Goal: Task Accomplishment & Management: Use online tool/utility

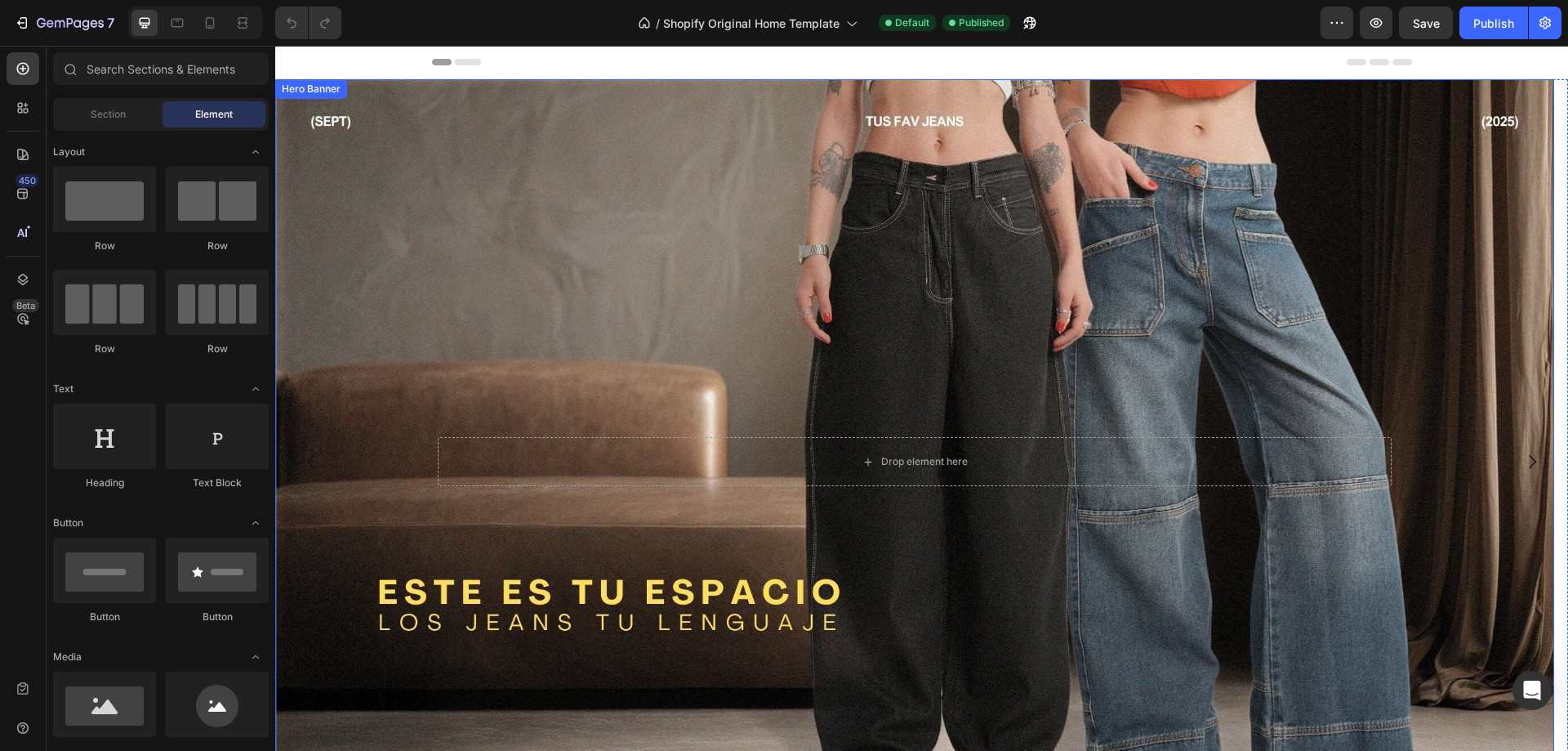
radio input "false"
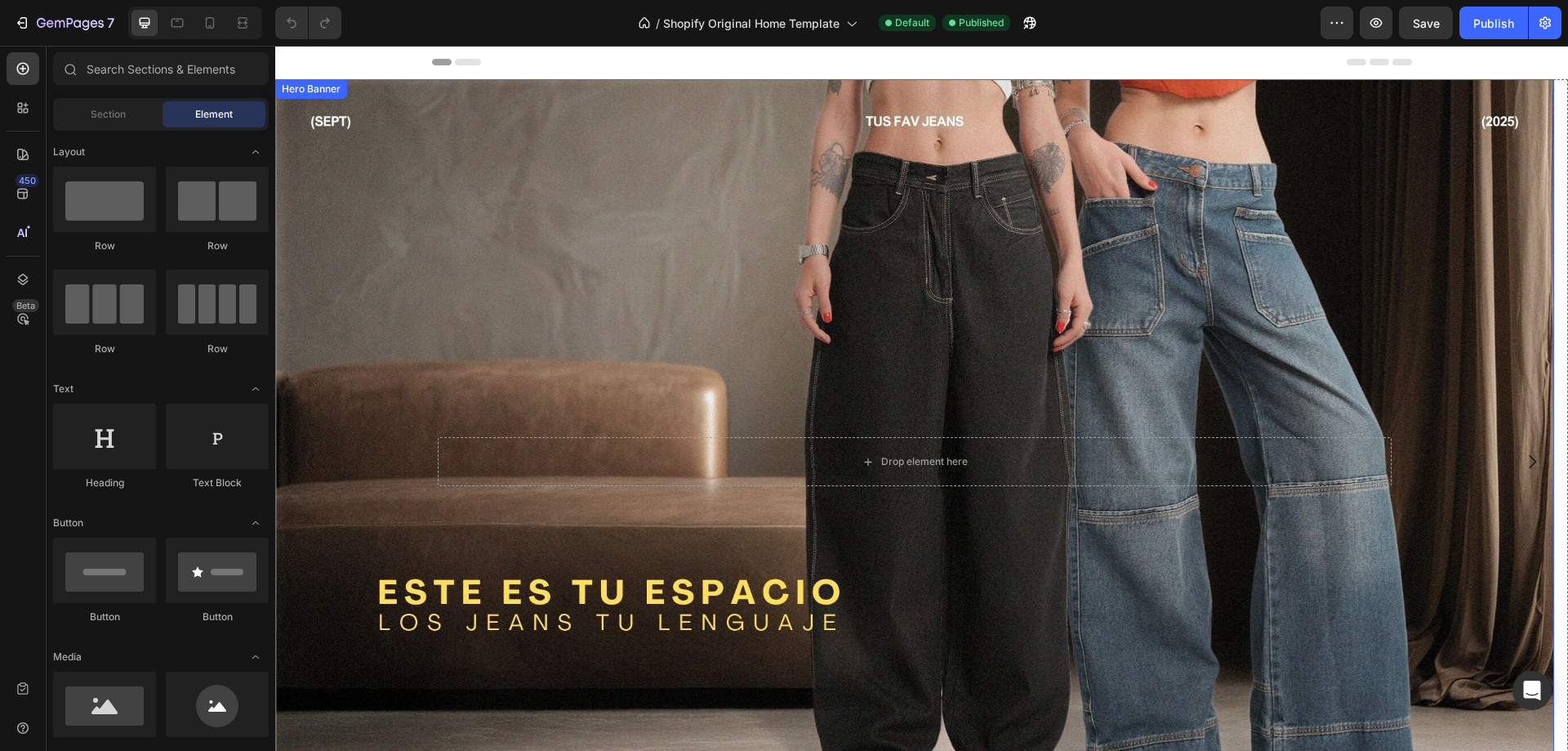
radio input "false"
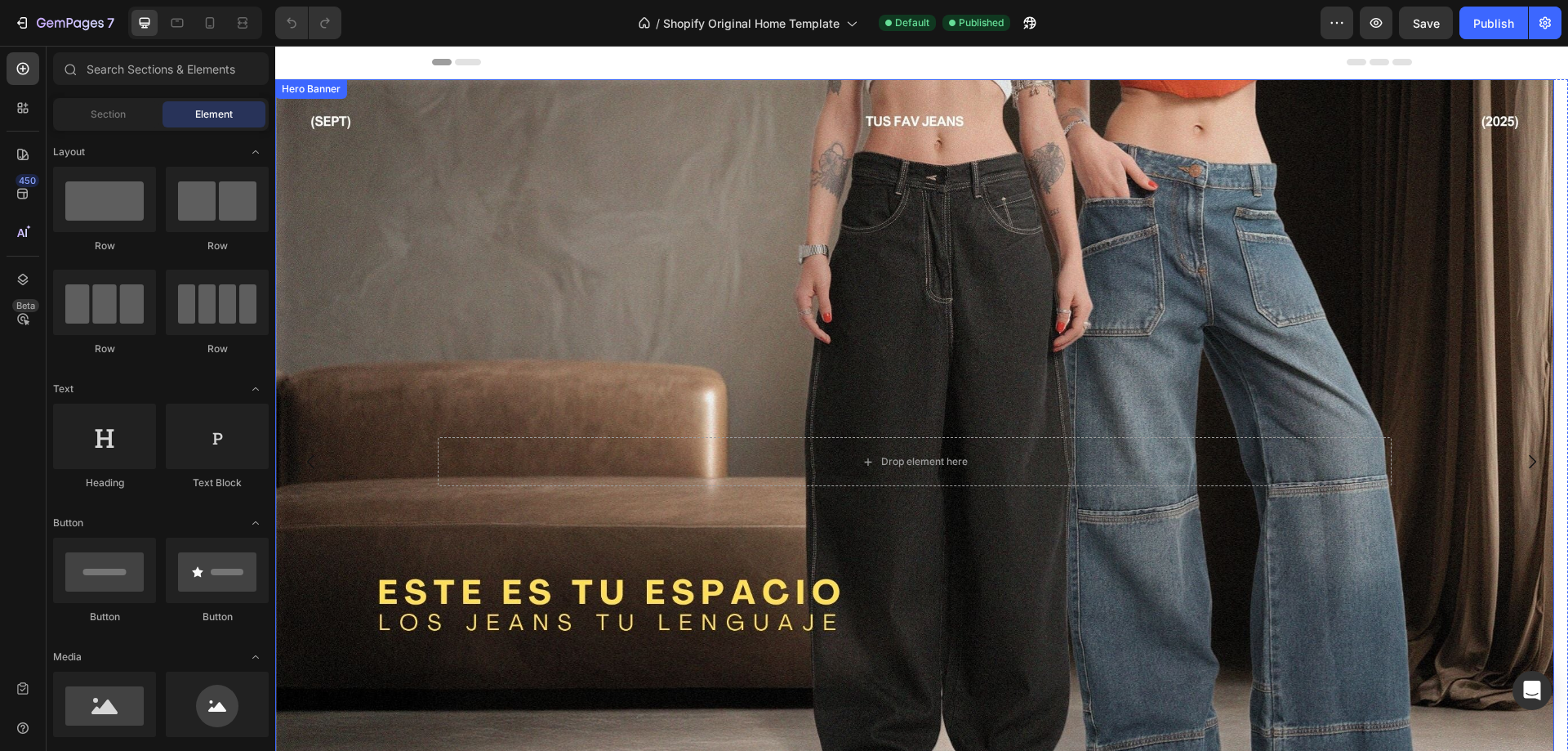
click at [447, 210] on div "Background Image" at bounding box center [914, 462] width 1279 height 766
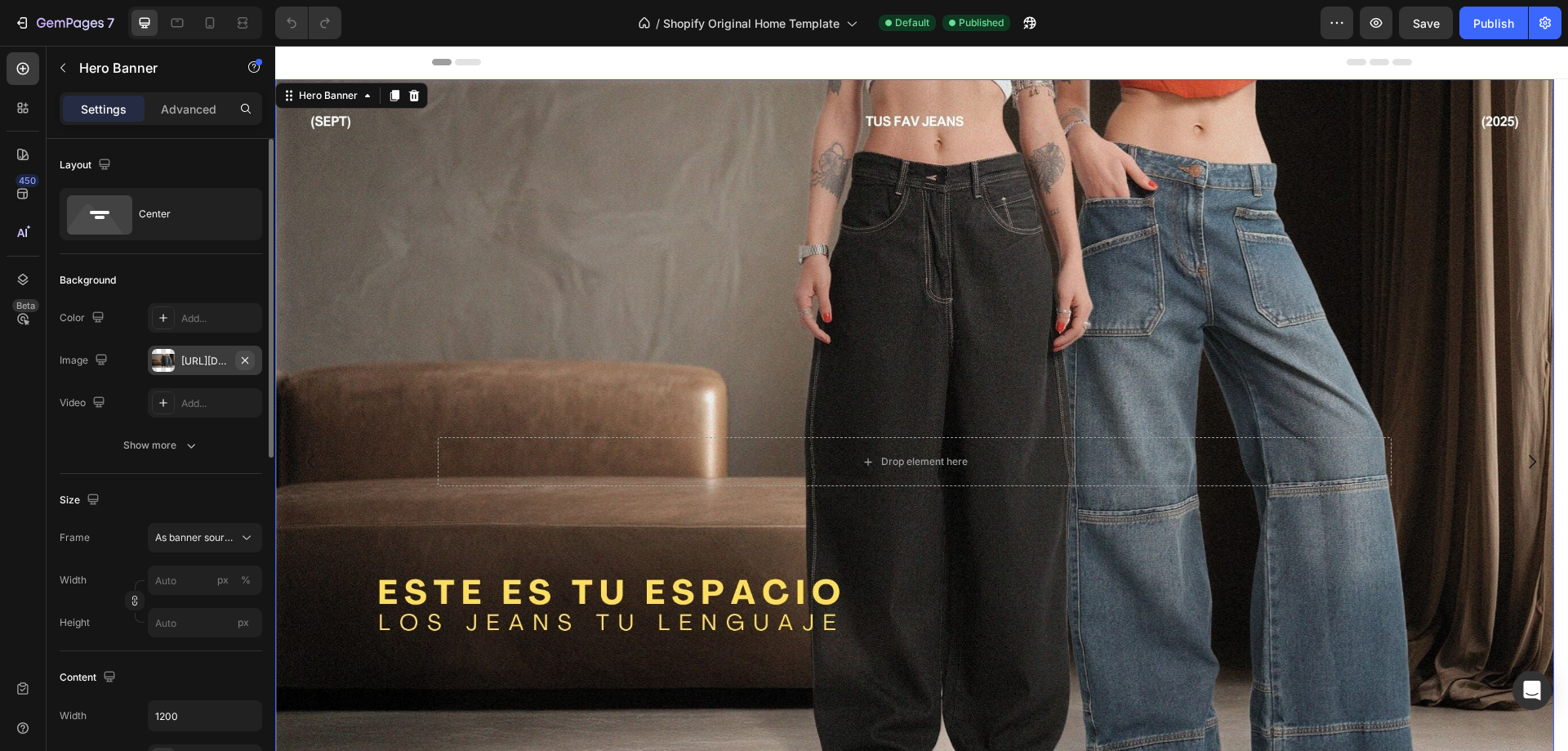
click at [249, 359] on icon "button" at bounding box center [245, 360] width 13 height 13
type input "100"
type input "Auto"
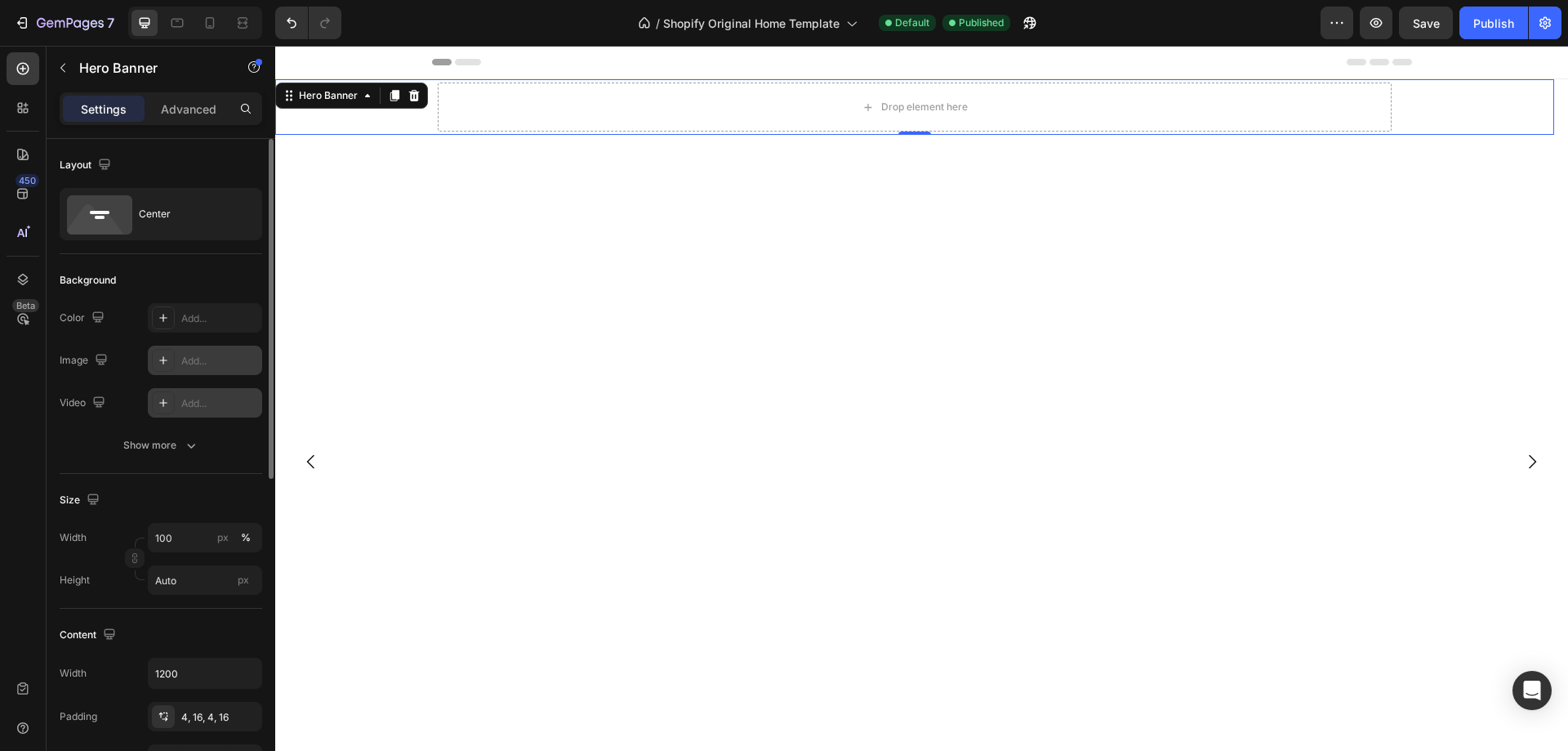
click at [212, 407] on div "Add..." at bounding box center [220, 403] width 77 height 15
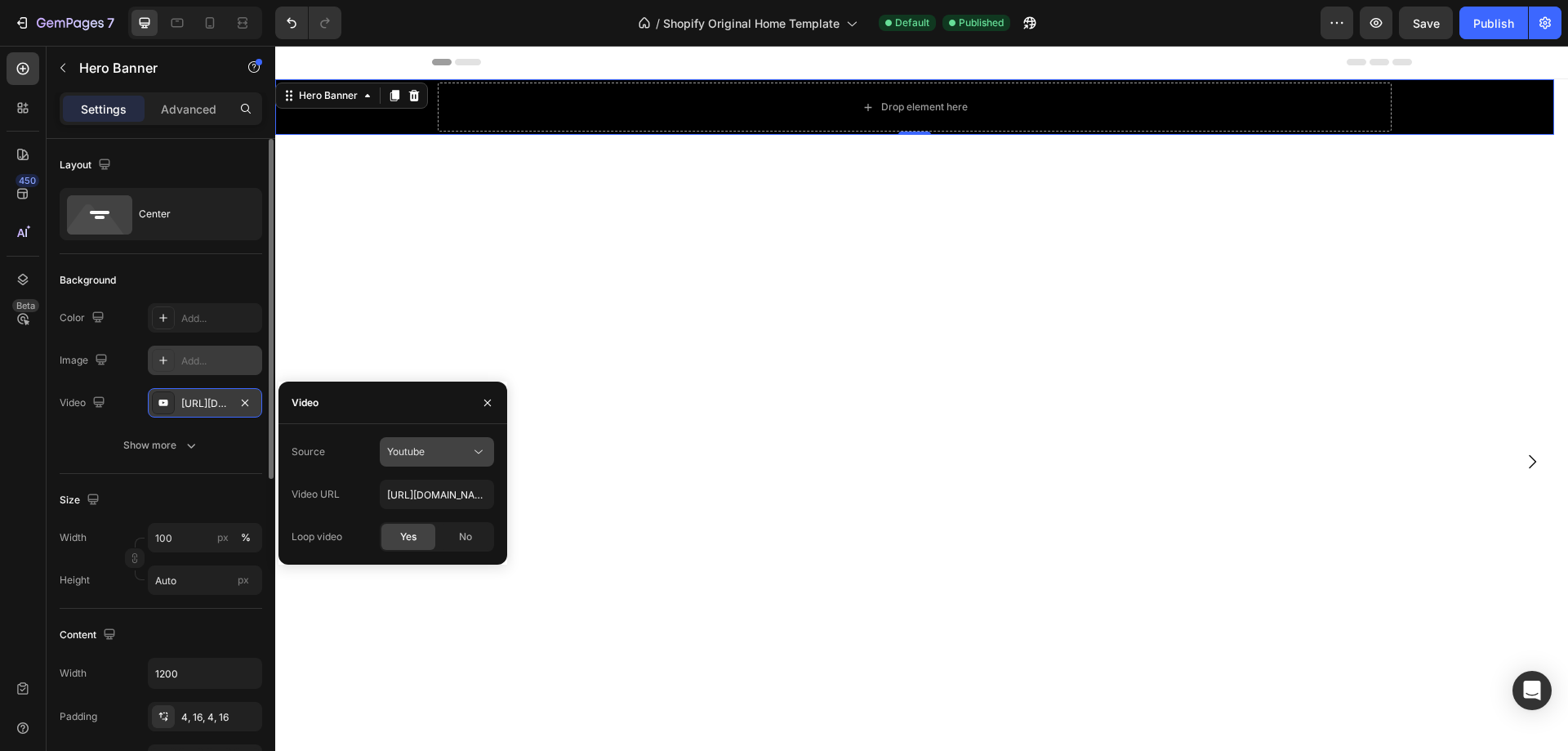
click at [489, 456] on button "Youtube" at bounding box center [437, 452] width 114 height 30
click at [429, 488] on span "Video hosting" at bounding box center [418, 492] width 62 height 15
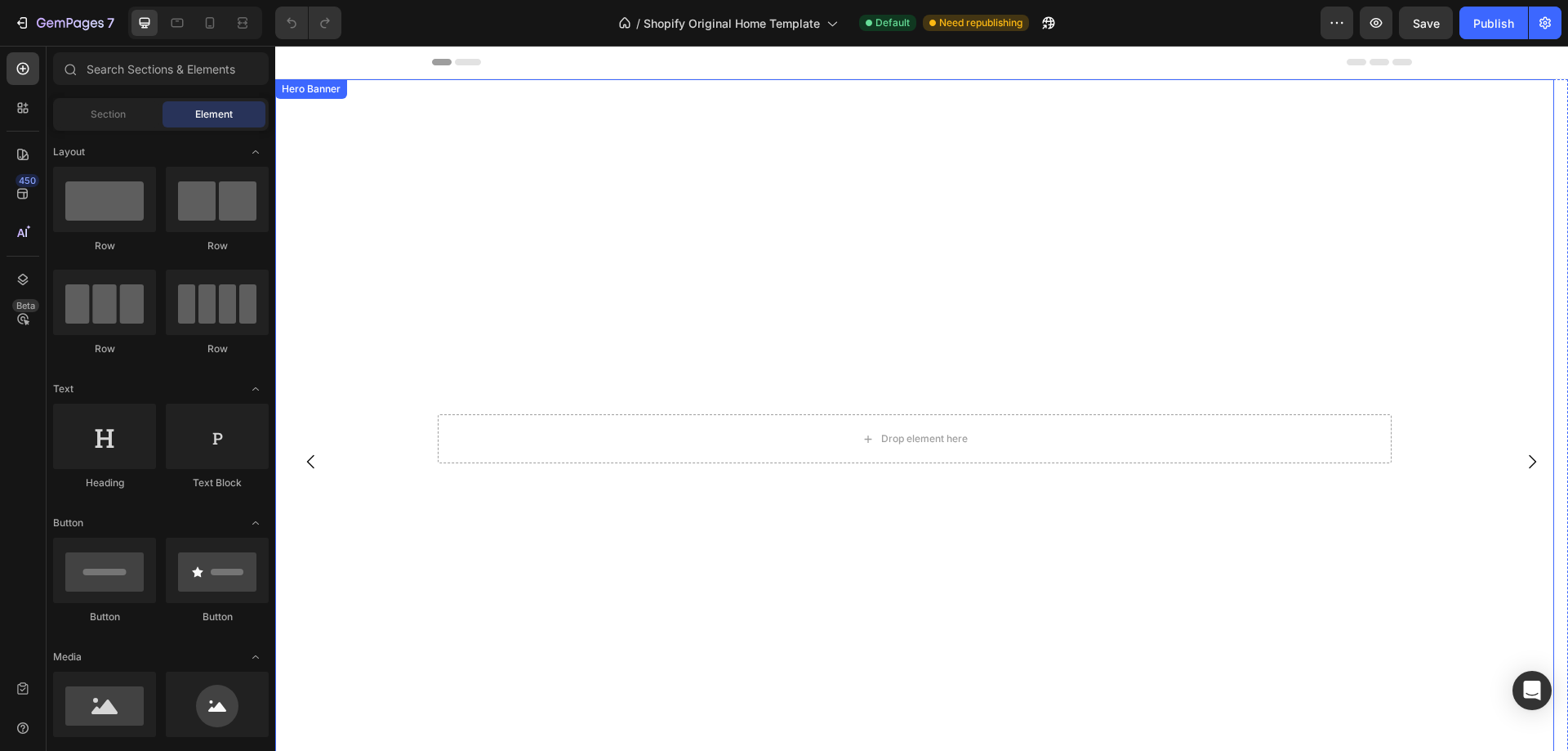
click at [666, 316] on video "Background Image" at bounding box center [914, 439] width 1279 height 720
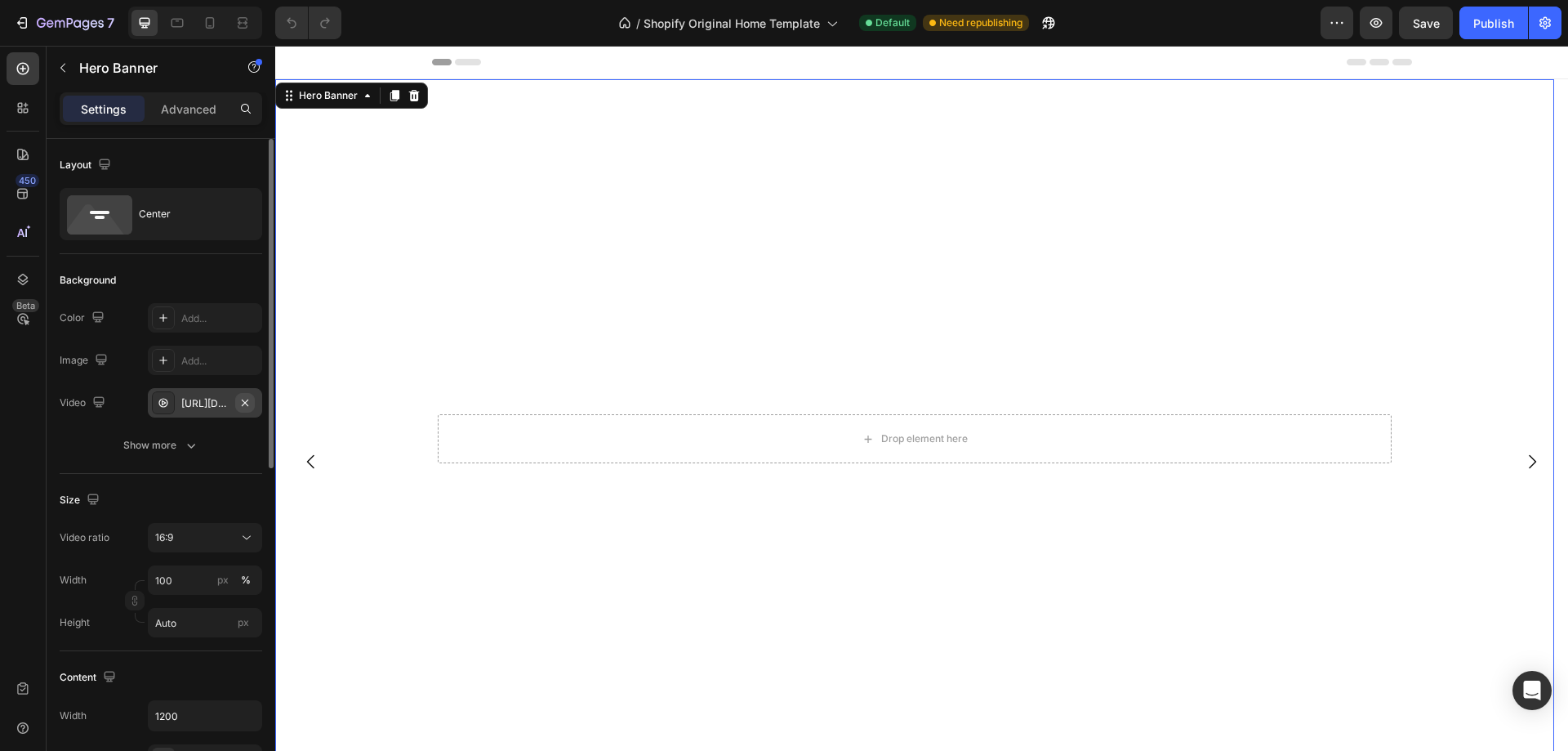
click at [249, 405] on icon "button" at bounding box center [245, 402] width 13 height 13
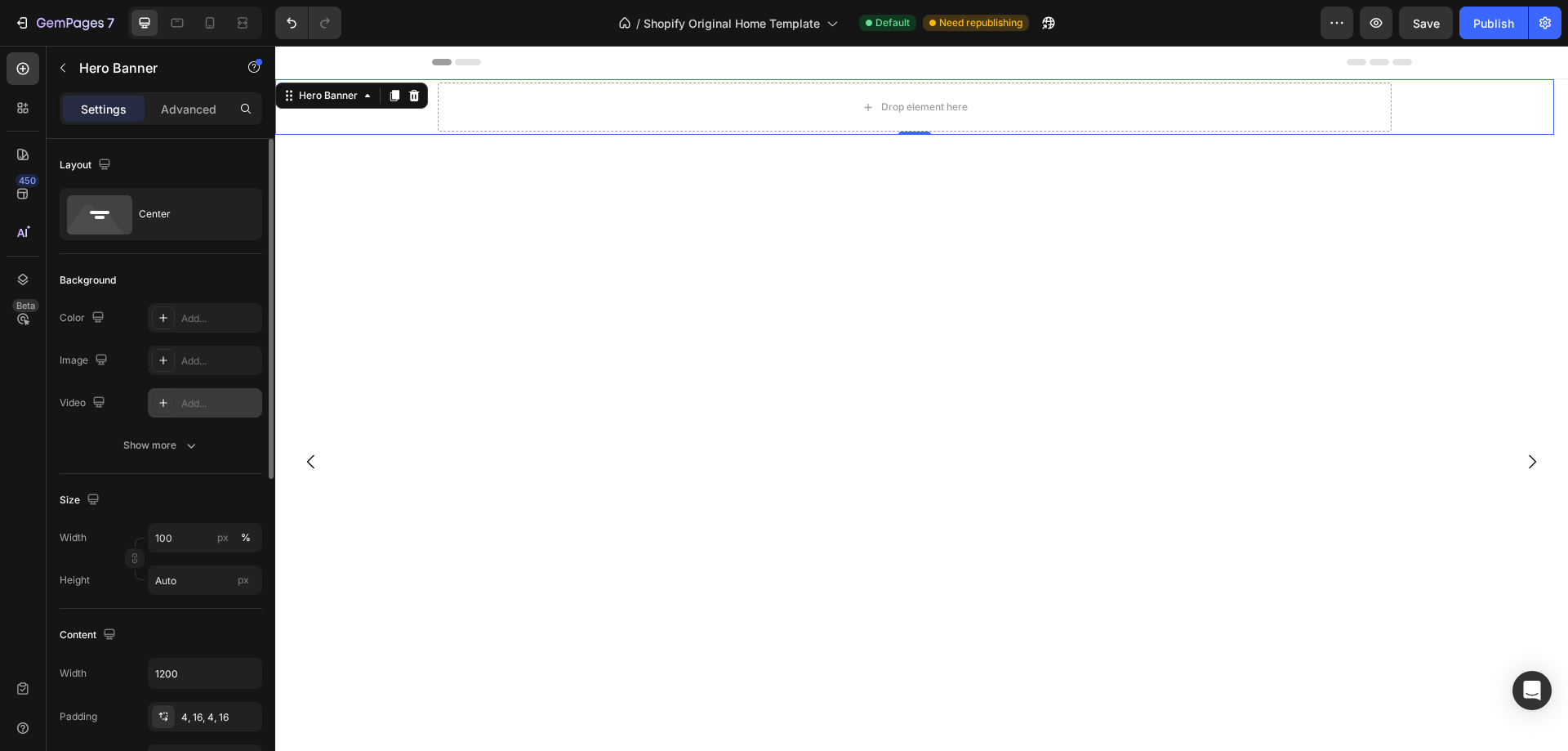
click at [214, 403] on div "Add..." at bounding box center [220, 403] width 77 height 15
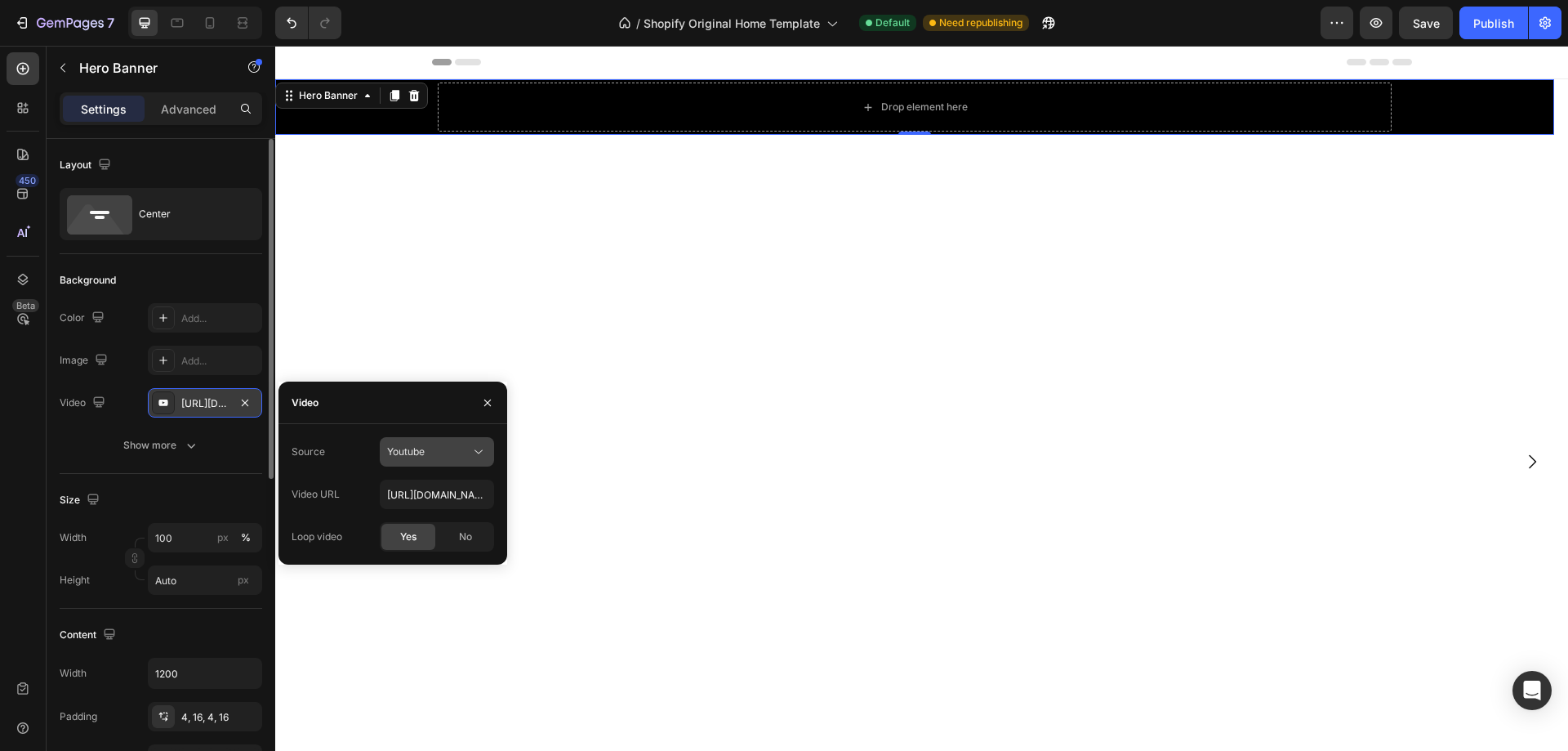
click at [489, 459] on button "Youtube" at bounding box center [437, 452] width 114 height 30
click at [428, 492] on span "Video hosting" at bounding box center [418, 492] width 62 height 15
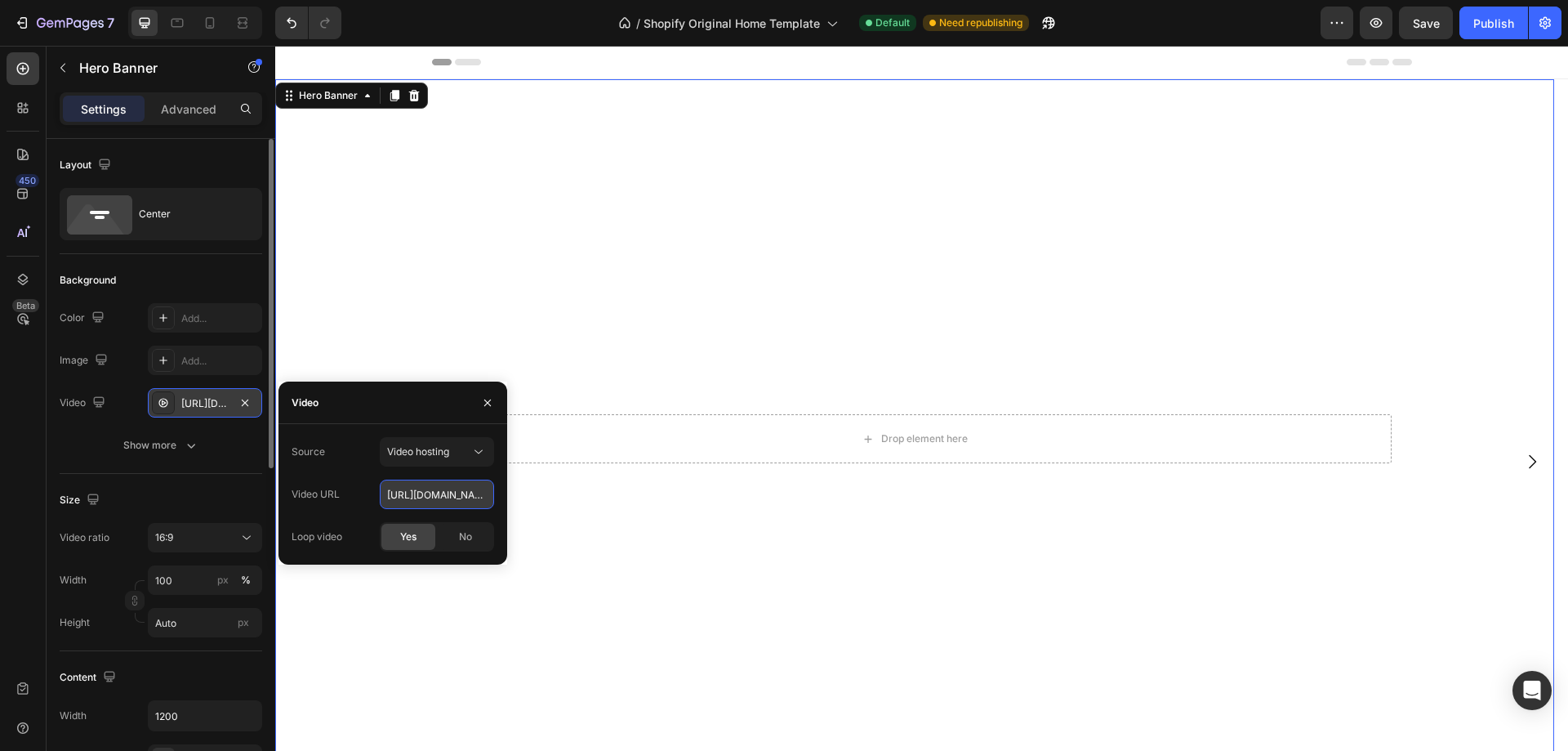
click at [427, 495] on input "[URL][DOMAIN_NAME]" at bounding box center [437, 495] width 114 height 30
paste input "[URL][DOMAIN_NAME]"
type input "[URL][DOMAIN_NAME]"
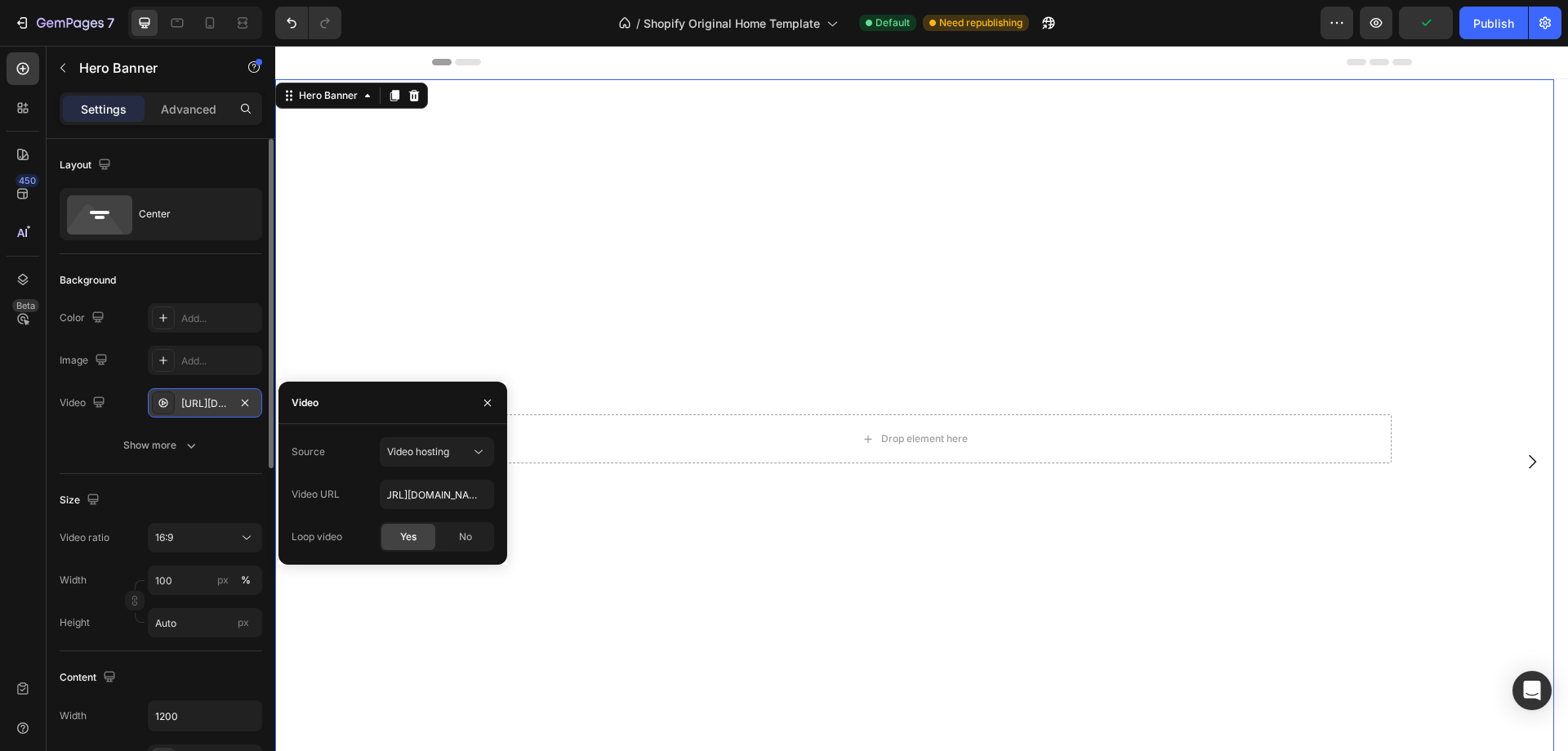
click at [429, 623] on video "Background Image" at bounding box center [914, 439] width 1279 height 720
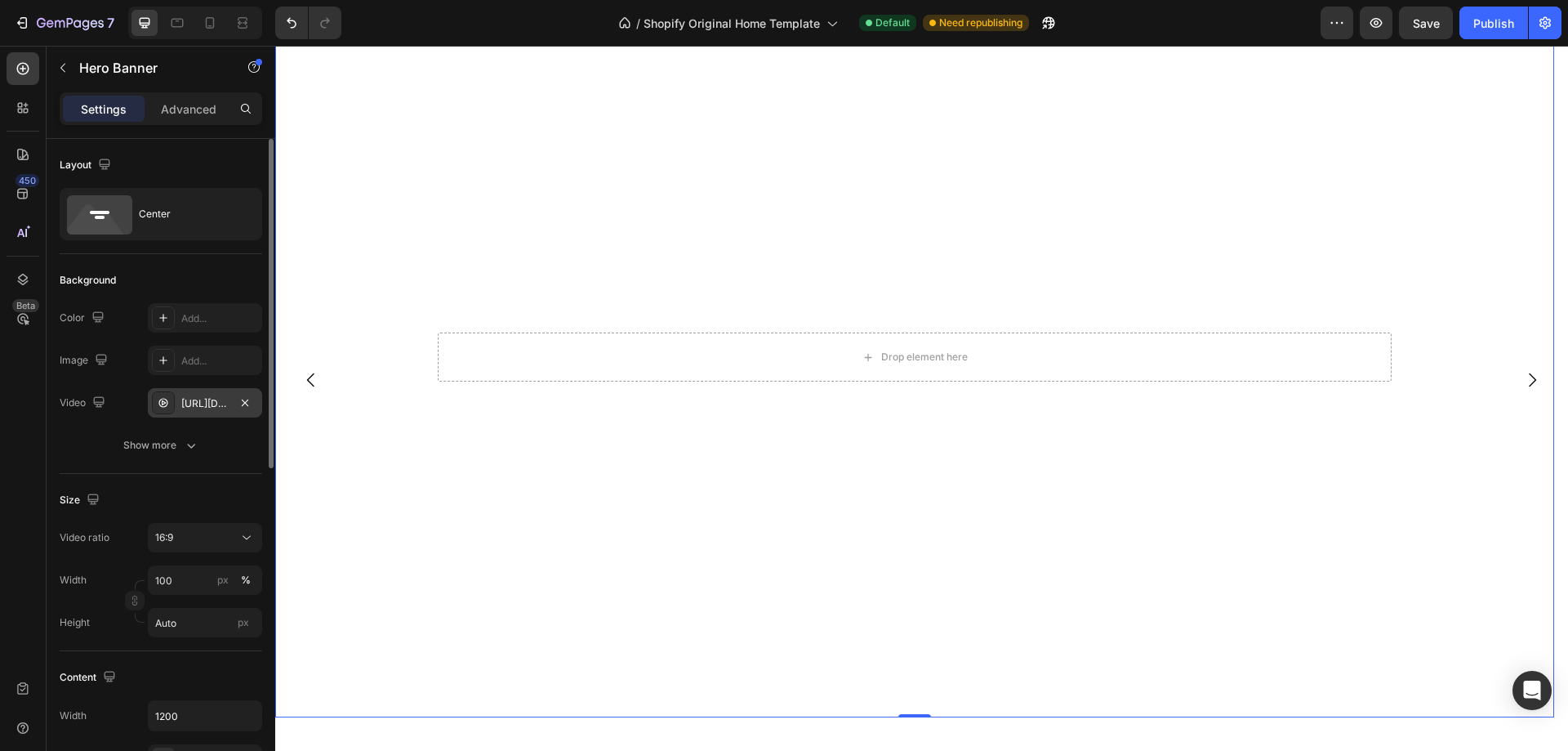
scroll to position [0, 0]
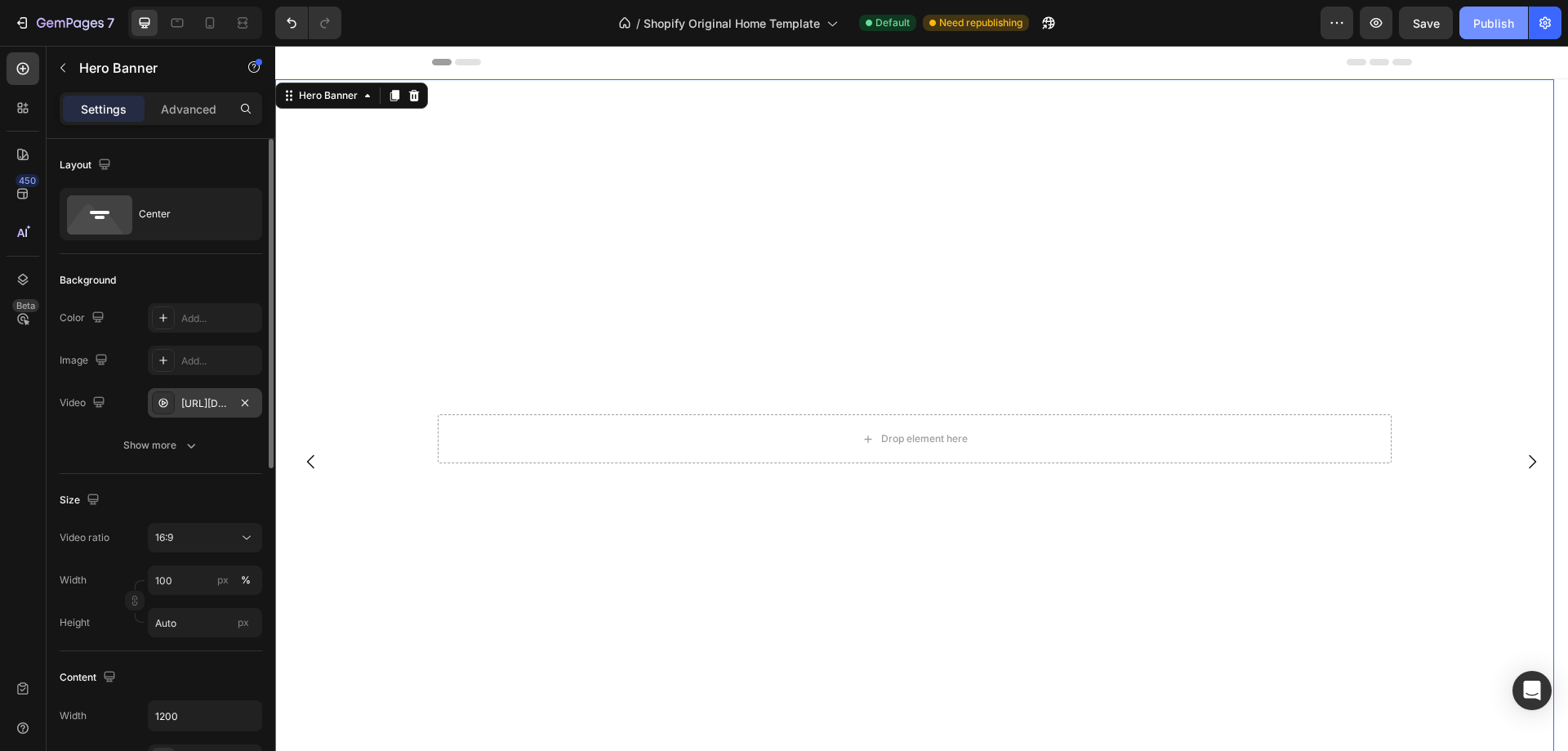
click at [1503, 28] on div "Publish" at bounding box center [1493, 23] width 41 height 18
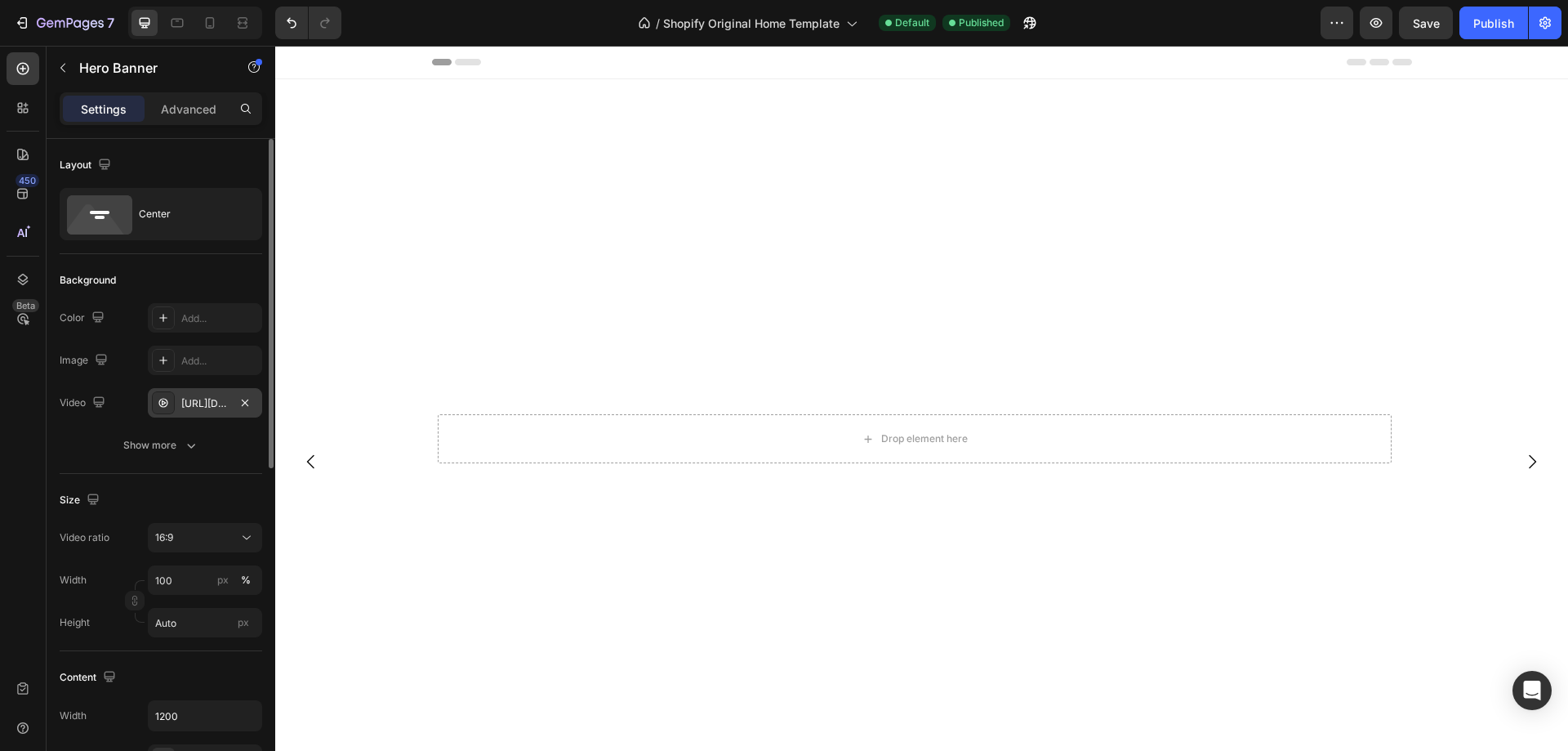
click at [478, 279] on video "Background Image" at bounding box center [914, 439] width 1279 height 720
click at [169, 452] on div "Show more" at bounding box center [161, 446] width 76 height 17
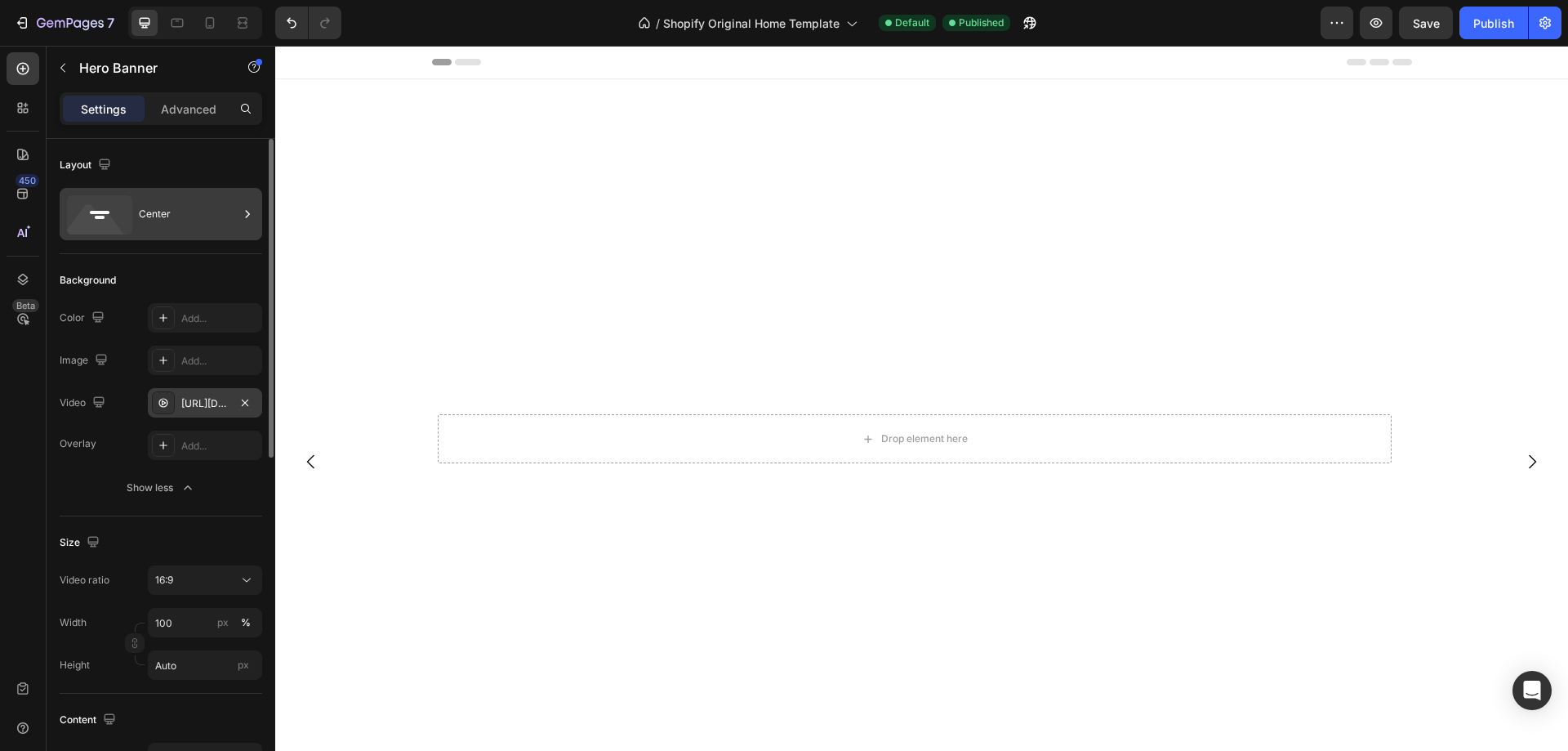
click at [243, 213] on icon at bounding box center [247, 214] width 17 height 17
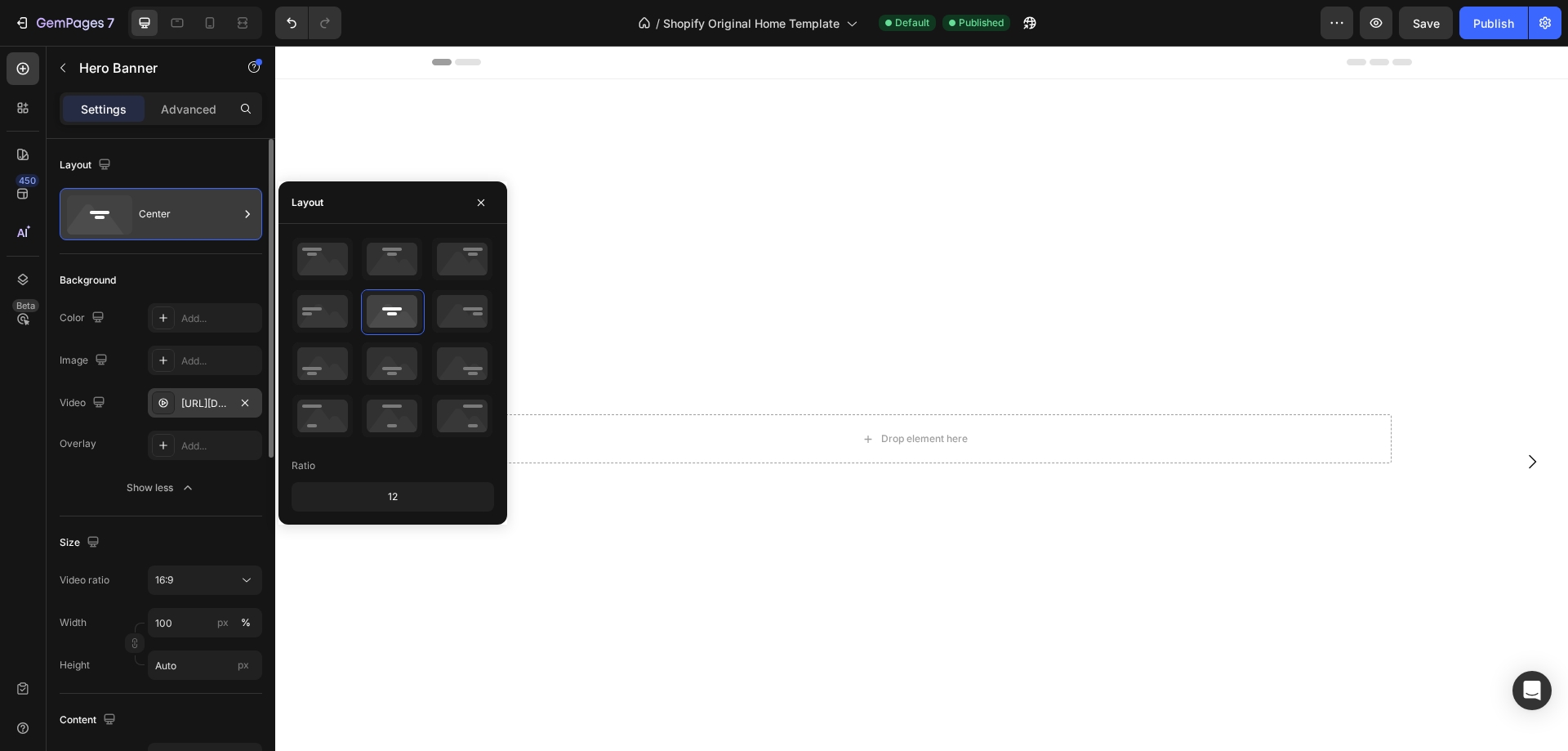
click at [243, 213] on icon at bounding box center [247, 214] width 17 height 17
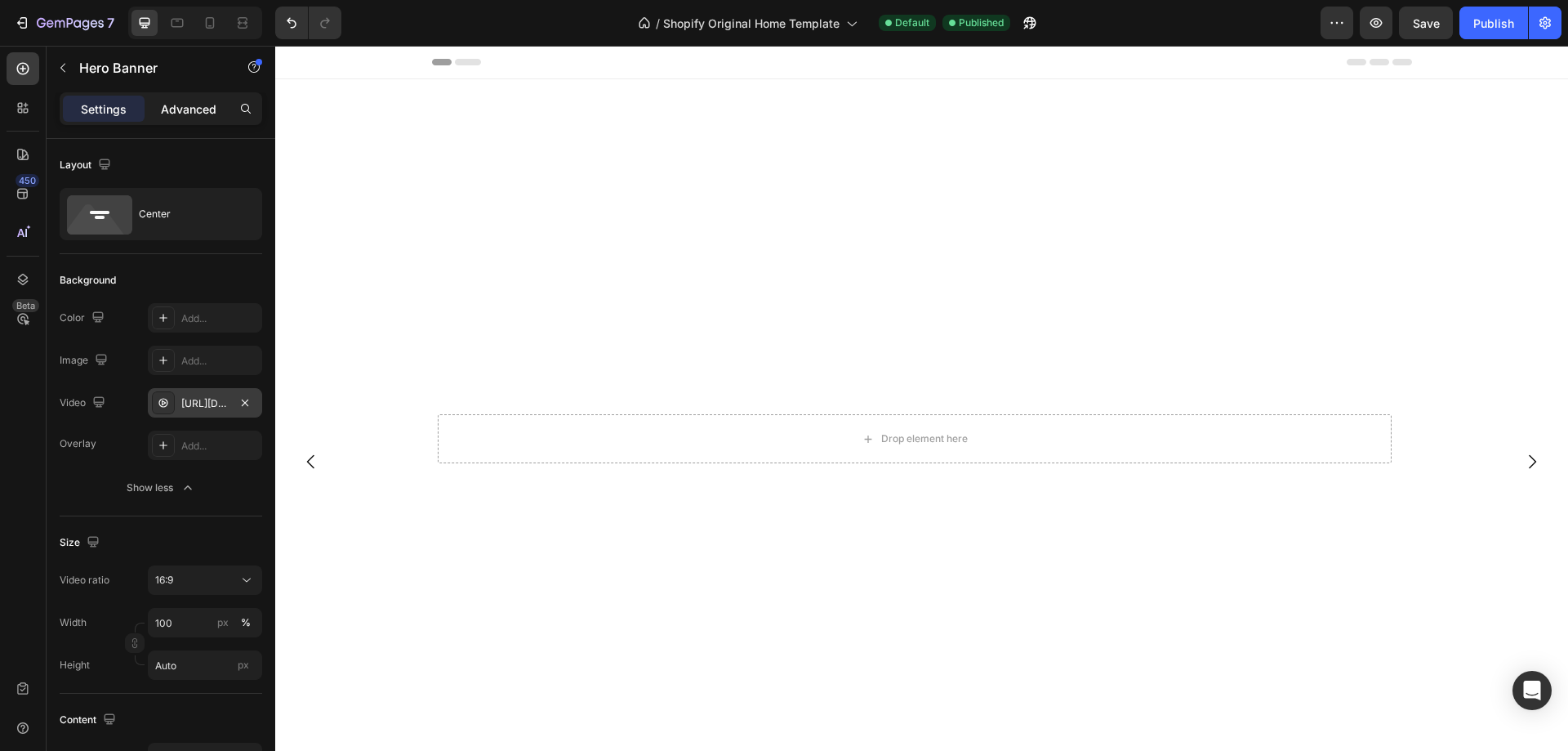
click at [189, 120] on div "Advanced" at bounding box center [188, 109] width 82 height 26
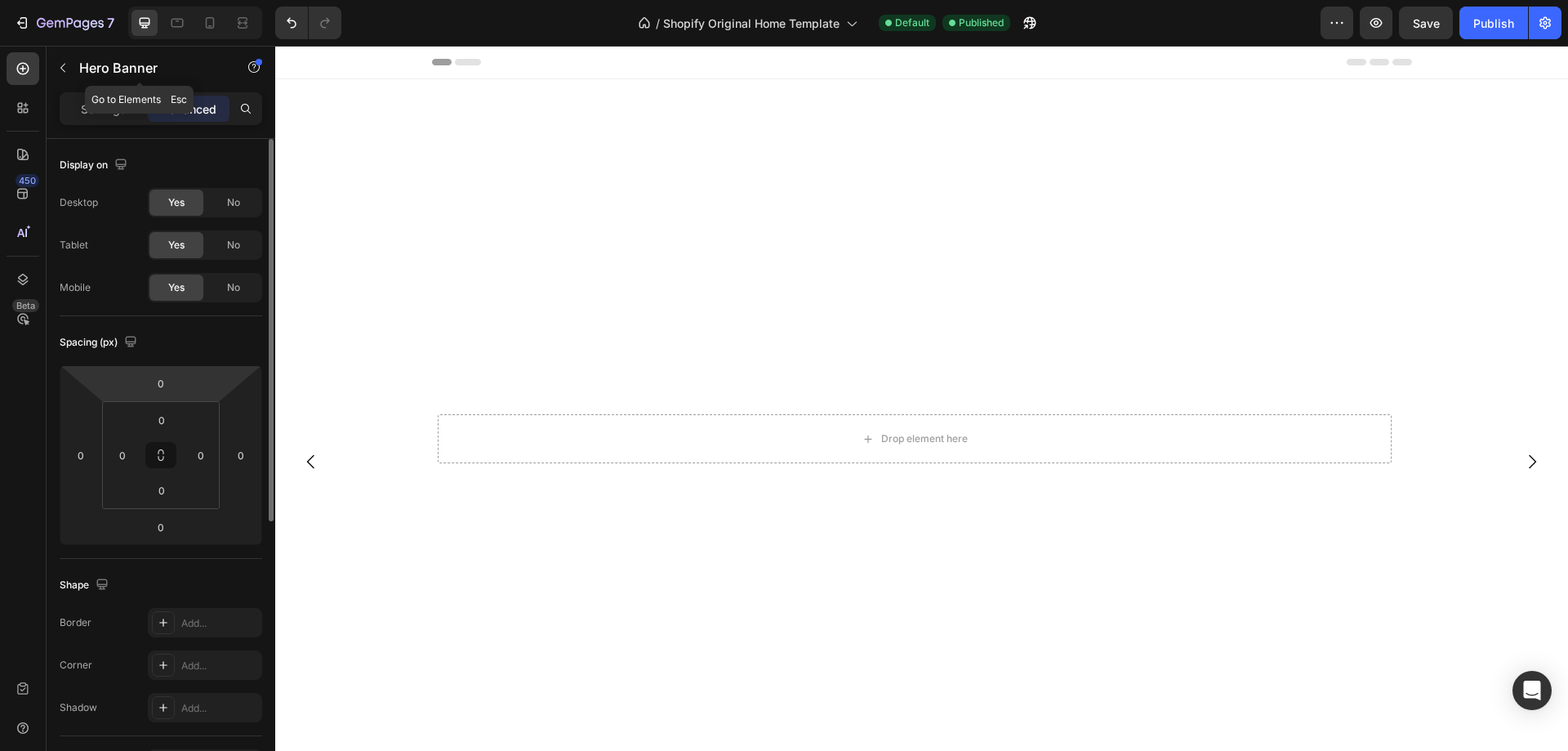
click at [61, 68] on icon "button" at bounding box center [63, 67] width 13 height 13
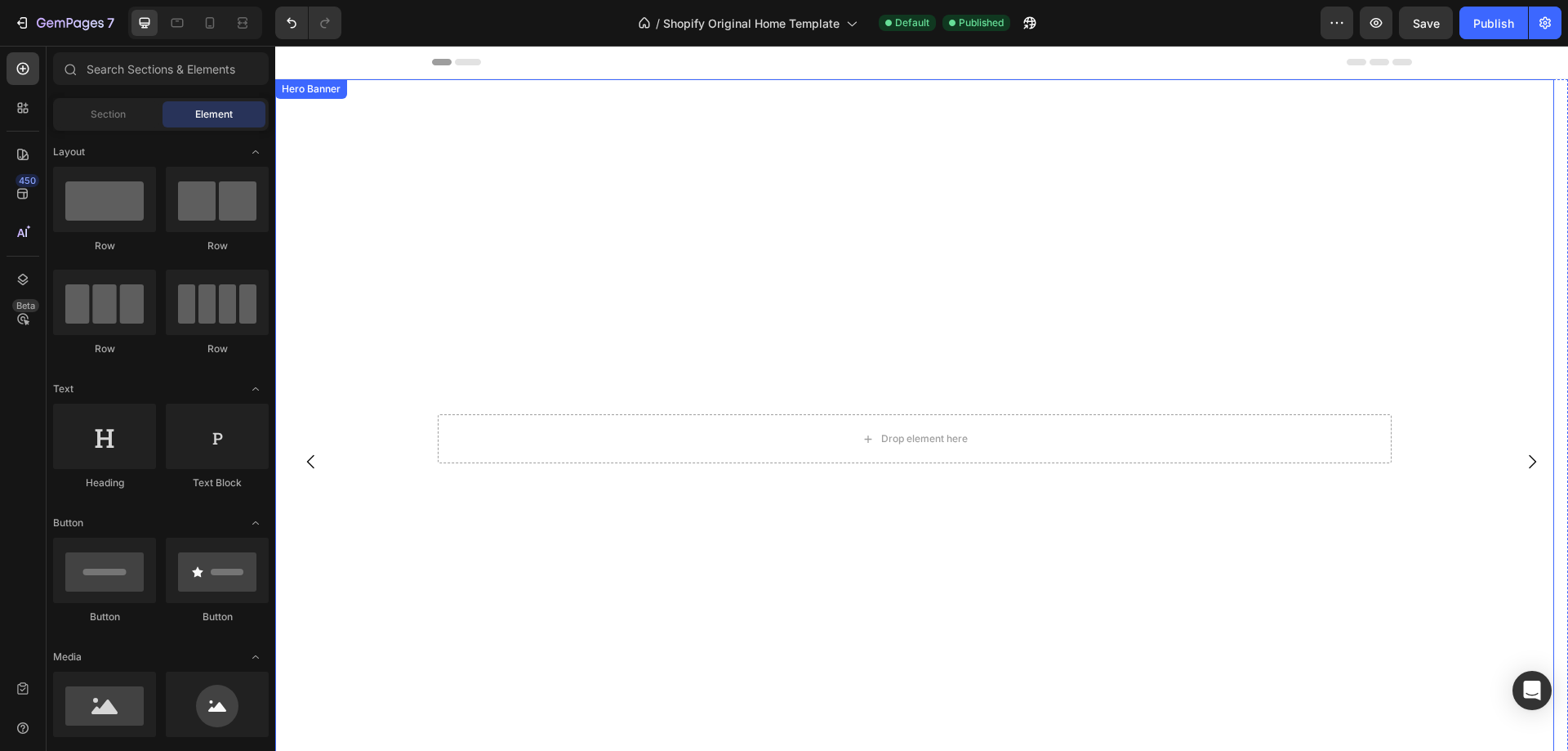
click at [319, 95] on div "Hero Banner" at bounding box center [311, 89] width 65 height 15
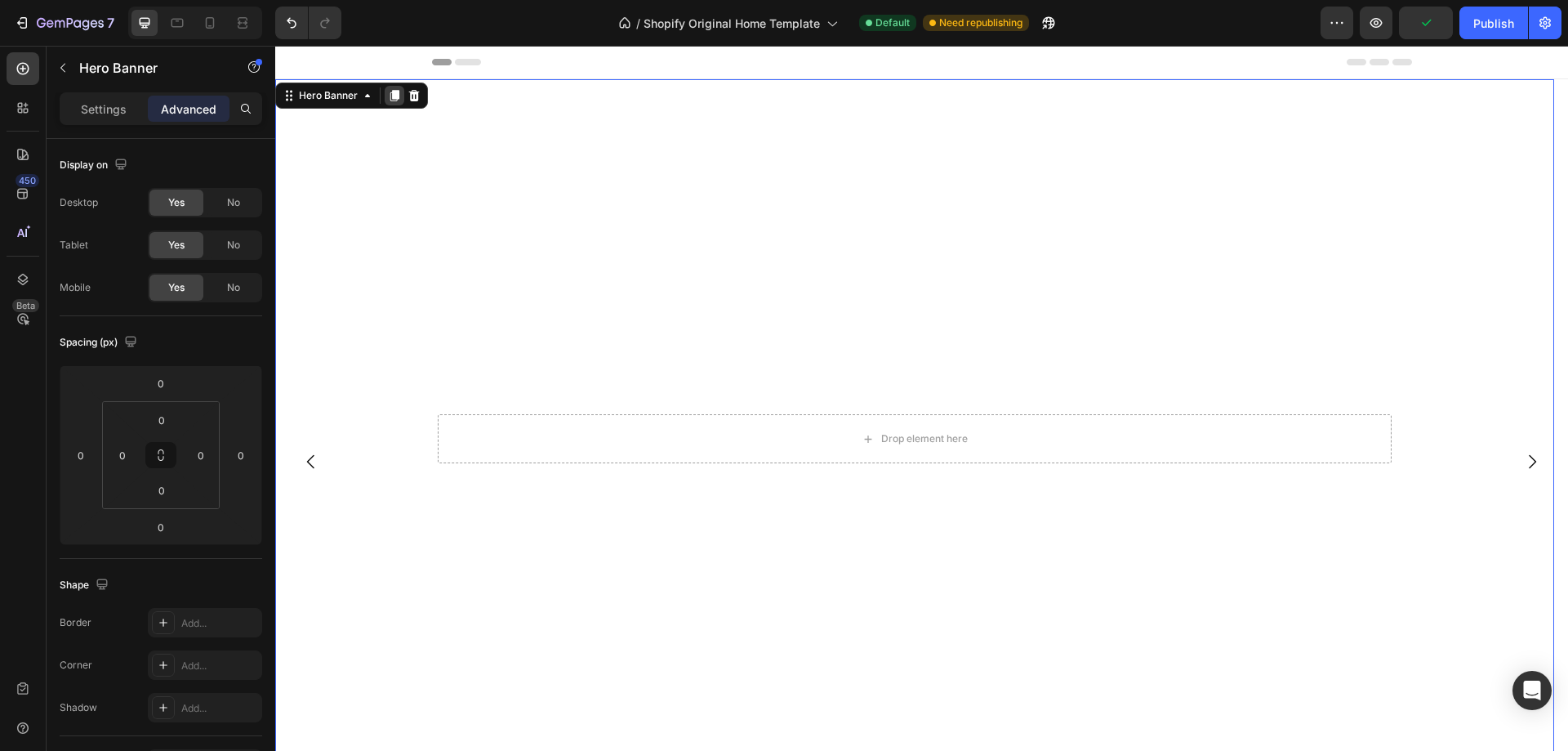
click at [394, 96] on icon at bounding box center [395, 95] width 9 height 11
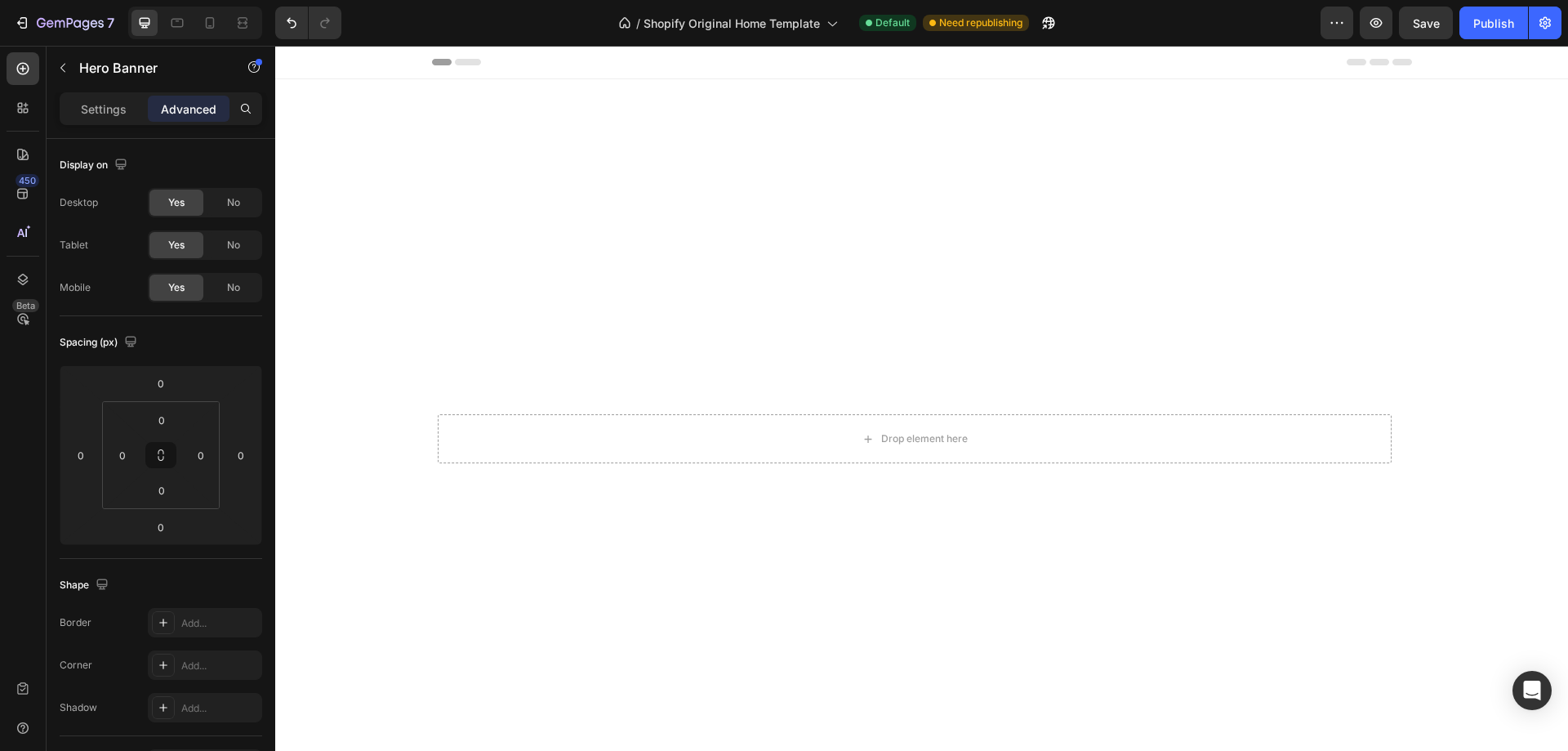
scroll to position [696, 0]
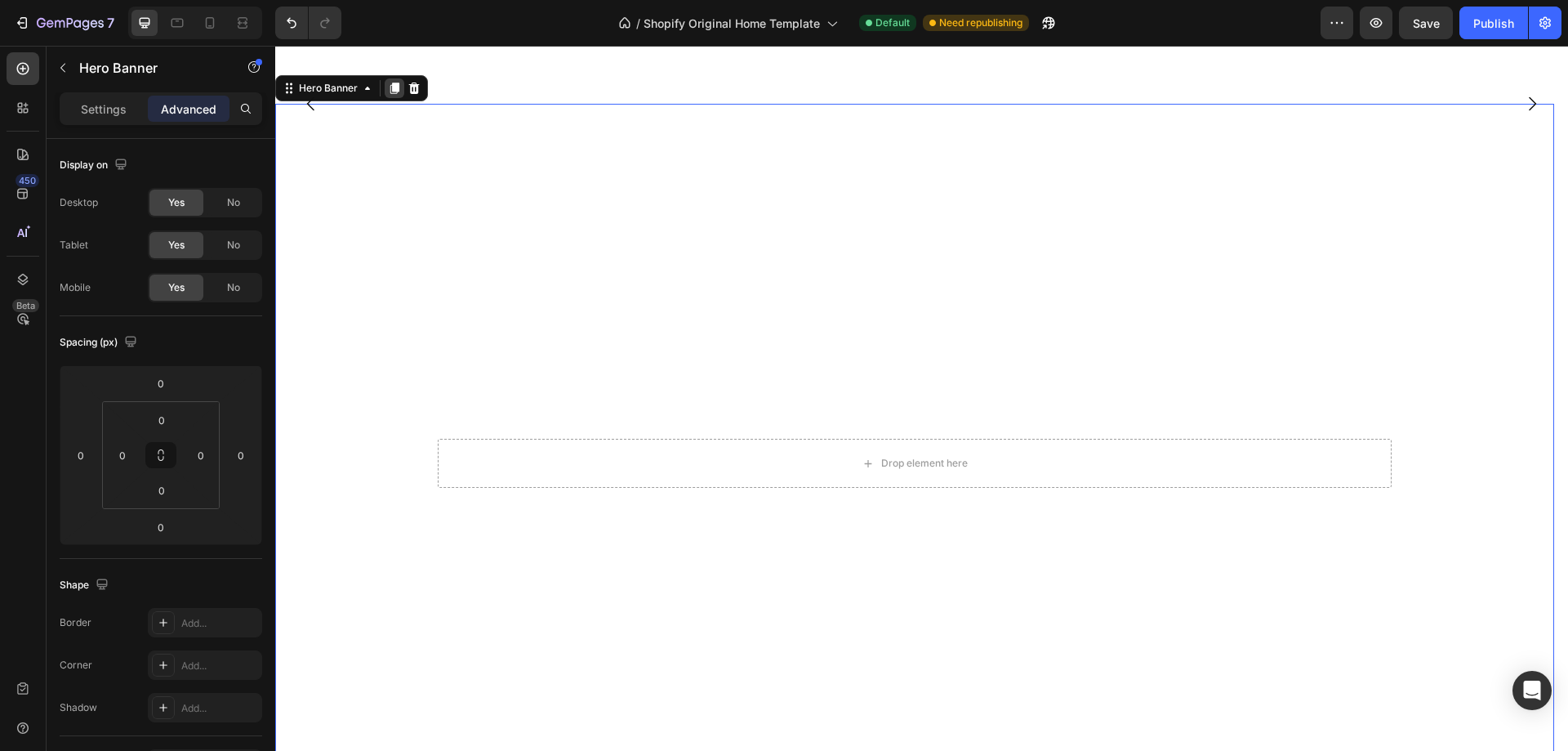
click at [396, 89] on icon at bounding box center [395, 88] width 9 height 11
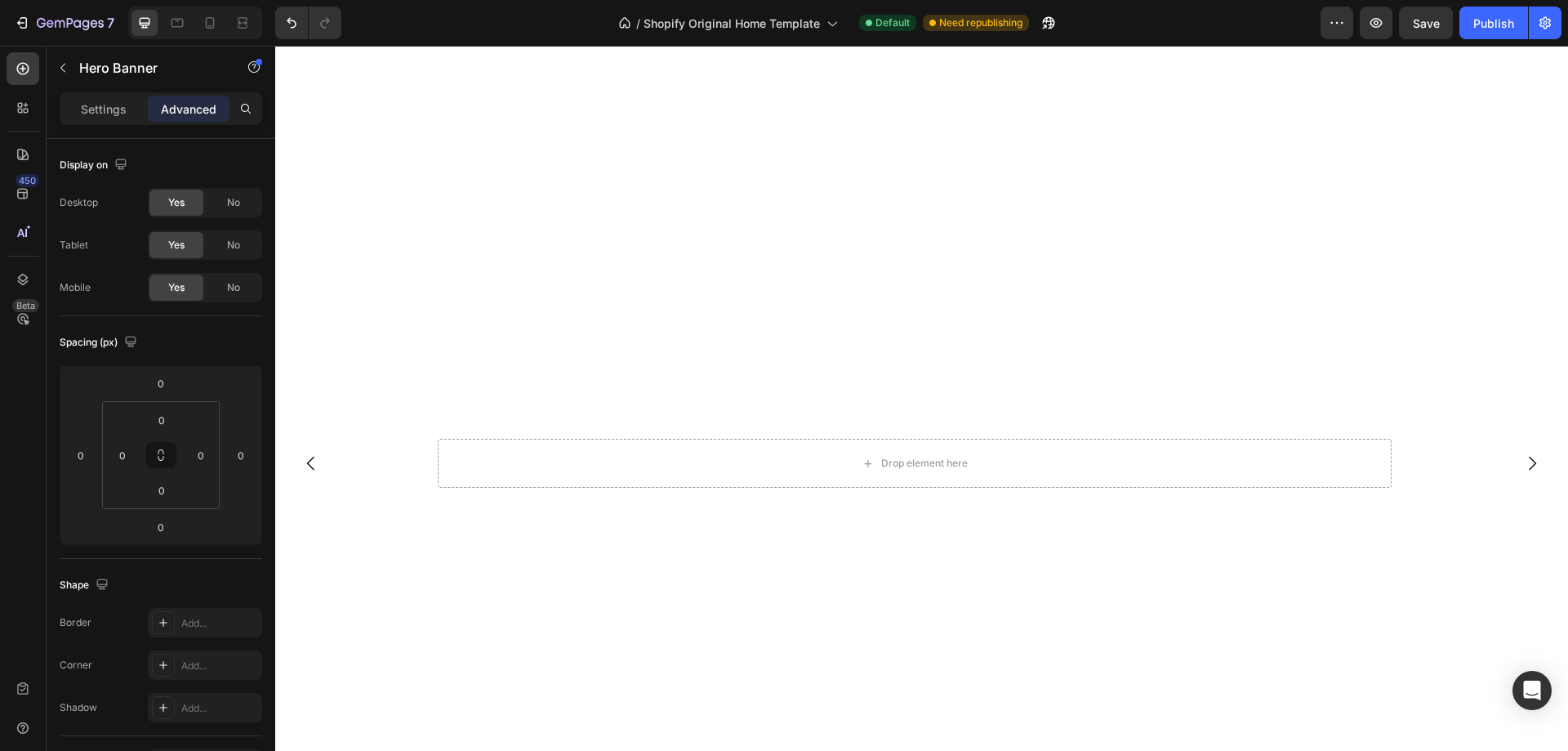
scroll to position [1415, 0]
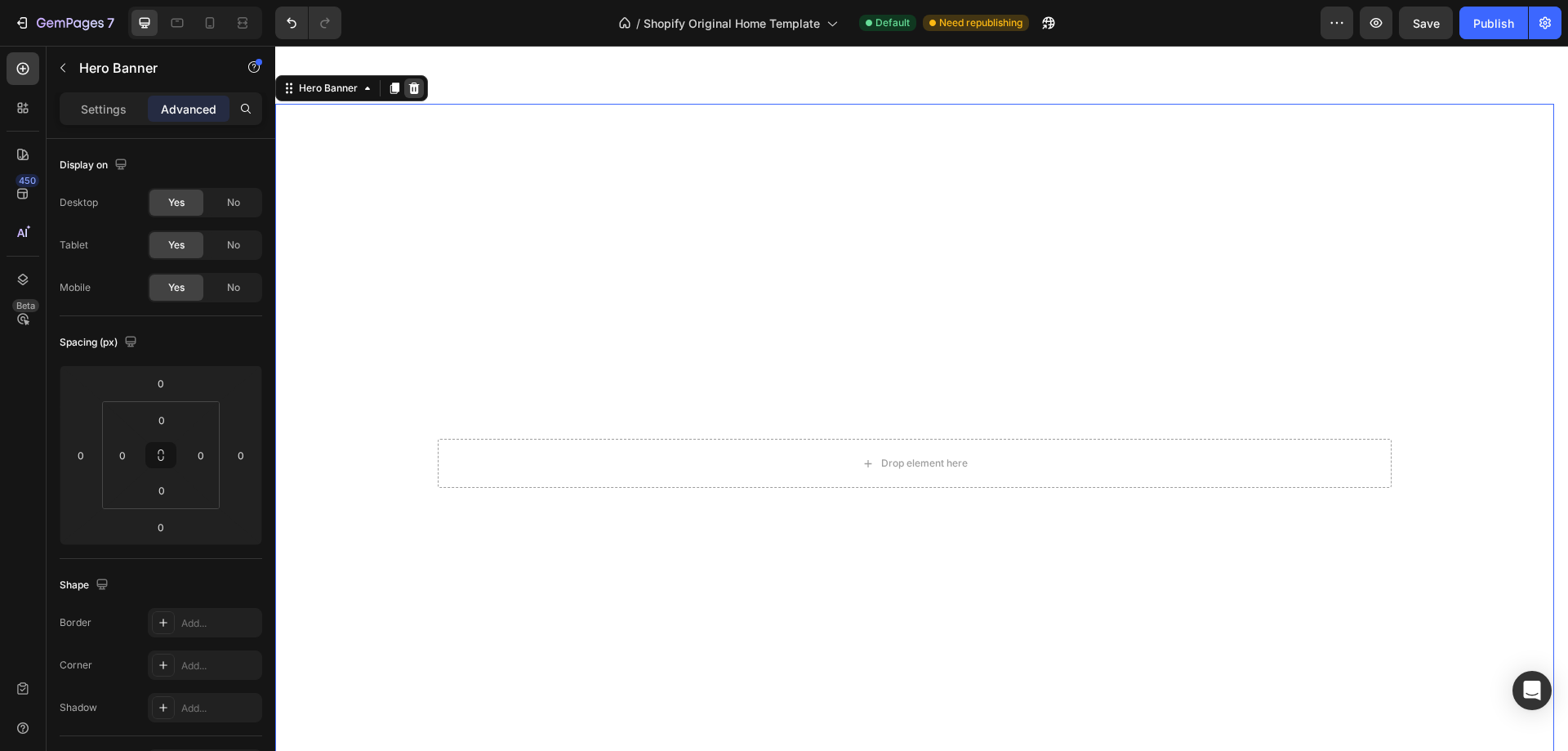
click at [416, 89] on icon at bounding box center [414, 89] width 13 height 13
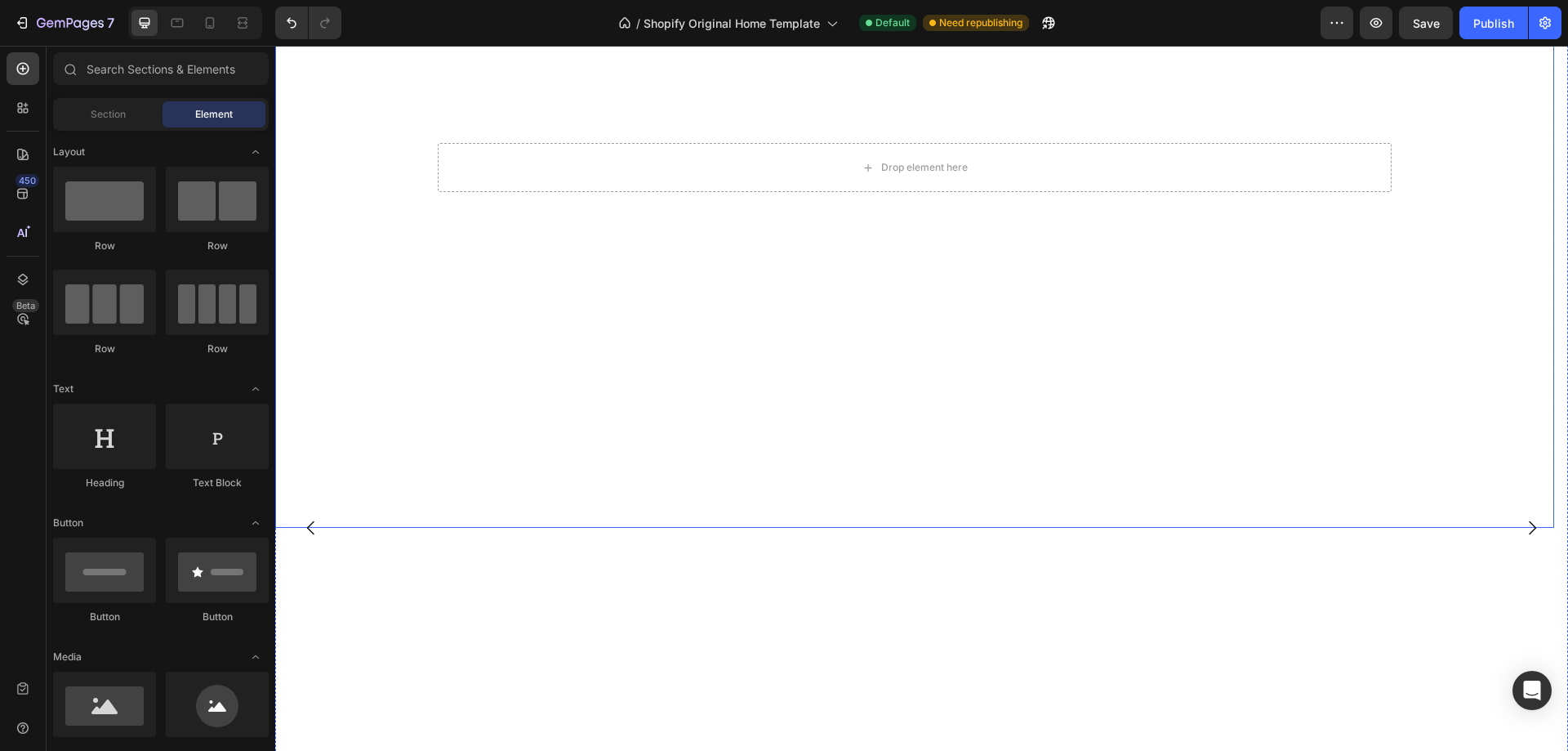
scroll to position [598, 0]
click at [339, 249] on video "Background Image" at bounding box center [914, 561] width 1279 height 720
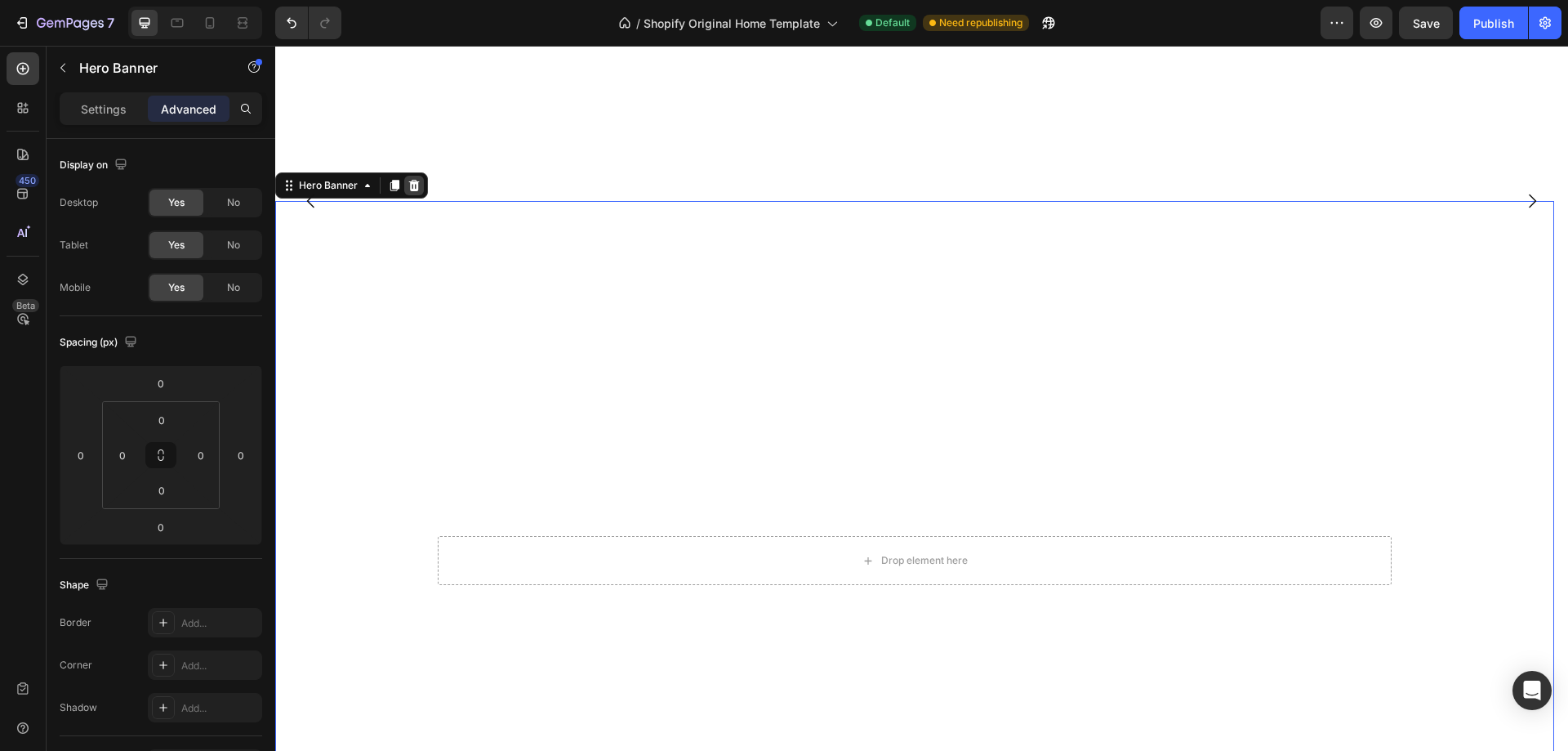
click at [411, 189] on icon at bounding box center [415, 185] width 11 height 11
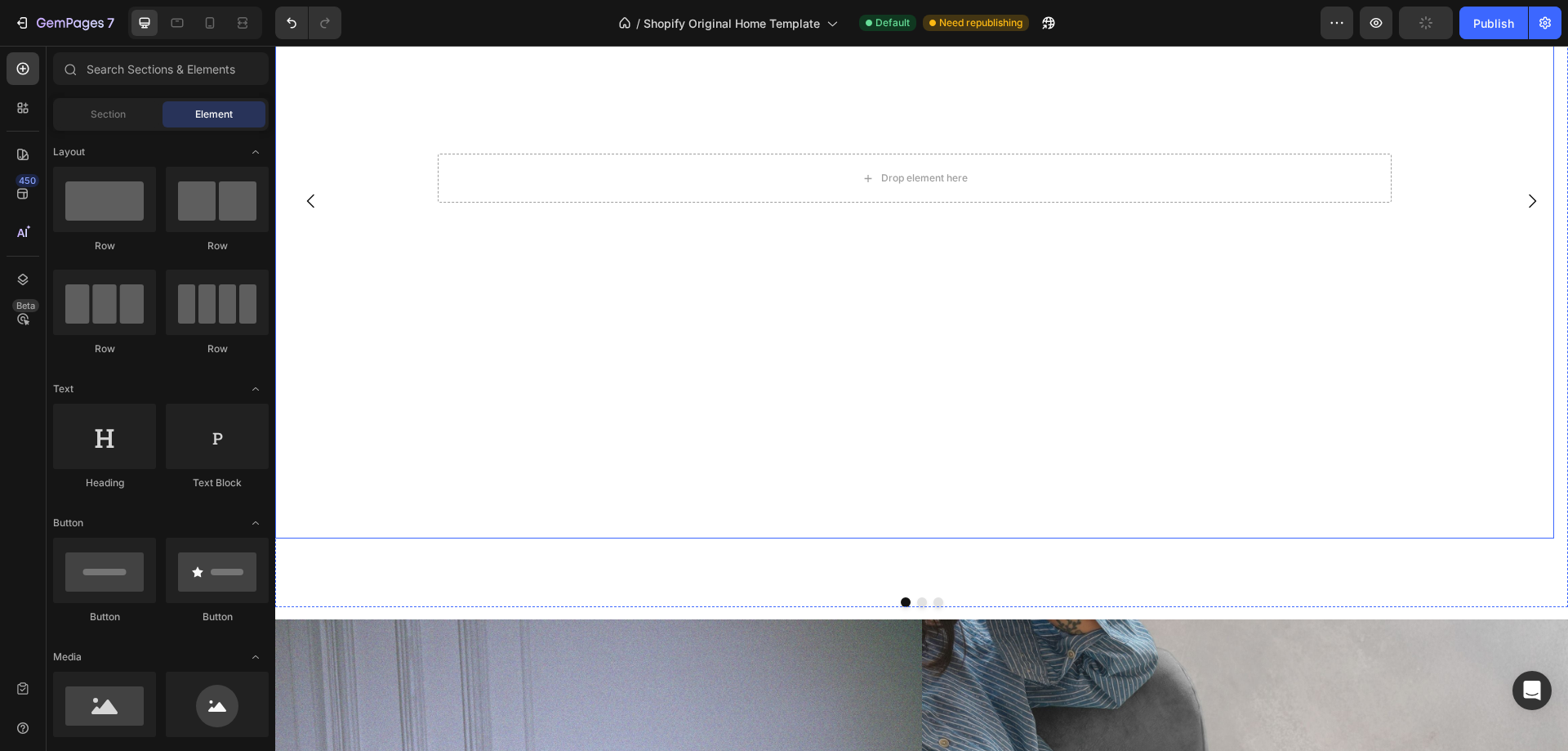
scroll to position [0, 0]
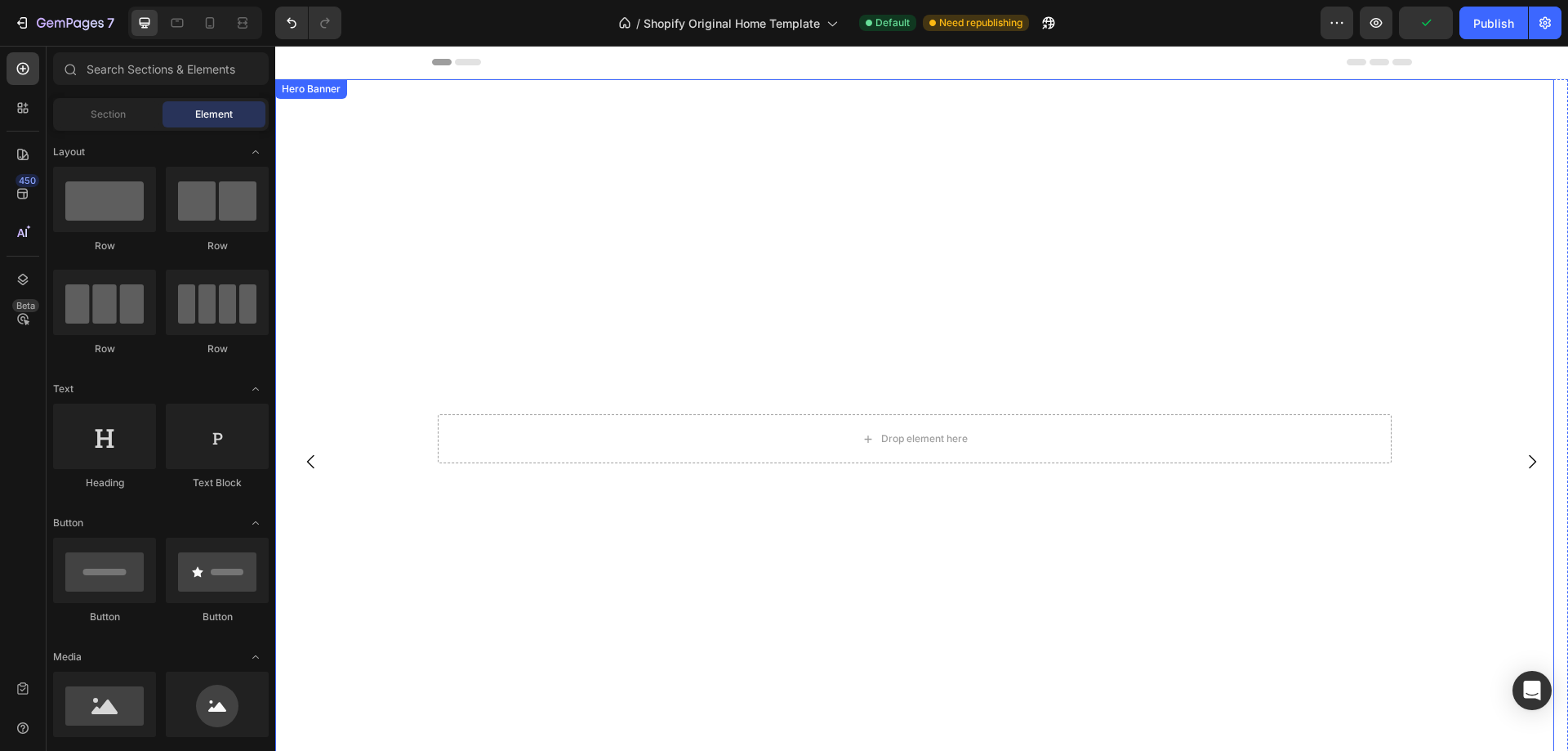
click at [317, 93] on div "Hero Banner" at bounding box center [311, 89] width 65 height 15
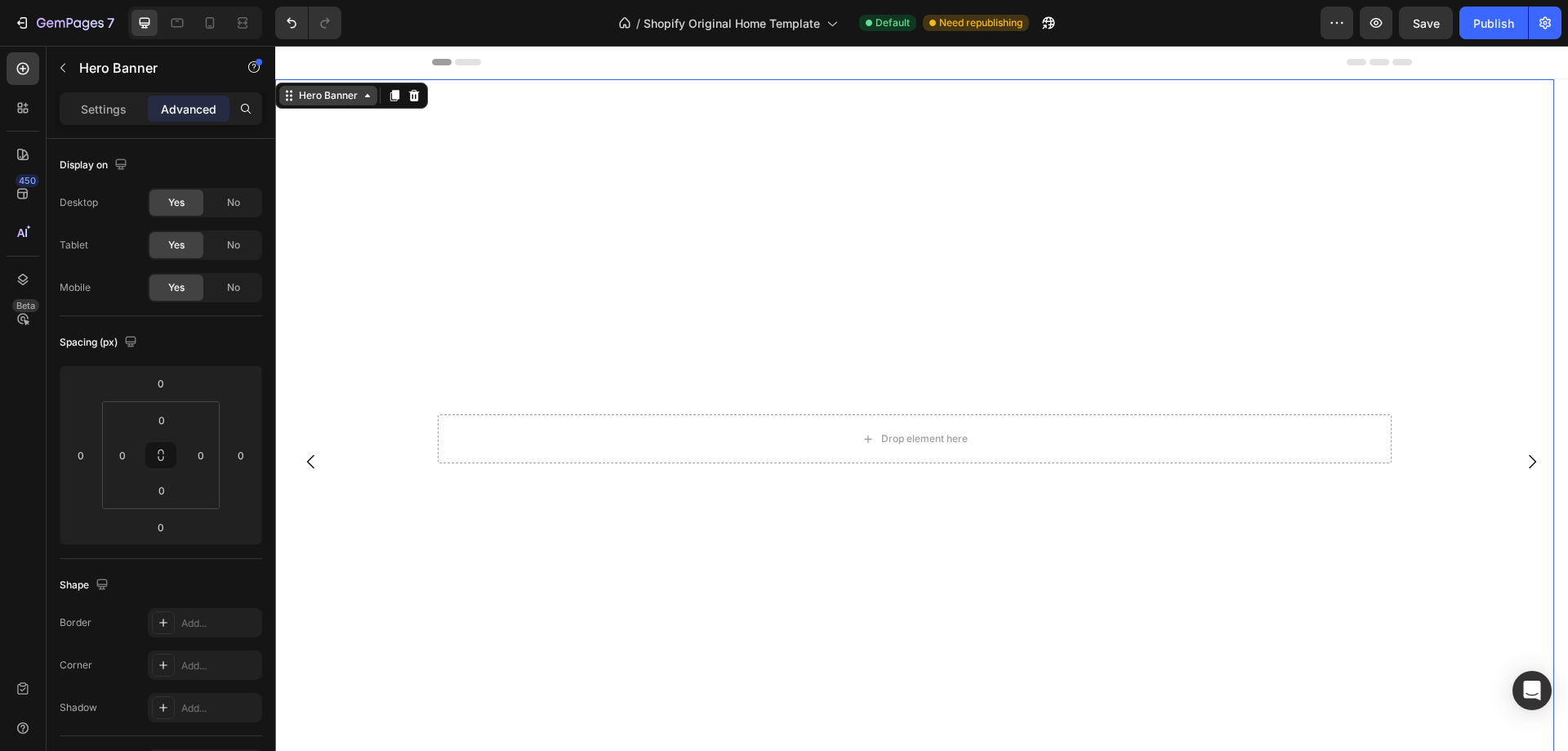
click at [369, 103] on div "Hero Banner" at bounding box center [328, 95] width 98 height 19
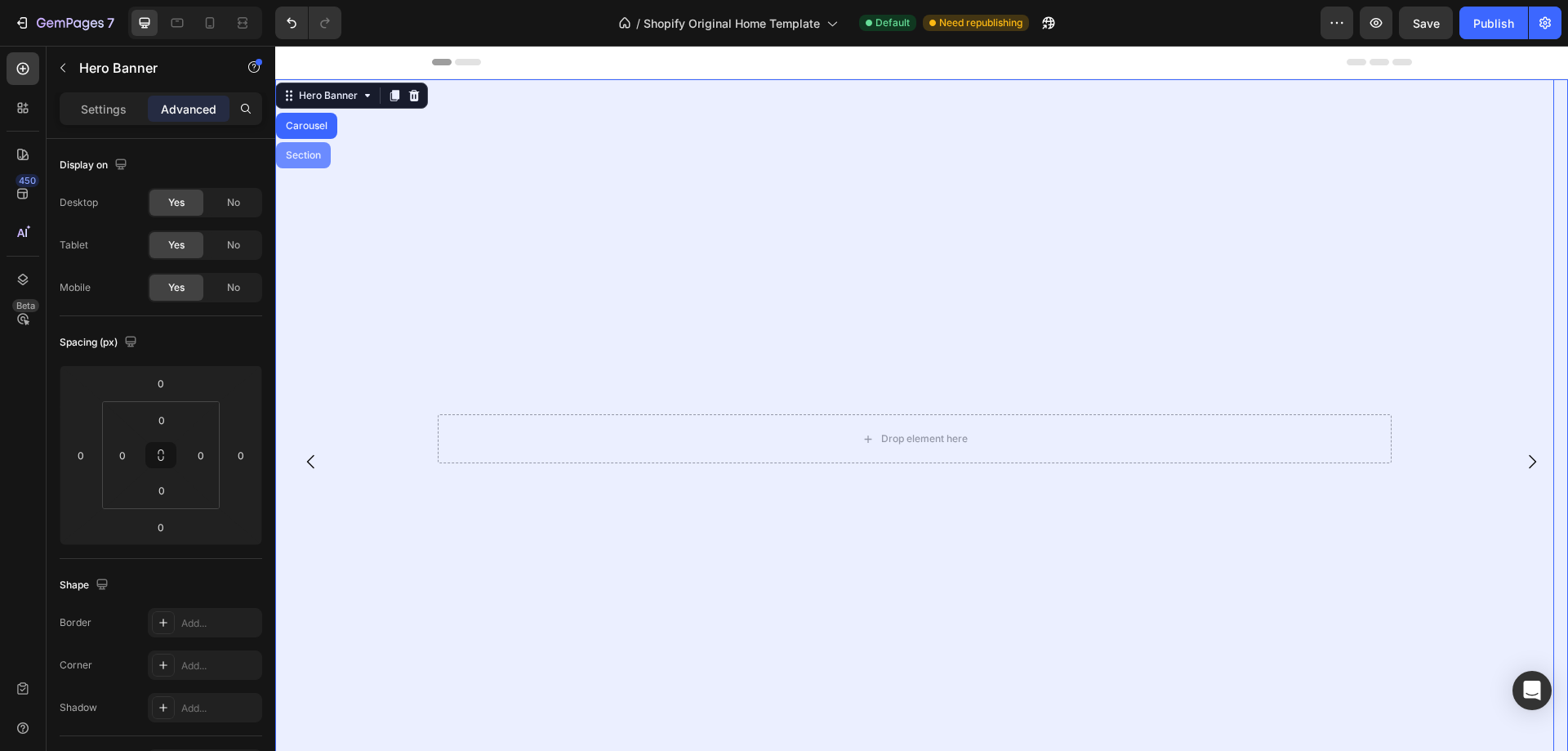
click at [317, 153] on div "Section" at bounding box center [303, 155] width 42 height 10
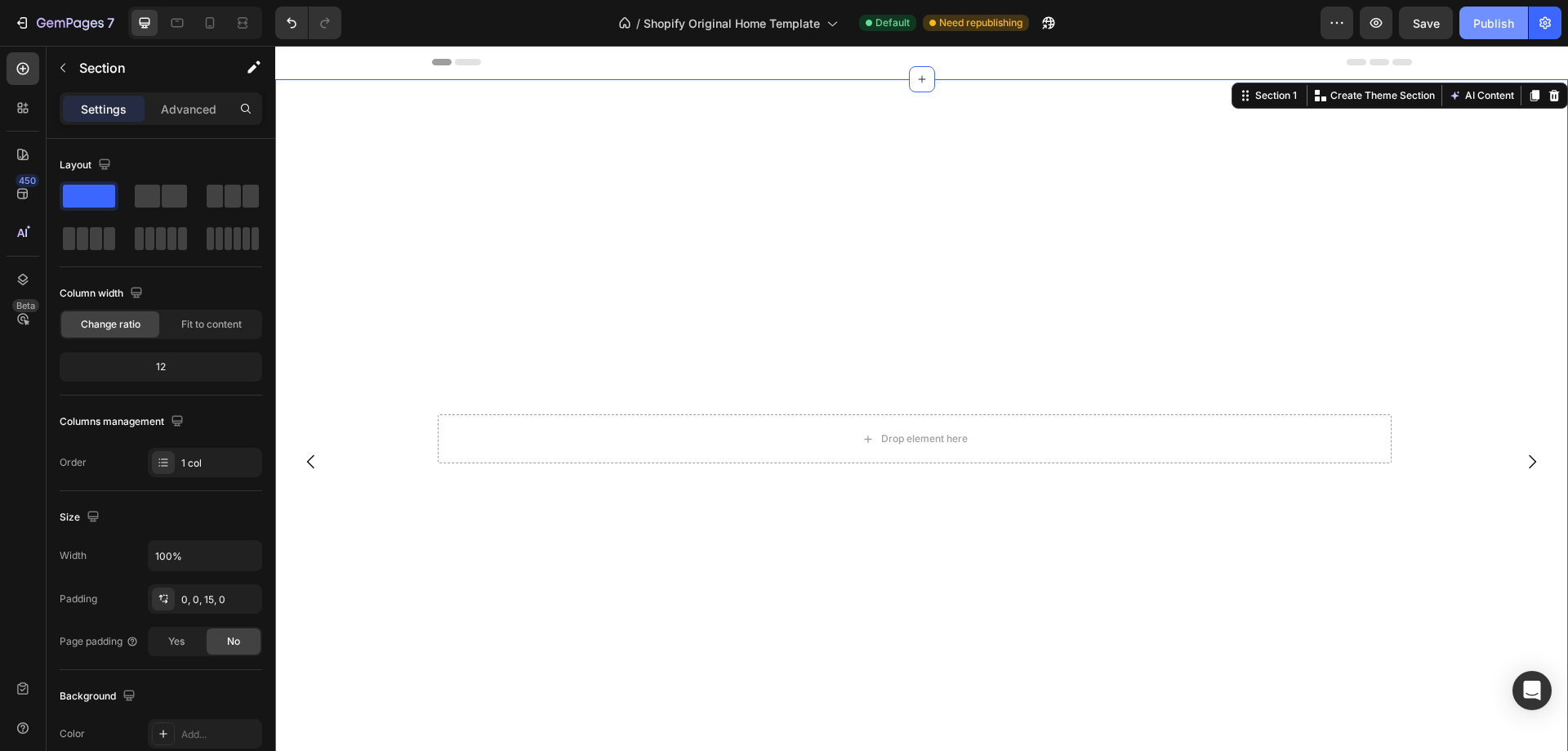
click at [1485, 21] on div "Publish" at bounding box center [1493, 23] width 41 height 18
click at [317, 94] on div "Hero Banner" at bounding box center [311, 89] width 65 height 15
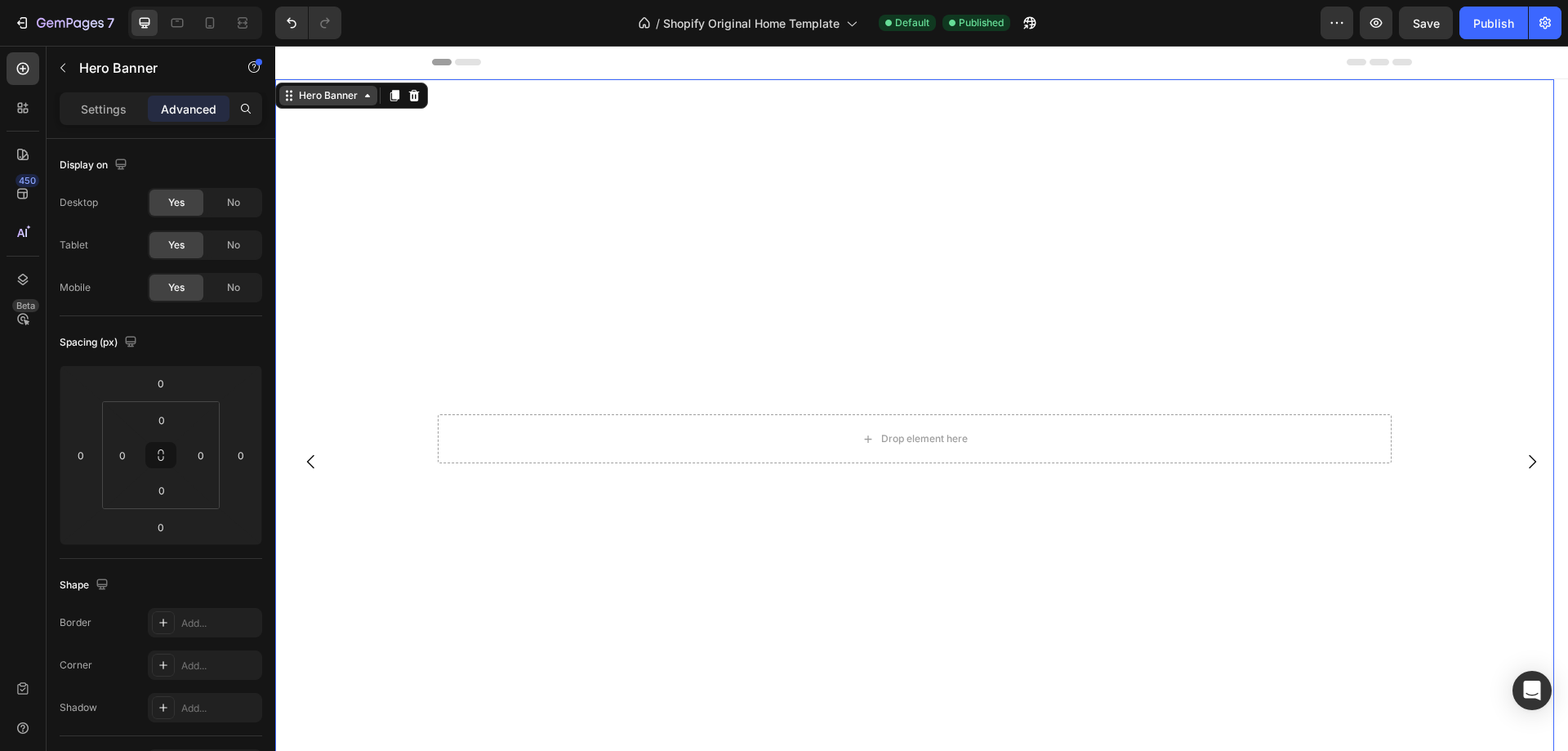
click at [334, 97] on div "Hero Banner" at bounding box center [328, 96] width 65 height 15
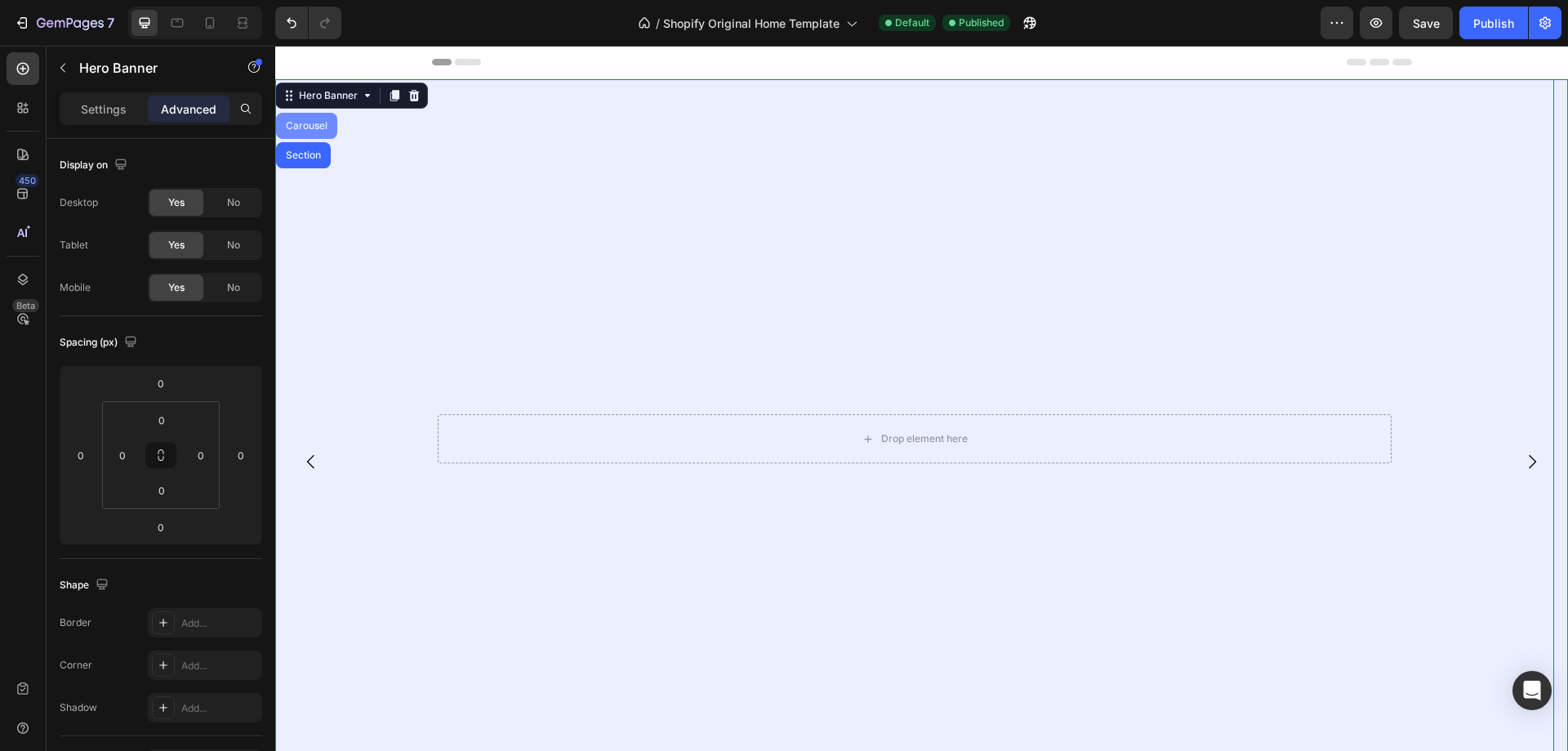
click at [315, 128] on div "Carousel" at bounding box center [306, 125] width 48 height 10
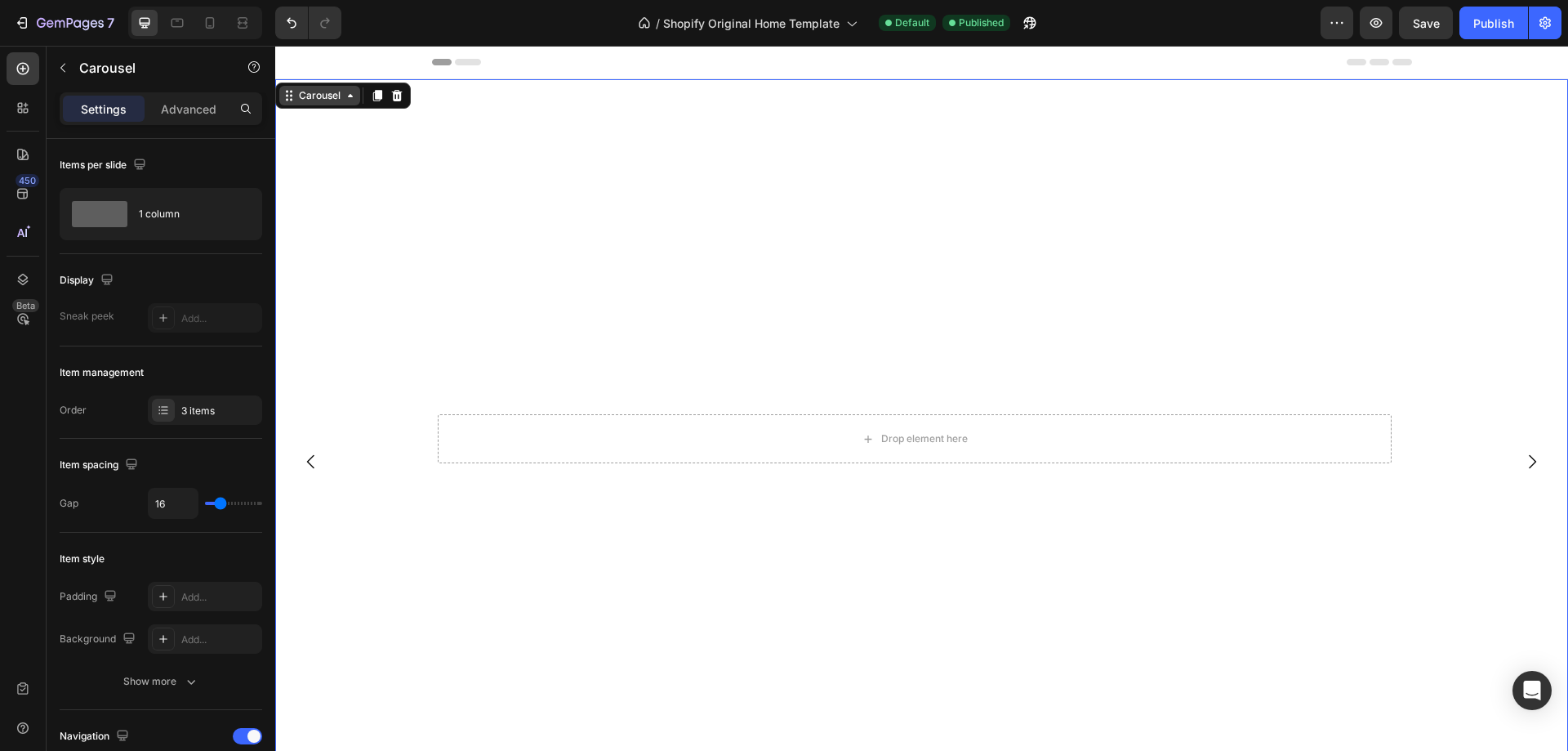
click at [328, 97] on div "Carousel" at bounding box center [320, 96] width 48 height 15
click at [339, 97] on div "Carousel" at bounding box center [320, 96] width 48 height 15
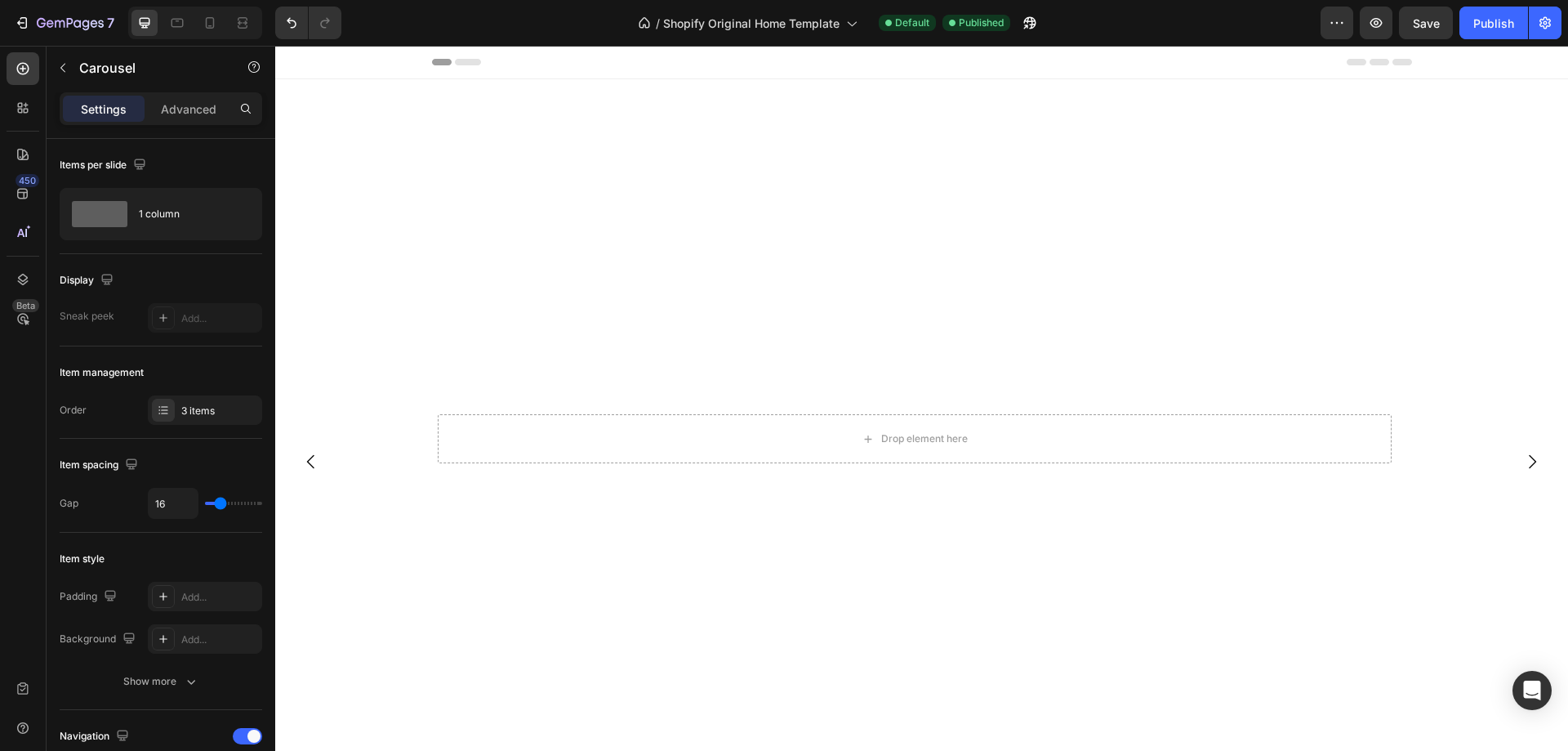
click at [465, 62] on icon at bounding box center [468, 62] width 26 height 6
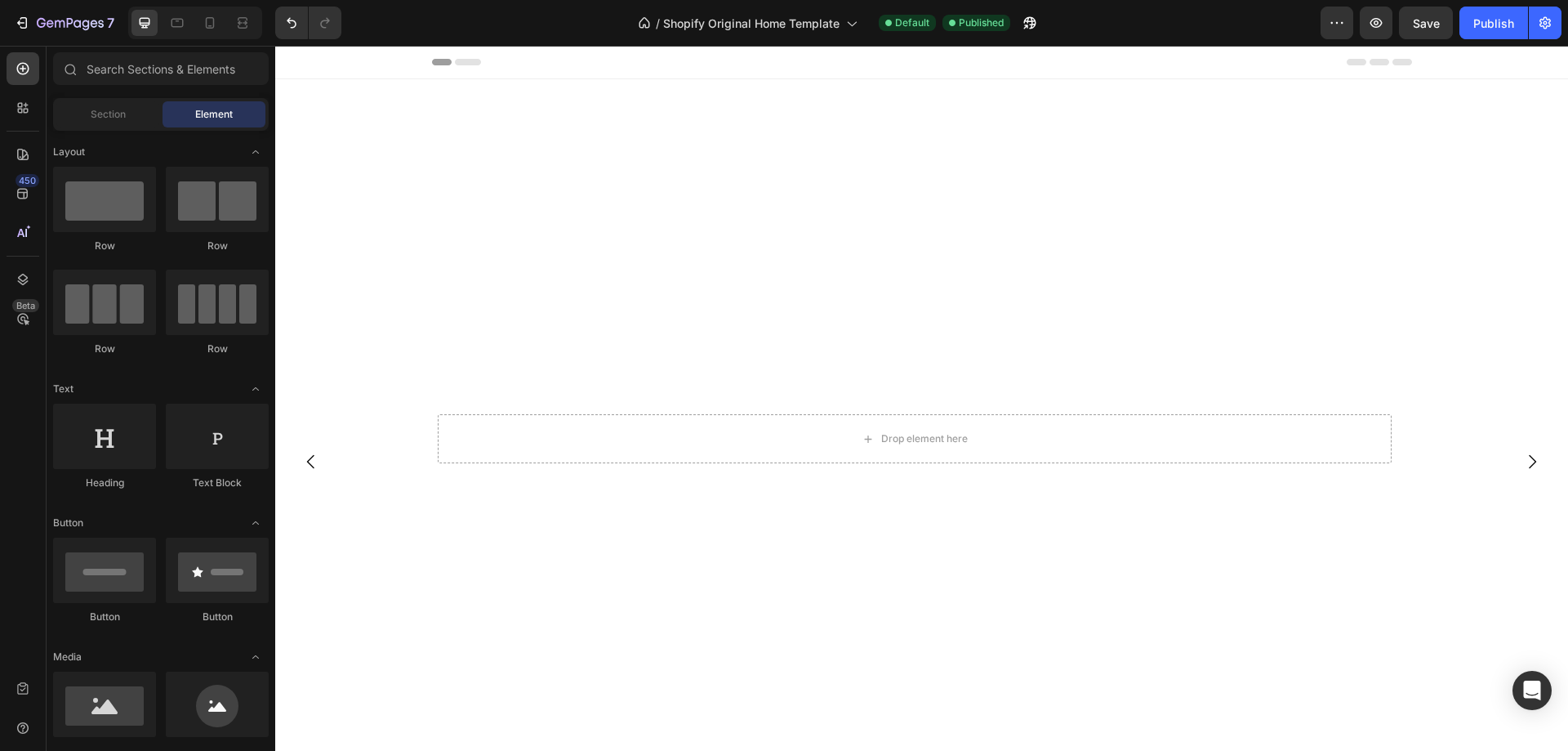
click at [462, 66] on div at bounding box center [921, 62] width 980 height 32
drag, startPoint x: 446, startPoint y: 78, endPoint x: 325, endPoint y: 69, distance: 121.3
click at [325, 69] on div at bounding box center [921, 63] width 1293 height 33
drag, startPoint x: 443, startPoint y: 60, endPoint x: 316, endPoint y: 61, distance: 127.0
click at [319, 61] on div at bounding box center [921, 63] width 1293 height 33
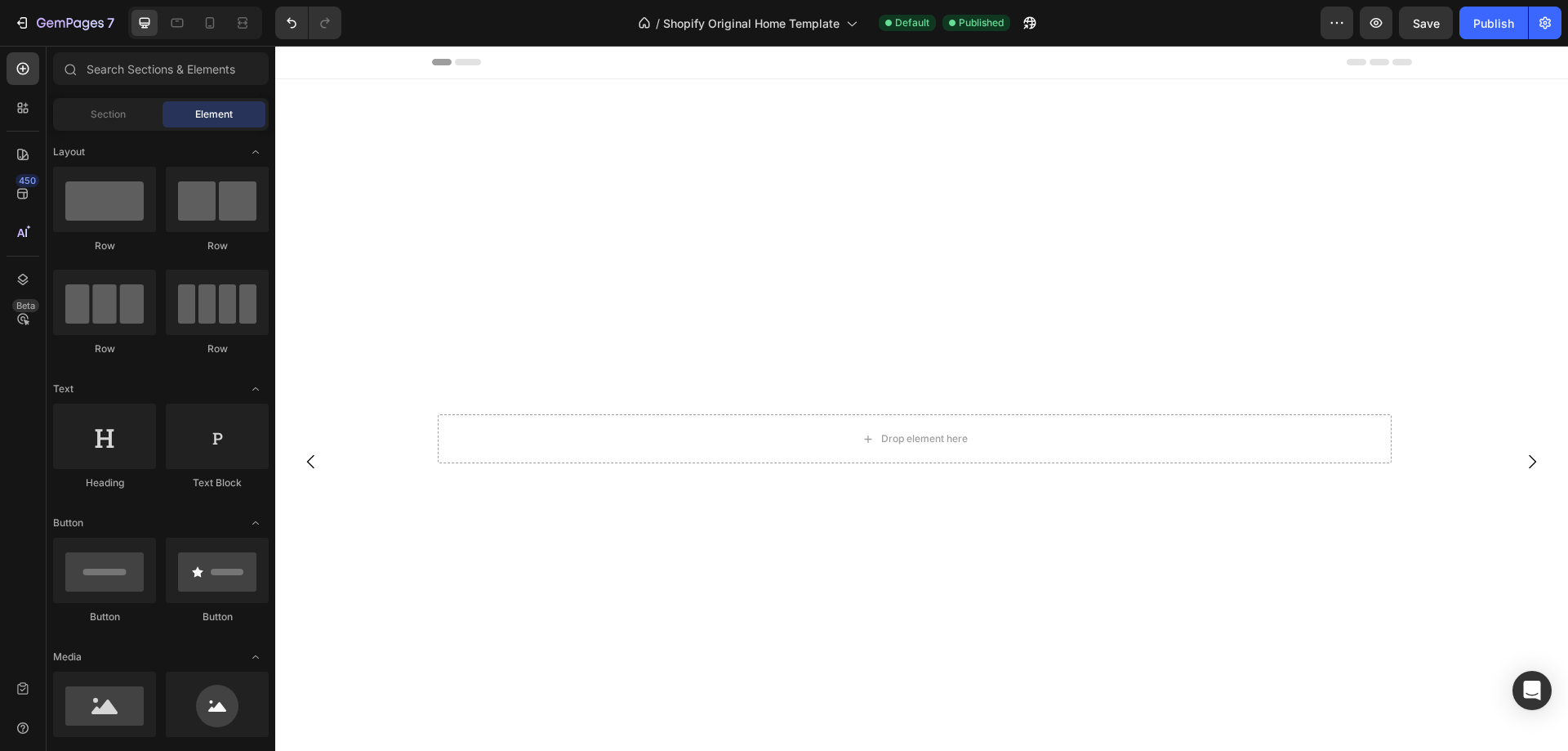
click at [1378, 66] on div at bounding box center [921, 62] width 980 height 32
click at [305, 96] on div "Hero Banner" at bounding box center [311, 89] width 65 height 15
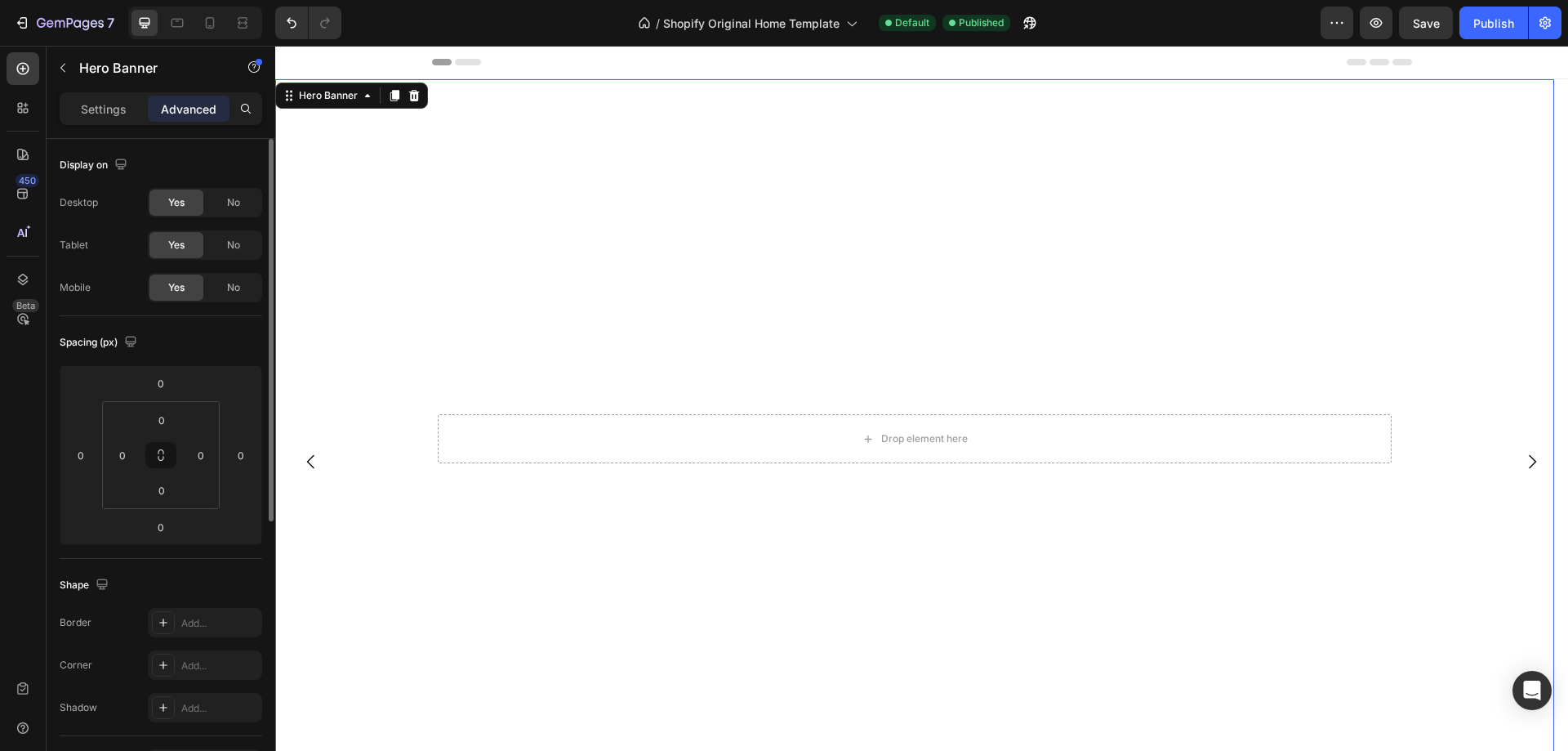
click at [78, 203] on div "Desktop" at bounding box center [79, 203] width 39 height 15
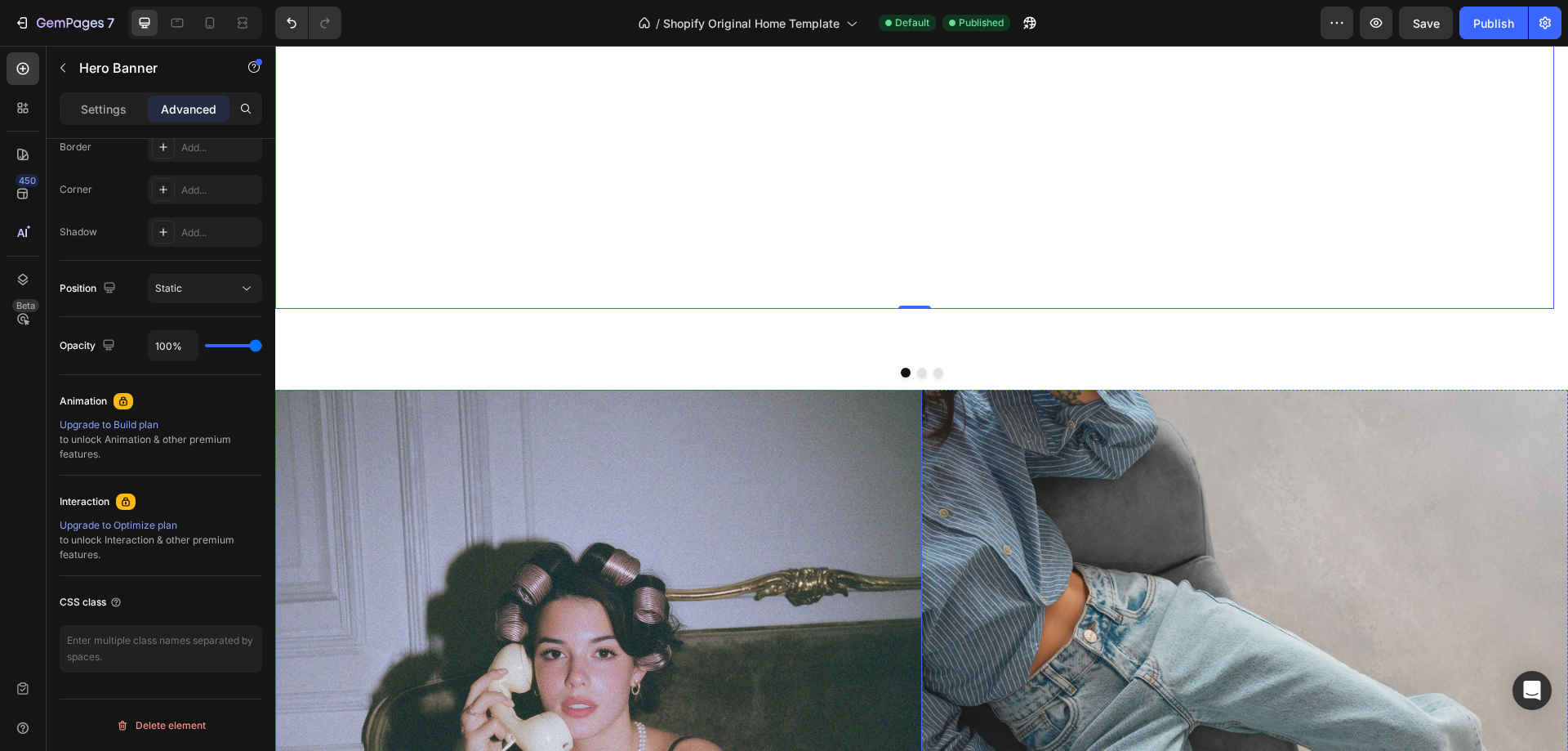
scroll to position [572, 0]
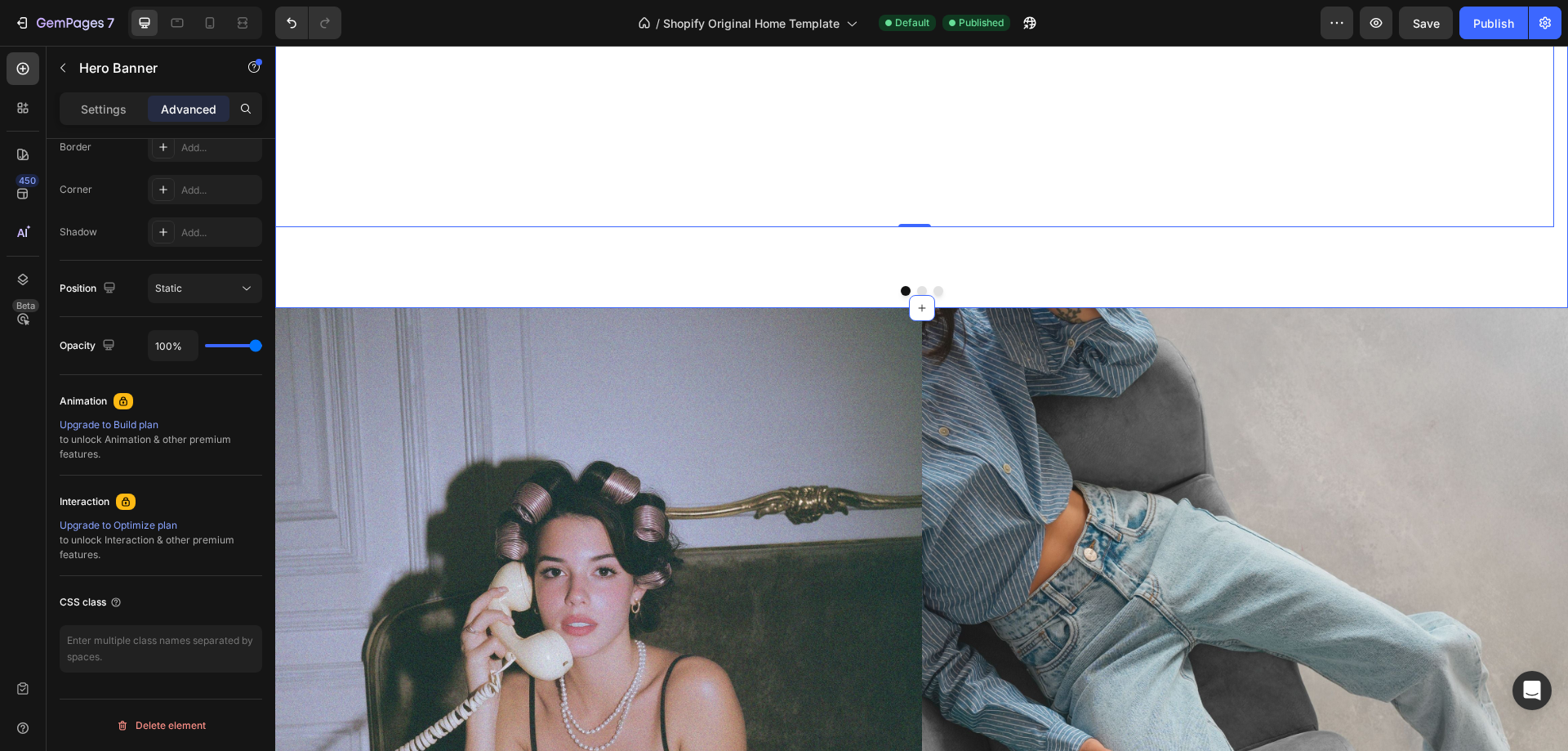
click at [917, 293] on button "Dot" at bounding box center [921, 291] width 10 height 10
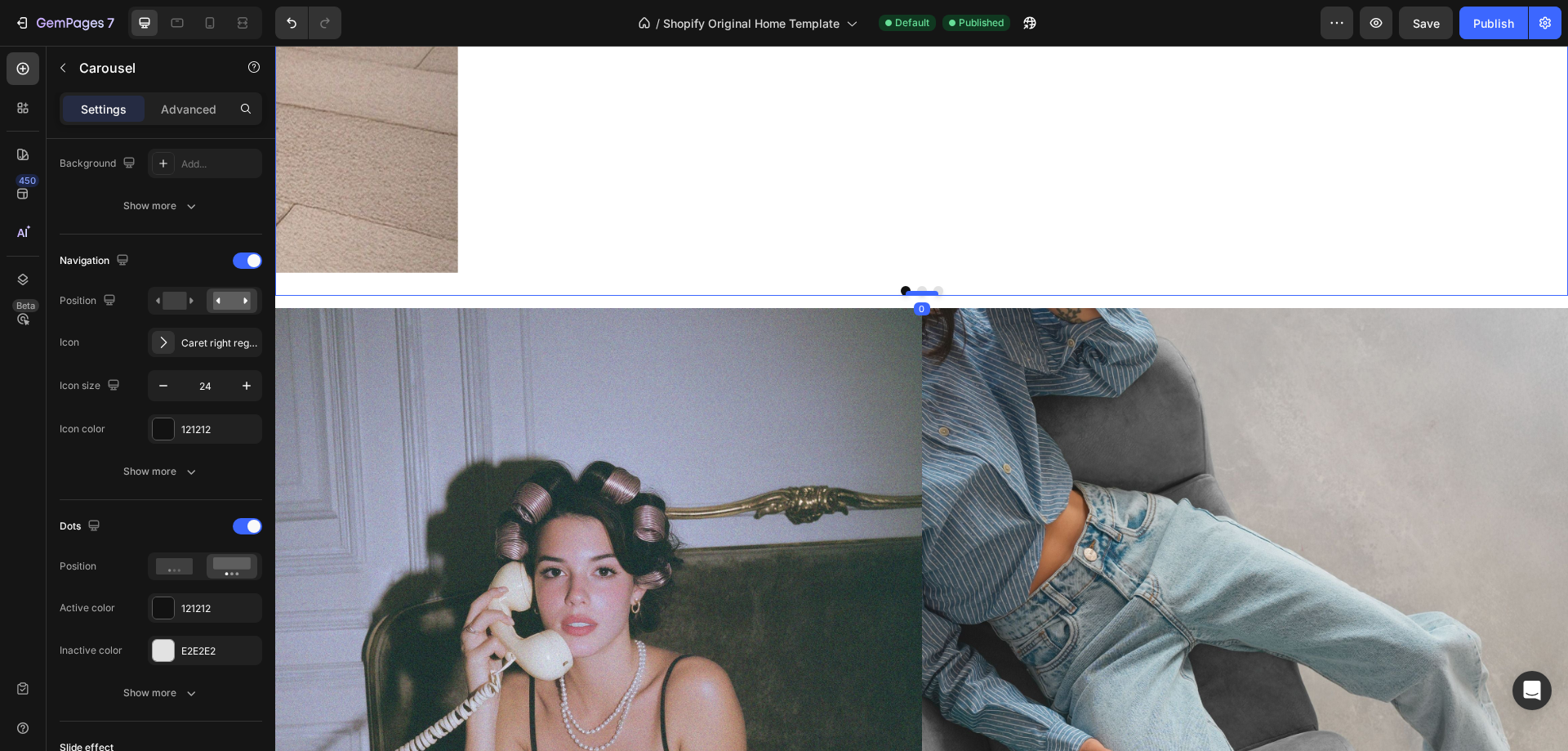
scroll to position [0, 0]
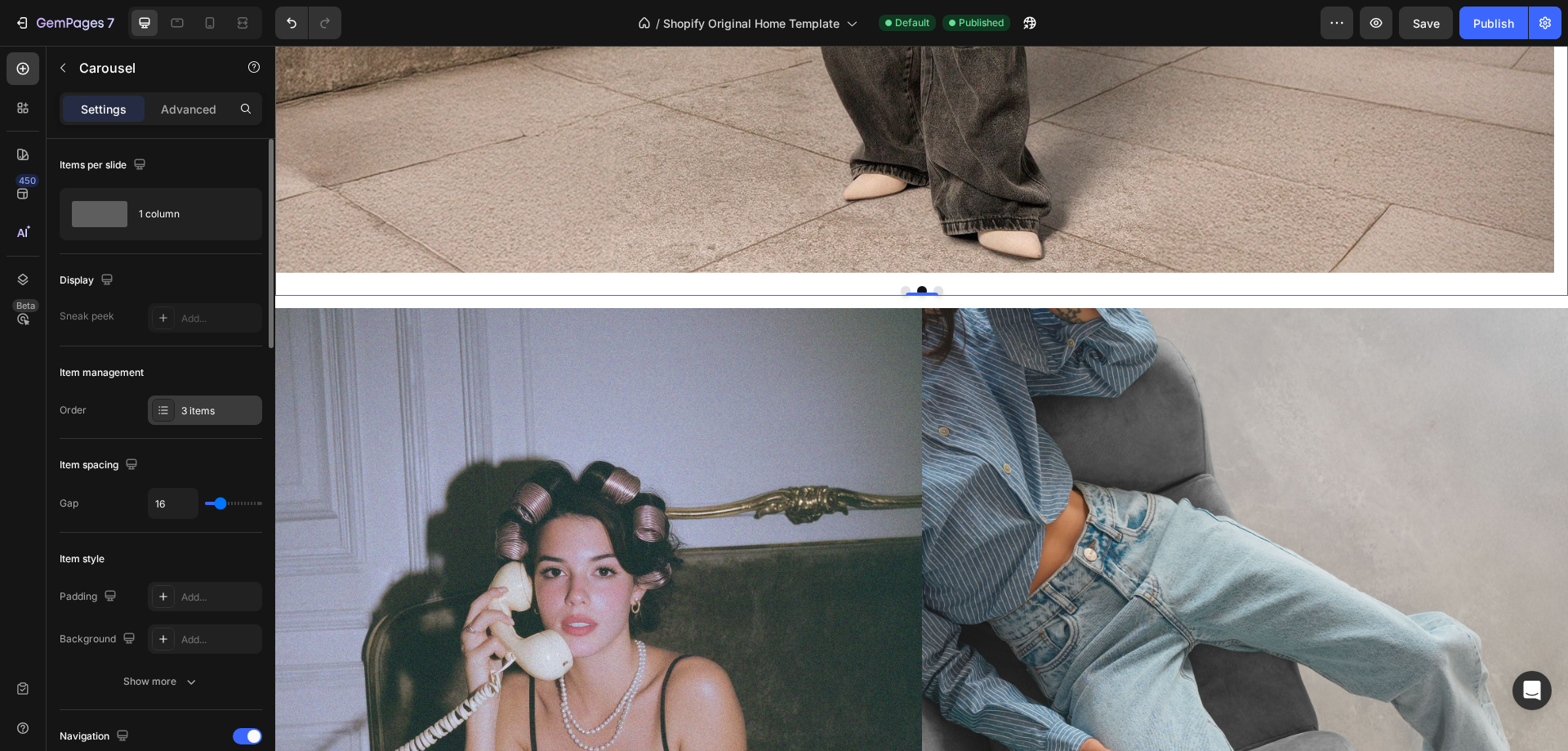
click at [225, 415] on div "3 items" at bounding box center [220, 411] width 77 height 15
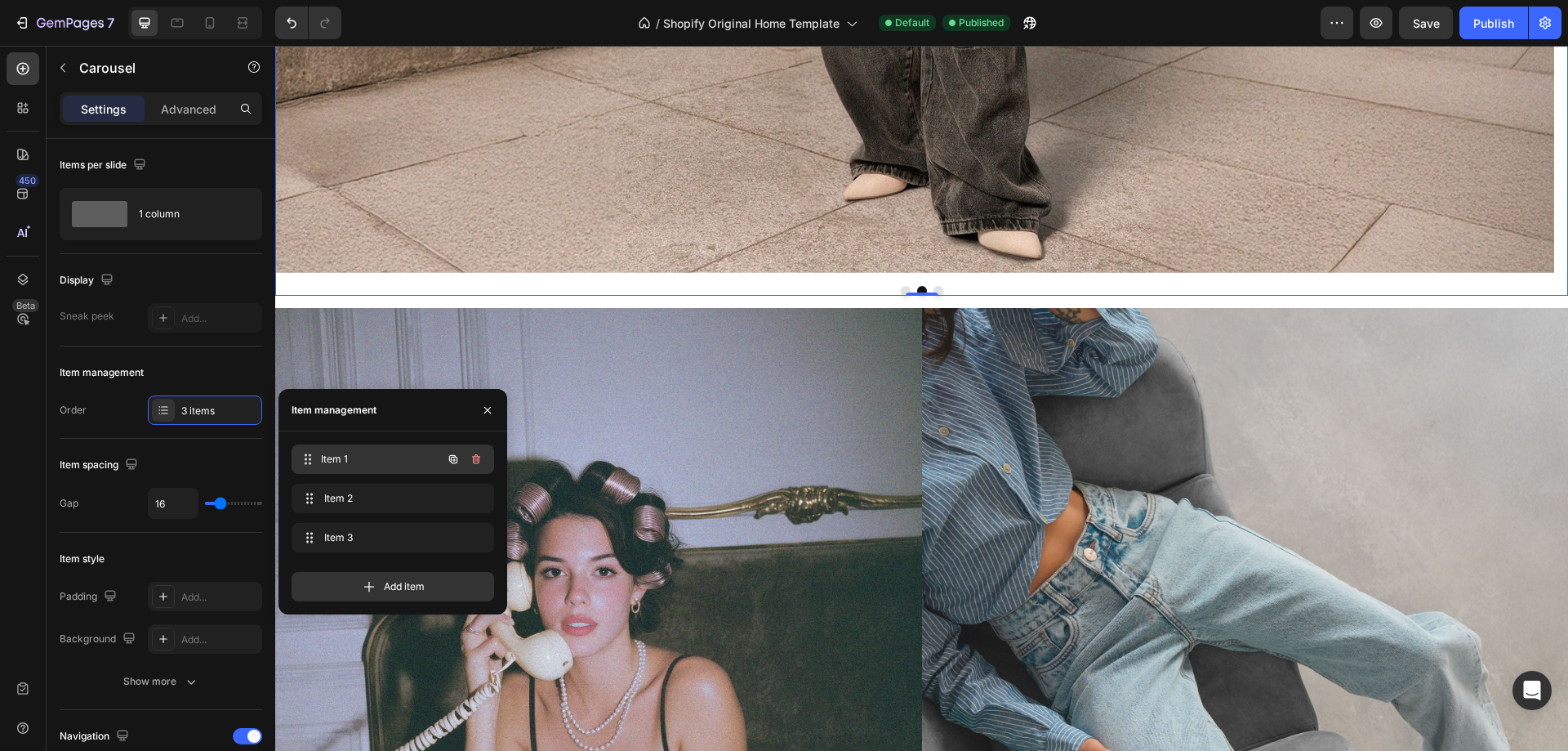
click at [374, 450] on div "Item 1 Item 1" at bounding box center [370, 459] width 144 height 23
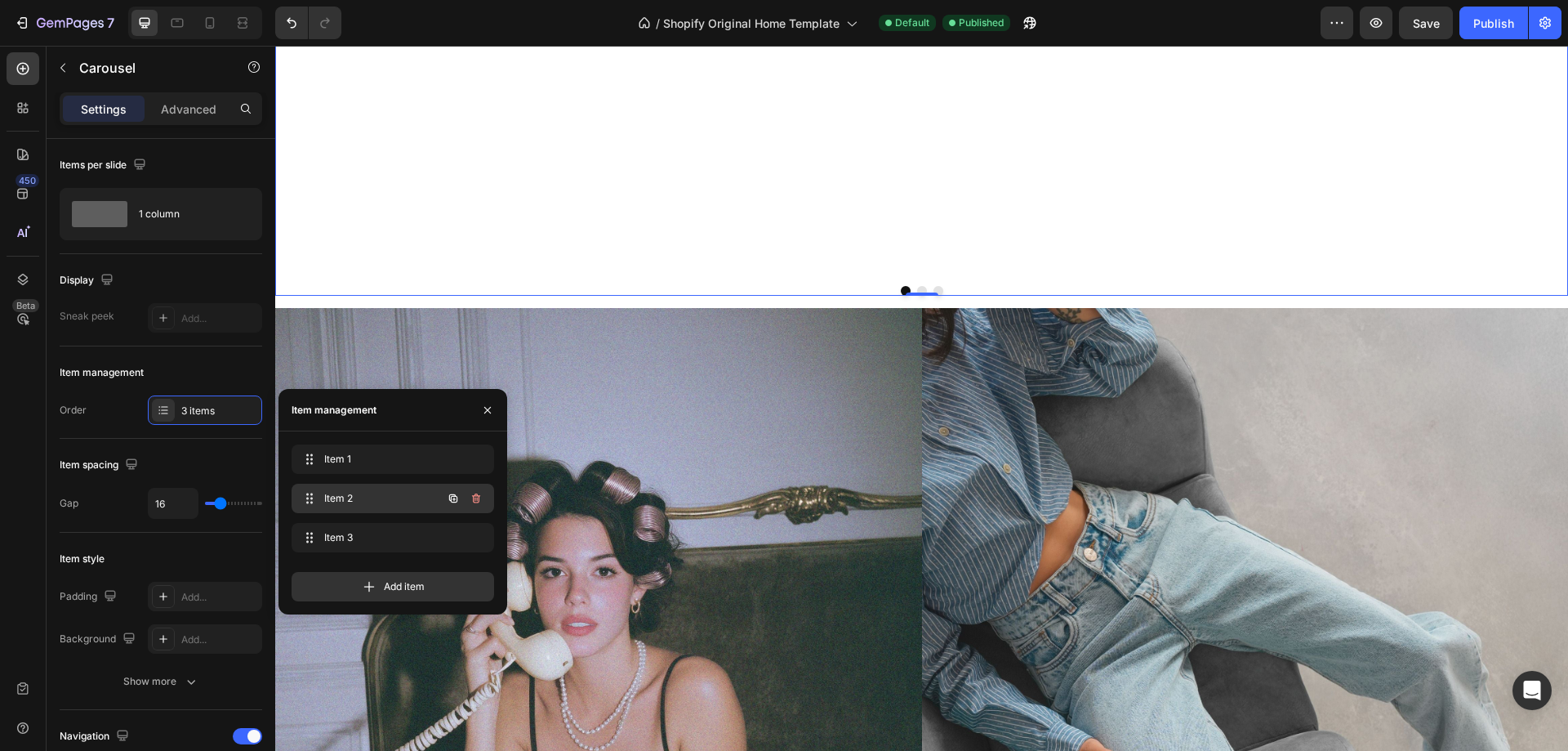
click at [361, 491] on span "Item 2" at bounding box center [371, 498] width 92 height 15
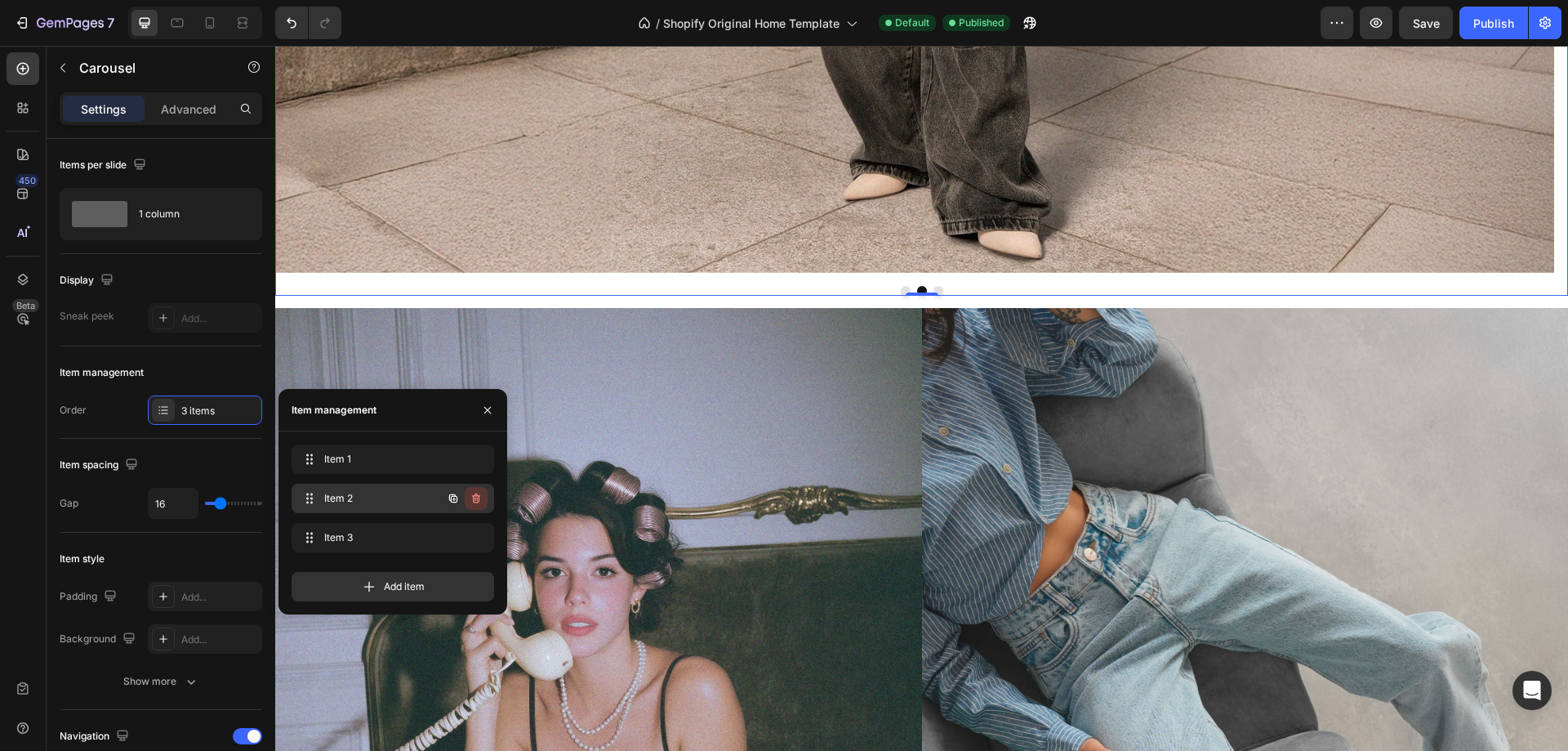
click at [481, 498] on icon "button" at bounding box center [476, 498] width 13 height 13
click at [462, 496] on div "Delete" at bounding box center [465, 498] width 30 height 15
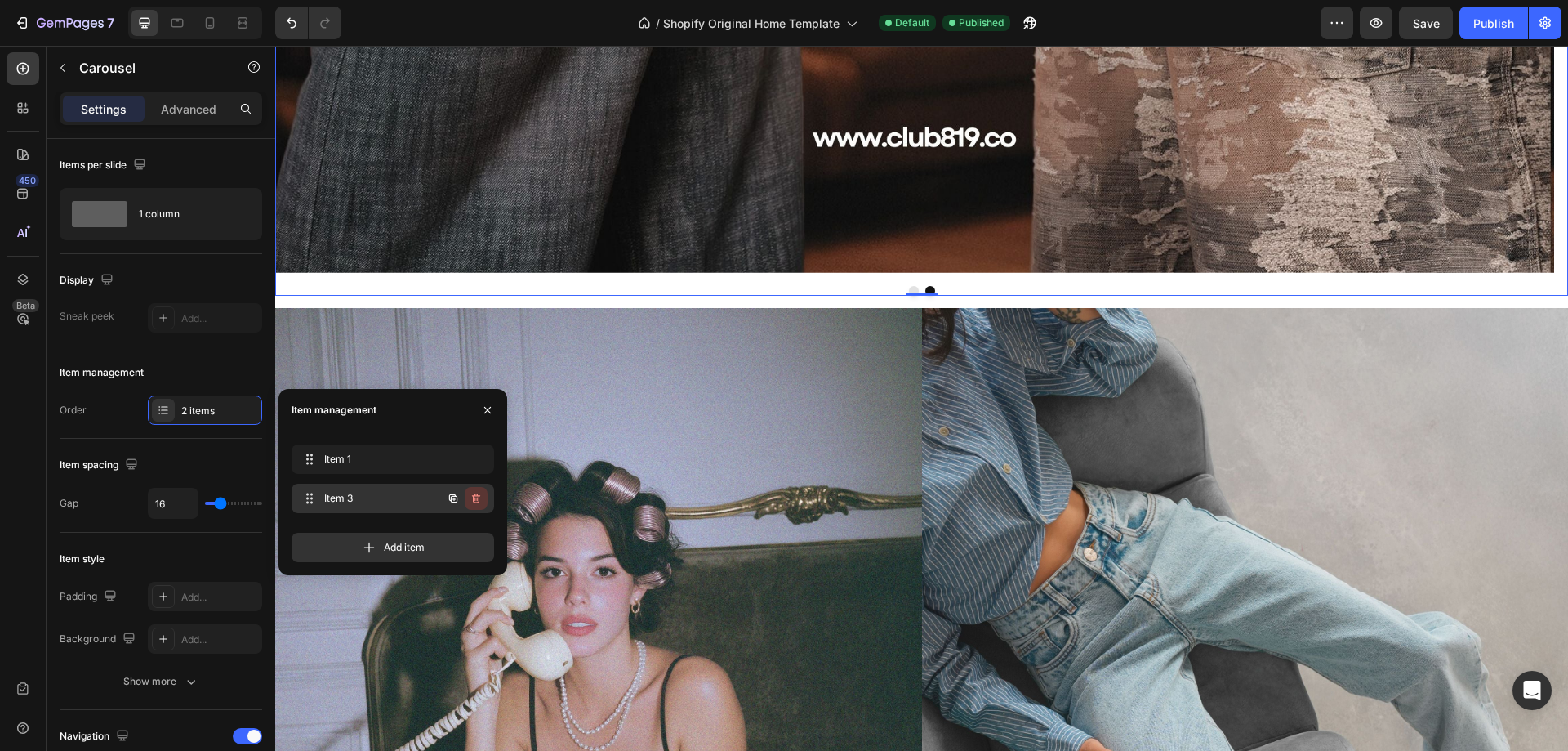
click at [477, 496] on icon "button" at bounding box center [476, 498] width 13 height 13
click at [457, 493] on div "Delete" at bounding box center [465, 498] width 30 height 15
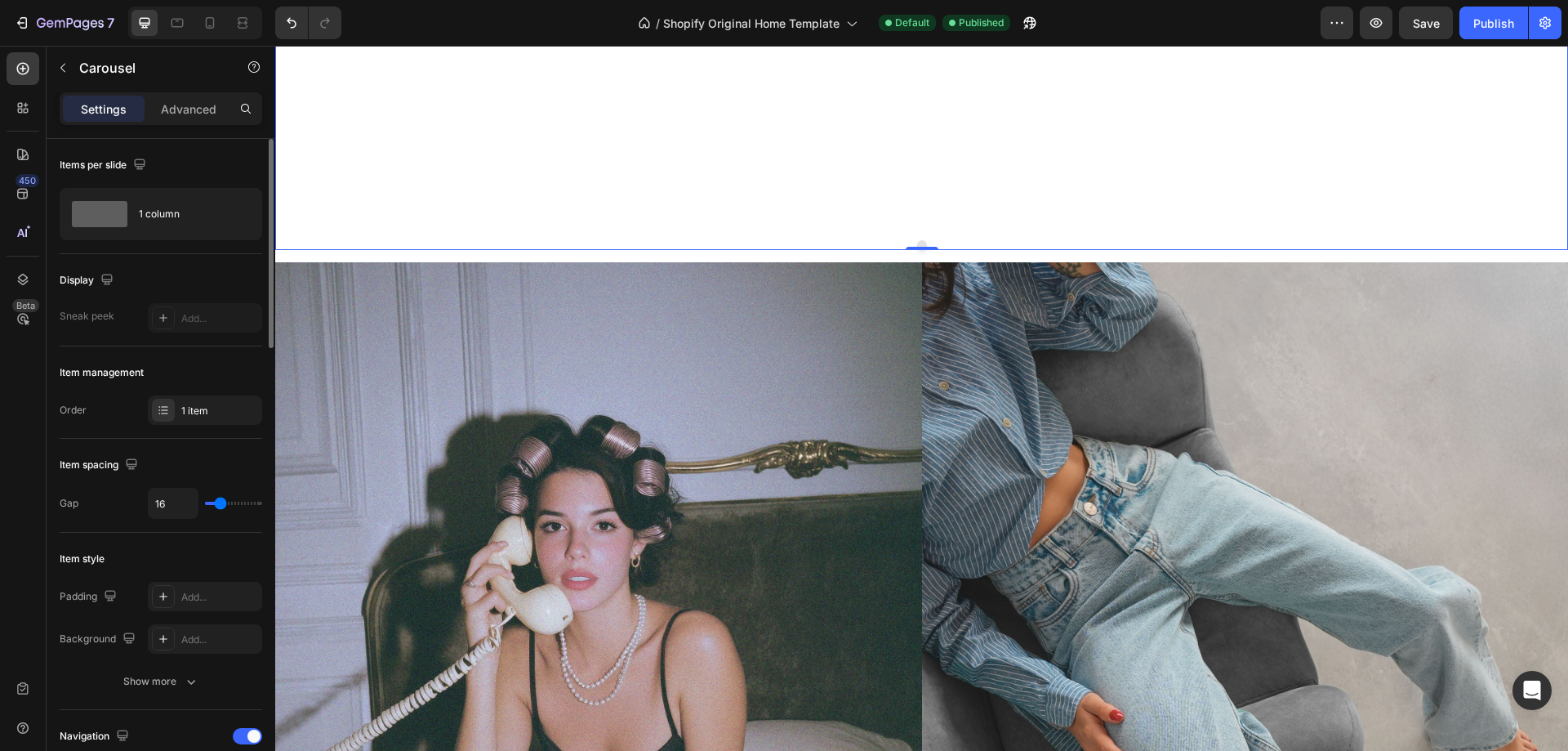
click at [254, 277] on div "Display" at bounding box center [161, 280] width 203 height 26
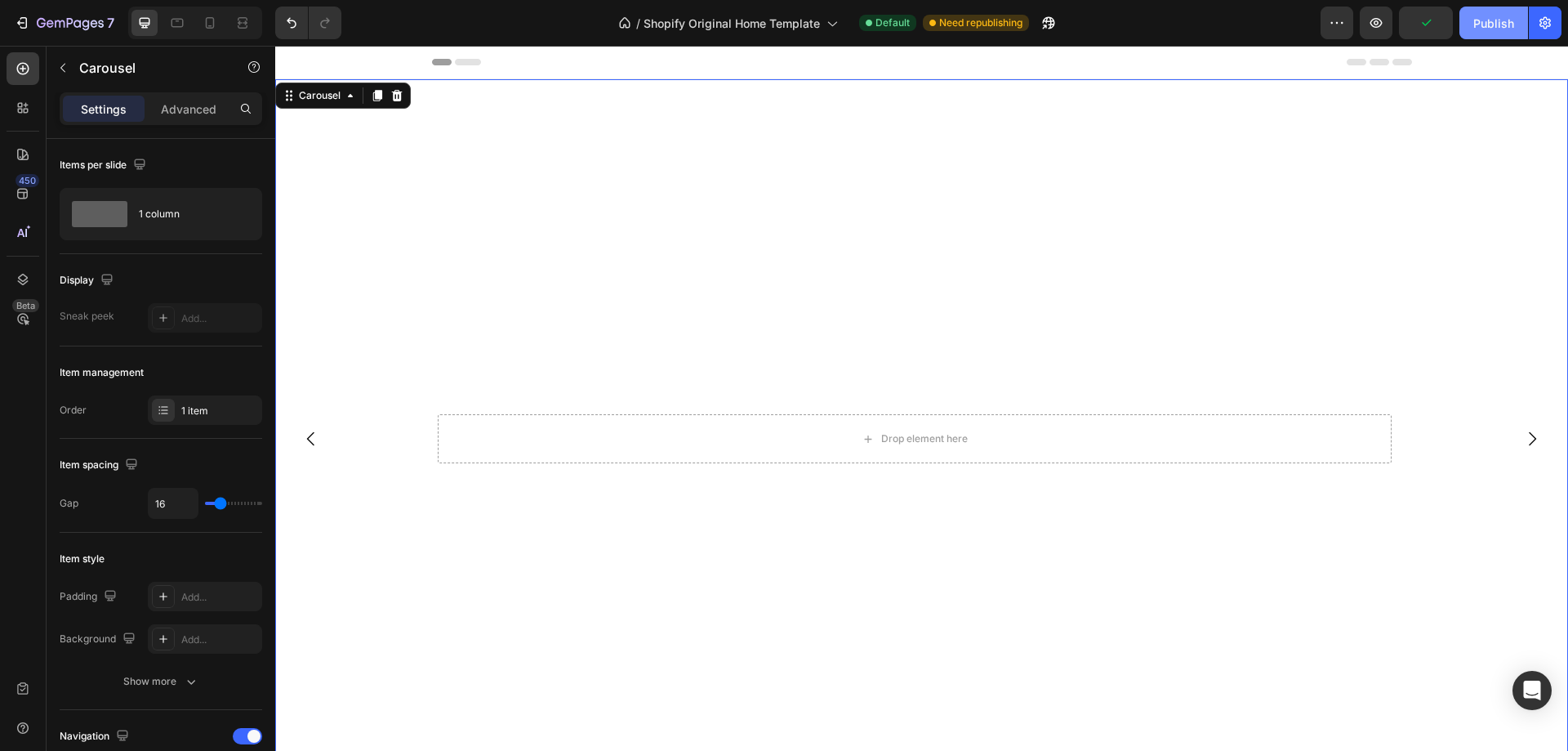
click at [1481, 20] on div "Publish" at bounding box center [1493, 23] width 41 height 18
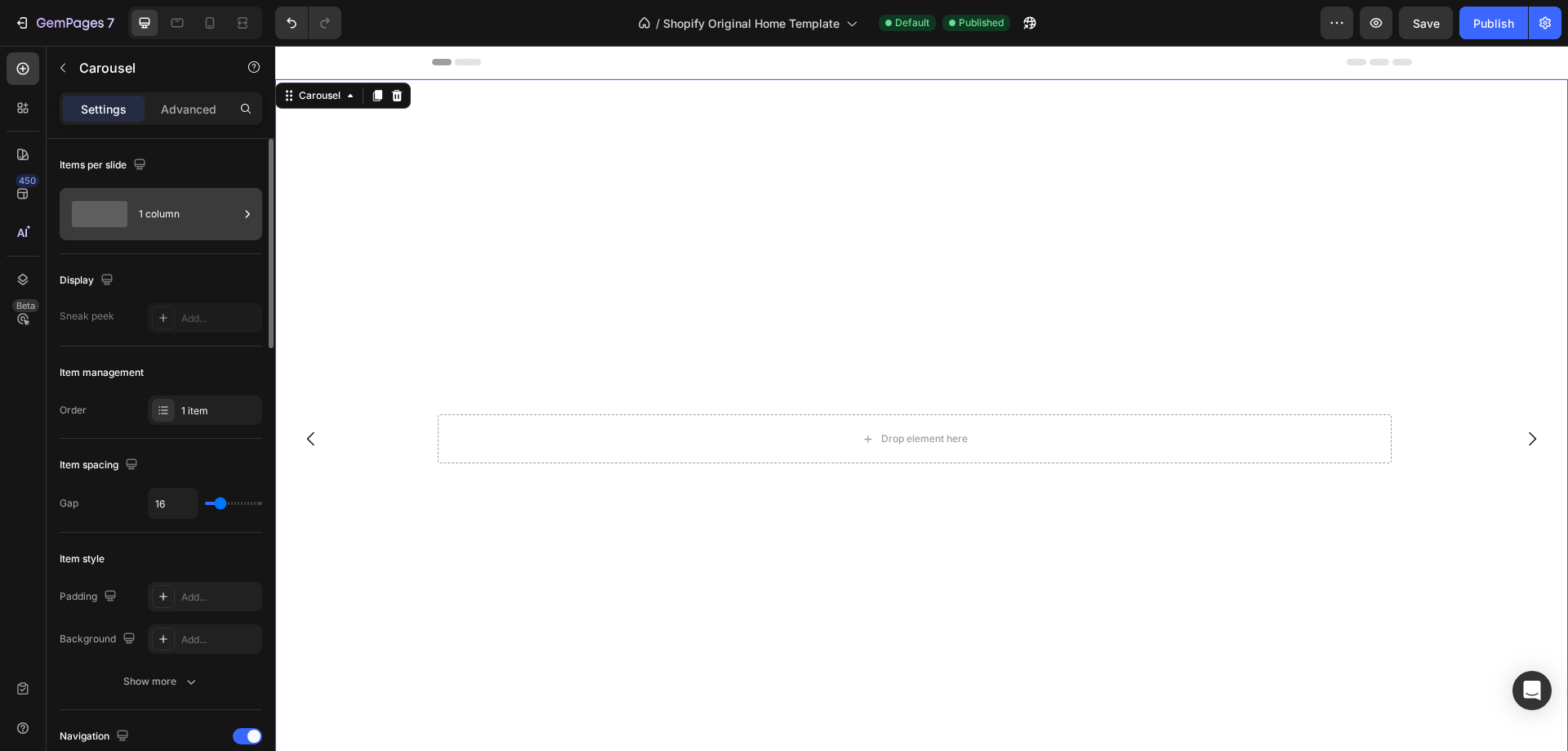
click at [248, 218] on icon at bounding box center [247, 214] width 17 height 17
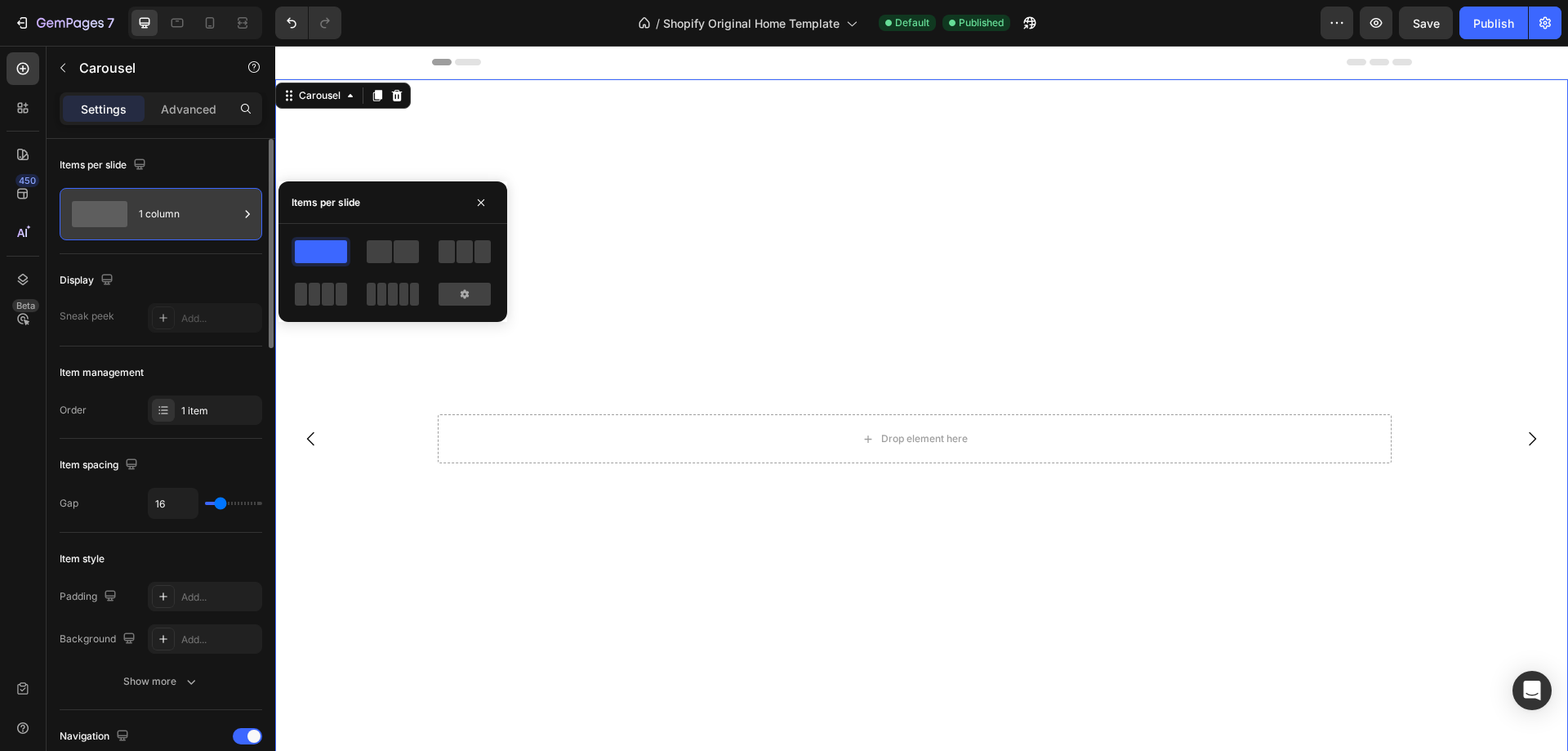
click at [238, 218] on div "1 column" at bounding box center [189, 214] width 100 height 38
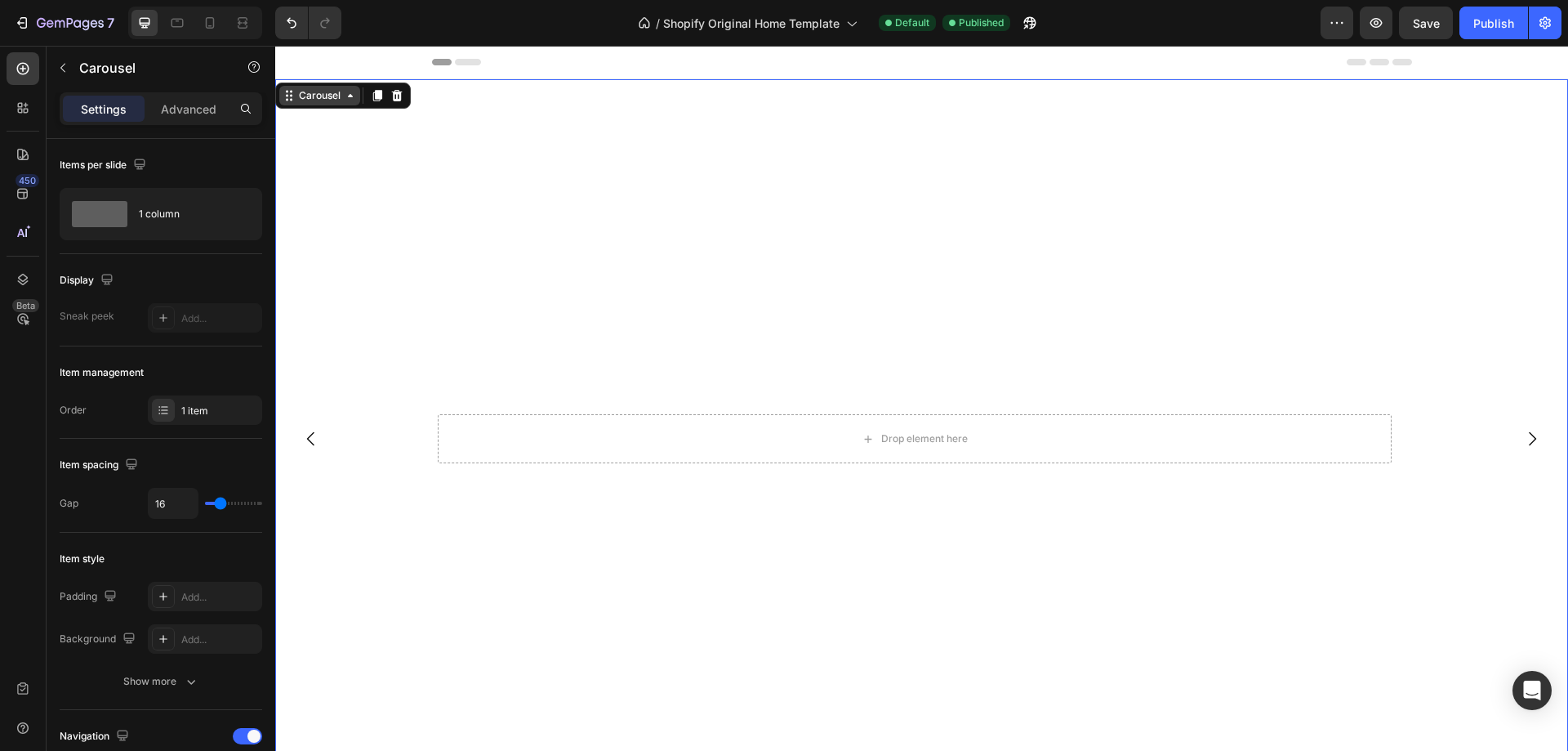
click at [331, 101] on div "Carousel" at bounding box center [320, 96] width 48 height 15
click at [352, 102] on div "Carousel" at bounding box center [320, 95] width 81 height 19
click at [328, 103] on div "Carousel" at bounding box center [320, 95] width 81 height 19
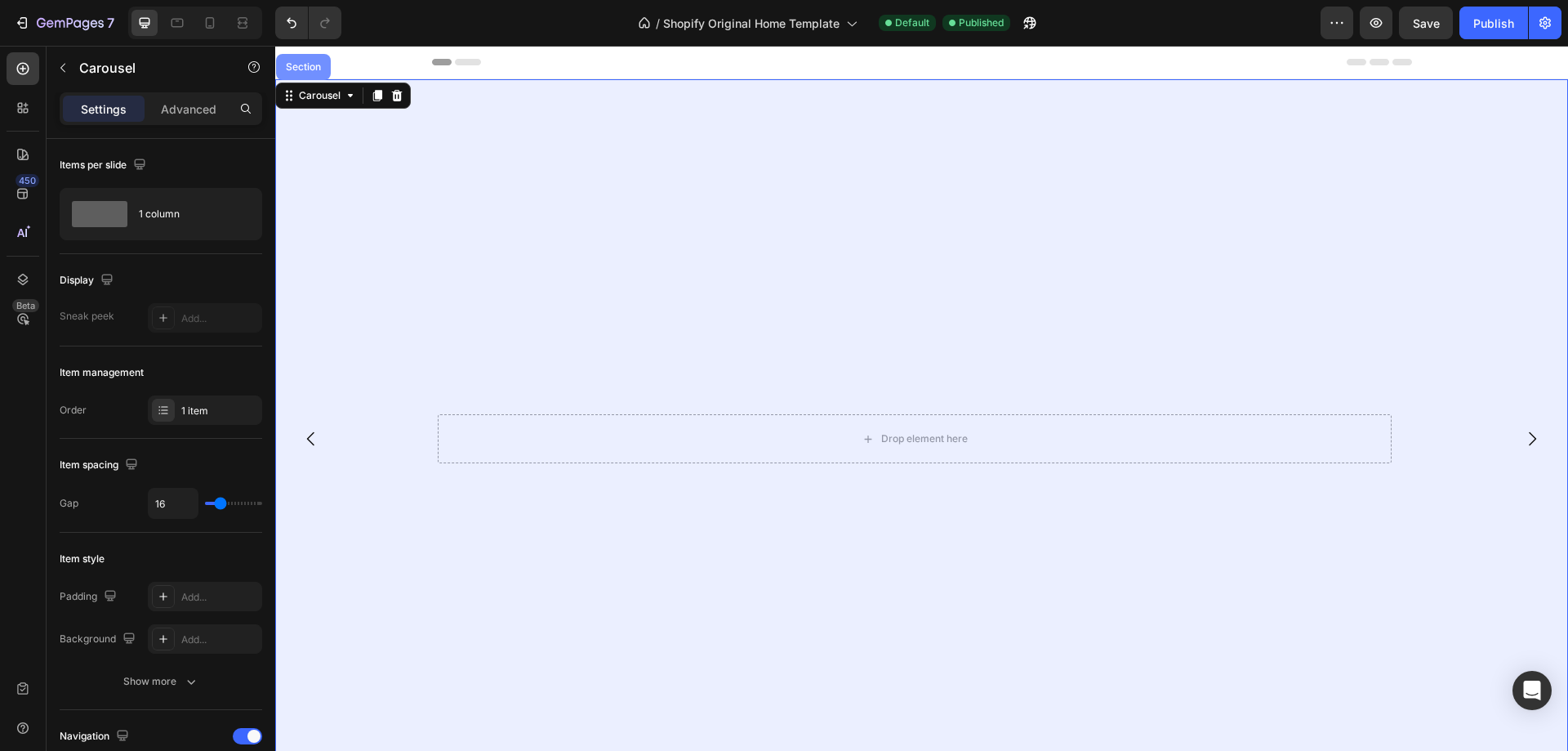
click at [303, 72] on div "Section" at bounding box center [303, 66] width 54 height 26
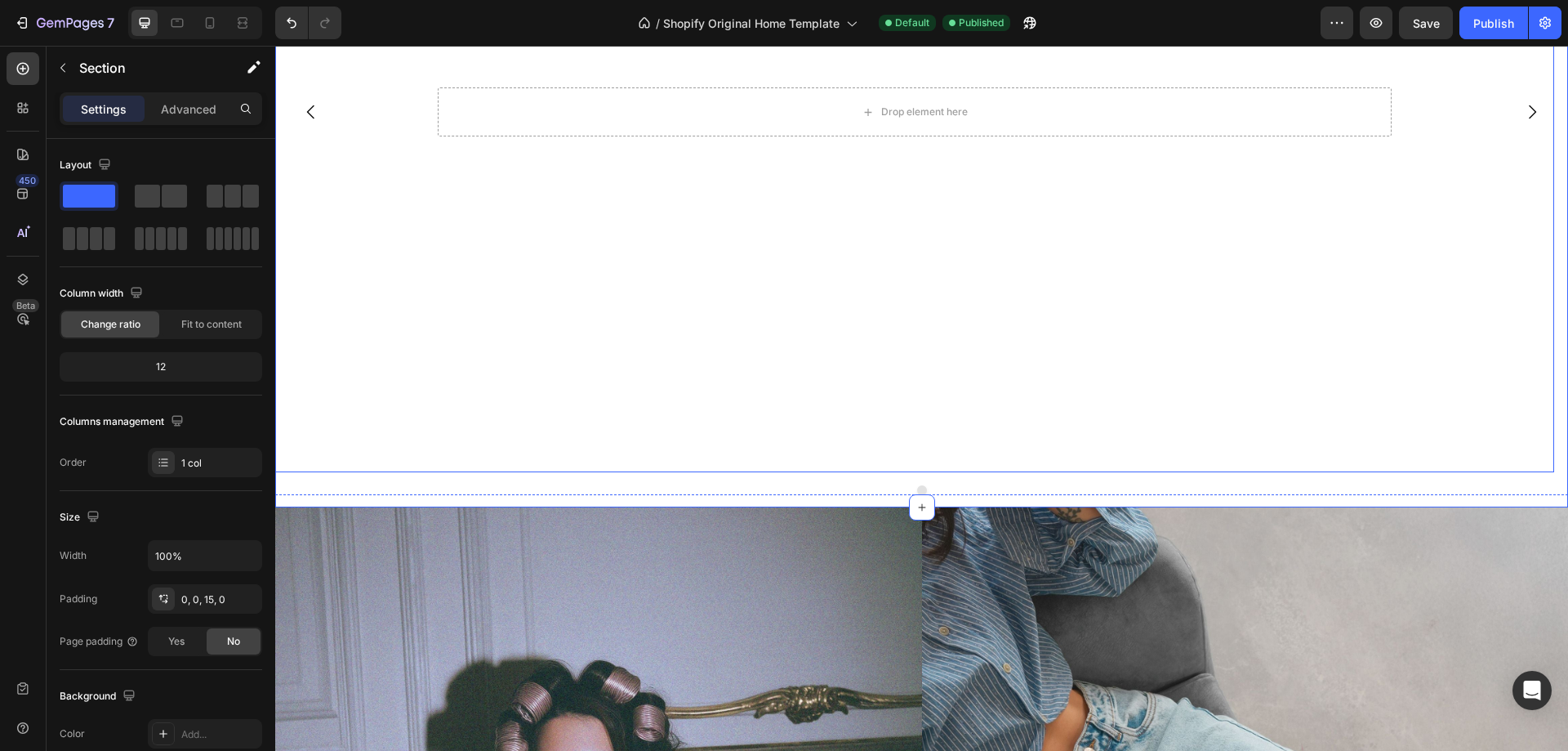
scroll to position [245, 0]
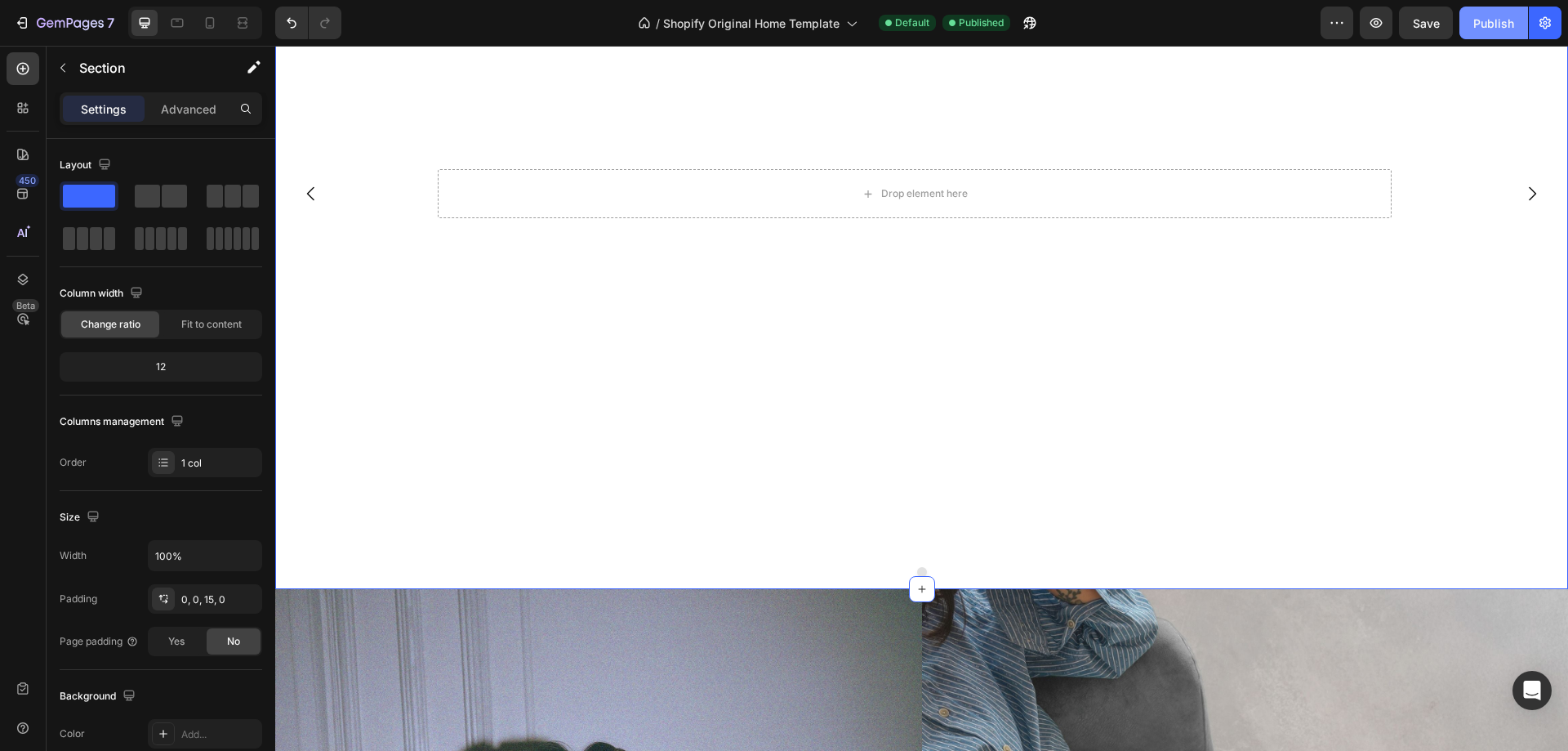
click at [1508, 22] on div "Publish" at bounding box center [1493, 23] width 41 height 18
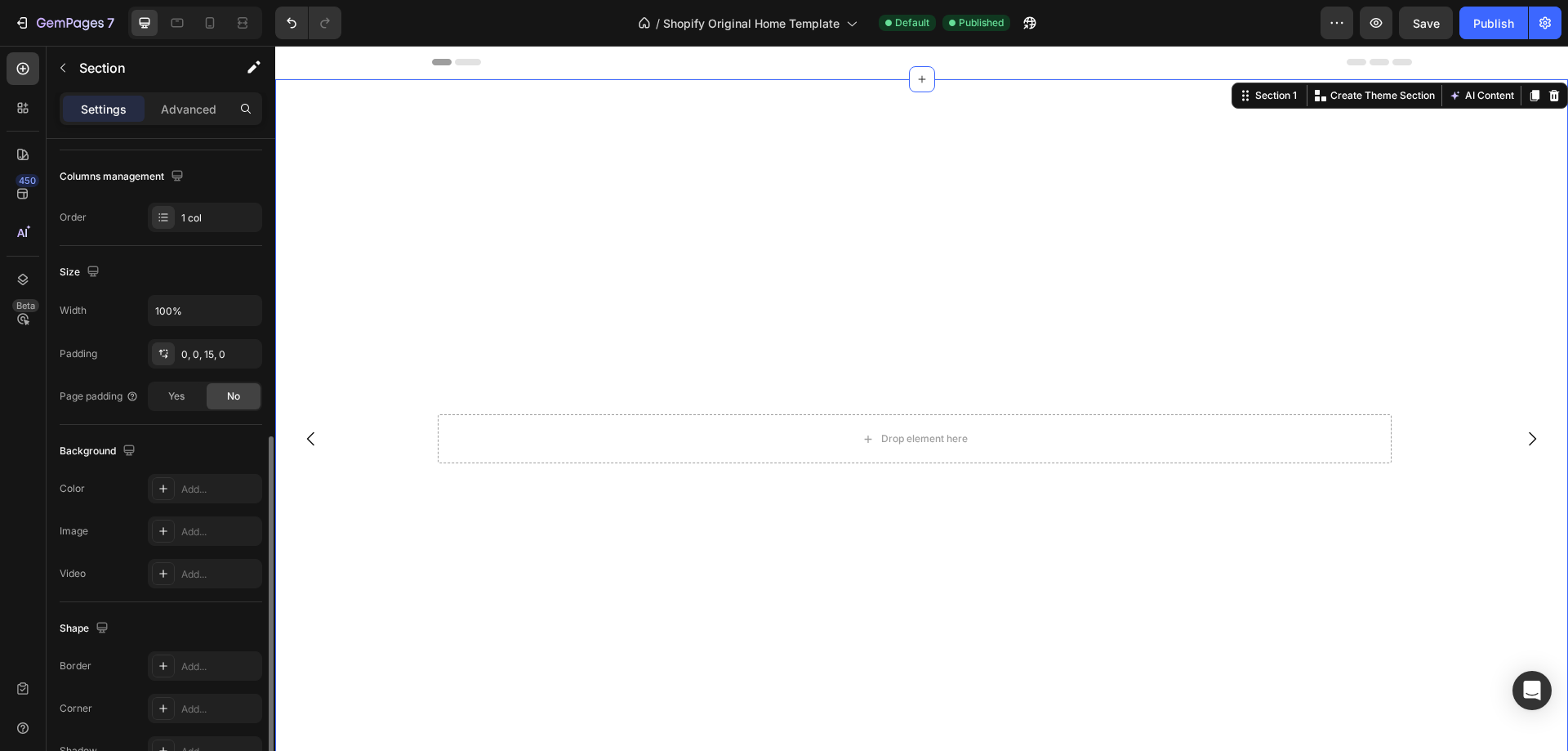
scroll to position [339, 0]
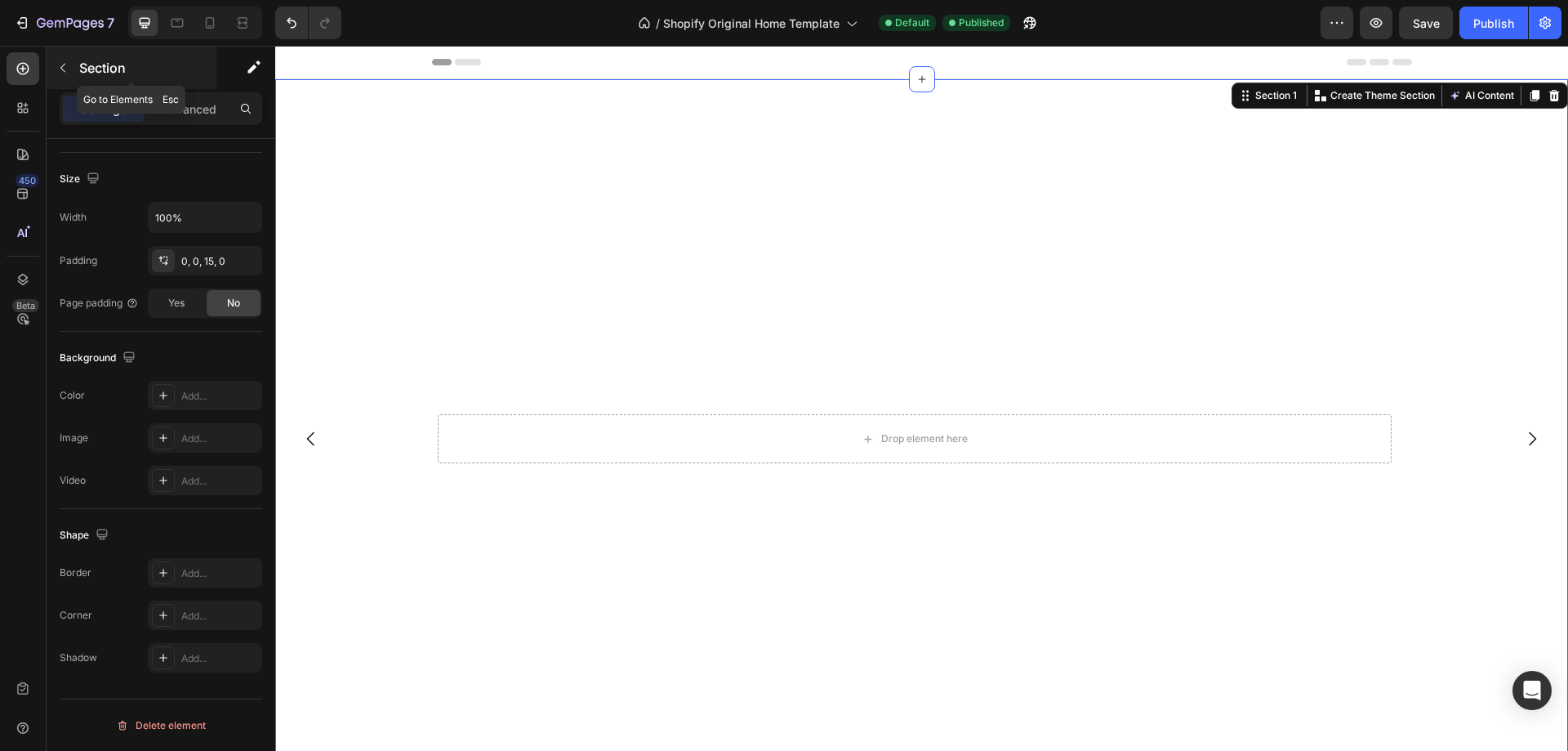
click at [82, 66] on p "Section" at bounding box center [146, 67] width 134 height 19
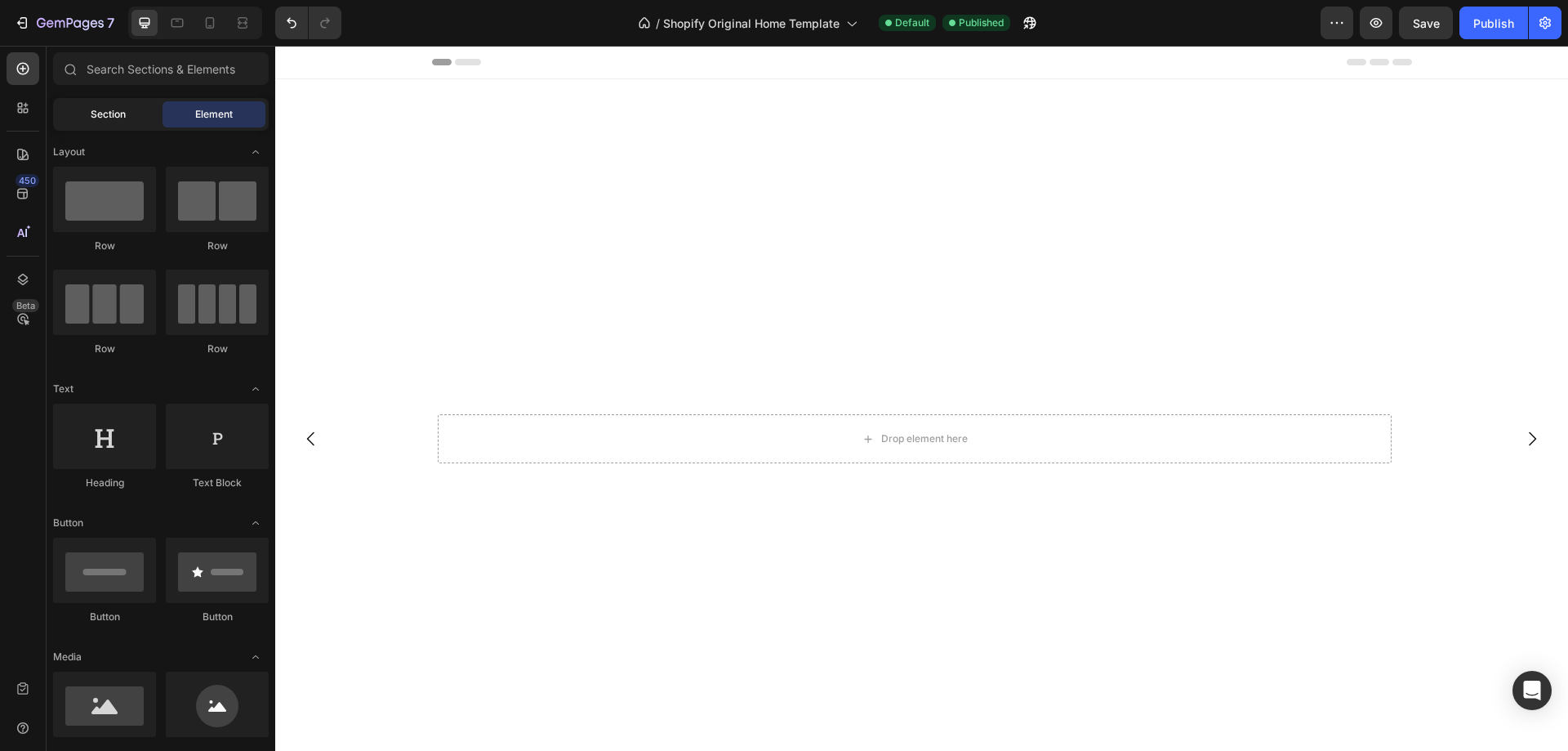
click at [103, 111] on span "Section" at bounding box center [108, 114] width 35 height 15
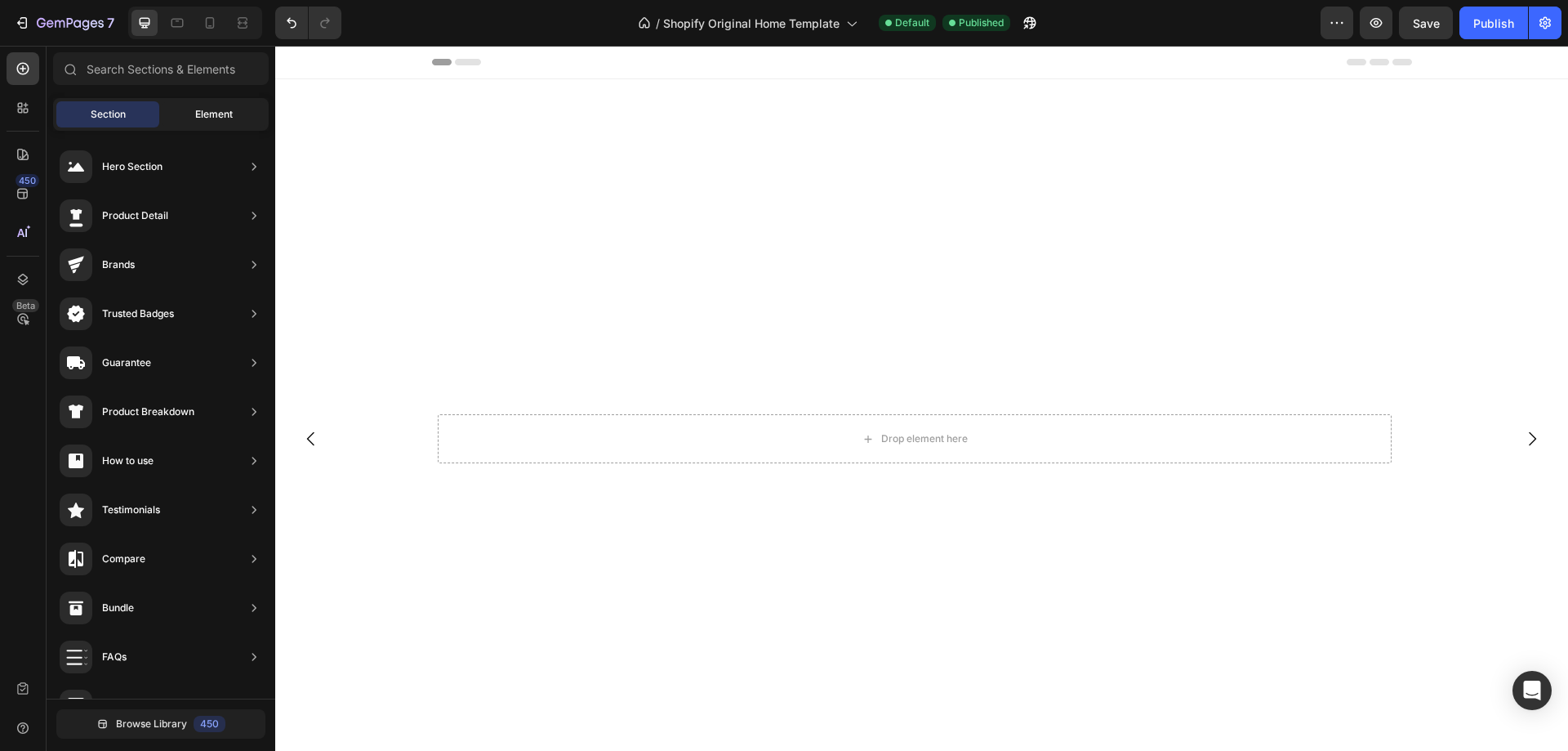
click at [209, 114] on span "Element" at bounding box center [214, 114] width 38 height 15
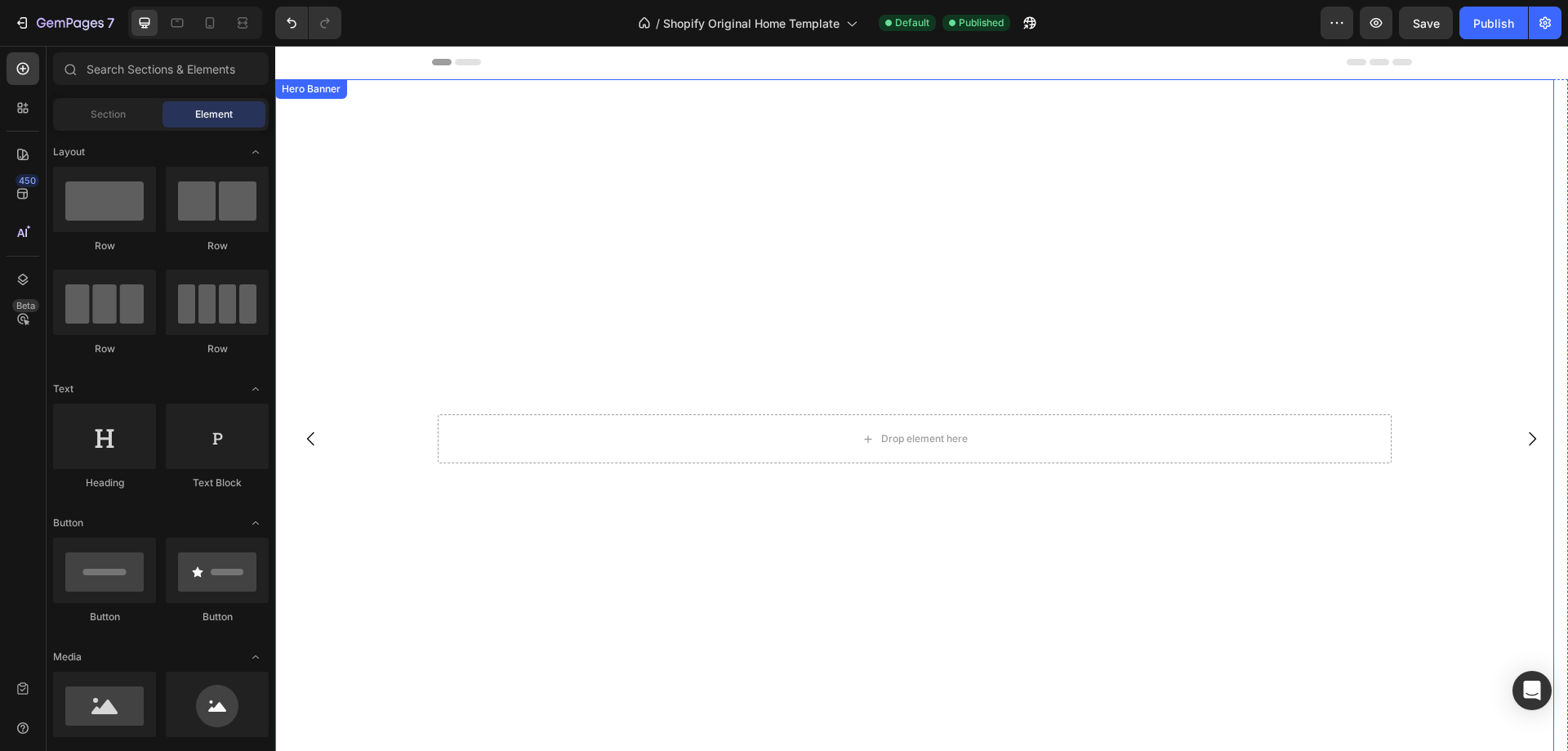
click at [524, 172] on video "Background Image" at bounding box center [914, 439] width 1279 height 720
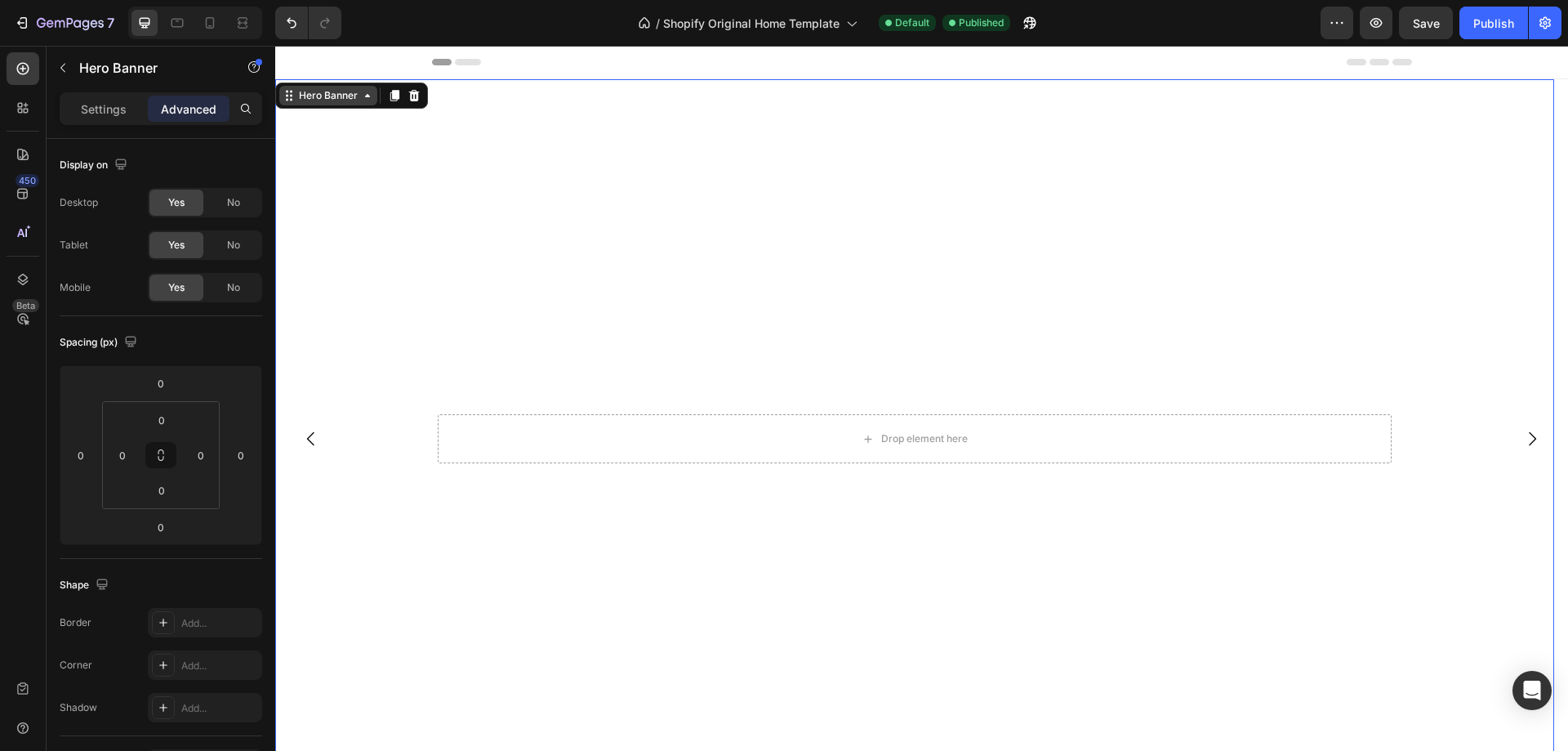
click at [339, 103] on div "Hero Banner" at bounding box center [328, 95] width 98 height 19
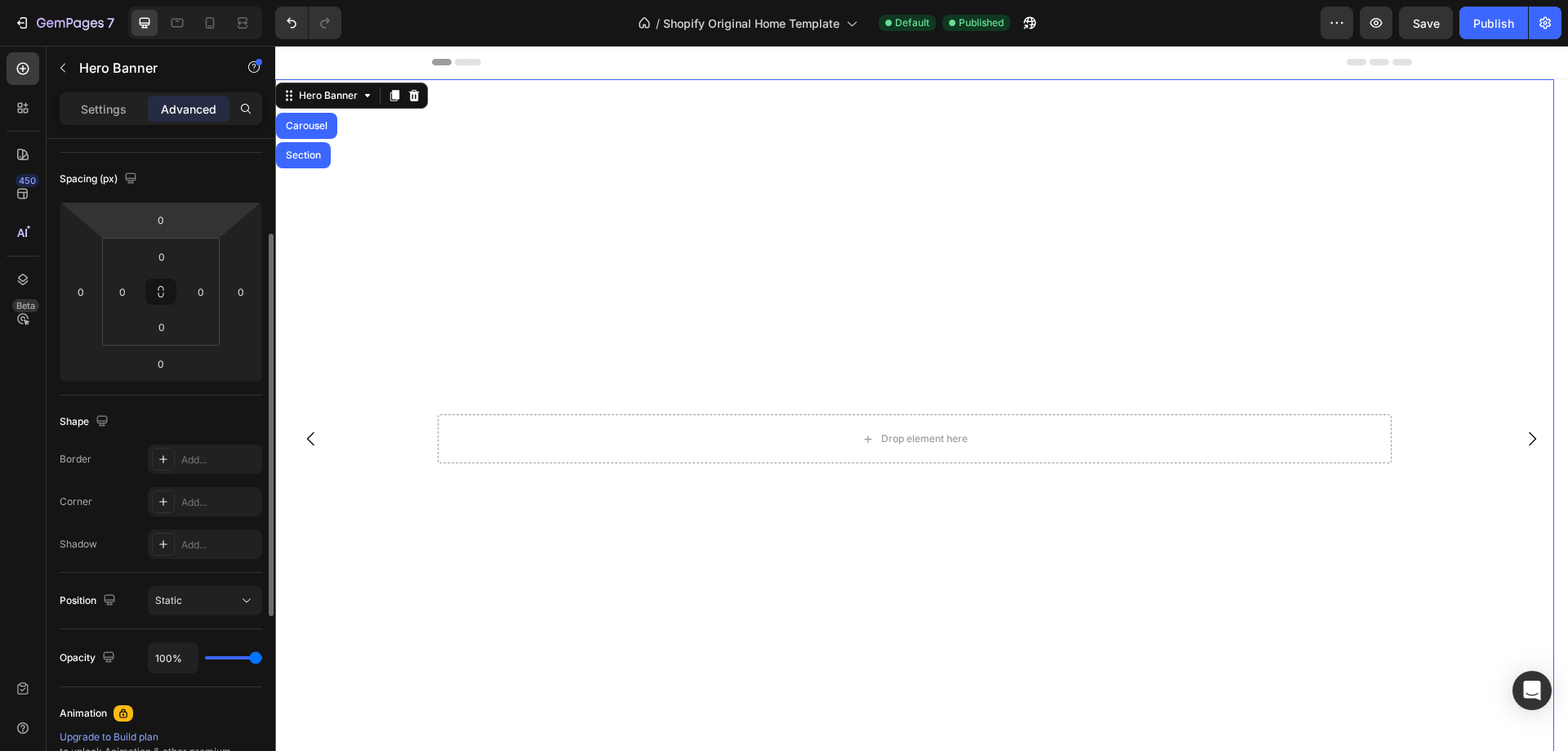
scroll to position [0, 0]
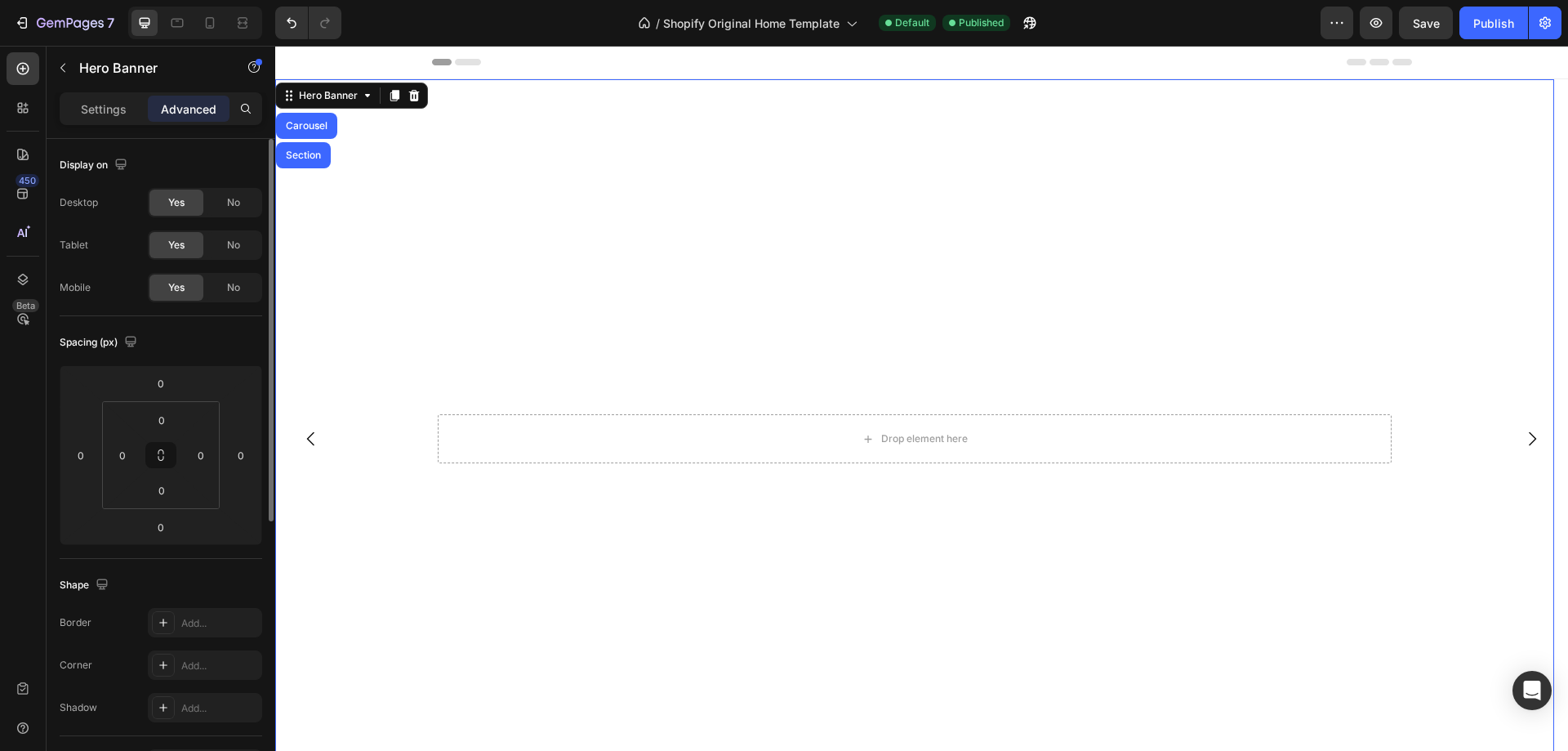
click at [160, 282] on div "Yes" at bounding box center [176, 288] width 53 height 26
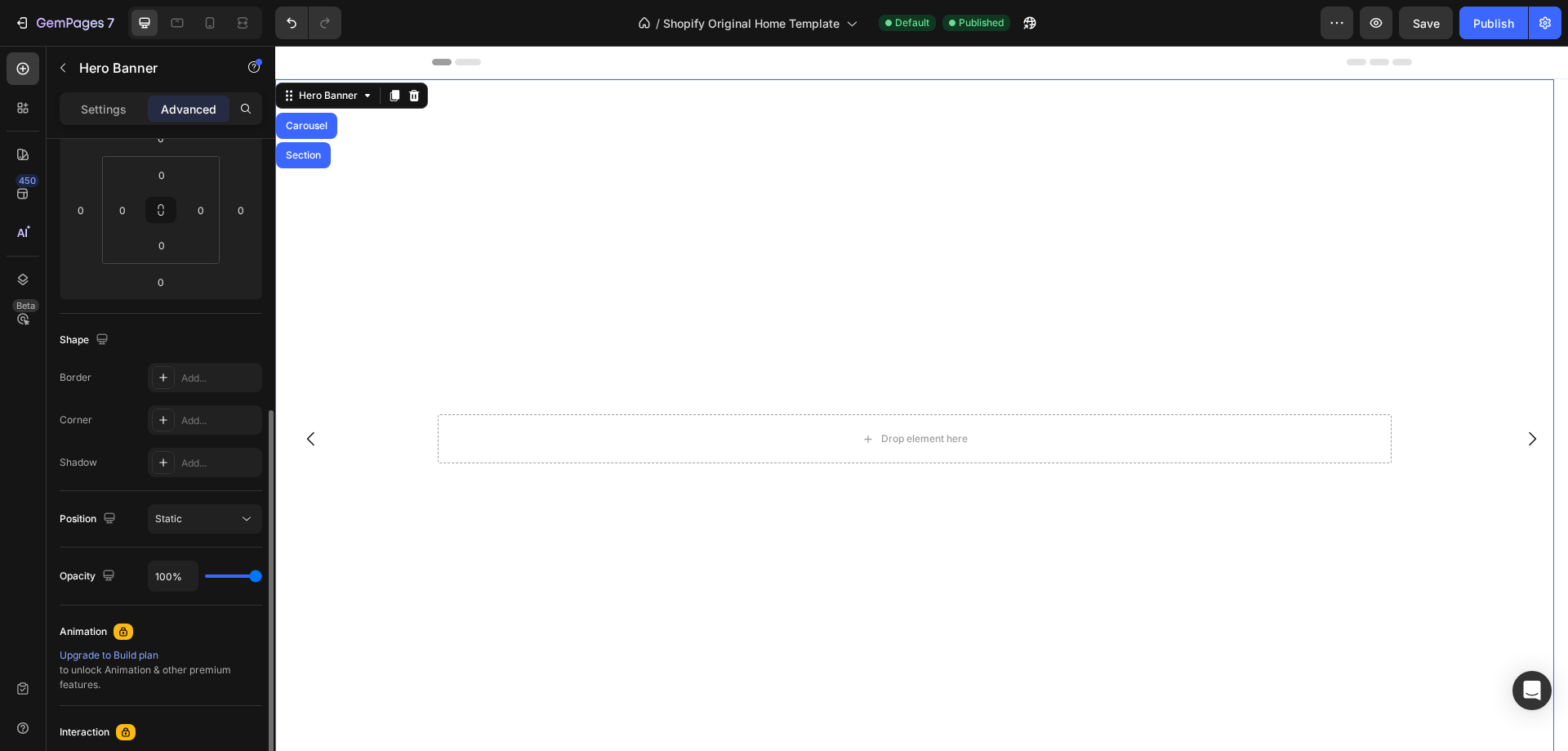
scroll to position [327, 0]
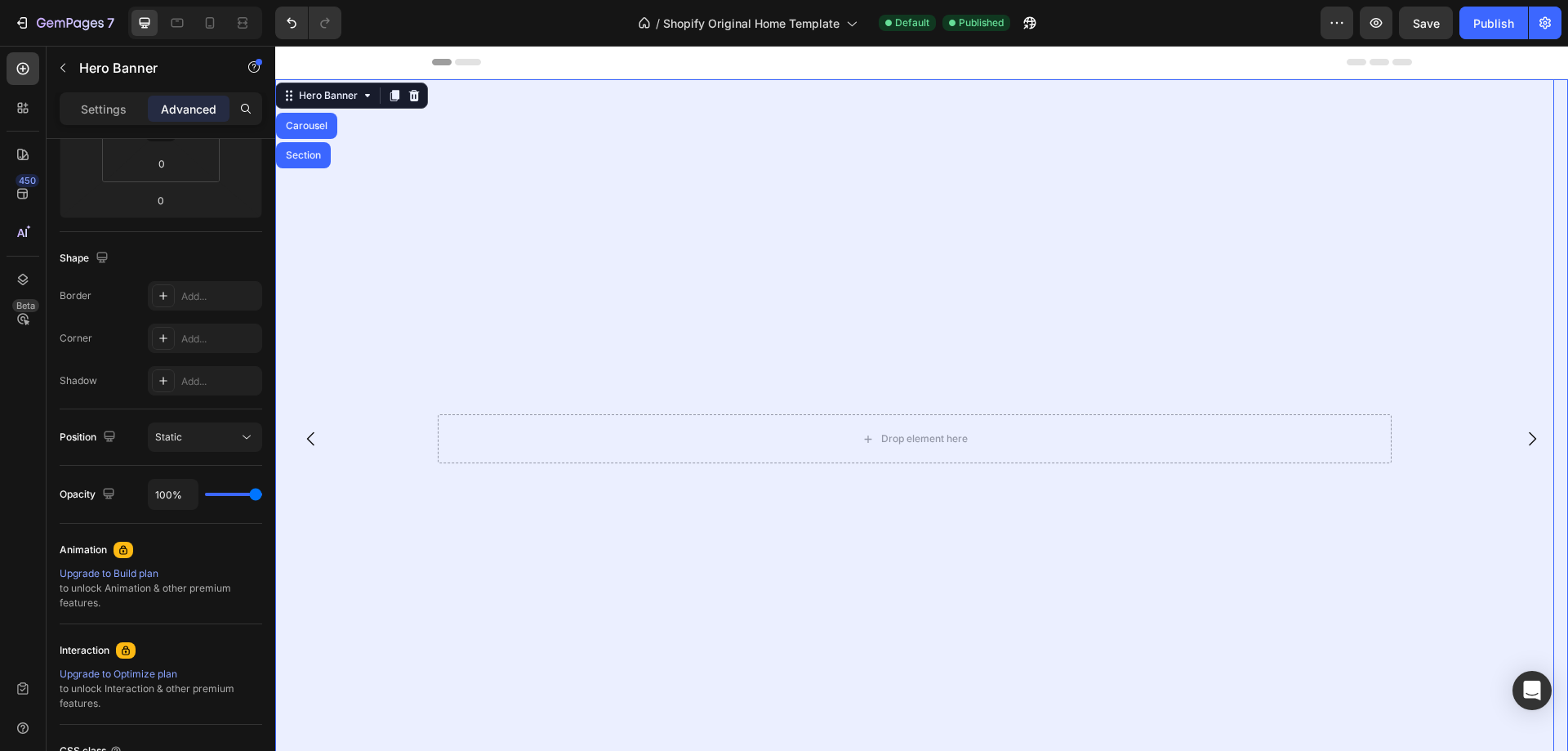
click at [297, 158] on div "Section" at bounding box center [303, 155] width 42 height 10
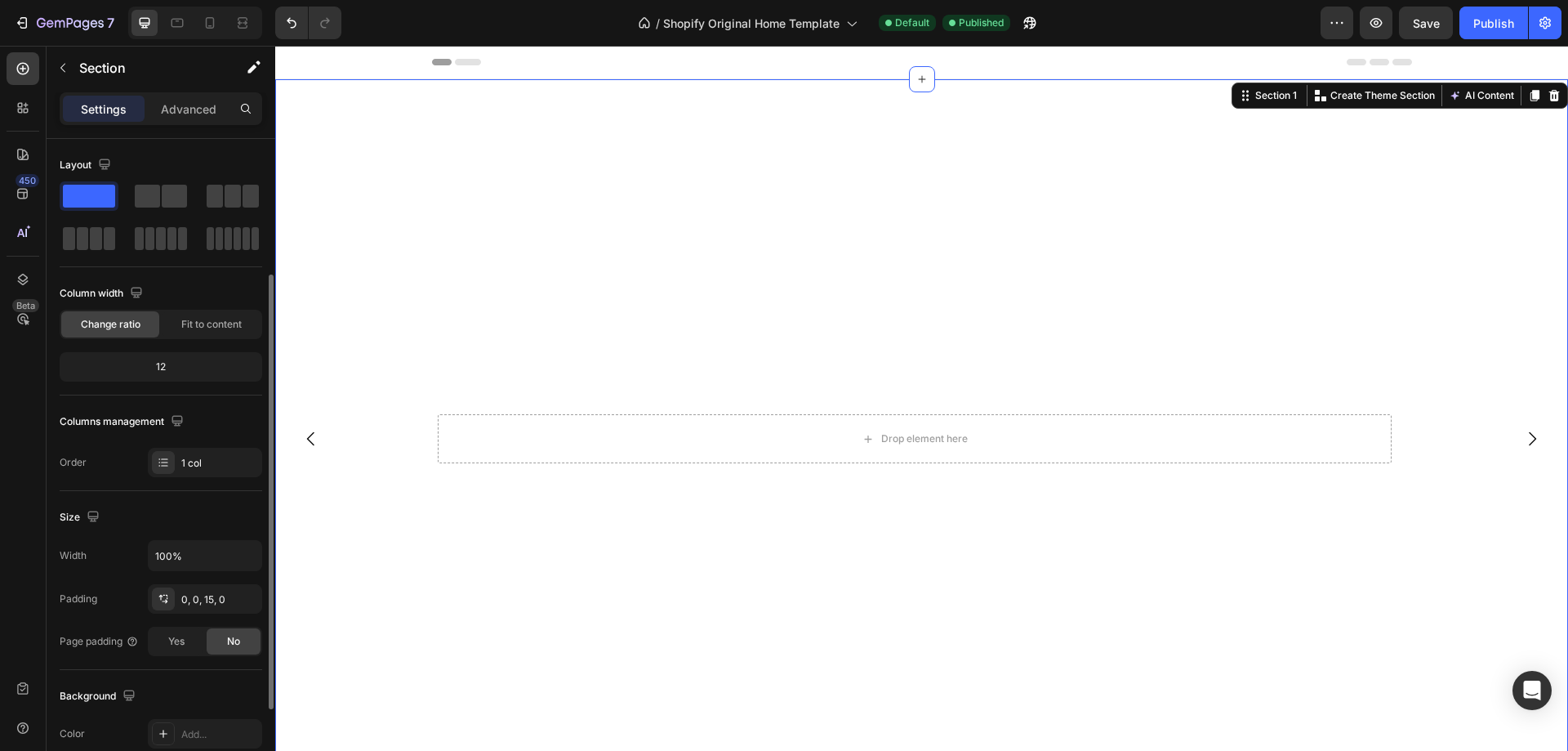
scroll to position [82, 0]
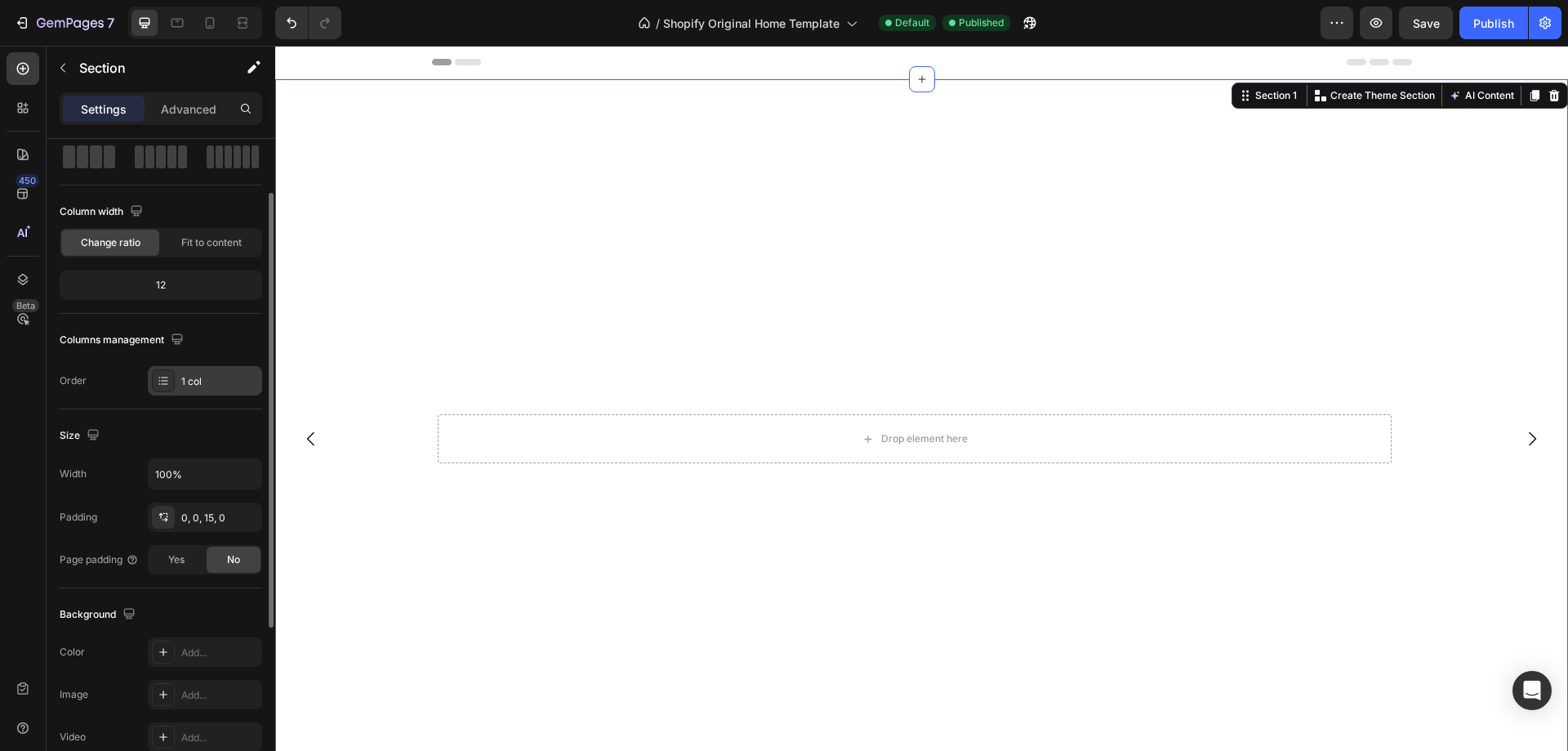
click at [230, 377] on div "1 col" at bounding box center [220, 382] width 77 height 15
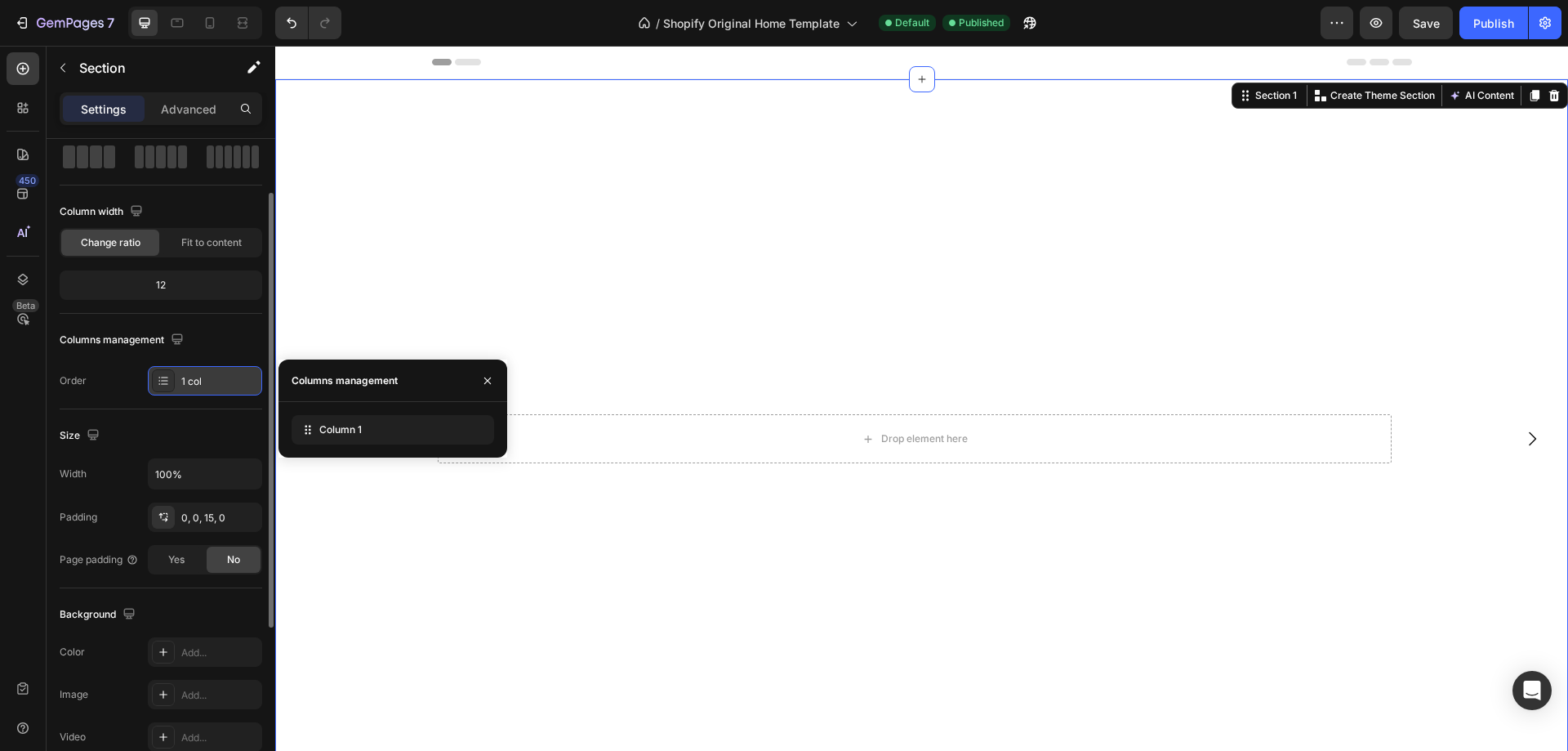
click at [229, 378] on div "1 col" at bounding box center [220, 382] width 77 height 15
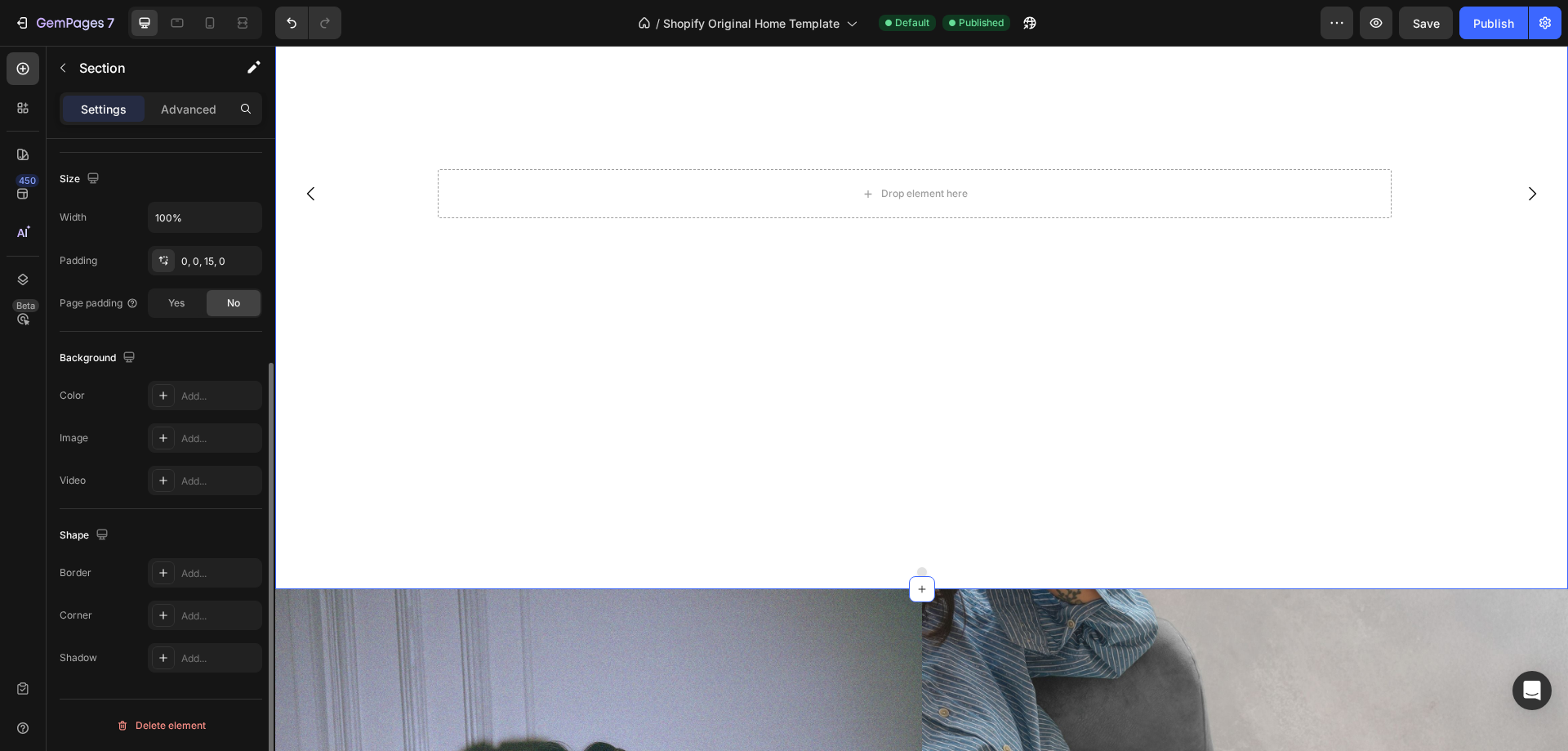
scroll to position [0, 0]
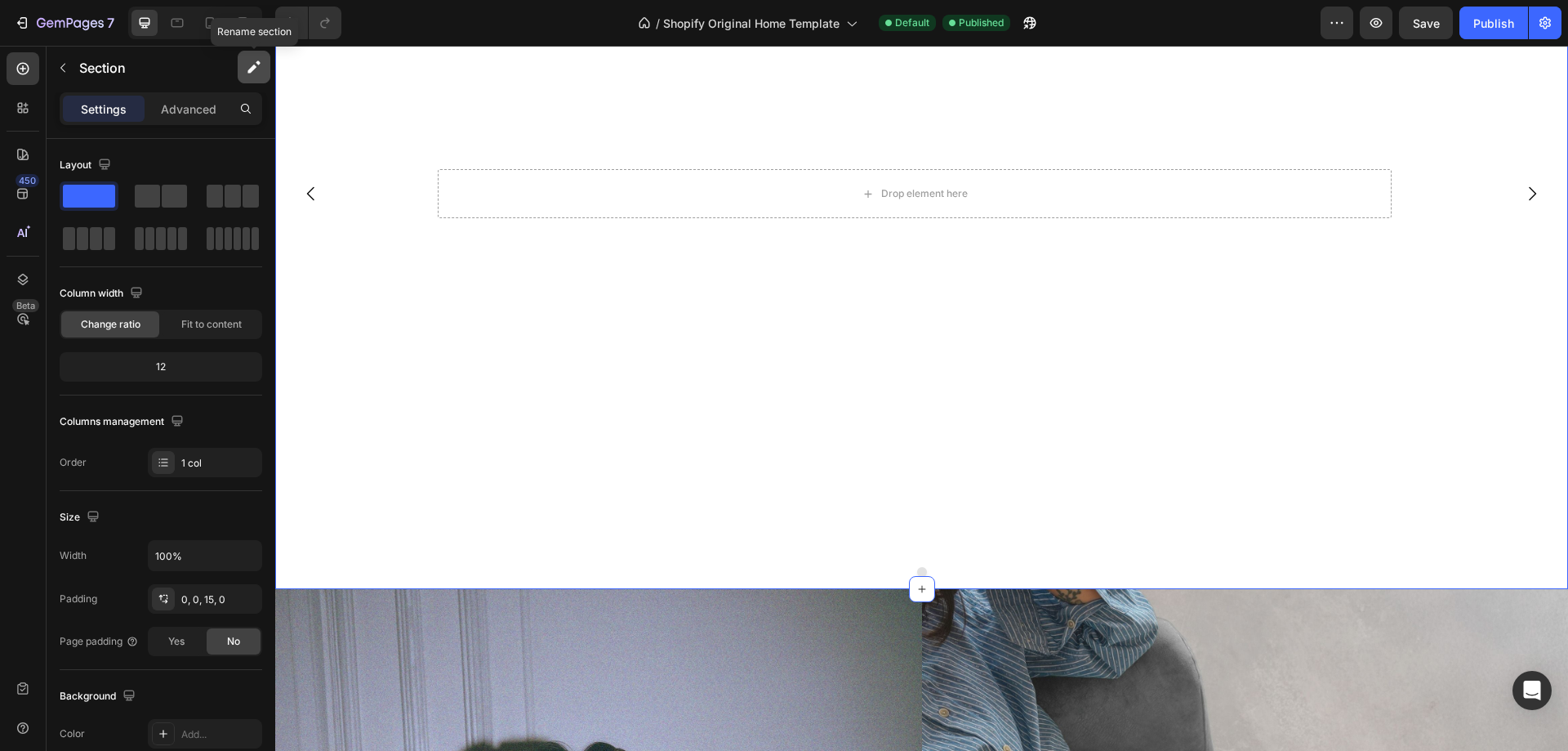
click at [253, 67] on icon "button" at bounding box center [252, 69] width 9 height 9
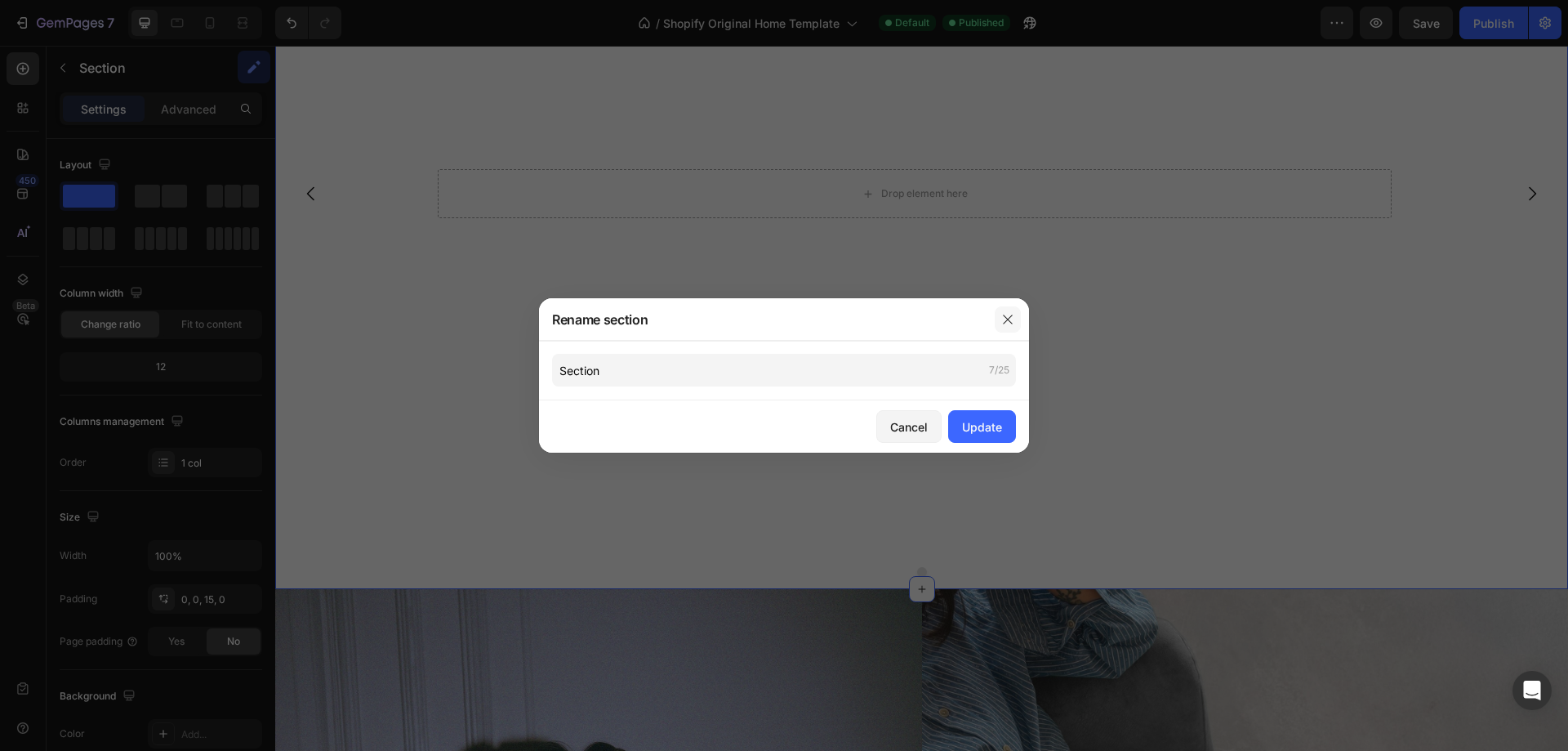
click at [1016, 324] on button "button" at bounding box center [1008, 319] width 26 height 26
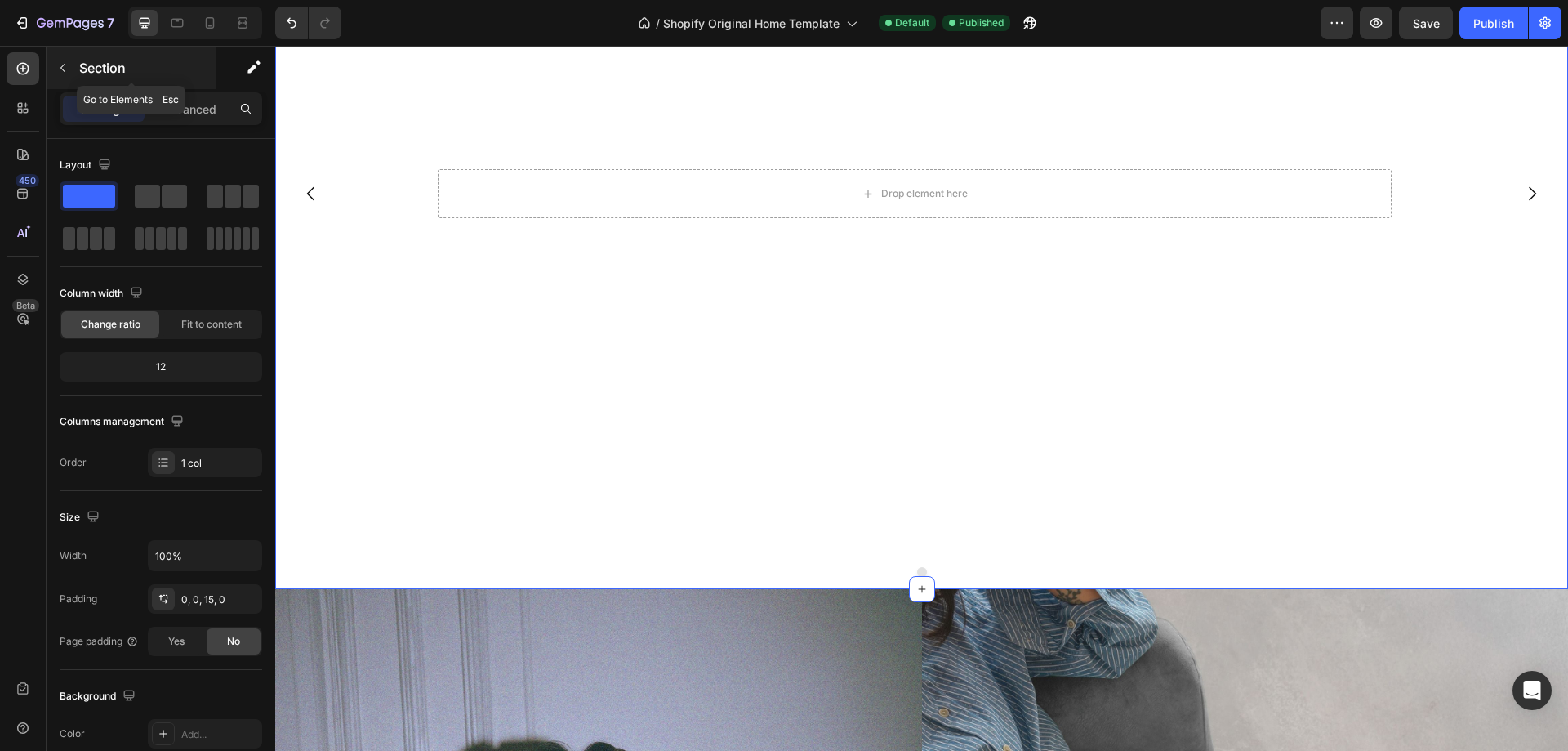
click at [65, 70] on icon "button" at bounding box center [63, 67] width 13 height 13
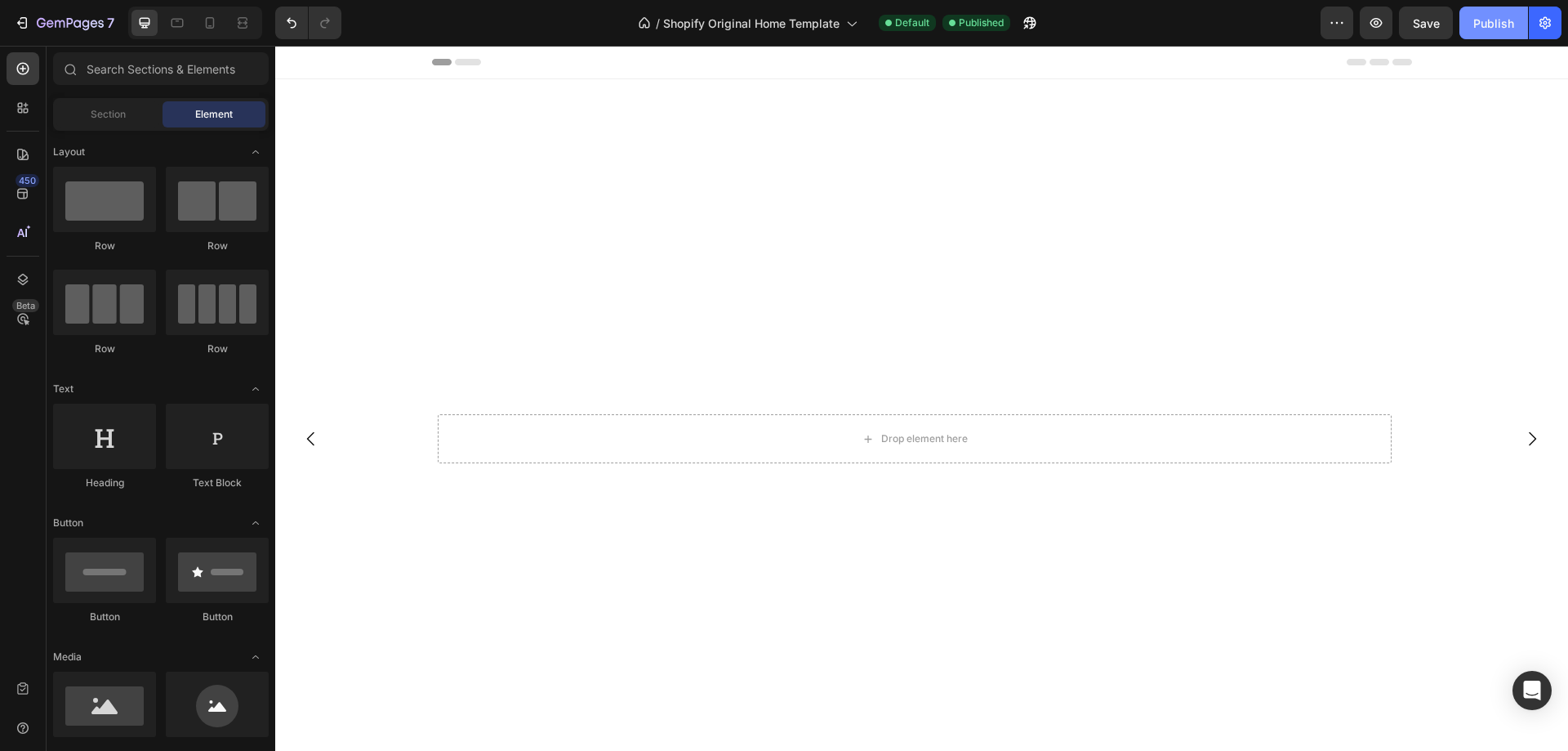
click at [1498, 32] on button "Publish" at bounding box center [1493, 22] width 68 height 32
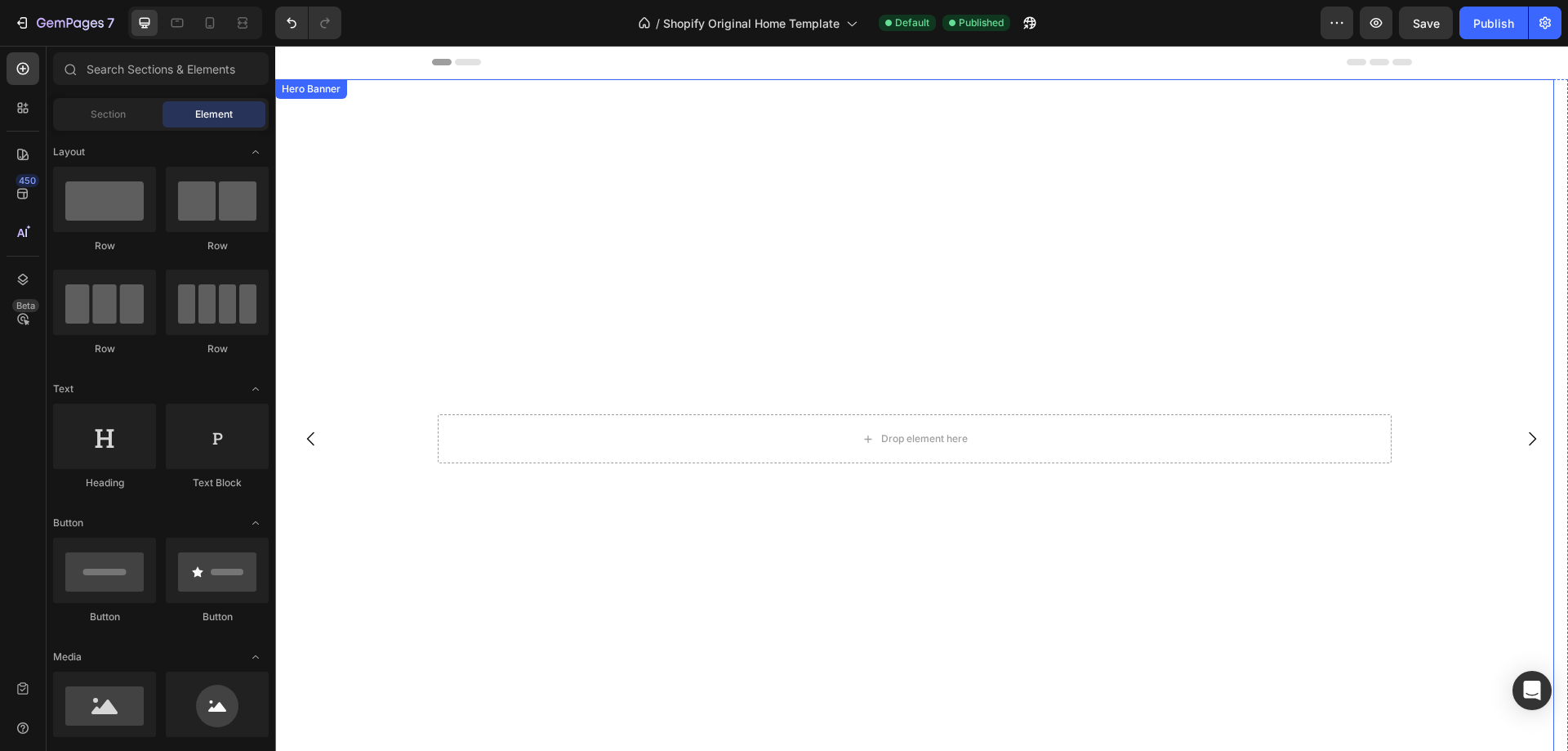
scroll to position [327, 0]
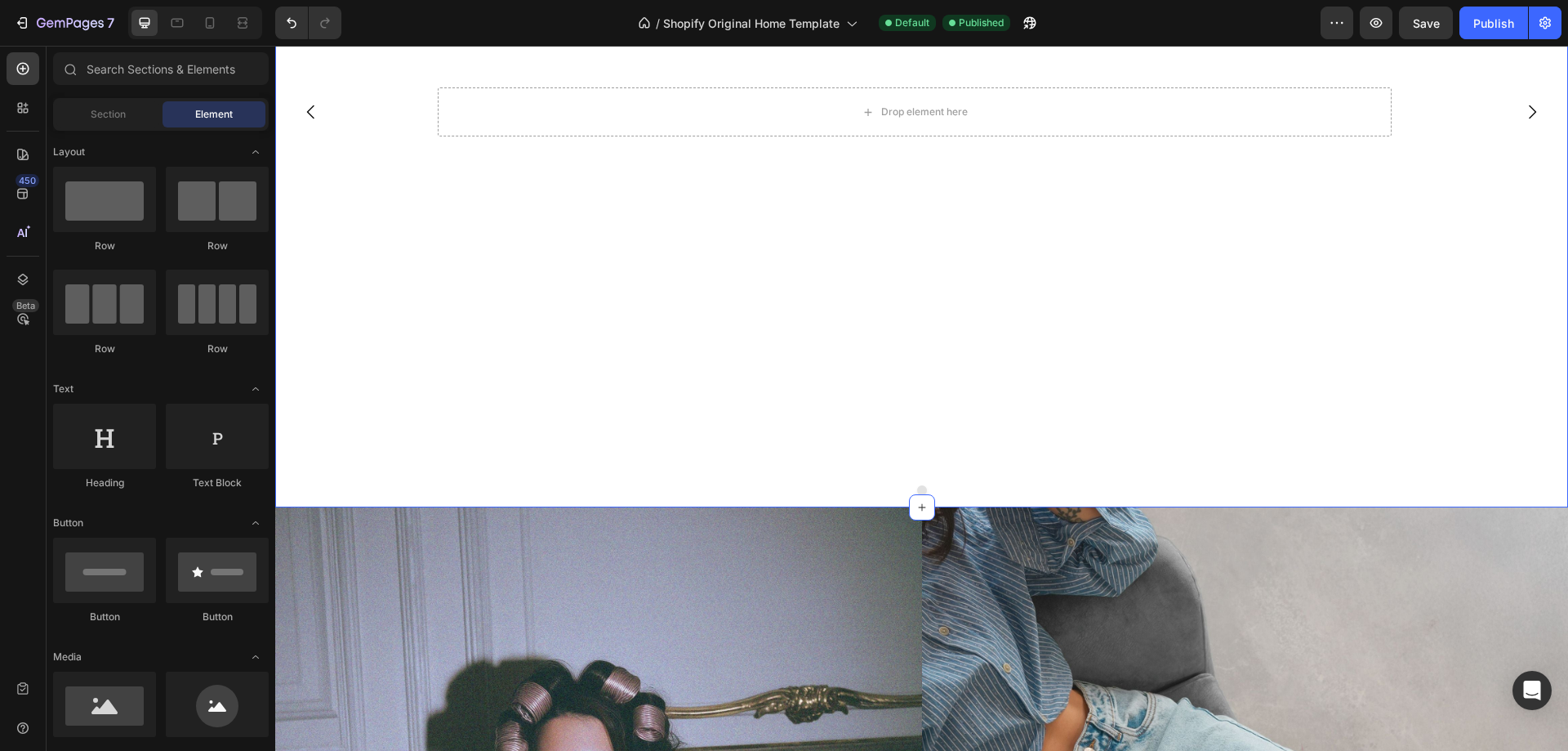
click at [917, 492] on button "Dot" at bounding box center [921, 490] width 10 height 10
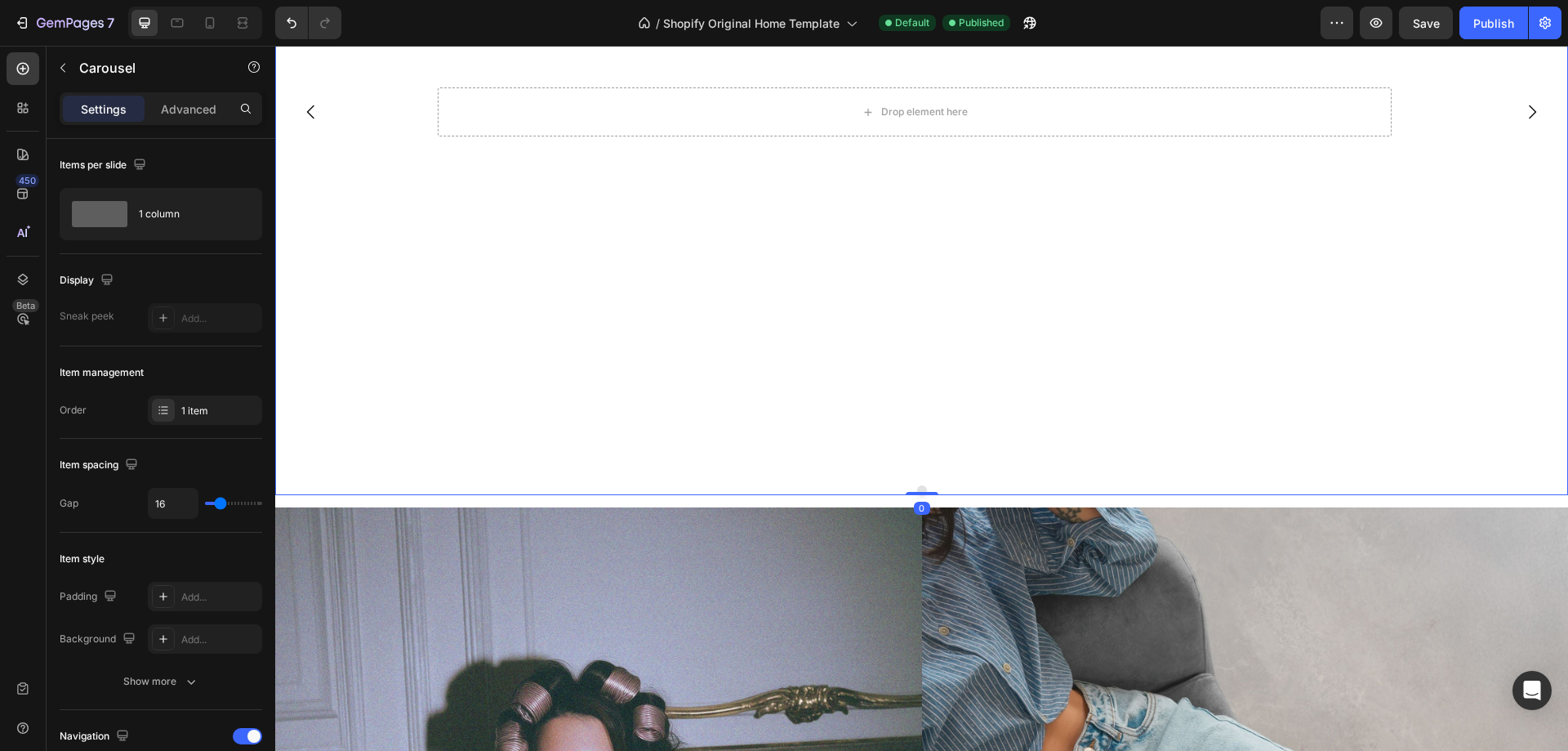
click at [916, 492] on div at bounding box center [921, 494] width 32 height 4
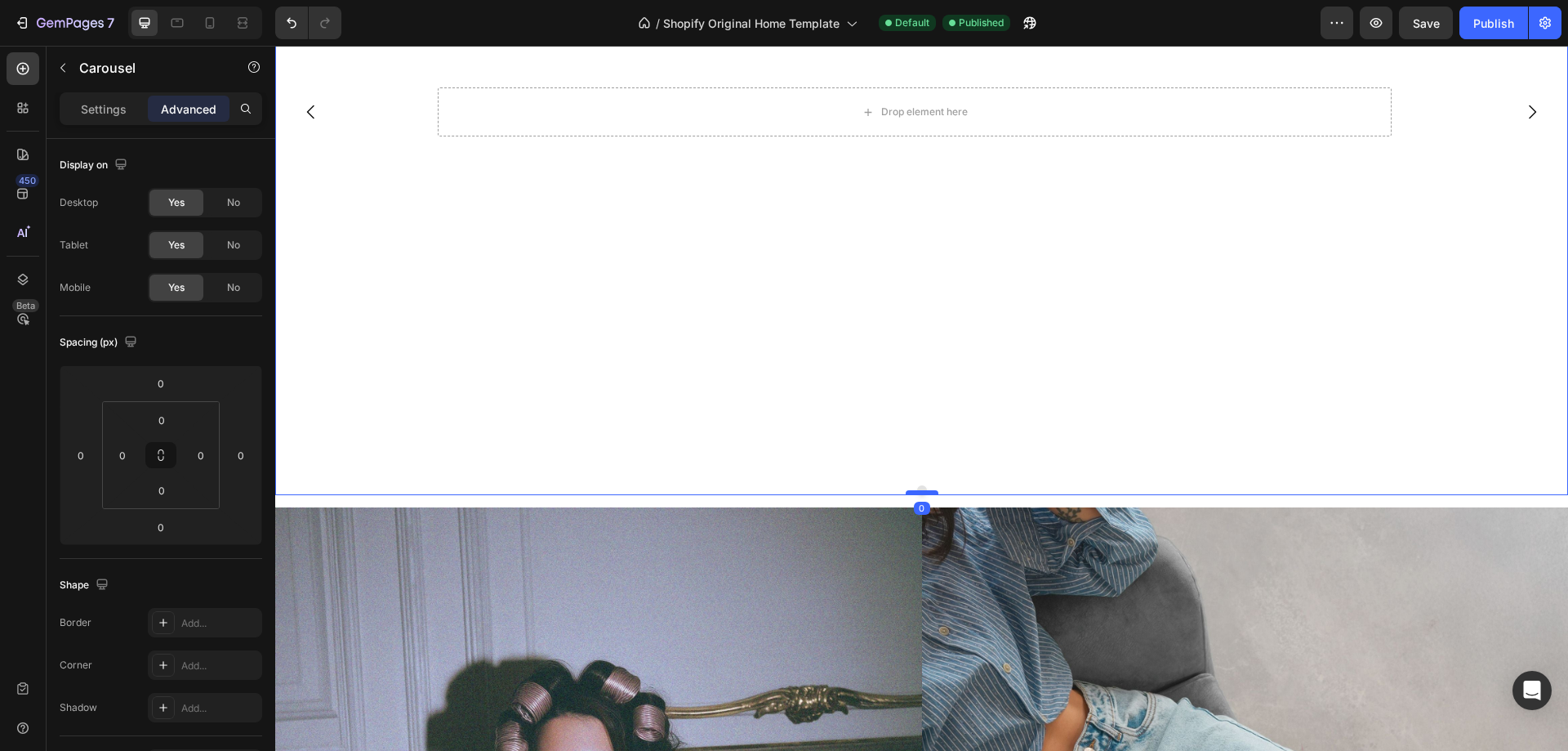
click at [918, 491] on div at bounding box center [921, 492] width 32 height 5
click at [914, 491] on div at bounding box center [921, 492] width 32 height 5
click at [916, 507] on icon at bounding box center [922, 507] width 13 height 13
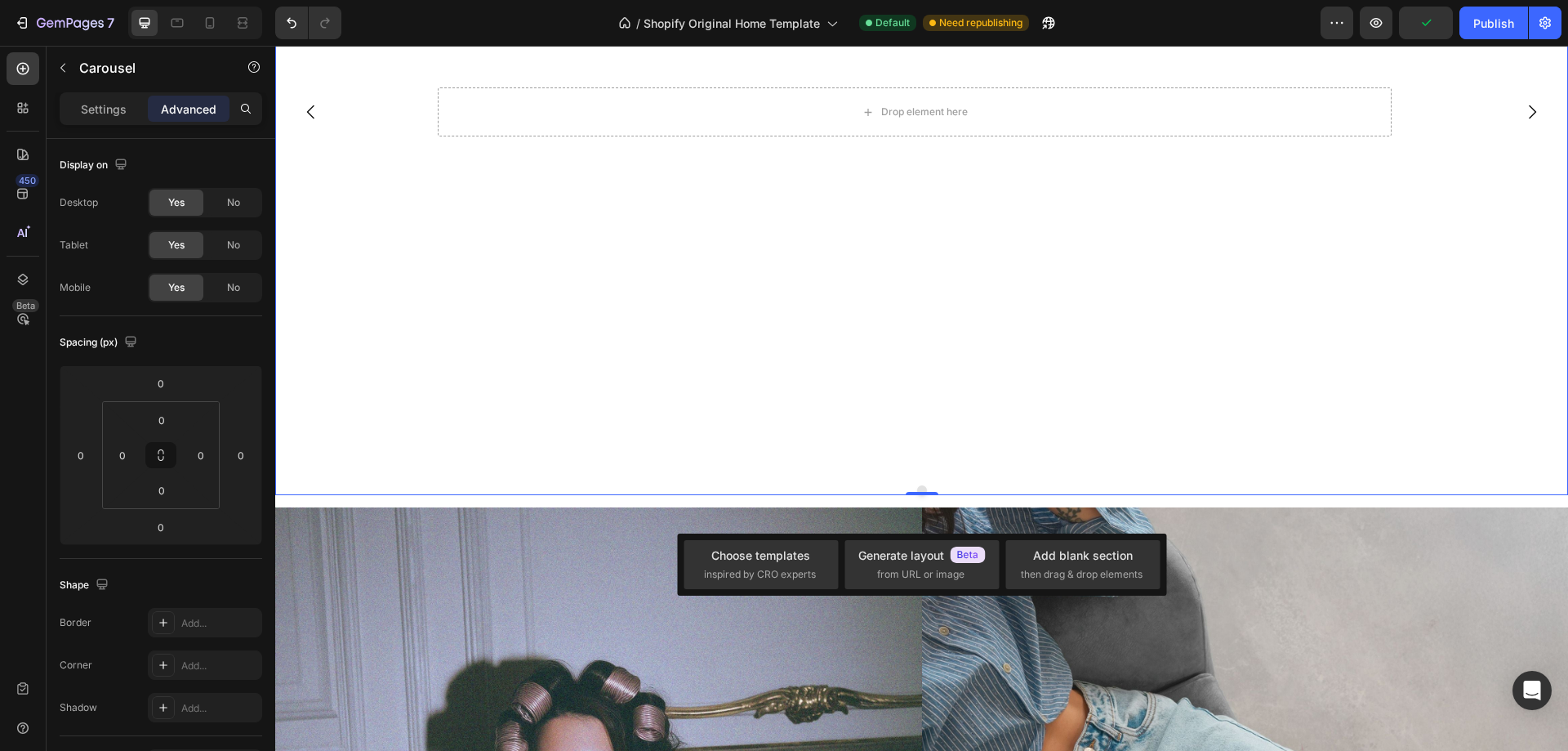
click at [882, 457] on video "Background Image" at bounding box center [914, 113] width 1279 height 720
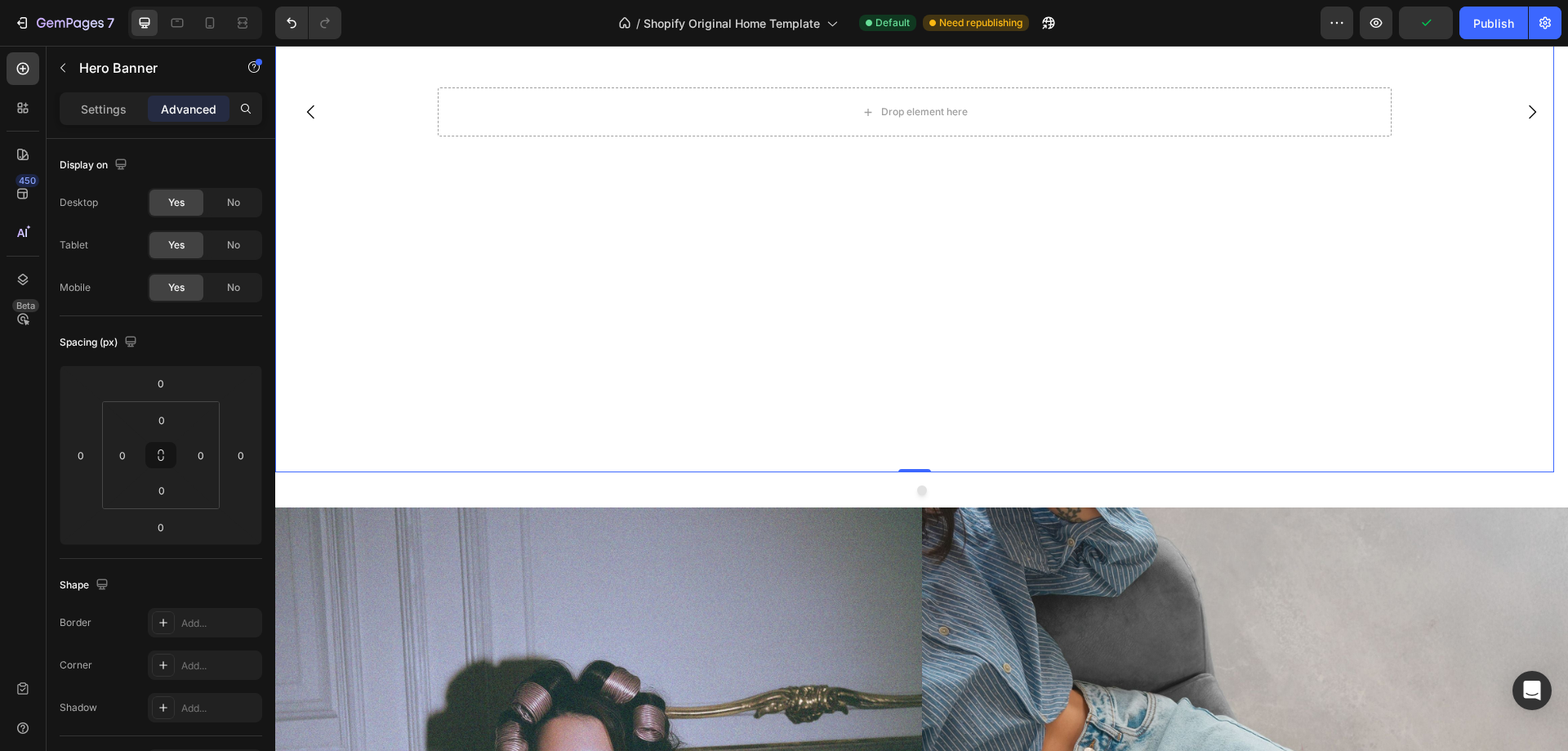
click at [864, 446] on video "Background Image" at bounding box center [914, 113] width 1279 height 720
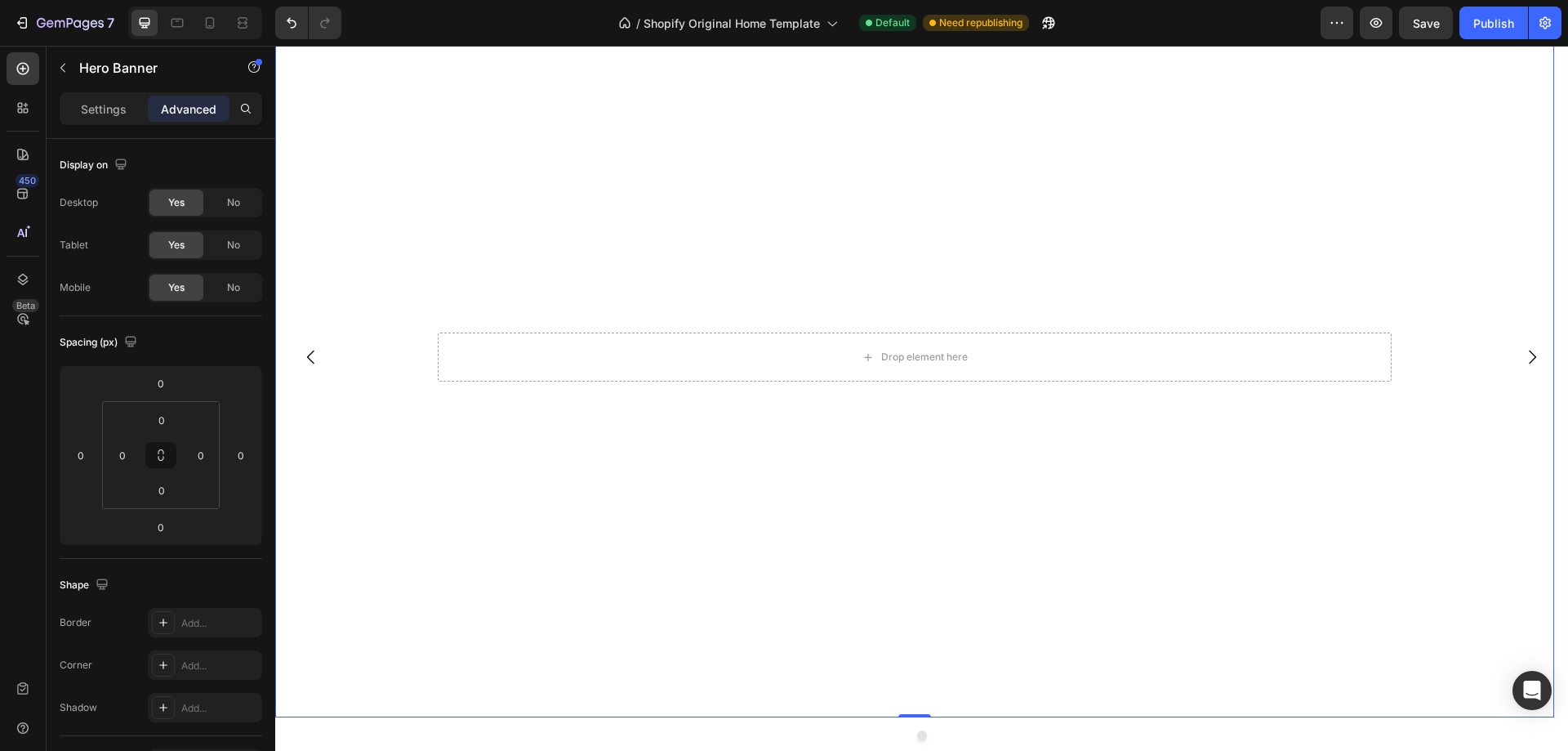
scroll to position [0, 0]
click at [350, 97] on div "Hero Banner" at bounding box center [328, 96] width 65 height 15
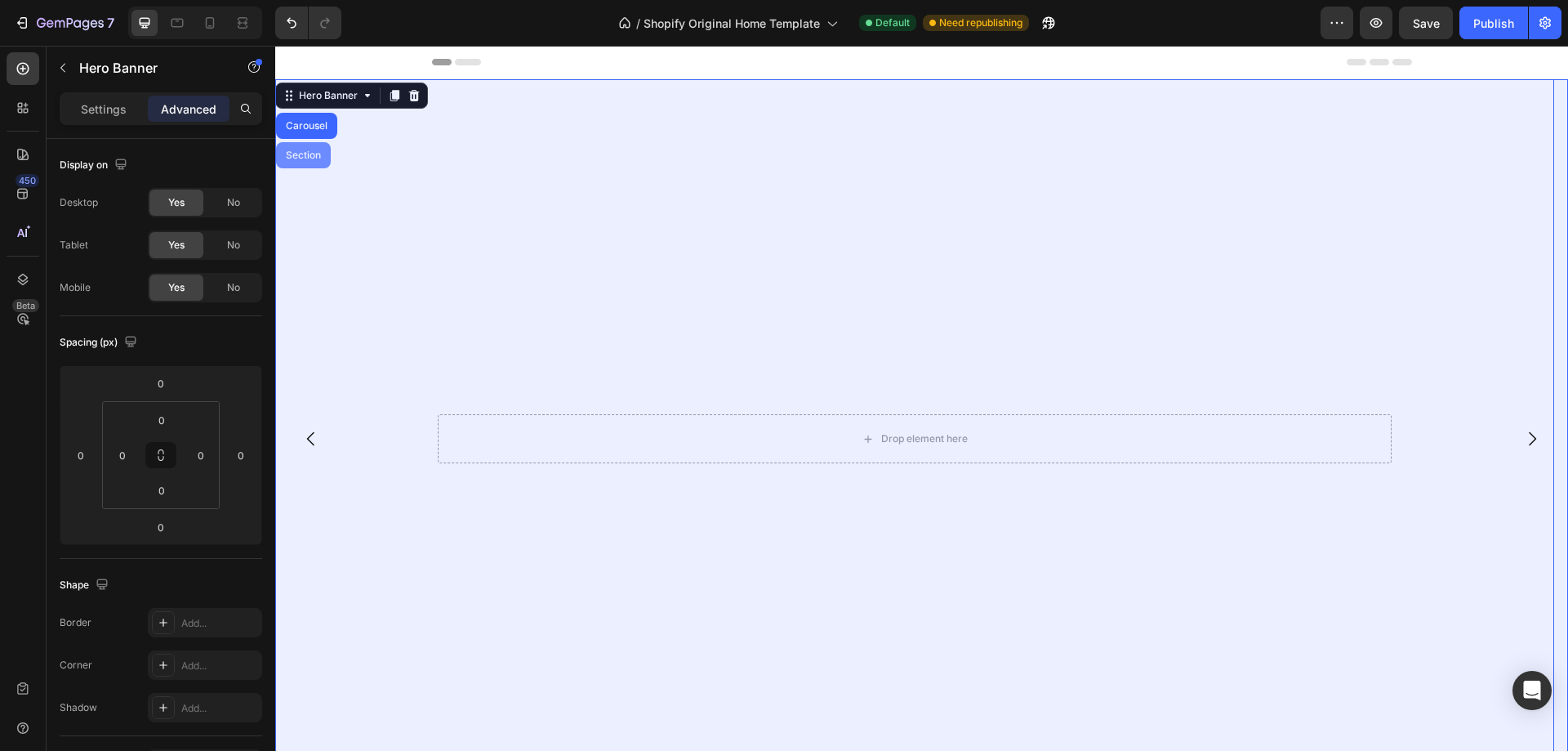
click at [317, 158] on div "Section" at bounding box center [303, 155] width 42 height 10
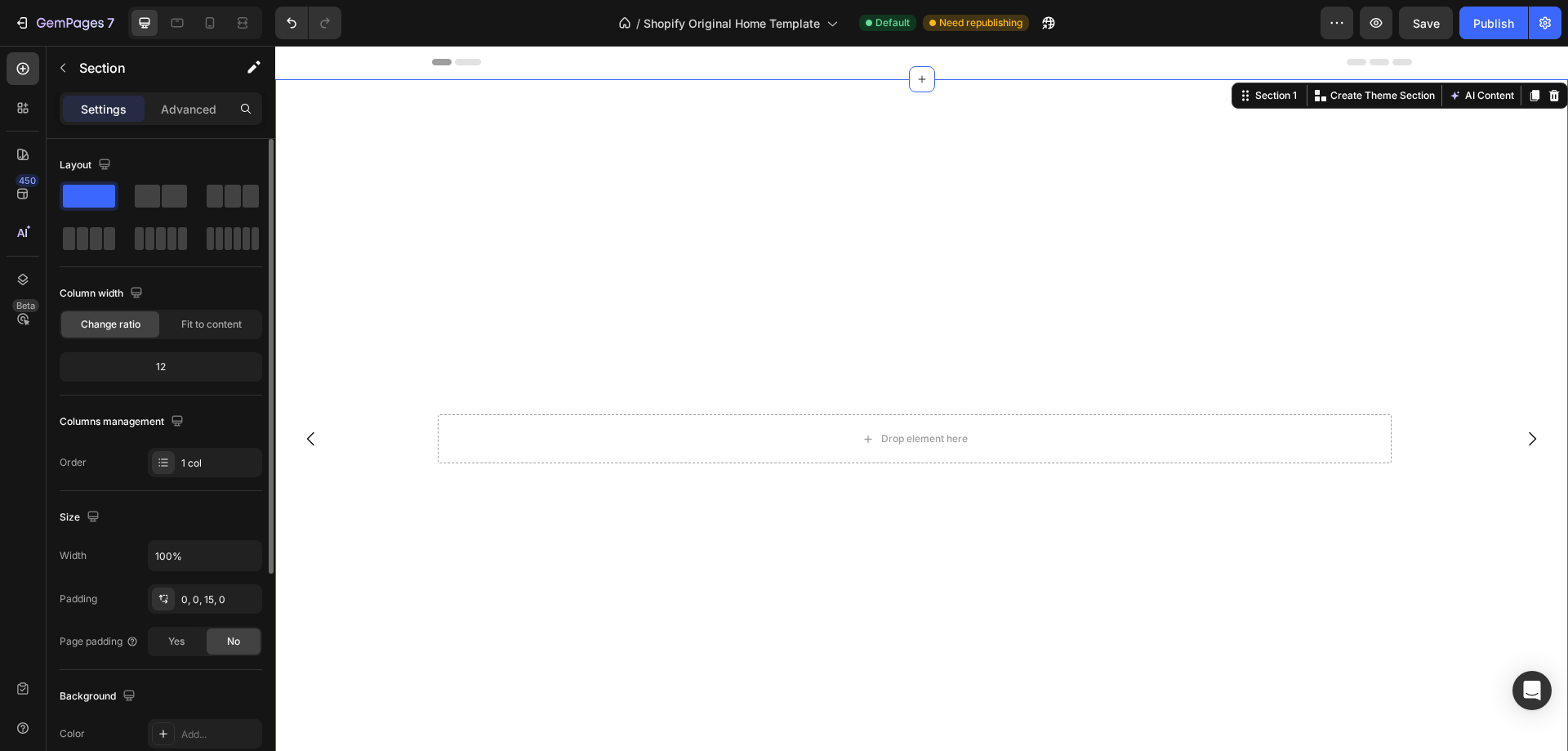
click at [84, 189] on span at bounding box center [89, 196] width 53 height 23
click at [219, 325] on span "Fit to content" at bounding box center [212, 325] width 61 height 15
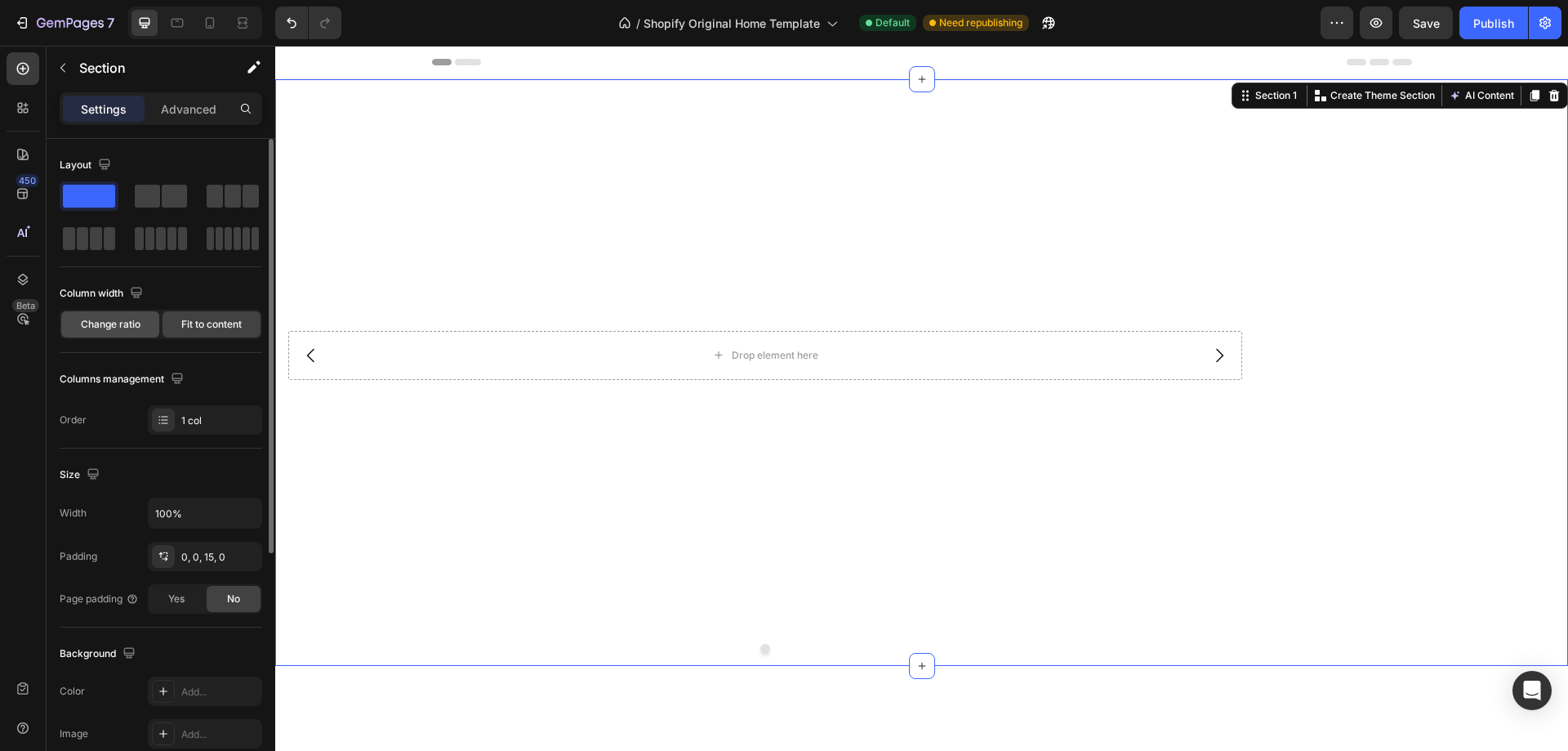
click at [132, 328] on span "Change ratio" at bounding box center [111, 325] width 60 height 15
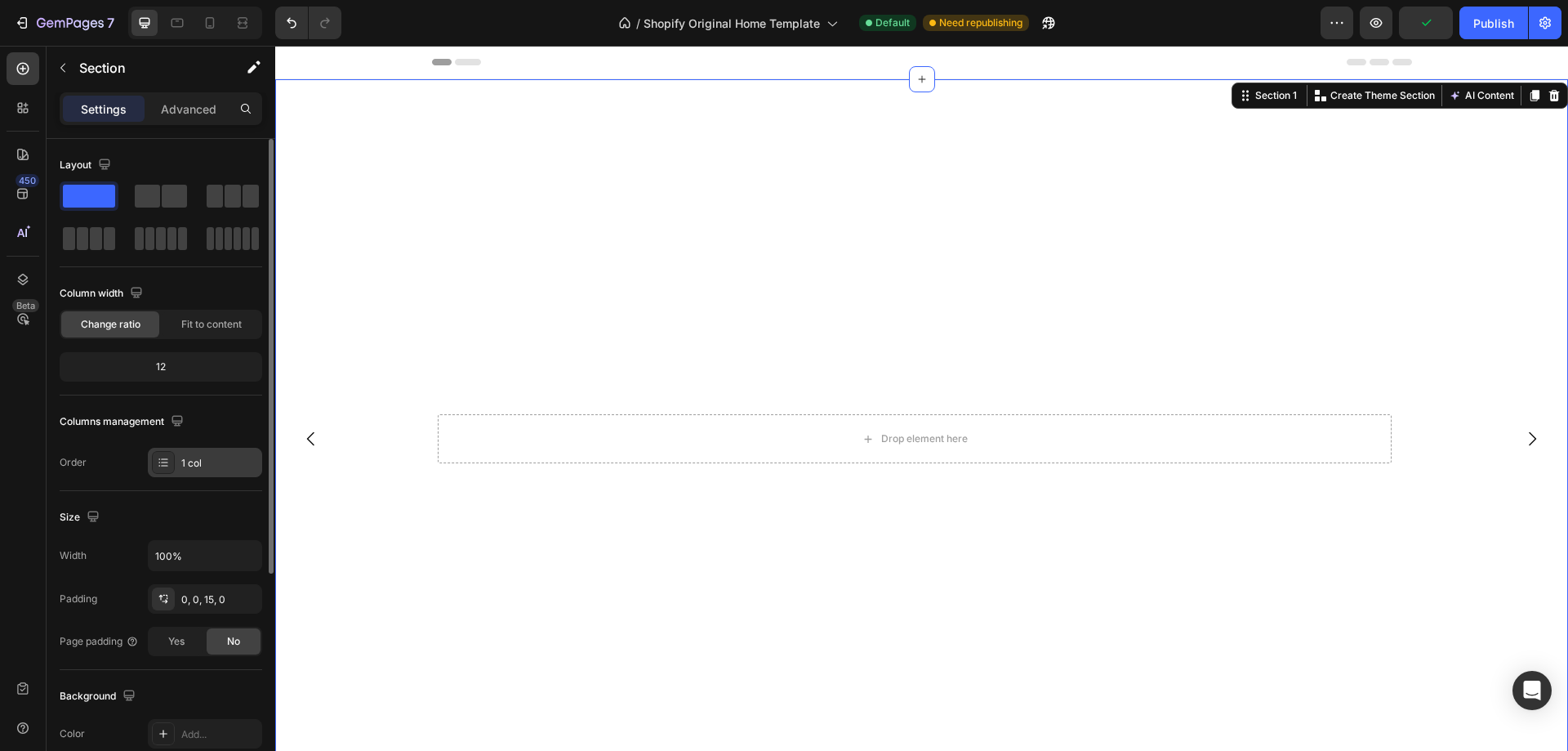
click at [167, 461] on icon at bounding box center [163, 462] width 13 height 13
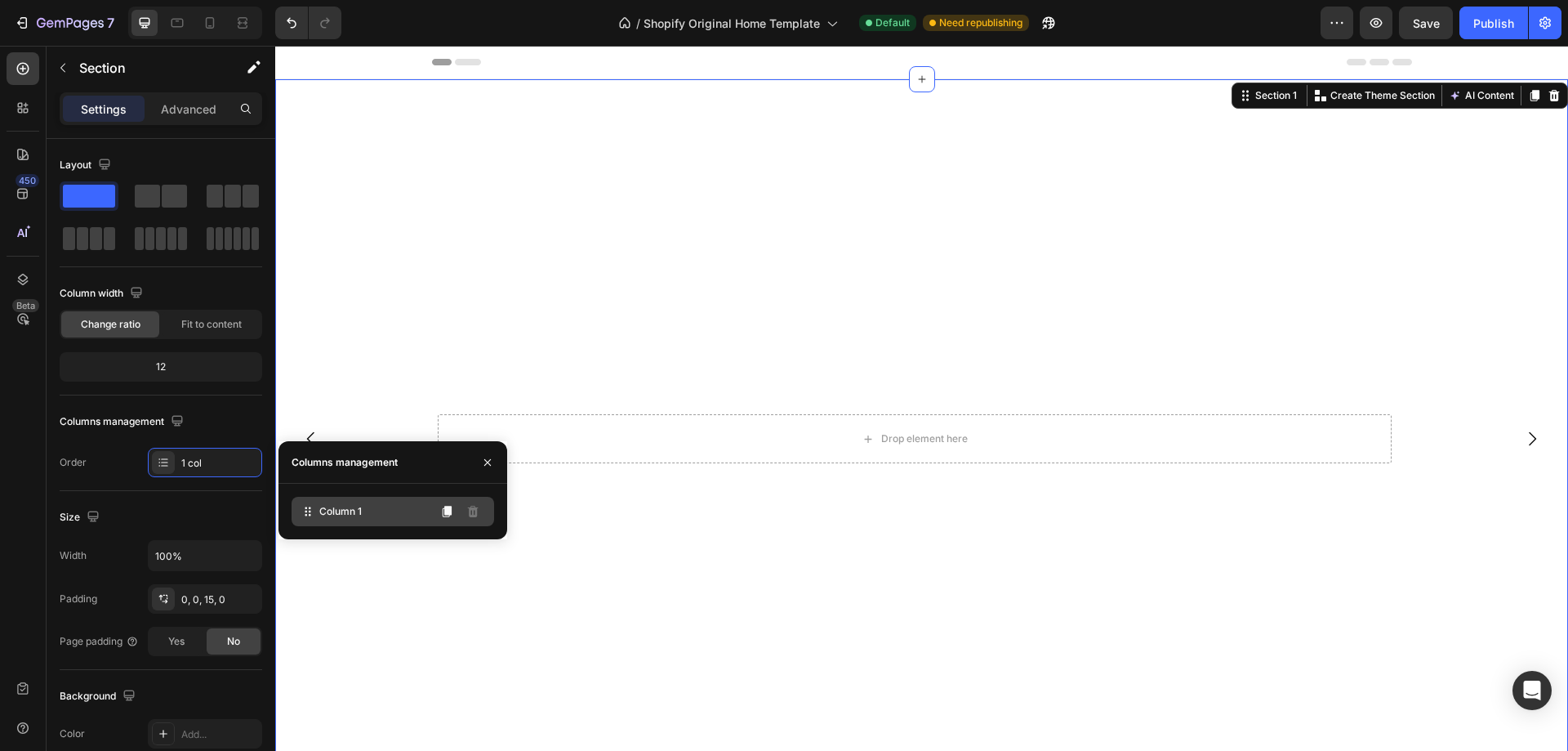
drag, startPoint x: 359, startPoint y: 514, endPoint x: 357, endPoint y: 499, distance: 15.1
click at [357, 499] on div "Column 1" at bounding box center [393, 511] width 203 height 30
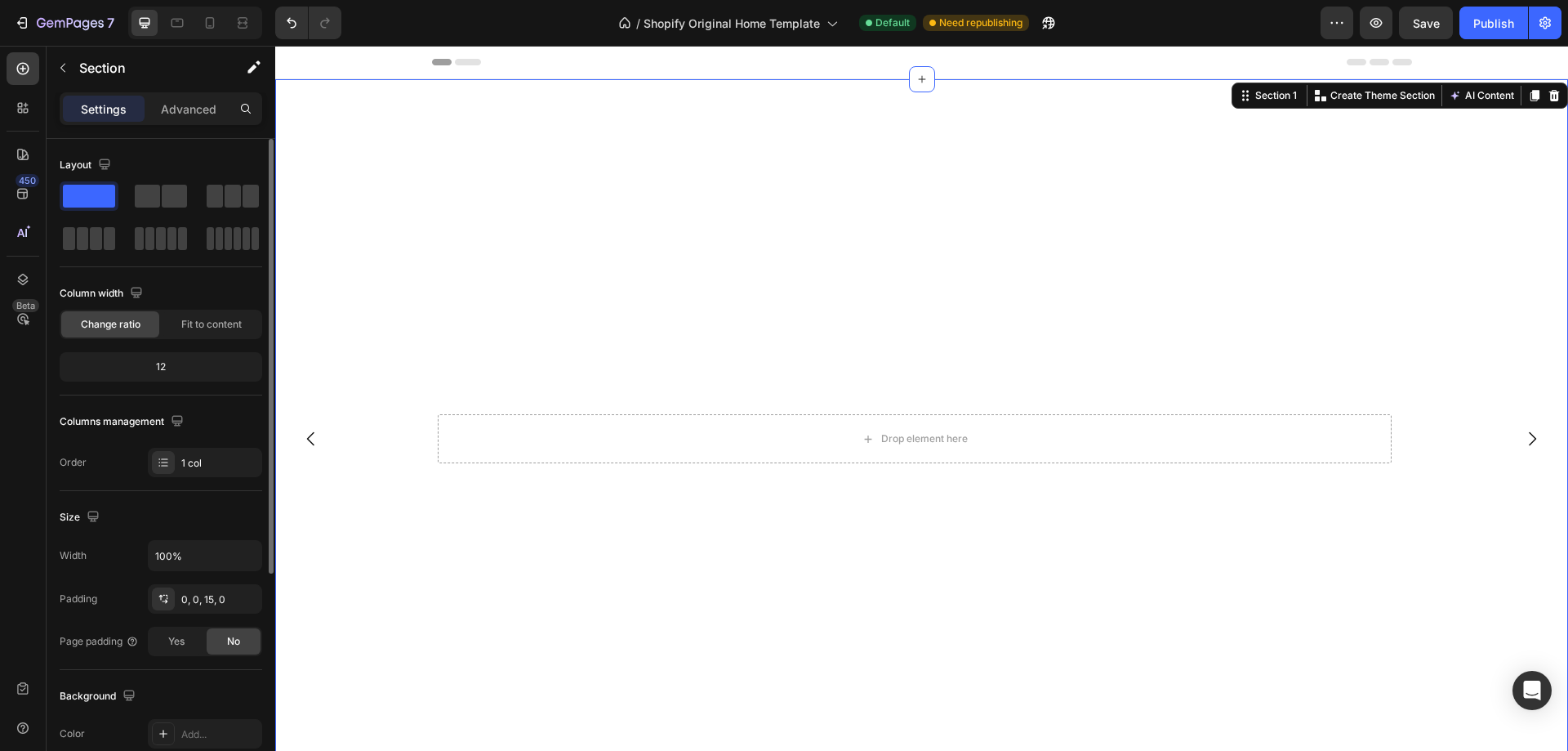
click at [48, 452] on div "Layout Column width Change ratio Fit to content 12 Columns management Order 1 c…" at bounding box center [160, 638] width 229 height 996
click at [196, 471] on div "1 col" at bounding box center [205, 462] width 114 height 30
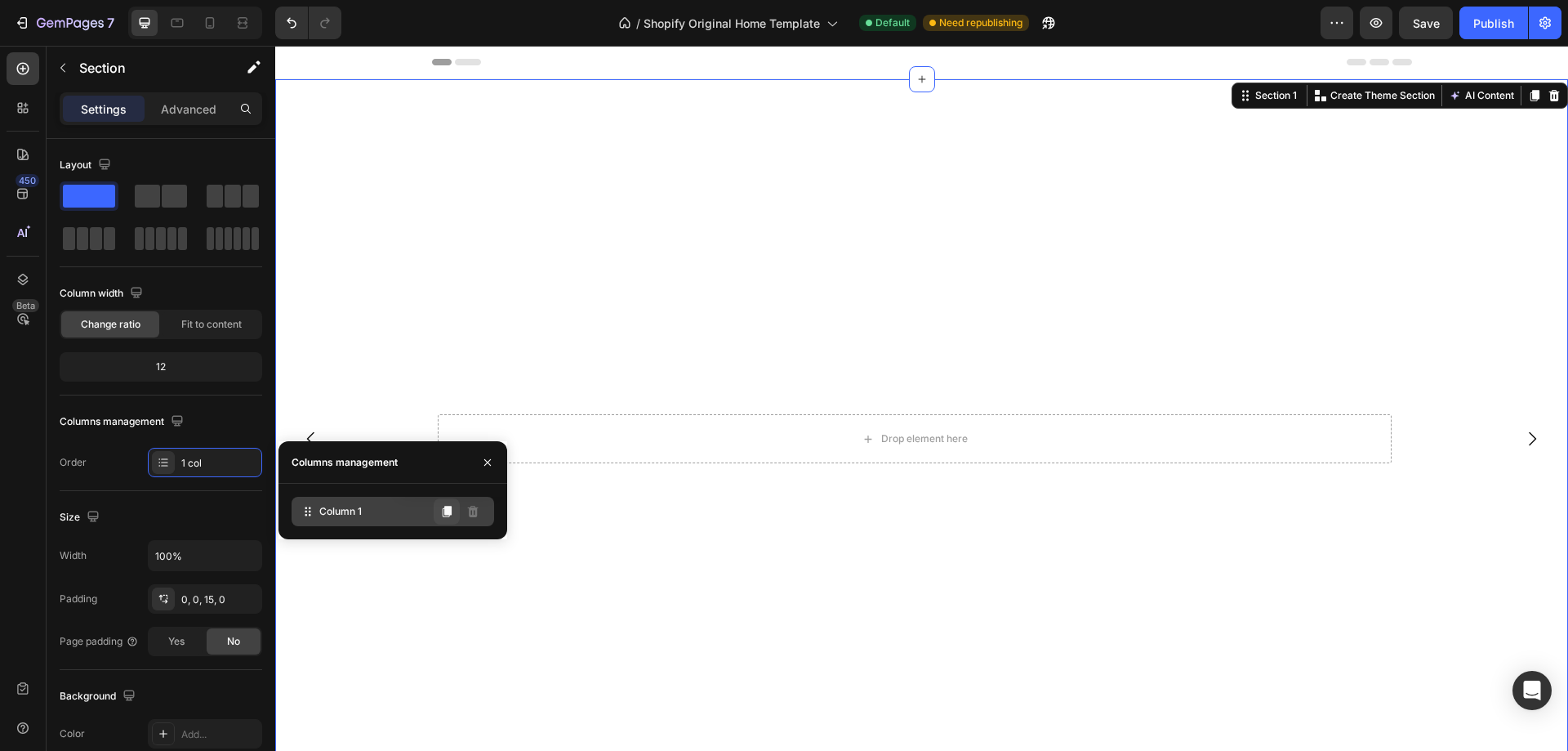
click at [445, 516] on icon at bounding box center [446, 511] width 13 height 13
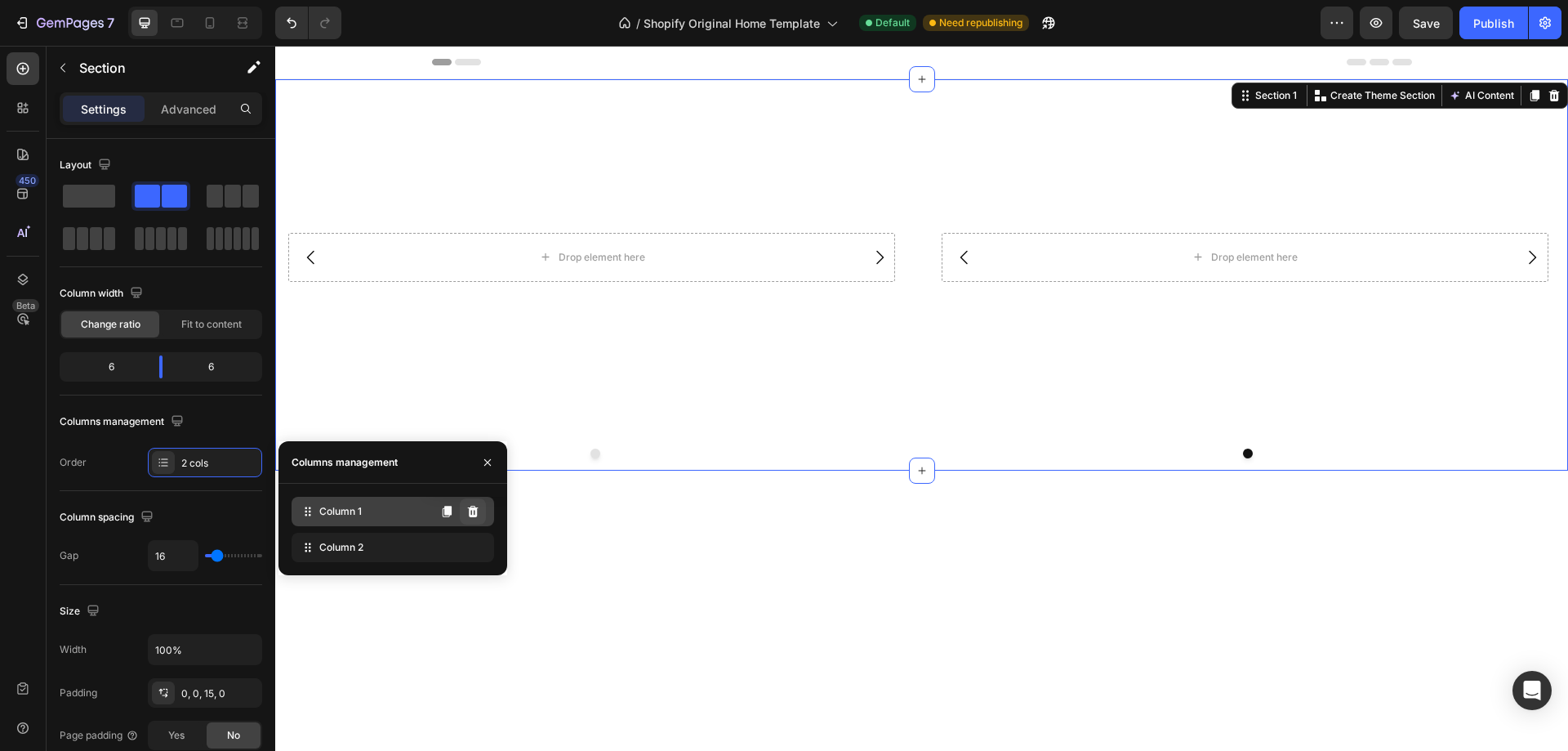
click at [473, 510] on icon at bounding box center [473, 511] width 11 height 11
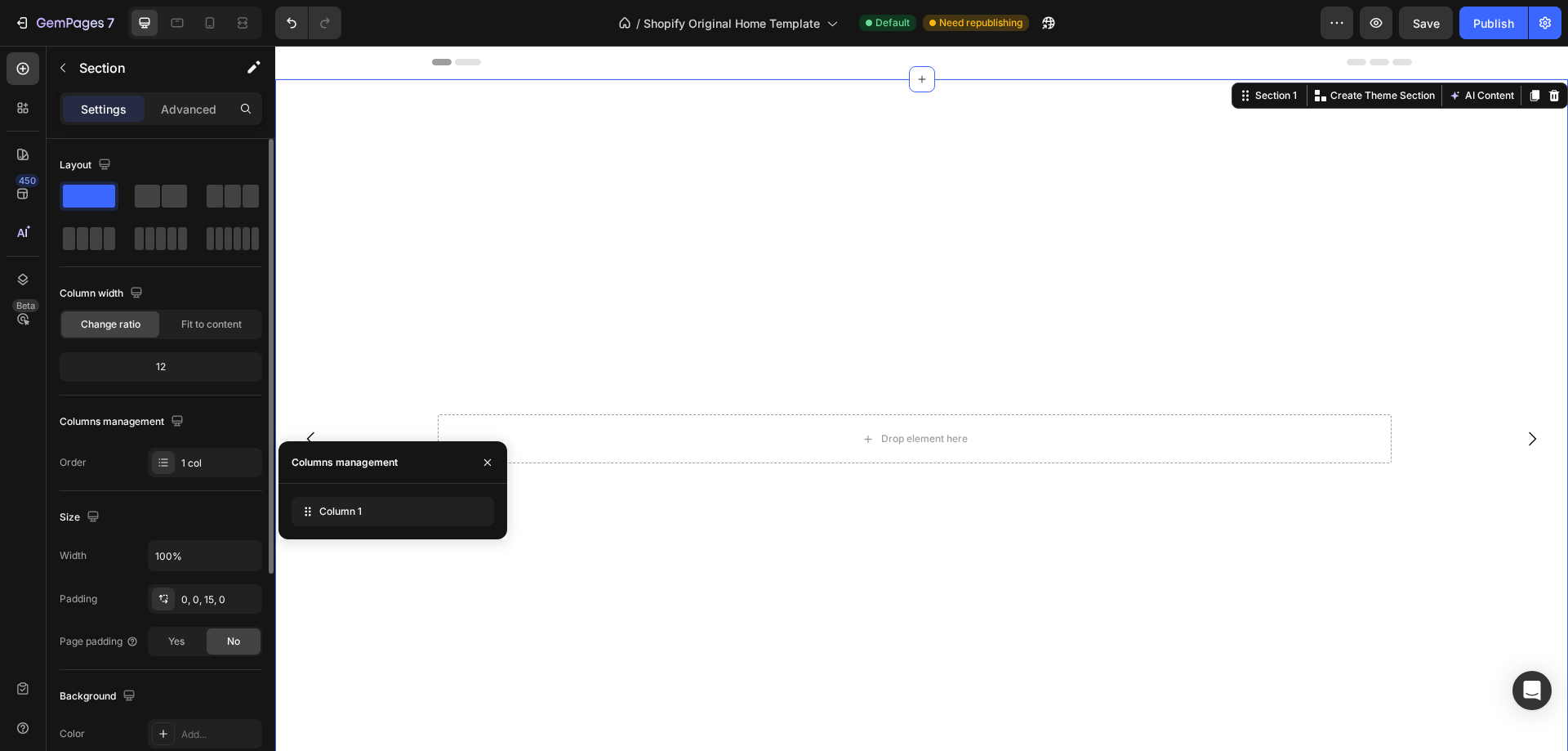
click at [52, 474] on div "Layout Column width Change ratio Fit to content 12 Columns management Order 1 c…" at bounding box center [160, 638] width 229 height 996
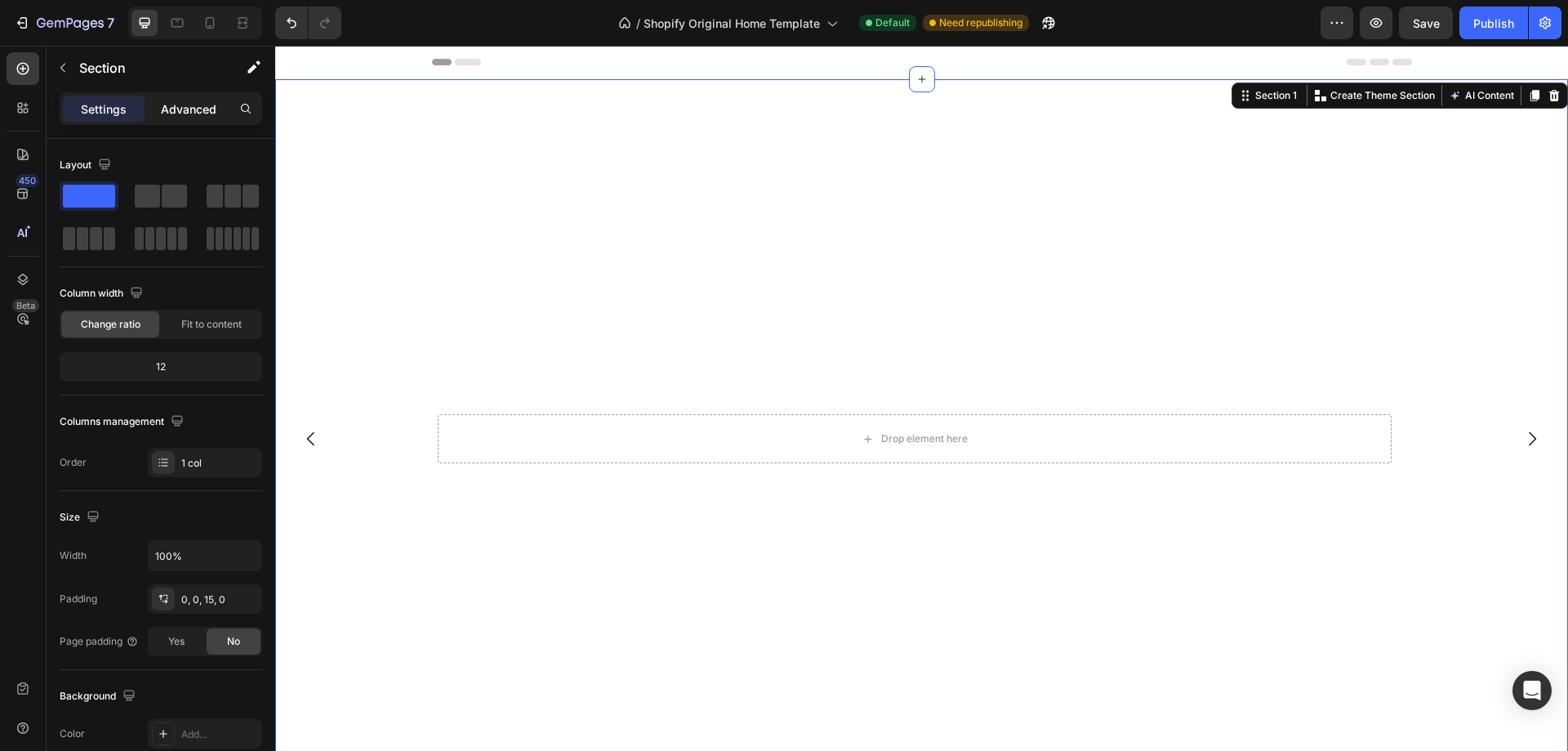
click at [186, 102] on p "Advanced" at bounding box center [188, 109] width 55 height 18
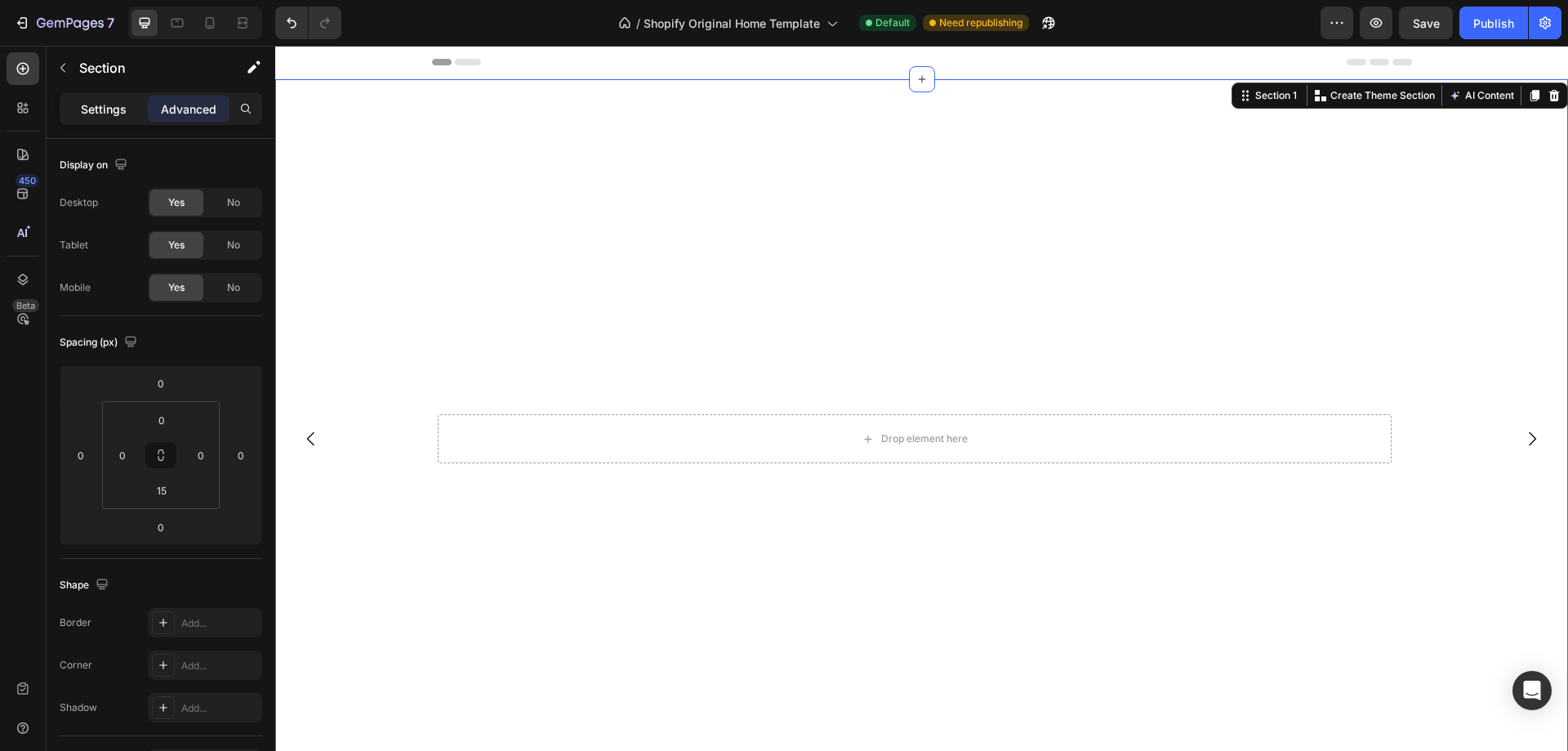
click at [116, 107] on p "Settings" at bounding box center [104, 109] width 46 height 18
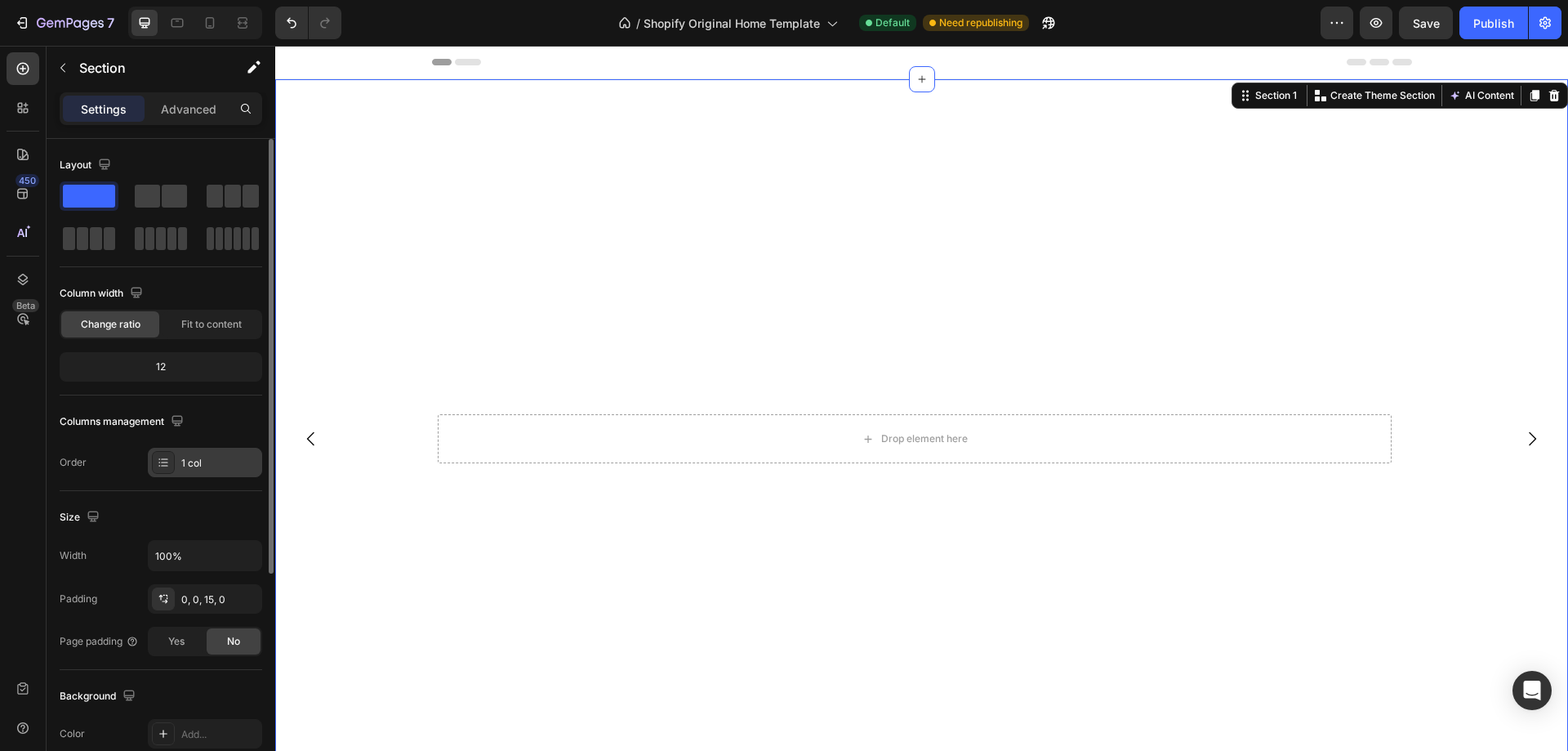
click at [208, 464] on div "1 col" at bounding box center [220, 463] width 77 height 15
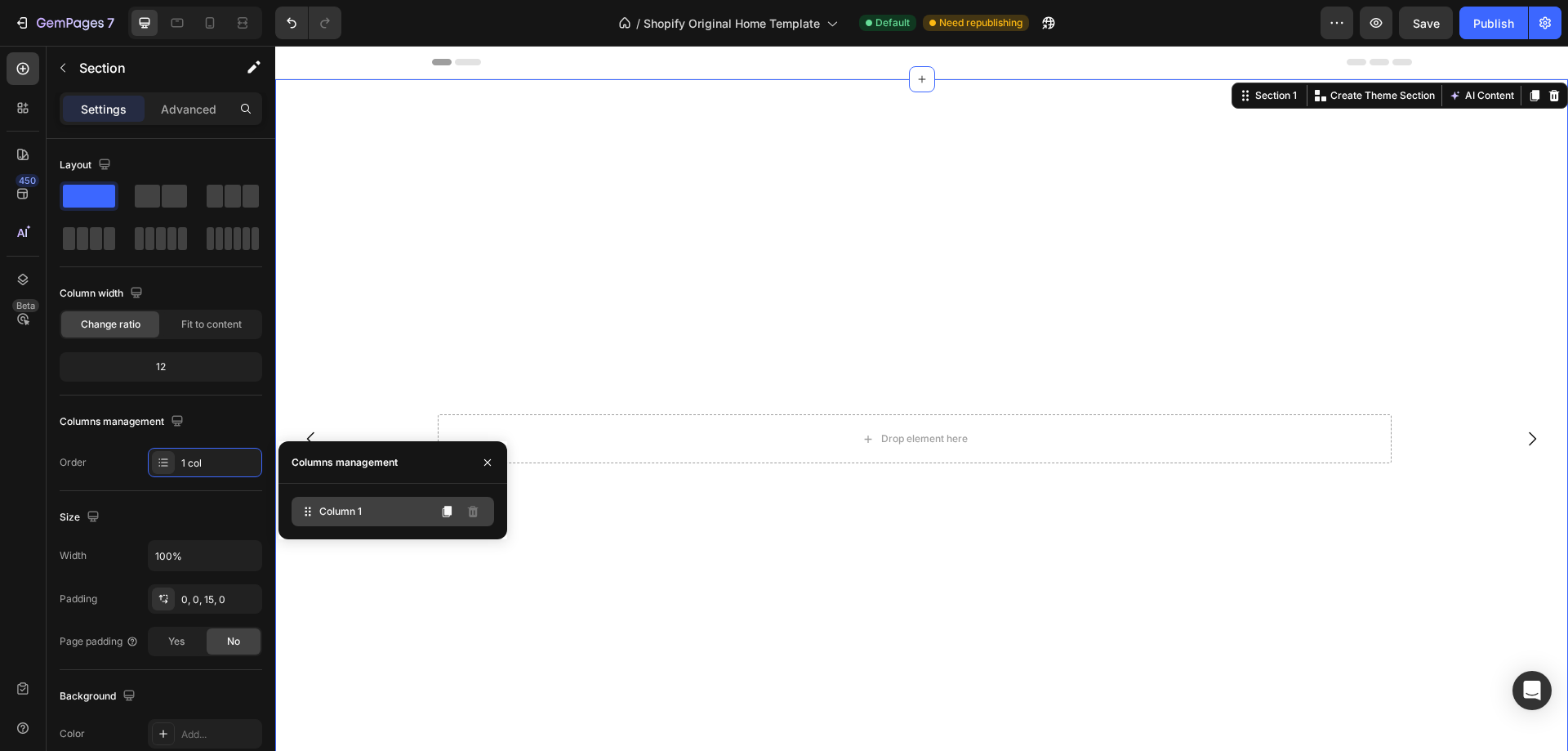
click at [309, 516] on icon at bounding box center [308, 511] width 17 height 17
click at [332, 514] on span "Column 1" at bounding box center [340, 511] width 42 height 15
click at [339, 516] on span "Column 1" at bounding box center [340, 511] width 42 height 15
click at [489, 464] on icon "button" at bounding box center [487, 461] width 6 height 6
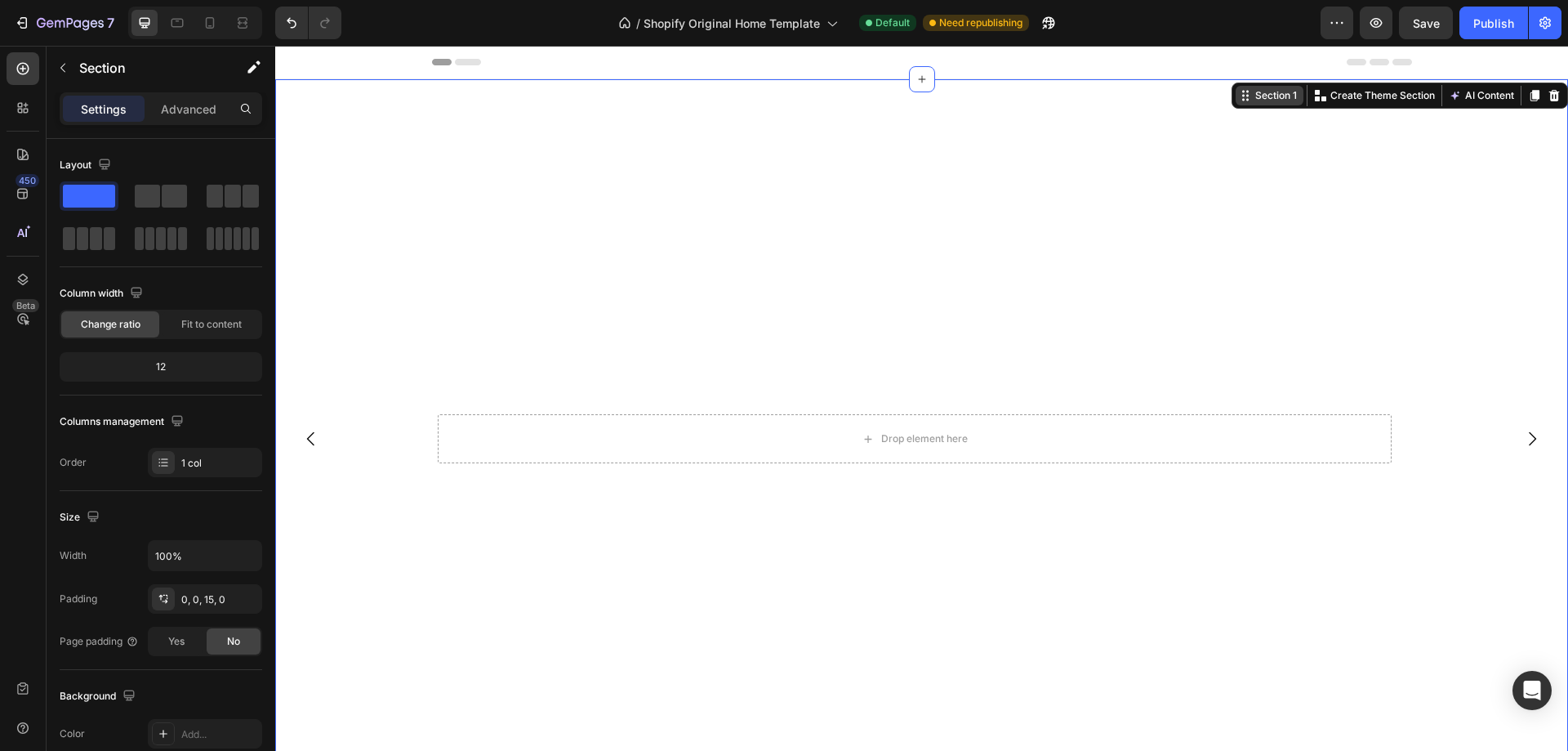
click at [1252, 101] on div "Section 1" at bounding box center [1276, 96] width 48 height 15
click at [1503, 18] on div "Publish" at bounding box center [1493, 23] width 41 height 18
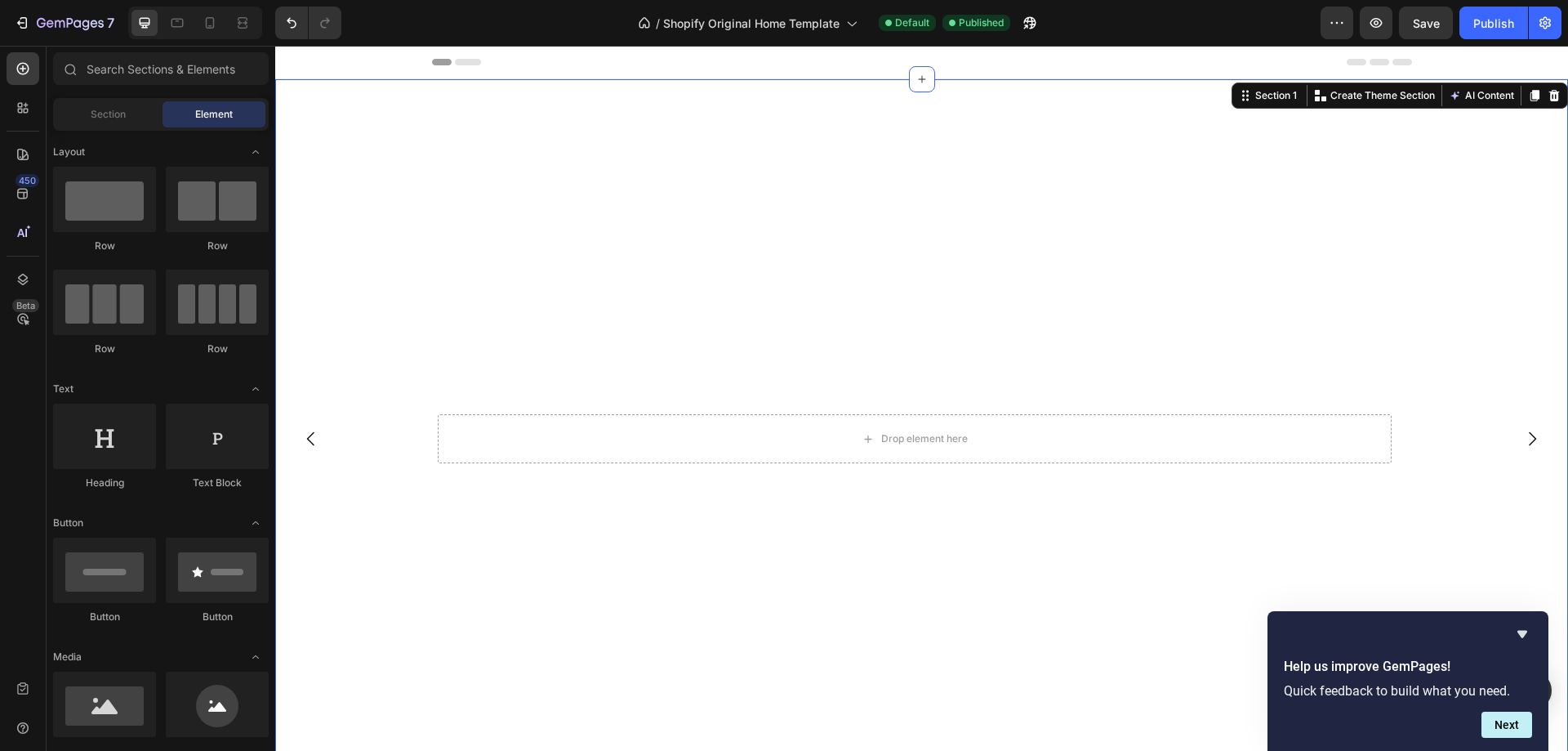
drag, startPoint x: 468, startPoint y: 63, endPoint x: 450, endPoint y: 67, distance: 18.4
click at [462, 63] on icon at bounding box center [468, 62] width 26 height 6
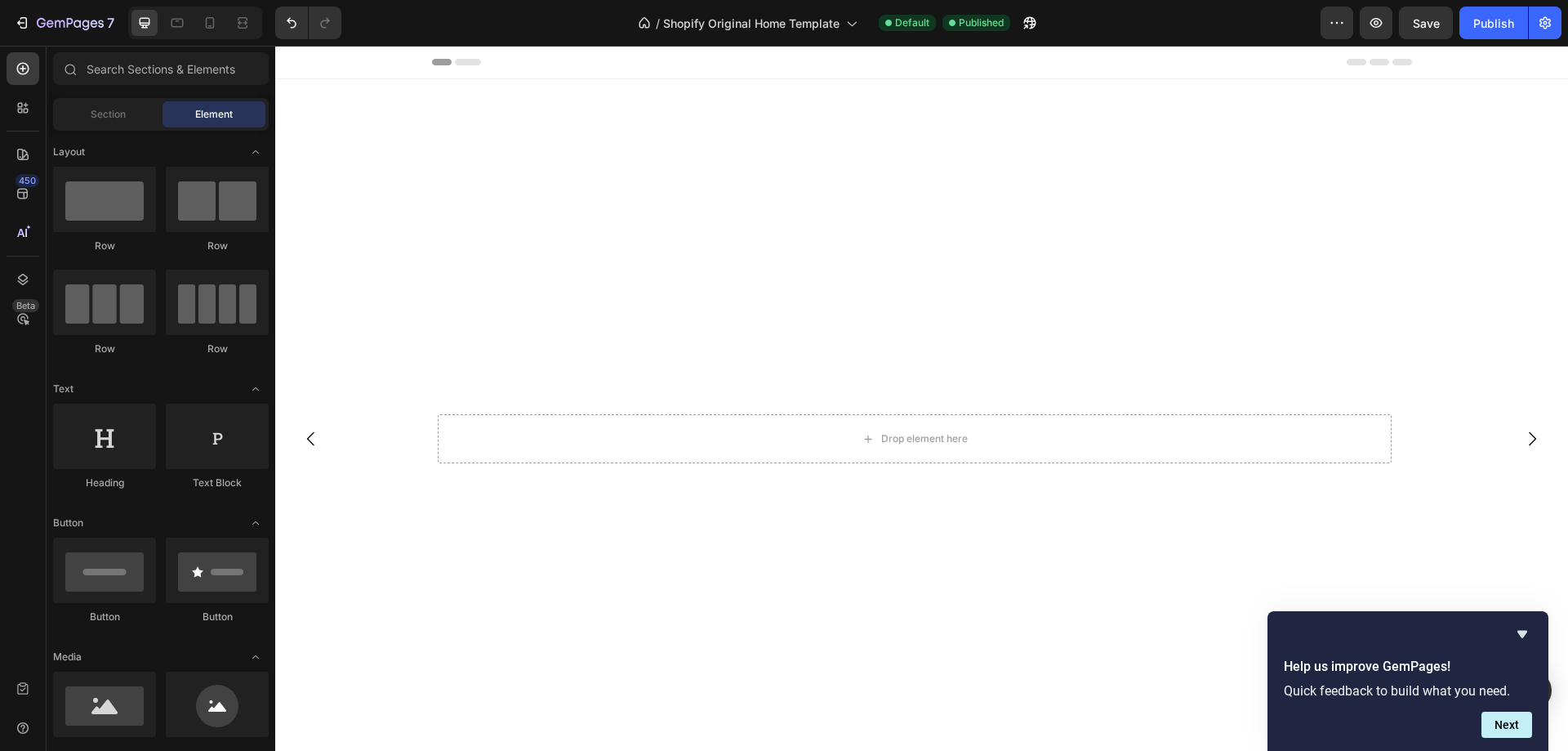
click at [457, 66] on div at bounding box center [921, 62] width 980 height 32
click at [469, 66] on div at bounding box center [921, 62] width 980 height 32
drag, startPoint x: 422, startPoint y: 61, endPoint x: 296, endPoint y: 103, distance: 132.8
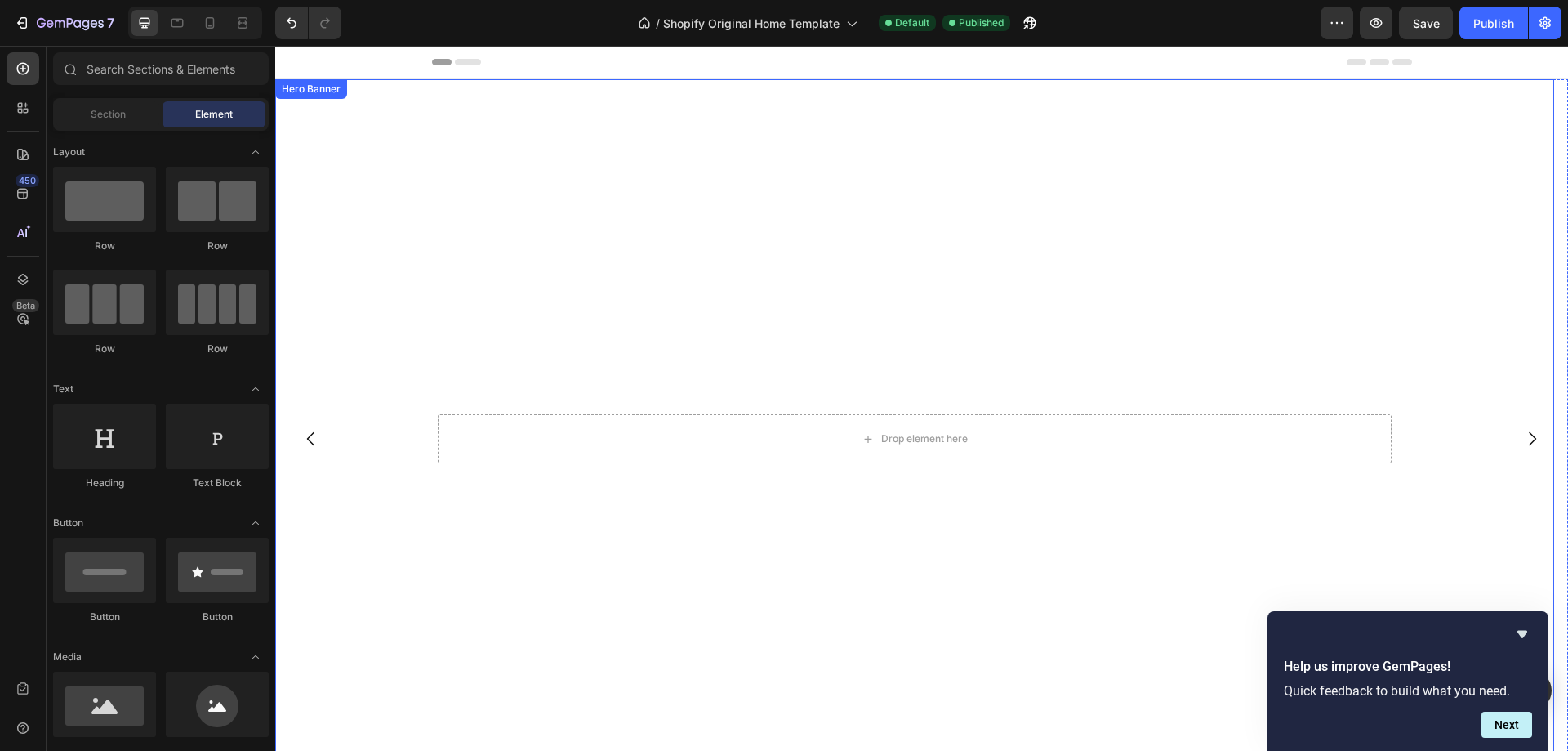
click at [348, 204] on video "Background Image" at bounding box center [914, 439] width 1279 height 720
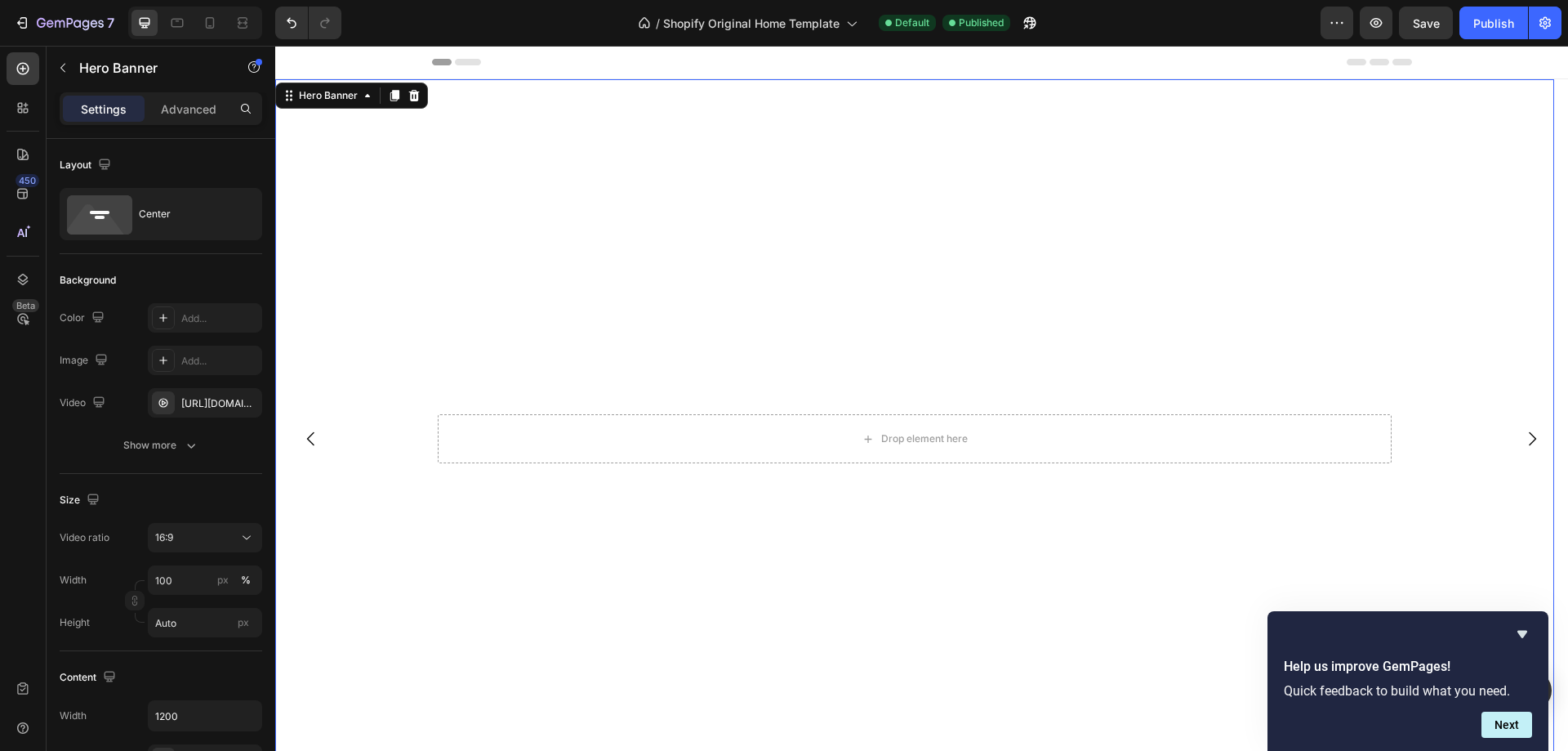
drag, startPoint x: 602, startPoint y: 223, endPoint x: 325, endPoint y: 228, distance: 277.0
click at [374, 228] on video "Background Image" at bounding box center [914, 439] width 1279 height 720
click at [359, 97] on div "Hero Banner" at bounding box center [328, 96] width 65 height 15
click at [353, 97] on div "Hero Banner" at bounding box center [328, 96] width 65 height 15
click at [417, 99] on icon at bounding box center [415, 95] width 11 height 11
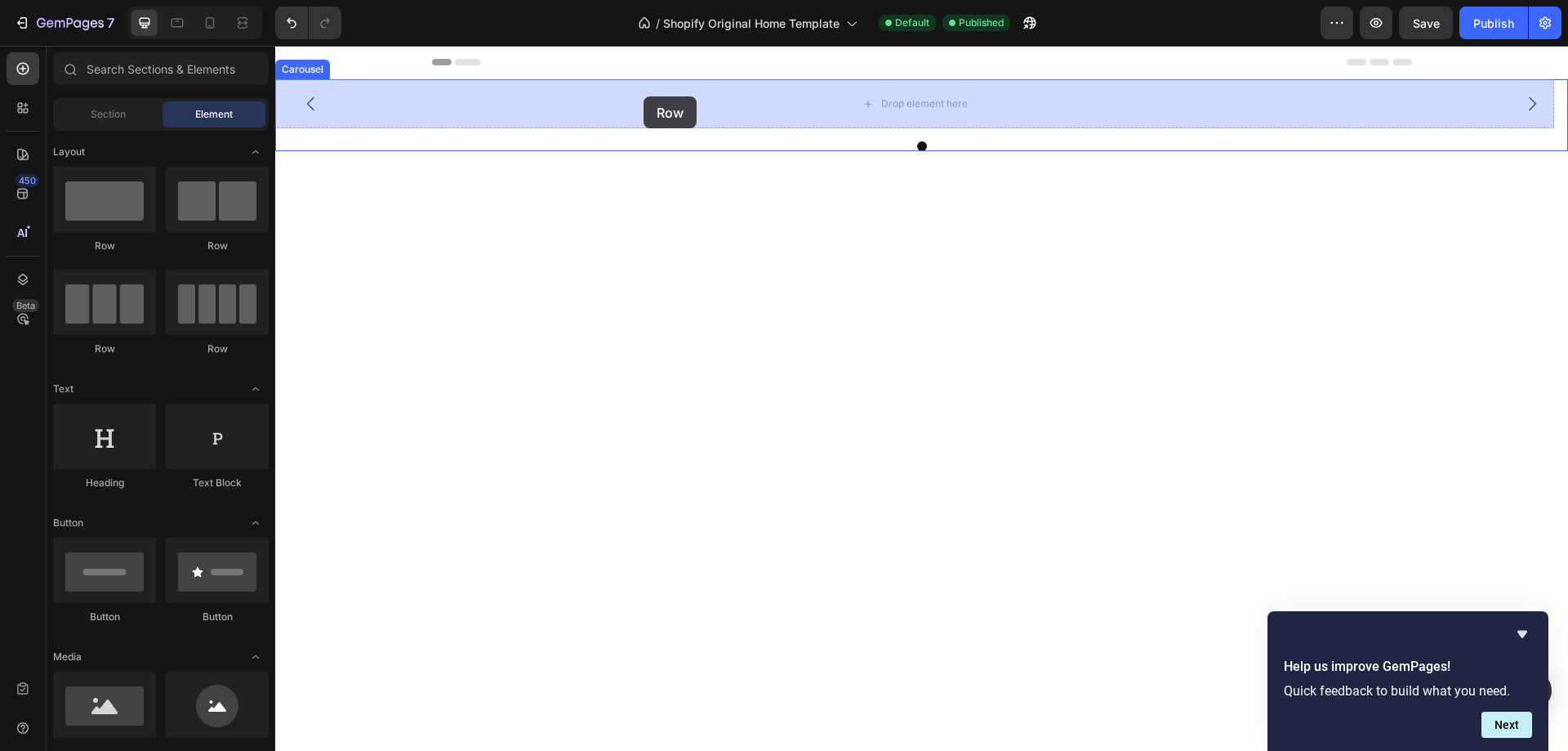
drag, startPoint x: 474, startPoint y: 231, endPoint x: 644, endPoint y: 96, distance: 217.1
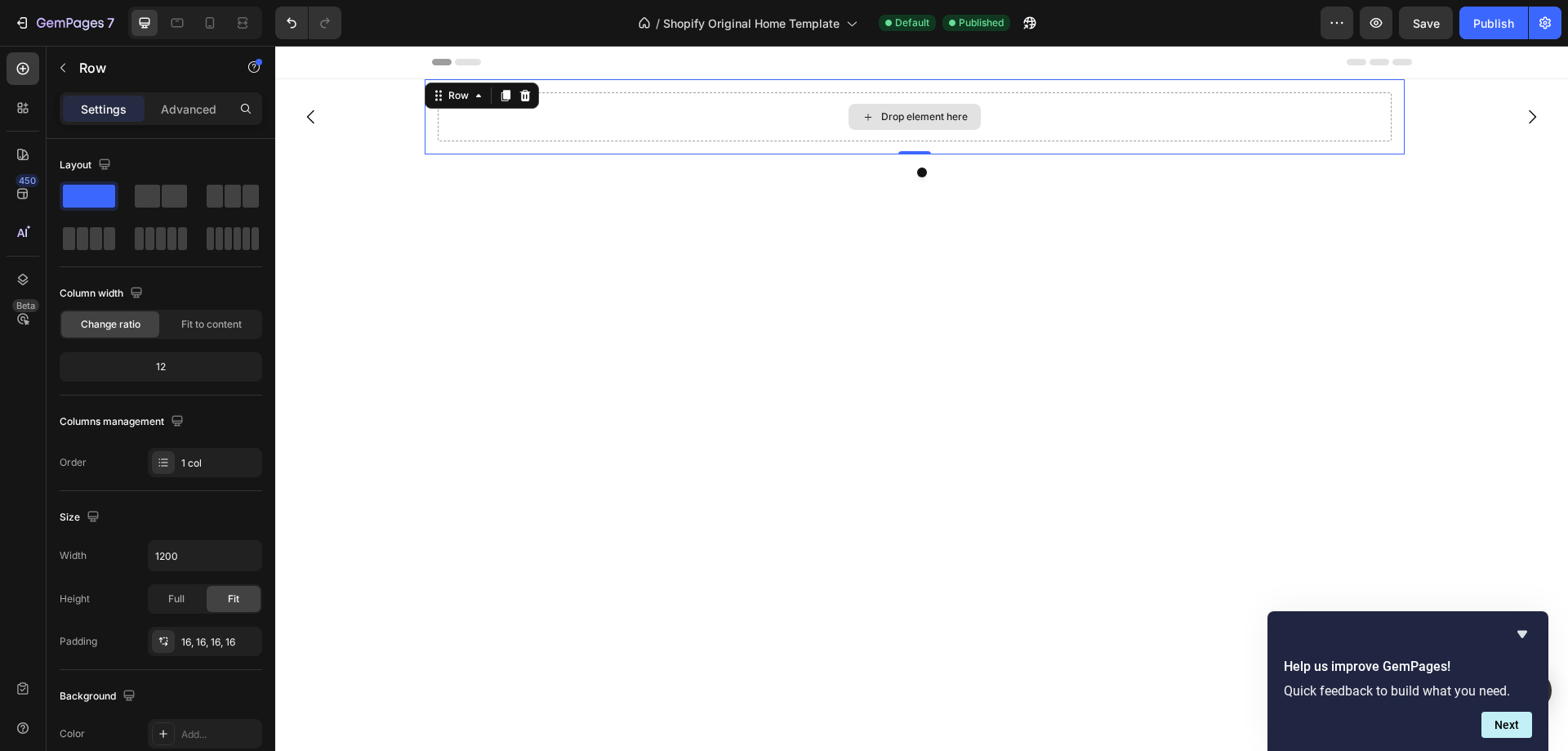
click at [884, 124] on div "Drop element here" at bounding box center [914, 116] width 132 height 26
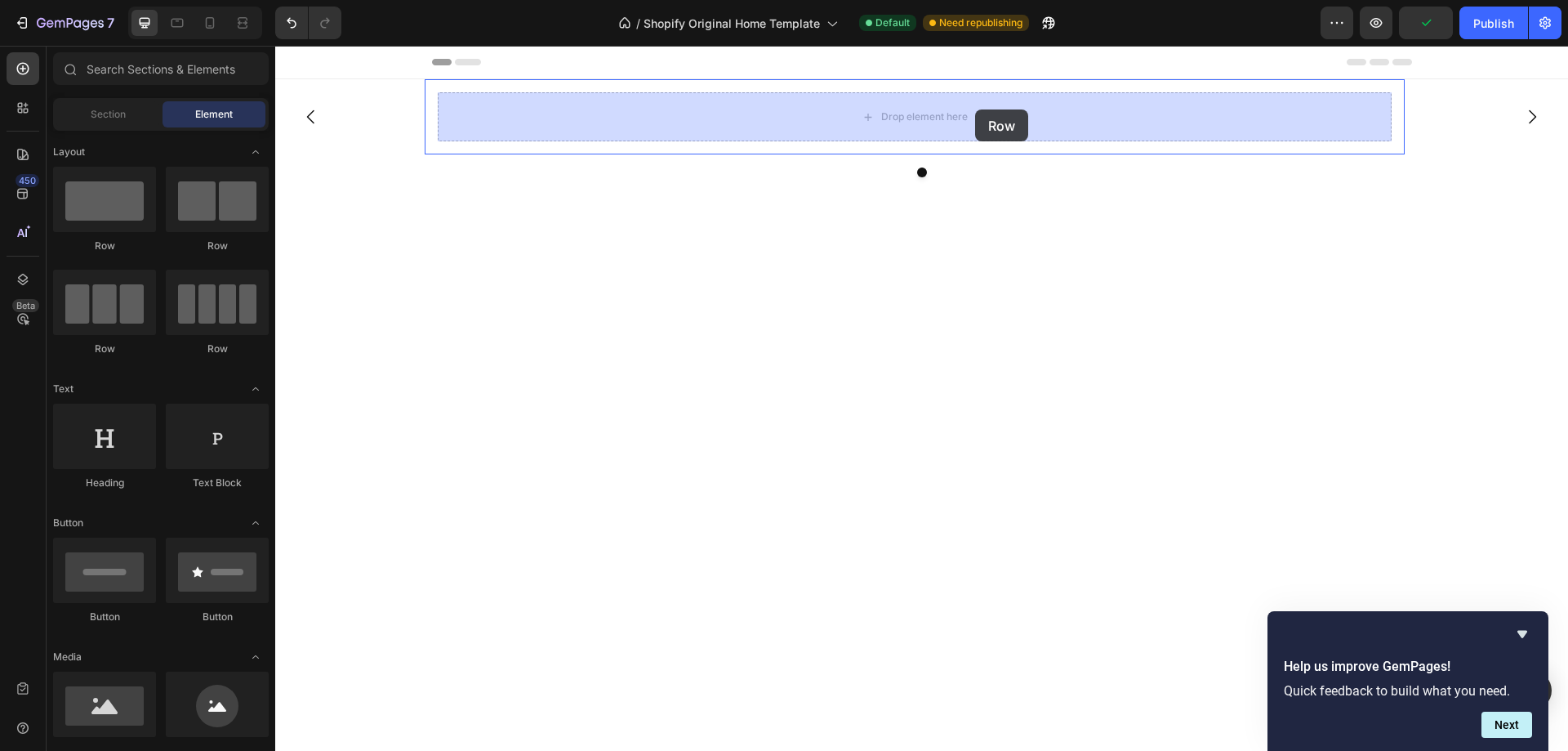
drag, startPoint x: 404, startPoint y: 257, endPoint x: 975, endPoint y: 110, distance: 589.6
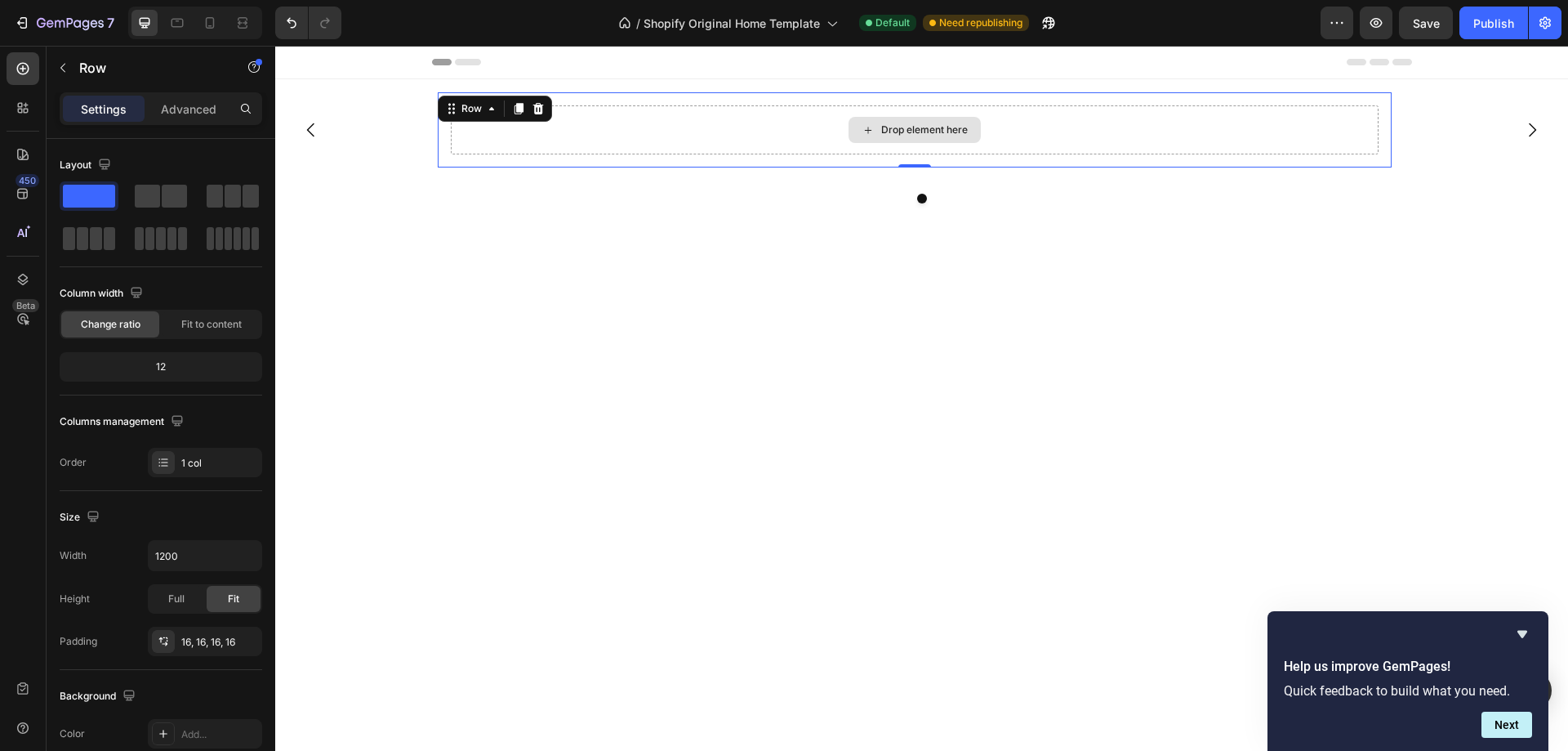
click at [611, 125] on div "Drop element here" at bounding box center [915, 129] width 928 height 49
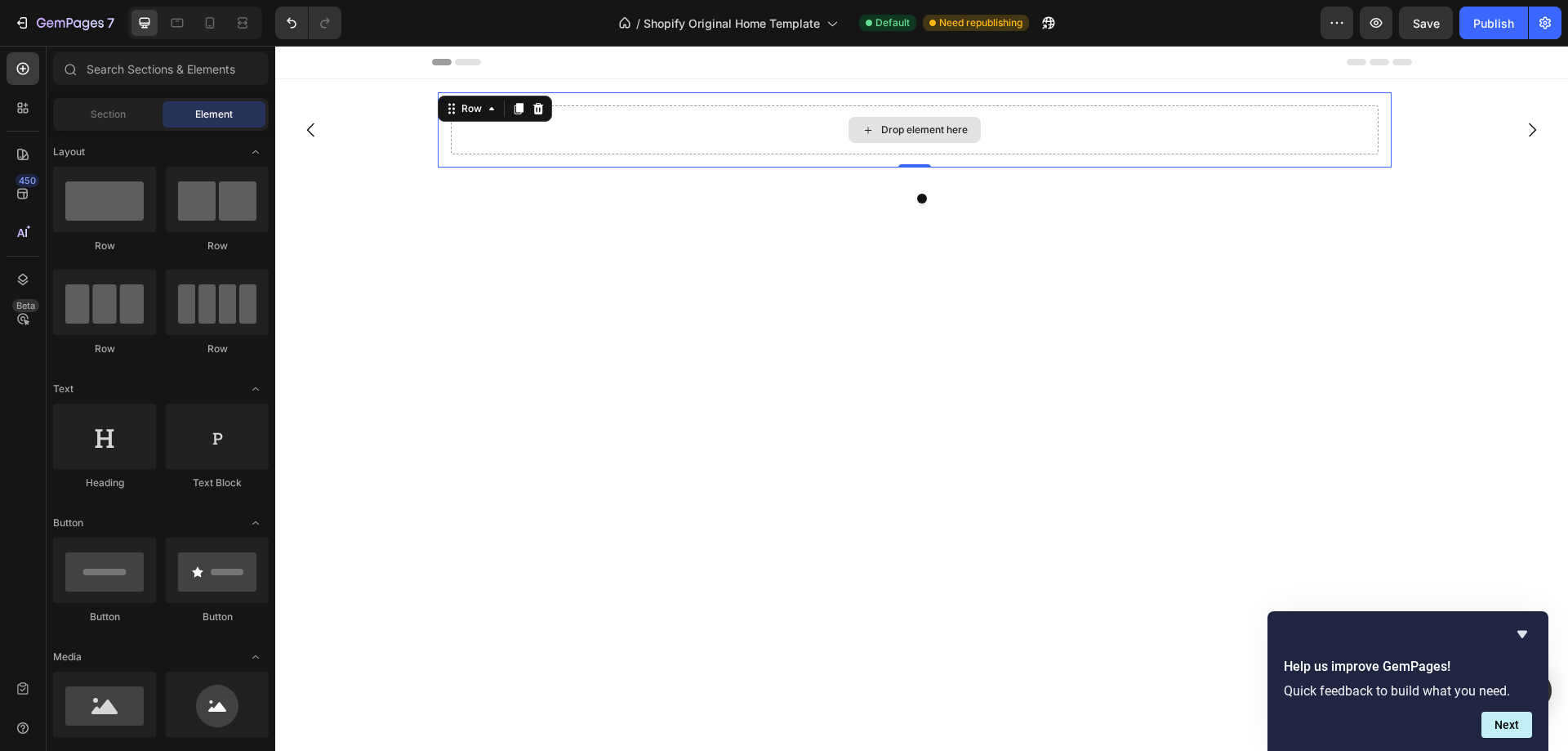
click at [945, 125] on div "Drop element here" at bounding box center [924, 130] width 87 height 13
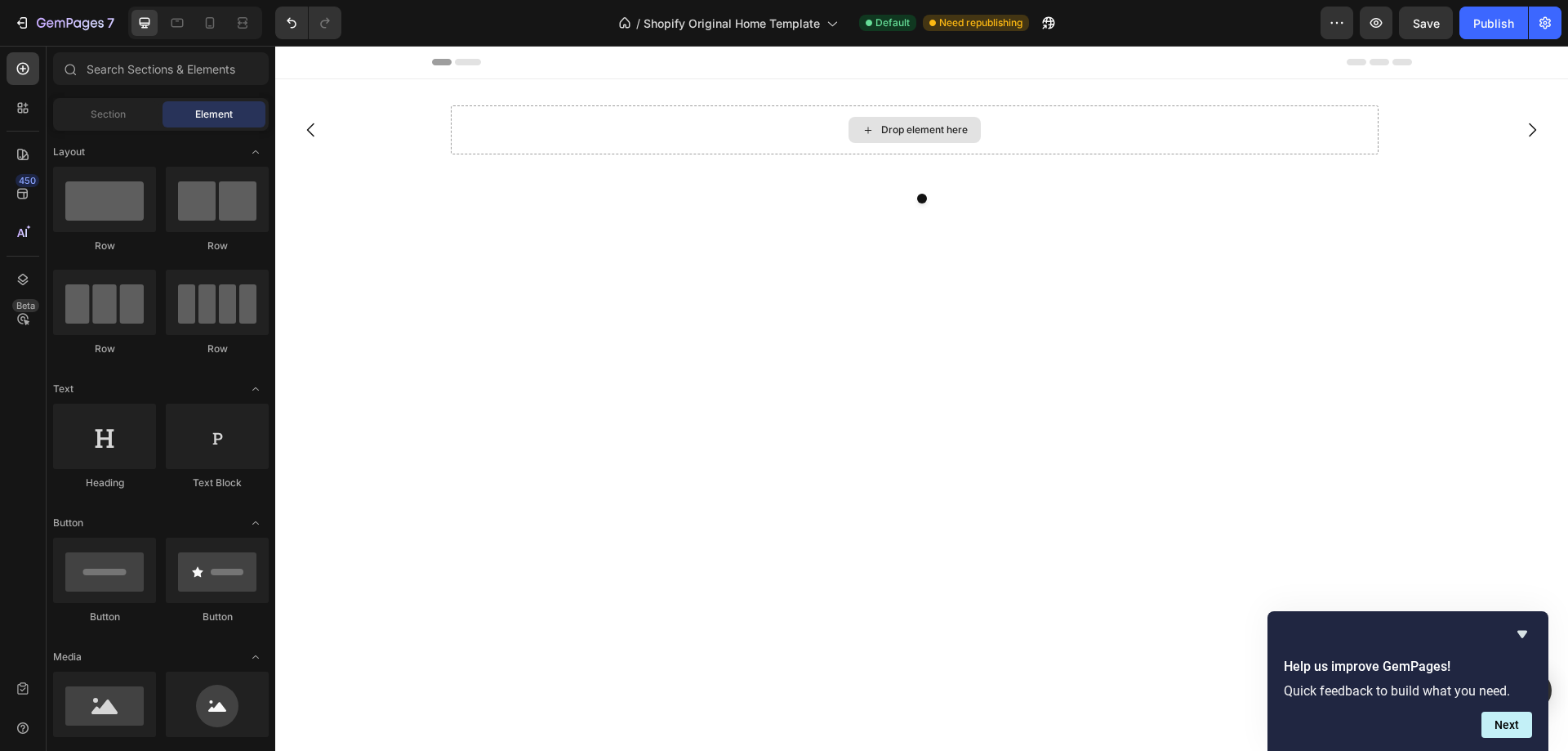
click at [945, 125] on div "Drop element here" at bounding box center [924, 130] width 87 height 13
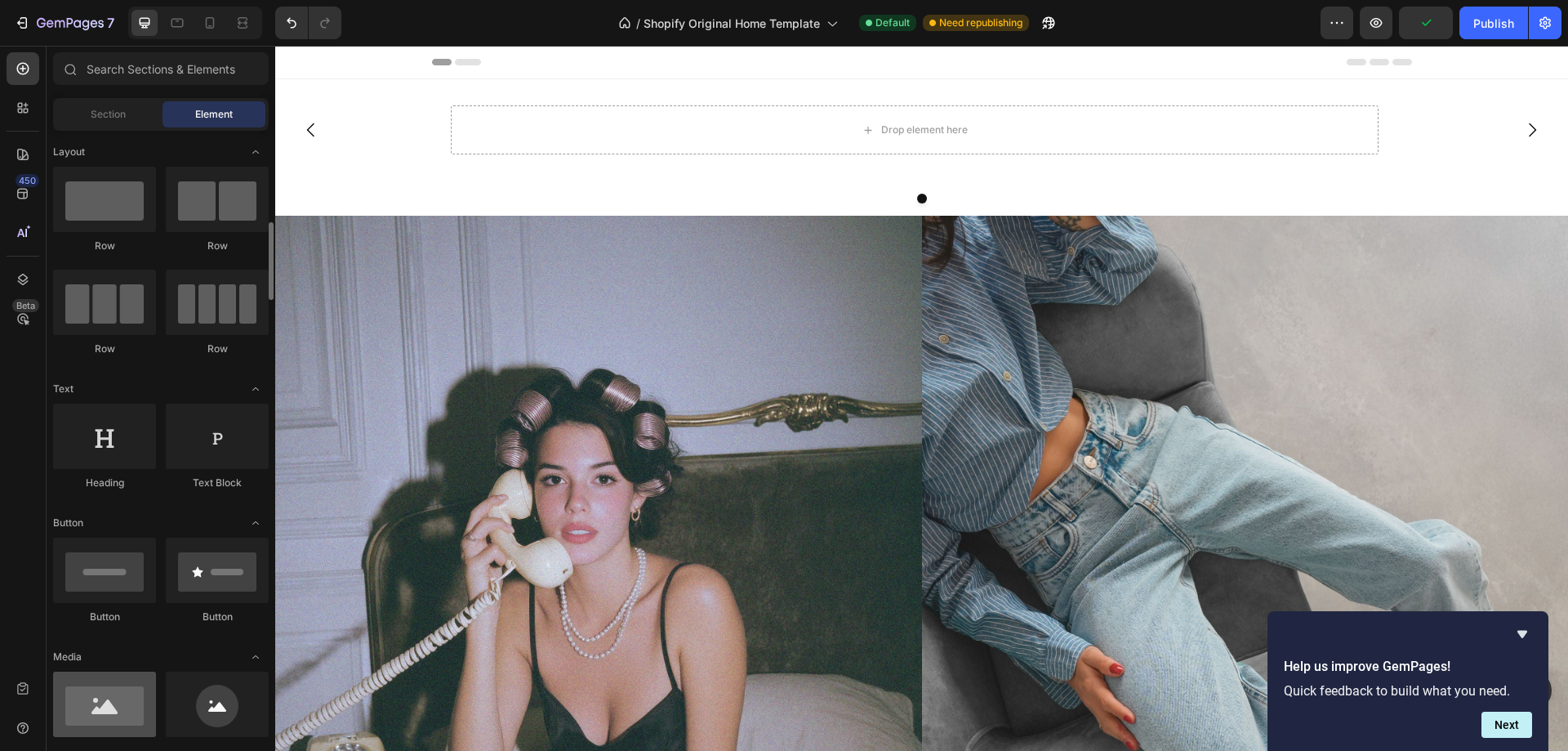
scroll to position [163, 0]
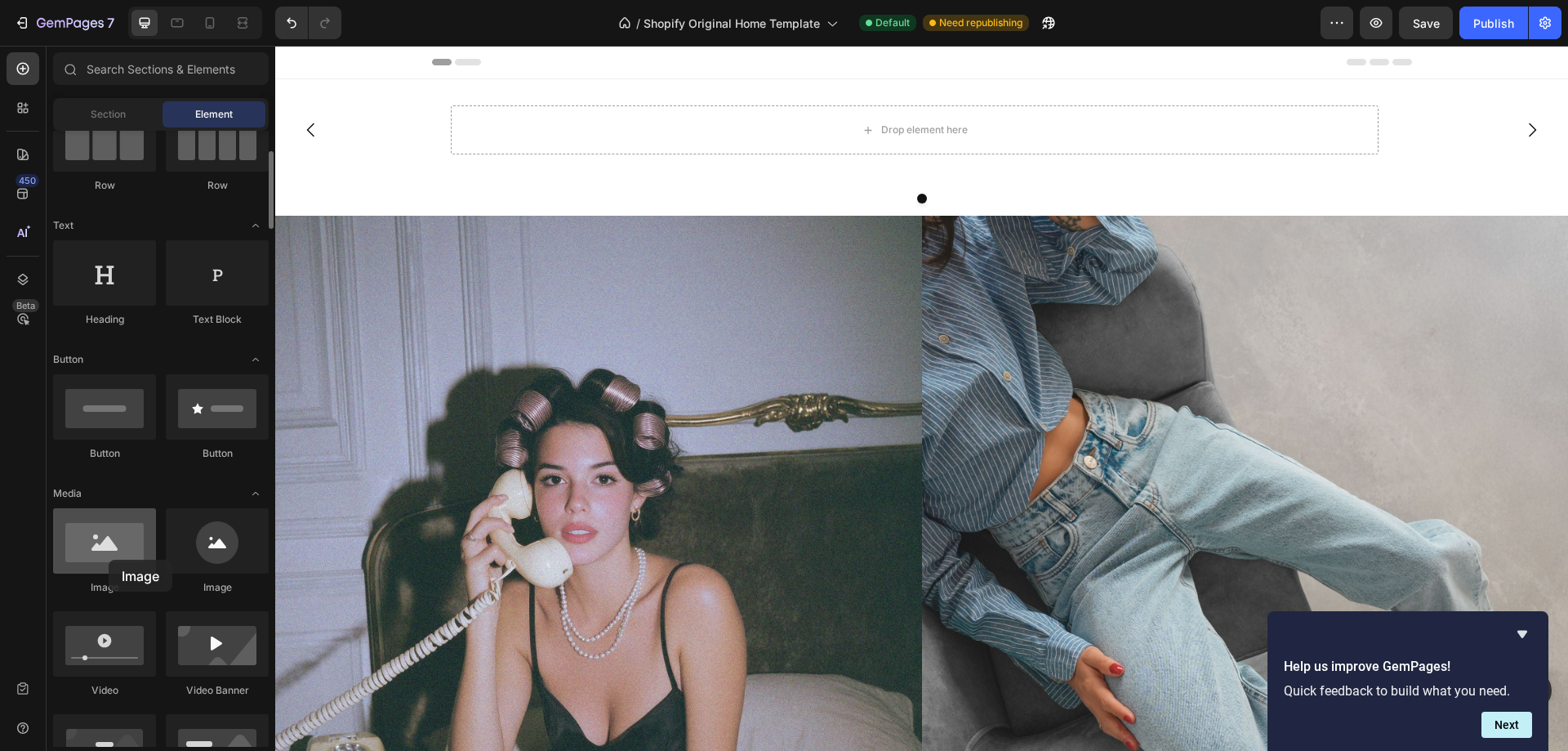
drag, startPoint x: 79, startPoint y: 562, endPoint x: 96, endPoint y: 538, distance: 29.4
click at [104, 542] on div at bounding box center [105, 541] width 103 height 66
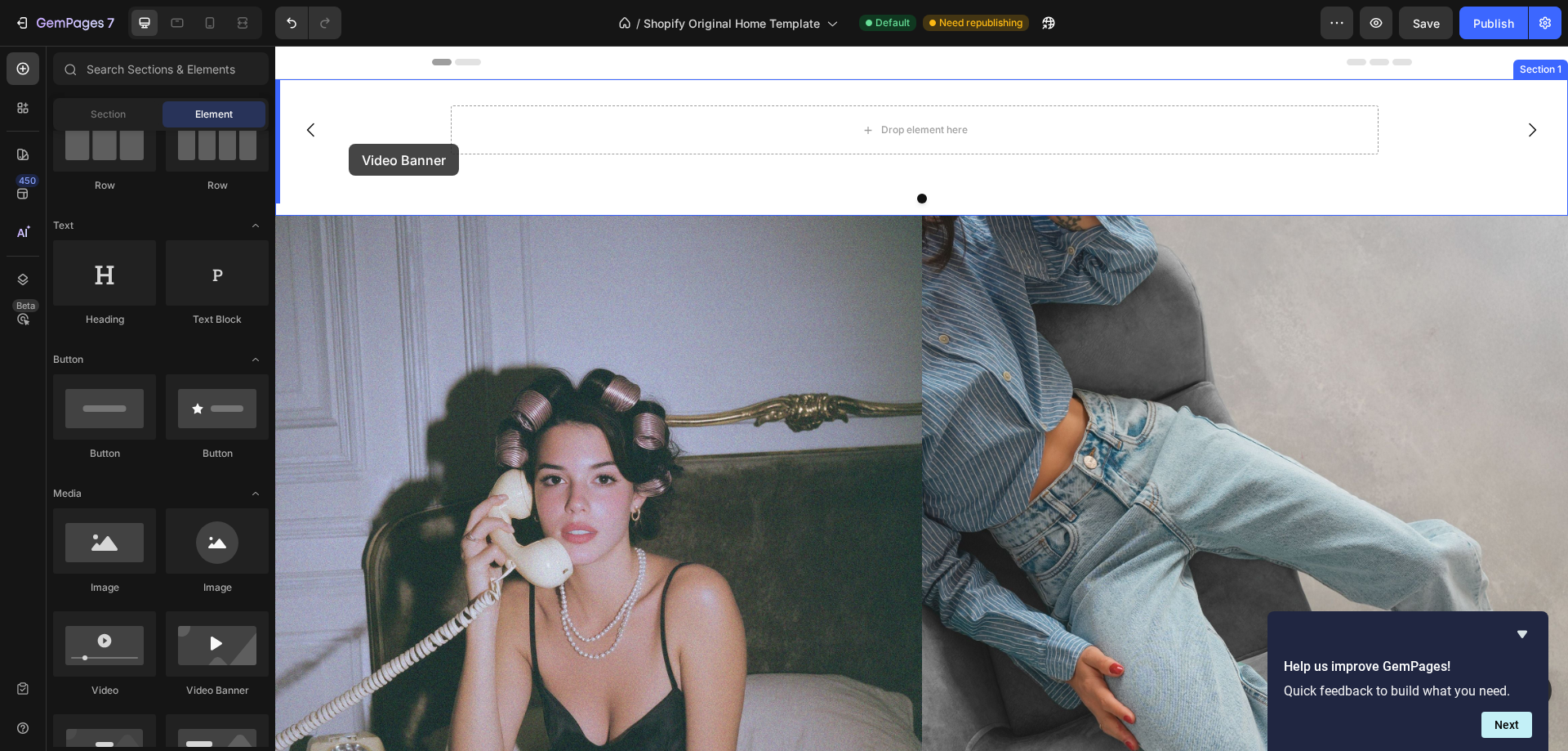
drag, startPoint x: 481, startPoint y: 699, endPoint x: 349, endPoint y: 144, distance: 570.5
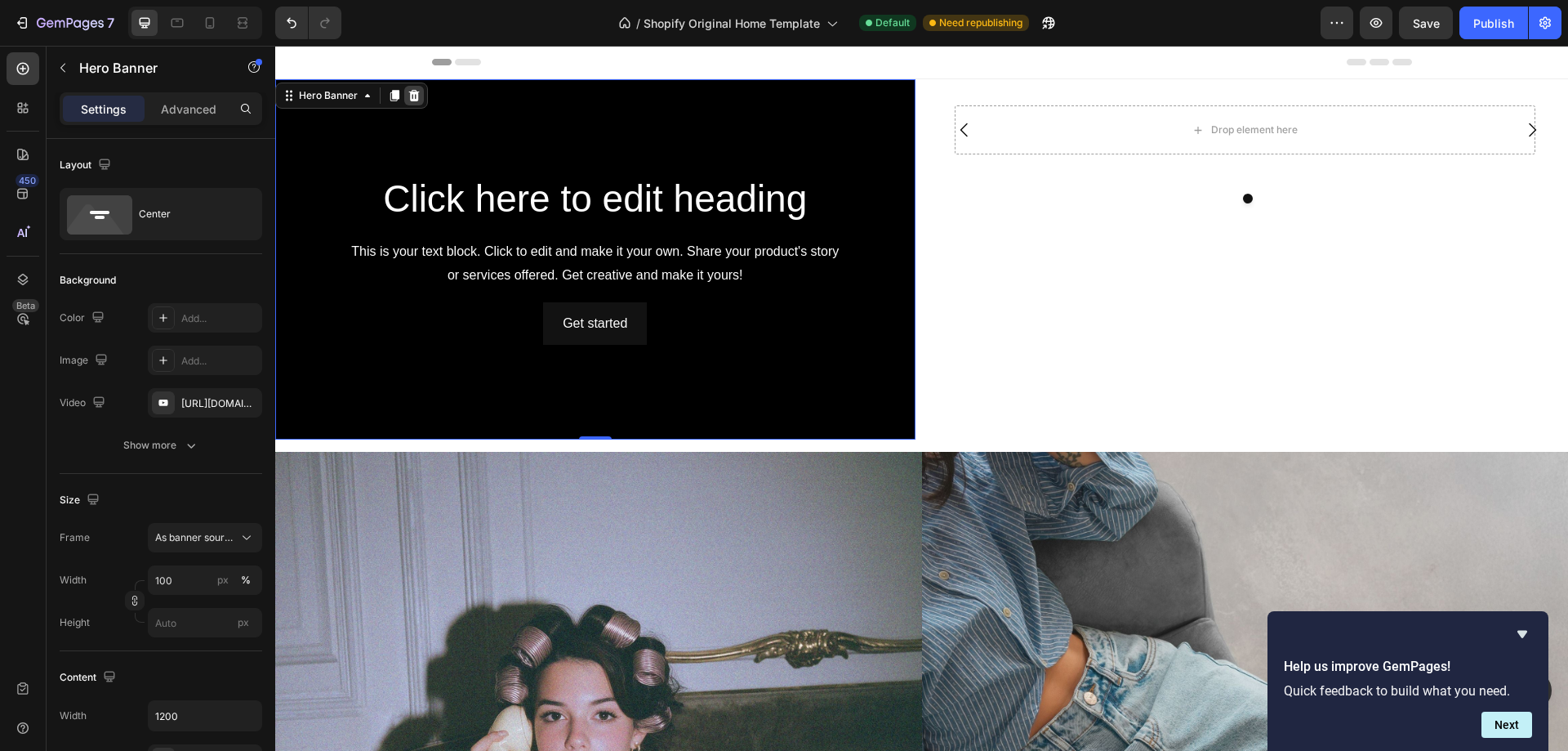
click at [412, 96] on icon at bounding box center [414, 96] width 13 height 13
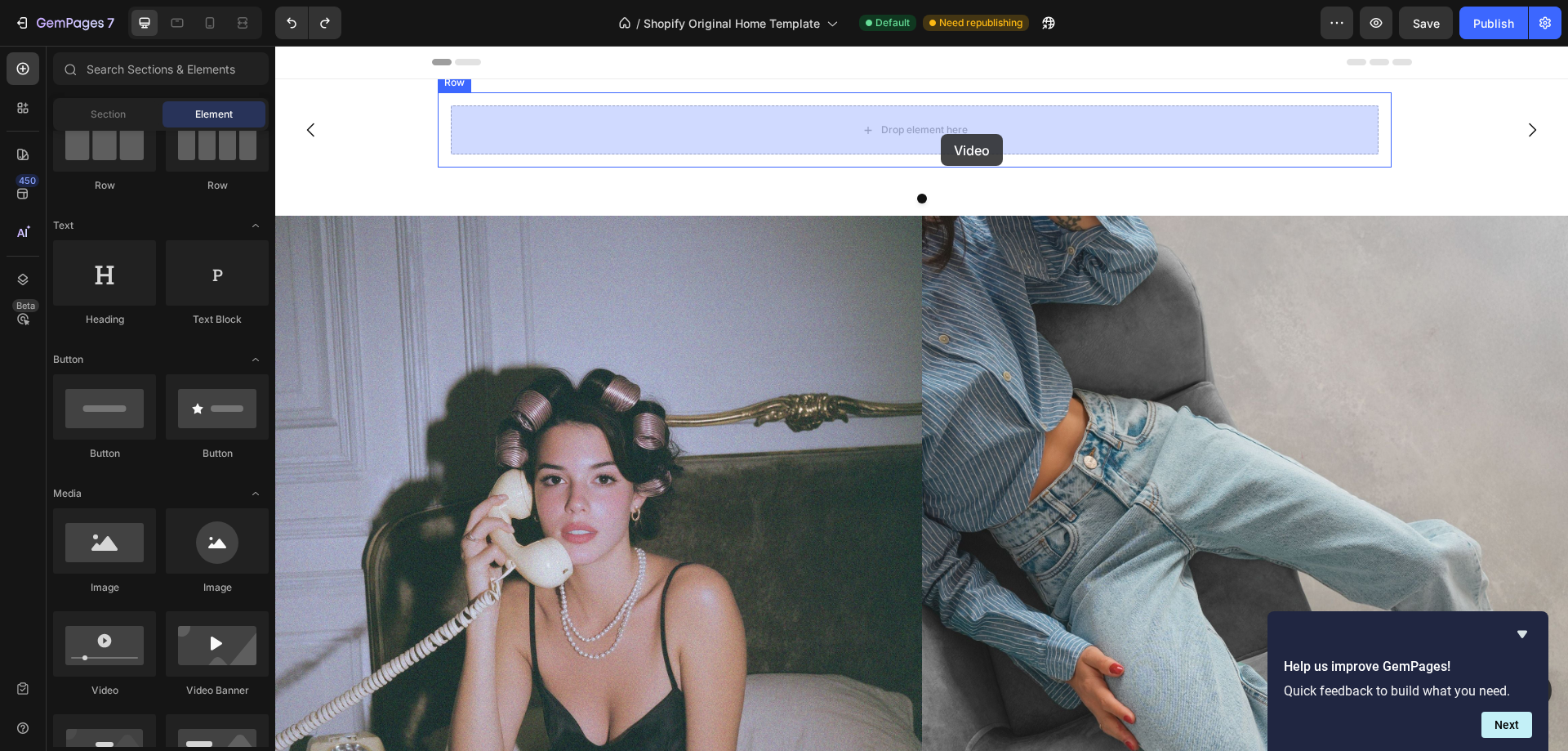
drag, startPoint x: 439, startPoint y: 677, endPoint x: 941, endPoint y: 134, distance: 739.5
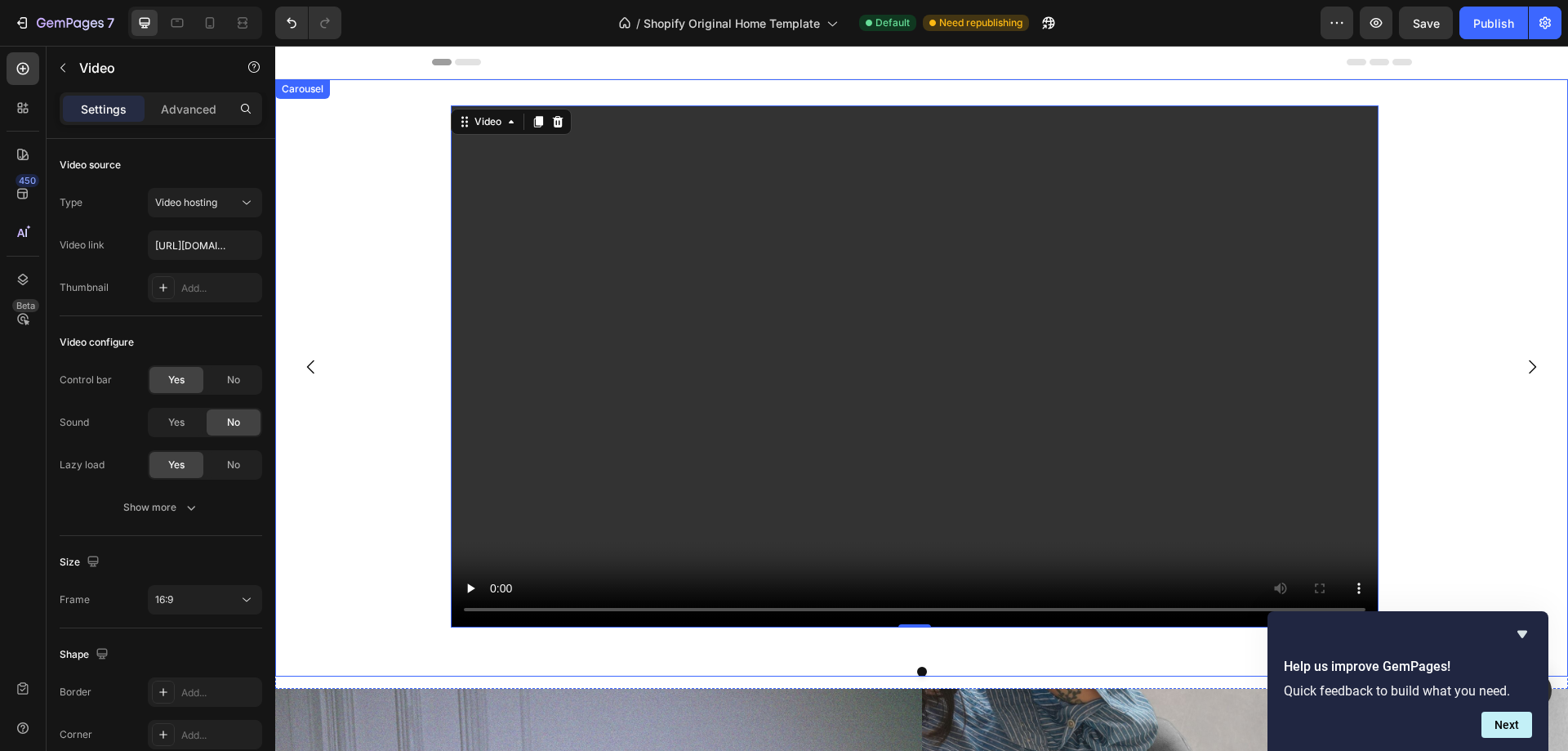
click at [1481, 398] on div "Video 0 Row Row" at bounding box center [914, 366] width 1279 height 575
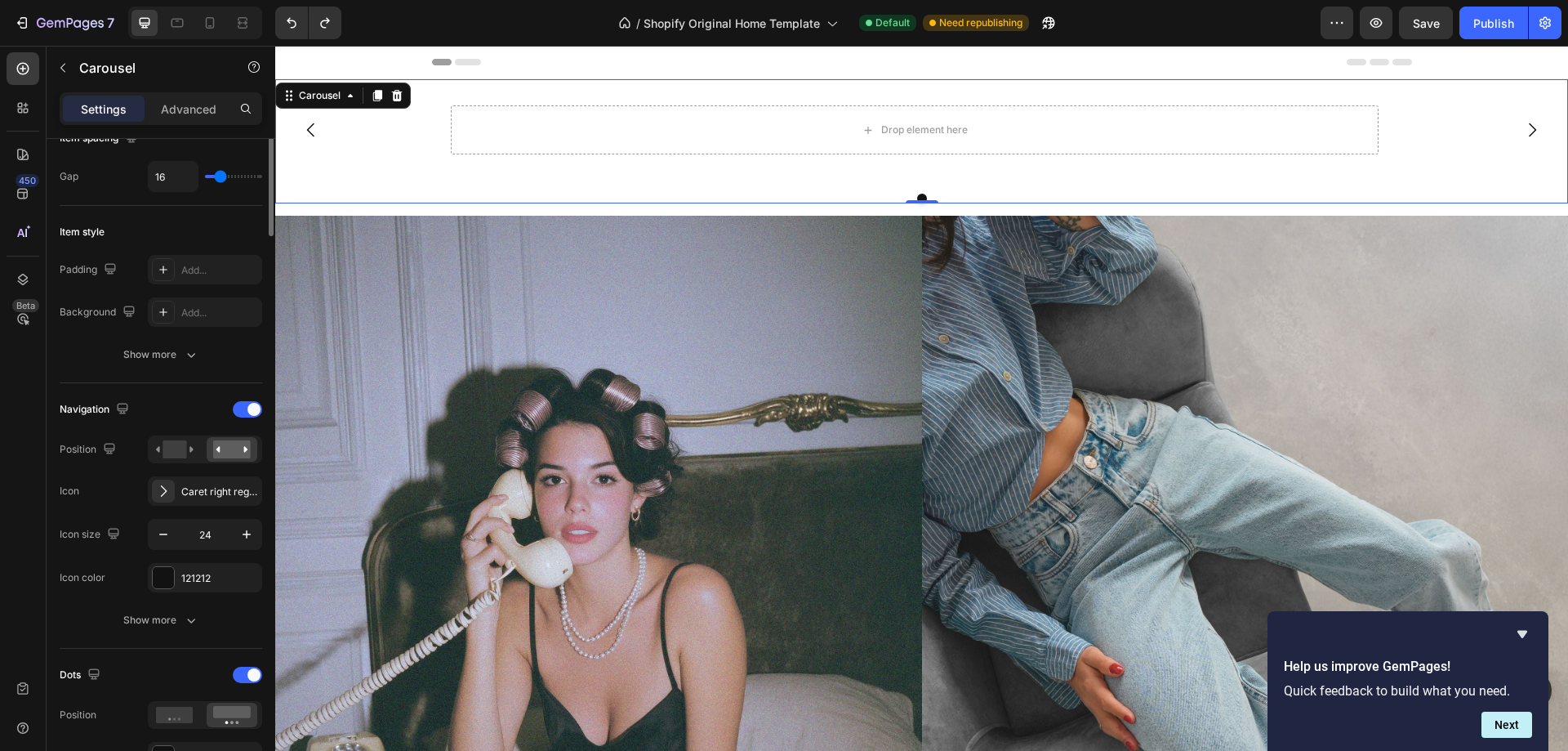
scroll to position [572, 0]
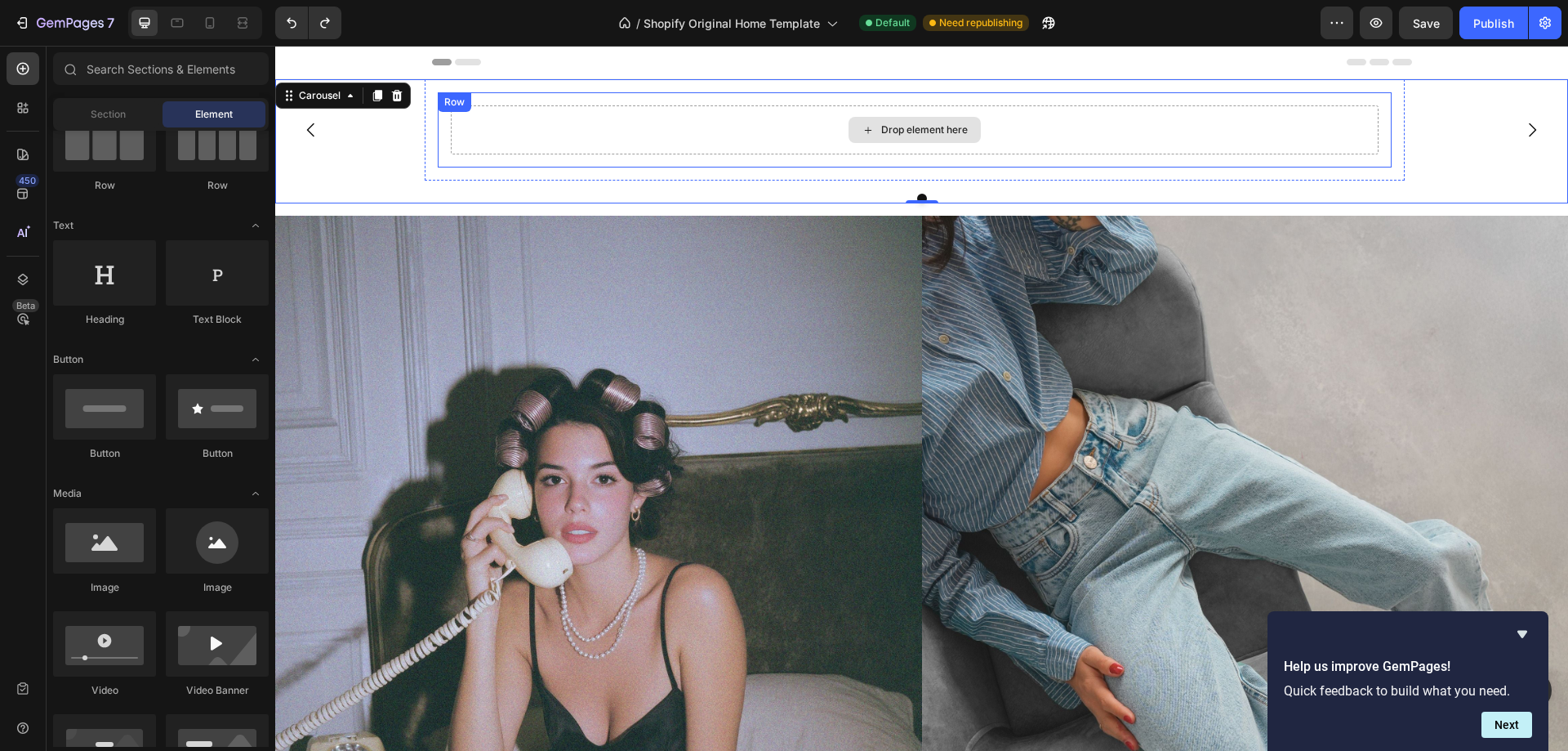
click at [909, 133] on div "Drop element here" at bounding box center [924, 130] width 87 height 13
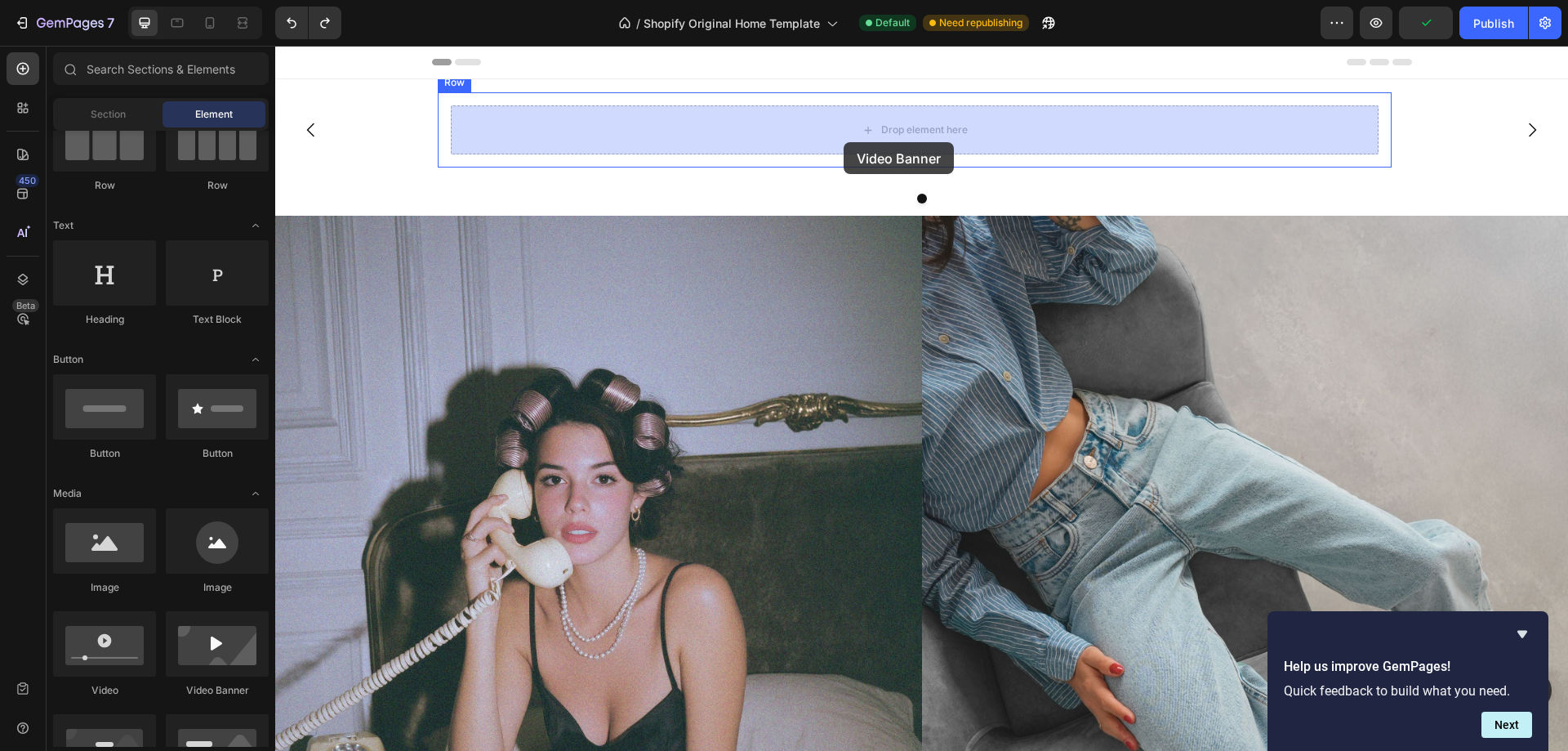
drag, startPoint x: 508, startPoint y: 721, endPoint x: 844, endPoint y: 142, distance: 669.4
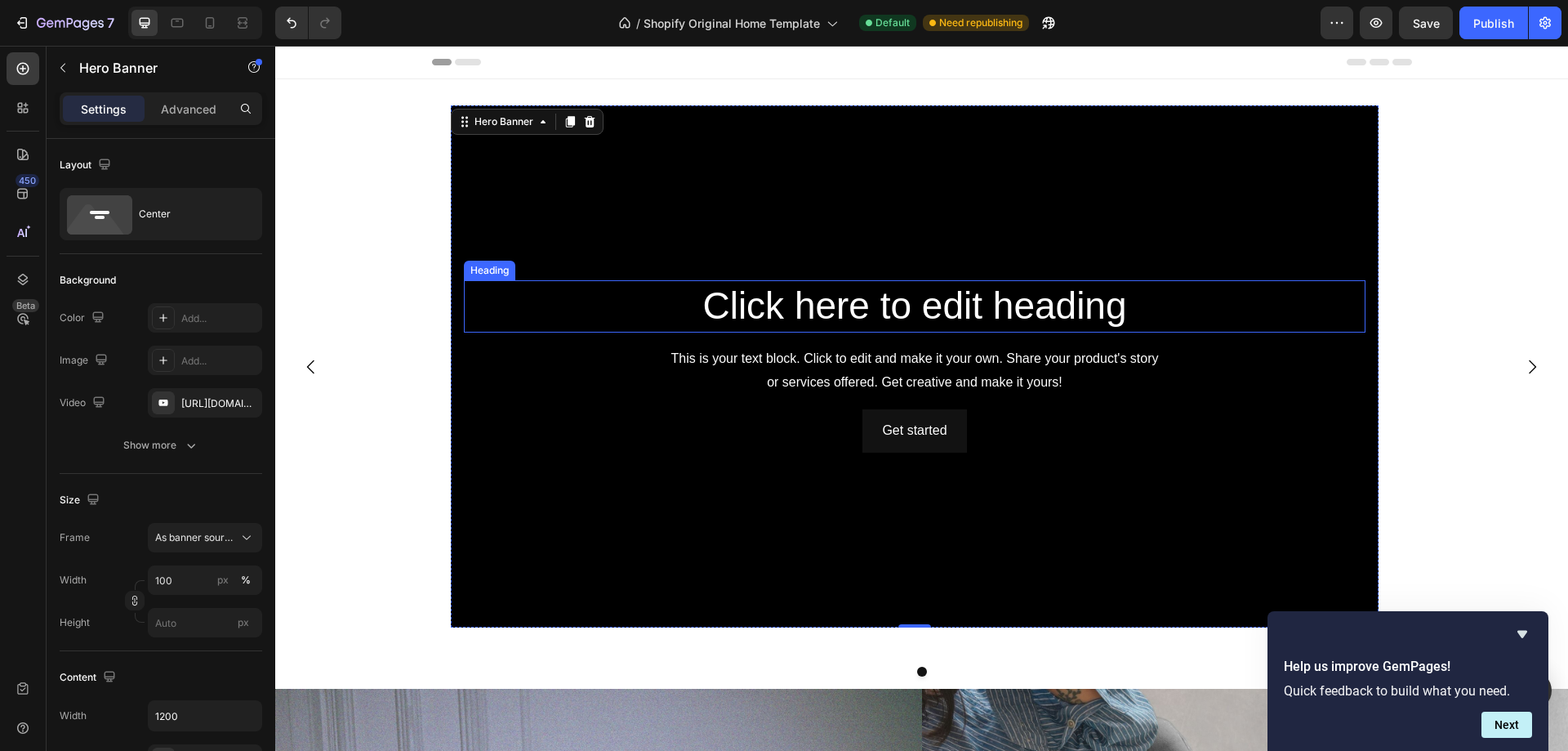
click at [761, 313] on h2 "Click here to edit heading" at bounding box center [915, 306] width 902 height 53
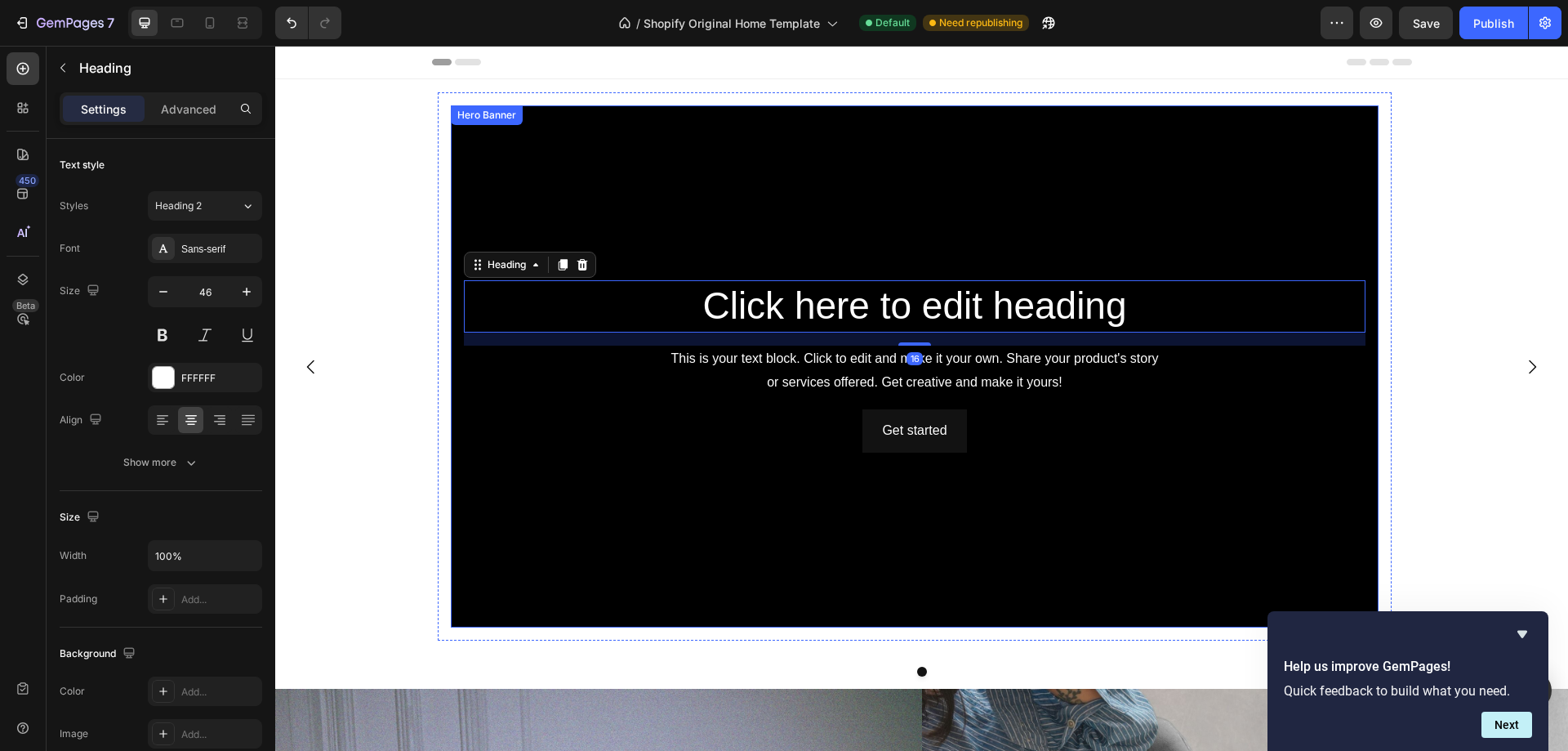
click at [641, 205] on div "Background Image" at bounding box center [915, 366] width 928 height 522
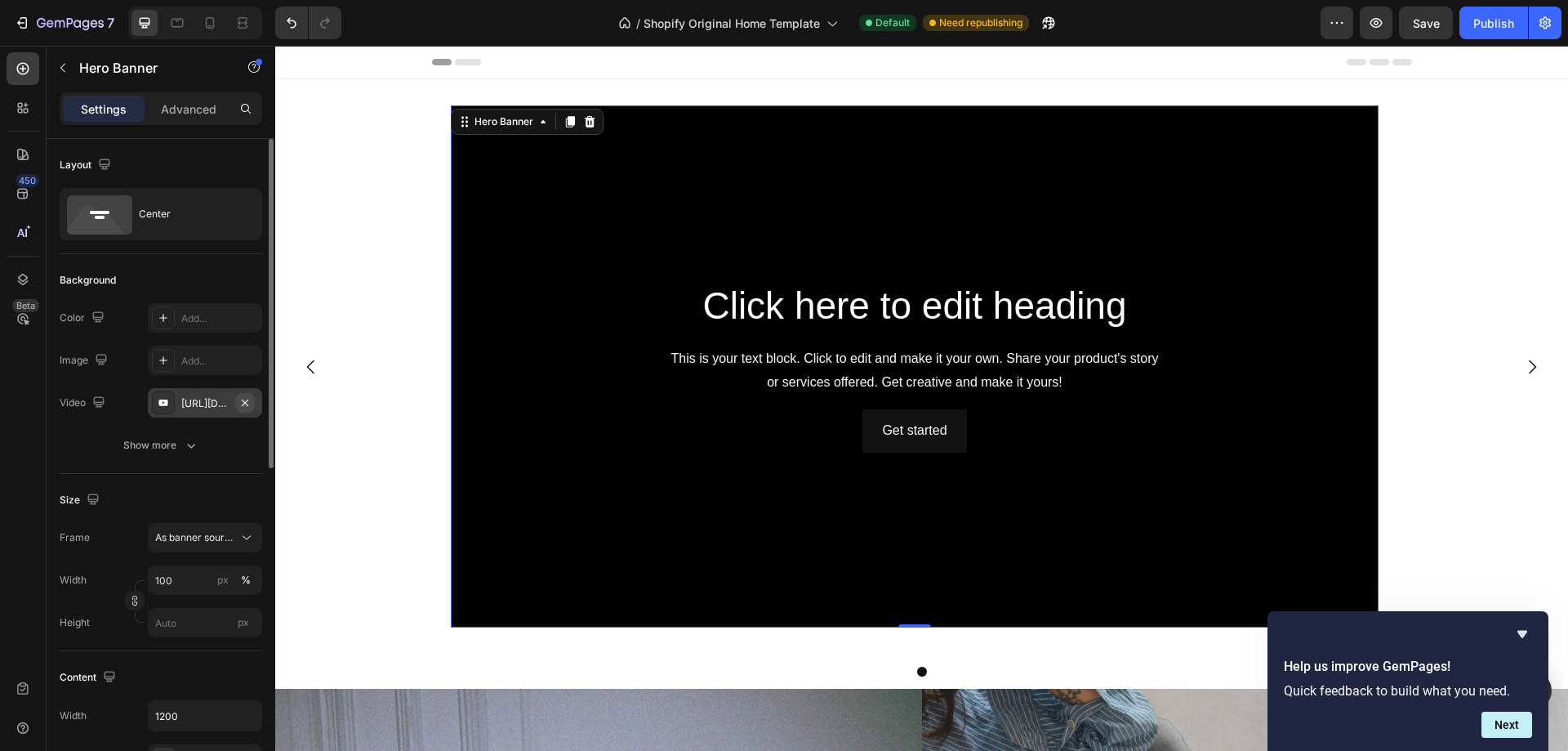
click at [245, 404] on icon "button" at bounding box center [245, 402] width 13 height 13
type input "Auto"
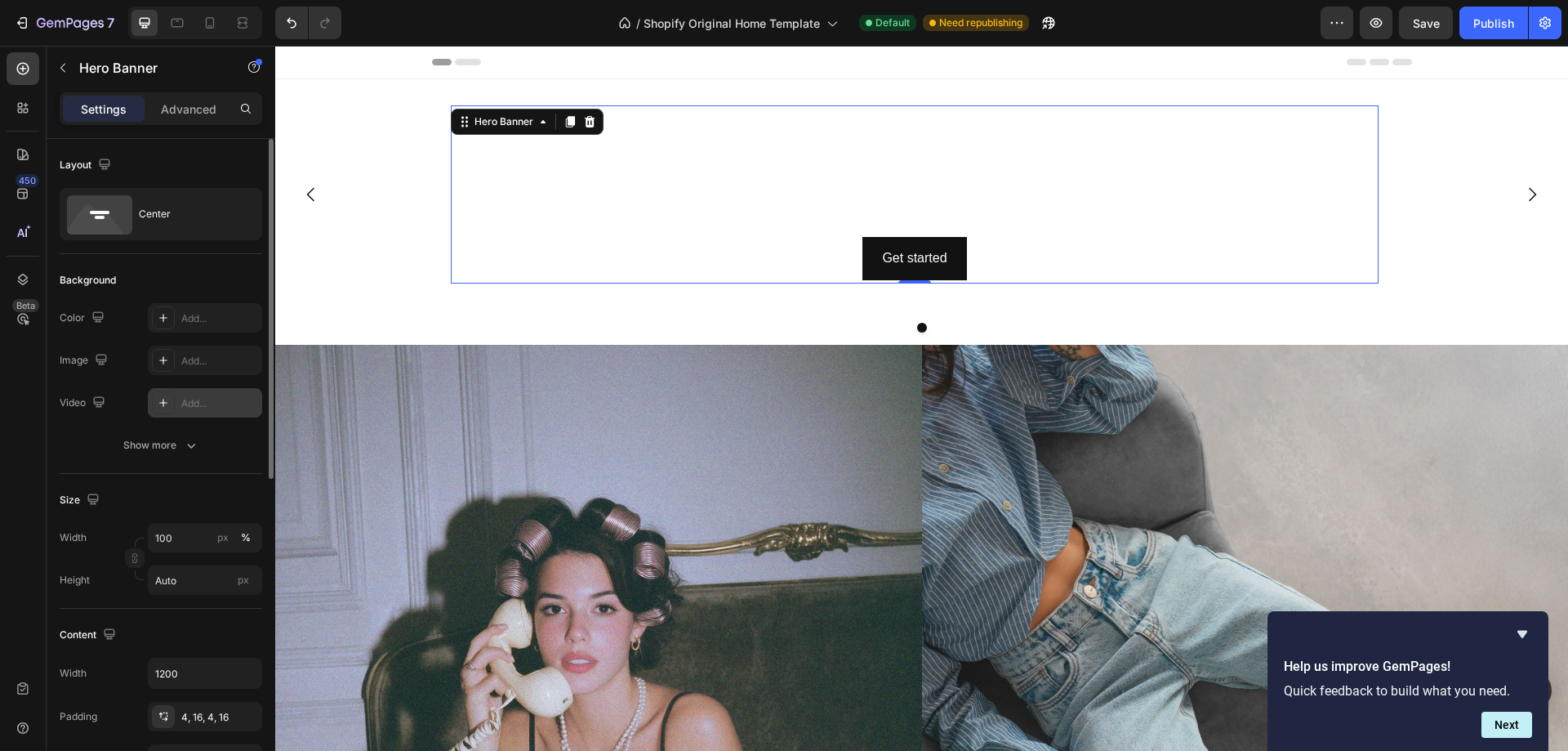
click at [207, 403] on div "Add..." at bounding box center [220, 403] width 77 height 15
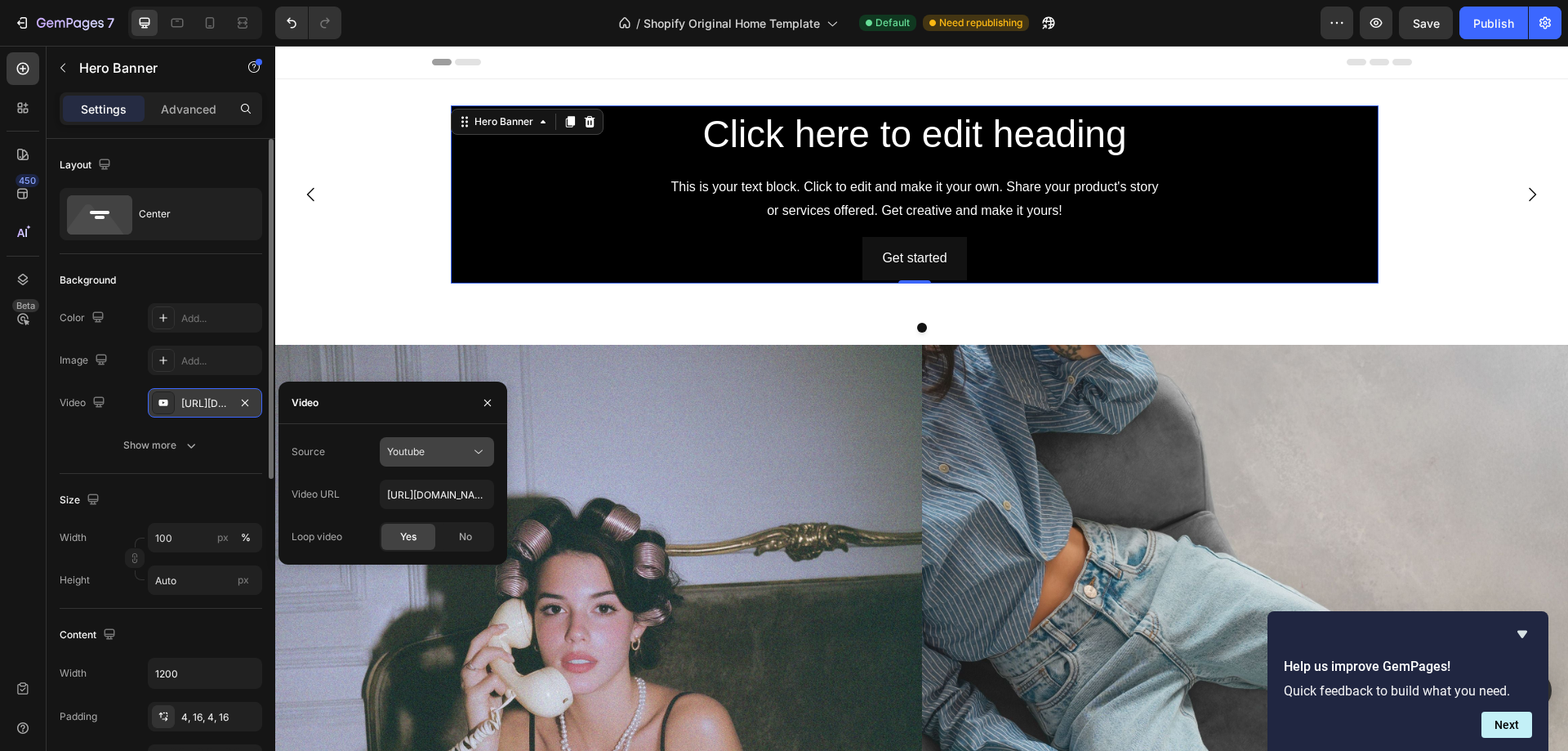
click at [477, 455] on icon at bounding box center [479, 452] width 17 height 17
click at [432, 480] on div "Video hosting" at bounding box center [420, 492] width 134 height 31
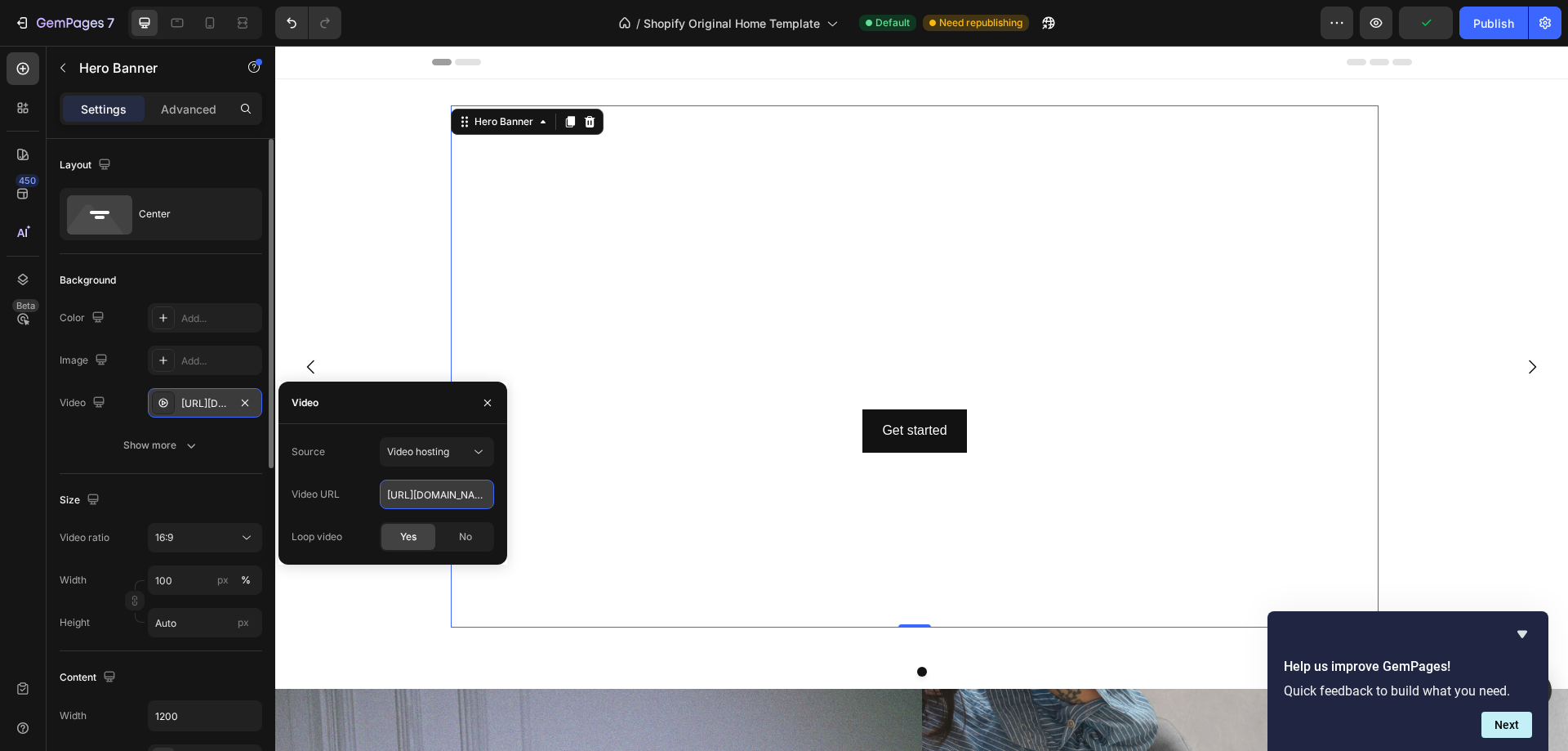
click at [427, 494] on input "[URL][DOMAIN_NAME]" at bounding box center [437, 495] width 114 height 30
paste input "292a4fadad104f098b34721e0ce6d726"
type input "[URL][DOMAIN_NAME]"
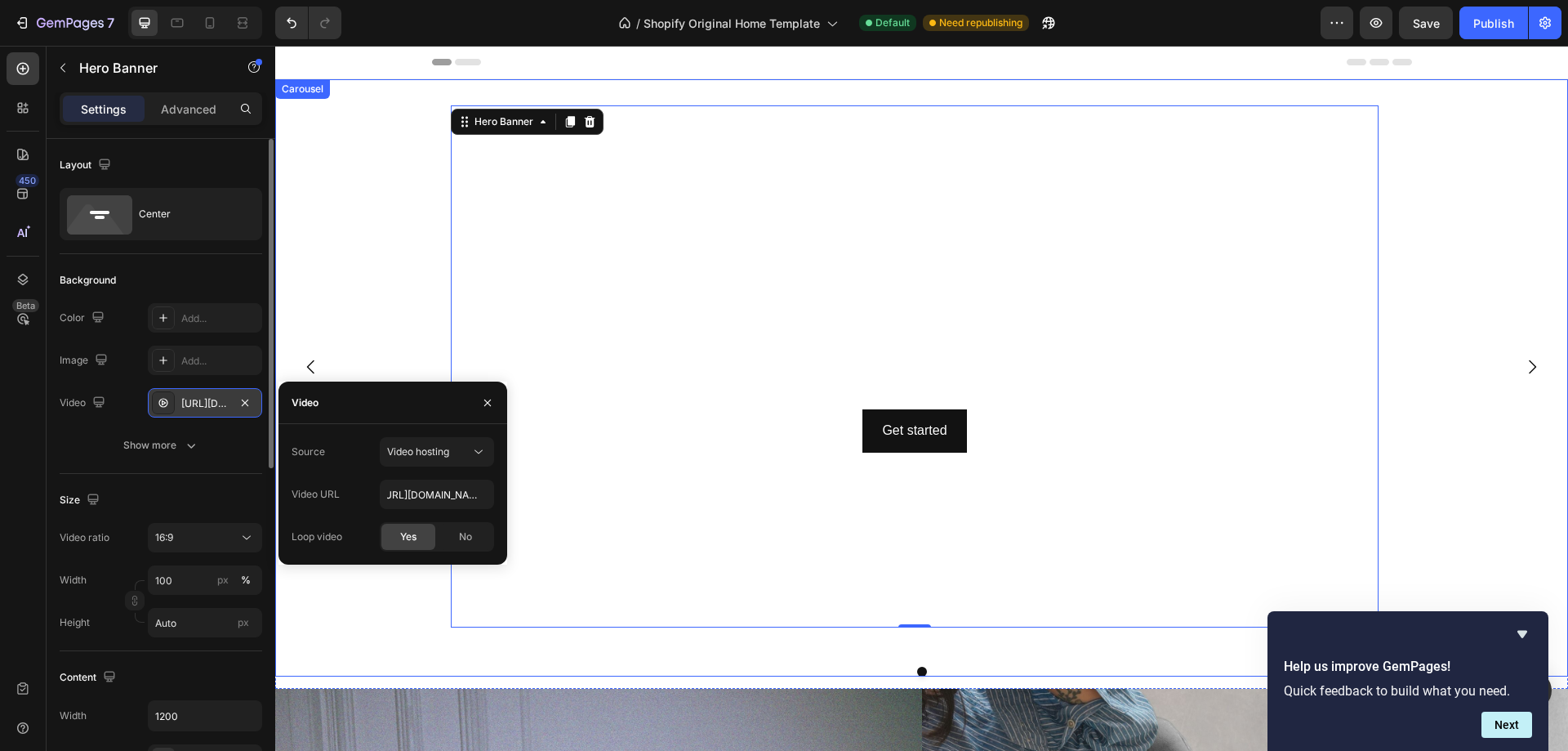
click at [396, 592] on div "Click here to edit heading Heading This is your text block. Click to edit and m…" at bounding box center [914, 366] width 1279 height 575
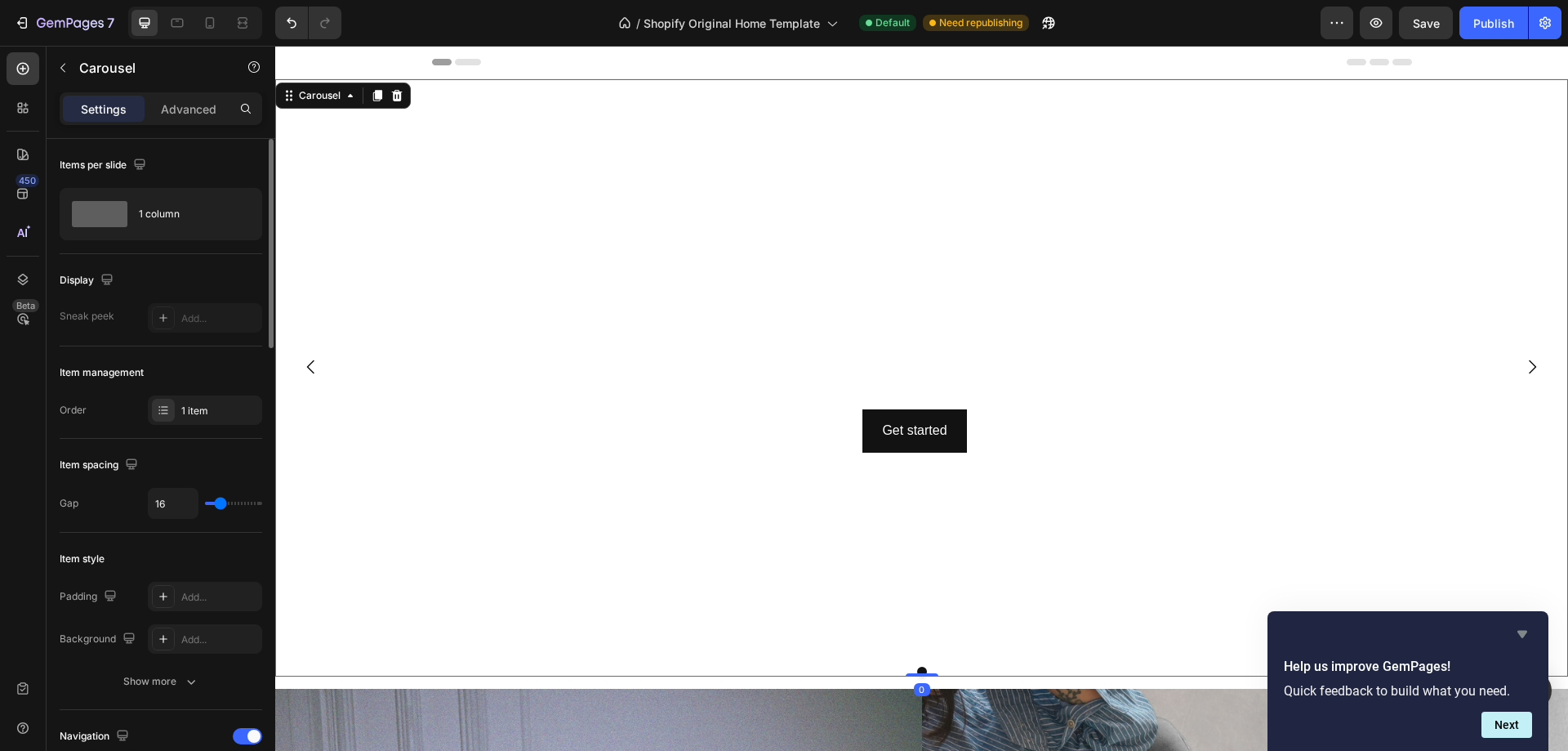
click at [1524, 638] on icon "Hide survey" at bounding box center [1522, 634] width 19 height 19
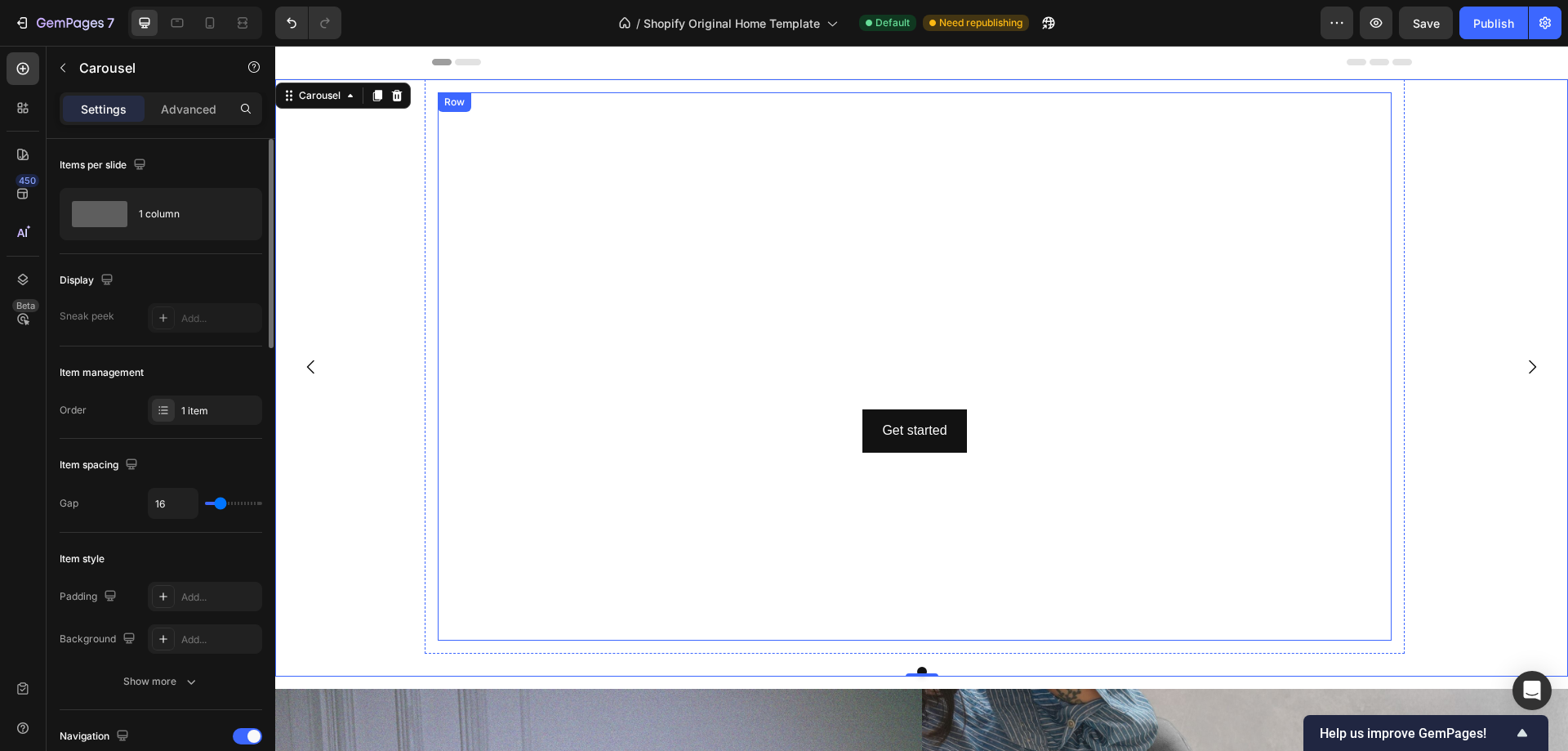
click at [455, 106] on div "Row" at bounding box center [454, 102] width 27 height 15
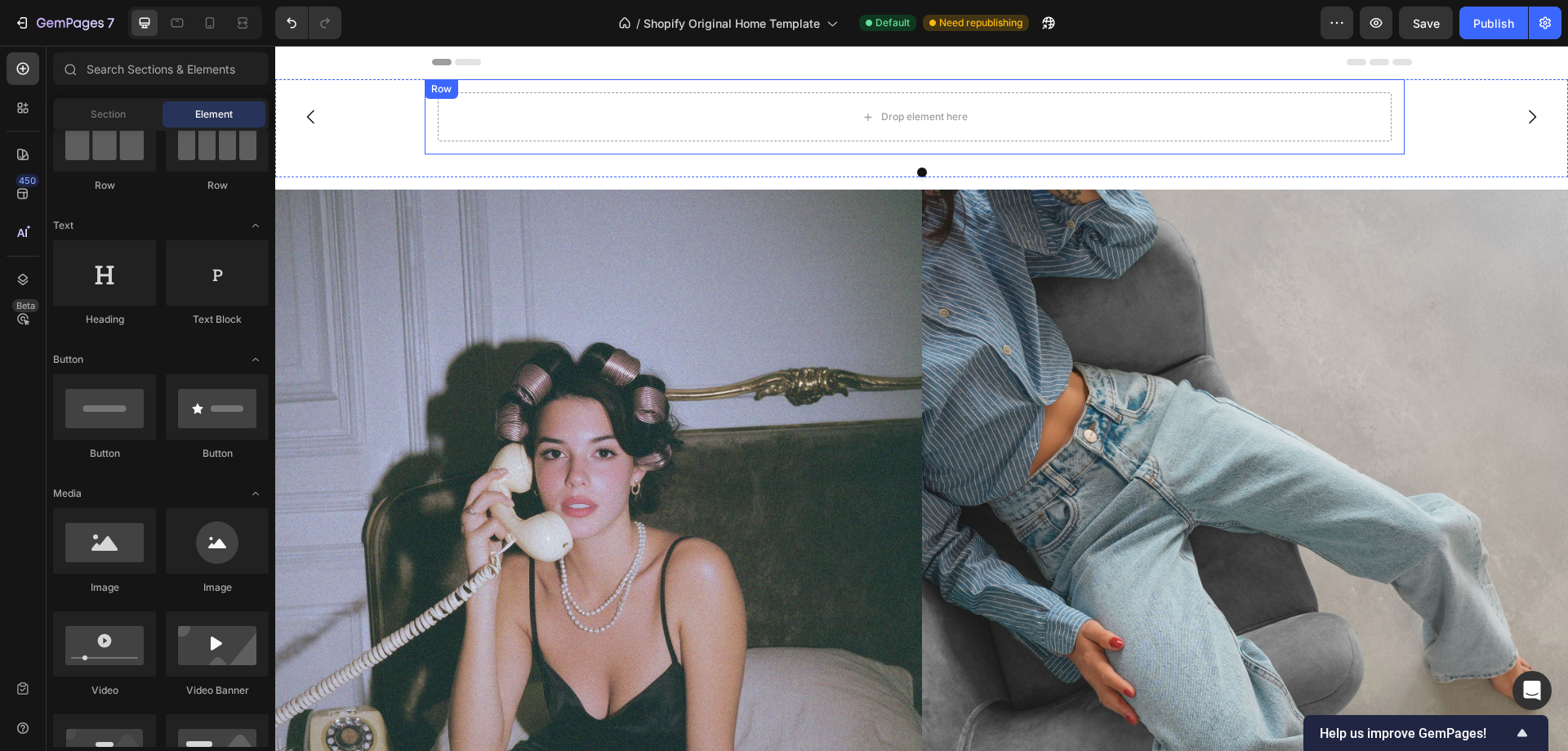
click at [493, 89] on div "Drop element here Row" at bounding box center [914, 116] width 980 height 75
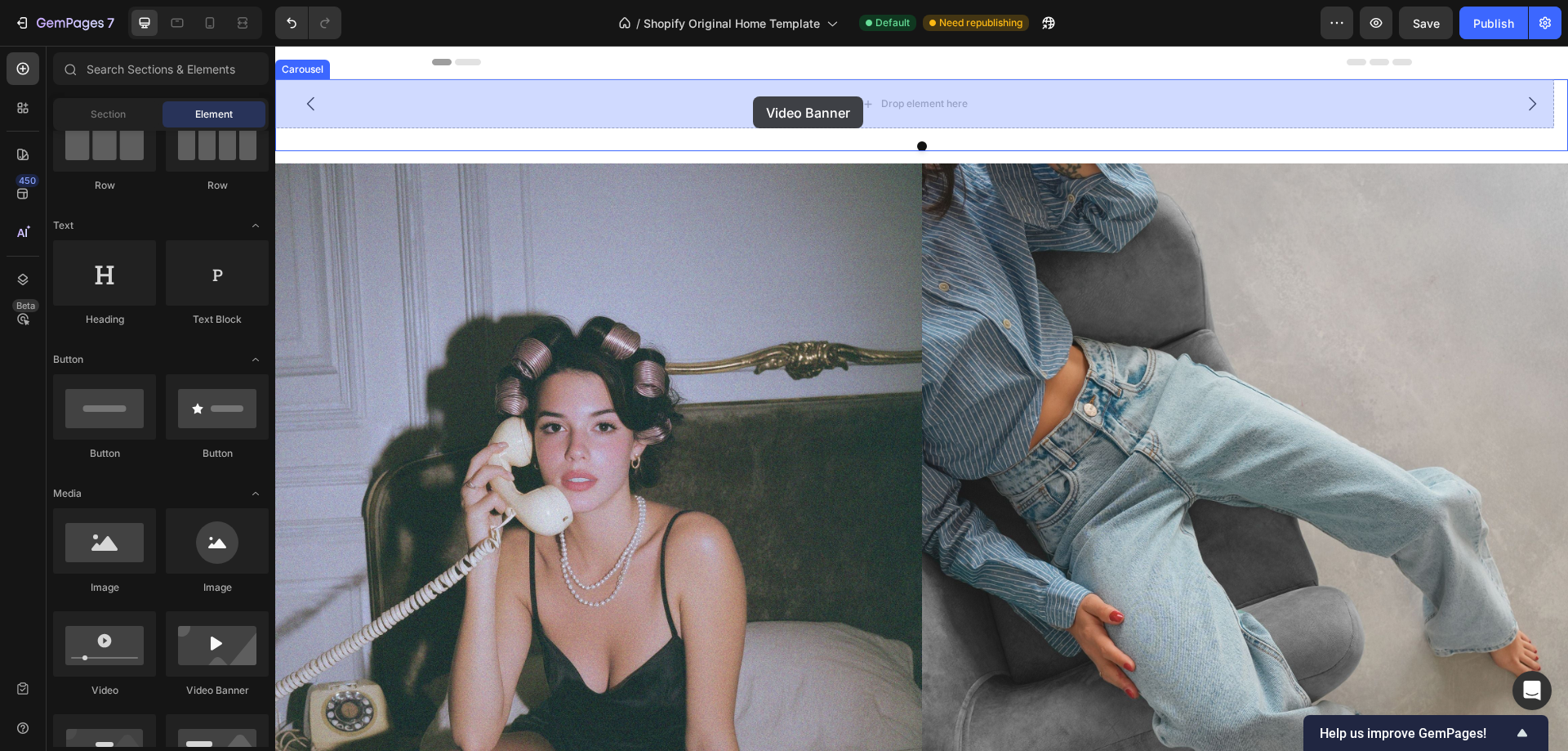
drag, startPoint x: 489, startPoint y: 710, endPoint x: 753, endPoint y: 98, distance: 666.5
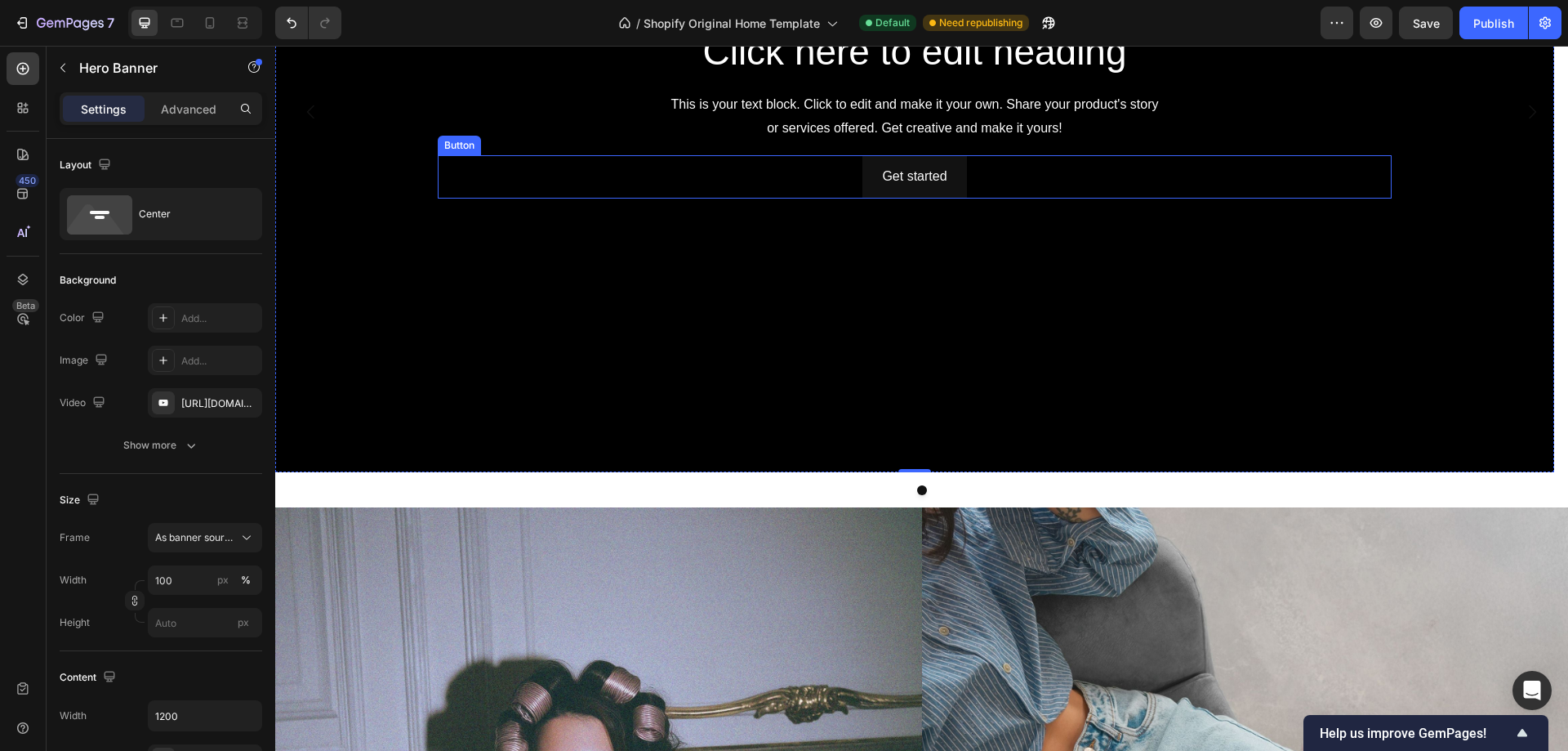
scroll to position [82, 0]
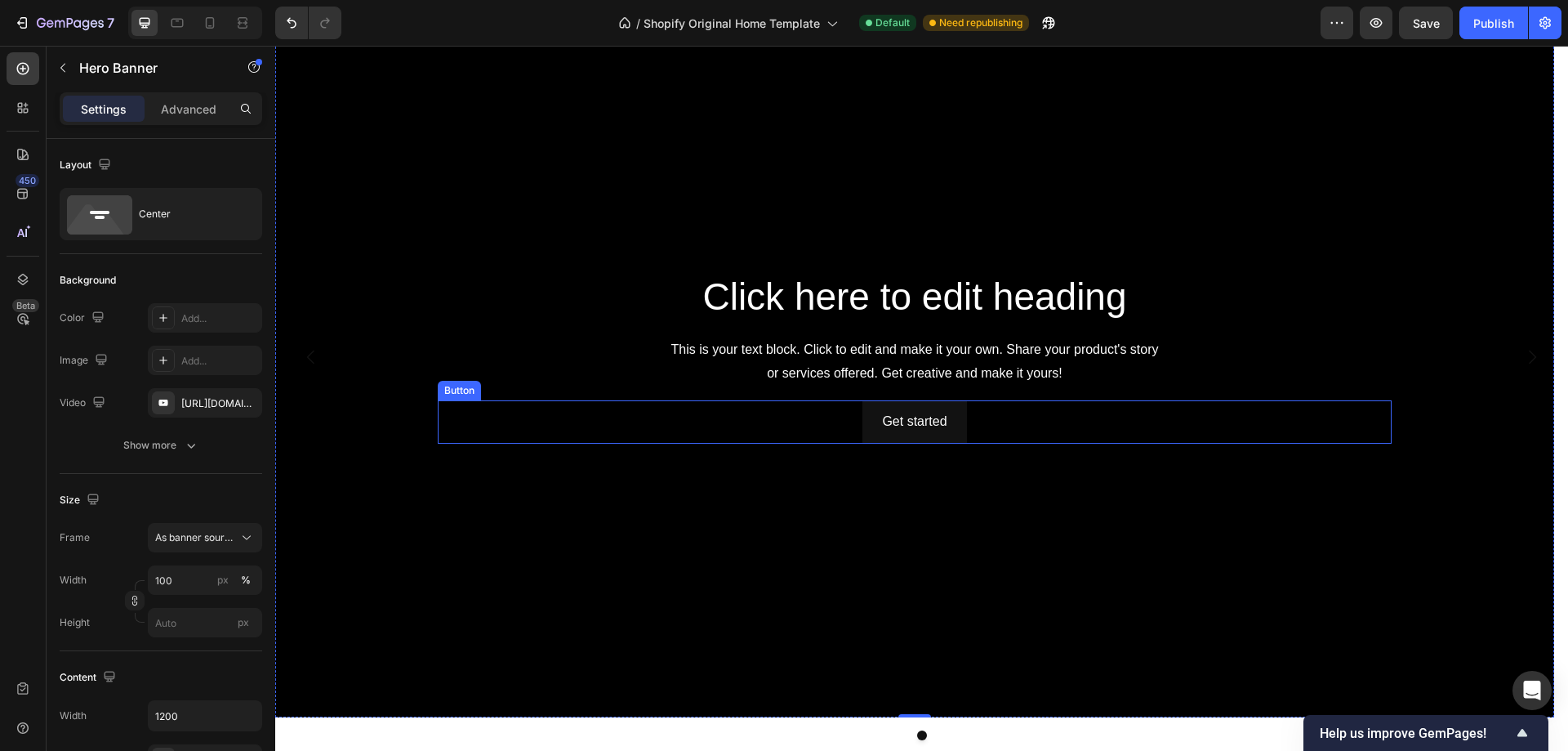
click at [453, 384] on div "Button" at bounding box center [459, 390] width 43 height 19
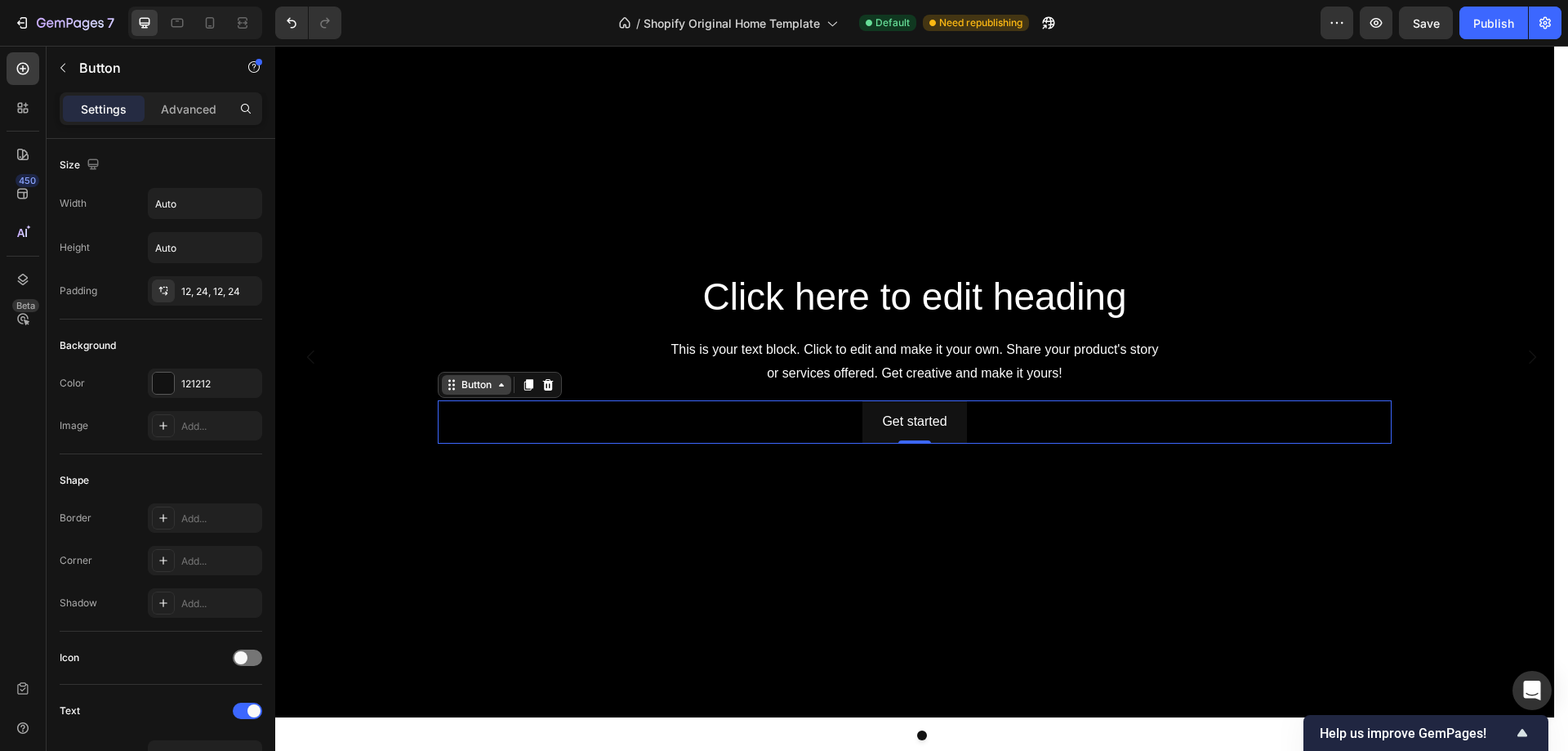
click at [455, 389] on icon at bounding box center [452, 385] width 13 height 13
click at [536, 385] on div at bounding box center [528, 384] width 19 height 19
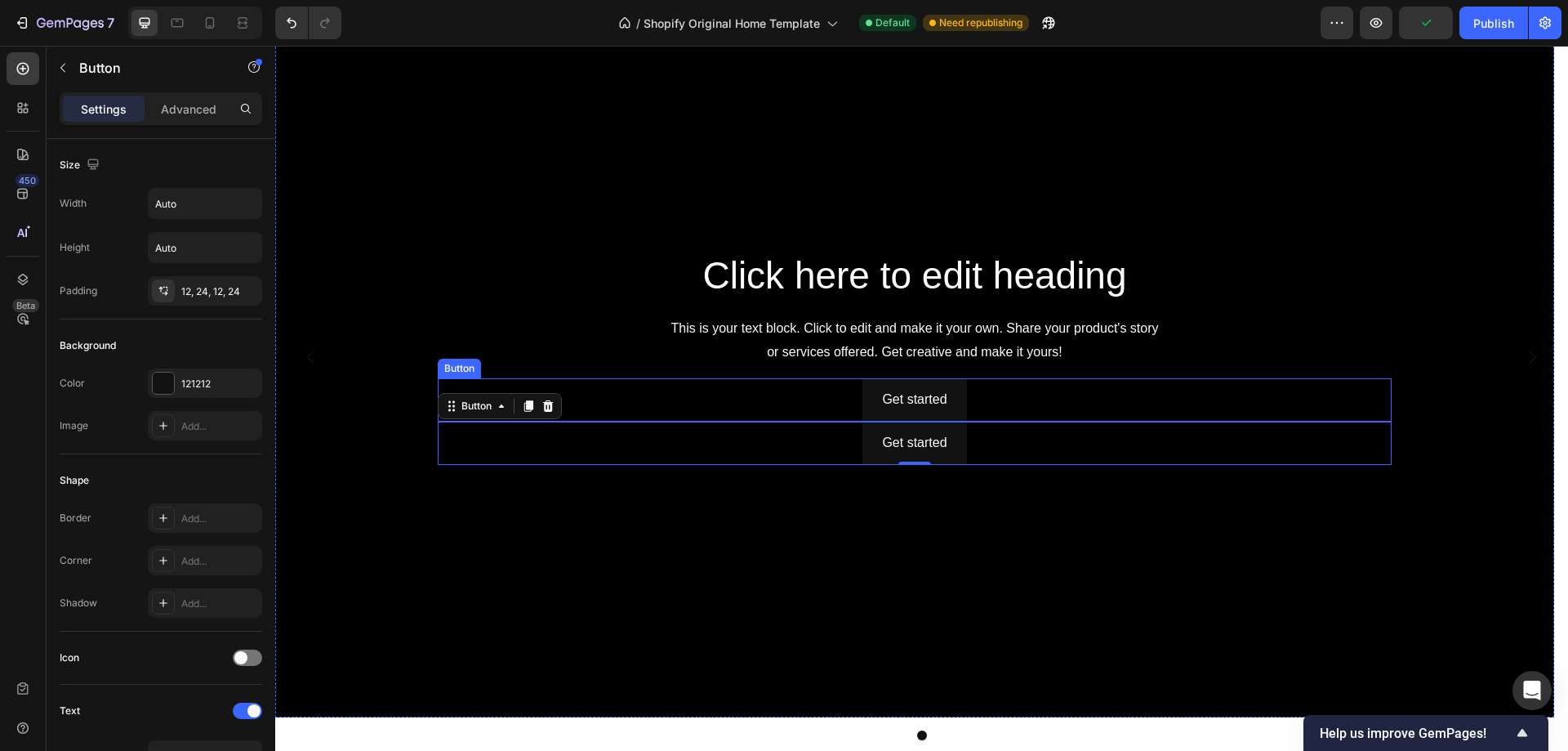
scroll to position [513, 0]
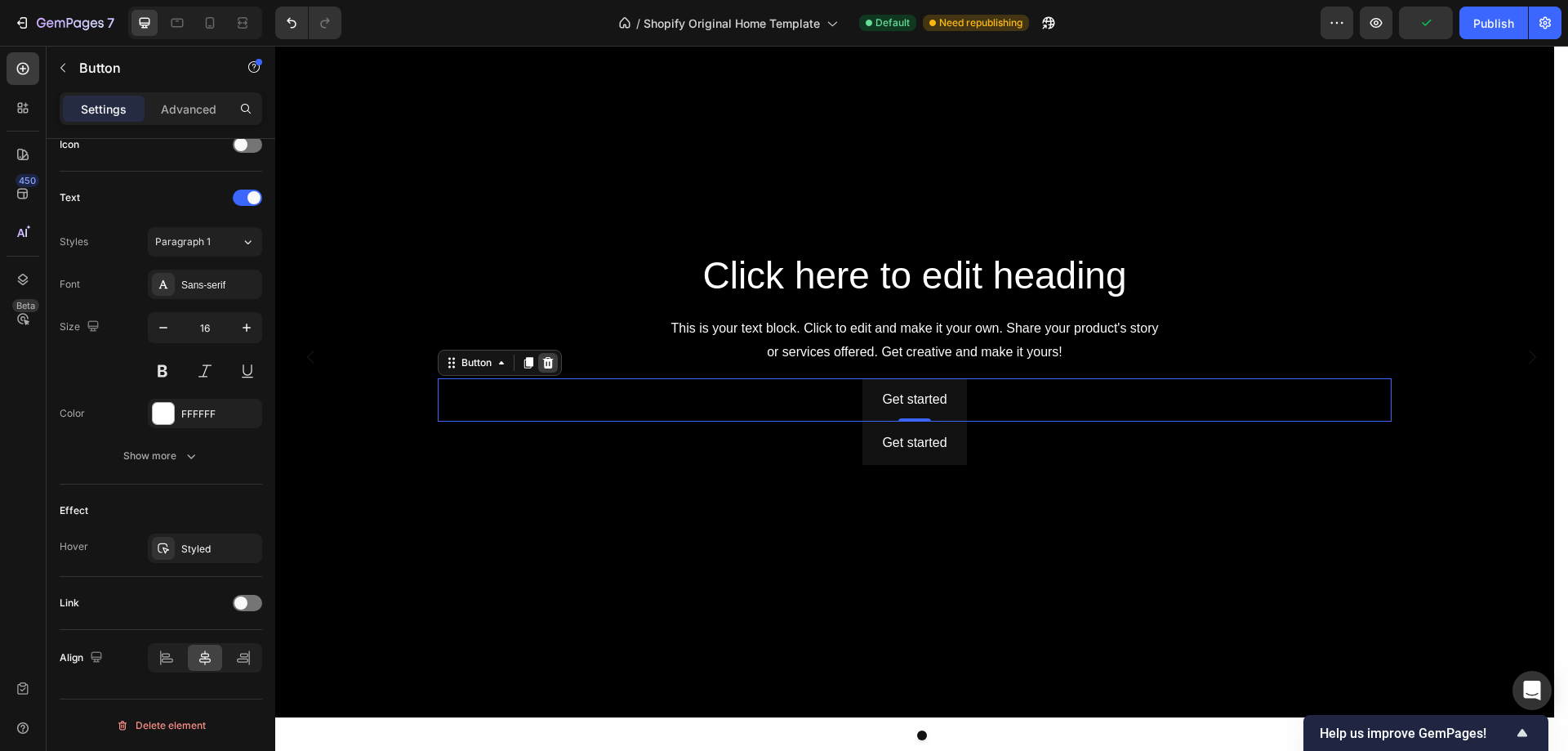
click at [552, 367] on icon at bounding box center [549, 363] width 11 height 11
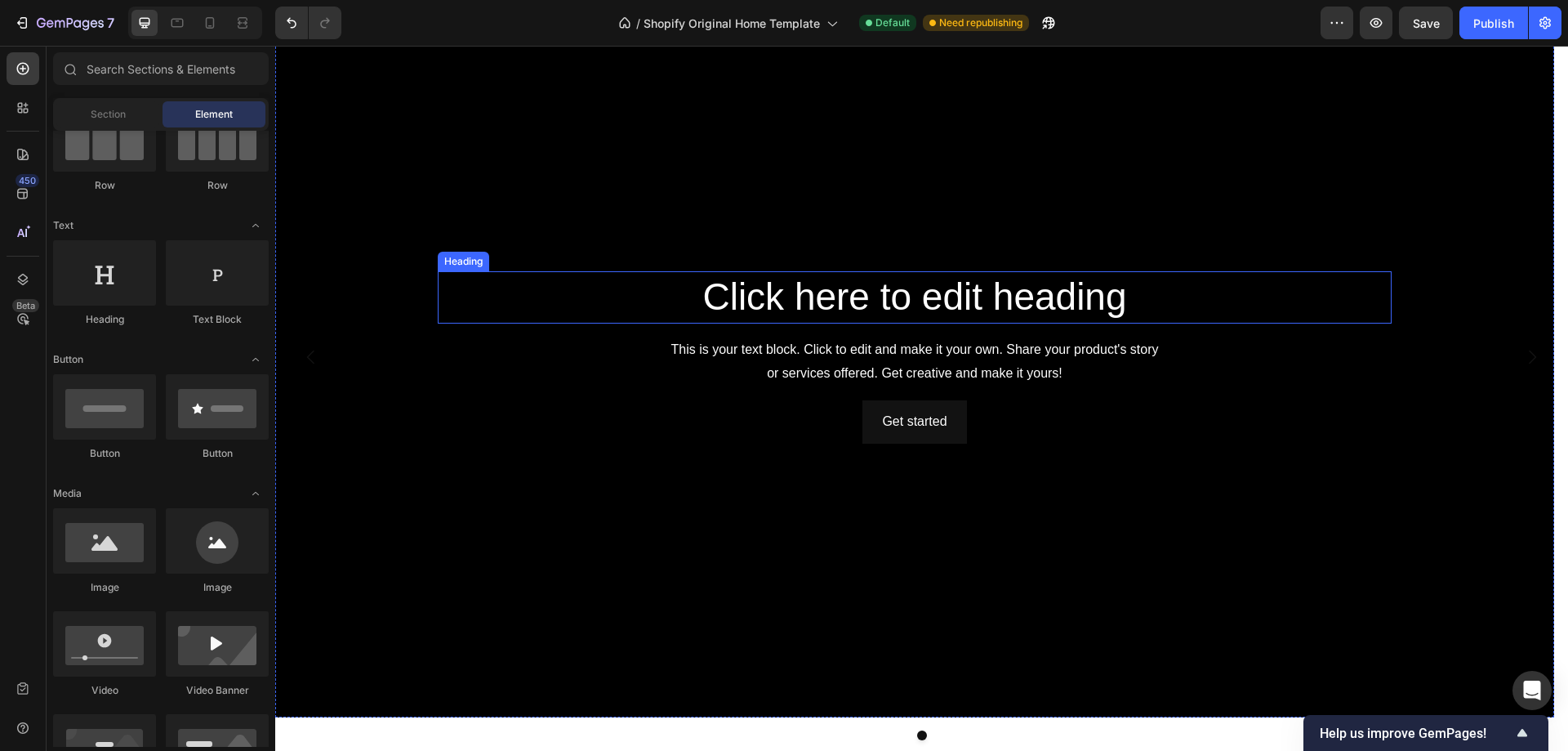
click at [683, 310] on h2 "Click here to edit heading" at bounding box center [915, 297] width 954 height 53
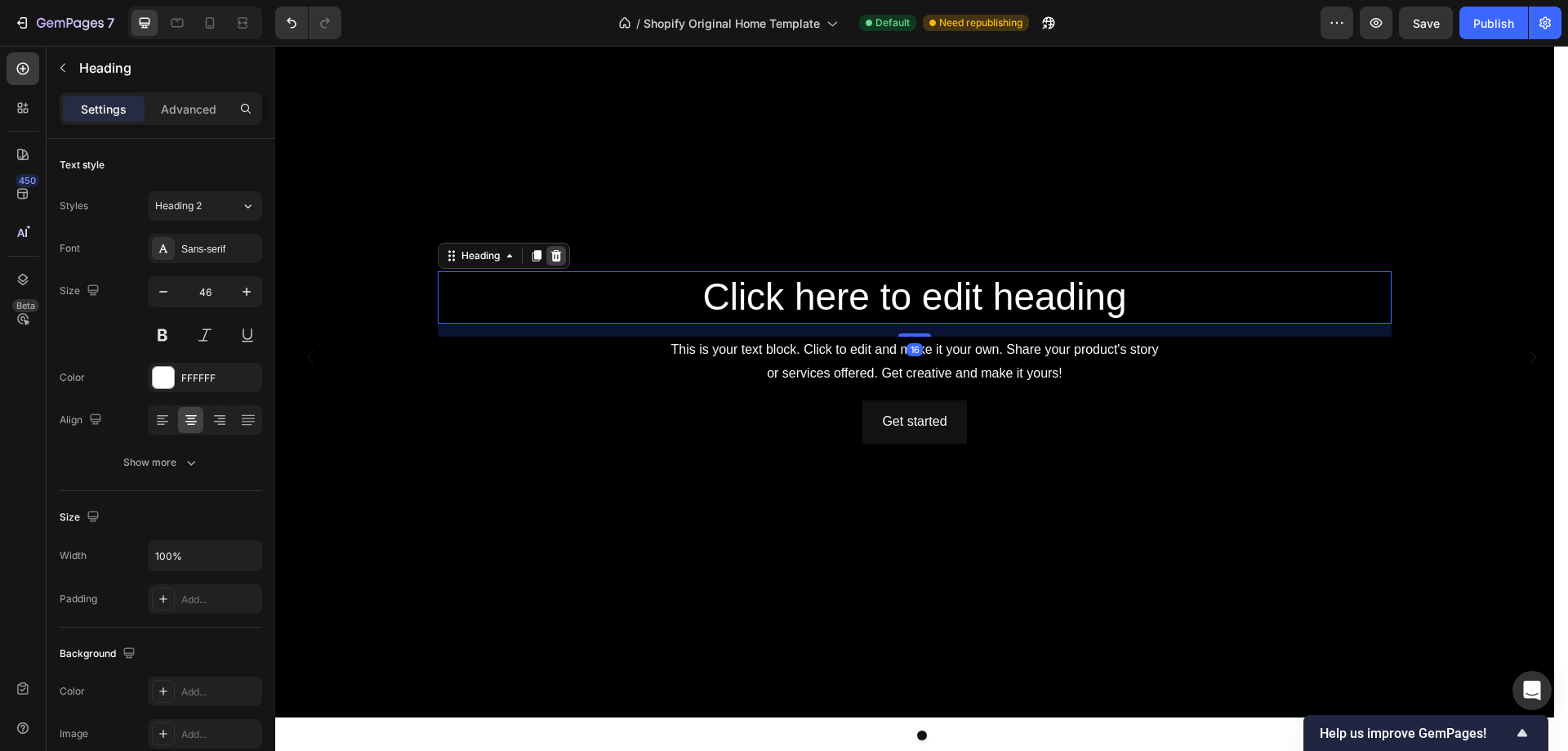
click at [559, 254] on icon at bounding box center [557, 256] width 11 height 11
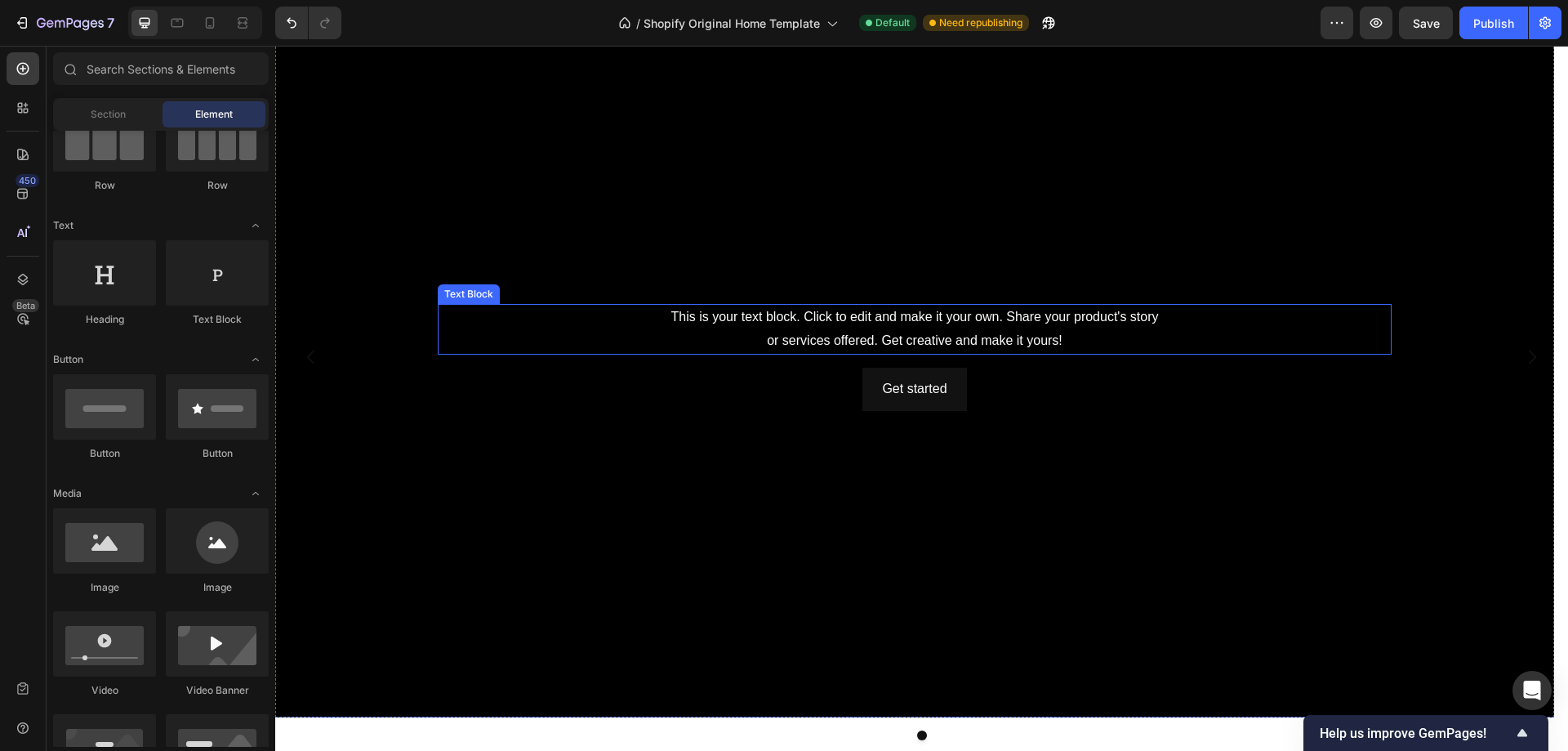
click at [845, 321] on div "This is your text block. Click to edit and make it your own. Share your product…" at bounding box center [915, 328] width 954 height 51
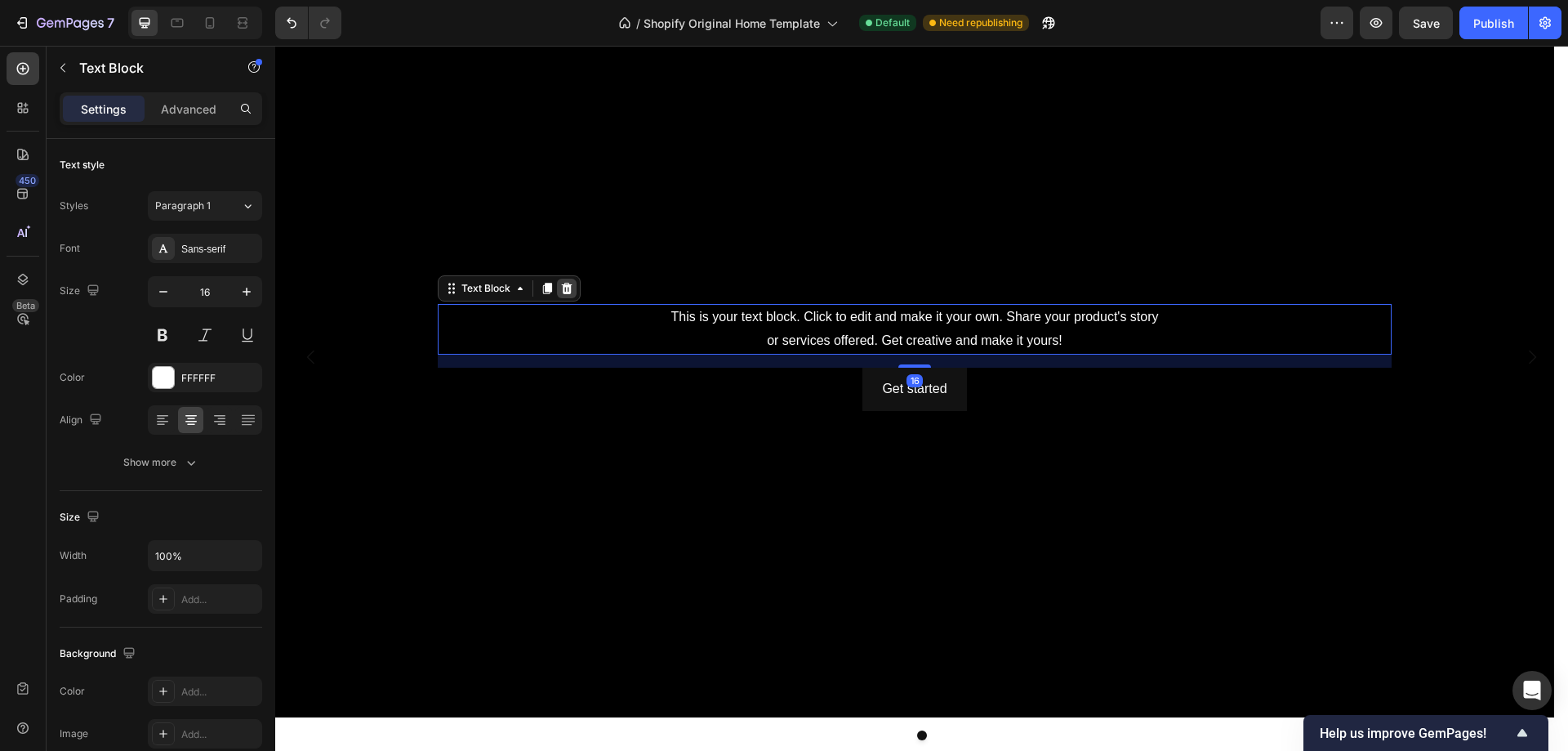
click at [571, 290] on icon at bounding box center [566, 288] width 13 height 13
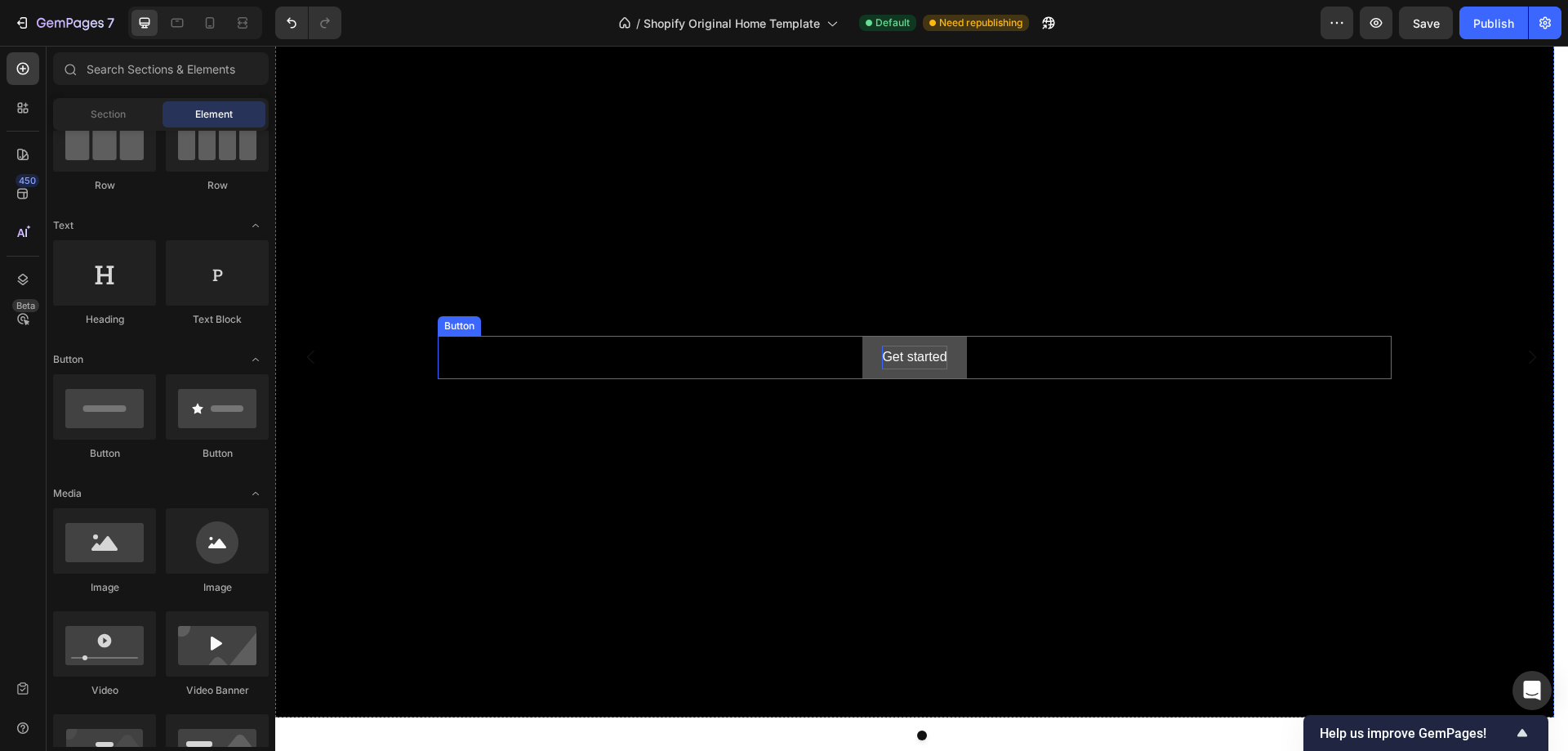
click at [941, 356] on div "Get started" at bounding box center [914, 358] width 65 height 24
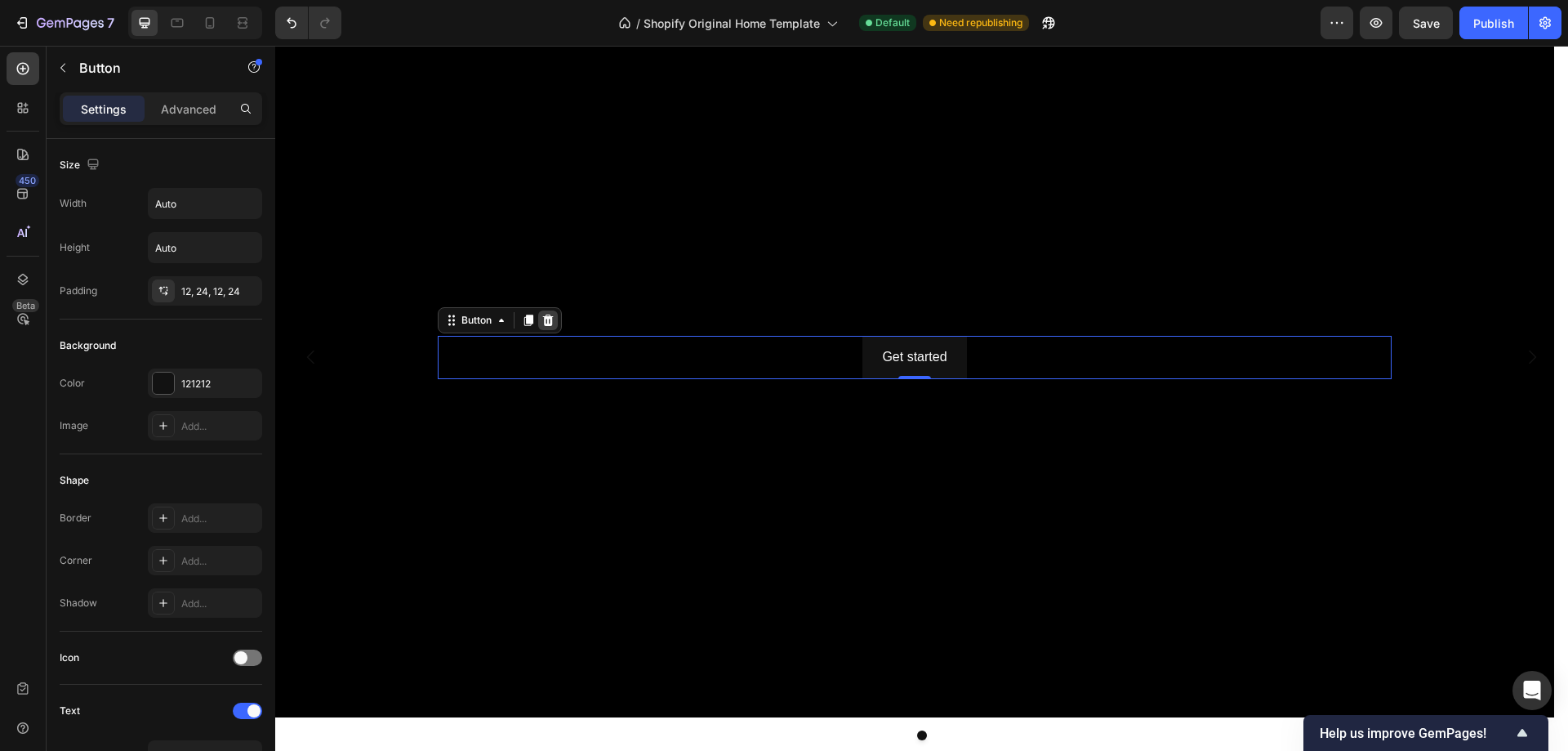
click at [546, 320] on icon at bounding box center [549, 320] width 11 height 11
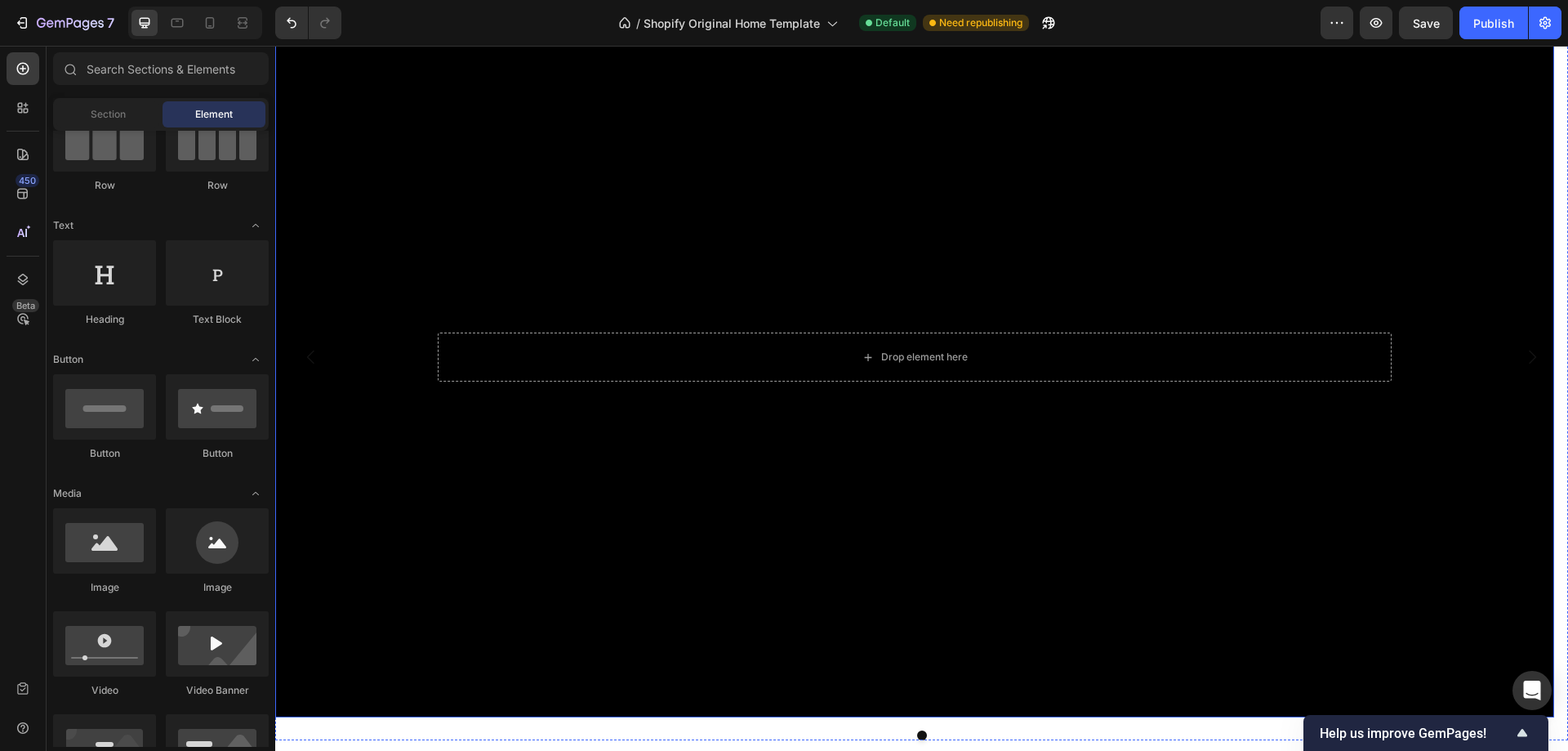
click at [459, 574] on div "Background Image" at bounding box center [914, 357] width 1279 height 720
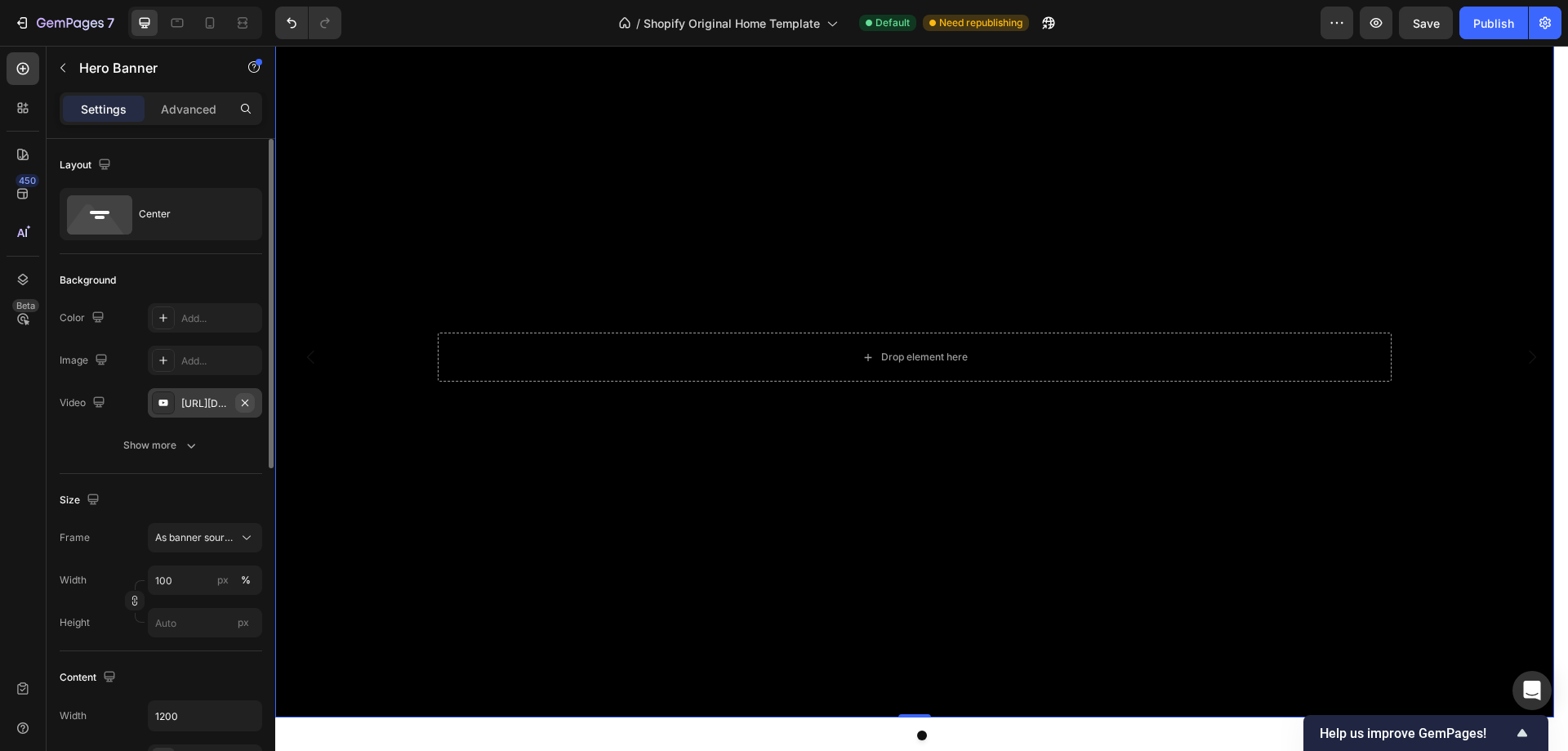
click at [240, 411] on button "button" at bounding box center [244, 402] width 19 height 19
type input "Auto"
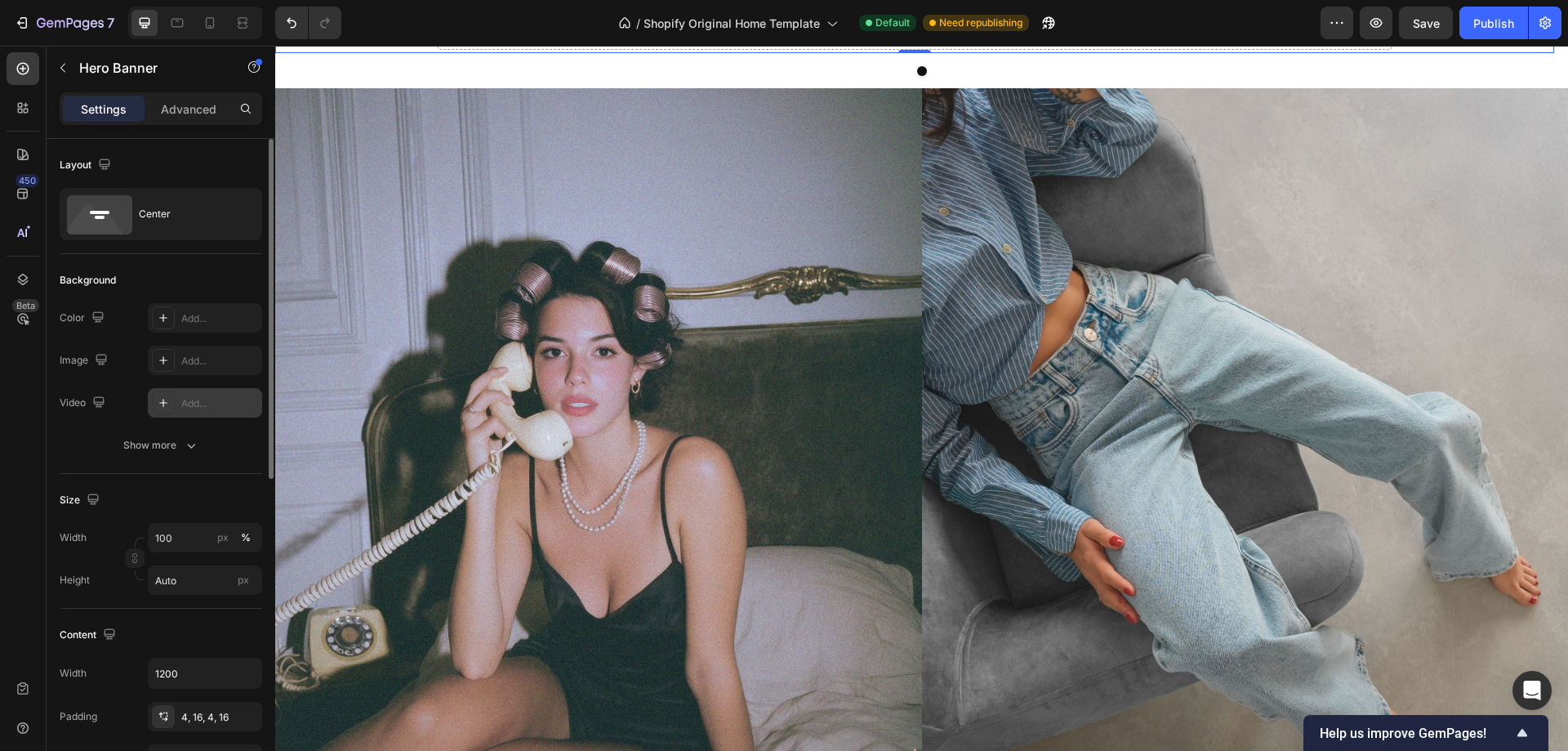
scroll to position [0, 0]
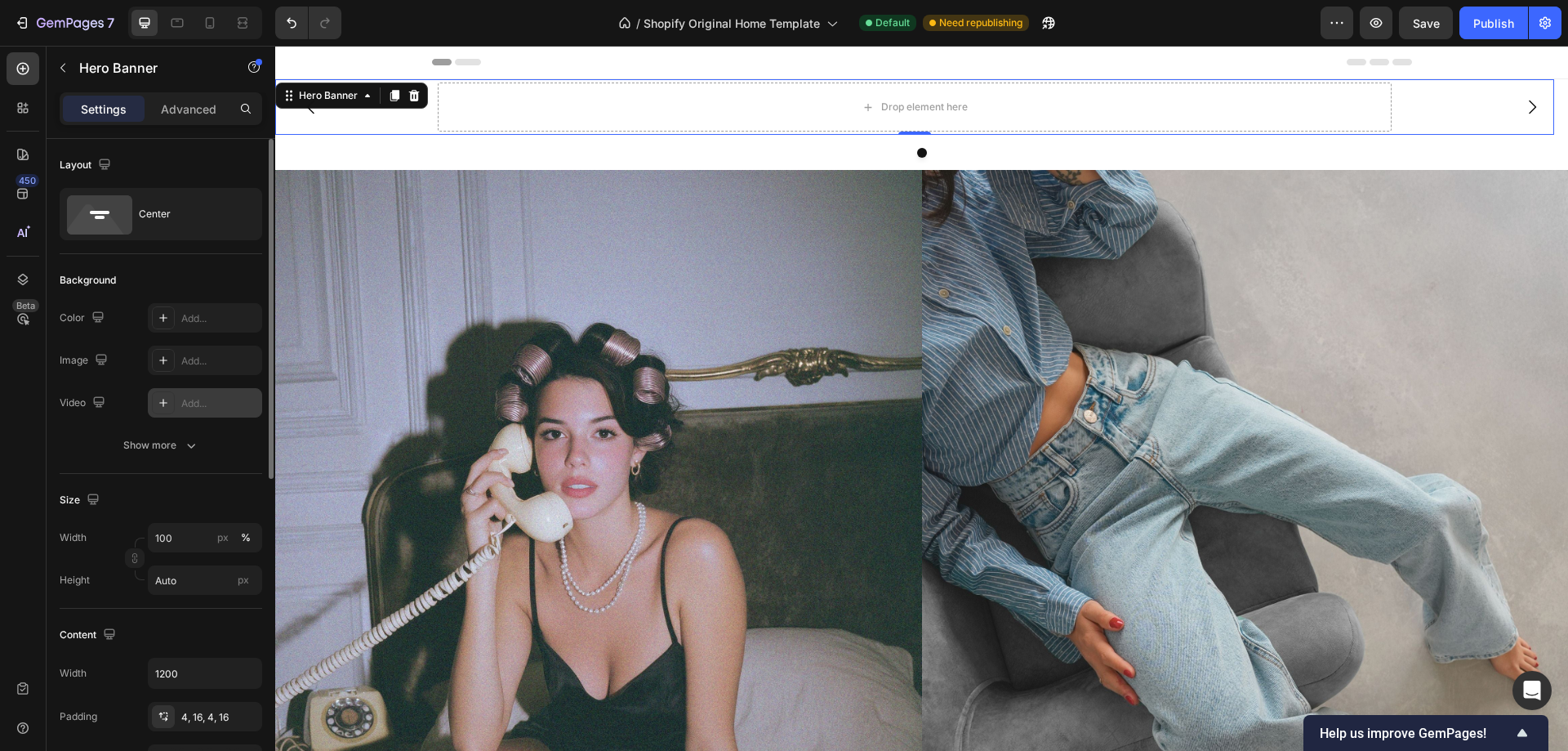
click at [208, 407] on div "Add..." at bounding box center [220, 403] width 77 height 15
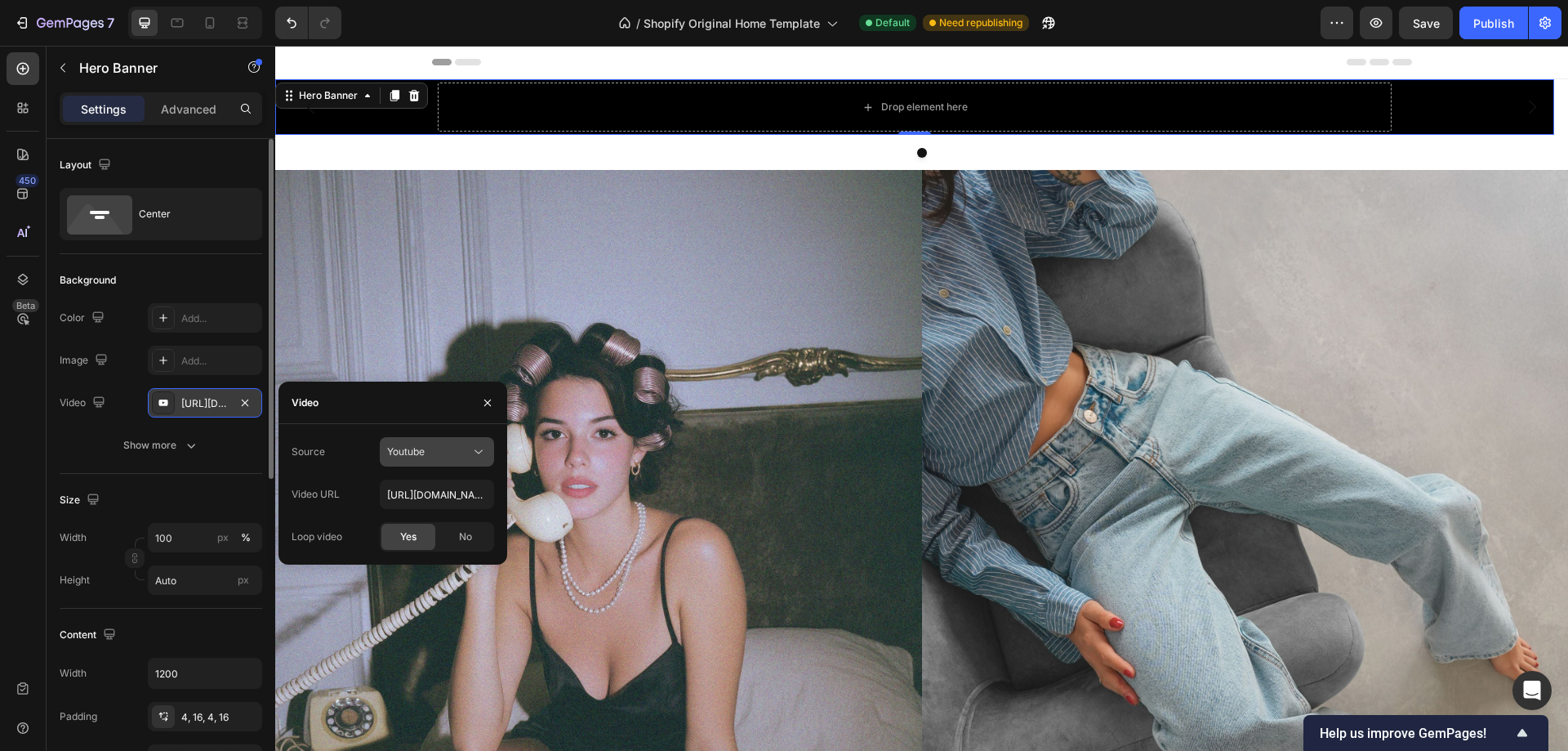
click at [481, 464] on button "Youtube" at bounding box center [437, 452] width 114 height 30
click at [435, 493] on span "Video hosting" at bounding box center [418, 492] width 62 height 15
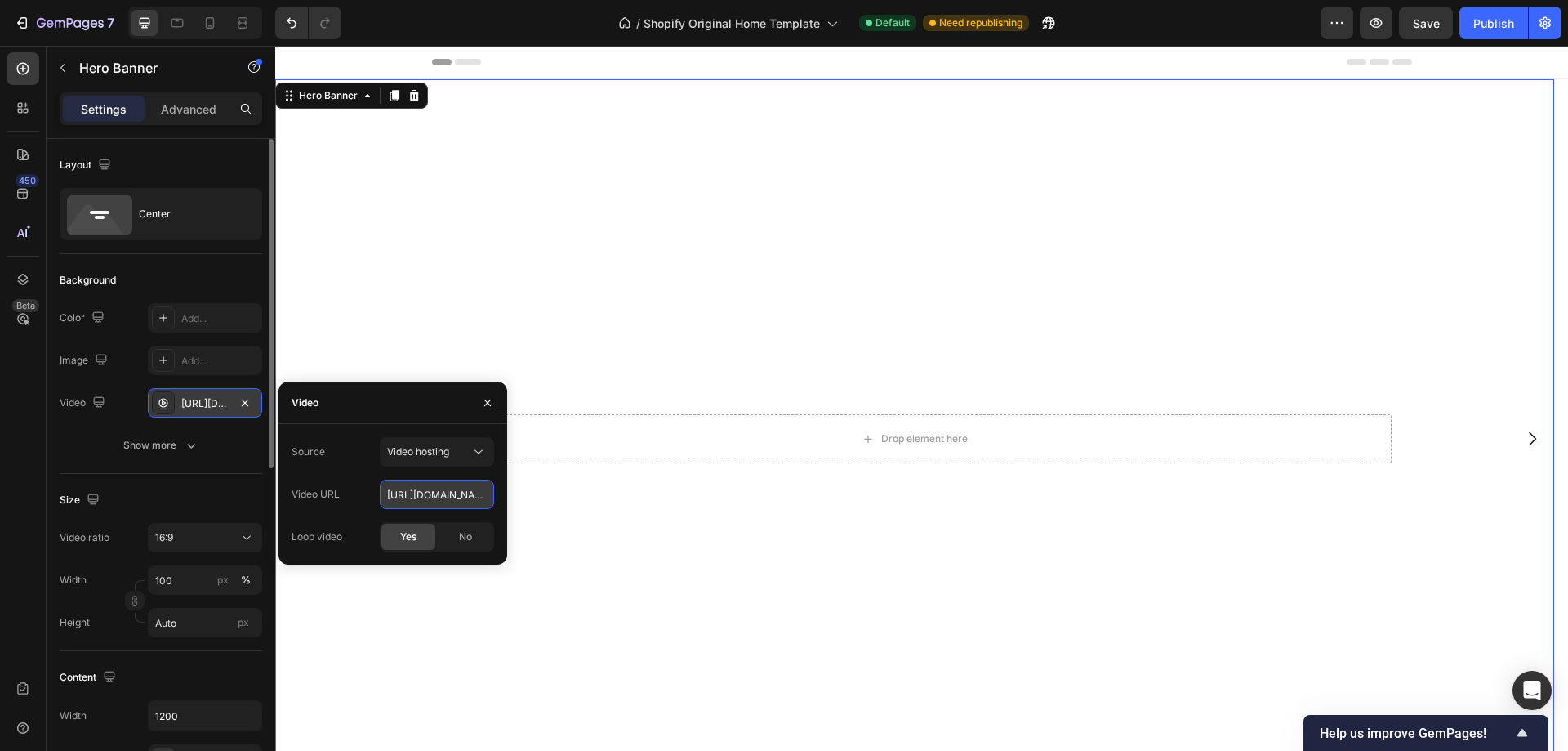
click at [453, 501] on input "[URL][DOMAIN_NAME]" at bounding box center [437, 495] width 114 height 30
paste input "292a4fadad104f098b34721e0ce6d726"
type input "[URL][DOMAIN_NAME]"
click at [340, 447] on div "Source Video hosting" at bounding box center [393, 452] width 203 height 30
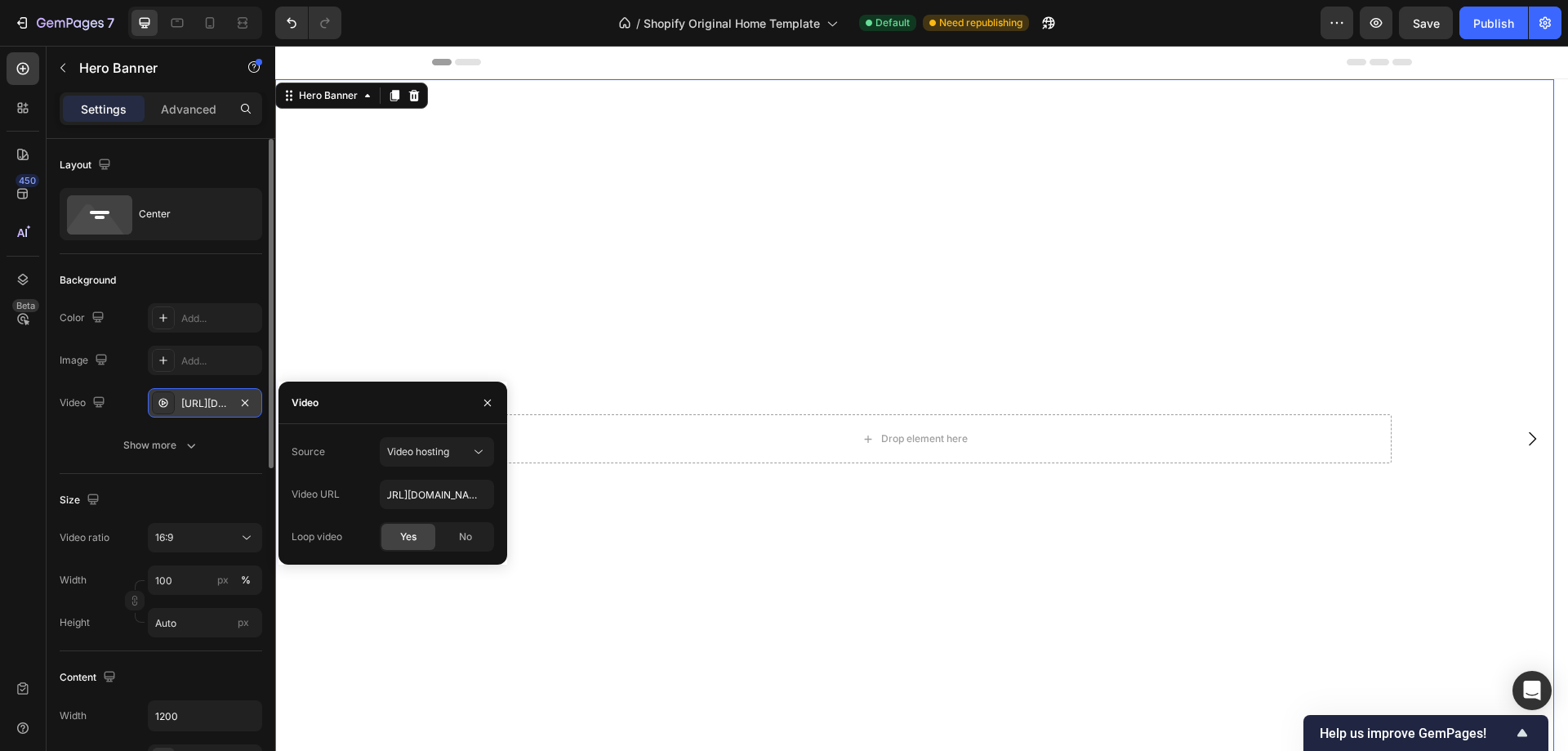
scroll to position [0, 0]
click at [546, 65] on div at bounding box center [921, 62] width 980 height 32
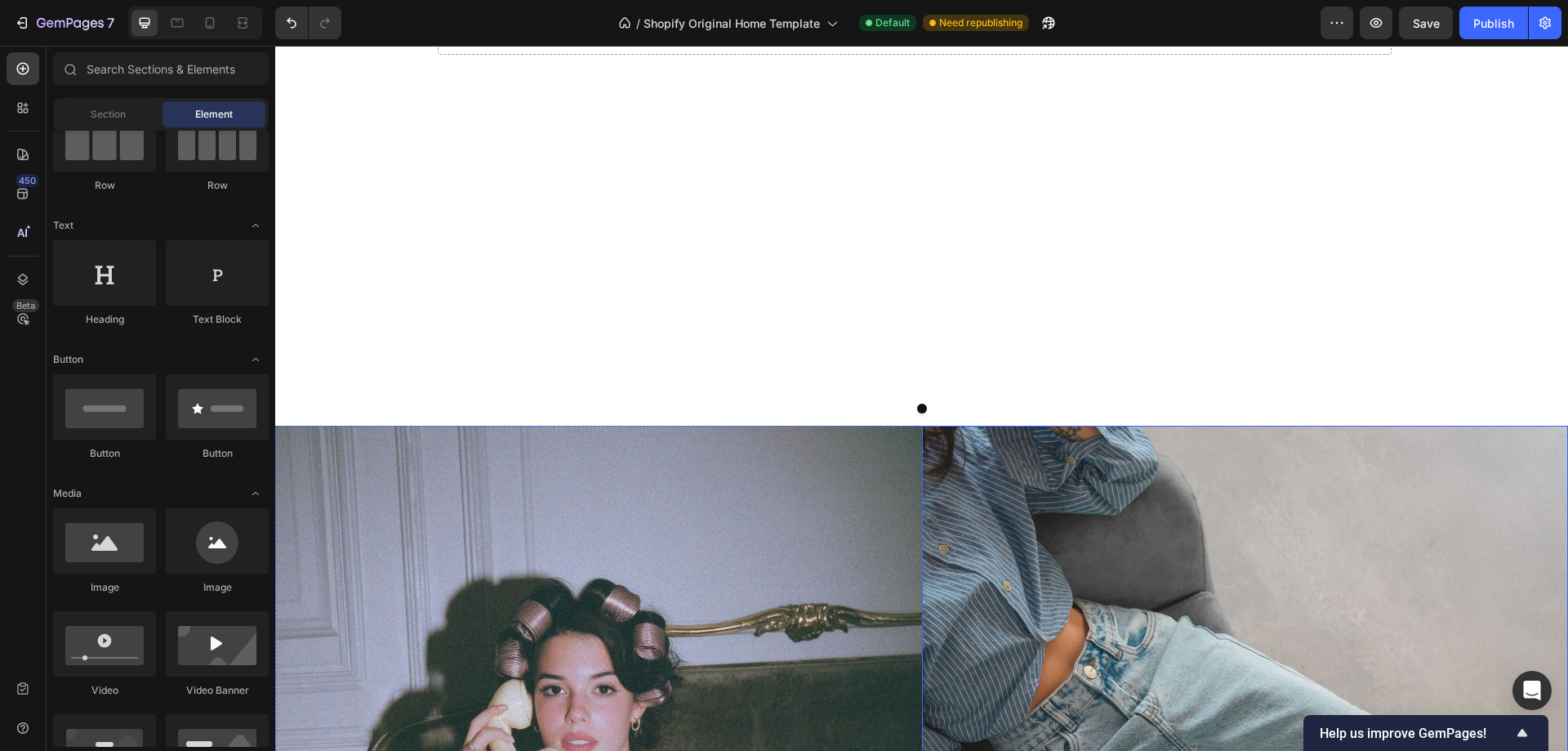
scroll to position [82, 0]
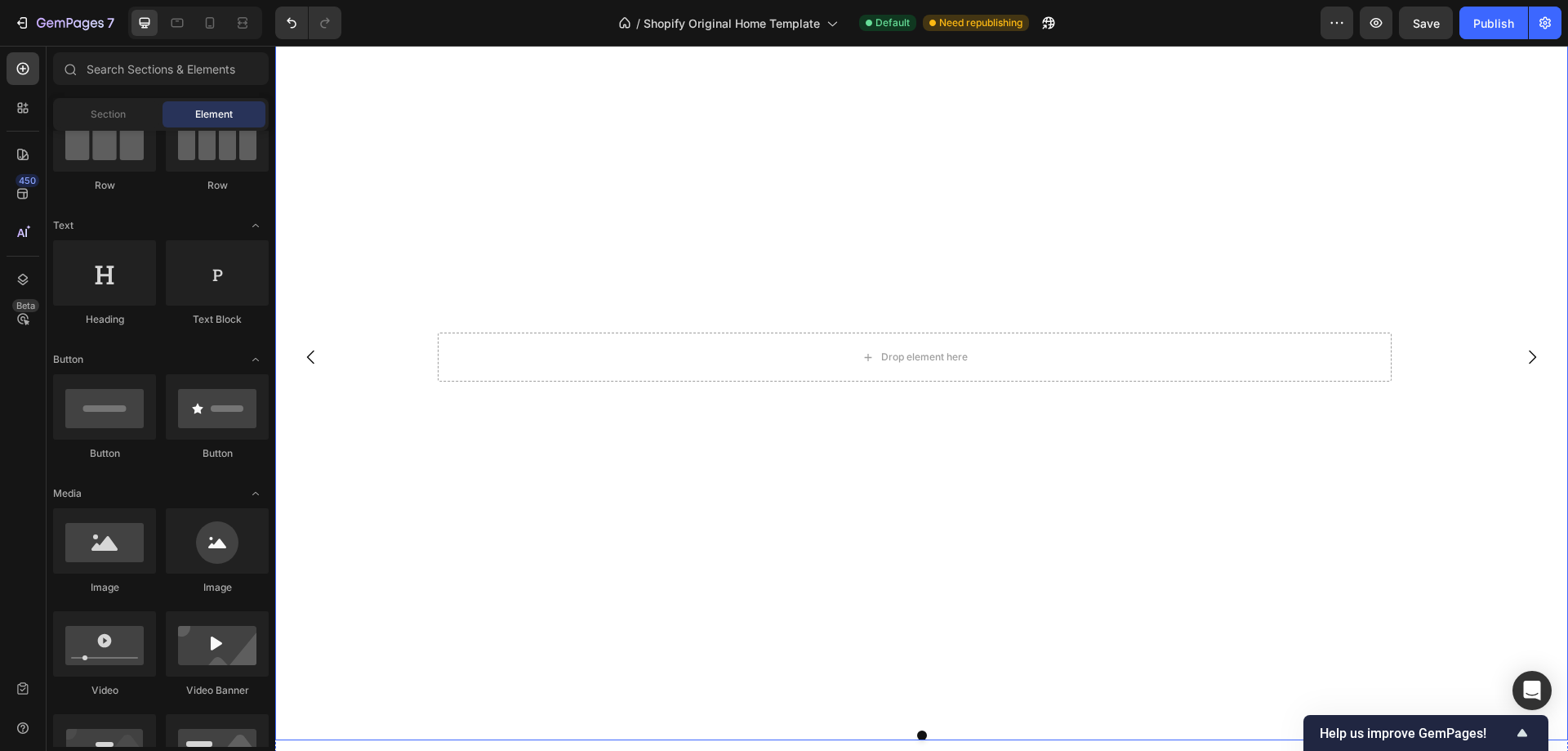
click at [1523, 358] on icon "Carousel Next Arrow" at bounding box center [1532, 356] width 19 height 19
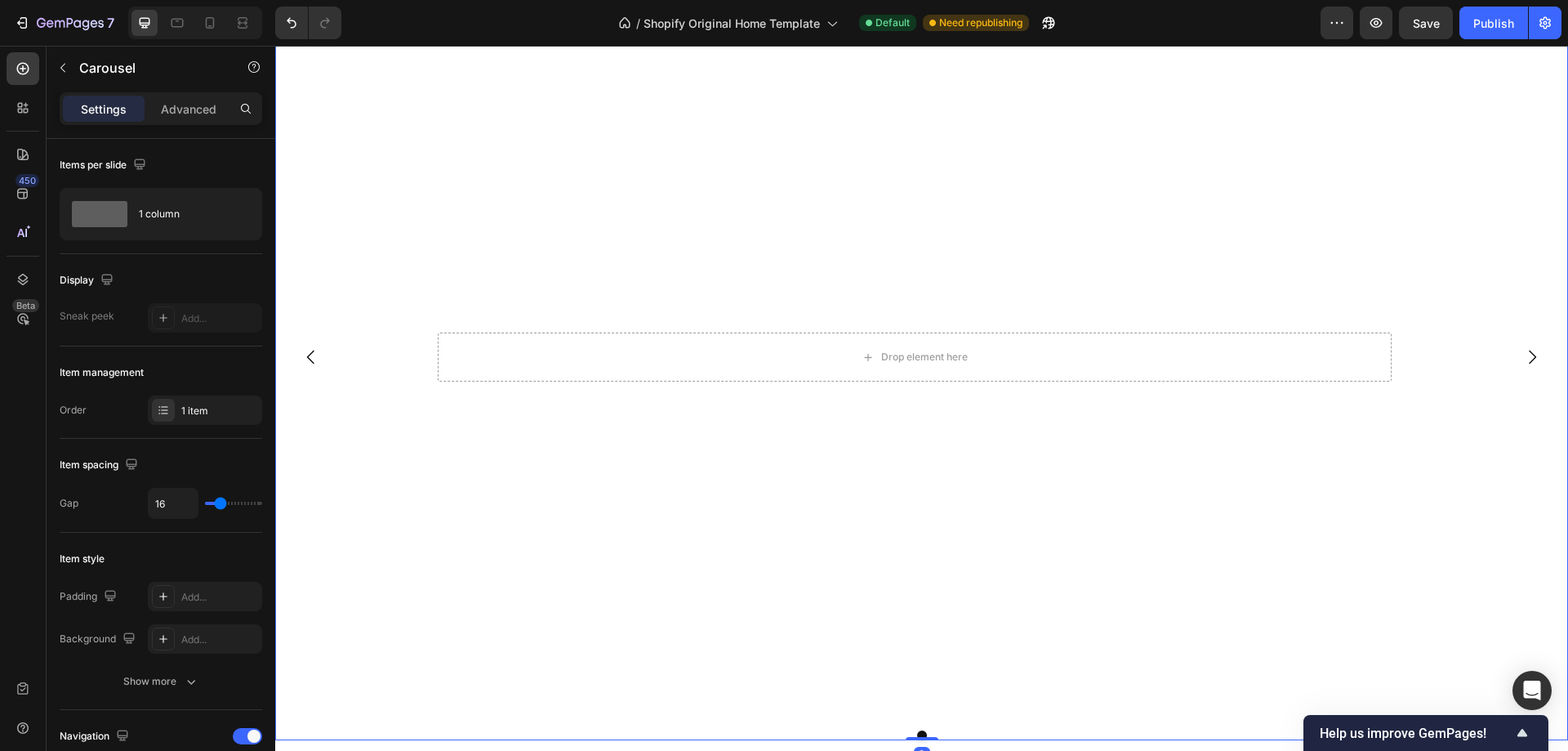
click at [1523, 358] on icon "Carousel Next Arrow" at bounding box center [1532, 356] width 19 height 19
click at [1509, 30] on div "Publish" at bounding box center [1493, 23] width 41 height 18
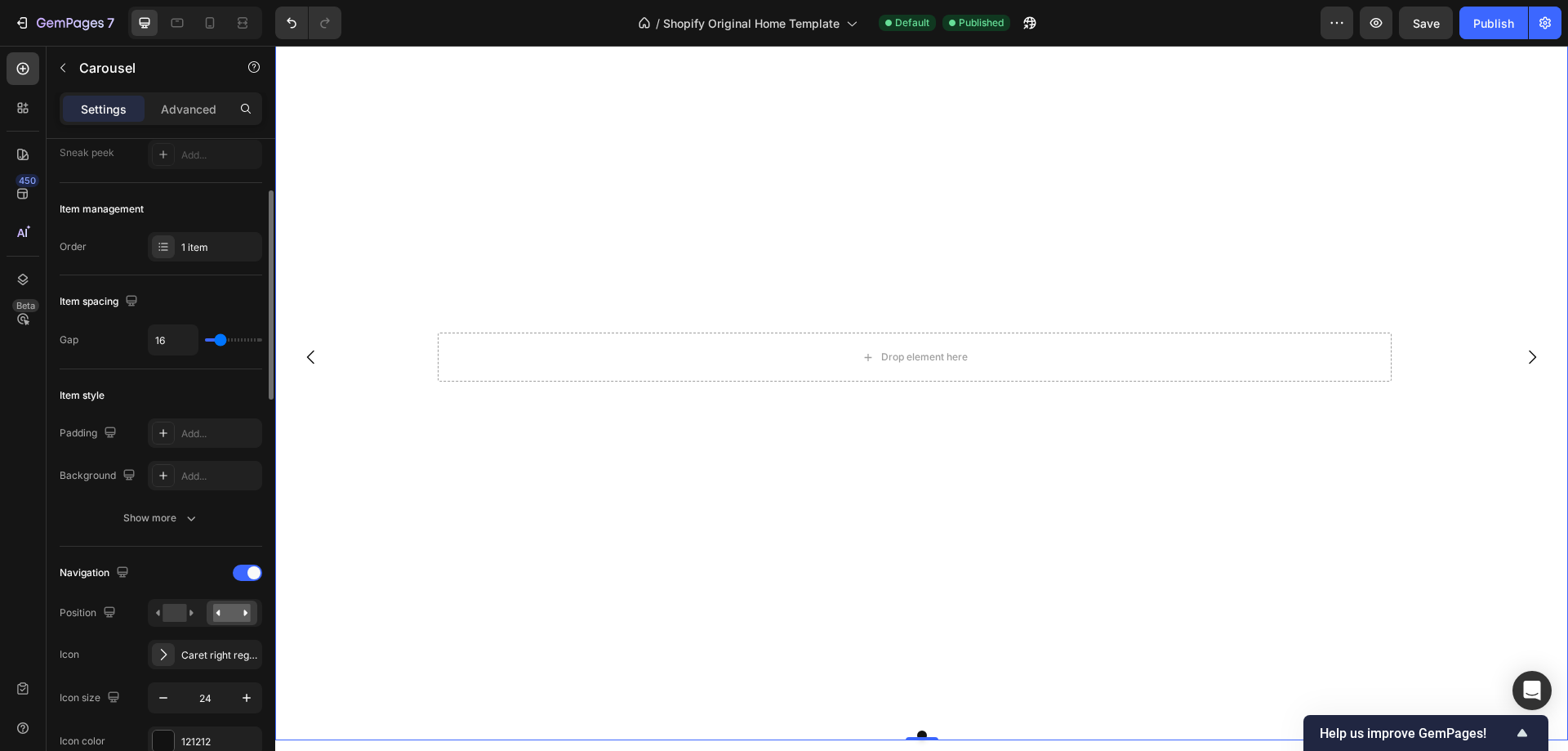
type input "0"
drag, startPoint x: 220, startPoint y: 339, endPoint x: 147, endPoint y: 340, distance: 73.0
type input "0"
click at [205, 339] on input "range" at bounding box center [233, 340] width 57 height 4
click at [1500, 27] on div "Publish" at bounding box center [1493, 23] width 41 height 18
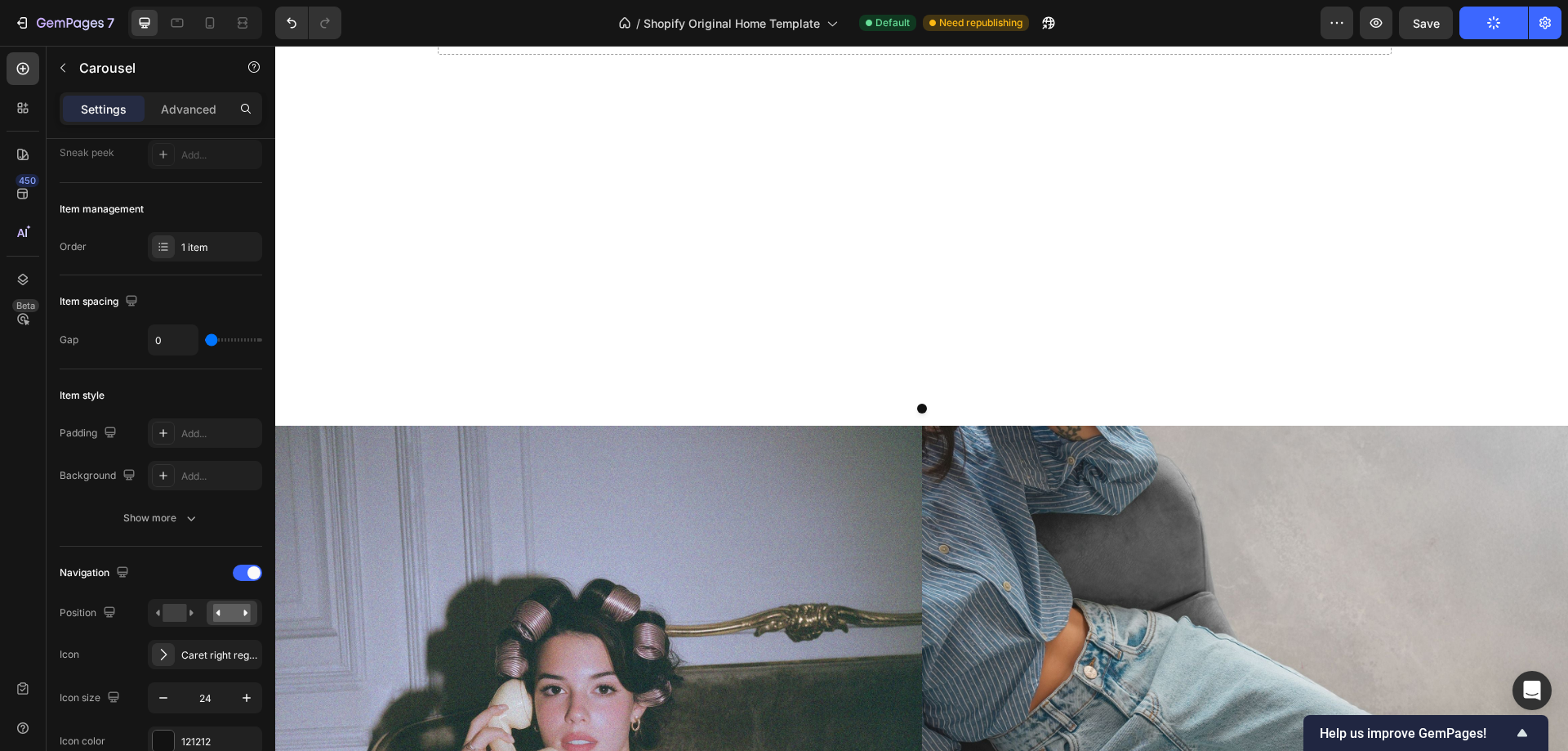
scroll to position [572, 0]
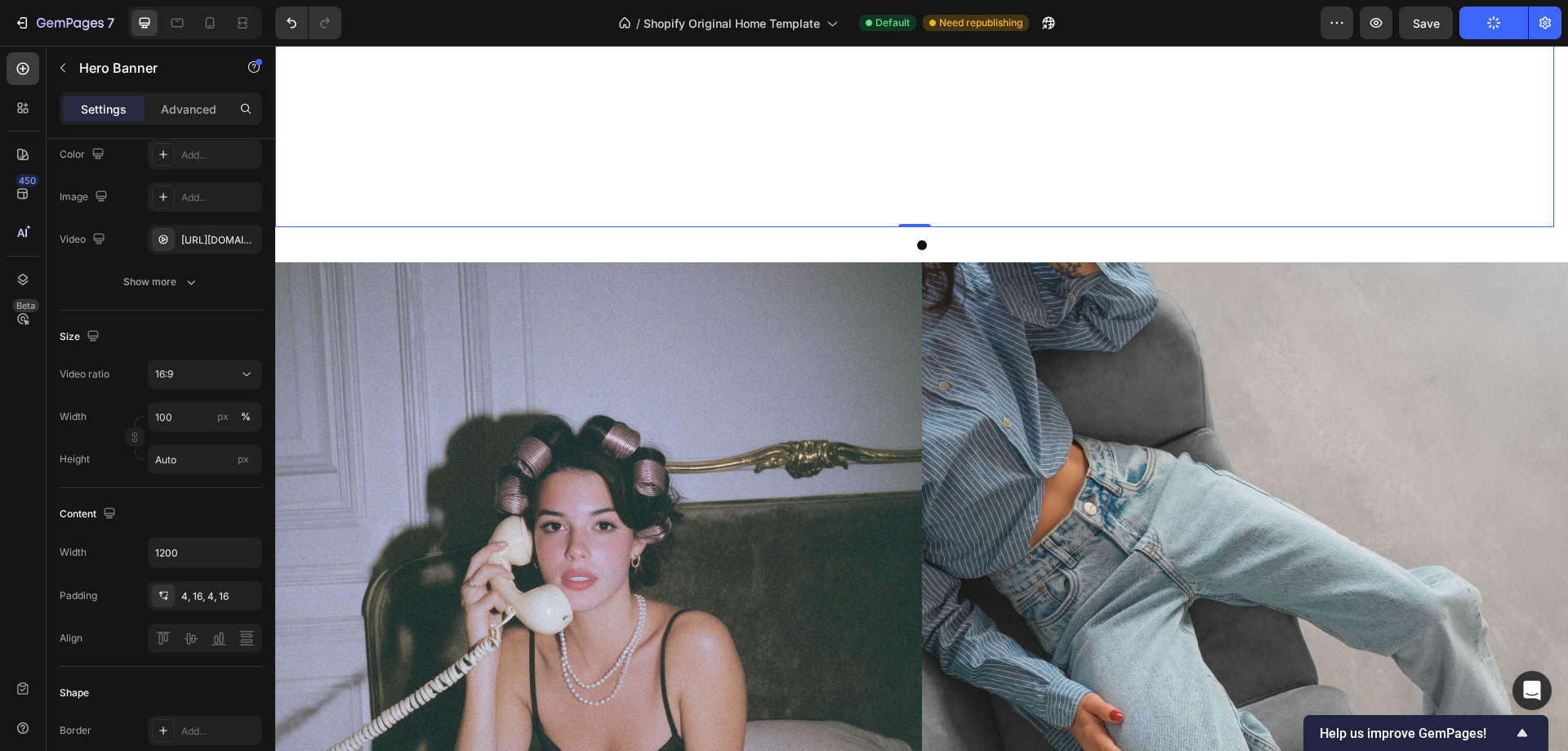
scroll to position [0, 0]
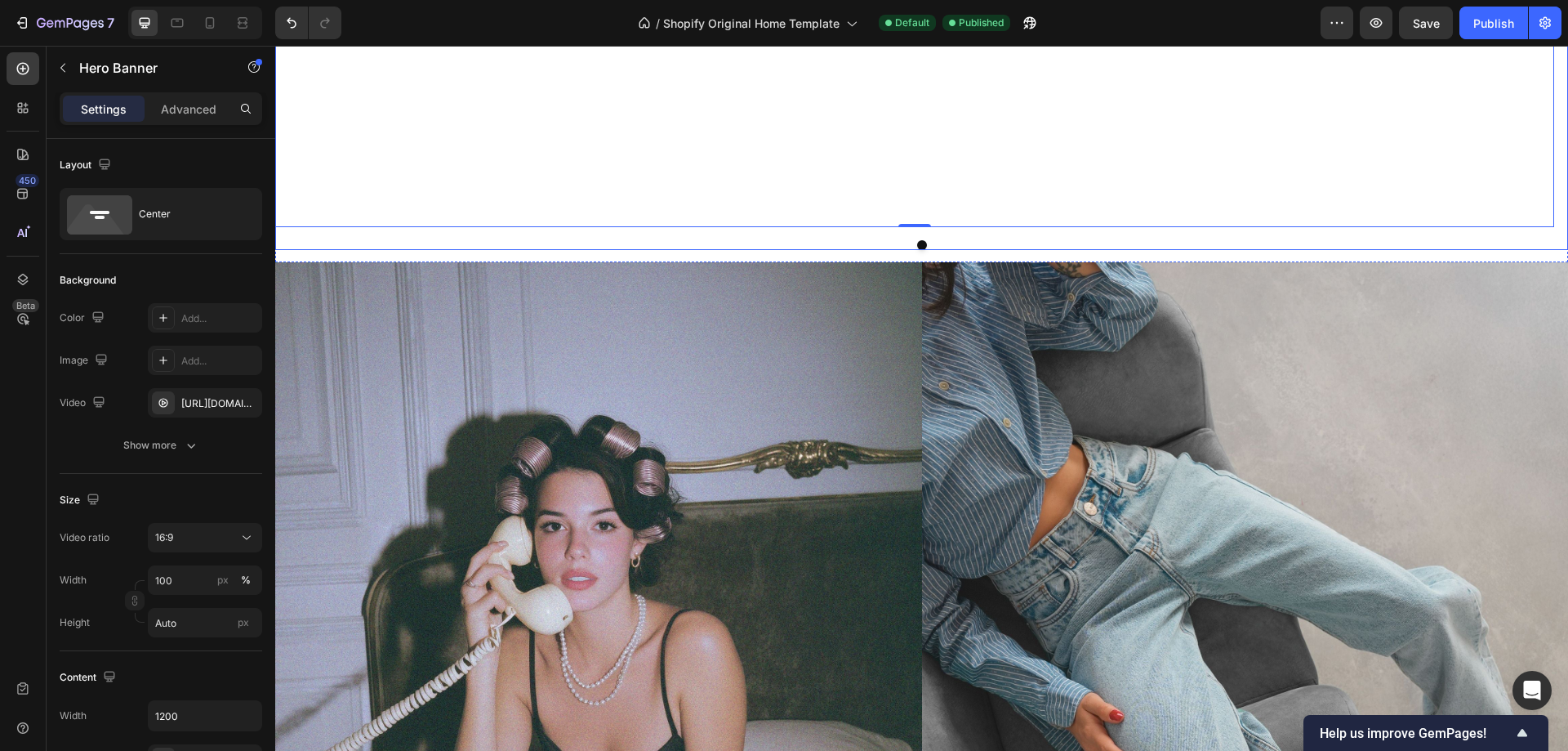
click at [893, 240] on div at bounding box center [921, 244] width 1293 height 10
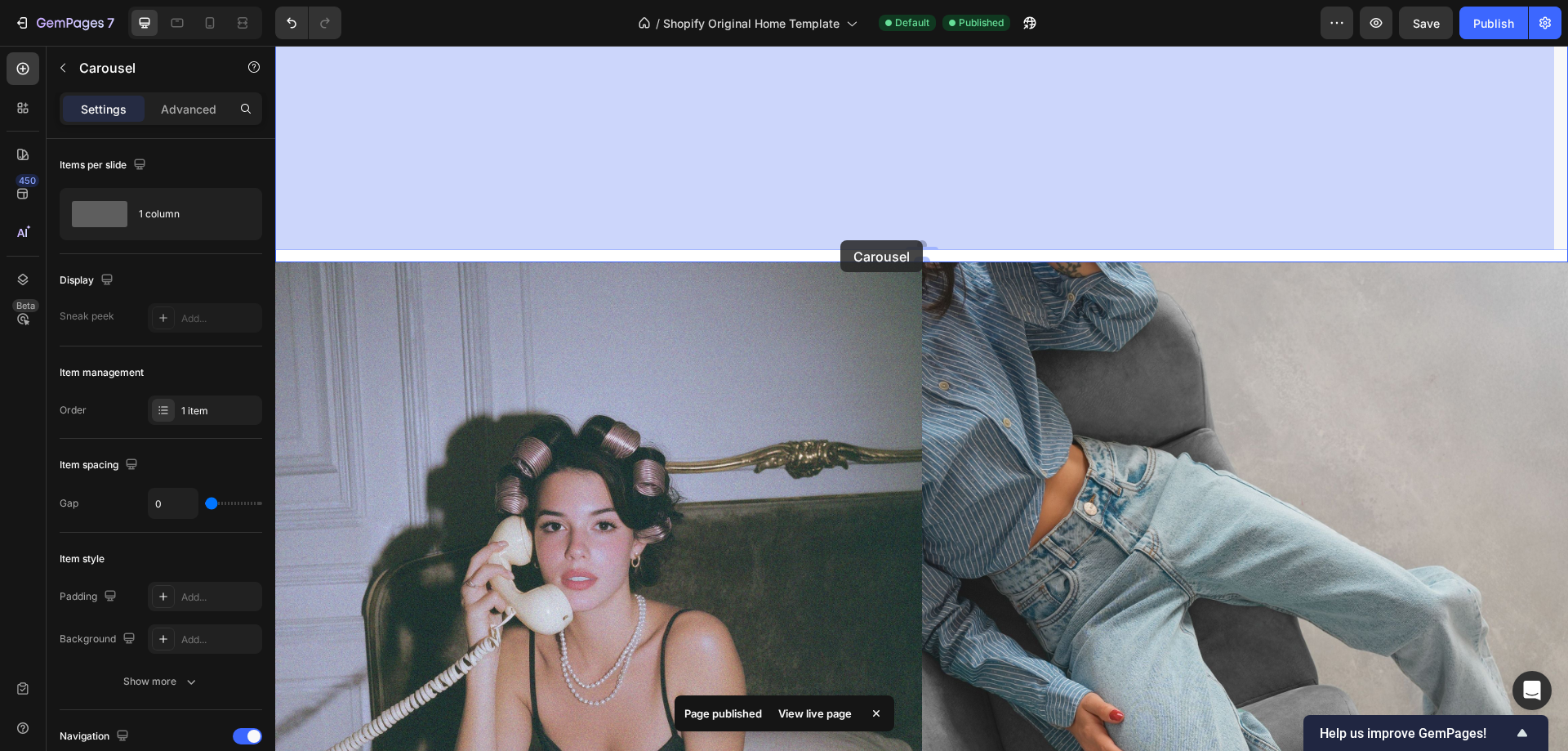
drag, startPoint x: 893, startPoint y: 240, endPoint x: 839, endPoint y: 234, distance: 54.3
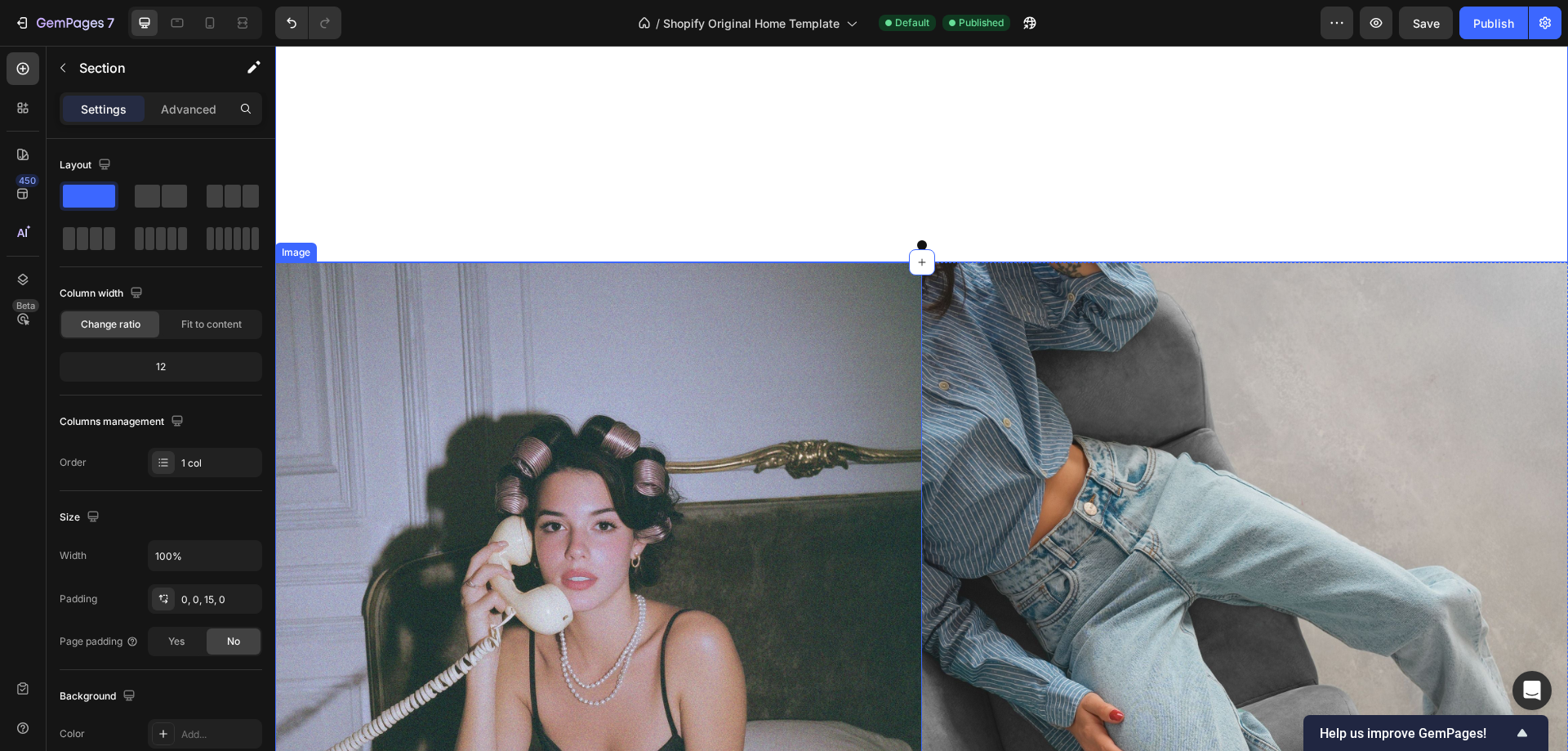
click at [895, 326] on img at bounding box center [598, 666] width 647 height 808
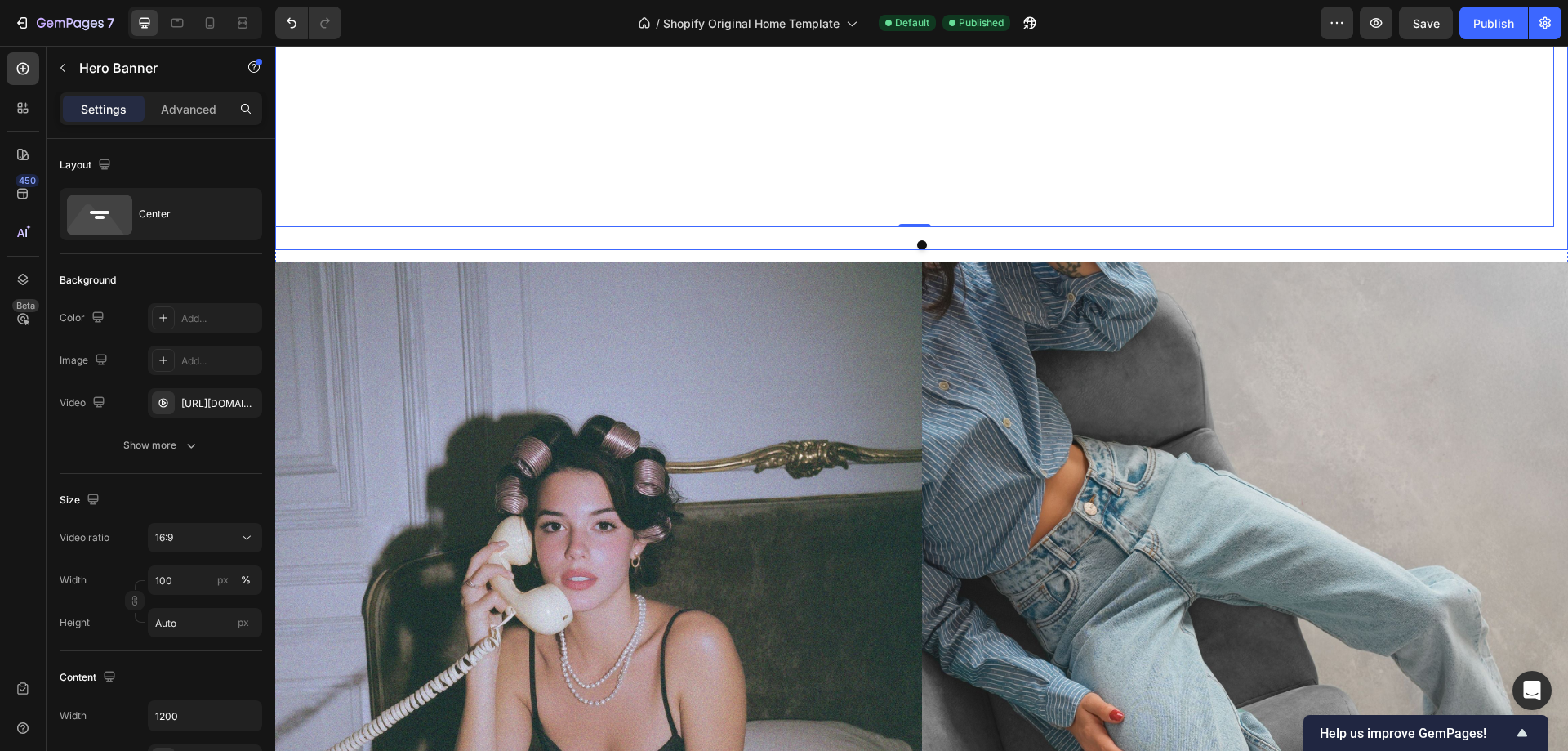
click at [917, 243] on button "Dot" at bounding box center [921, 244] width 10 height 10
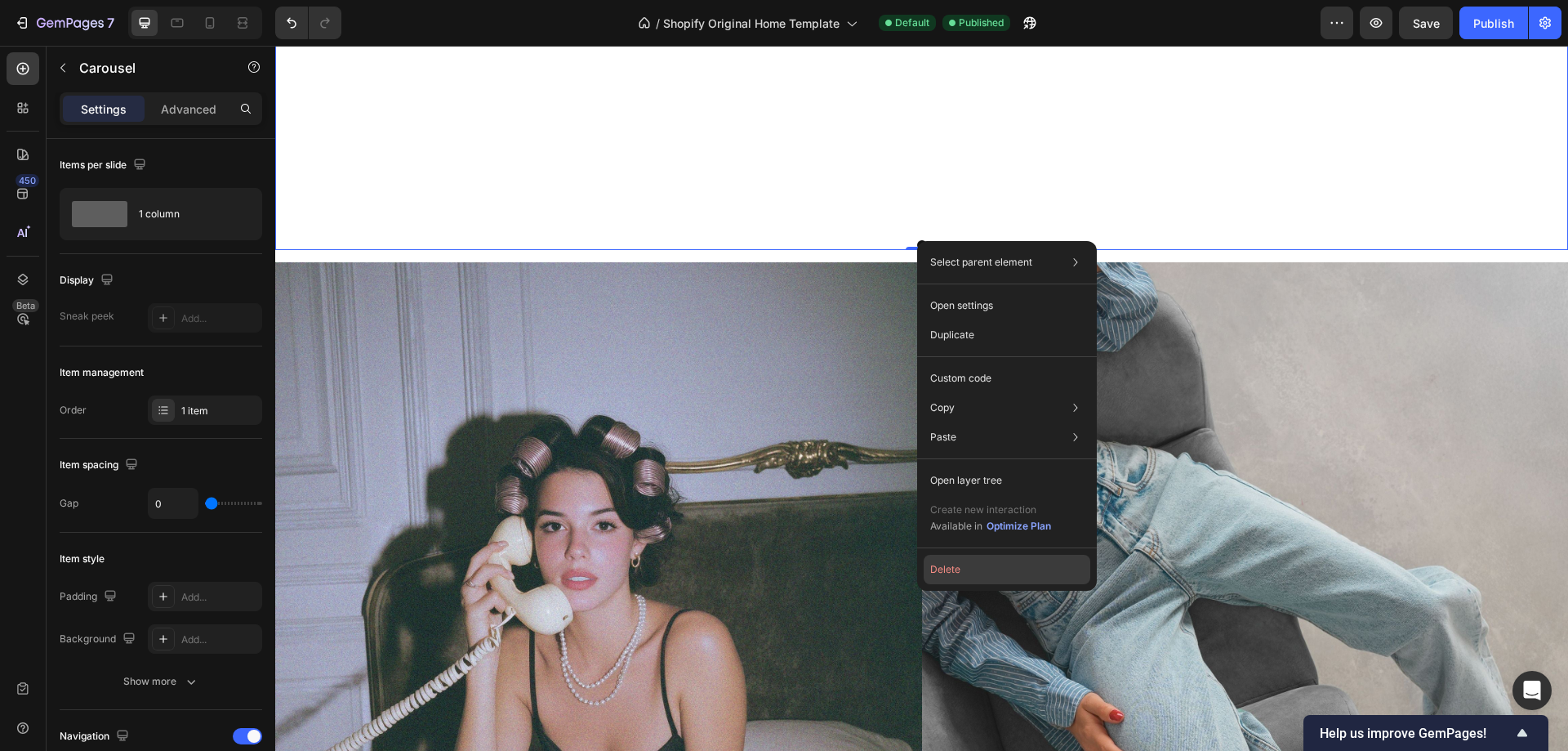
click at [961, 562] on button "Delete" at bounding box center [1006, 569] width 167 height 30
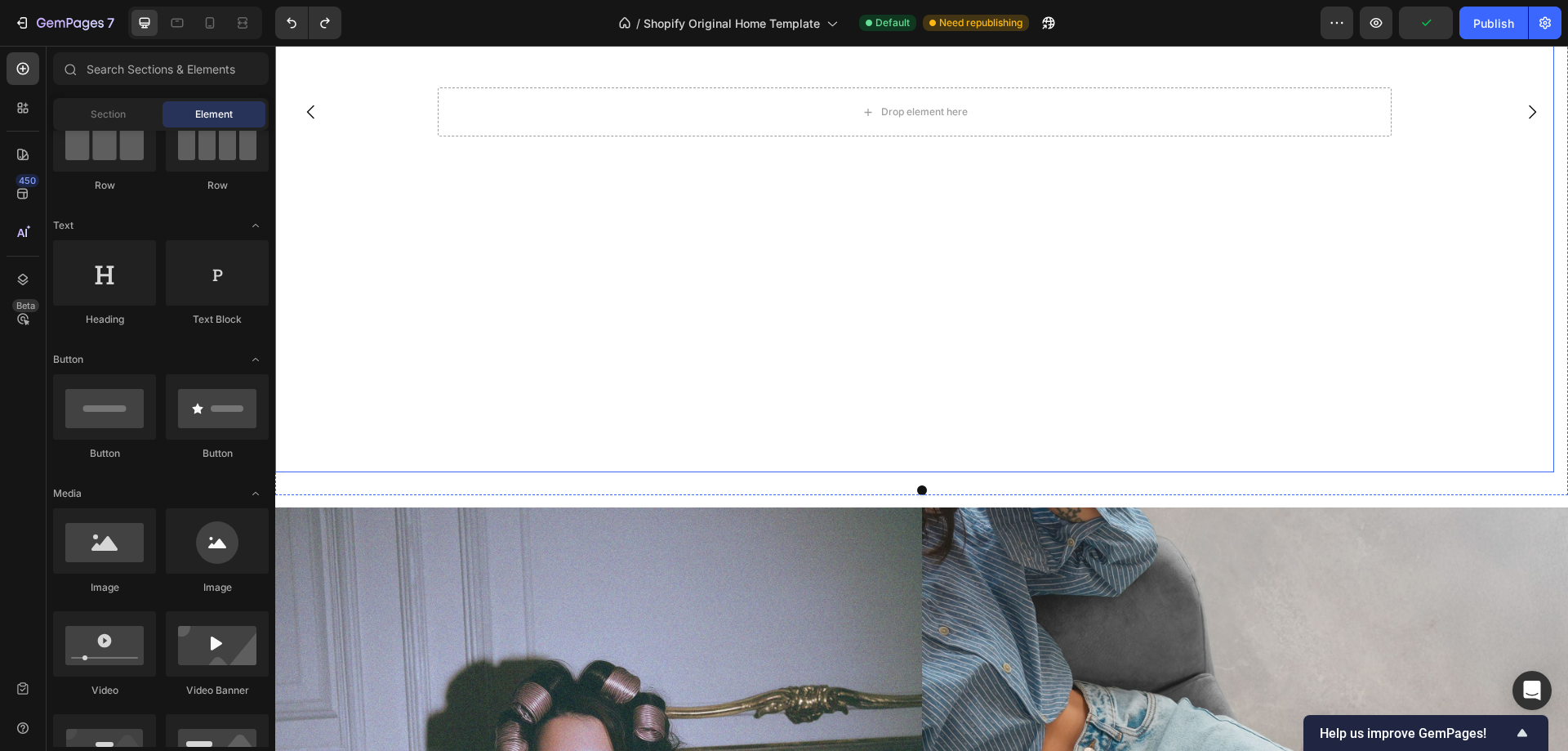
scroll to position [409, 0]
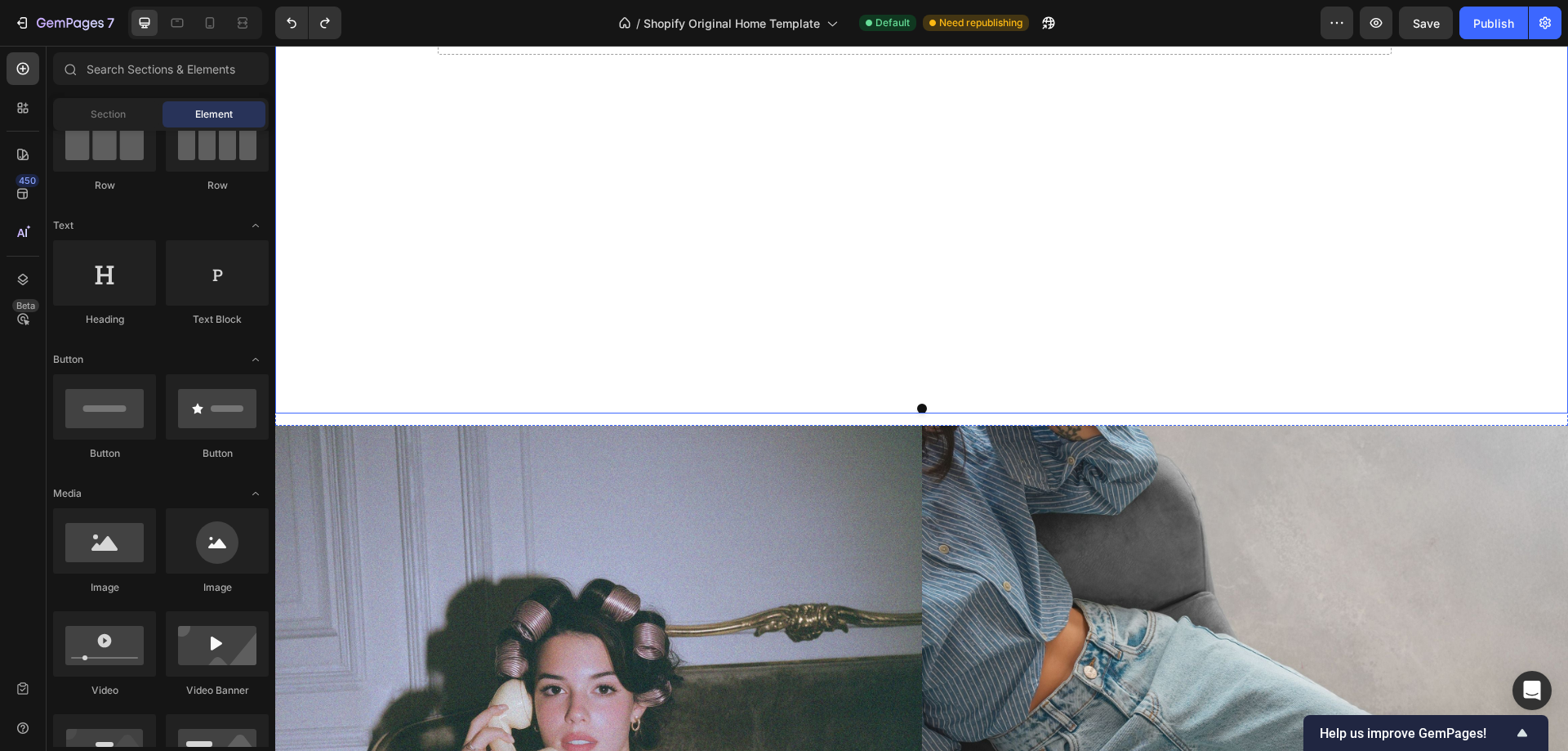
click at [917, 408] on button "Dot" at bounding box center [921, 408] width 10 height 10
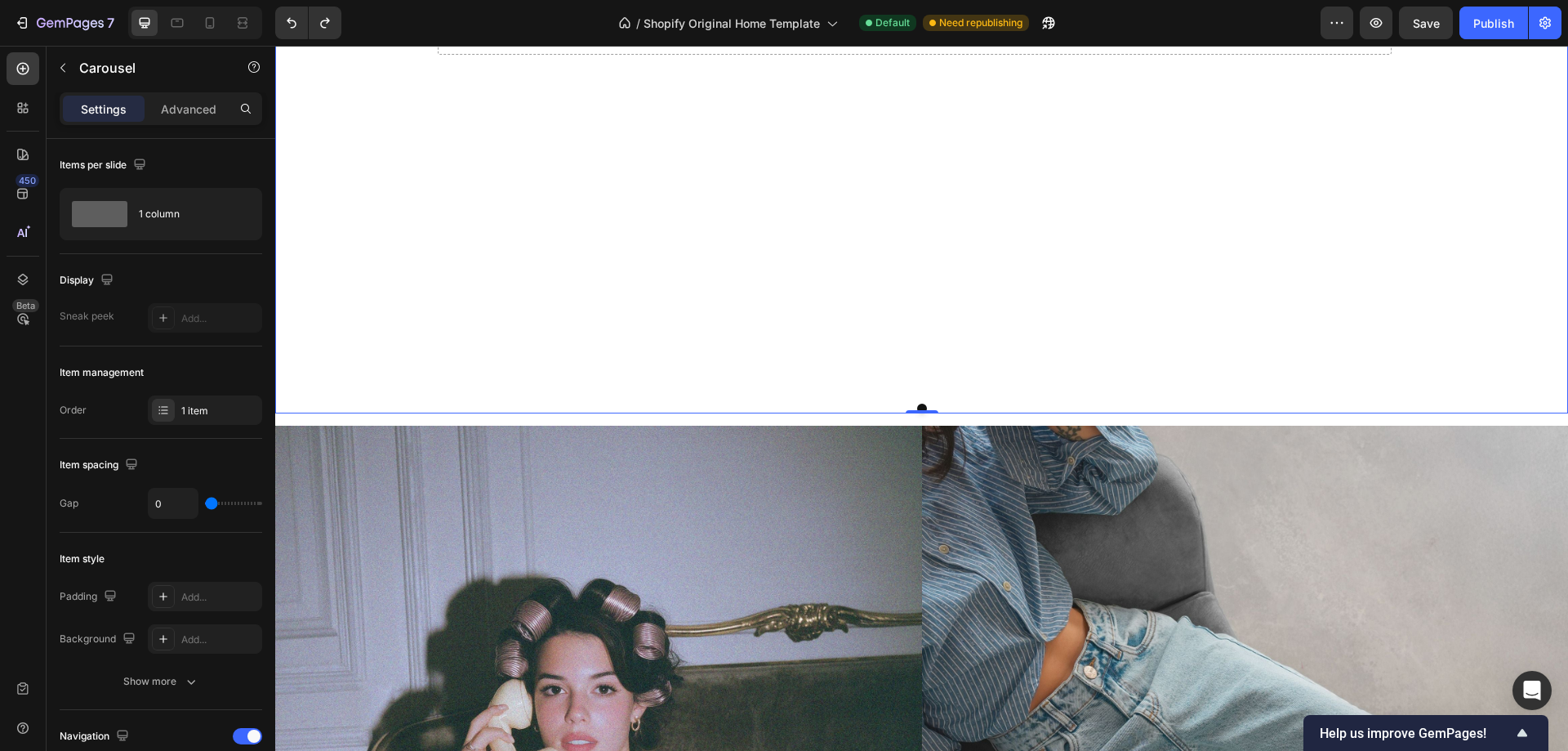
click at [919, 407] on button "Dot" at bounding box center [921, 408] width 10 height 10
click at [225, 421] on div "1 item" at bounding box center [205, 411] width 114 height 30
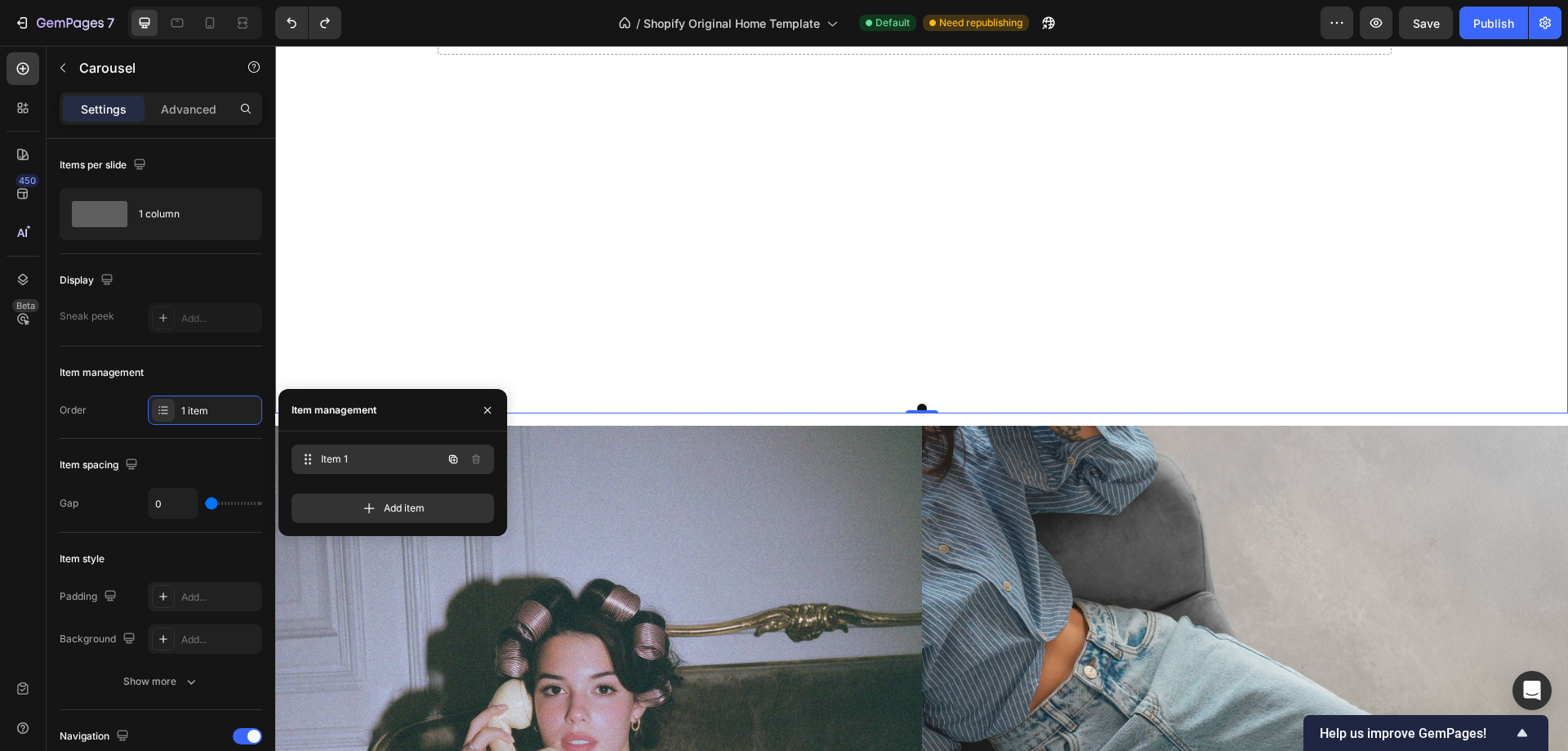
click at [381, 461] on span "Item 1" at bounding box center [381, 459] width 121 height 15
drag, startPoint x: 345, startPoint y: 460, endPoint x: 361, endPoint y: 448, distance: 20.0
click at [359, 446] on div "Item 1 Item 1" at bounding box center [393, 459] width 203 height 30
drag, startPoint x: 491, startPoint y: 411, endPoint x: 195, endPoint y: 364, distance: 299.7
click at [491, 411] on icon "button" at bounding box center [488, 410] width 13 height 13
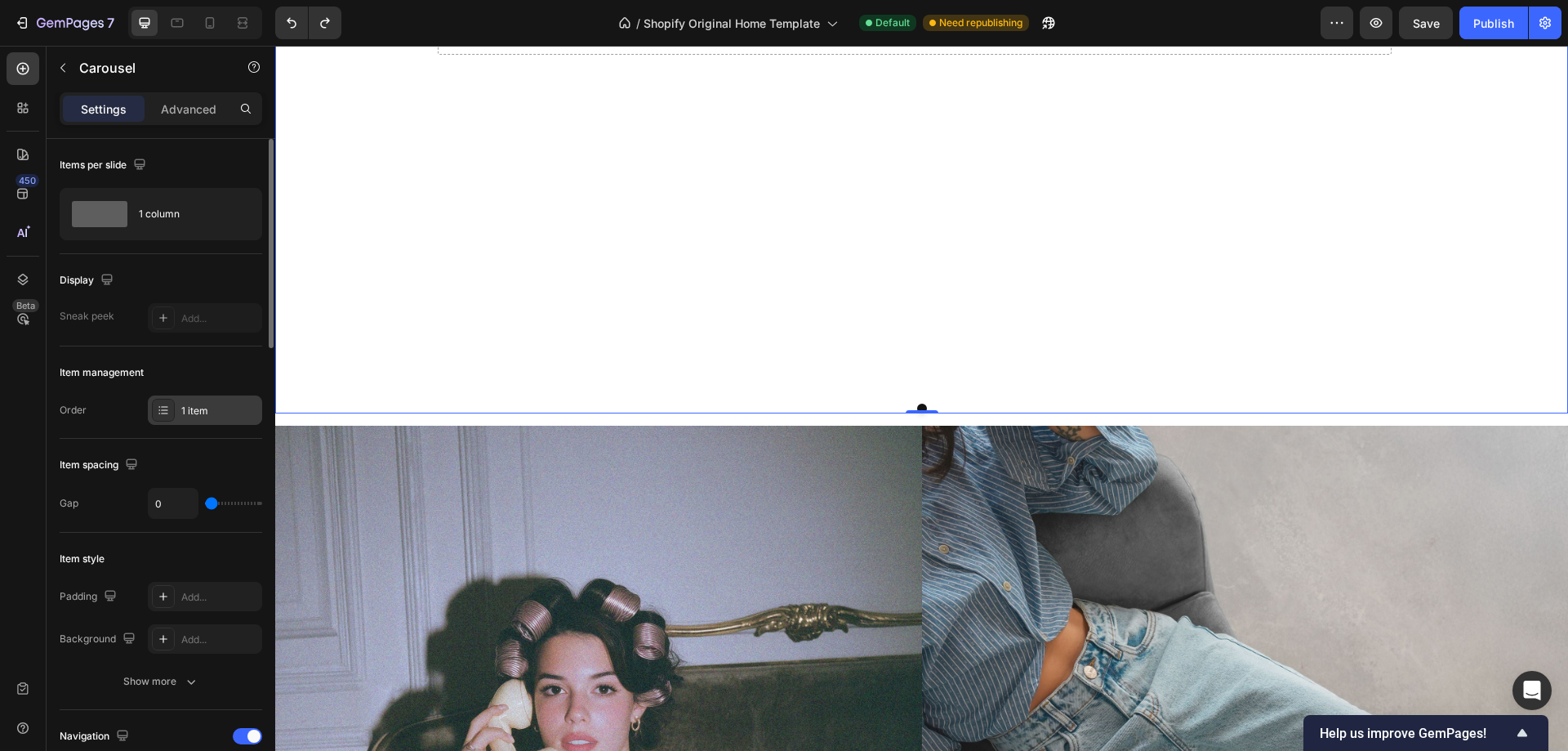
click at [157, 410] on icon at bounding box center [163, 410] width 13 height 13
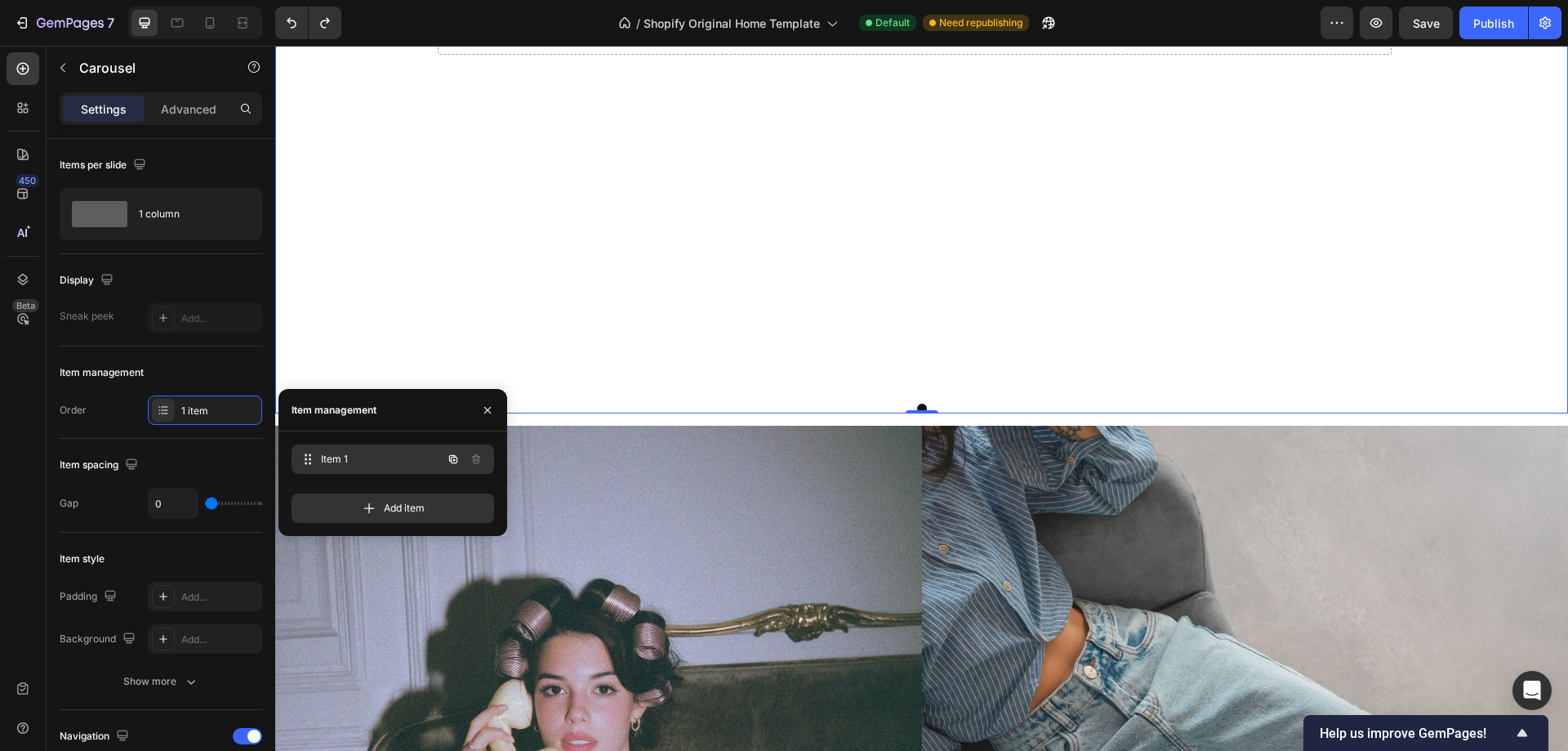
click at [332, 466] on span "Item 1" at bounding box center [381, 459] width 121 height 15
click at [83, 427] on div "Item management Order 1 item" at bounding box center [161, 392] width 203 height 92
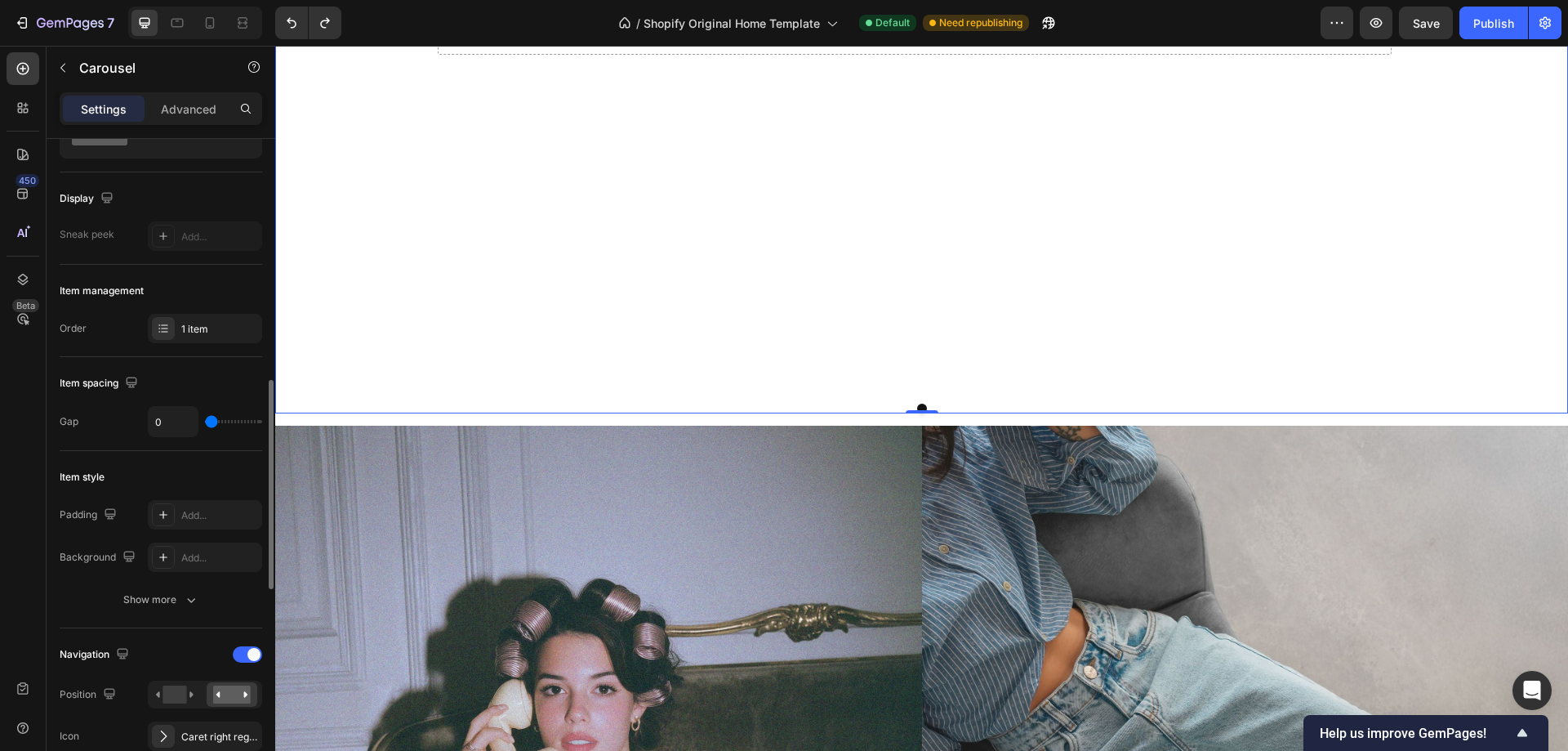
scroll to position [245, 0]
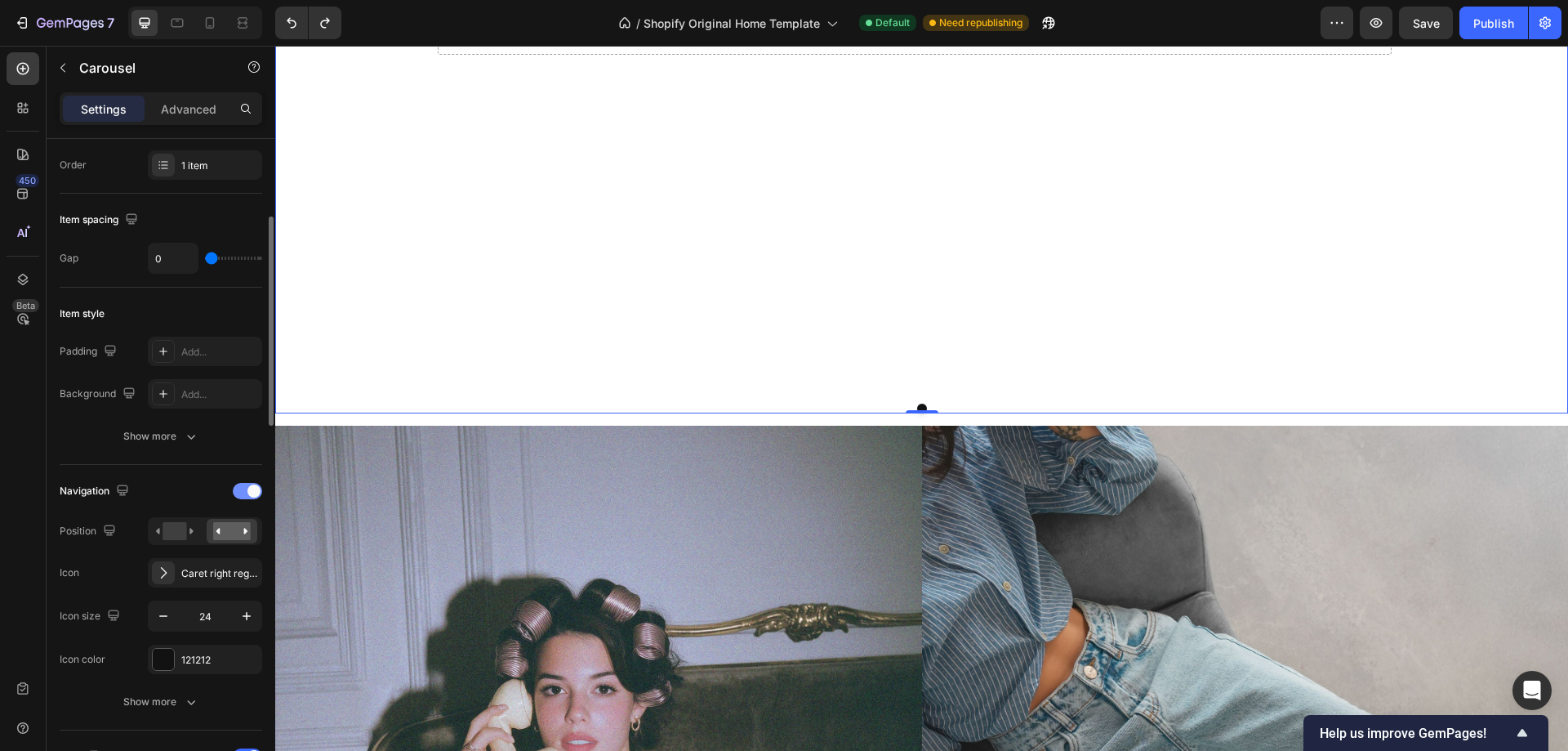
click at [246, 496] on div at bounding box center [247, 491] width 30 height 17
click at [247, 549] on div at bounding box center [247, 544] width 30 height 17
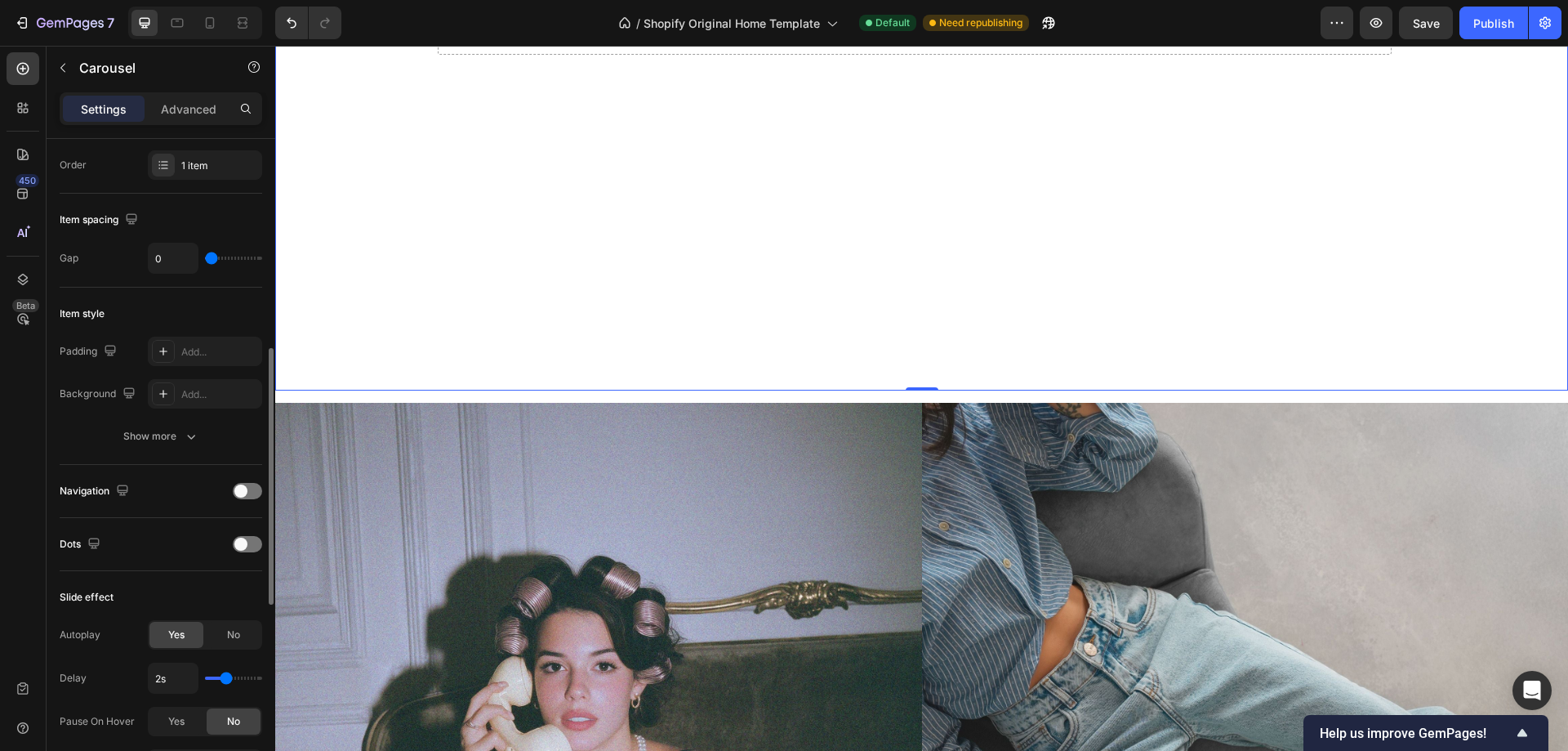
scroll to position [327, 0]
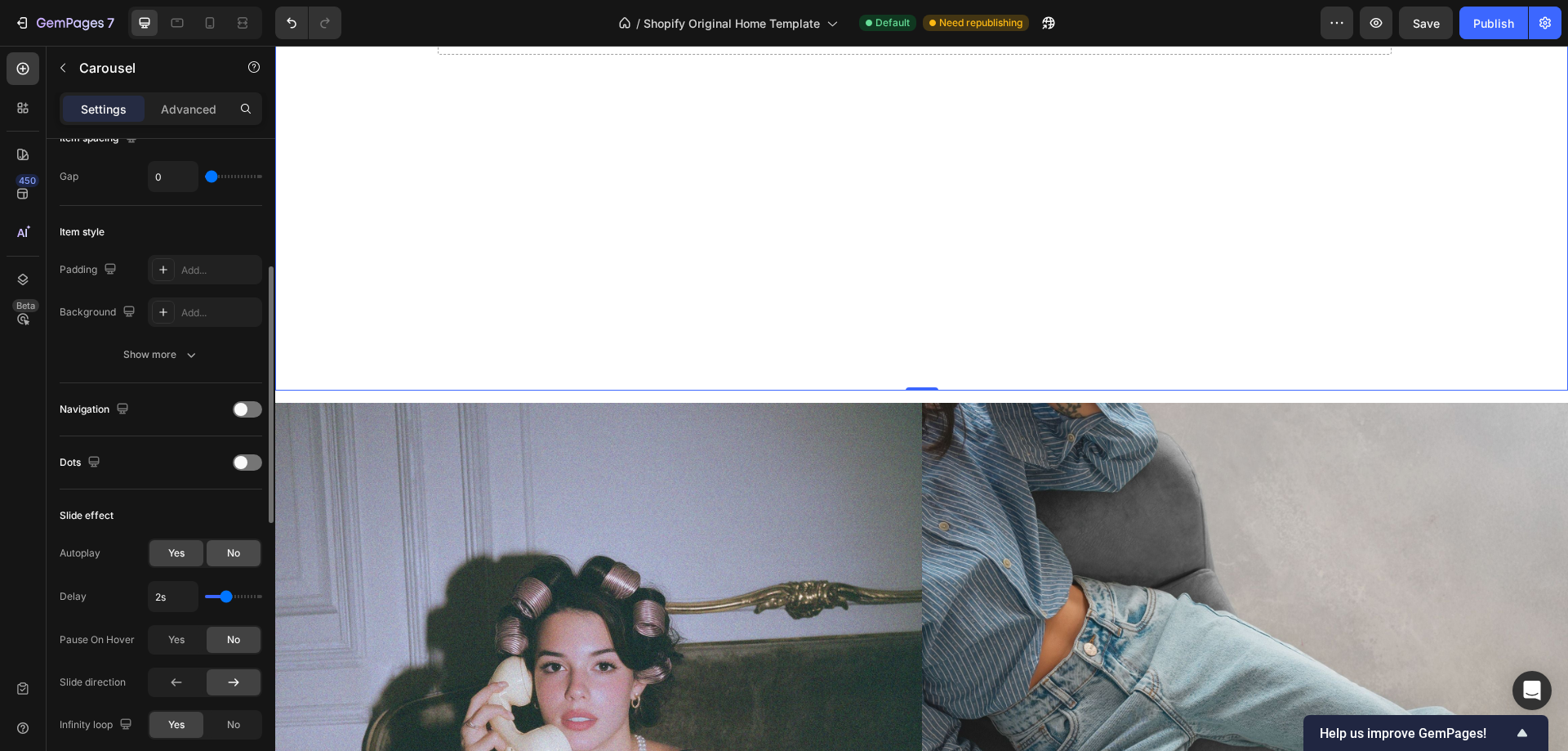
click at [235, 562] on div "No" at bounding box center [233, 553] width 53 height 26
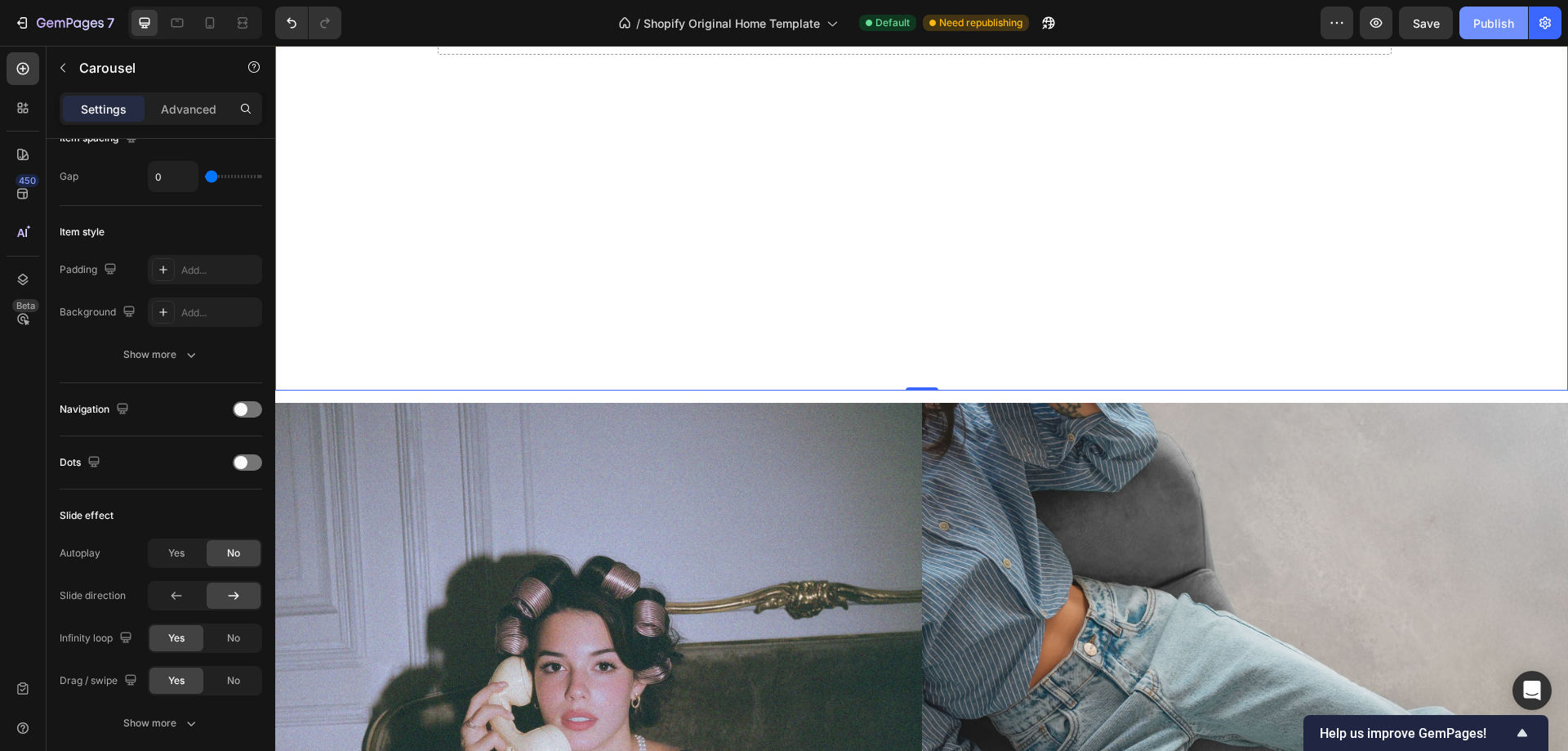
click at [1503, 33] on button "Publish" at bounding box center [1493, 22] width 68 height 32
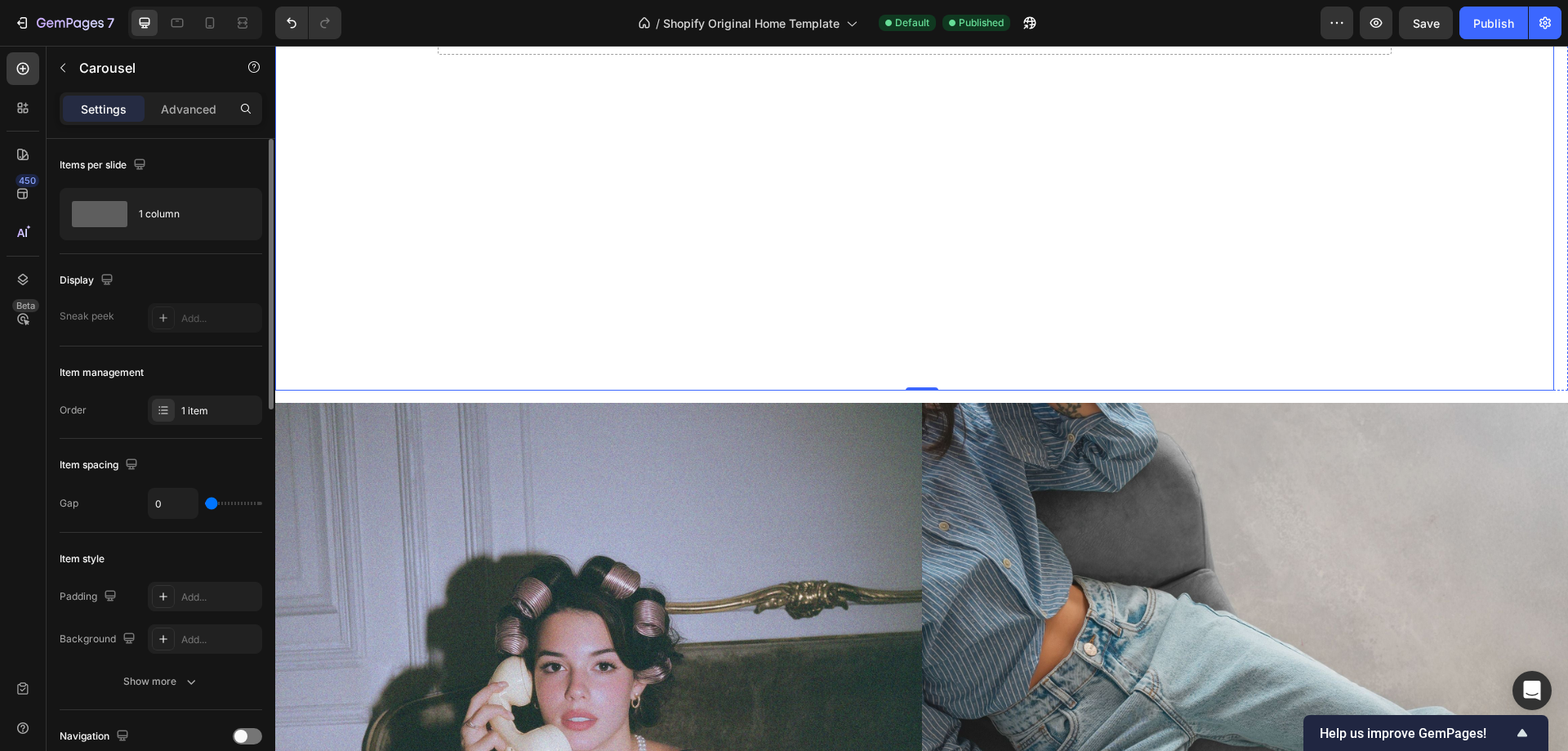
click at [409, 376] on video "Background Image" at bounding box center [914, 30] width 1279 height 720
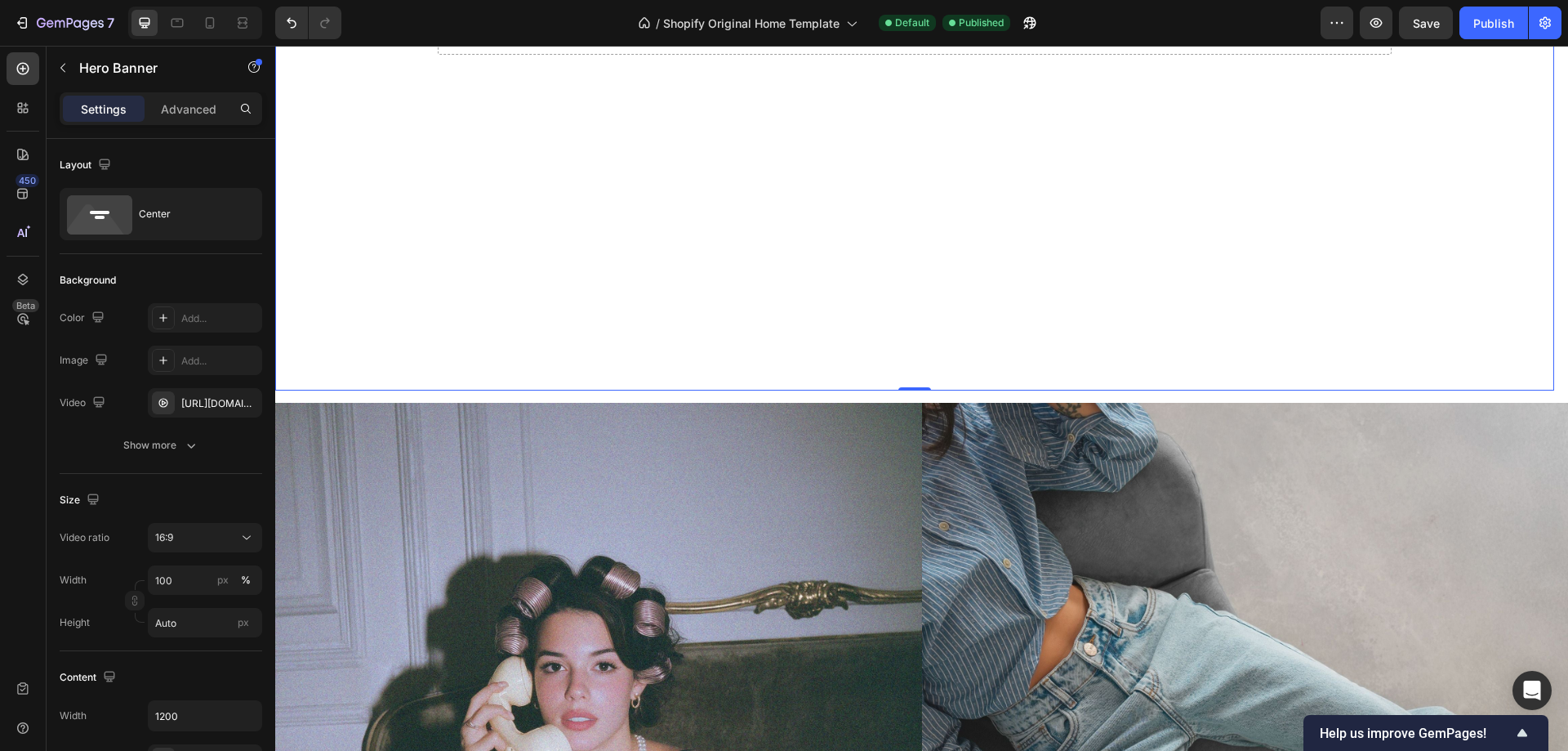
drag, startPoint x: 921, startPoint y: 389, endPoint x: 517, endPoint y: 392, distance: 404.0
click at [926, 349] on div "Drop element here Hero Banner 0" at bounding box center [914, 30] width 1279 height 720
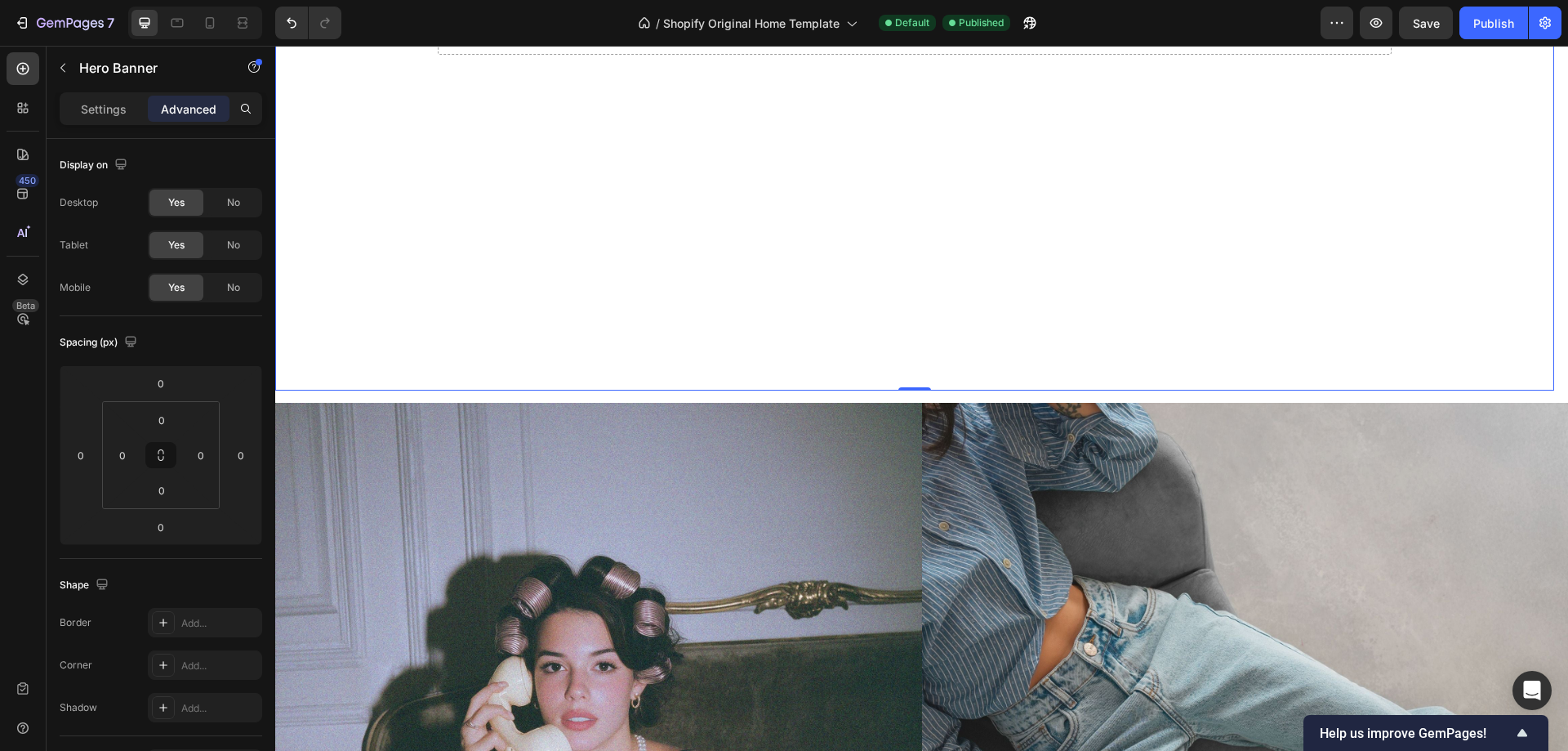
click at [960, 380] on video "Background Image" at bounding box center [914, 30] width 1279 height 720
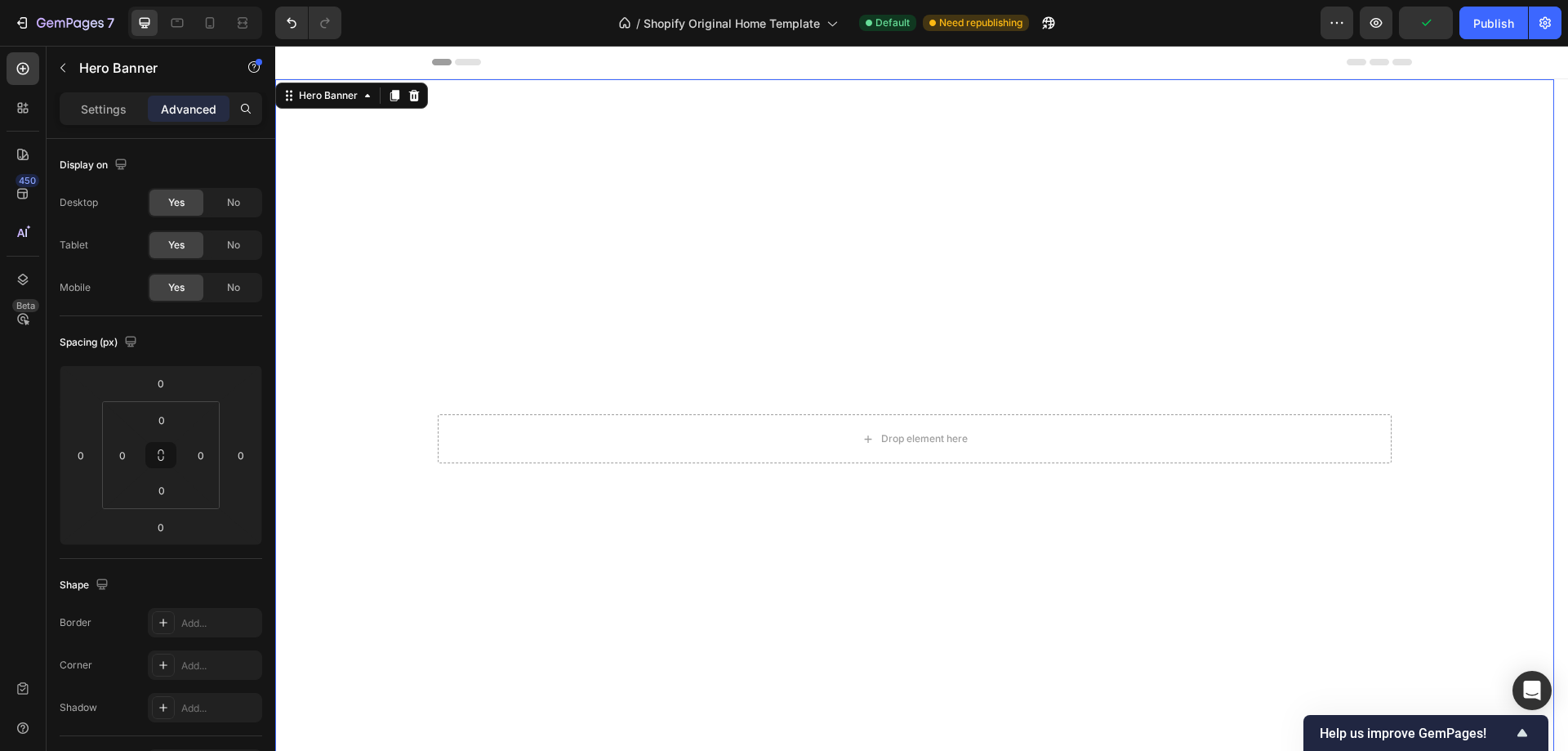
click at [481, 104] on video "Background Image" at bounding box center [914, 439] width 1279 height 720
click at [122, 115] on p "Settings" at bounding box center [104, 109] width 46 height 18
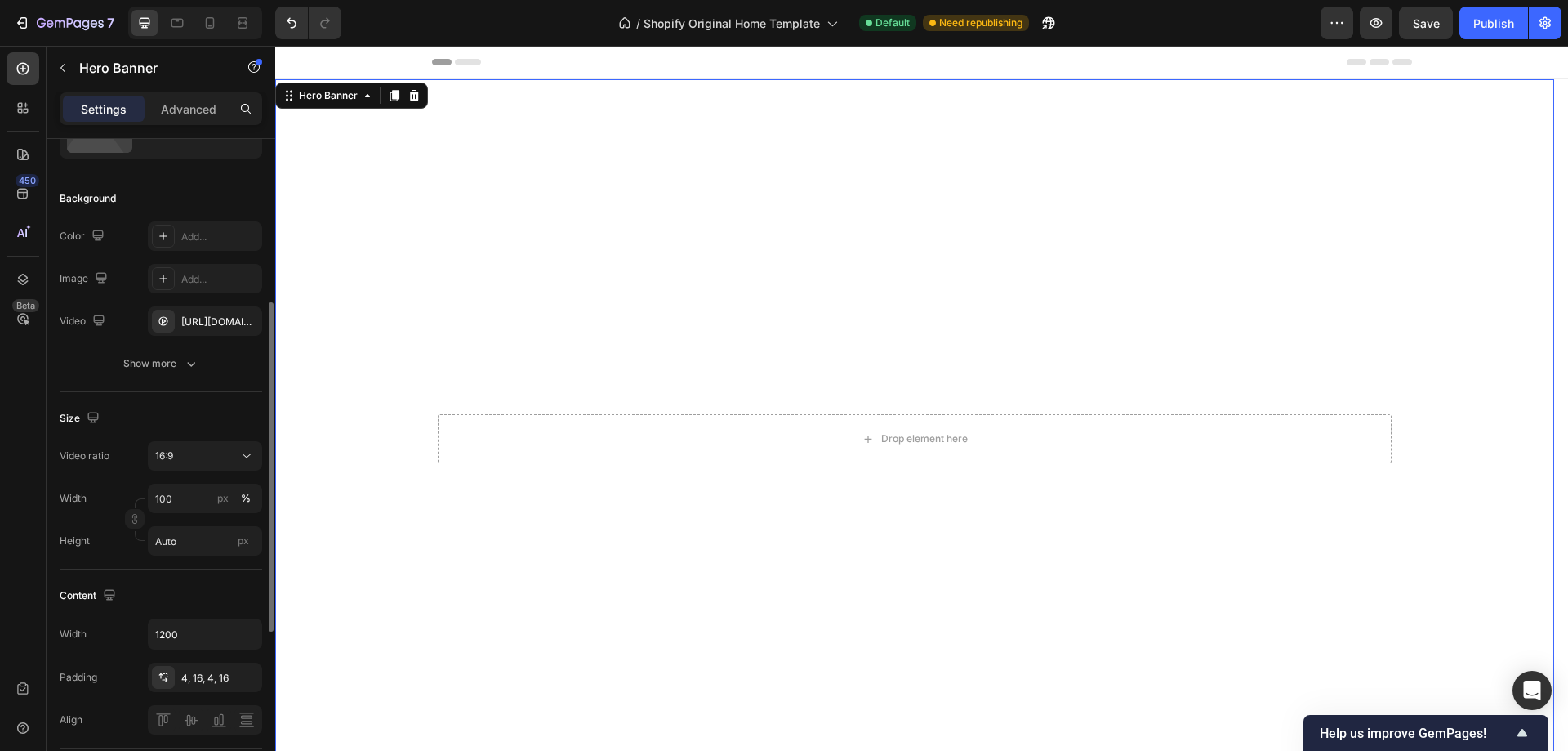
scroll to position [163, 0]
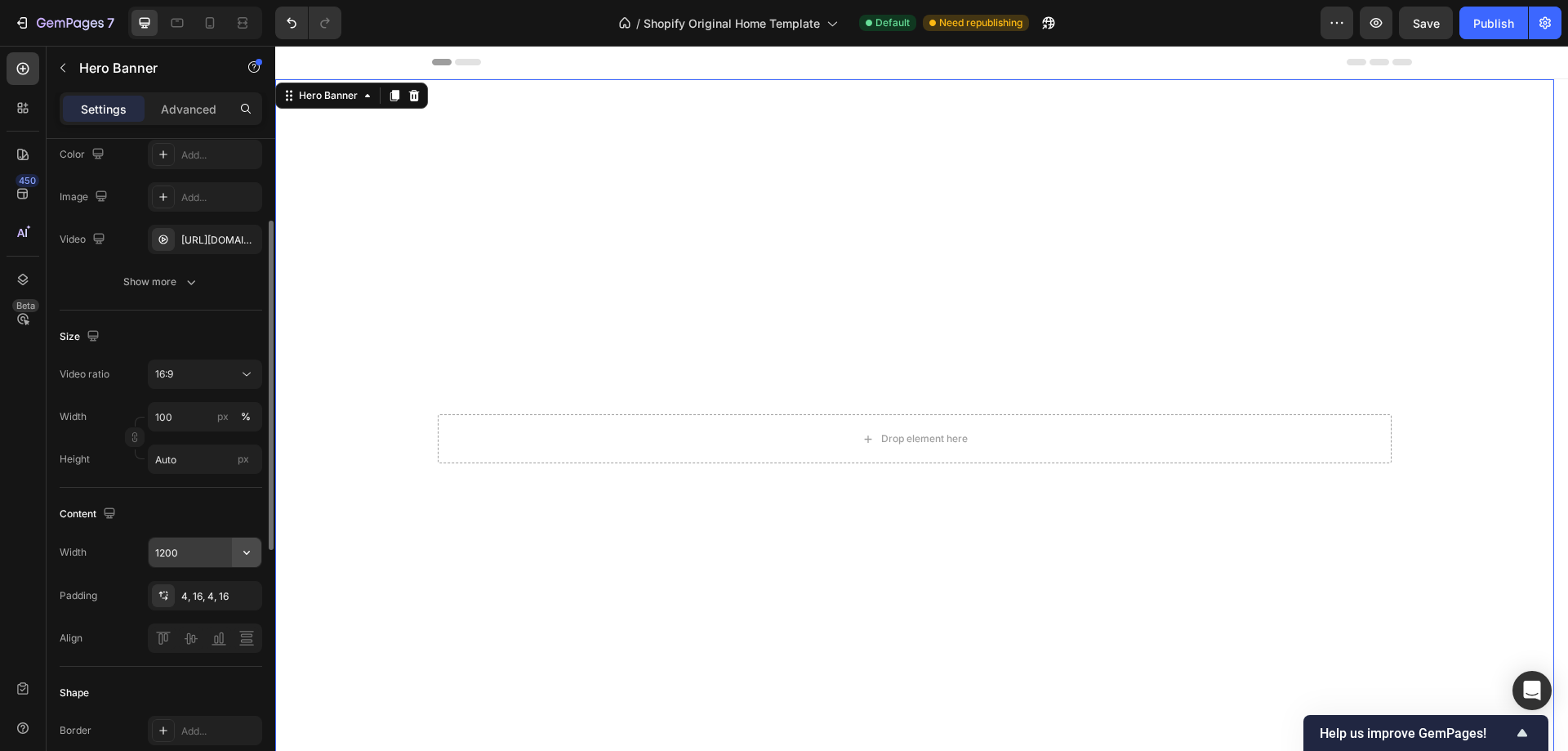
click at [243, 552] on icon "button" at bounding box center [247, 553] width 17 height 17
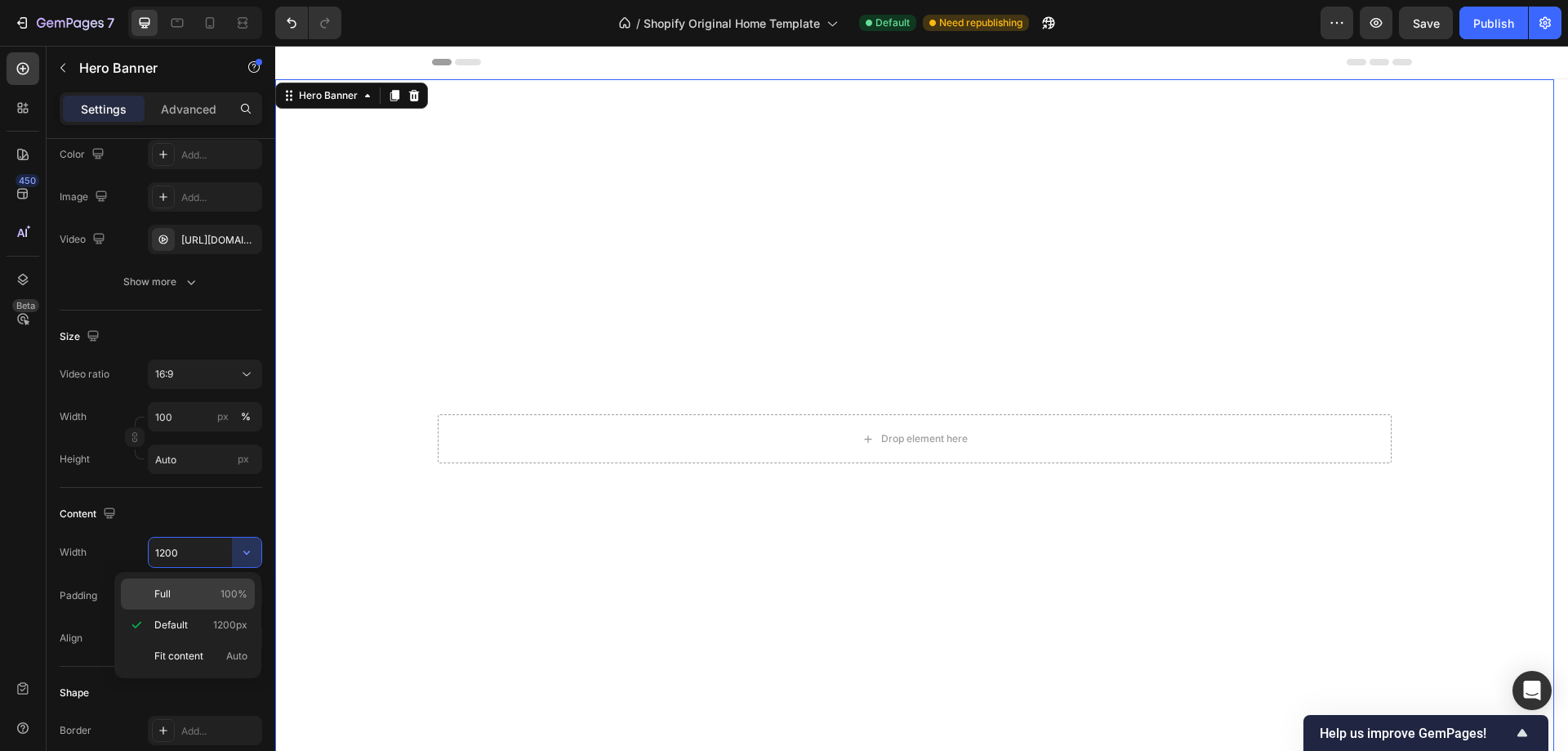
click at [181, 595] on p "Full 100%" at bounding box center [200, 594] width 93 height 15
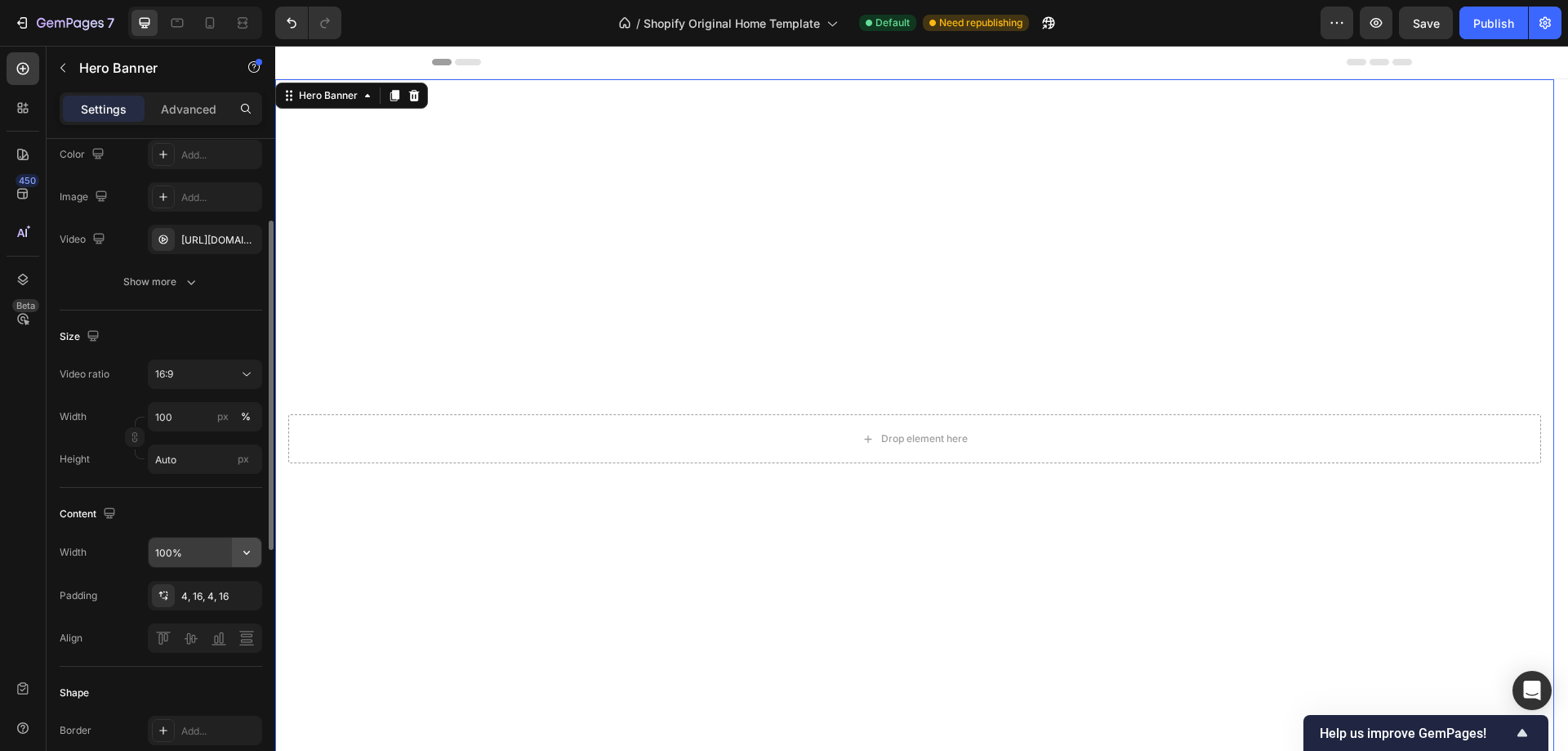
click at [246, 556] on icon "button" at bounding box center [247, 553] width 17 height 17
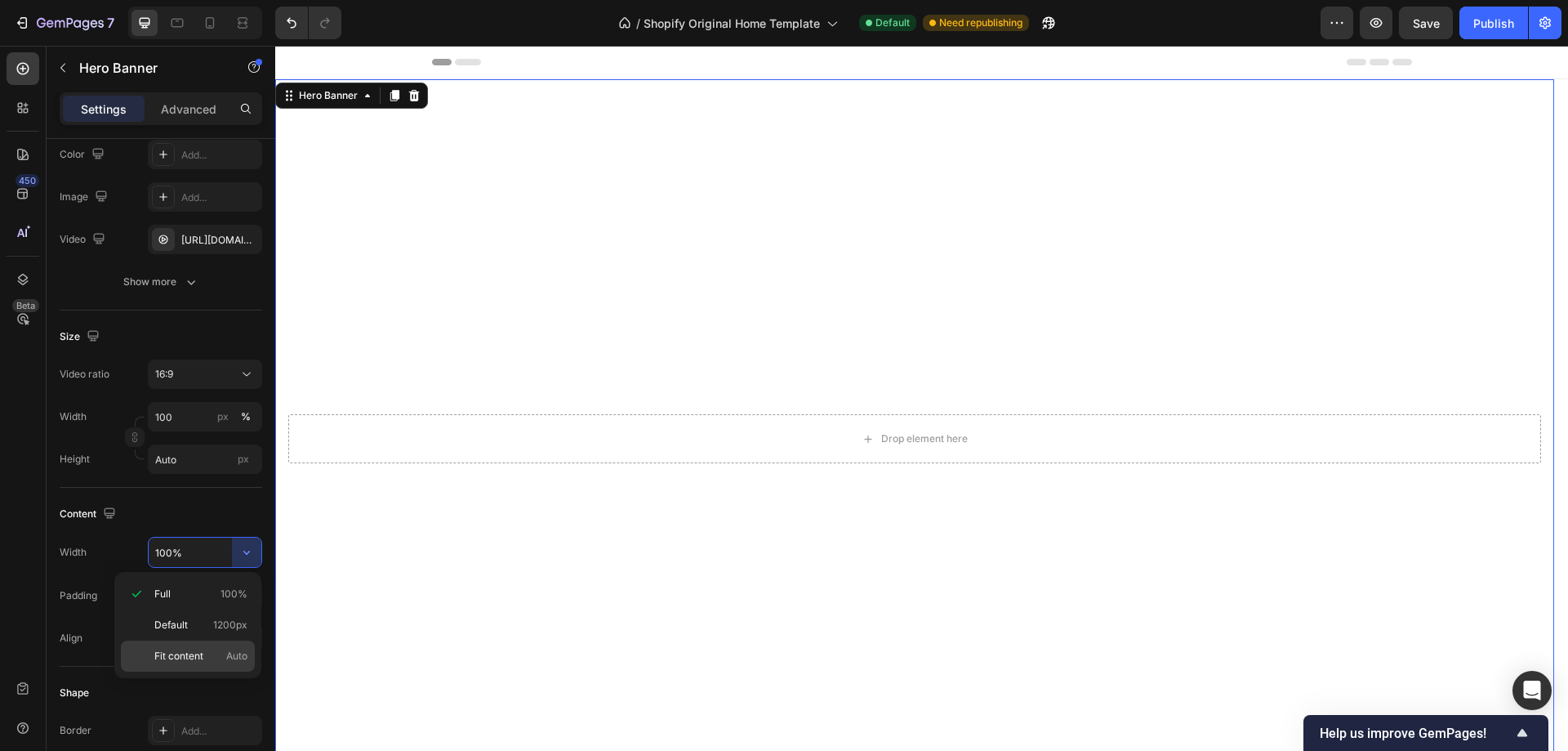
click at [197, 659] on span "Fit content" at bounding box center [178, 656] width 49 height 15
type input "Auto"
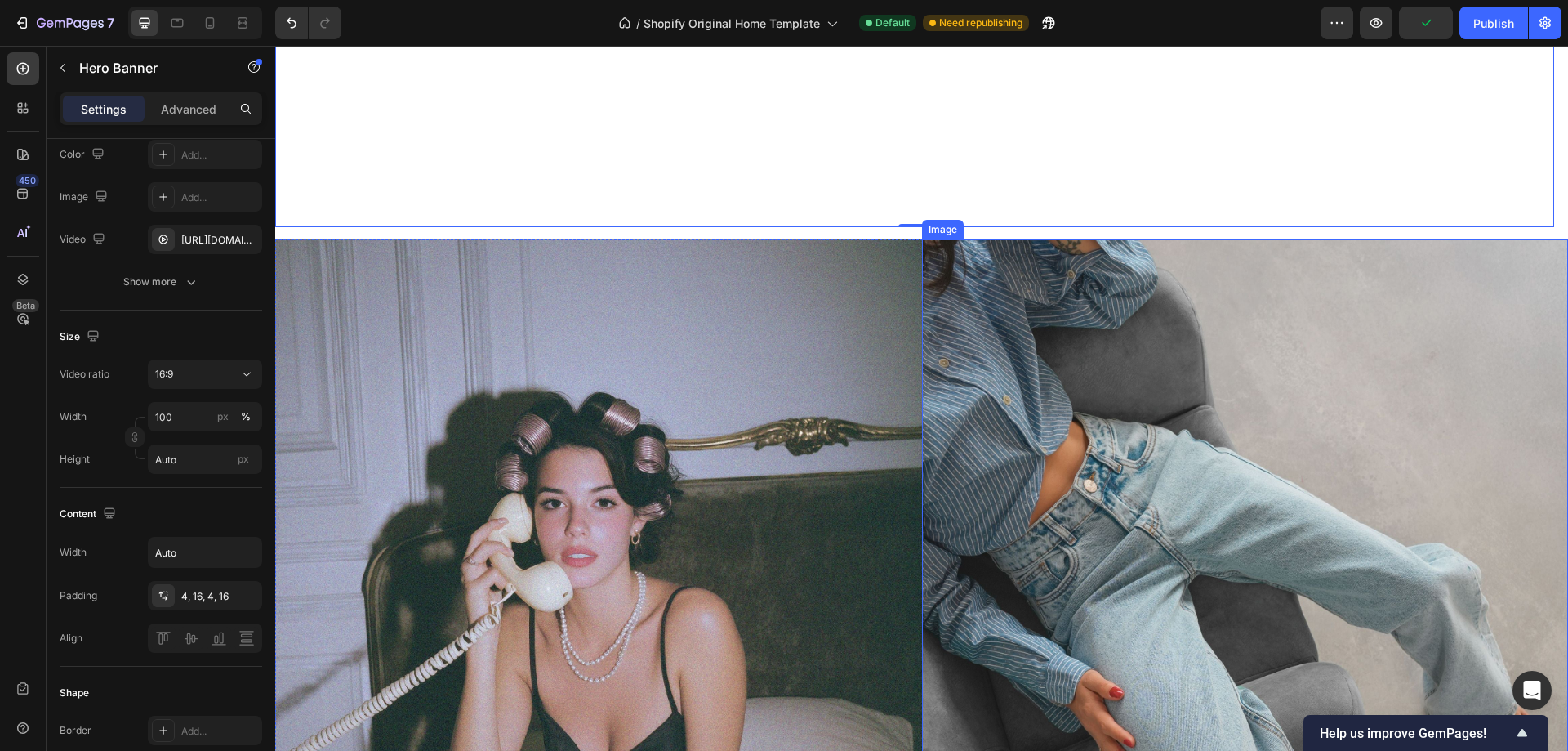
click at [1047, 325] on img at bounding box center [1245, 643] width 647 height 808
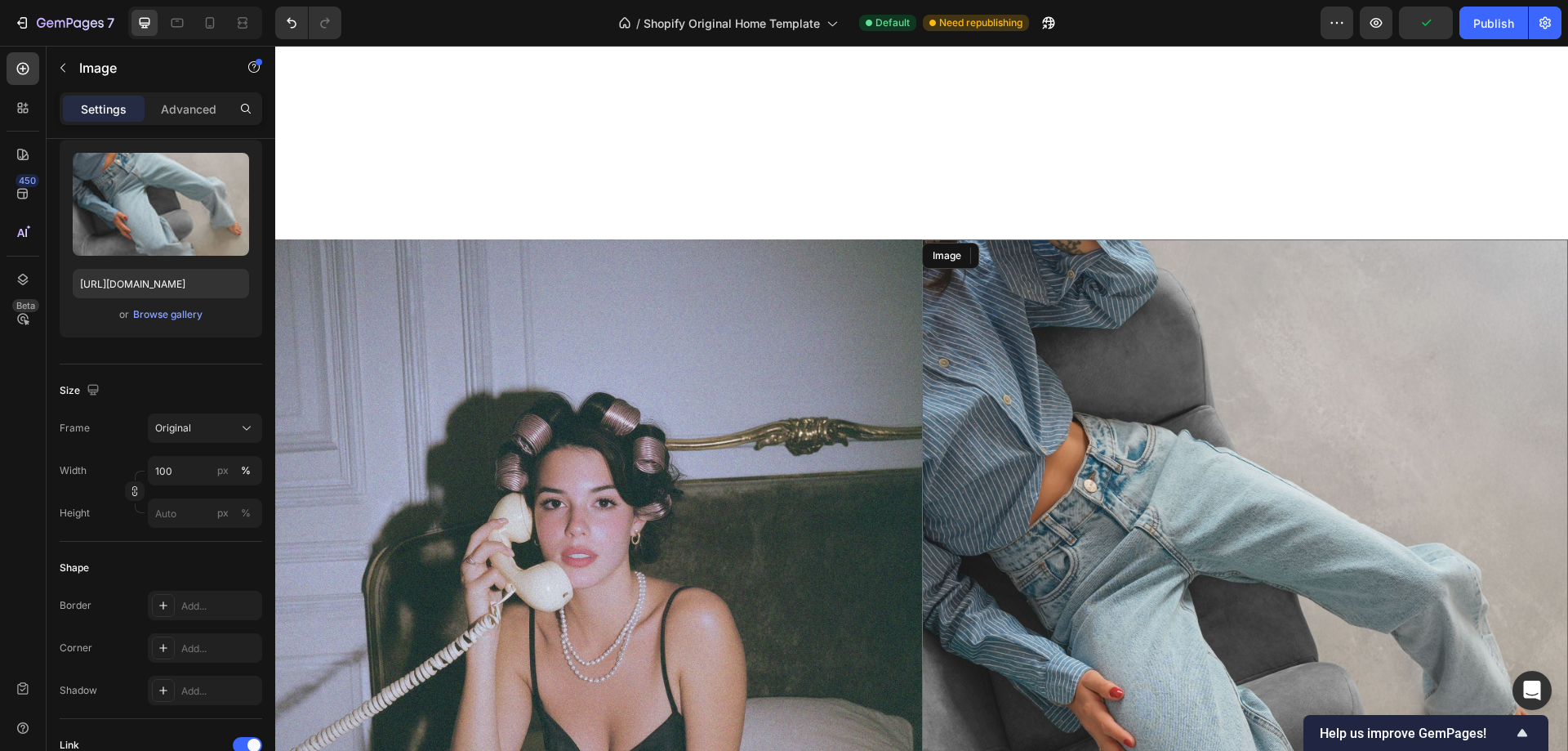
click at [1124, 244] on img at bounding box center [1245, 643] width 647 height 808
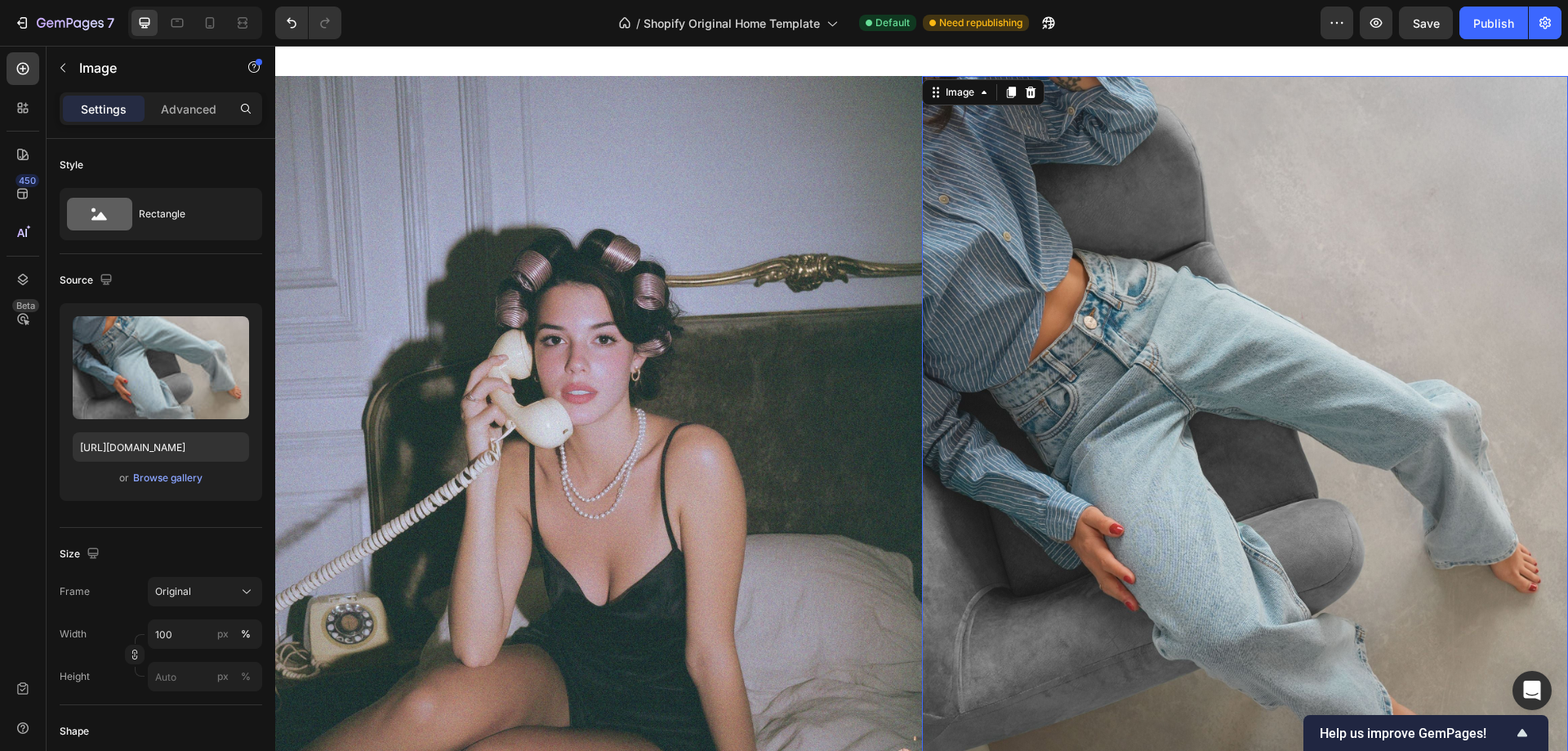
scroll to position [1144, 0]
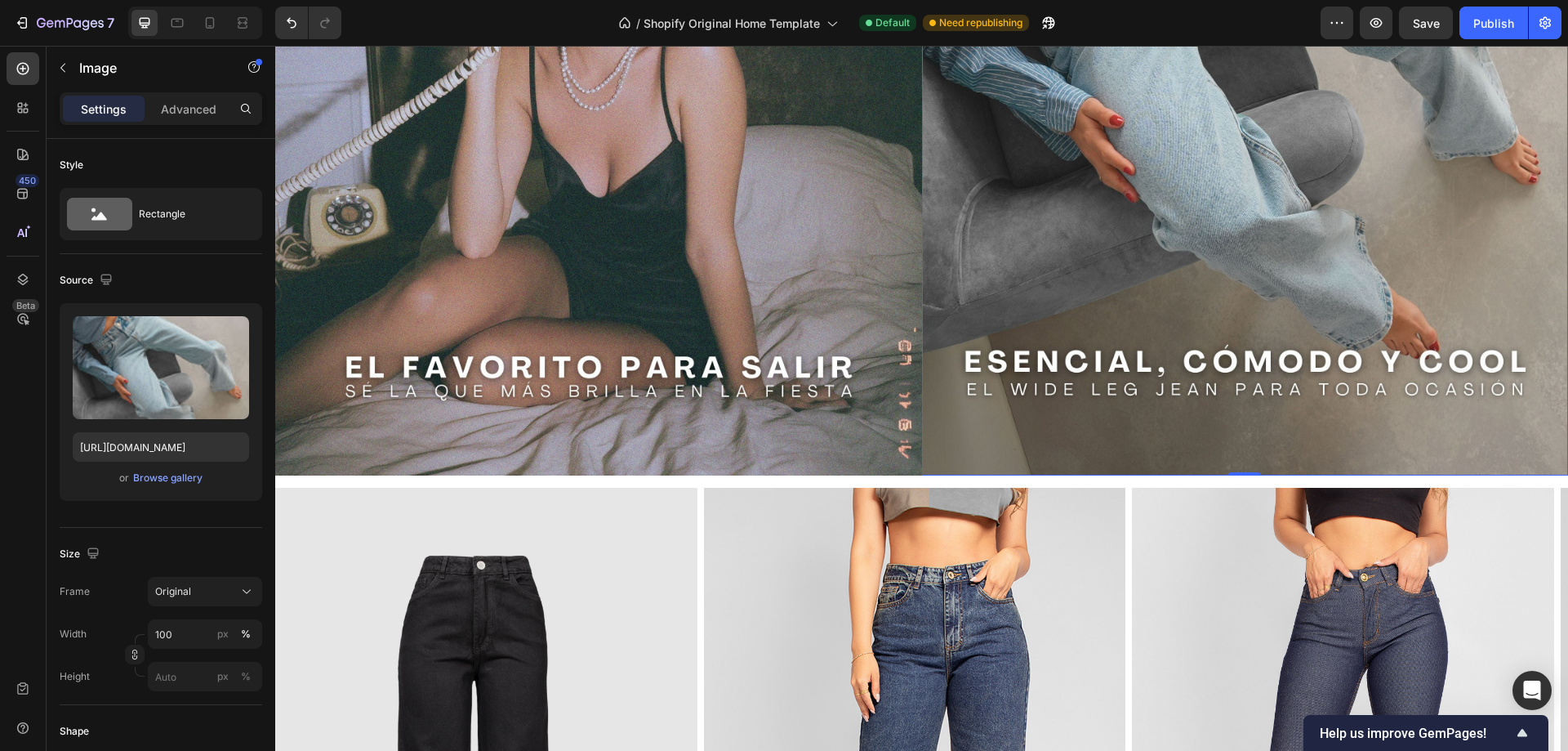
click at [1216, 235] on img at bounding box center [1245, 72] width 647 height 808
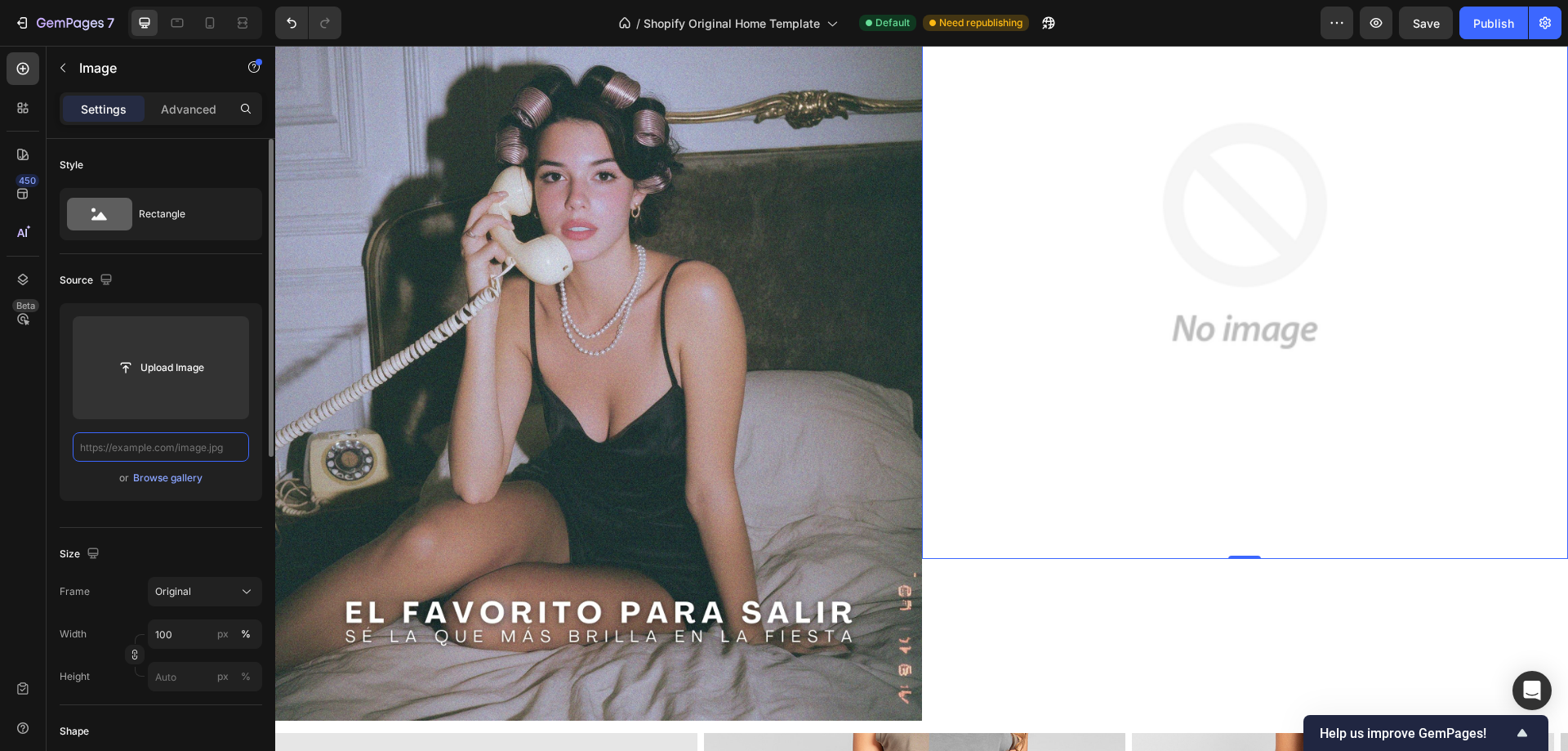
scroll to position [0, 0]
click at [203, 454] on input "text" at bounding box center [160, 447] width 176 height 30
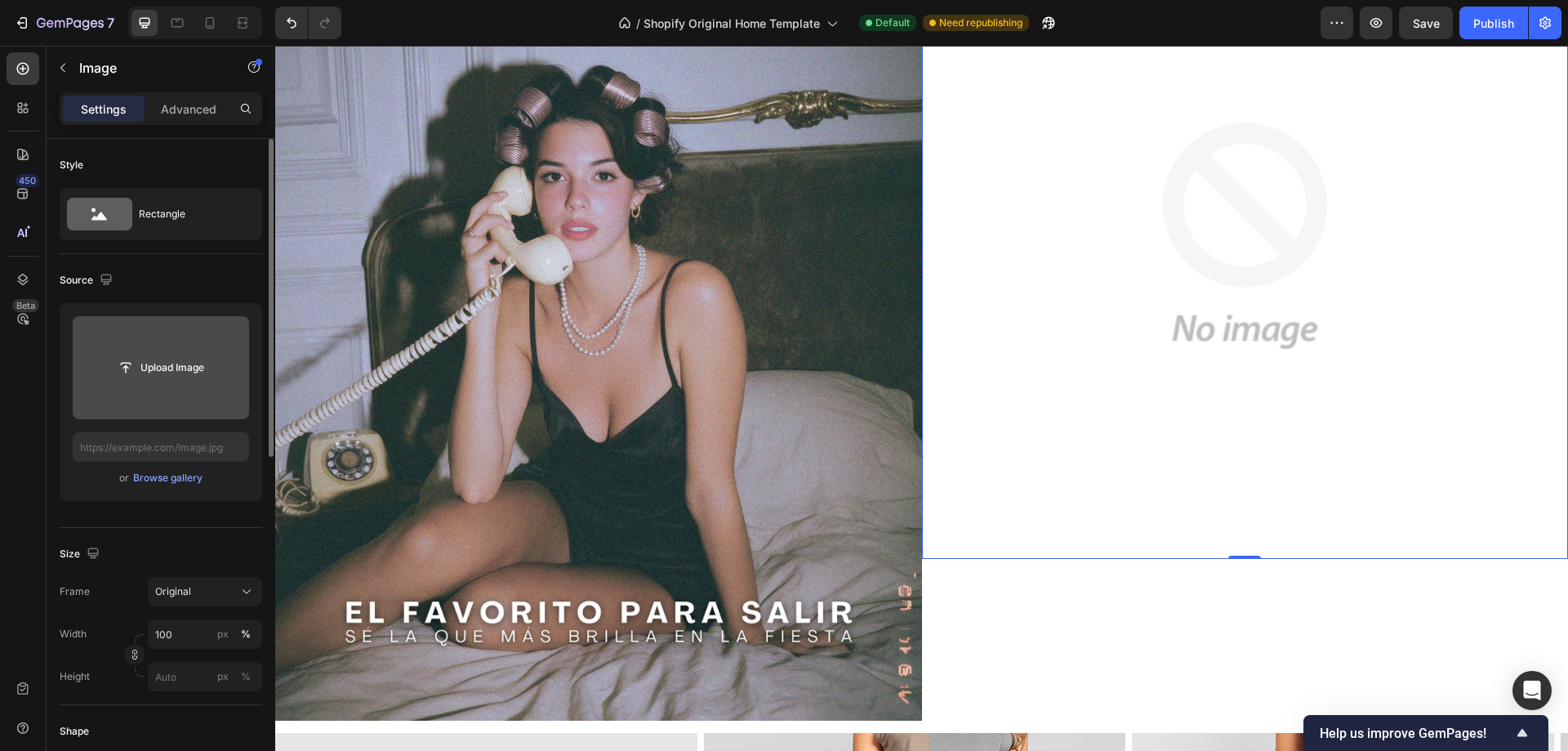
click at [160, 367] on input "file" at bounding box center [160, 367] width 113 height 28
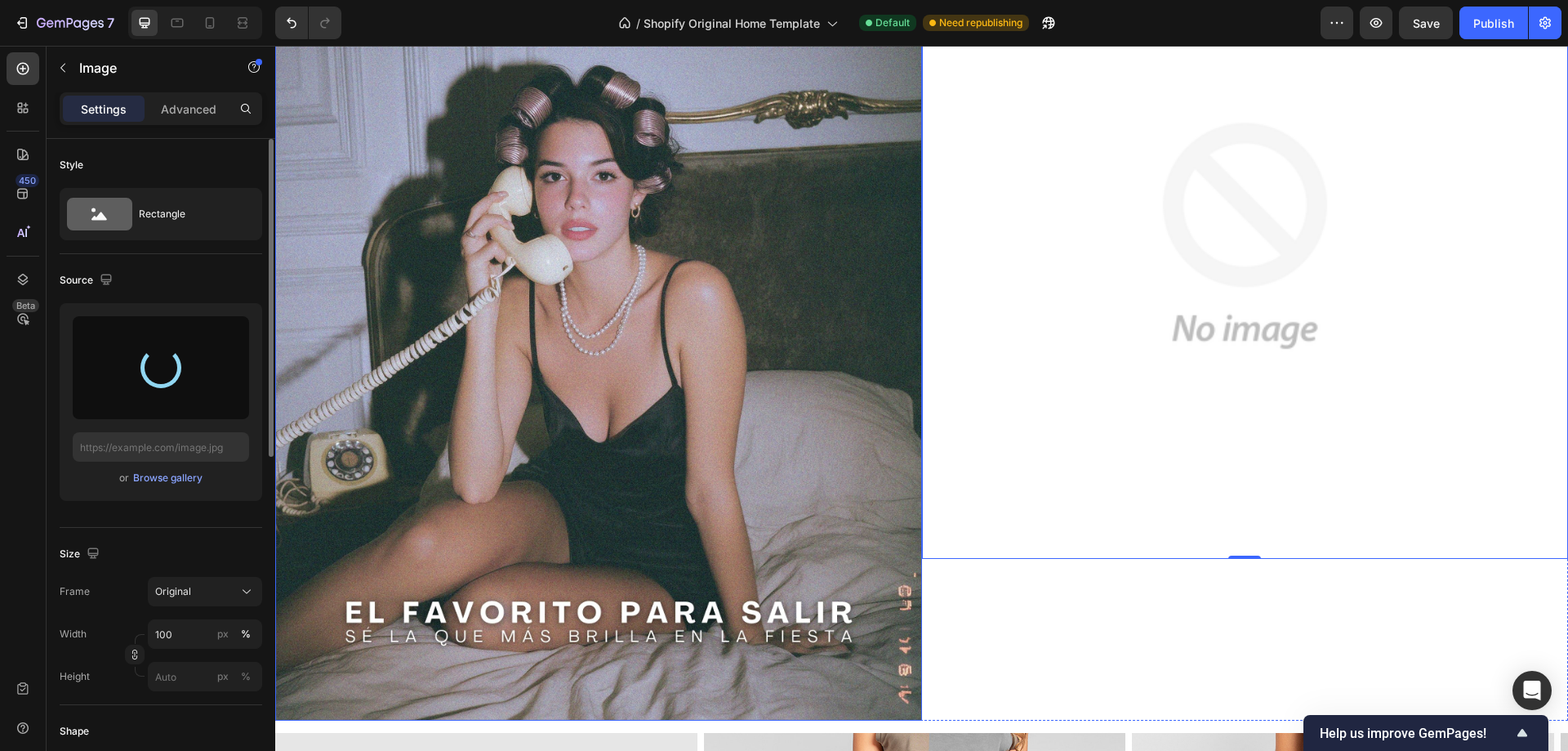
type input "[URL][DOMAIN_NAME]"
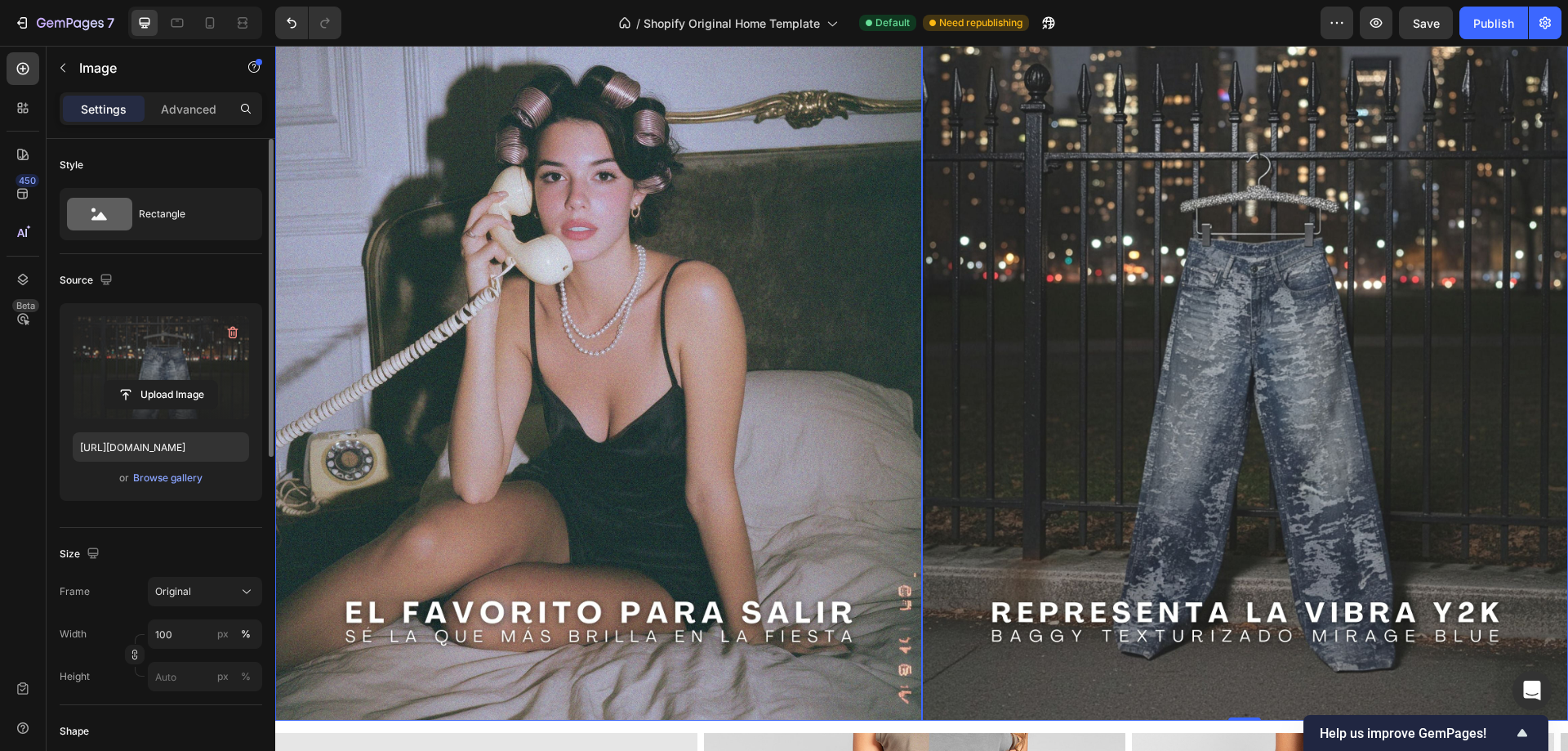
click at [709, 413] on img at bounding box center [598, 316] width 647 height 808
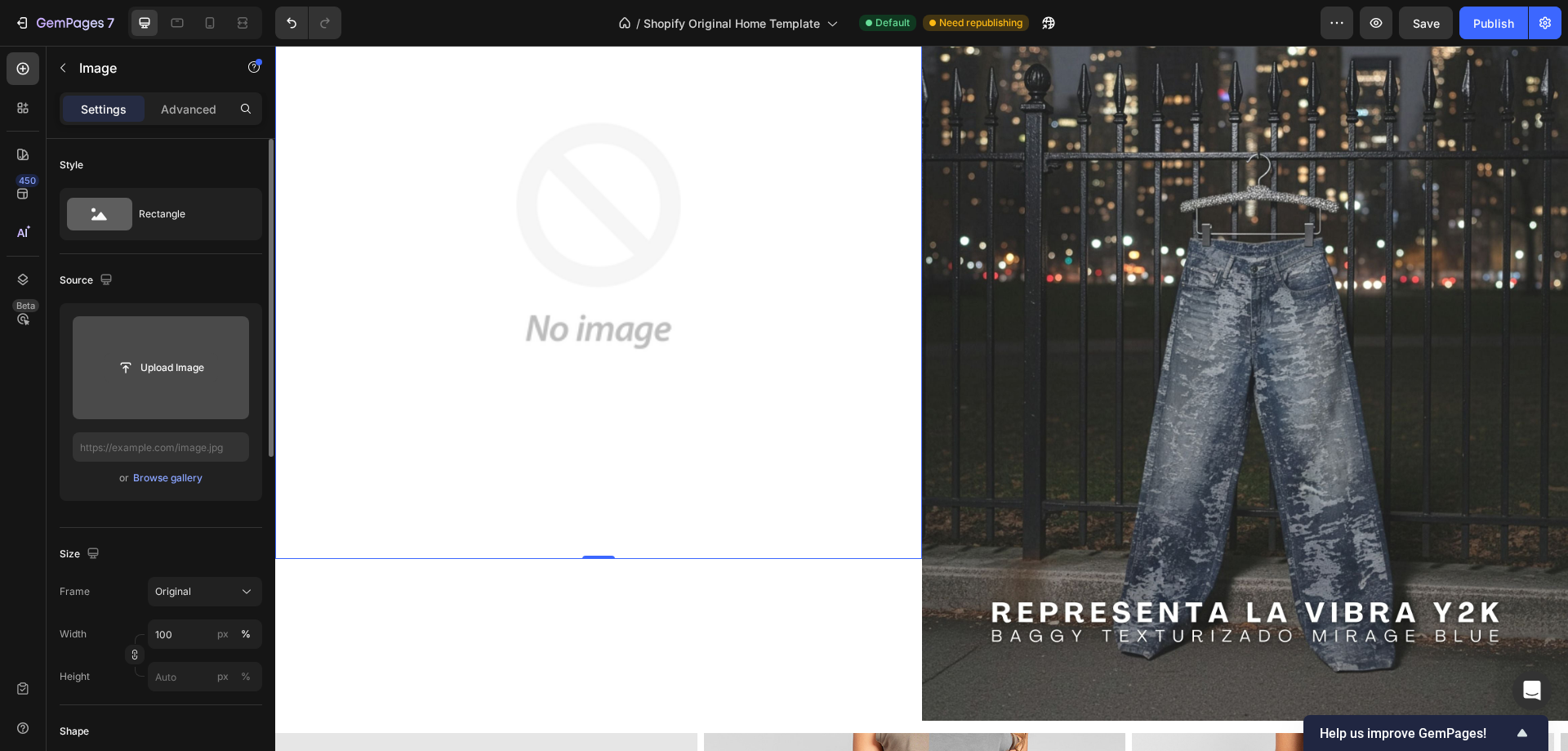
click at [176, 373] on input "file" at bounding box center [160, 367] width 113 height 28
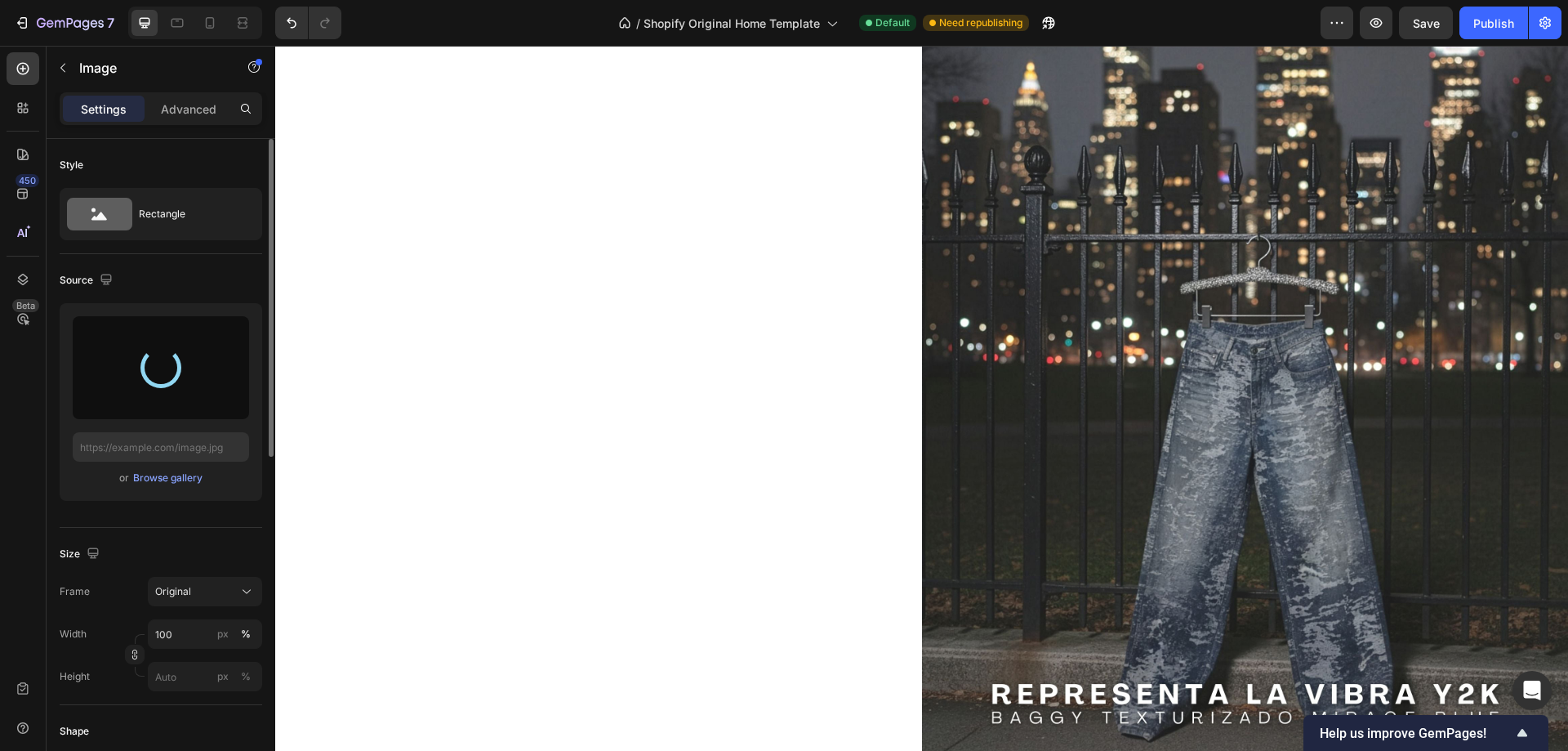
type input "[URL][DOMAIN_NAME]"
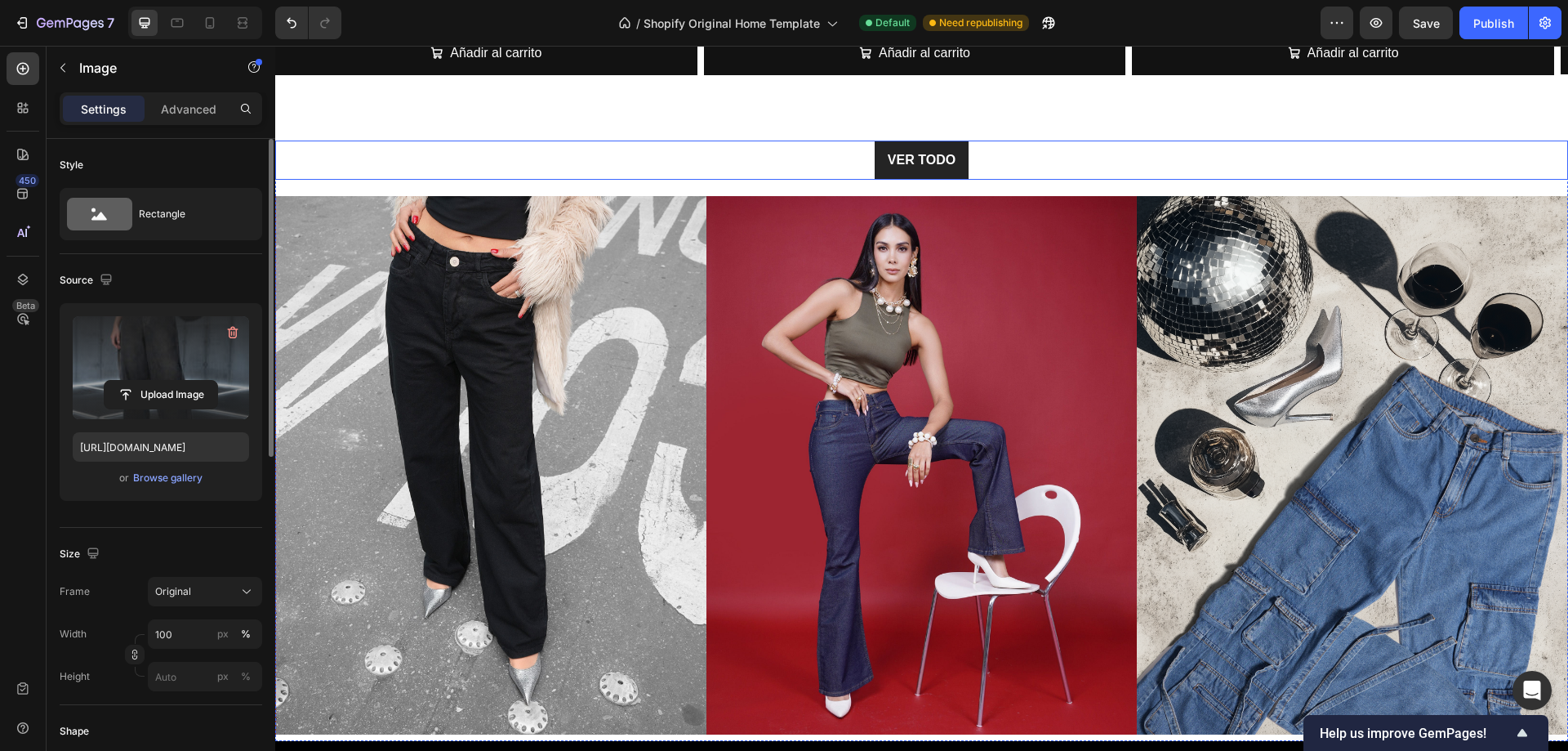
scroll to position [3921, 0]
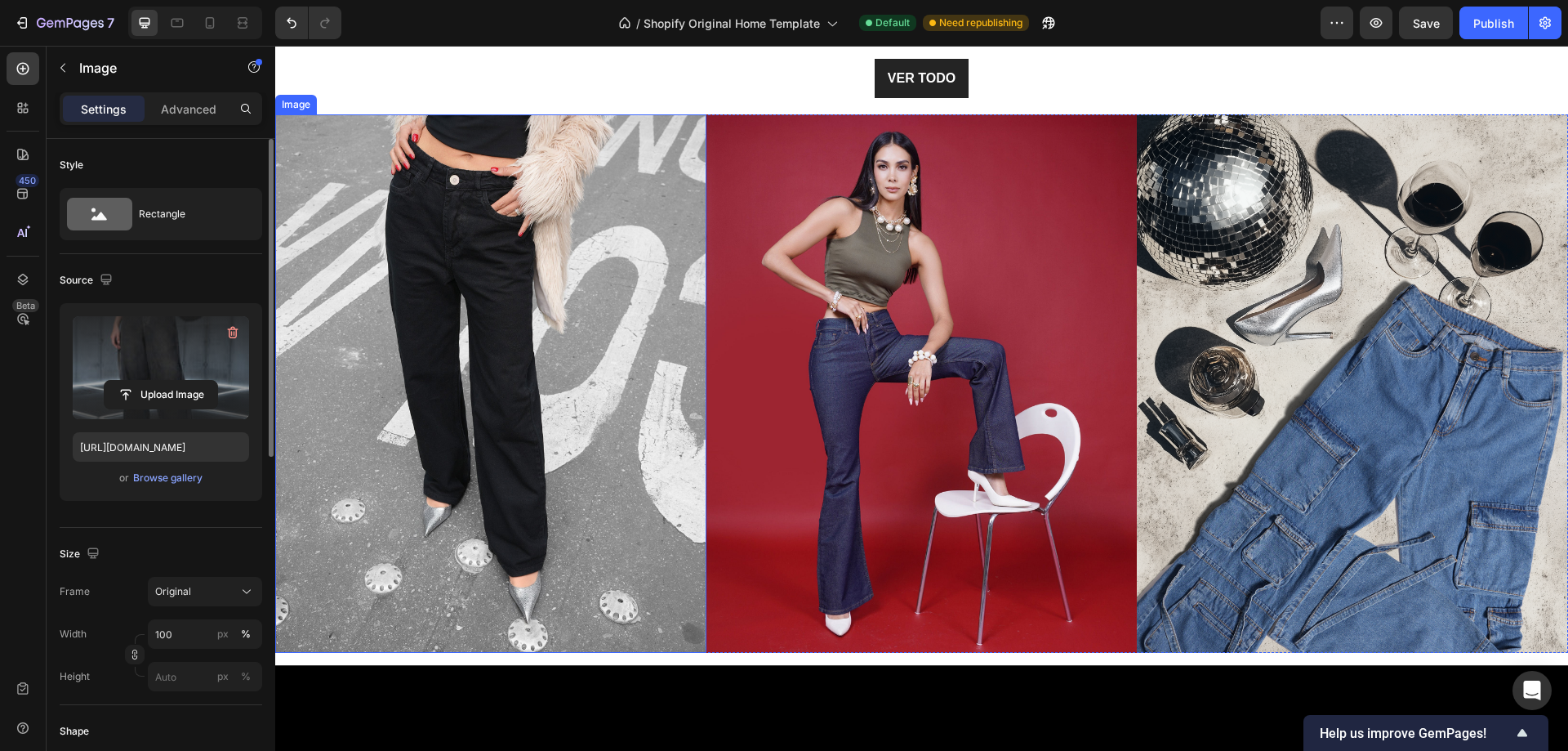
click at [522, 394] on img at bounding box center [491, 384] width 432 height 539
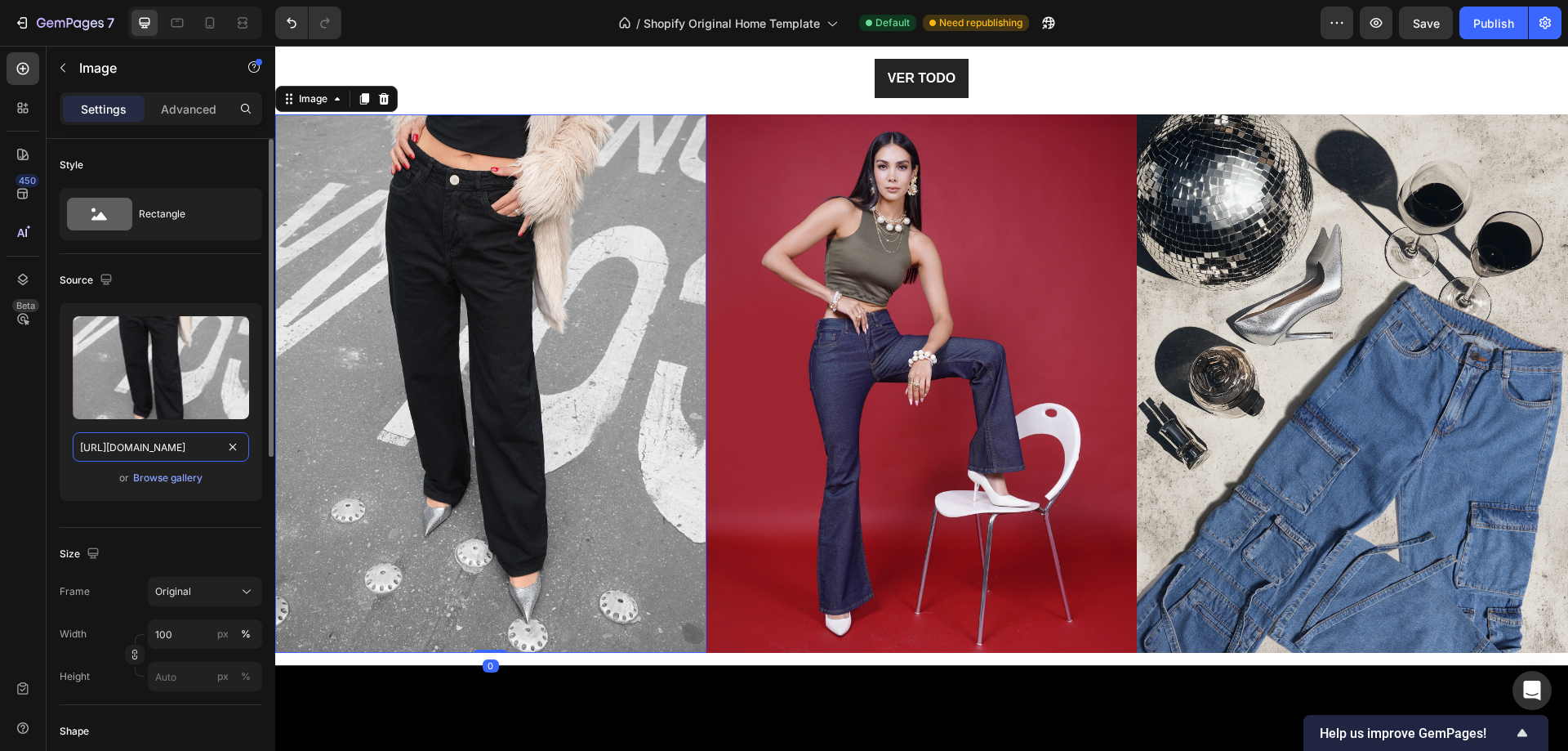
click at [208, 453] on input "[URL][DOMAIN_NAME]" at bounding box center [160, 447] width 176 height 30
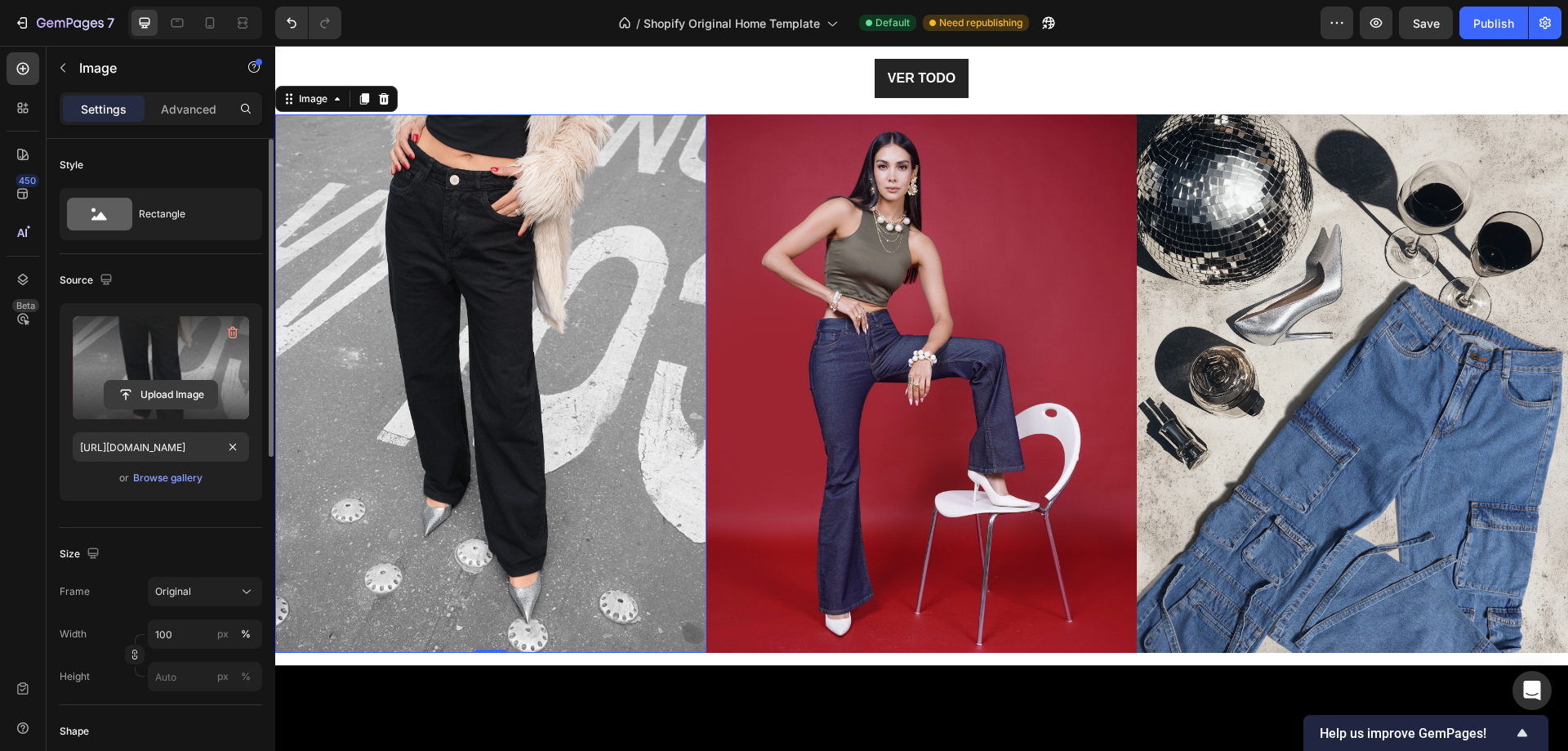
click at [179, 395] on input "file" at bounding box center [160, 395] width 113 height 28
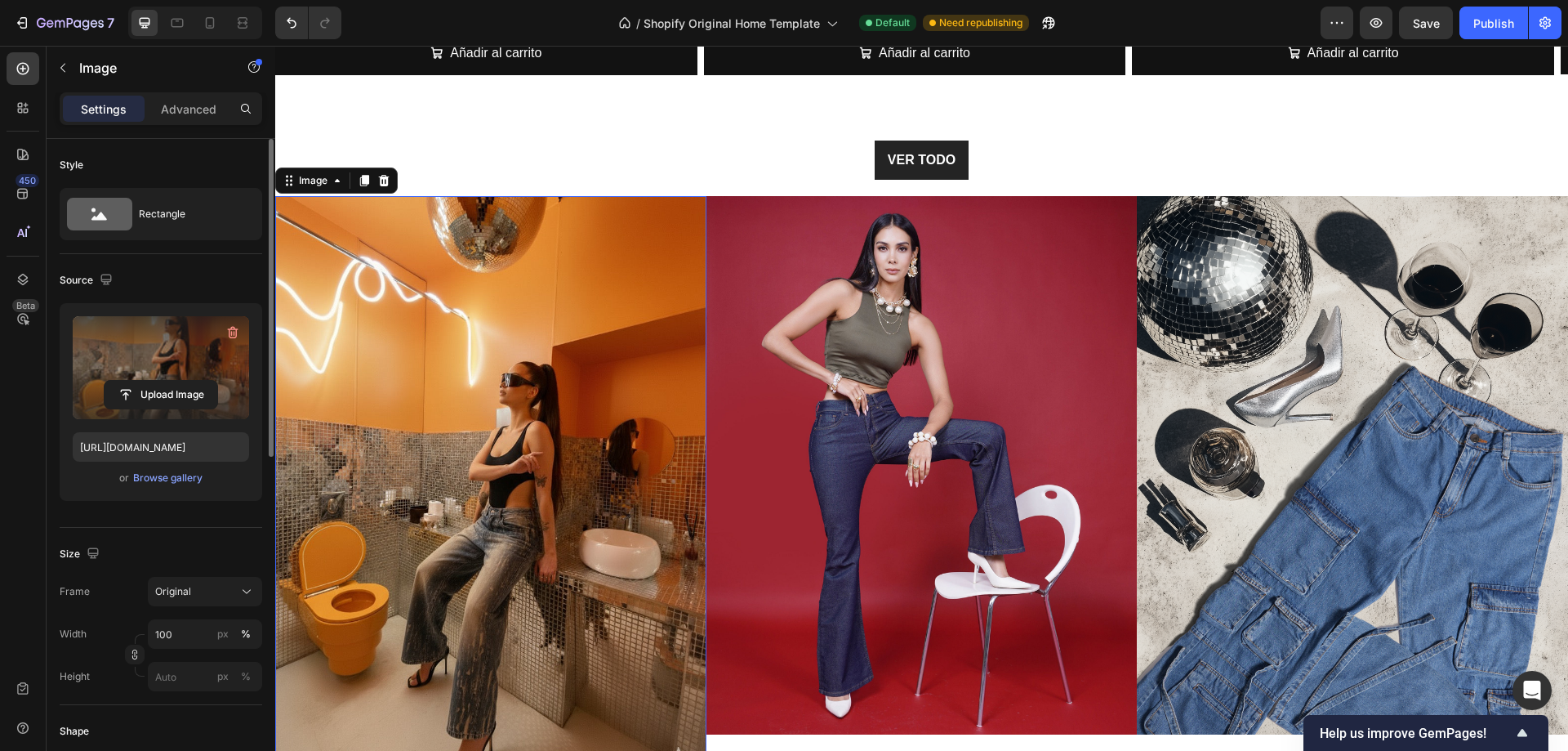
scroll to position [4003, 0]
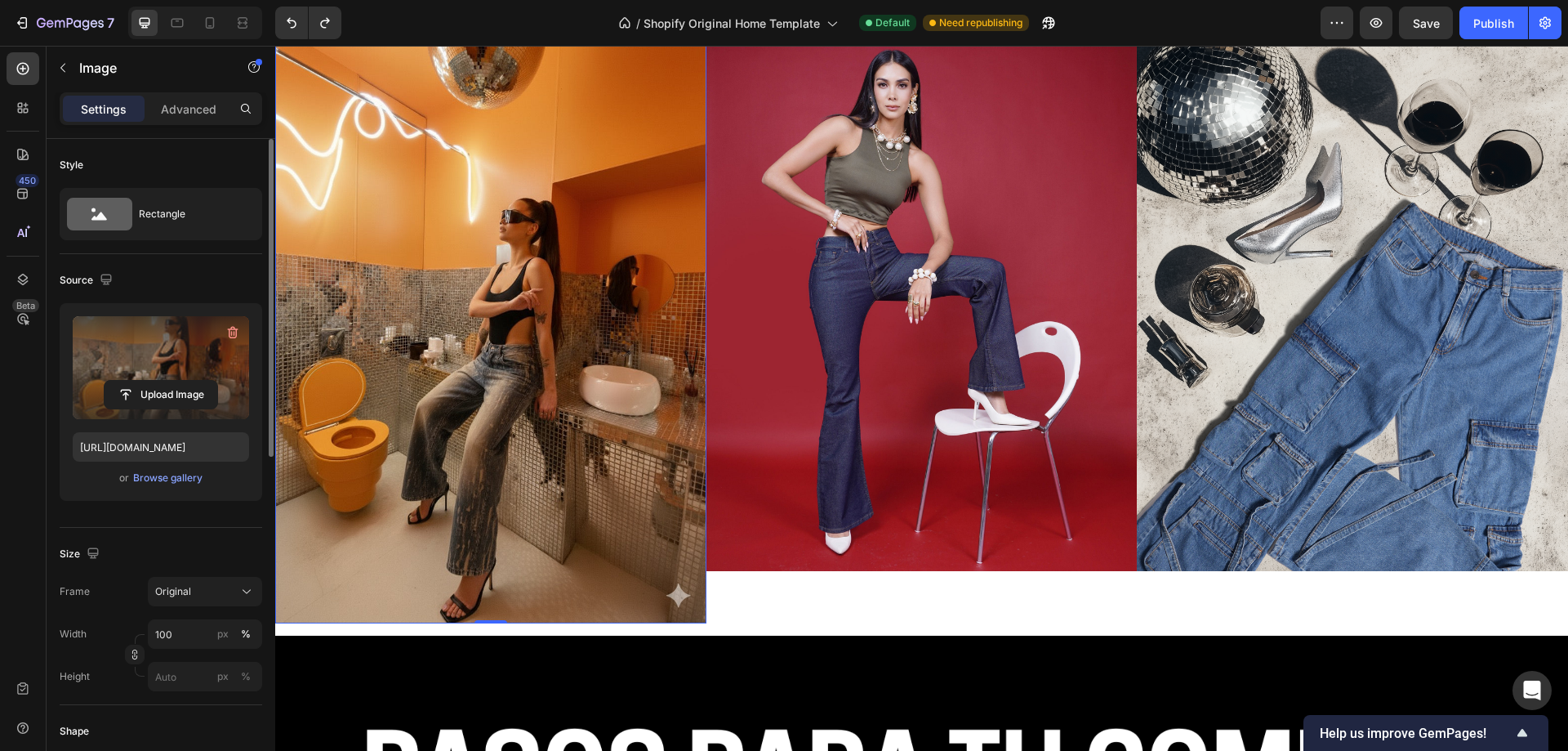
type input "[URL][DOMAIN_NAME]"
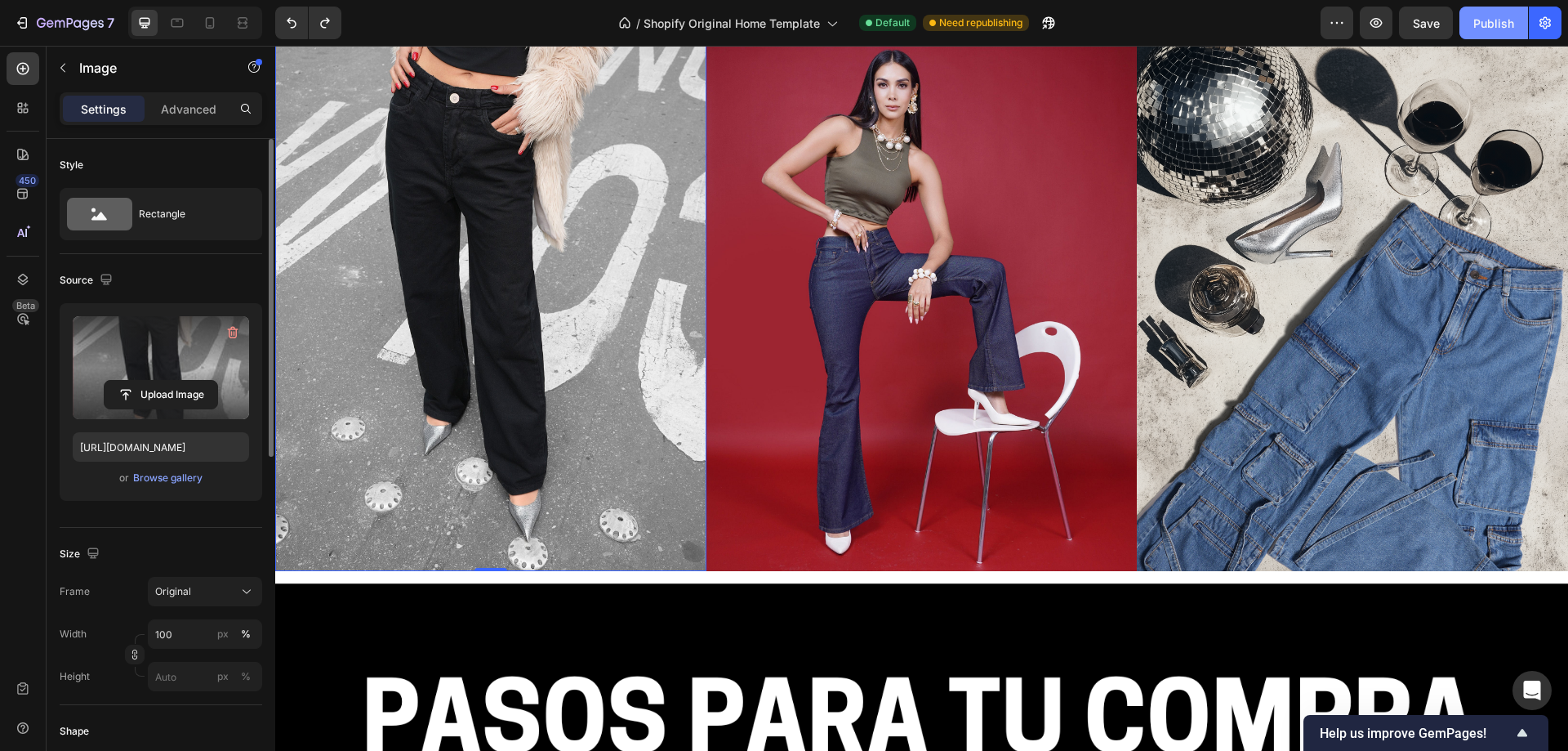
click at [1491, 34] on button "Publish" at bounding box center [1493, 22] width 68 height 32
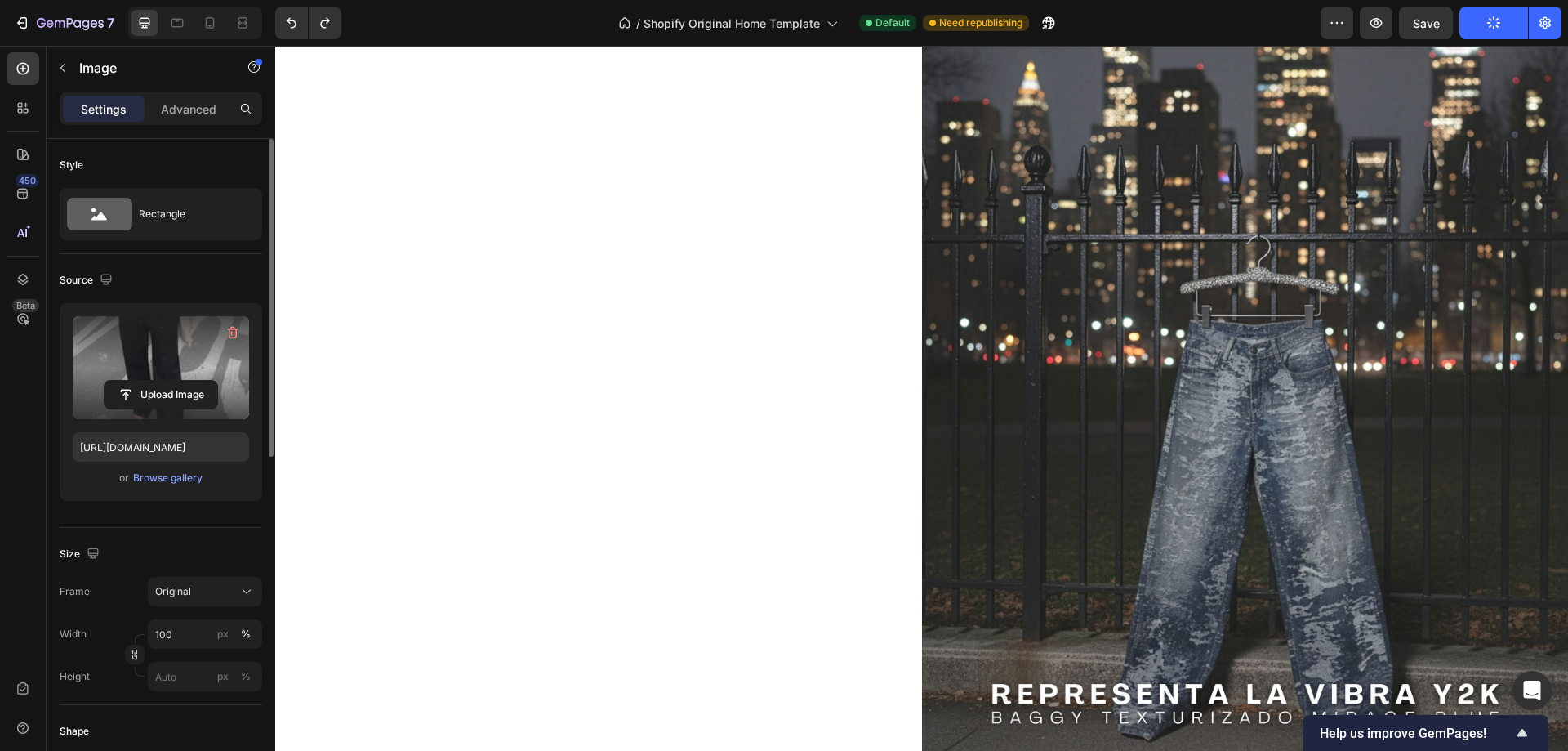
scroll to position [899, 0]
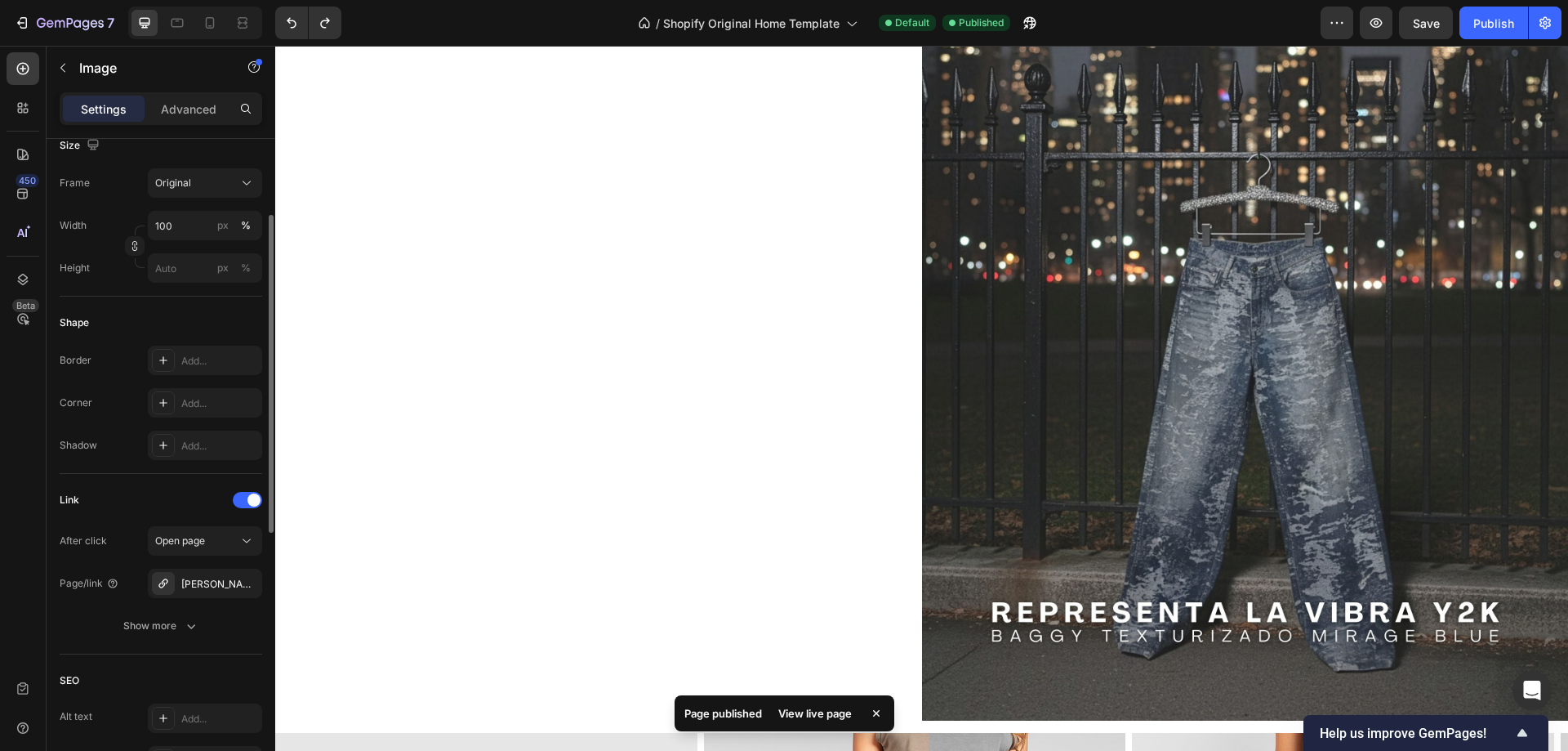
scroll to position [572, 0]
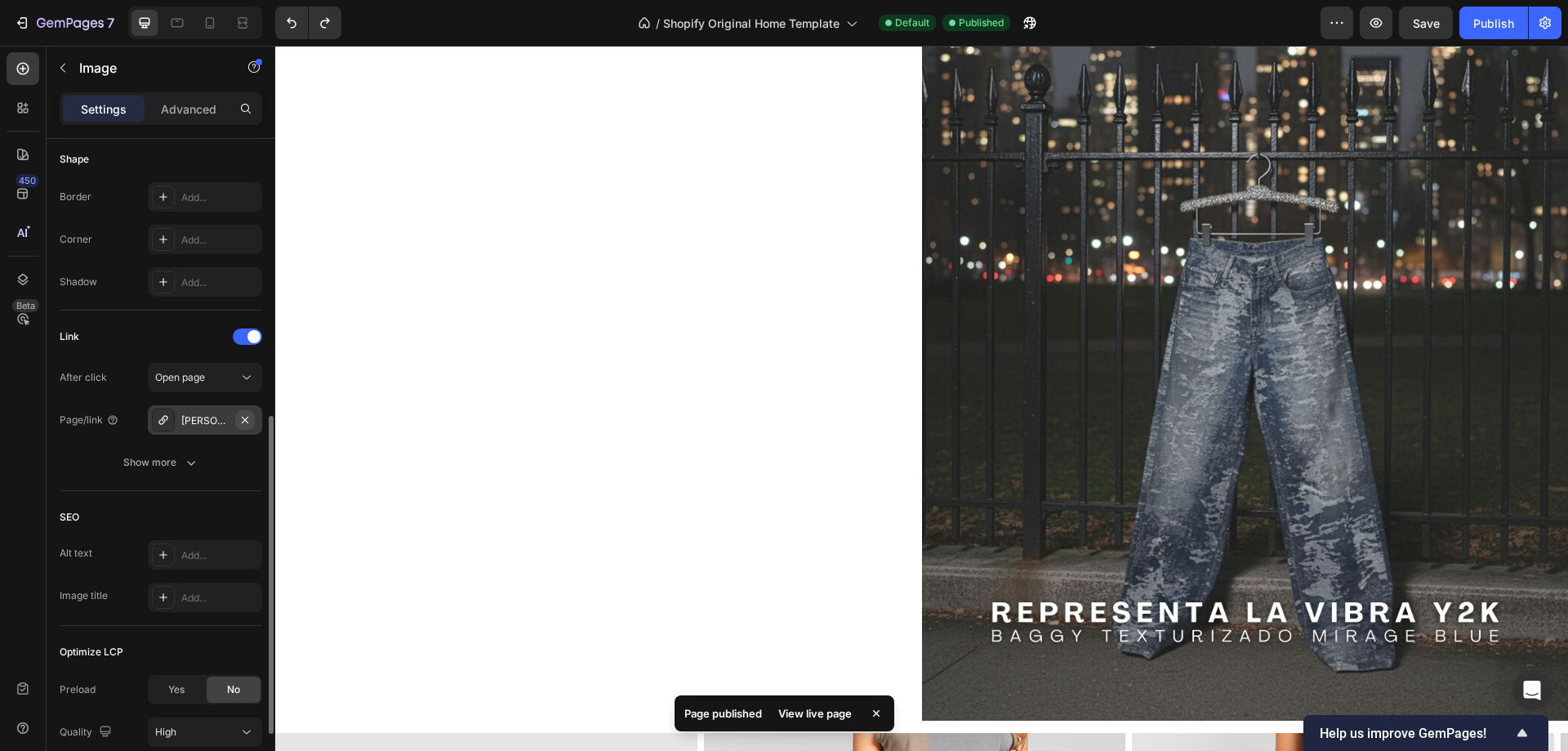
click at [244, 419] on icon "button" at bounding box center [244, 419] width 6 height 6
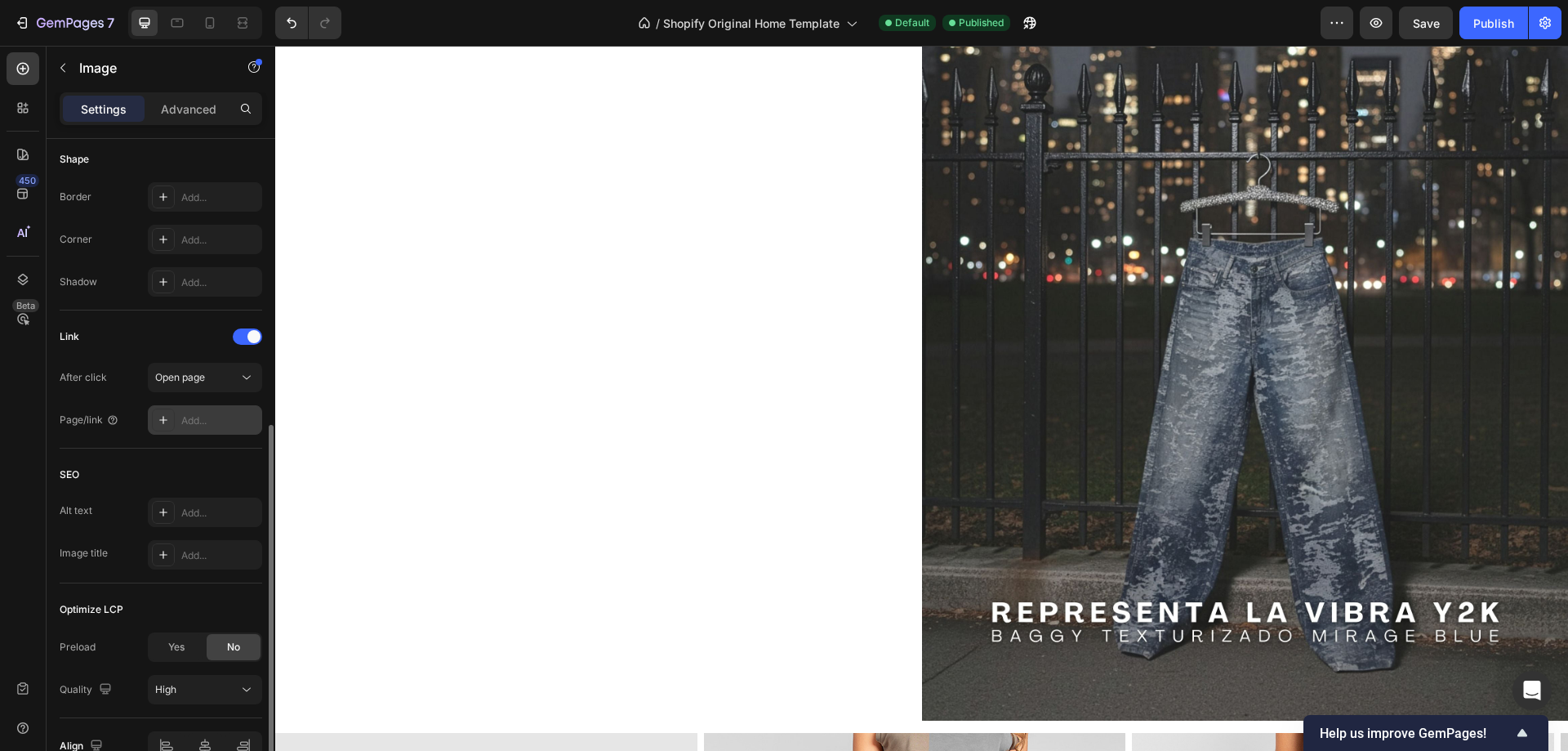
click at [200, 424] on div "Add..." at bounding box center [220, 421] width 77 height 15
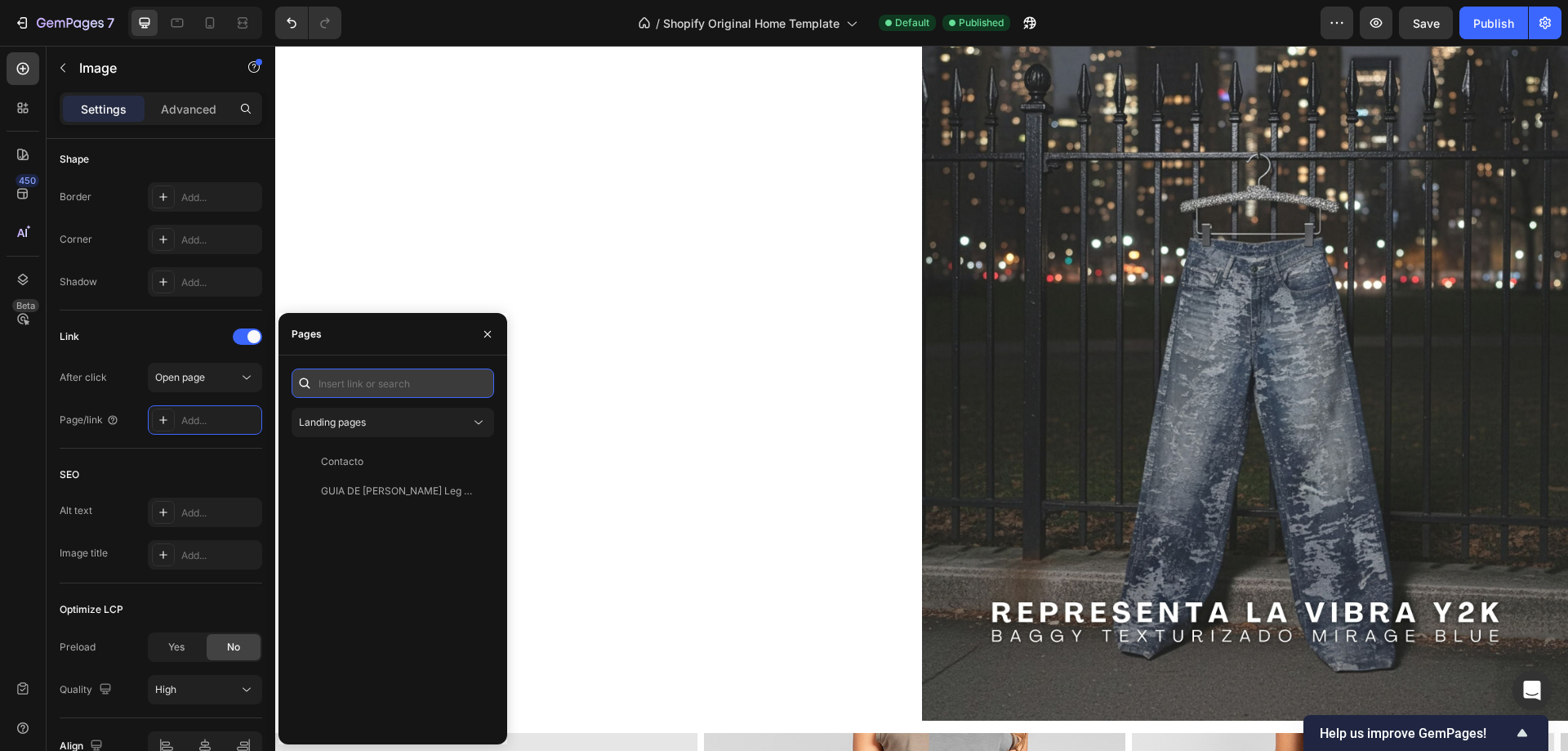
click at [351, 382] on input "text" at bounding box center [393, 383] width 203 height 30
click at [371, 422] on div "Landing pages" at bounding box center [385, 423] width 172 height 15
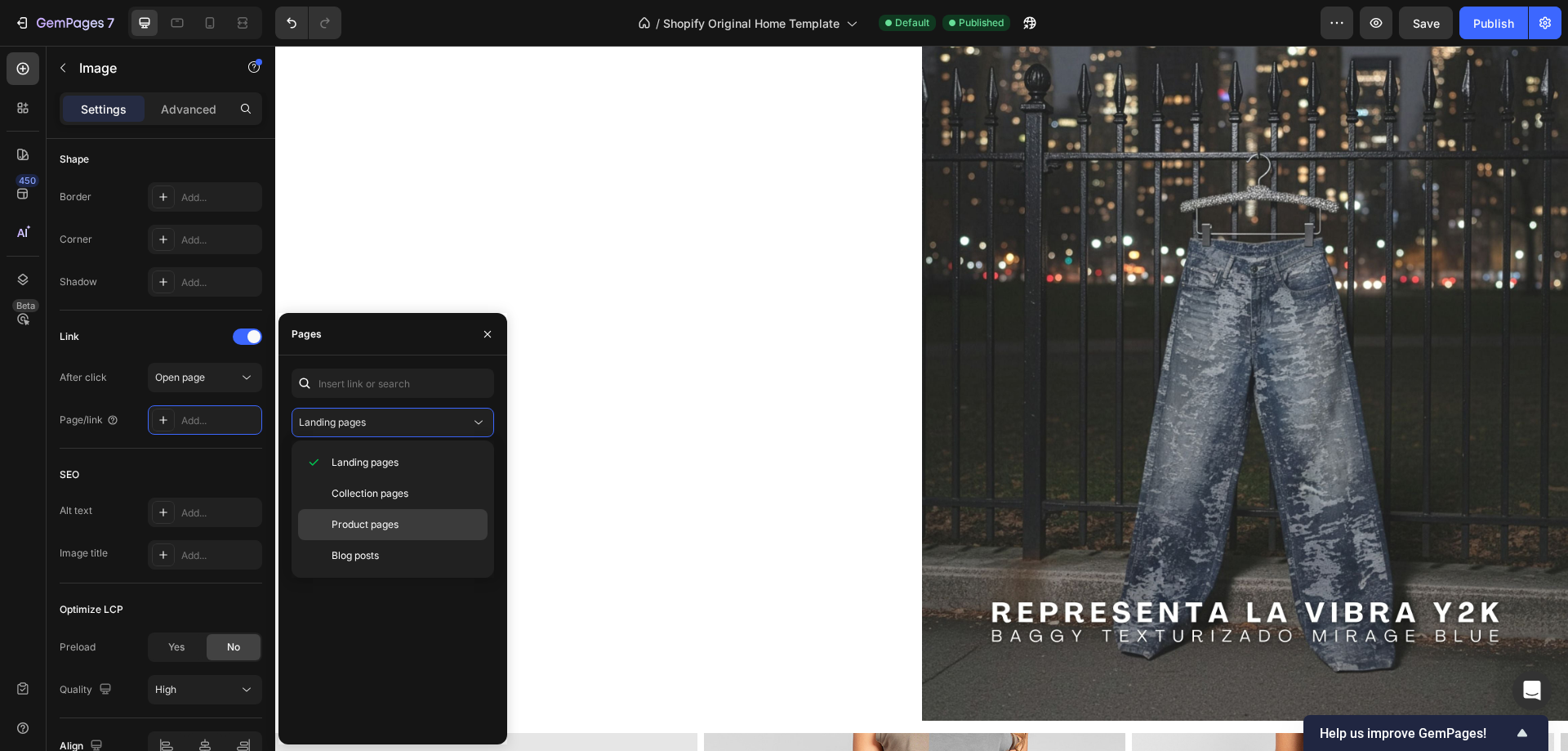
click at [394, 523] on span "Product pages" at bounding box center [365, 525] width 67 height 15
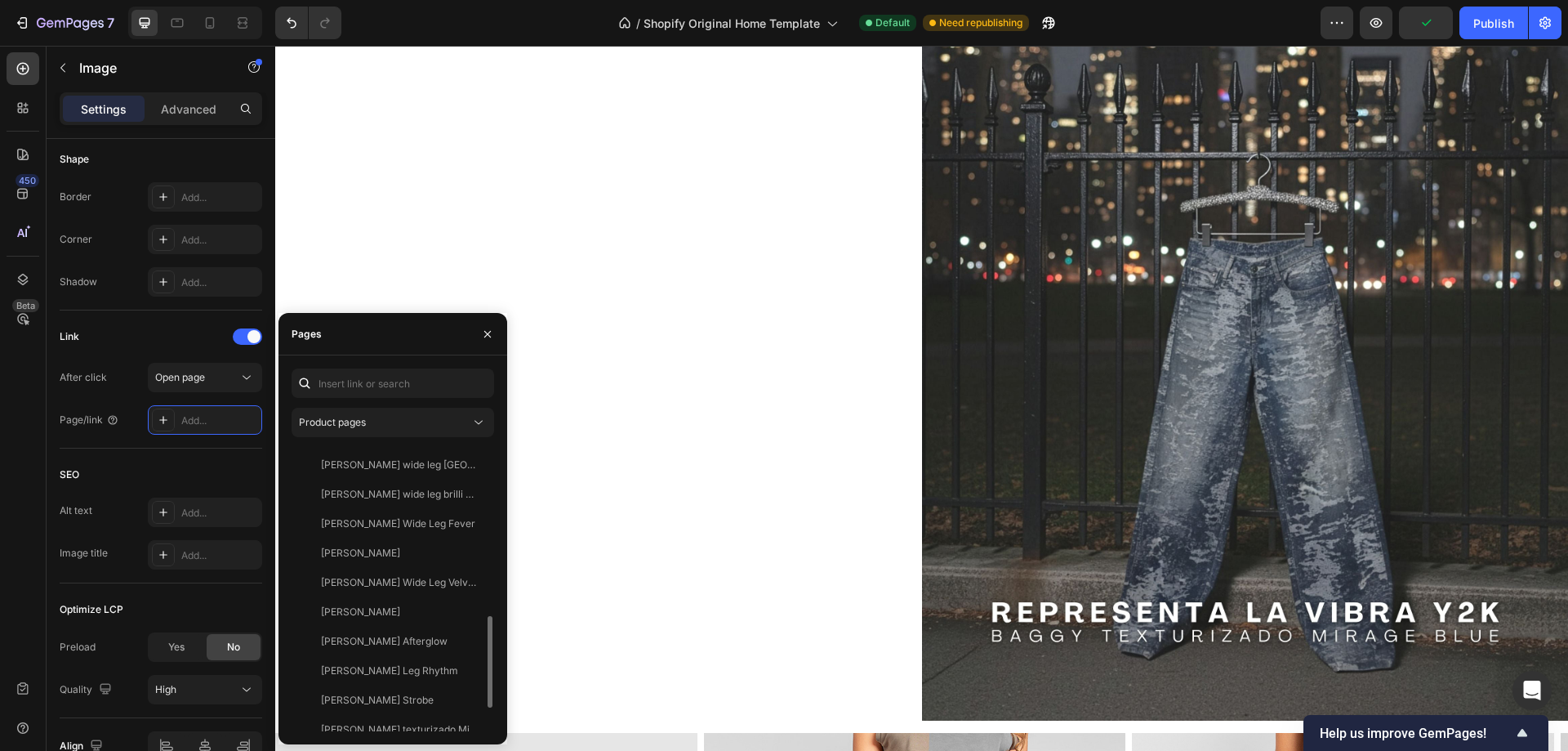
scroll to position [598, 0]
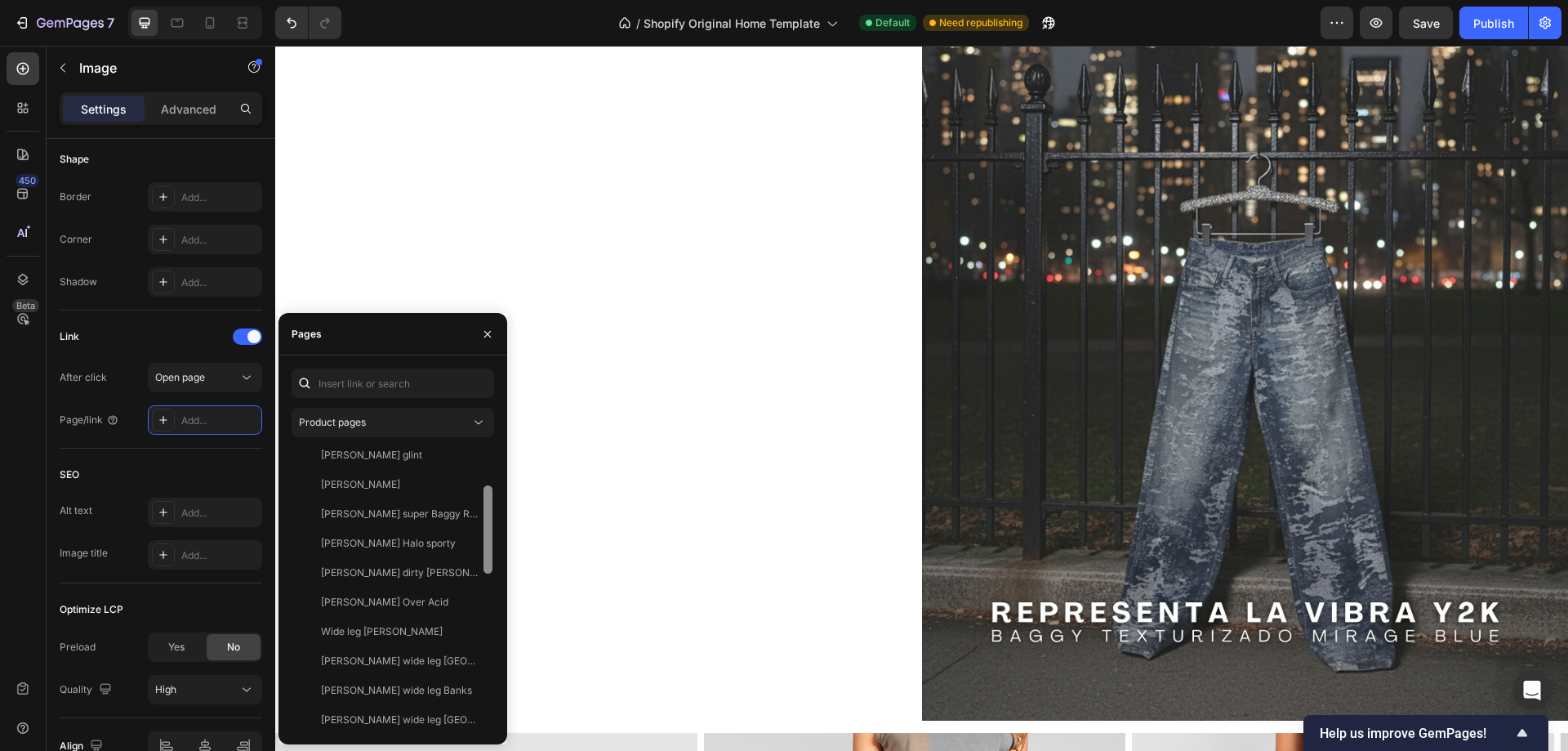
drag, startPoint x: 765, startPoint y: 725, endPoint x: 508, endPoint y: 517, distance: 330.6
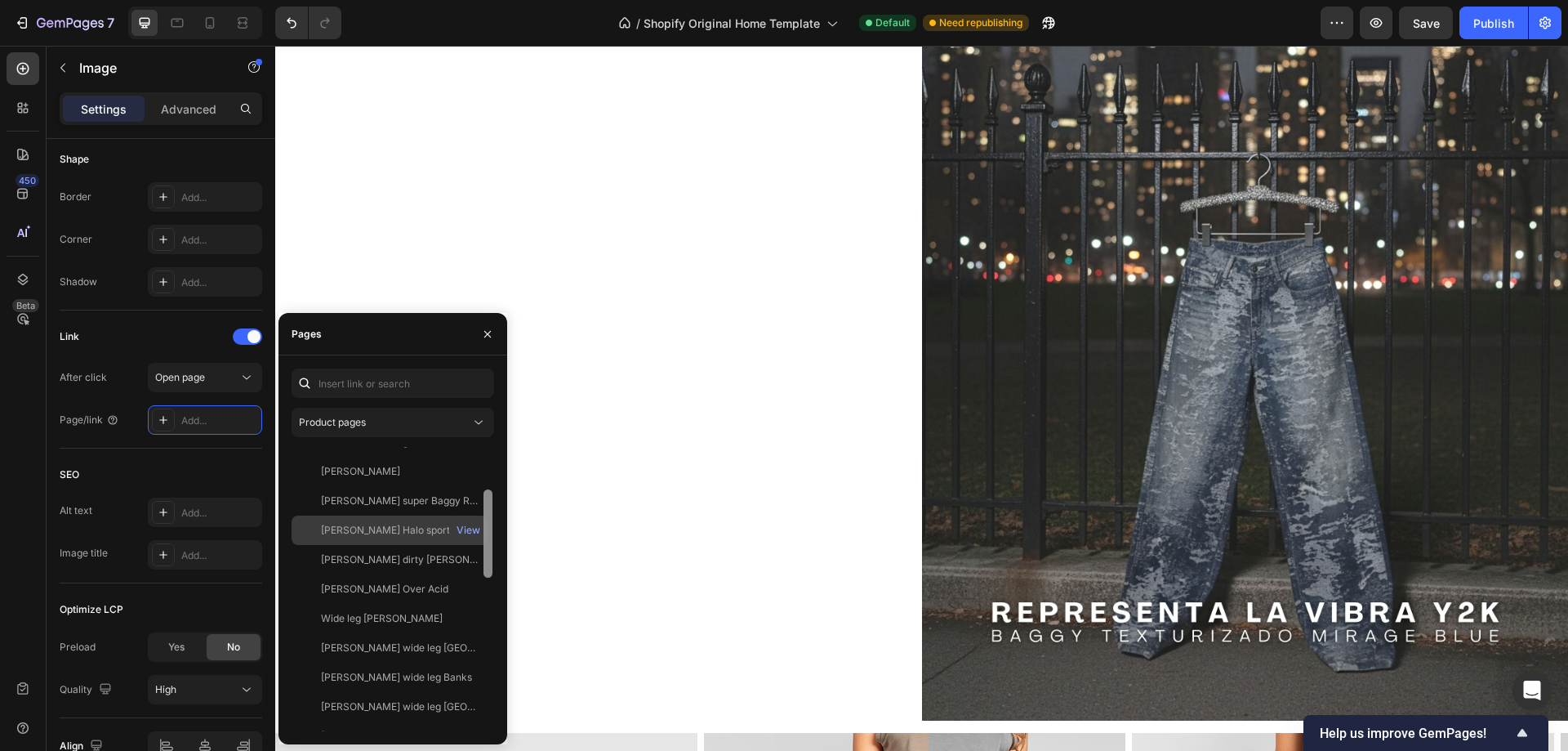
scroll to position [135, 0]
click at [419, 529] on div "[PERSON_NAME] Halo sporty" at bounding box center [388, 532] width 135 height 15
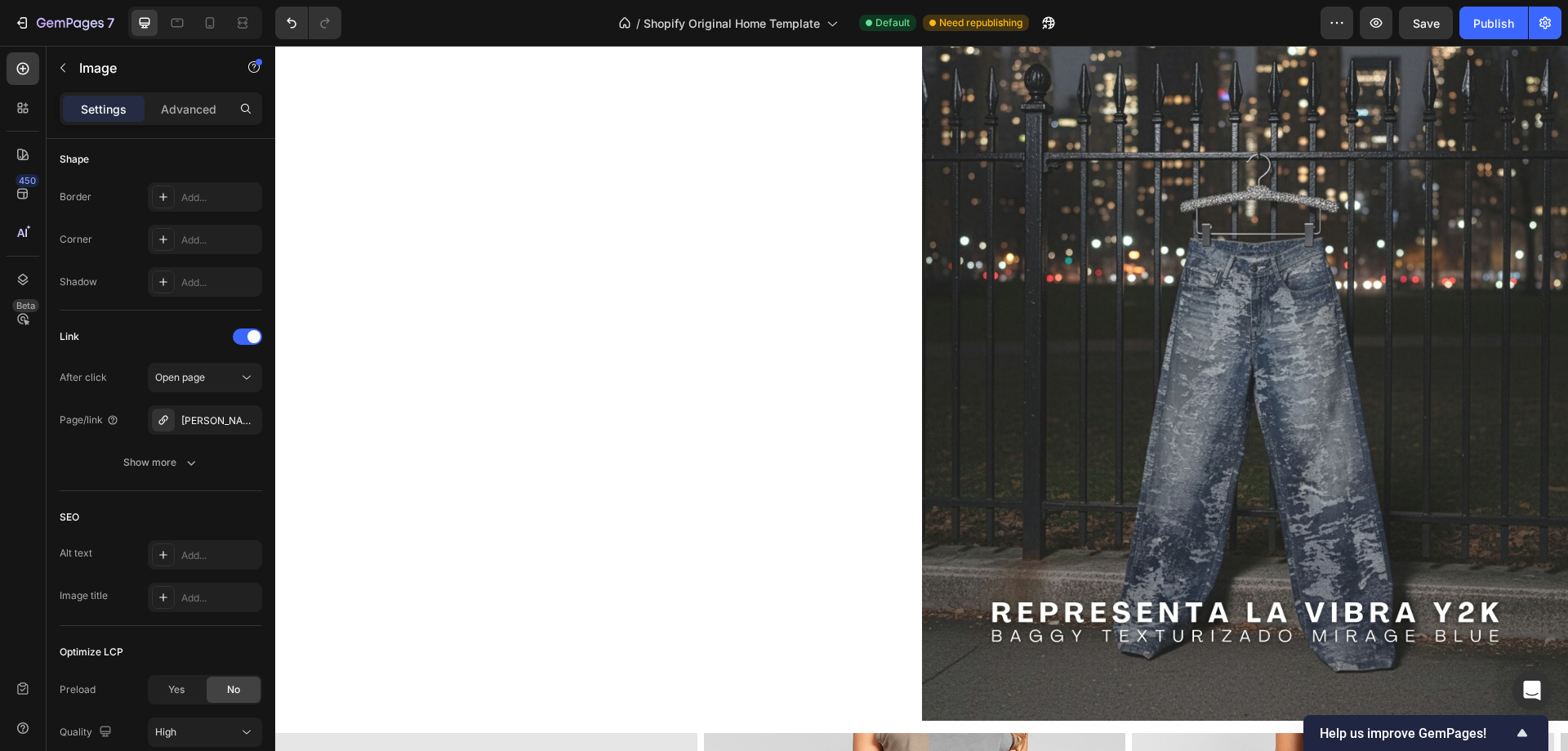
click at [46, 482] on div "450 Beta" at bounding box center [23, 399] width 46 height 705
click at [1124, 519] on img at bounding box center [1245, 316] width 647 height 808
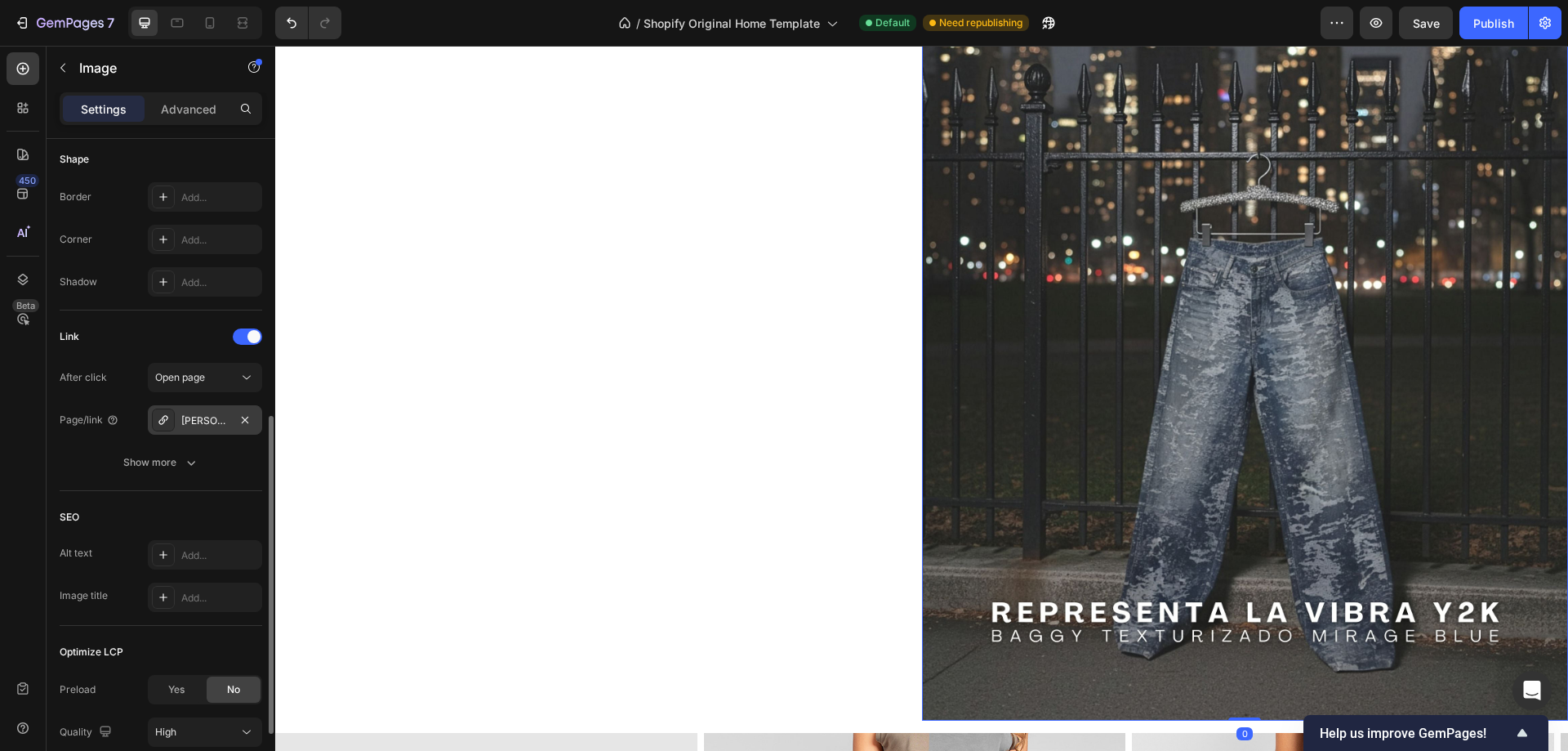
click at [215, 420] on div "[PERSON_NAME] wide leg [GEOGRAPHIC_DATA]" at bounding box center [205, 421] width 47 height 15
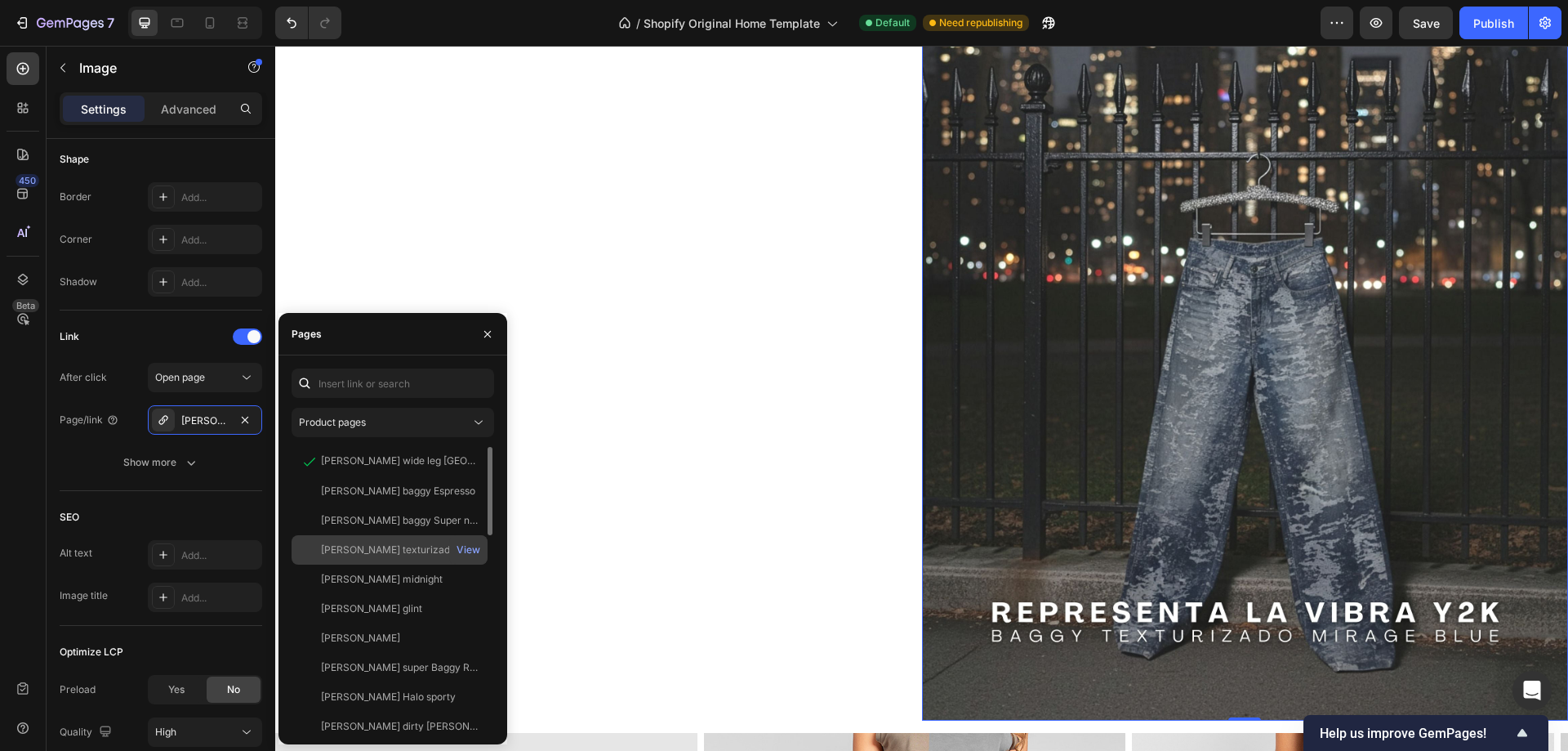
click at [416, 549] on div "[PERSON_NAME] texturizado Mirage blue" at bounding box center [399, 550] width 157 height 15
click at [467, 551] on div "View" at bounding box center [469, 550] width 24 height 15
click at [53, 458] on div "Style Rectangle Source Upload Image [URL][DOMAIN_NAME] or Browse gallery Size F…" at bounding box center [160, 247] width 229 height 1361
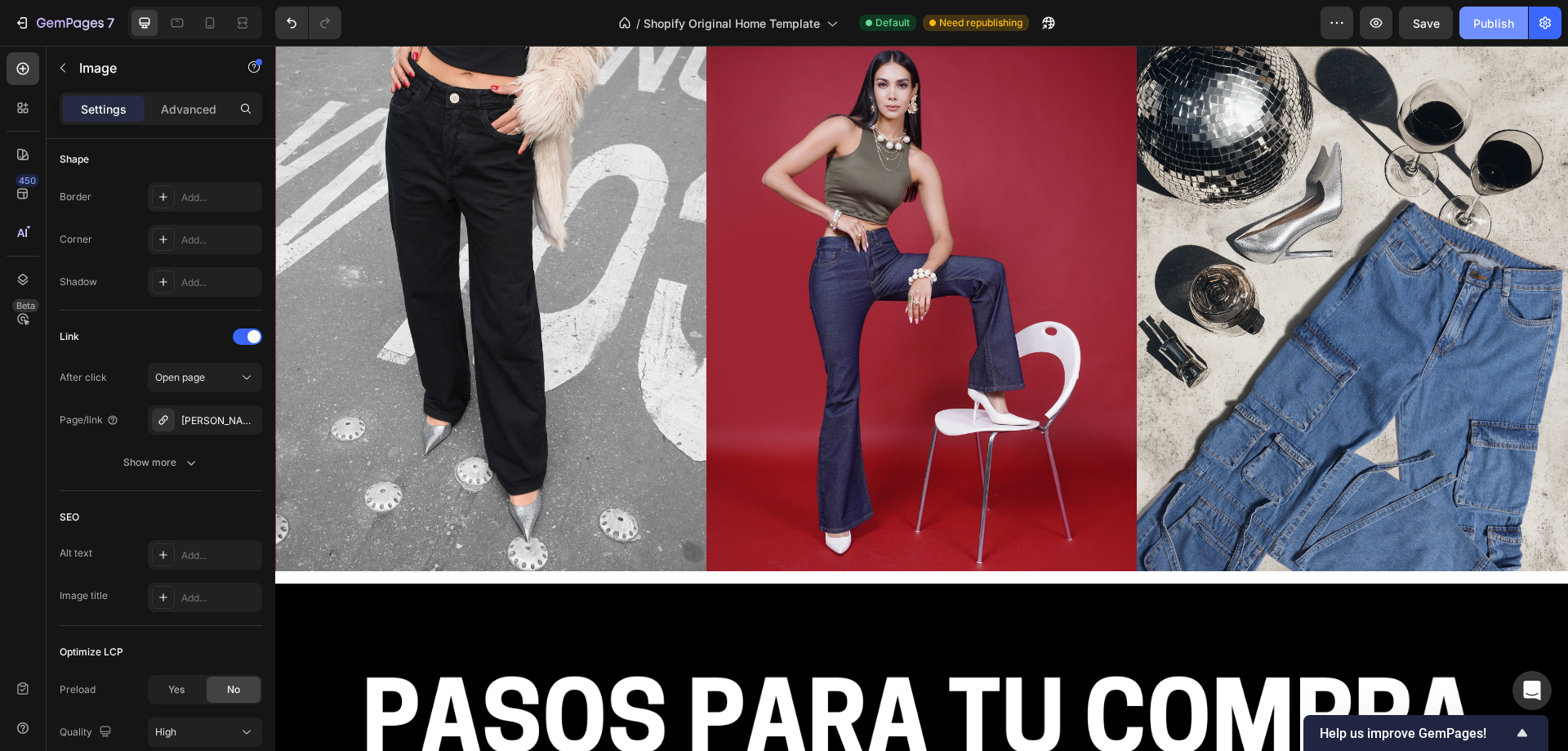
scroll to position [3840, 0]
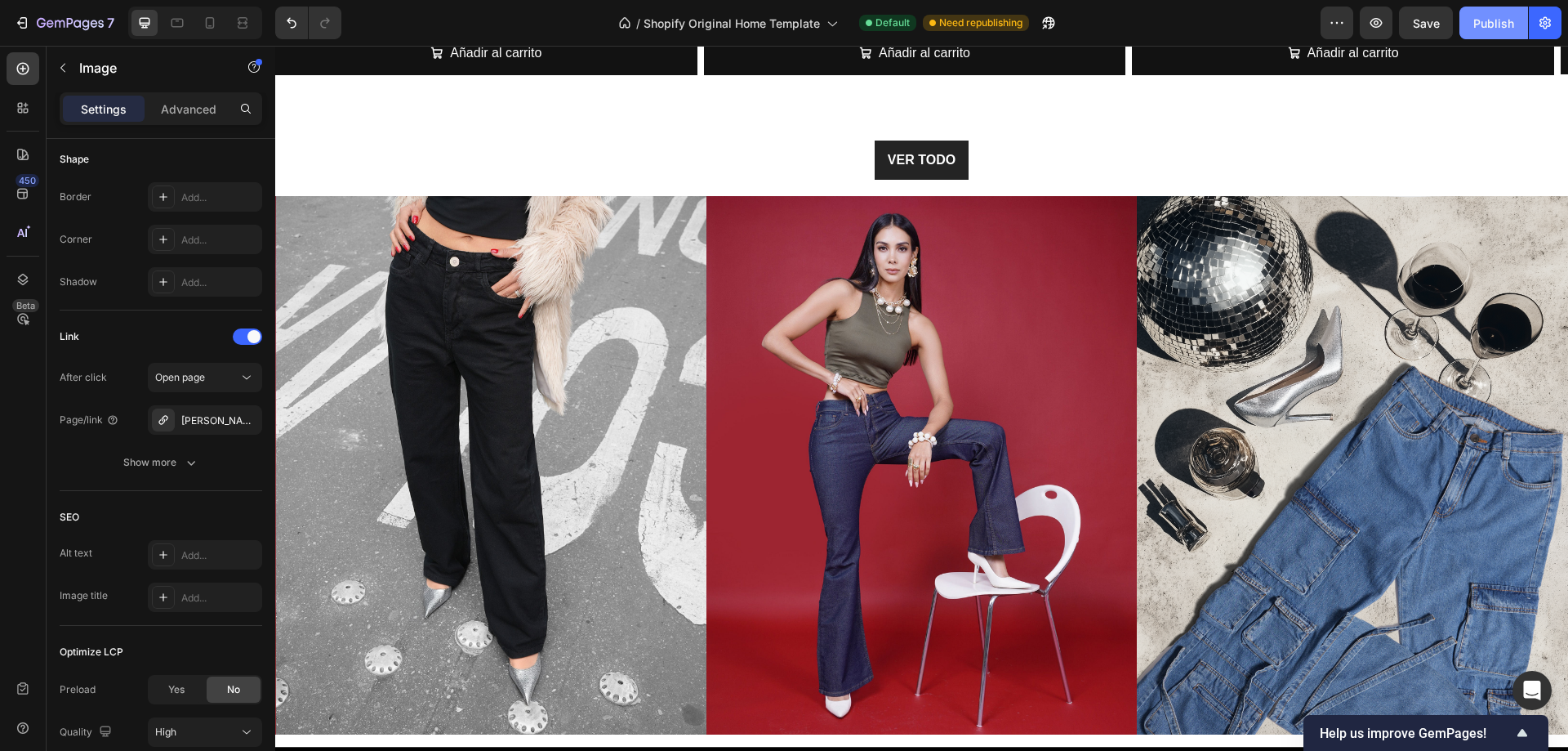
click at [1481, 30] on div "Publish" at bounding box center [1493, 23] width 41 height 18
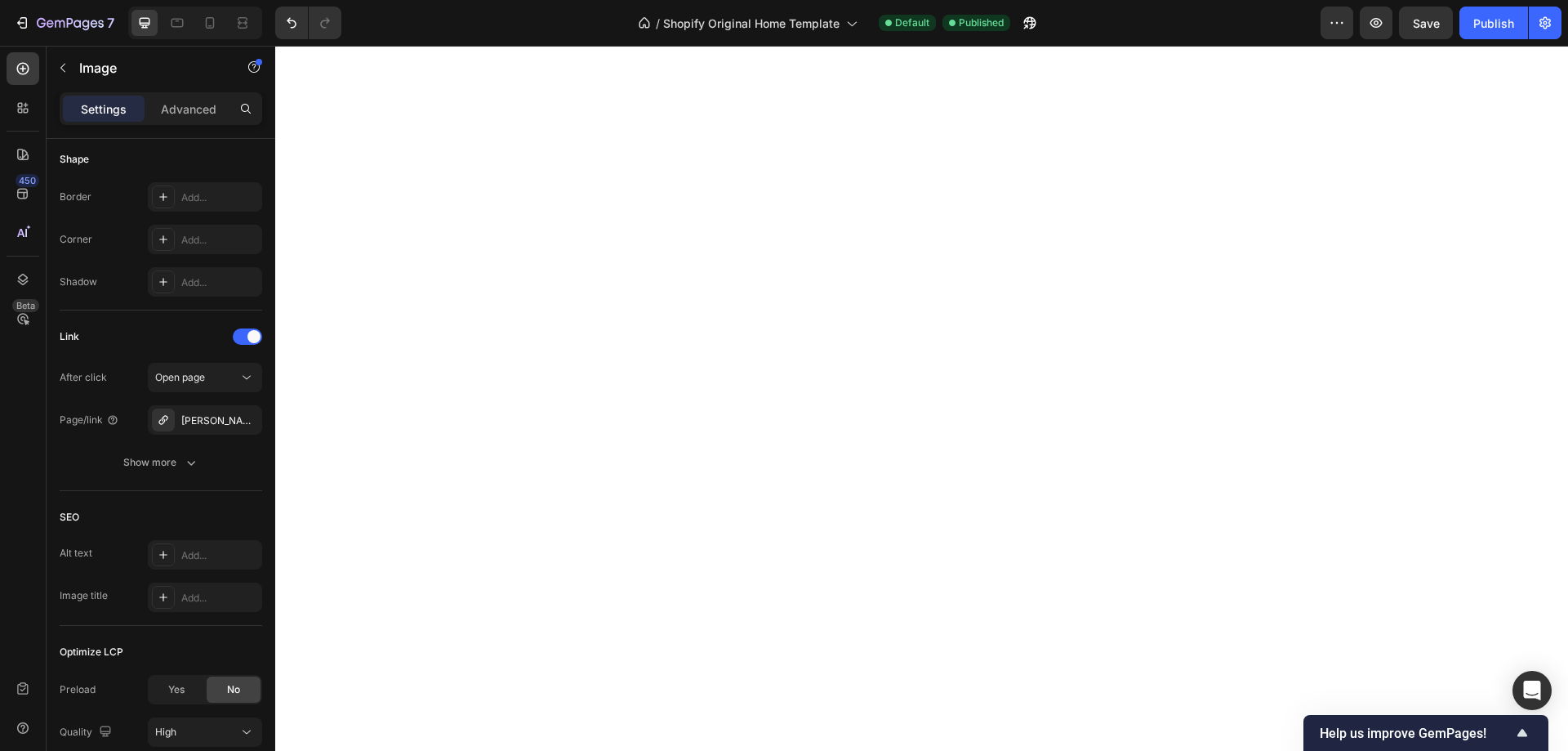
scroll to position [1915, 0]
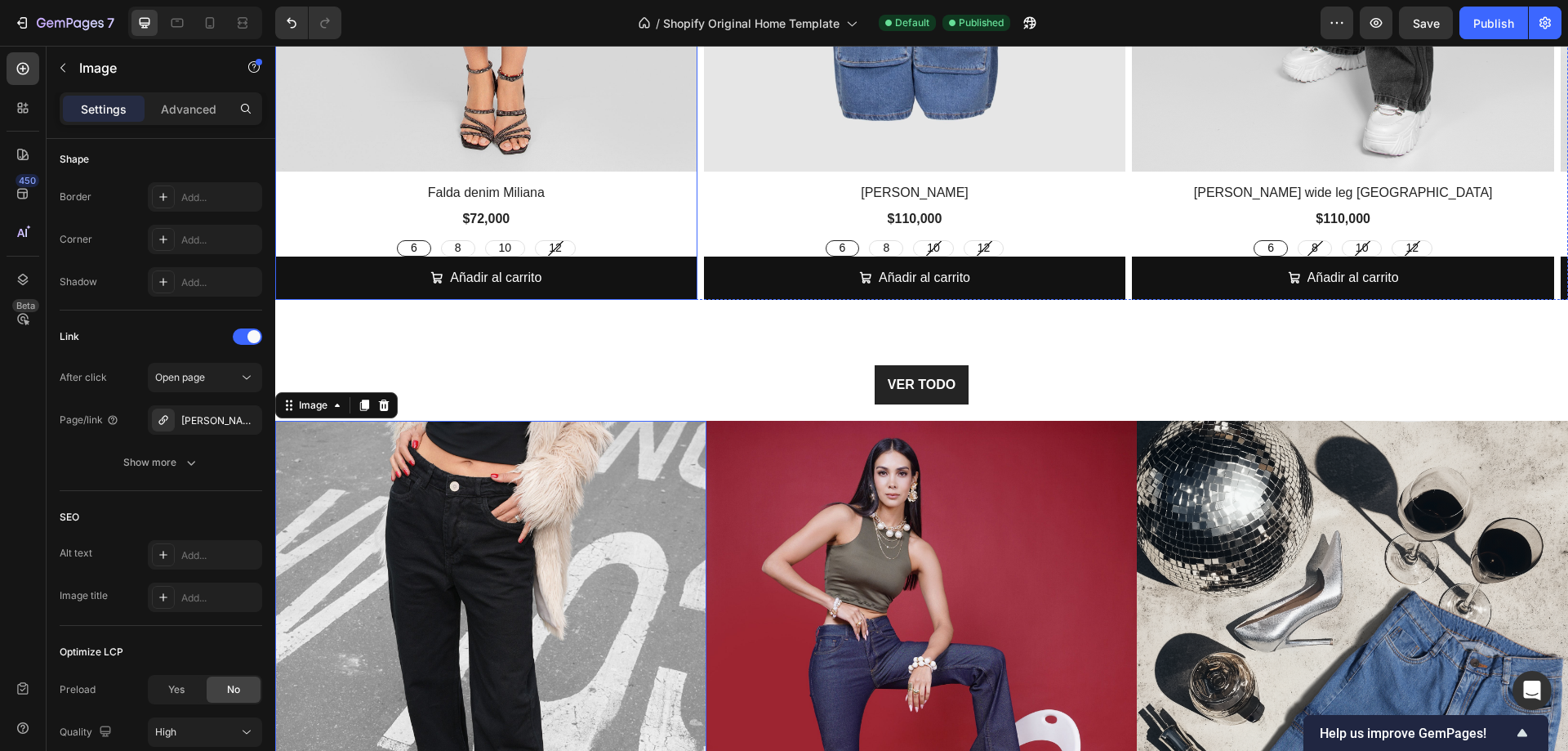
scroll to position [3094, 0]
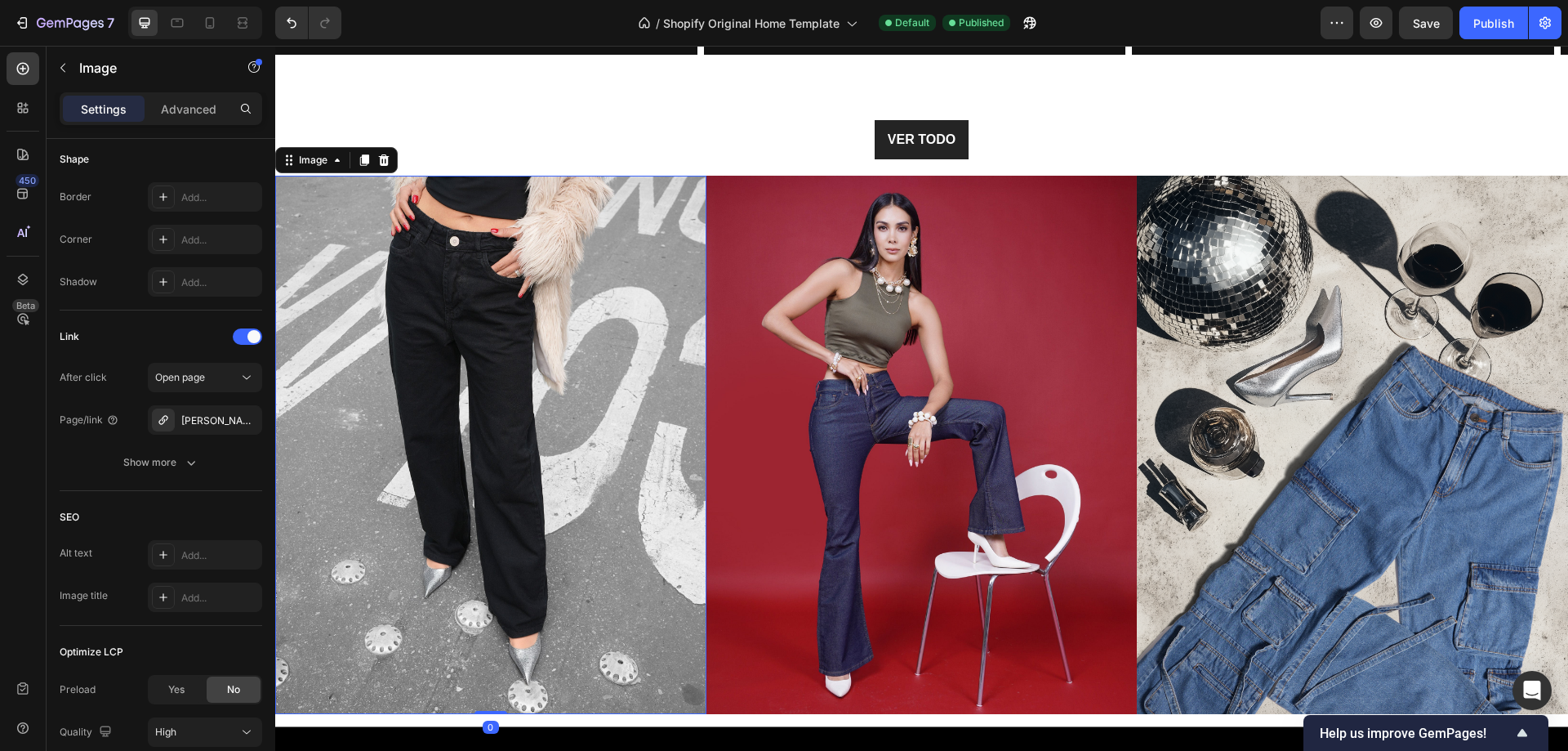
click at [525, 482] on img at bounding box center [491, 445] width 432 height 539
click at [529, 504] on img at bounding box center [491, 445] width 432 height 539
click at [312, 166] on div "Image" at bounding box center [314, 161] width 35 height 15
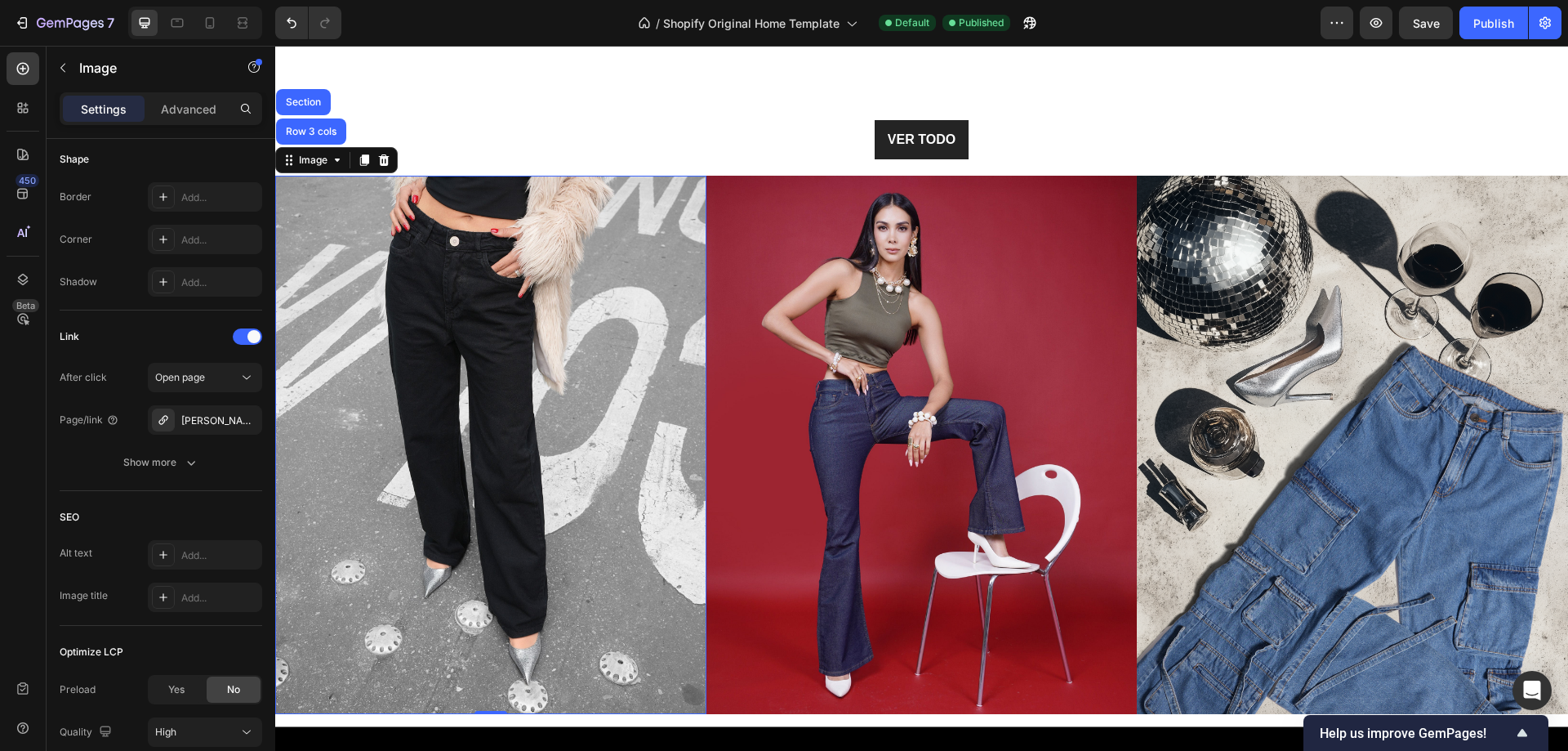
scroll to position [3177, 0]
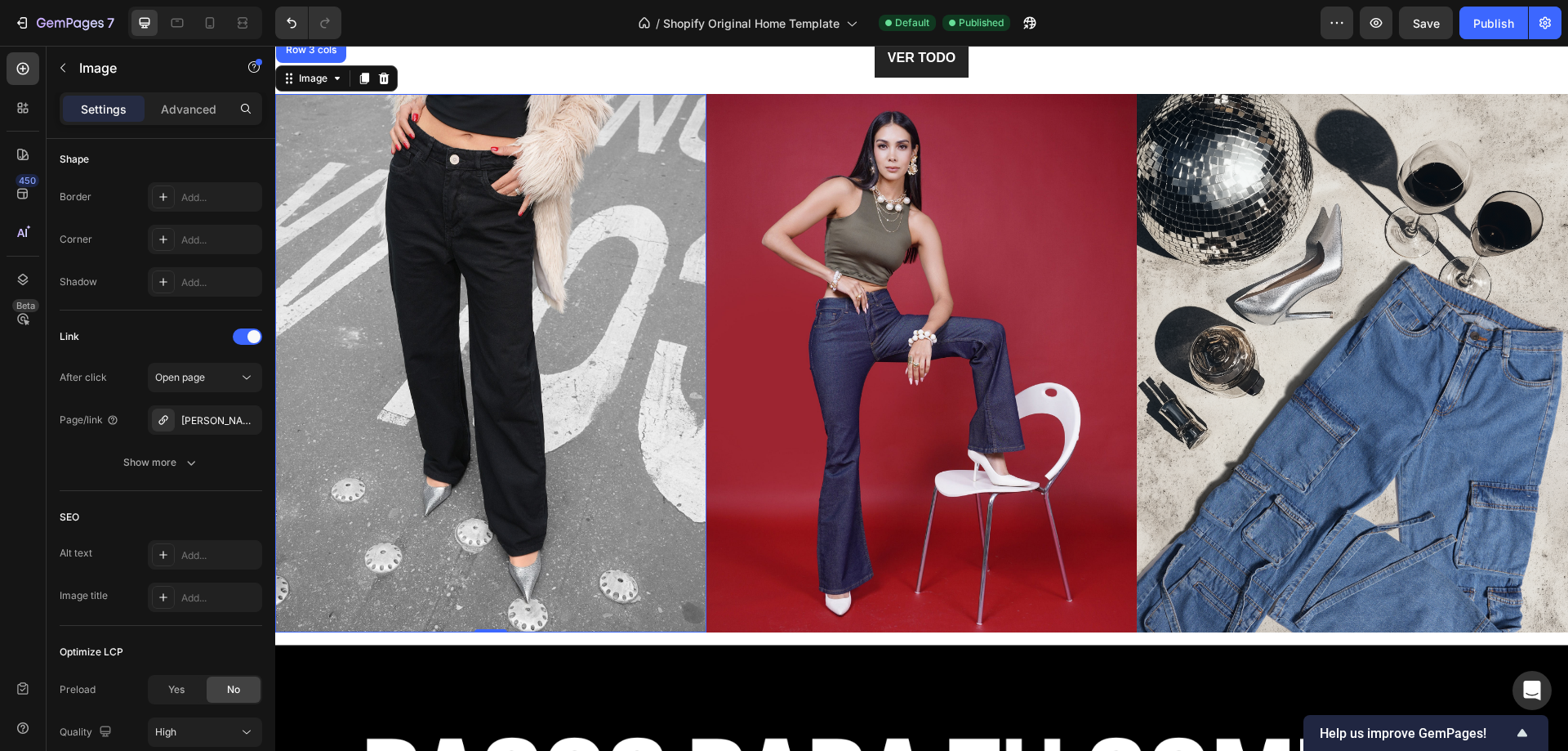
click at [446, 379] on img at bounding box center [491, 364] width 432 height 539
click at [63, 70] on icon "button" at bounding box center [63, 68] width 5 height 9
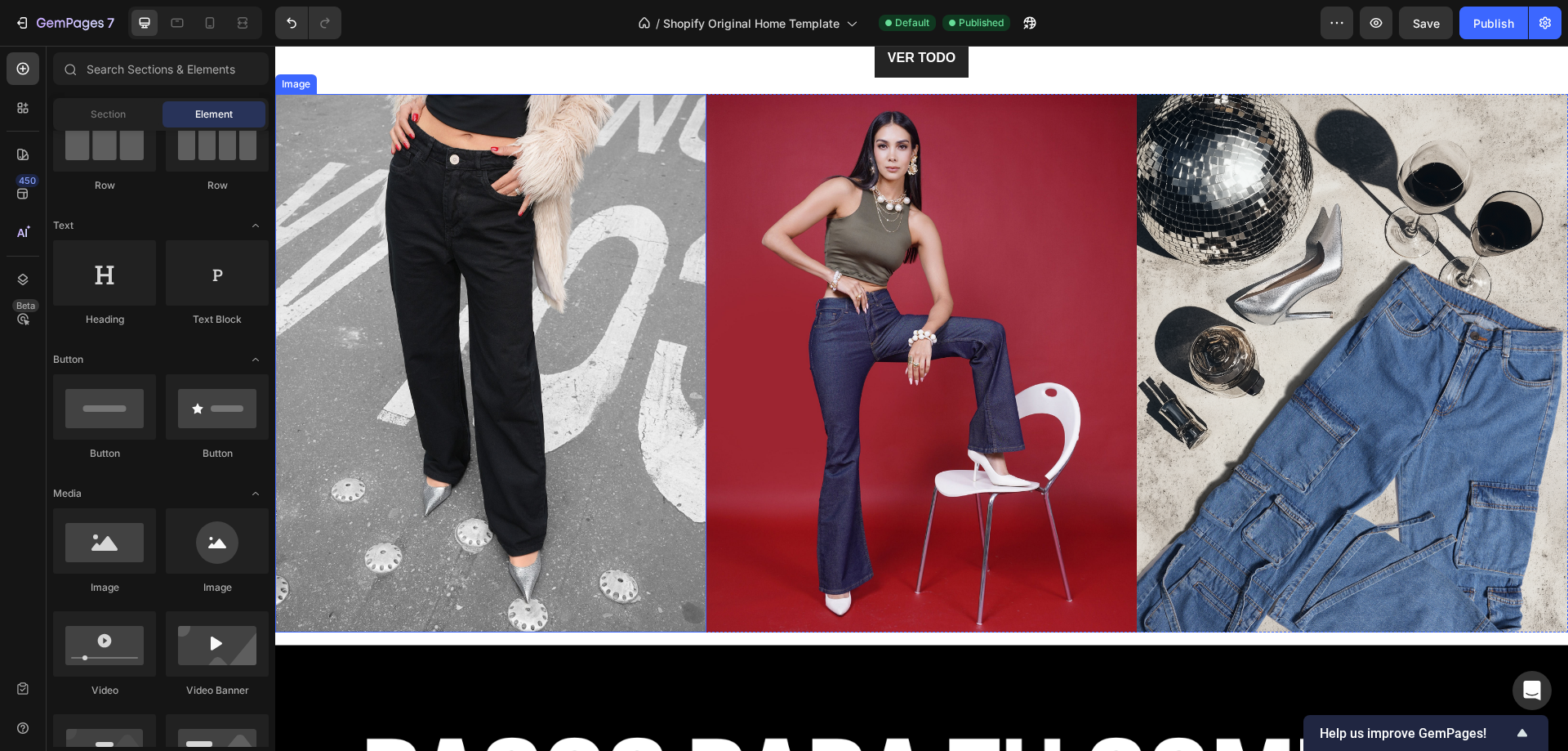
click at [579, 384] on img at bounding box center [491, 364] width 432 height 539
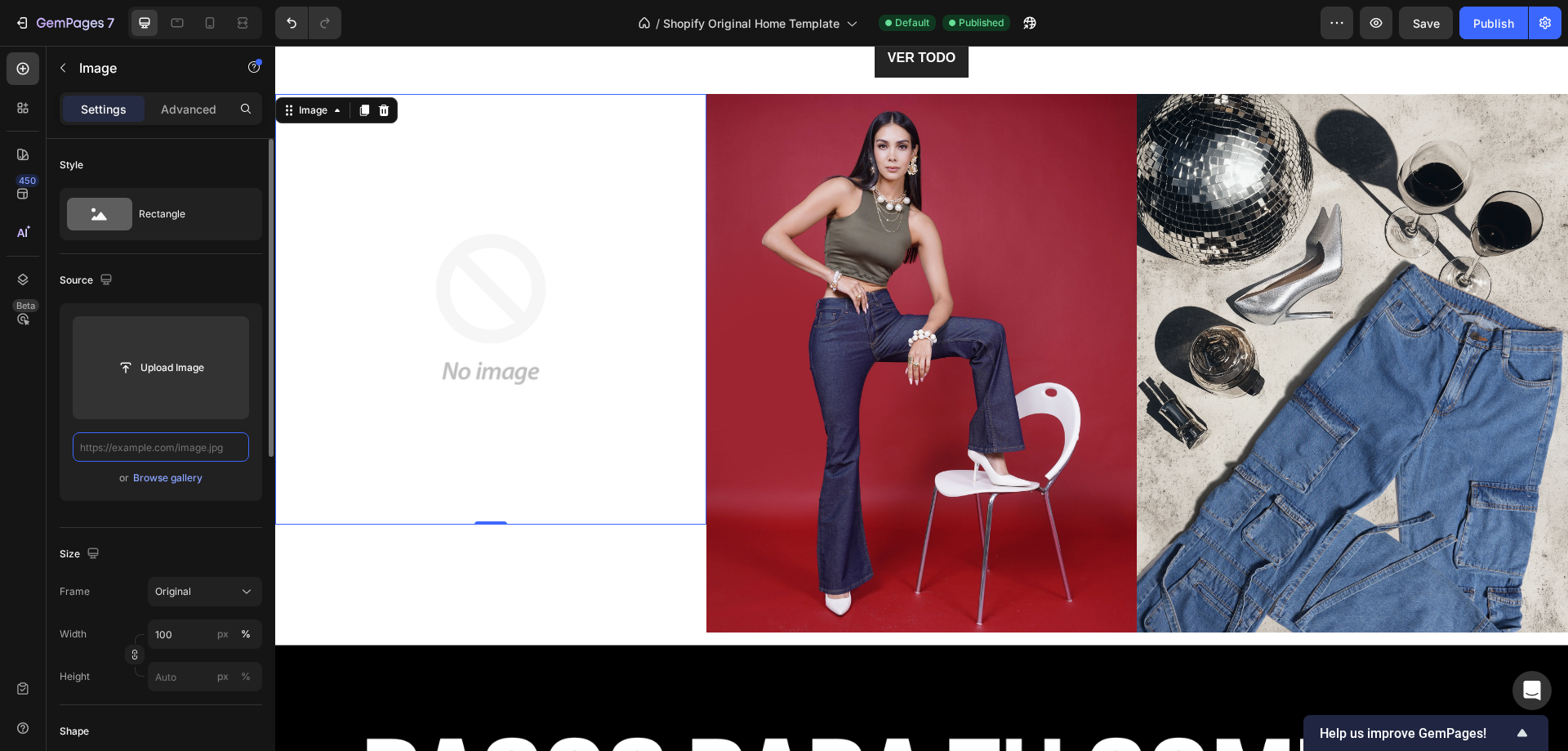
scroll to position [0, 0]
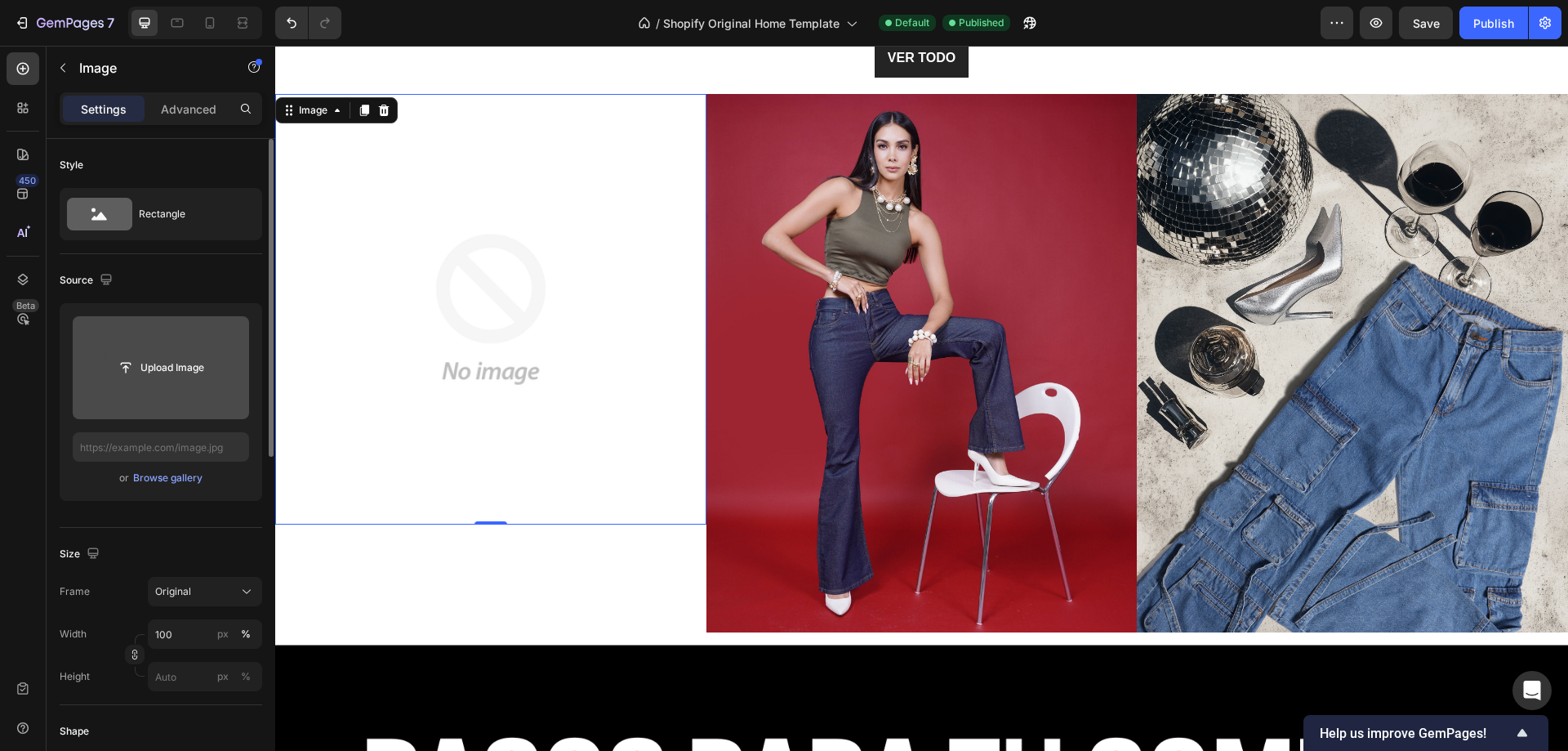
click at [164, 375] on input "file" at bounding box center [160, 367] width 113 height 28
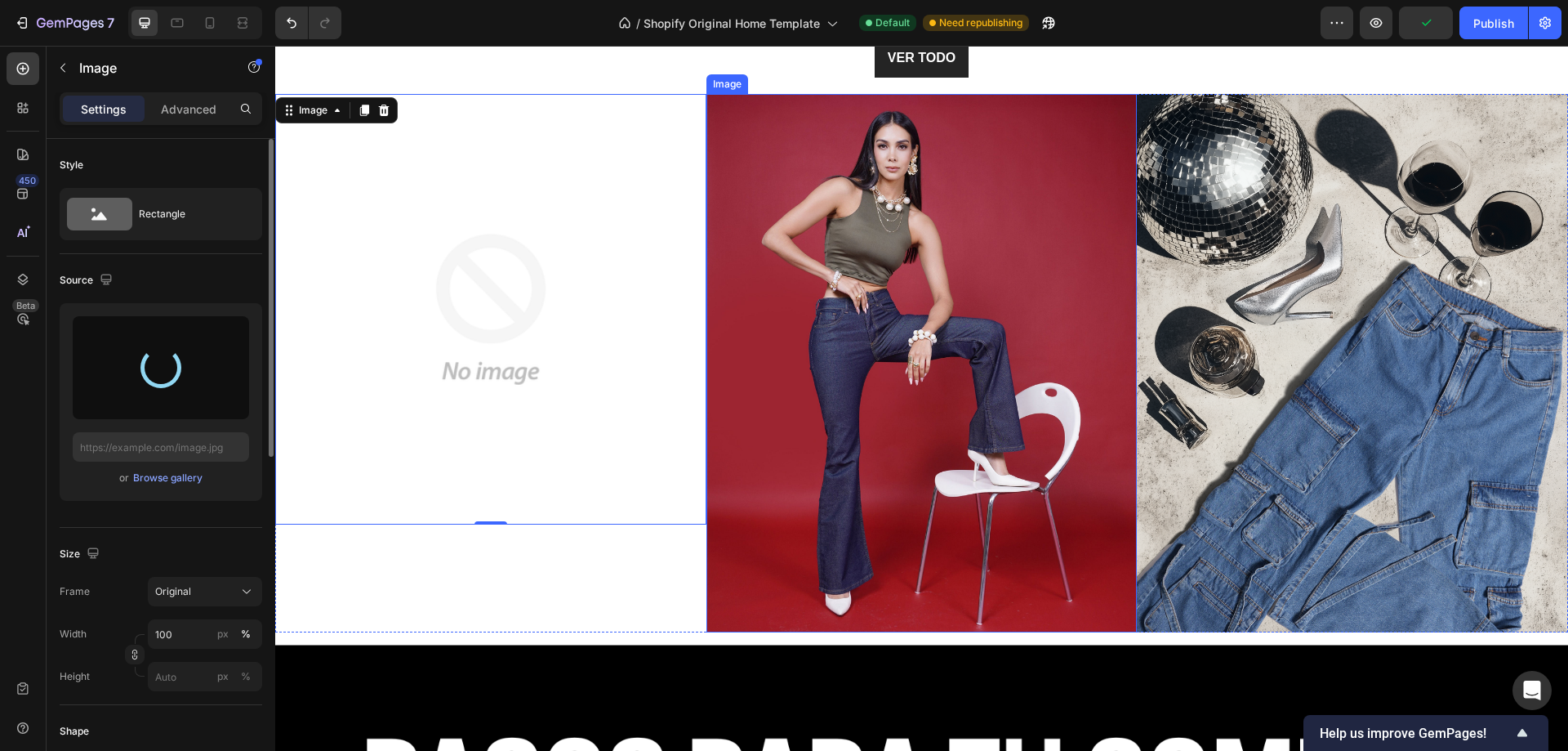
type input "[URL][DOMAIN_NAME]"
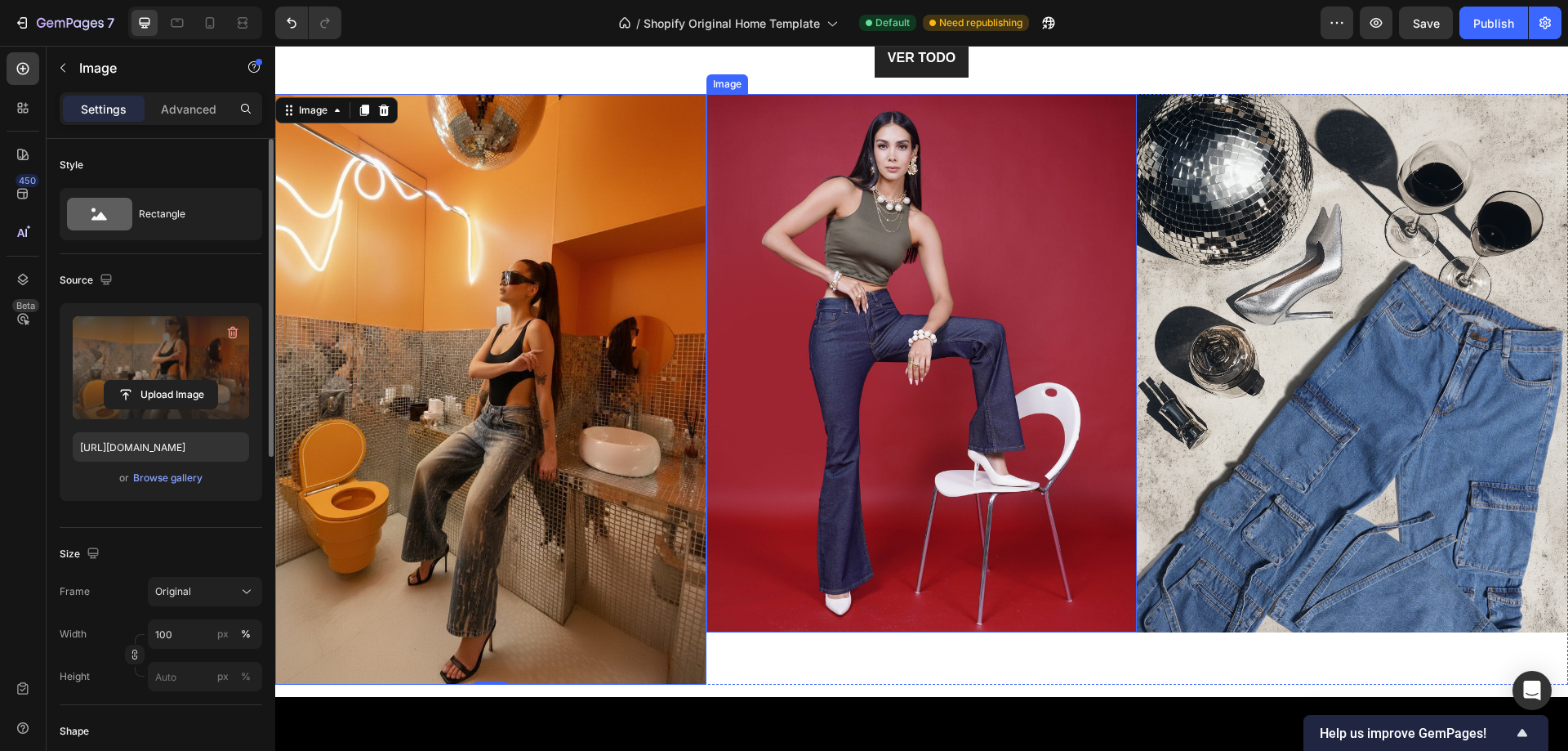
click at [866, 420] on img at bounding box center [922, 364] width 432 height 539
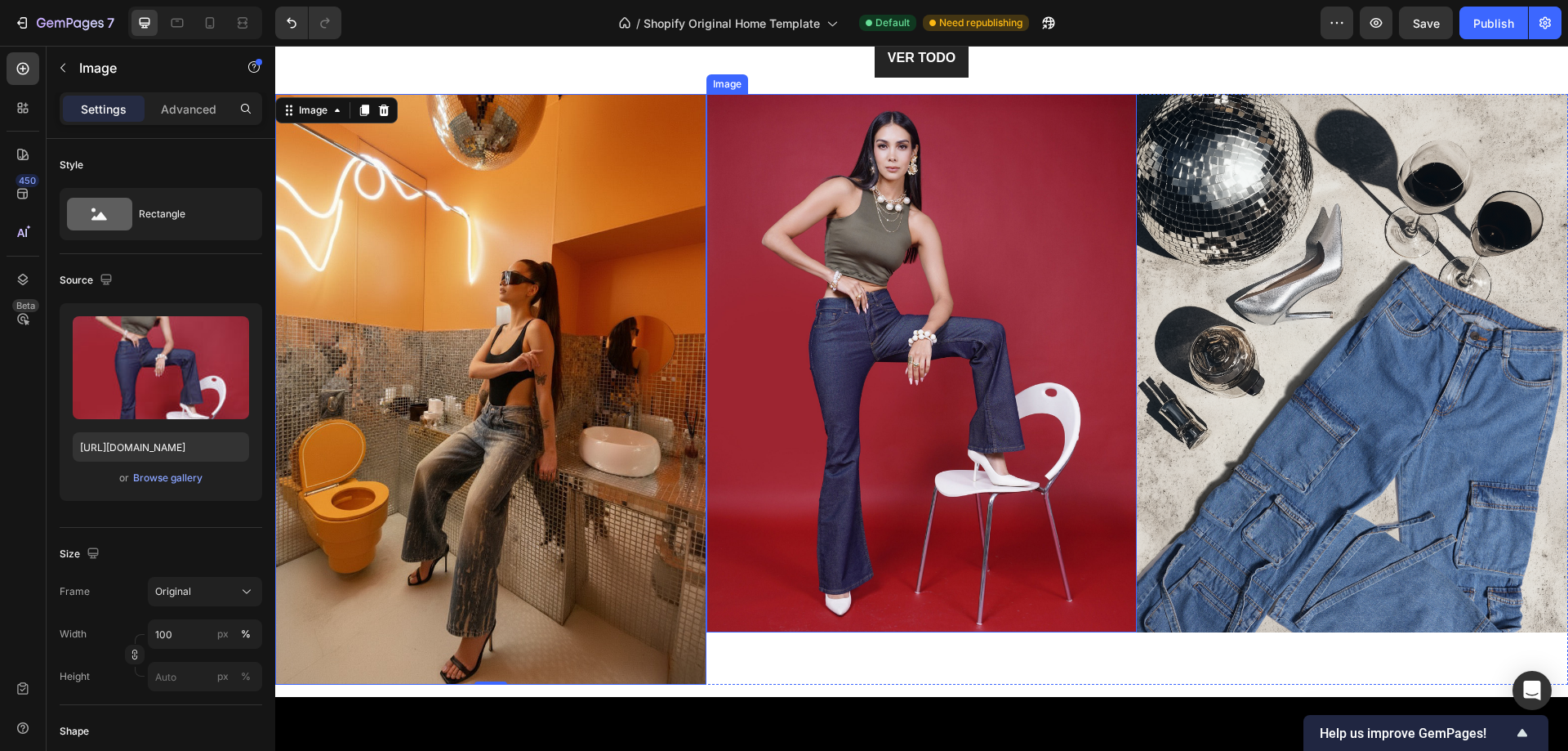
scroll to position [572, 0]
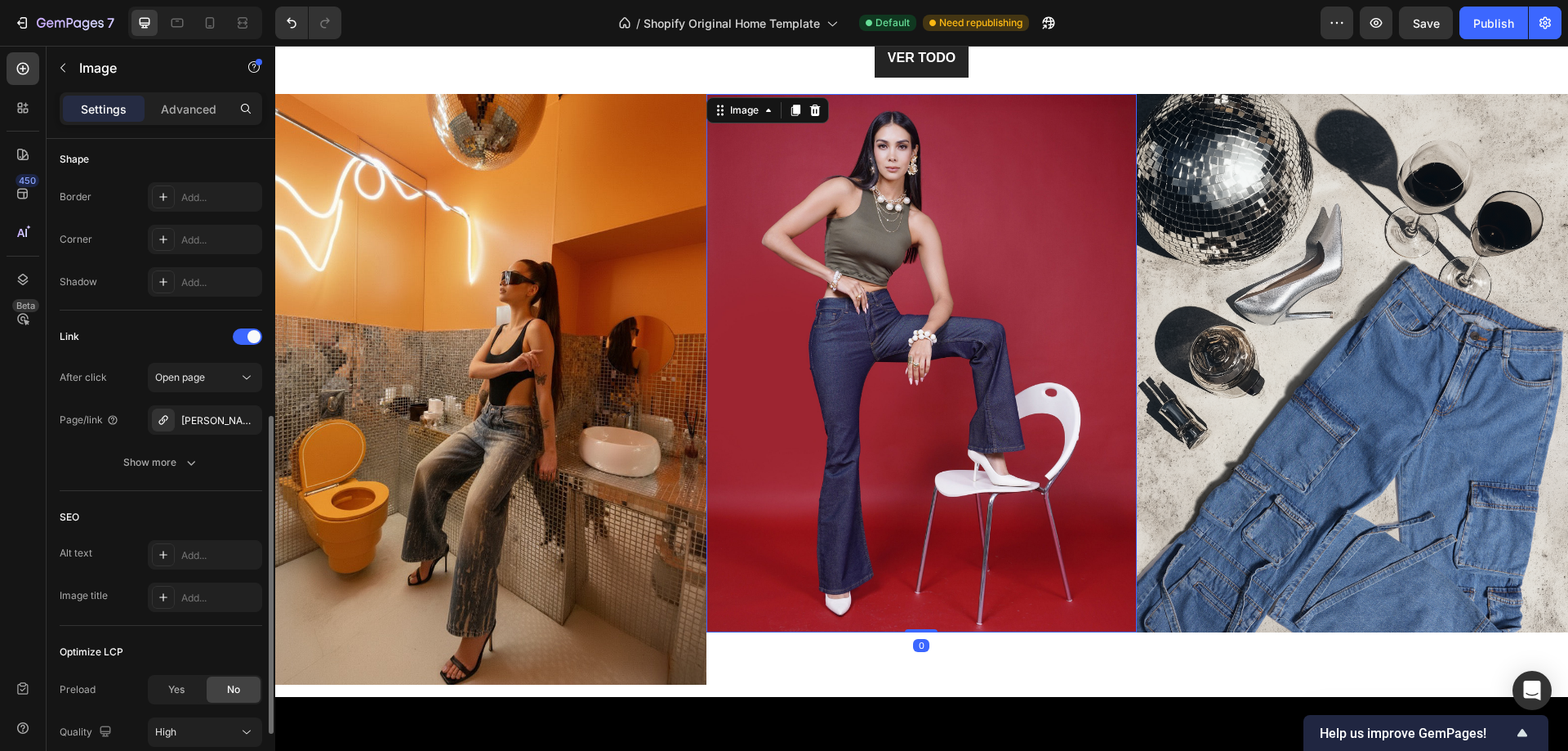
click at [866, 326] on img at bounding box center [922, 364] width 432 height 539
click at [855, 394] on img at bounding box center [922, 364] width 432 height 539
click at [63, 62] on icon "button" at bounding box center [63, 67] width 13 height 13
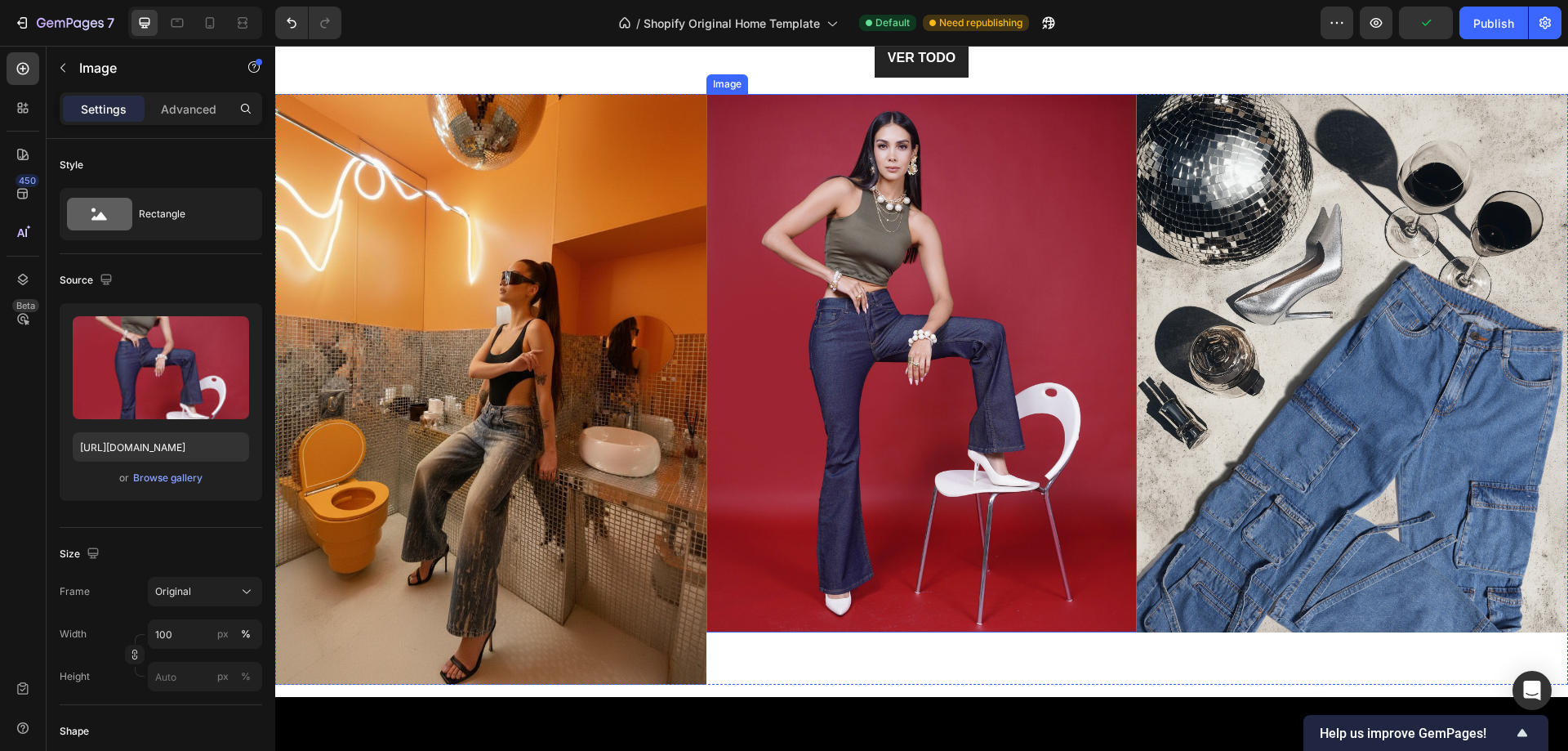
click at [968, 371] on img at bounding box center [922, 364] width 432 height 539
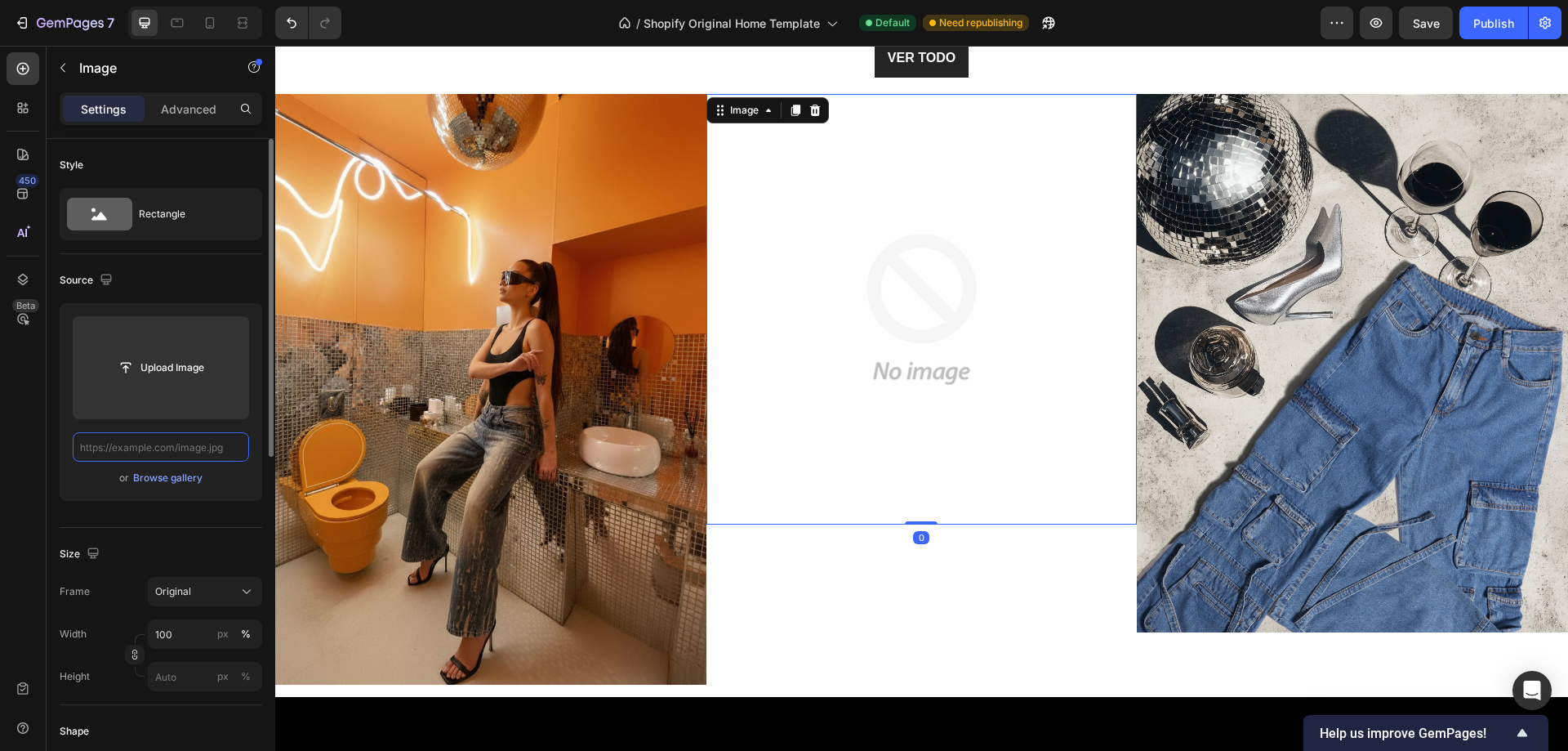
scroll to position [0, 0]
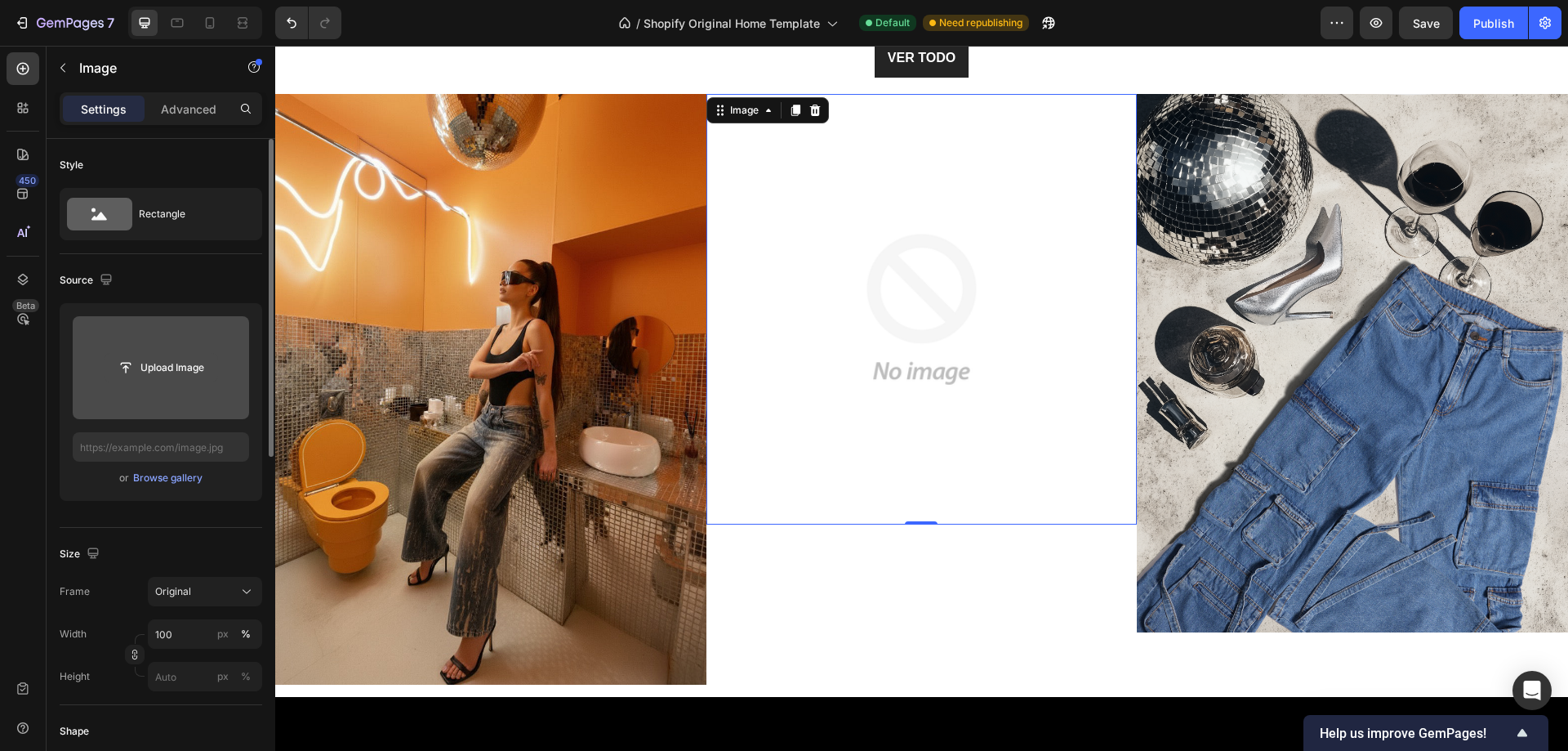
click at [172, 375] on input "file" at bounding box center [160, 367] width 113 height 28
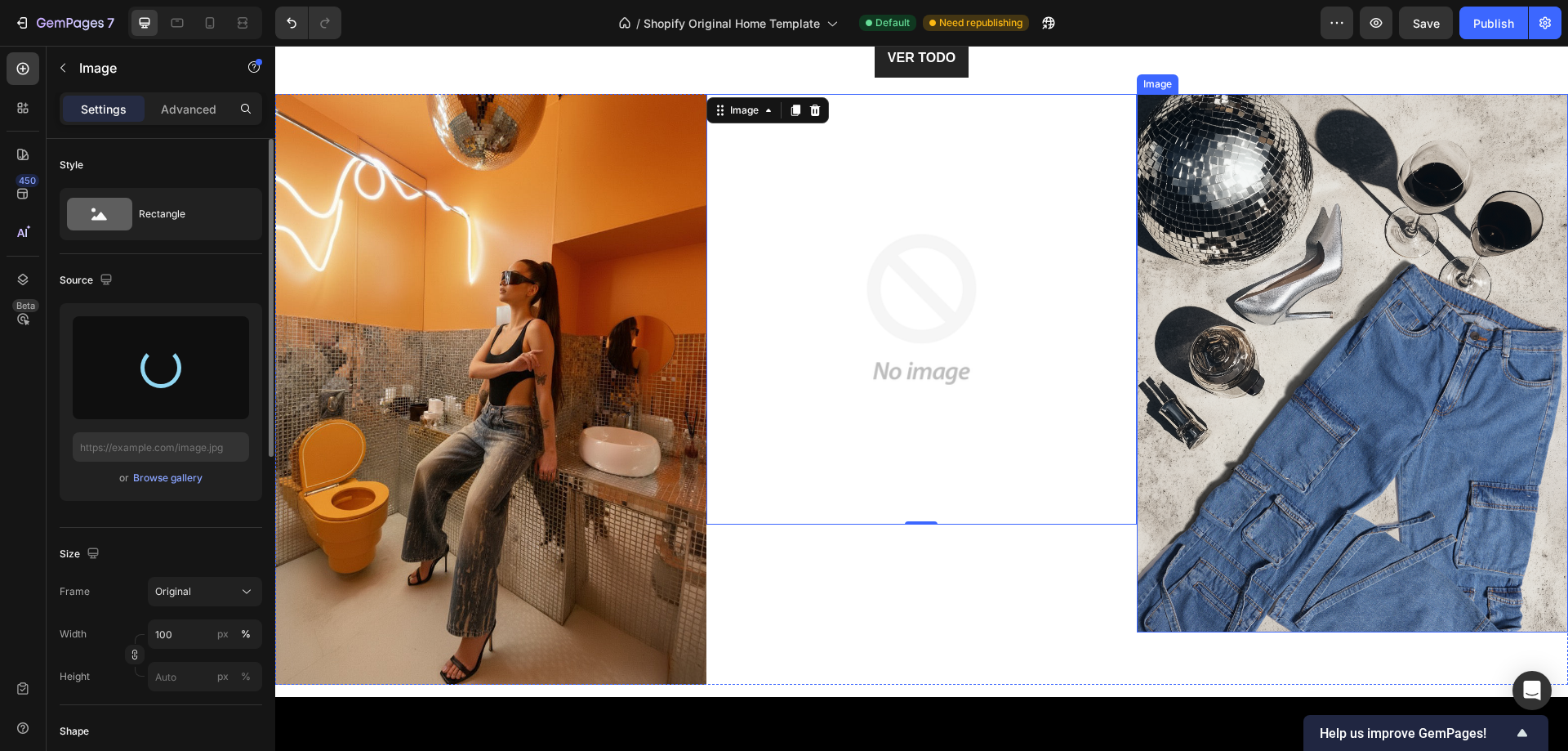
type input "[URL][DOMAIN_NAME]"
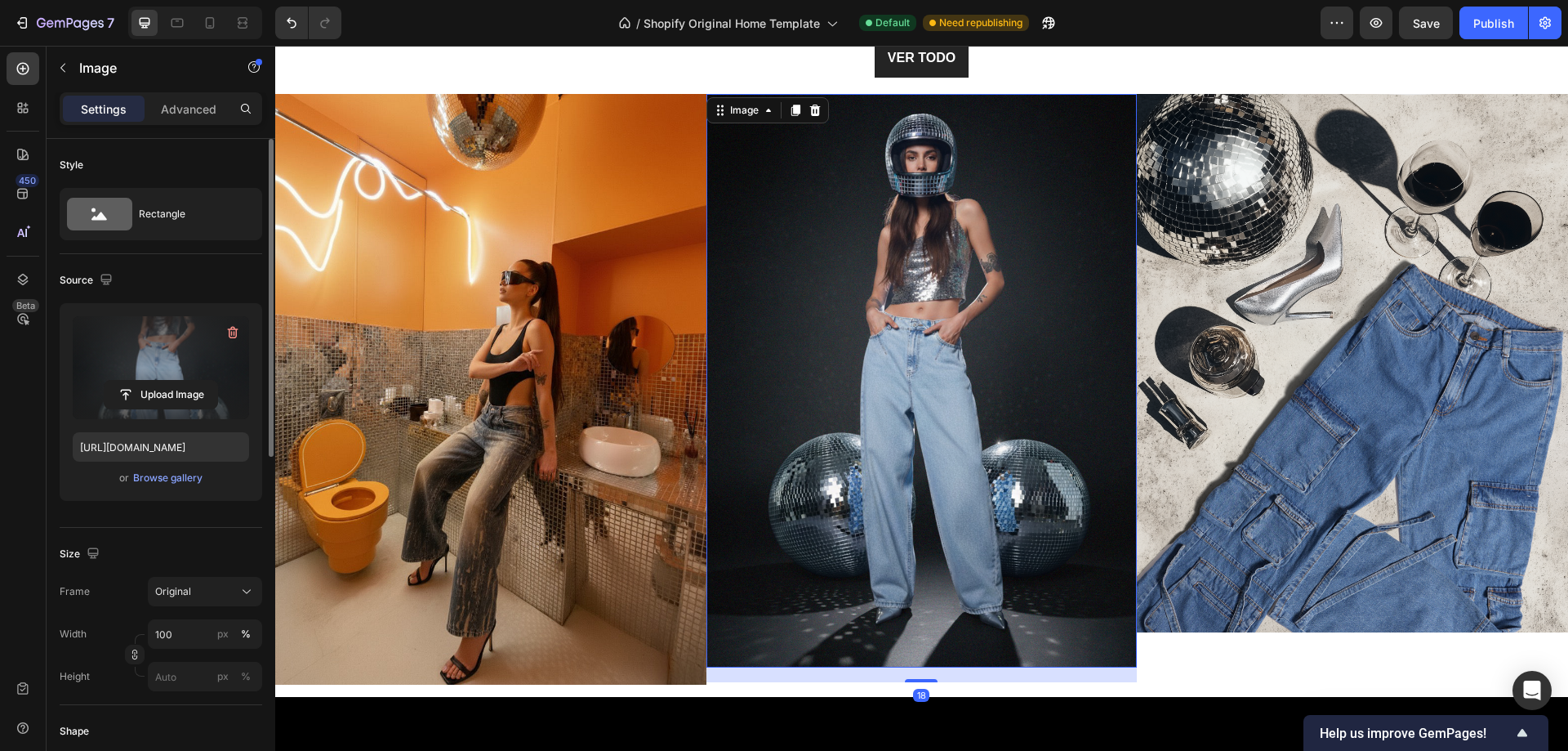
drag, startPoint x: 915, startPoint y: 660, endPoint x: 701, endPoint y: 674, distance: 214.5
click at [701, 674] on div "Image Image 18 Image Row" at bounding box center [921, 389] width 1293 height 590
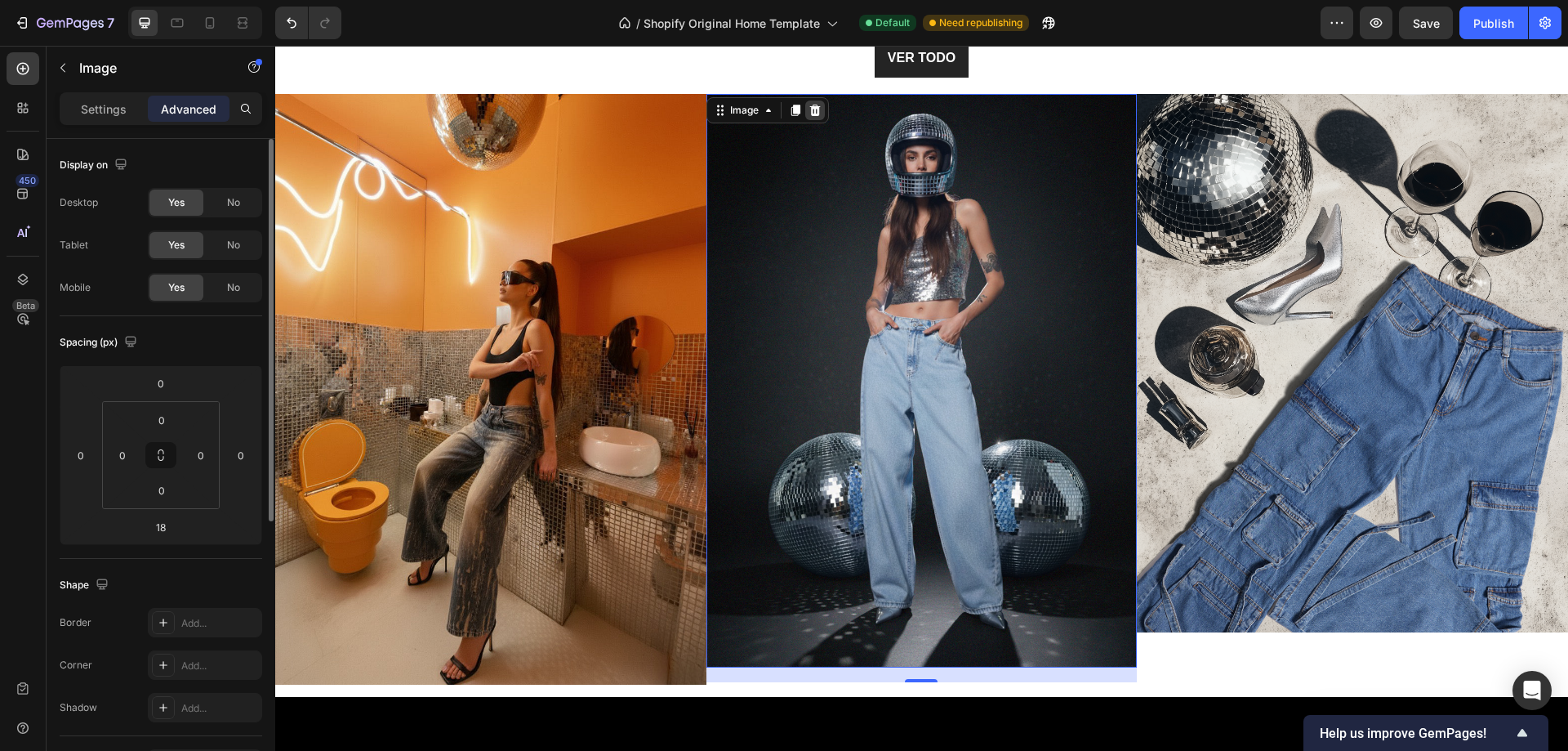
click at [812, 111] on icon at bounding box center [815, 110] width 13 height 13
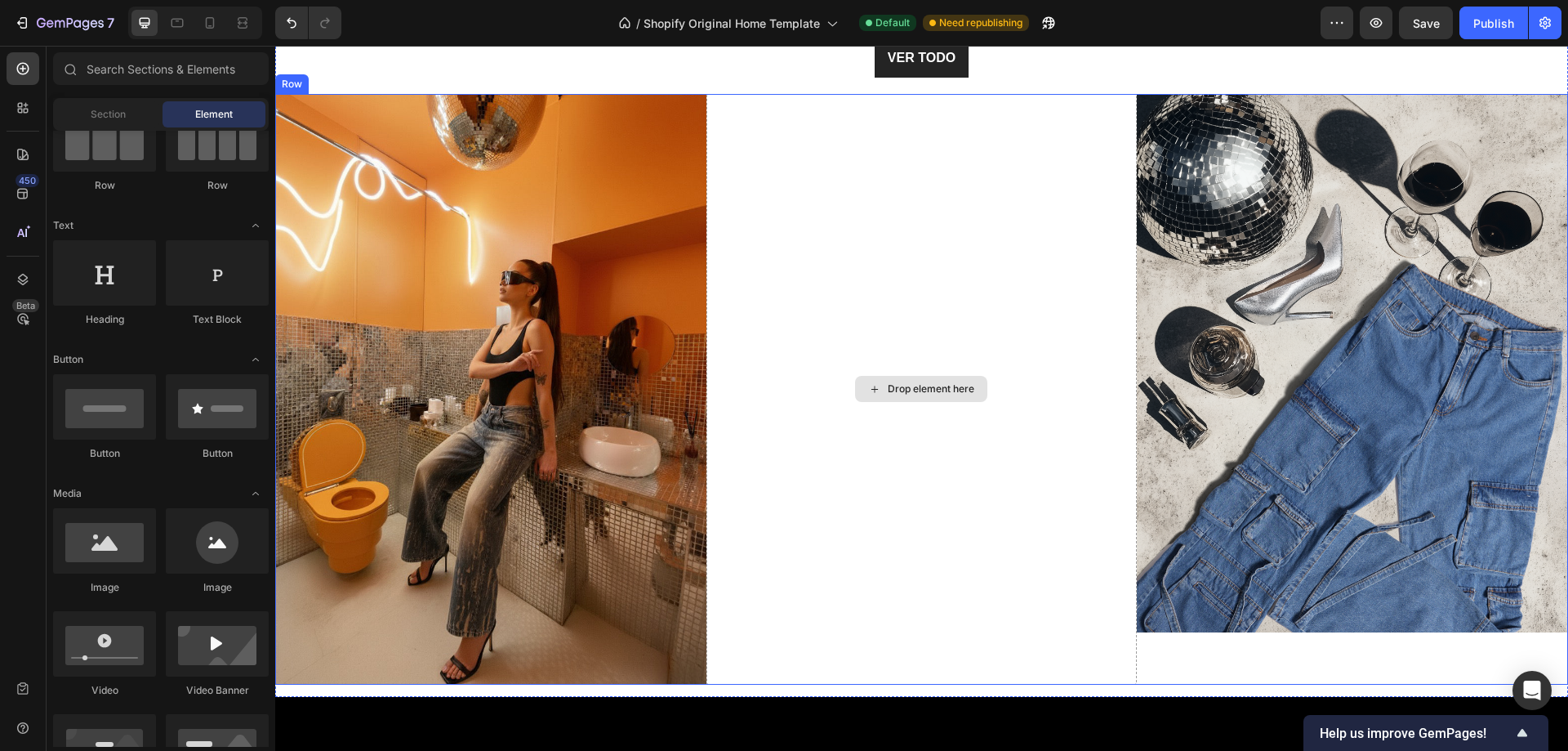
click at [860, 335] on div "Drop element here" at bounding box center [922, 389] width 432 height 590
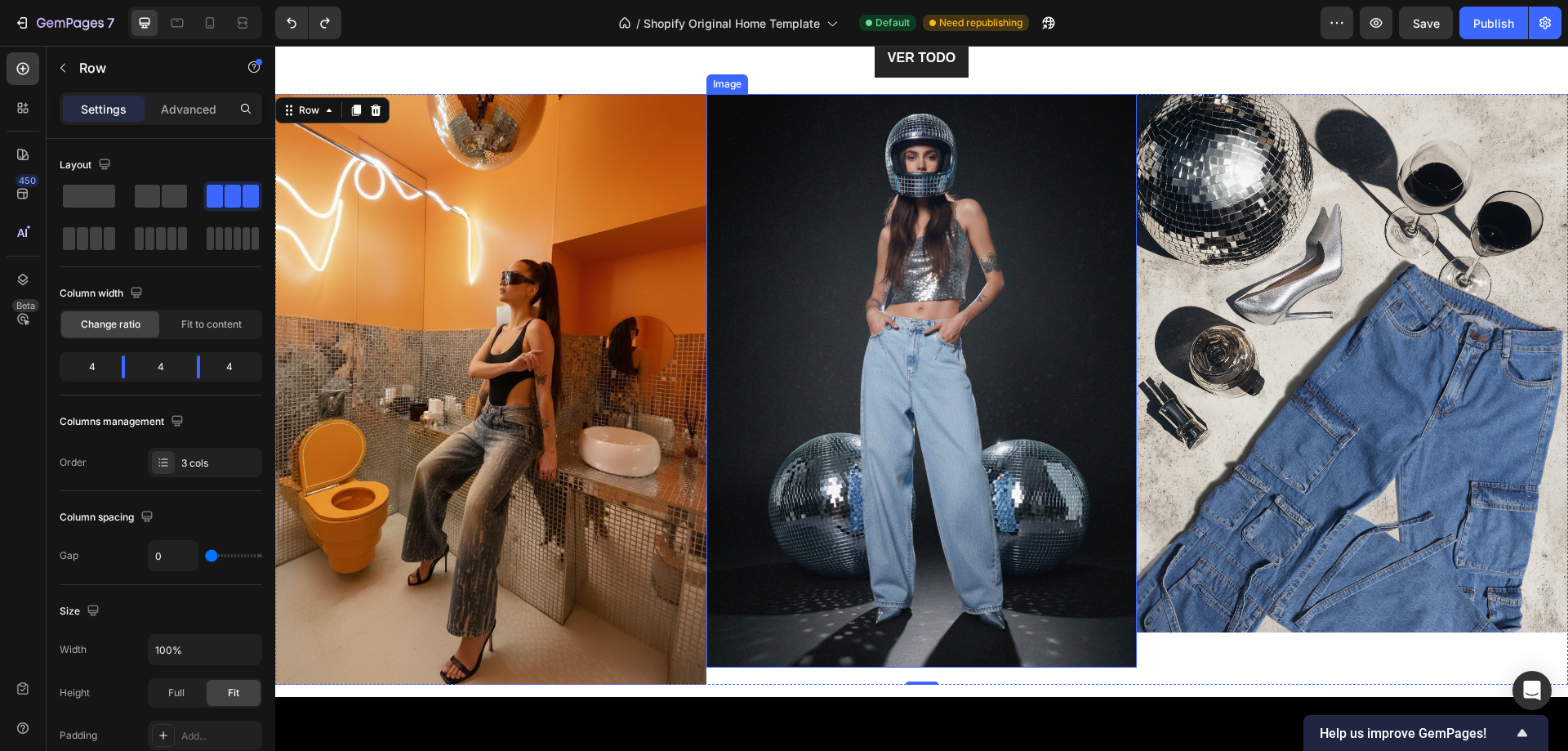
click at [795, 330] on img at bounding box center [922, 381] width 432 height 574
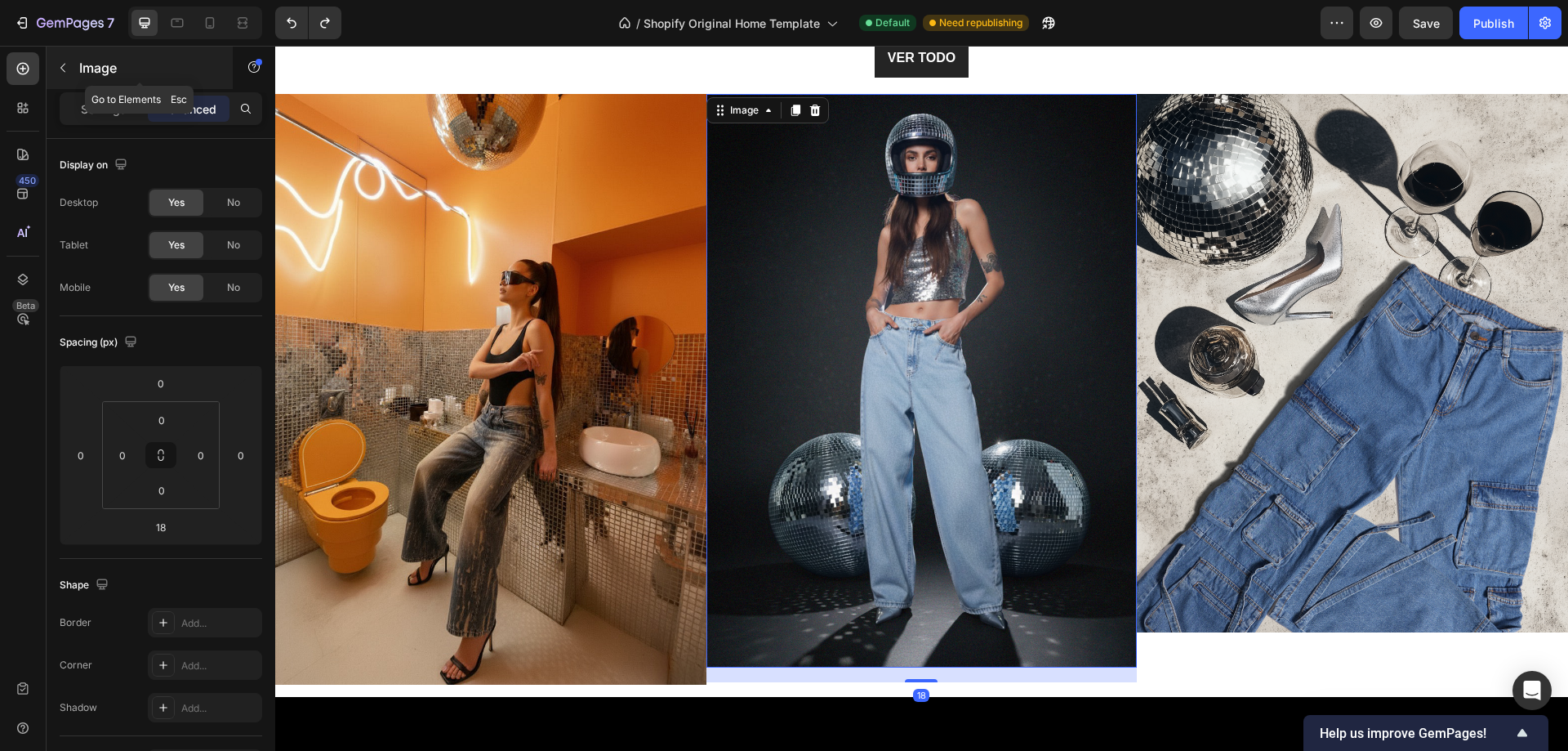
click at [91, 75] on p "Image" at bounding box center [148, 67] width 139 height 19
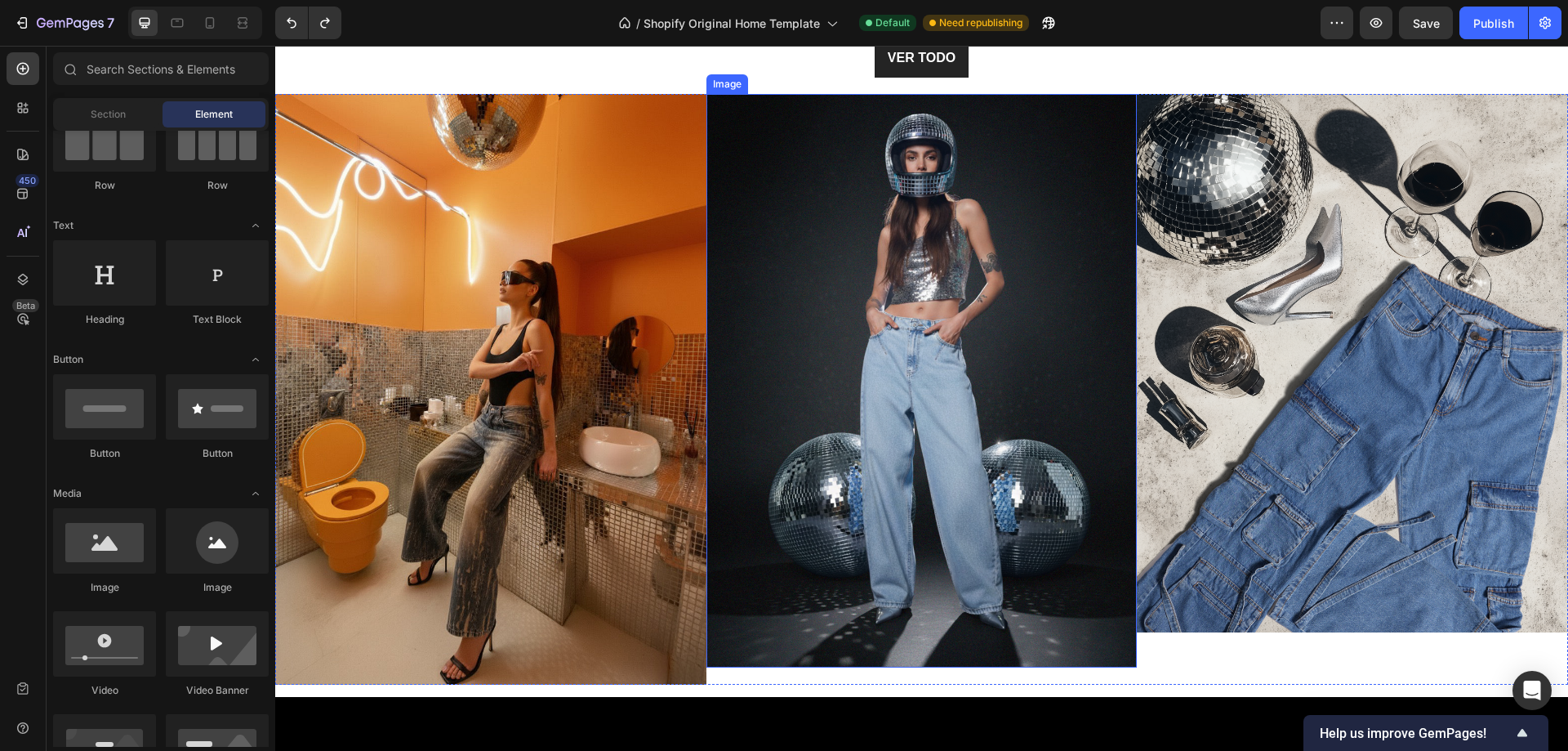
click at [934, 379] on img at bounding box center [922, 381] width 432 height 574
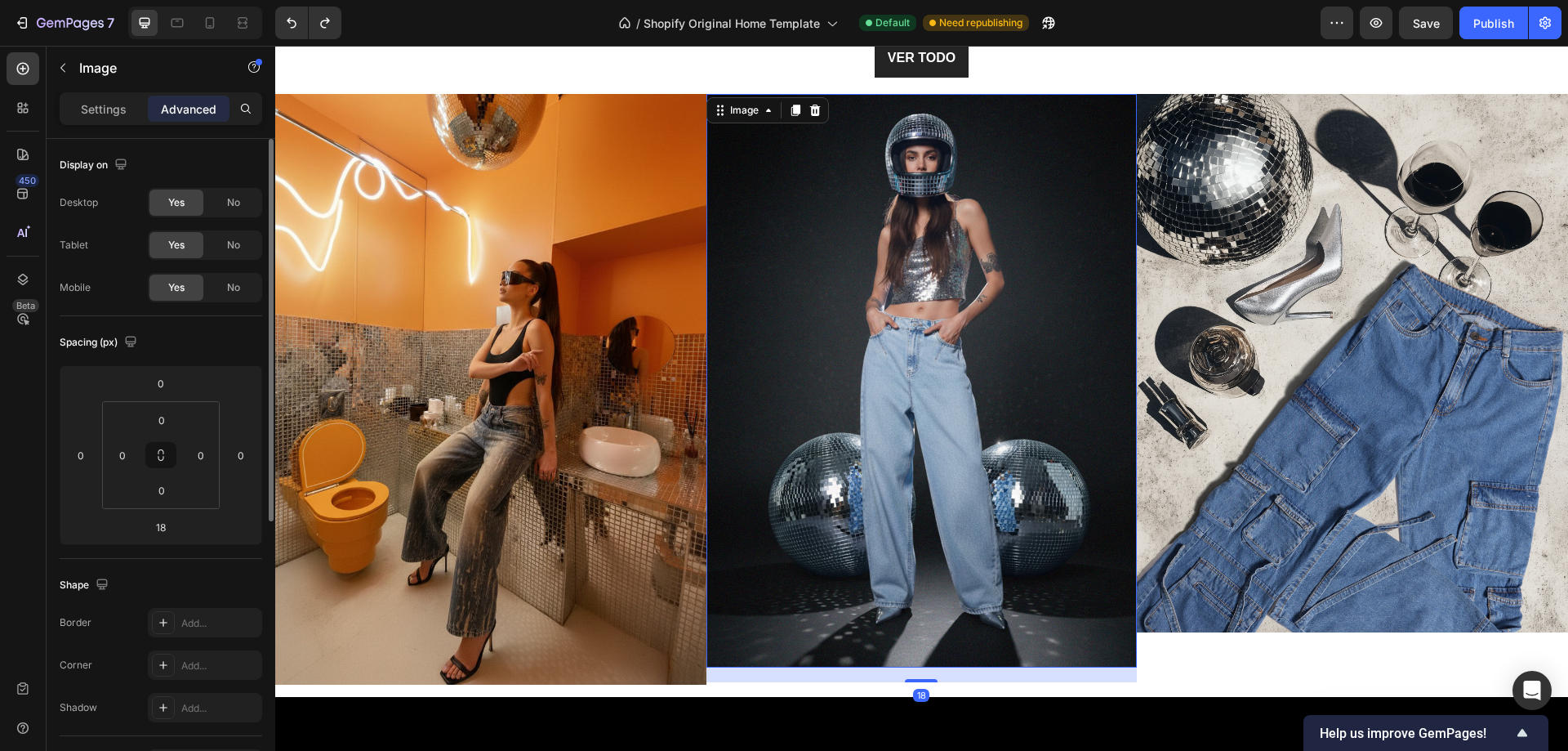
scroll to position [475, 0]
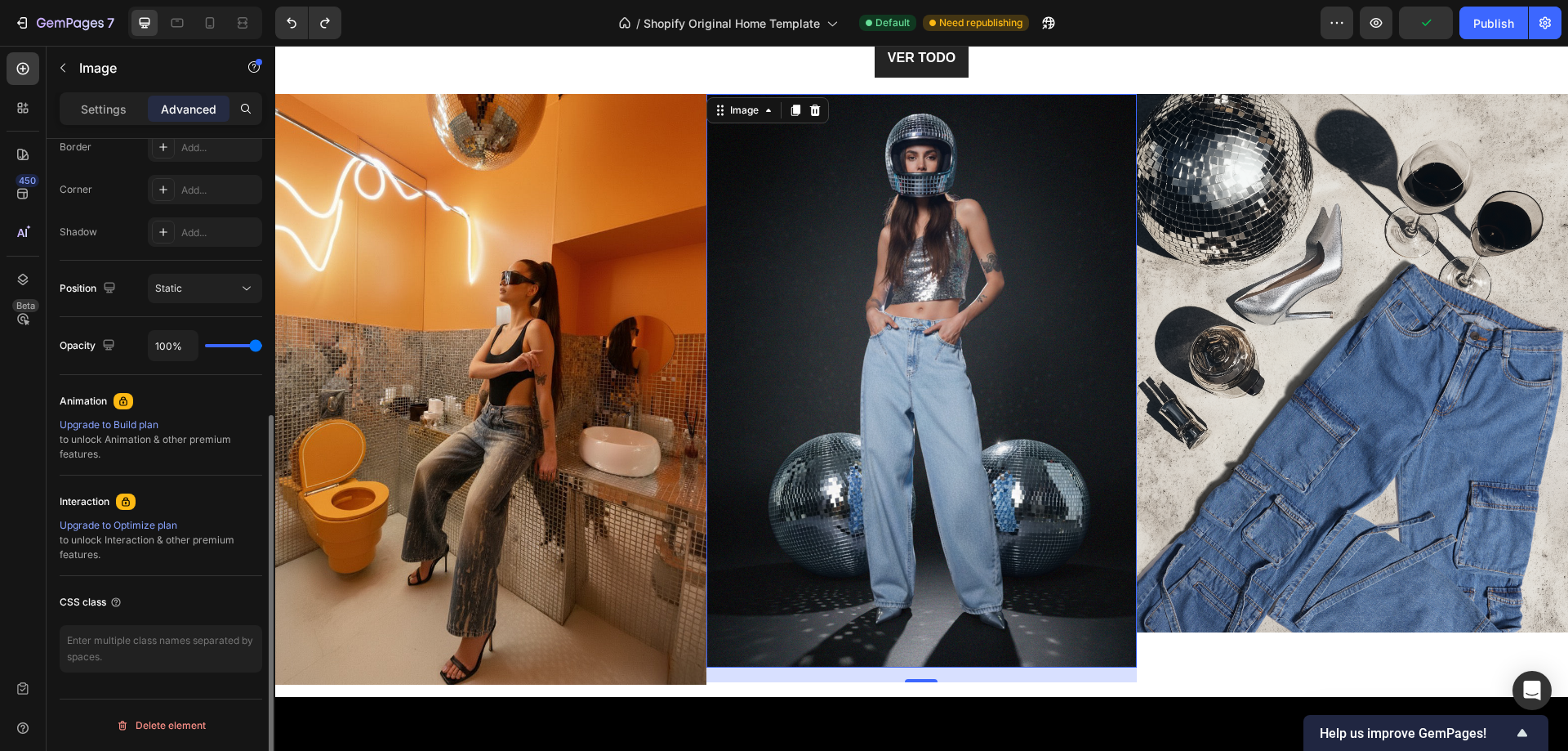
click at [987, 471] on img at bounding box center [922, 381] width 432 height 574
click at [931, 459] on img at bounding box center [922, 381] width 432 height 574
click at [930, 459] on img at bounding box center [922, 381] width 432 height 574
click at [74, 63] on button "button" at bounding box center [63, 67] width 26 height 26
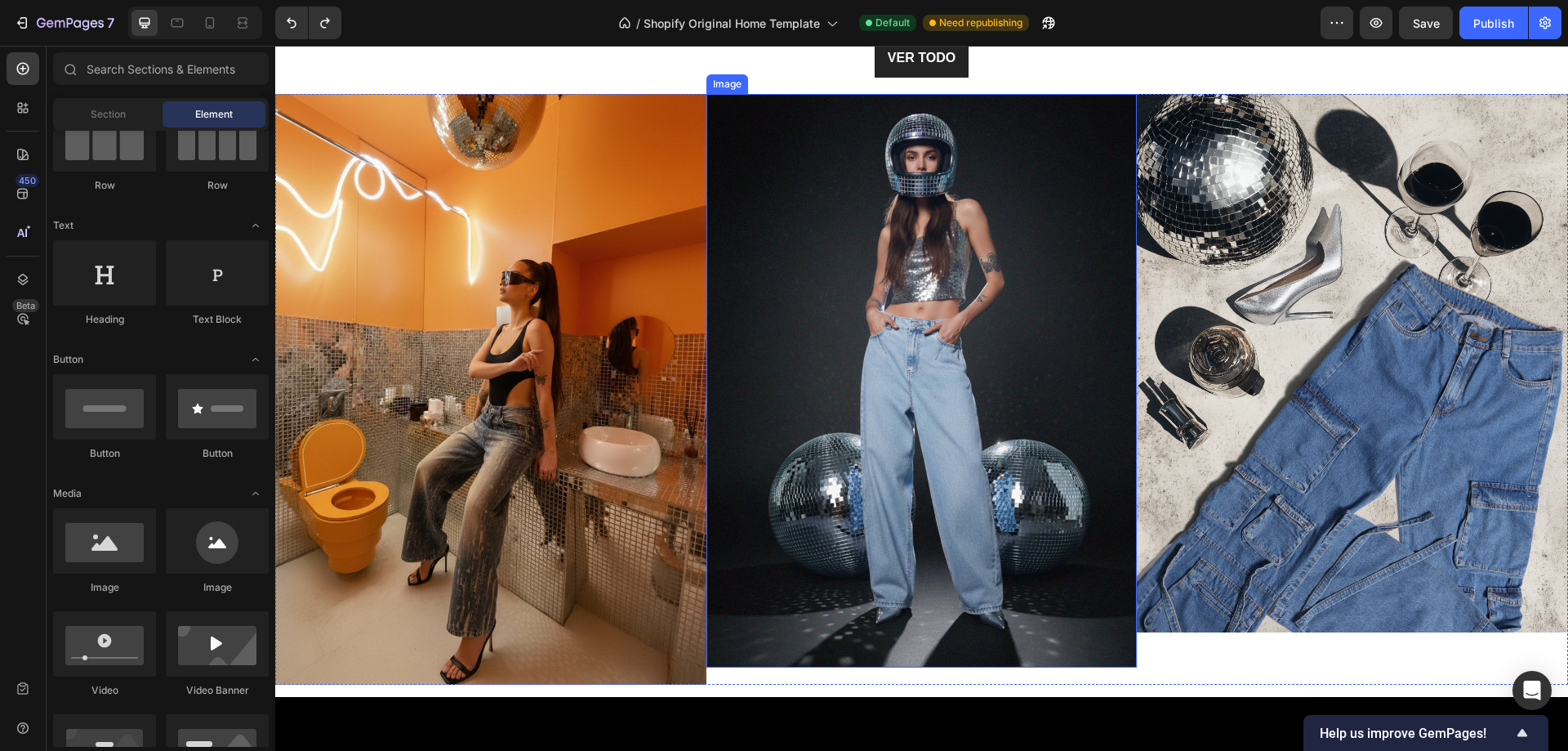
click at [765, 281] on img at bounding box center [922, 381] width 432 height 574
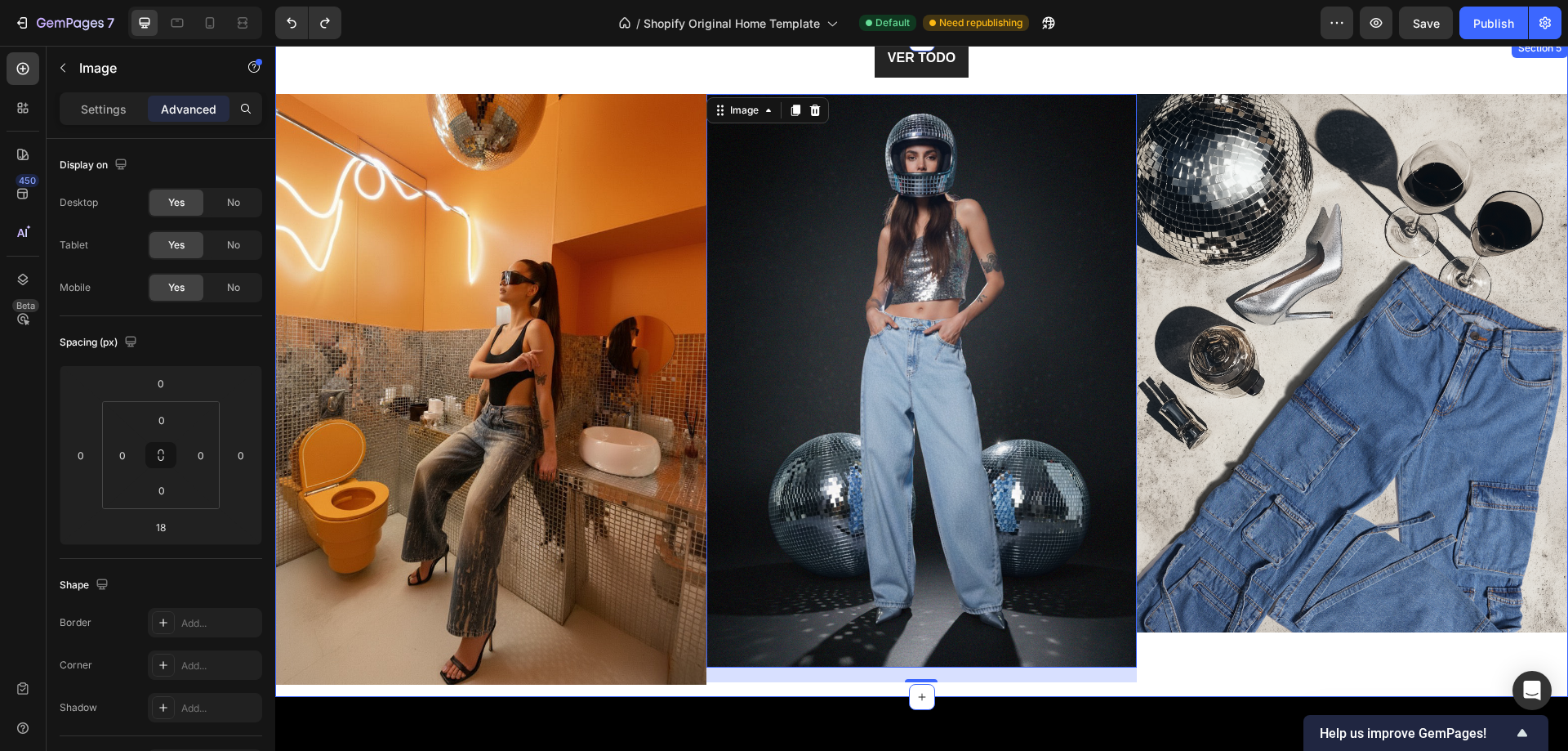
click at [806, 73] on div "VER TODO Button" at bounding box center [921, 58] width 1293 height 40
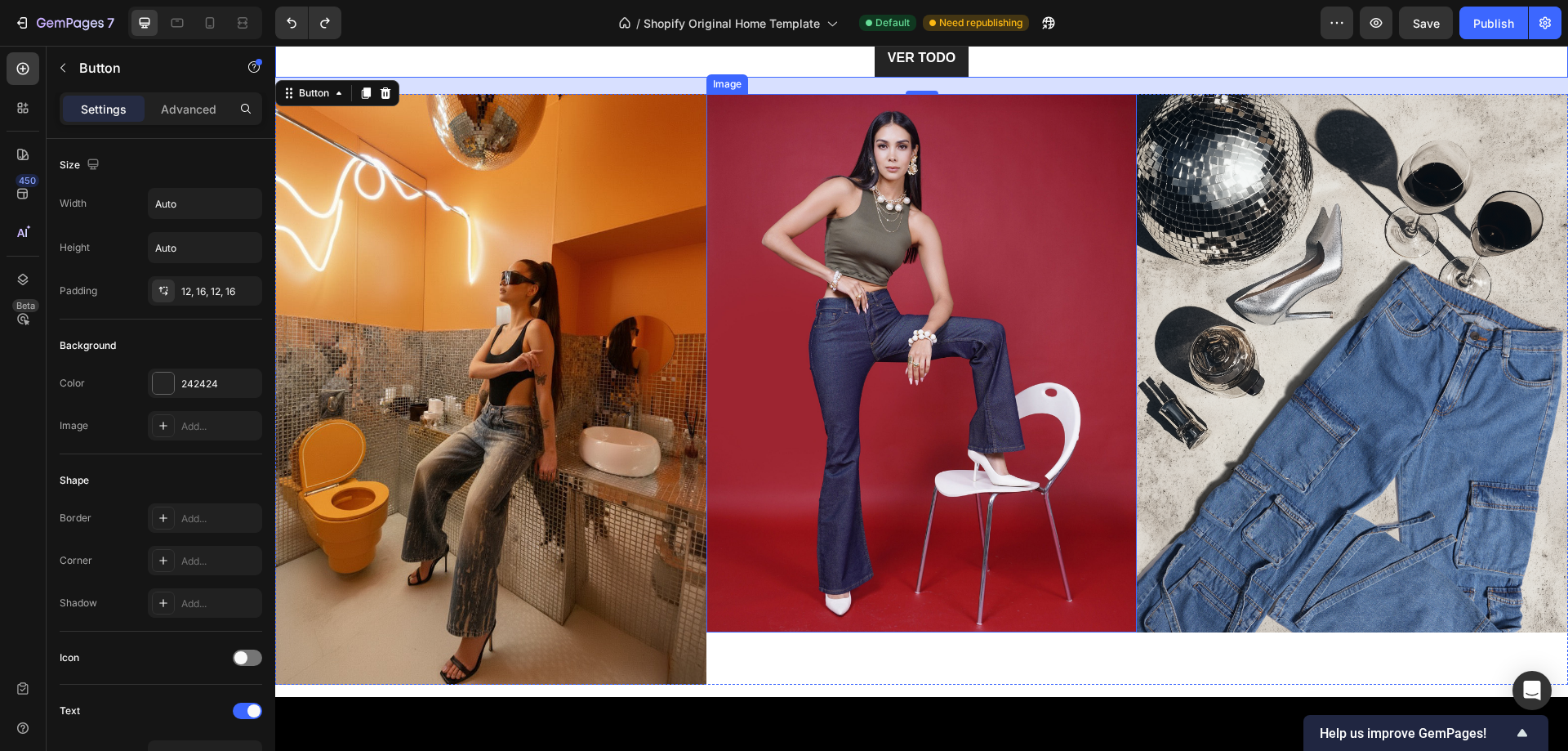
click at [858, 332] on img at bounding box center [922, 364] width 432 height 539
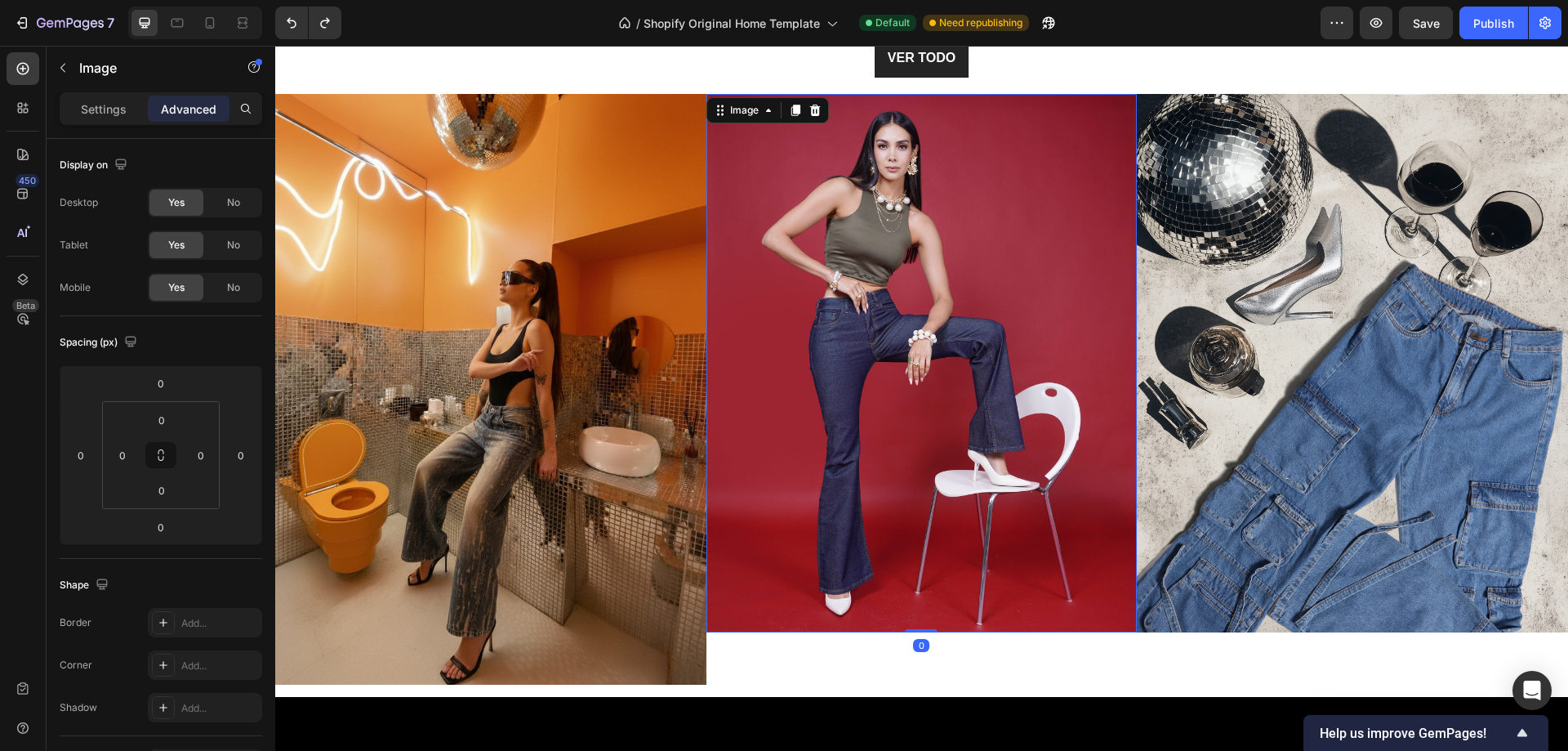
click at [842, 312] on img at bounding box center [922, 364] width 432 height 539
click at [97, 114] on p "Settings" at bounding box center [104, 109] width 46 height 18
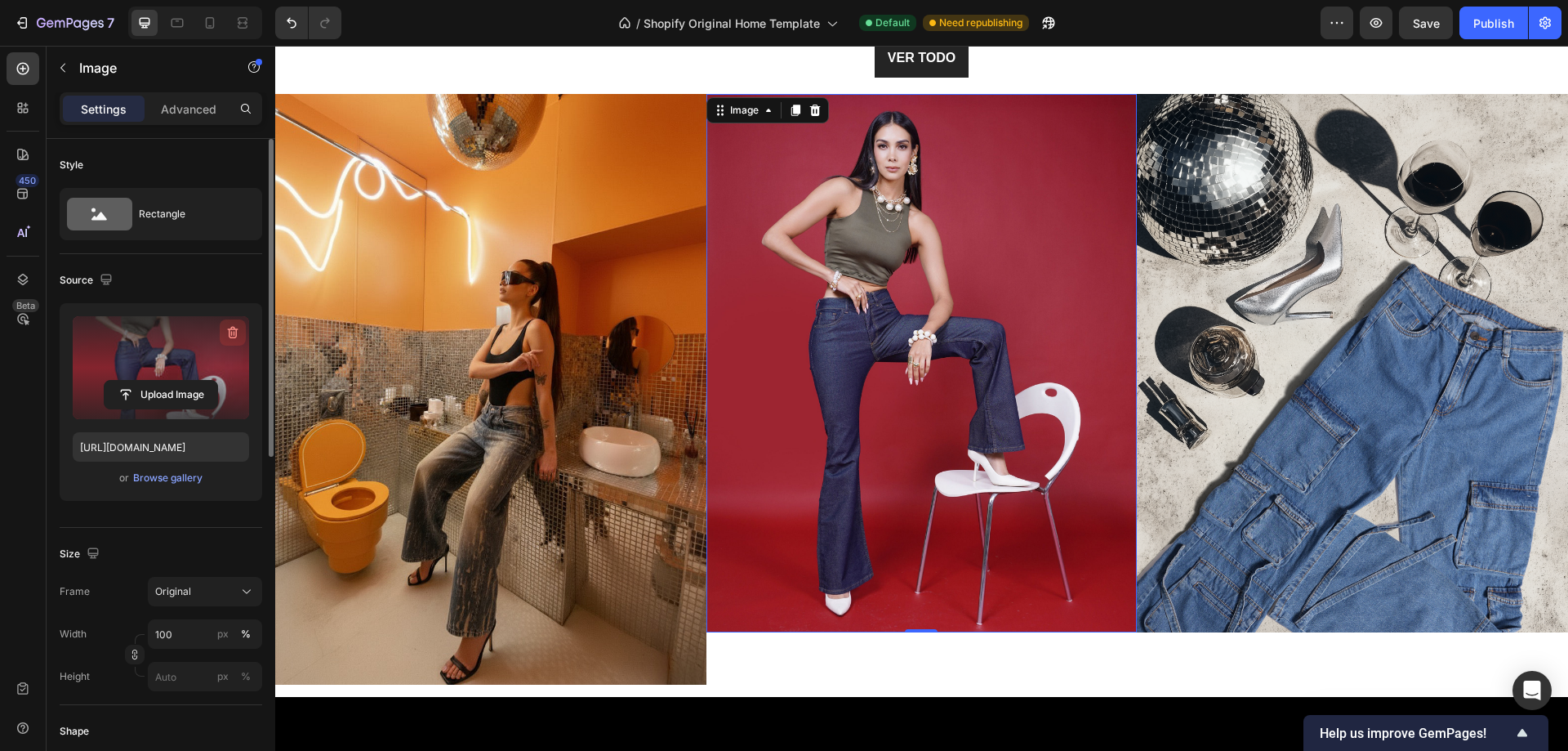
click at [232, 332] on icon "button" at bounding box center [233, 333] width 17 height 17
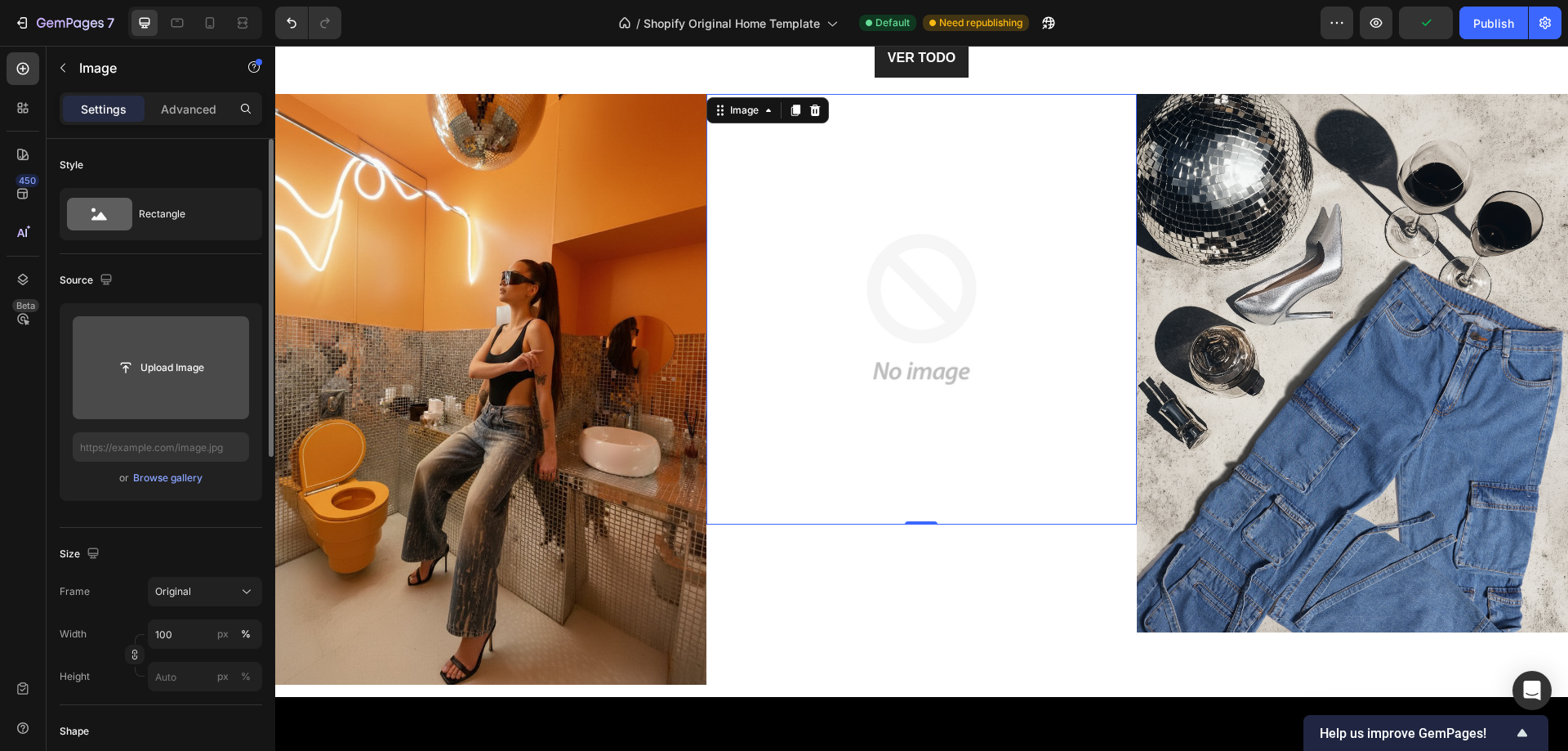
click at [188, 371] on input "file" at bounding box center [160, 367] width 113 height 28
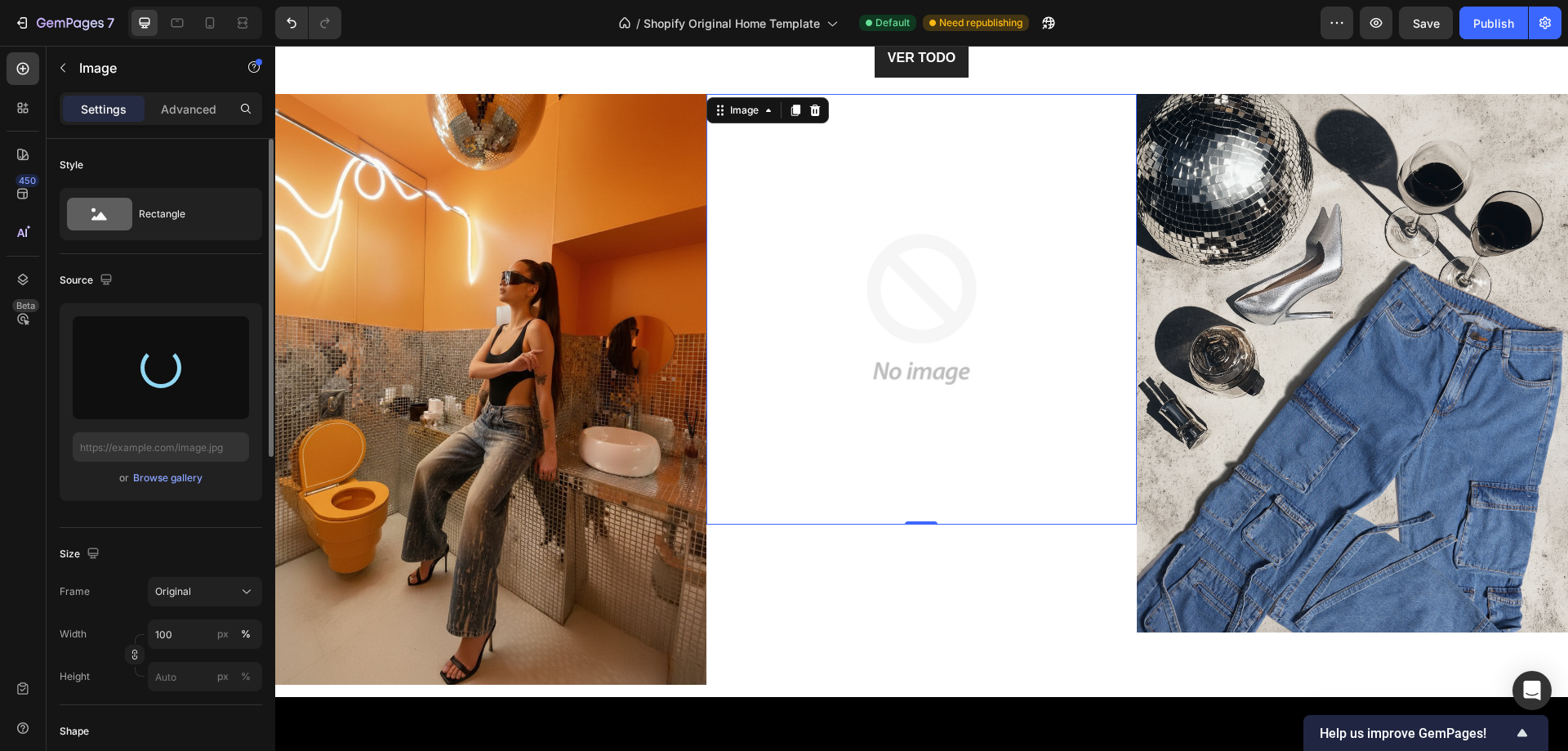
type input "[URL][DOMAIN_NAME]"
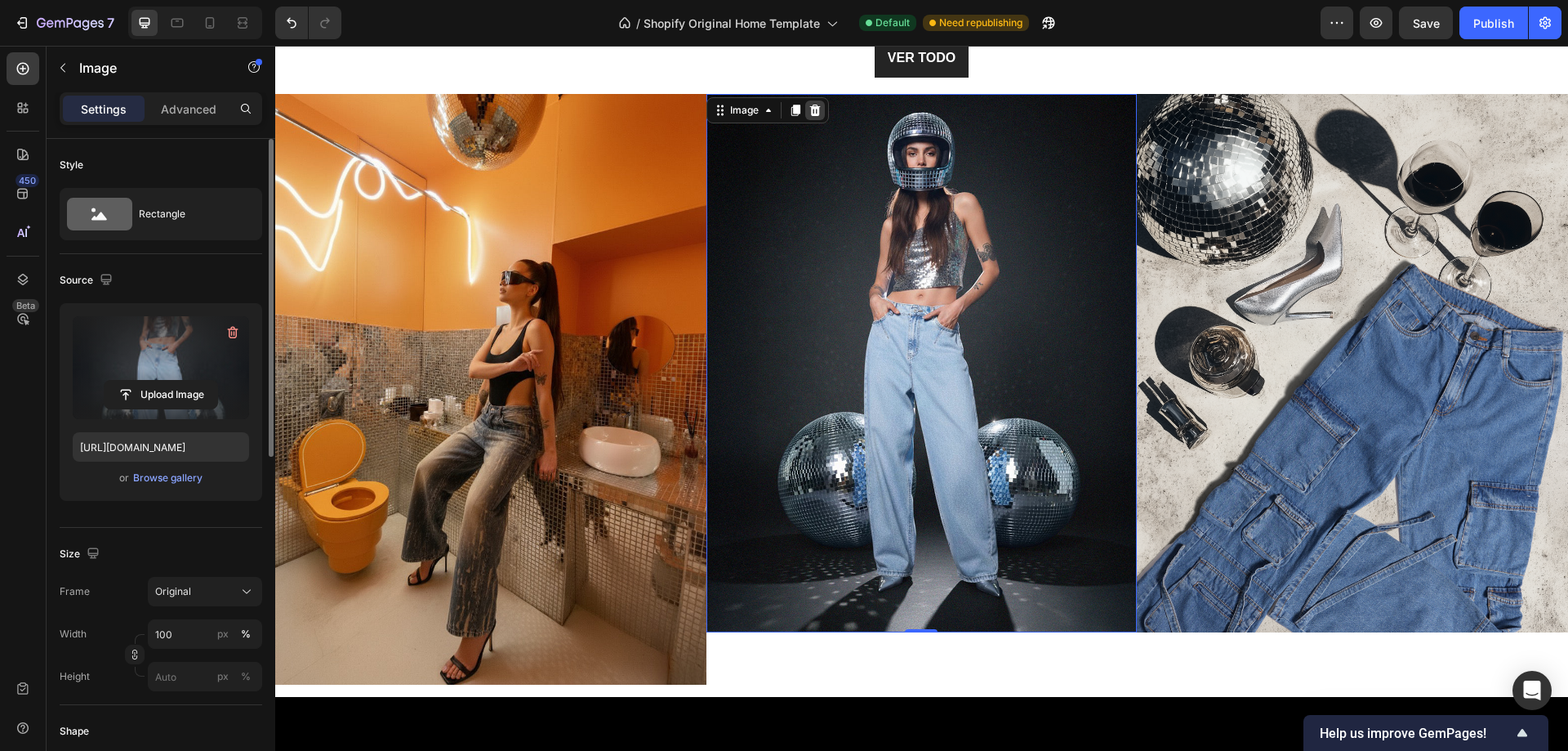
click at [810, 111] on icon at bounding box center [815, 110] width 13 height 13
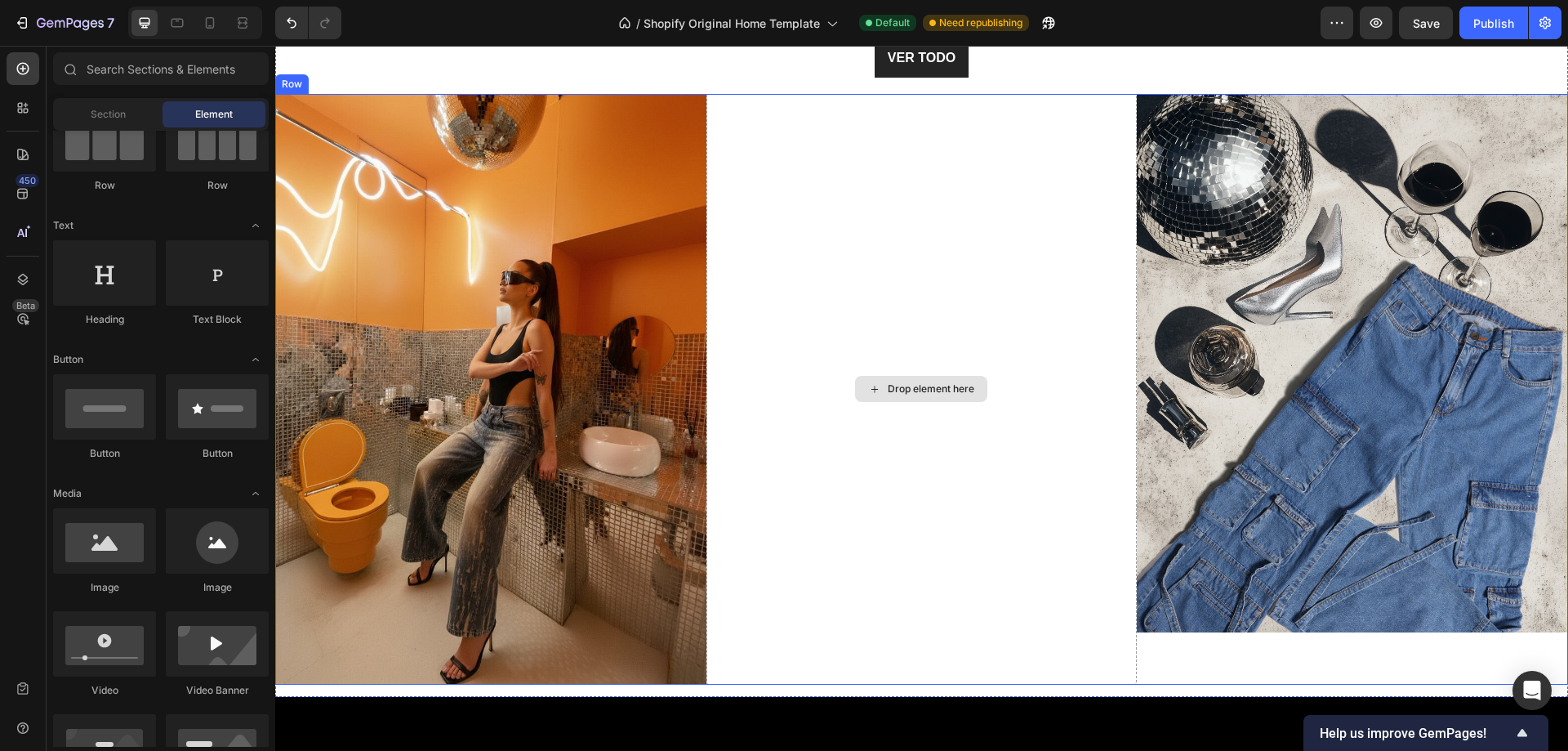
click at [791, 267] on div "Drop element here" at bounding box center [922, 389] width 432 height 590
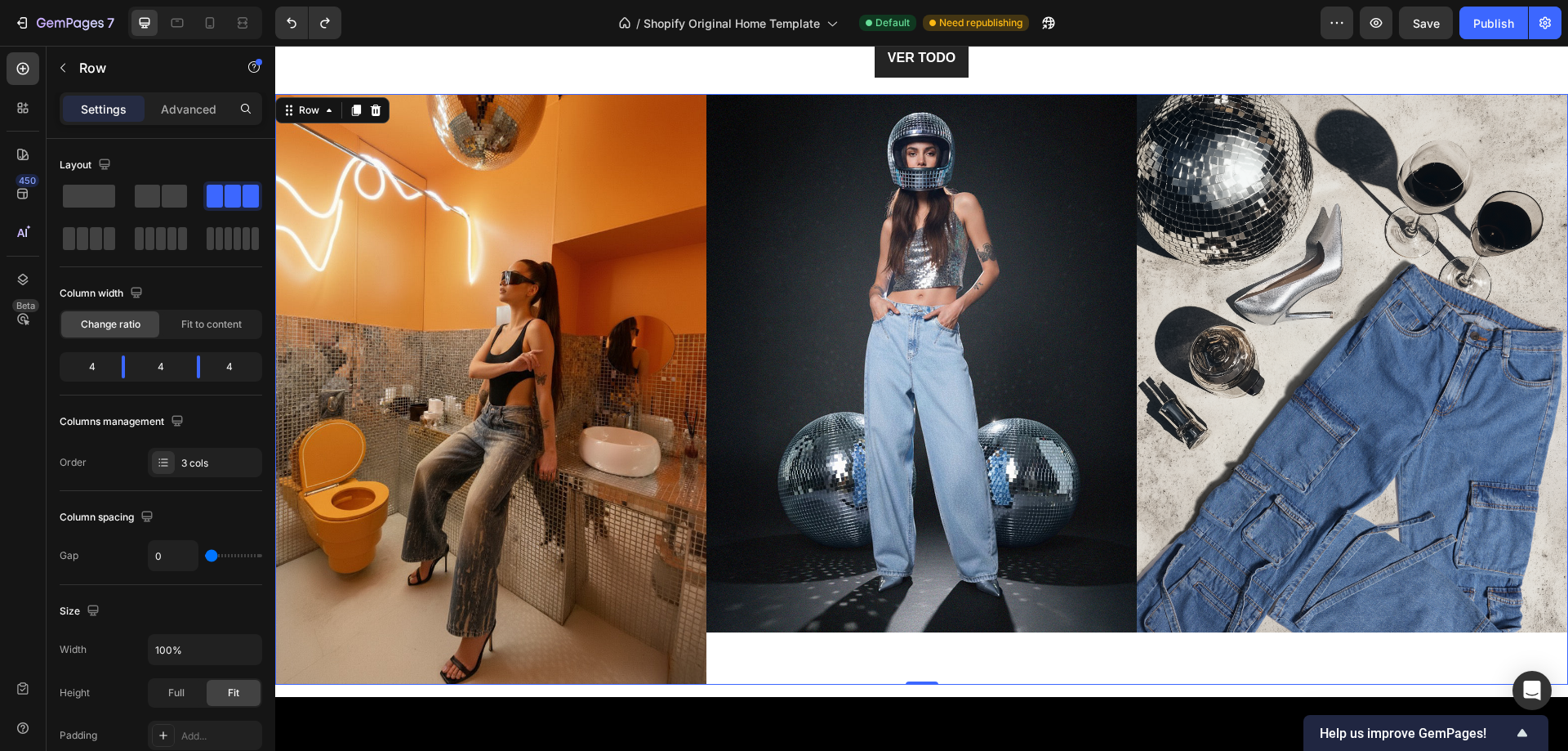
click at [754, 177] on img at bounding box center [922, 364] width 432 height 539
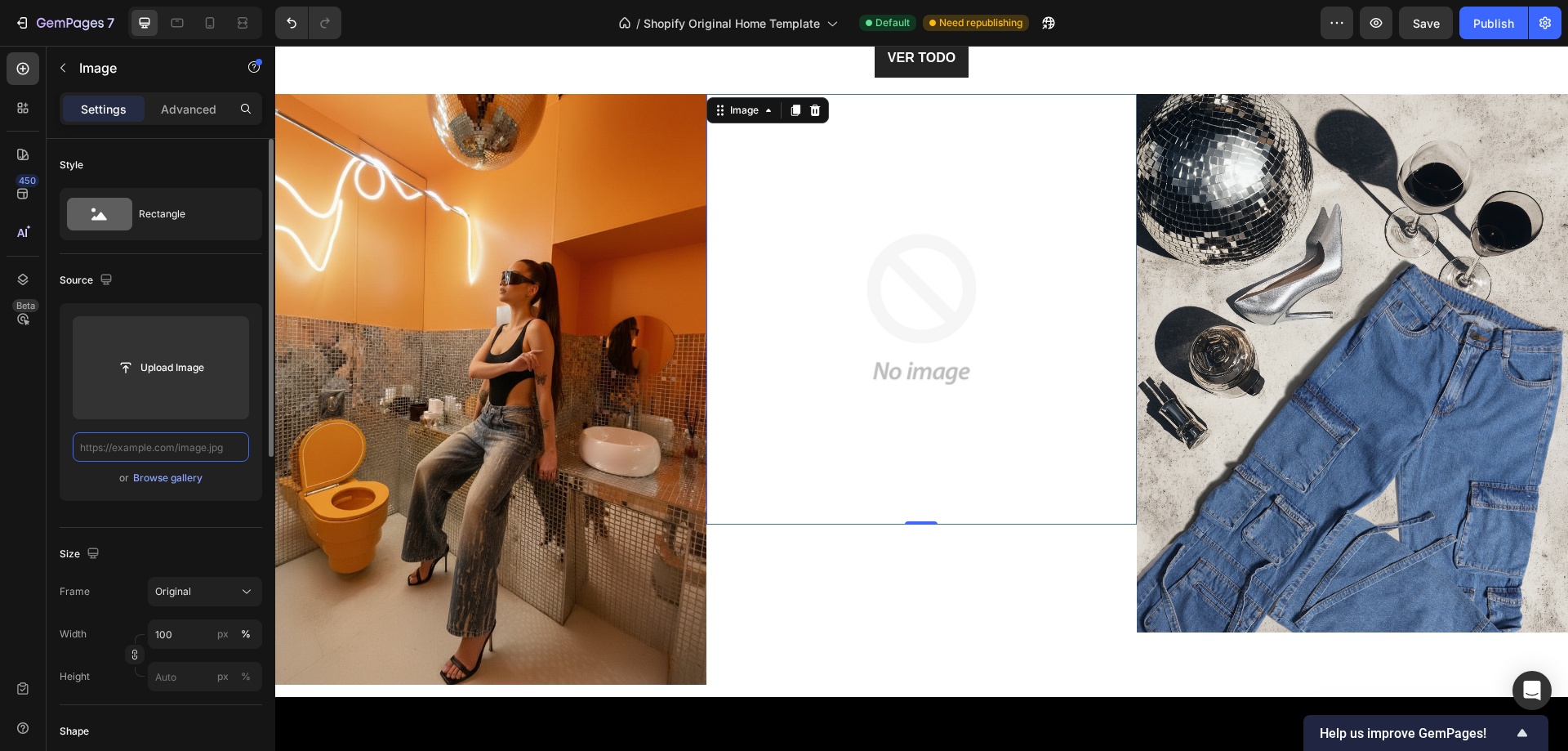
scroll to position [0, 0]
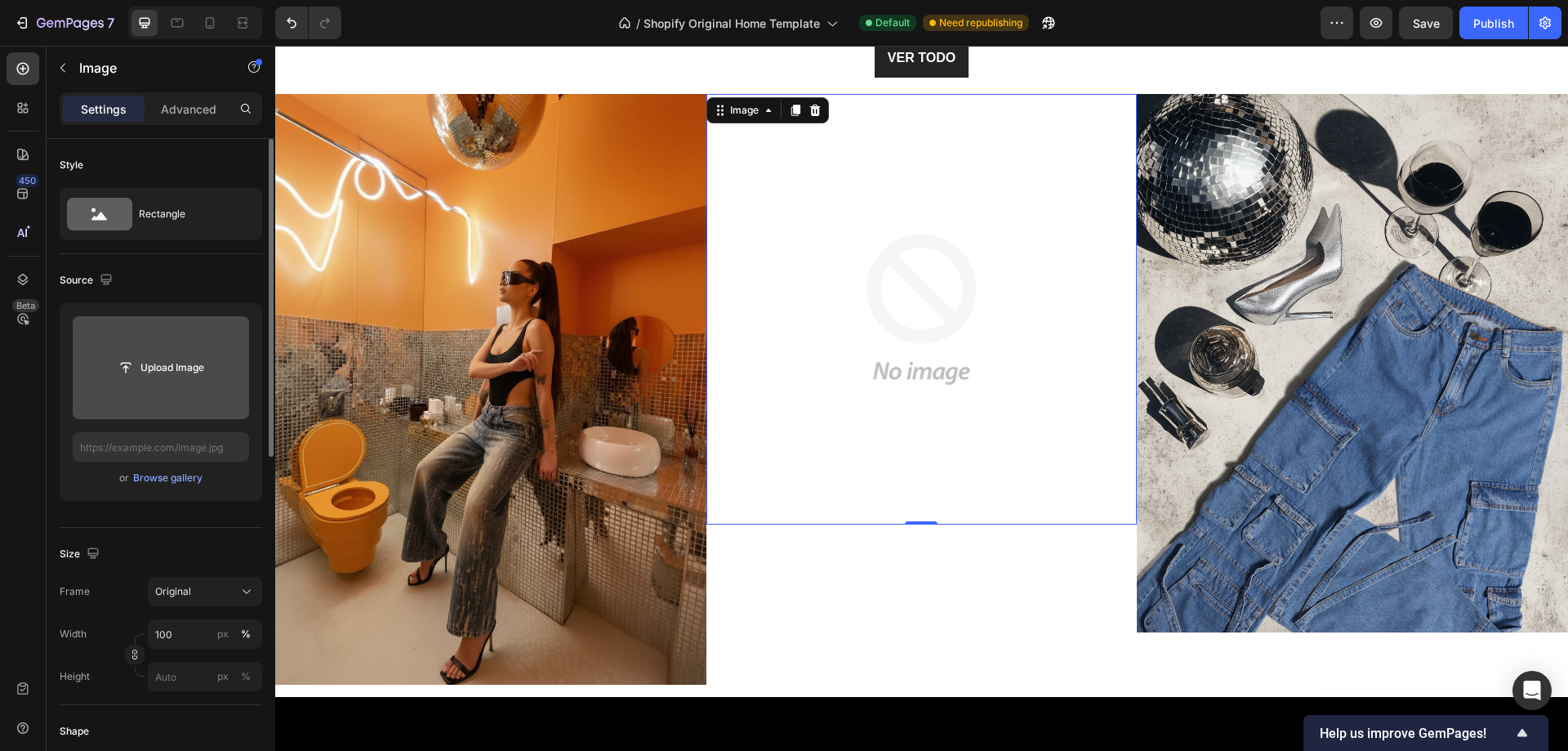
click at [190, 363] on input "file" at bounding box center [160, 367] width 113 height 28
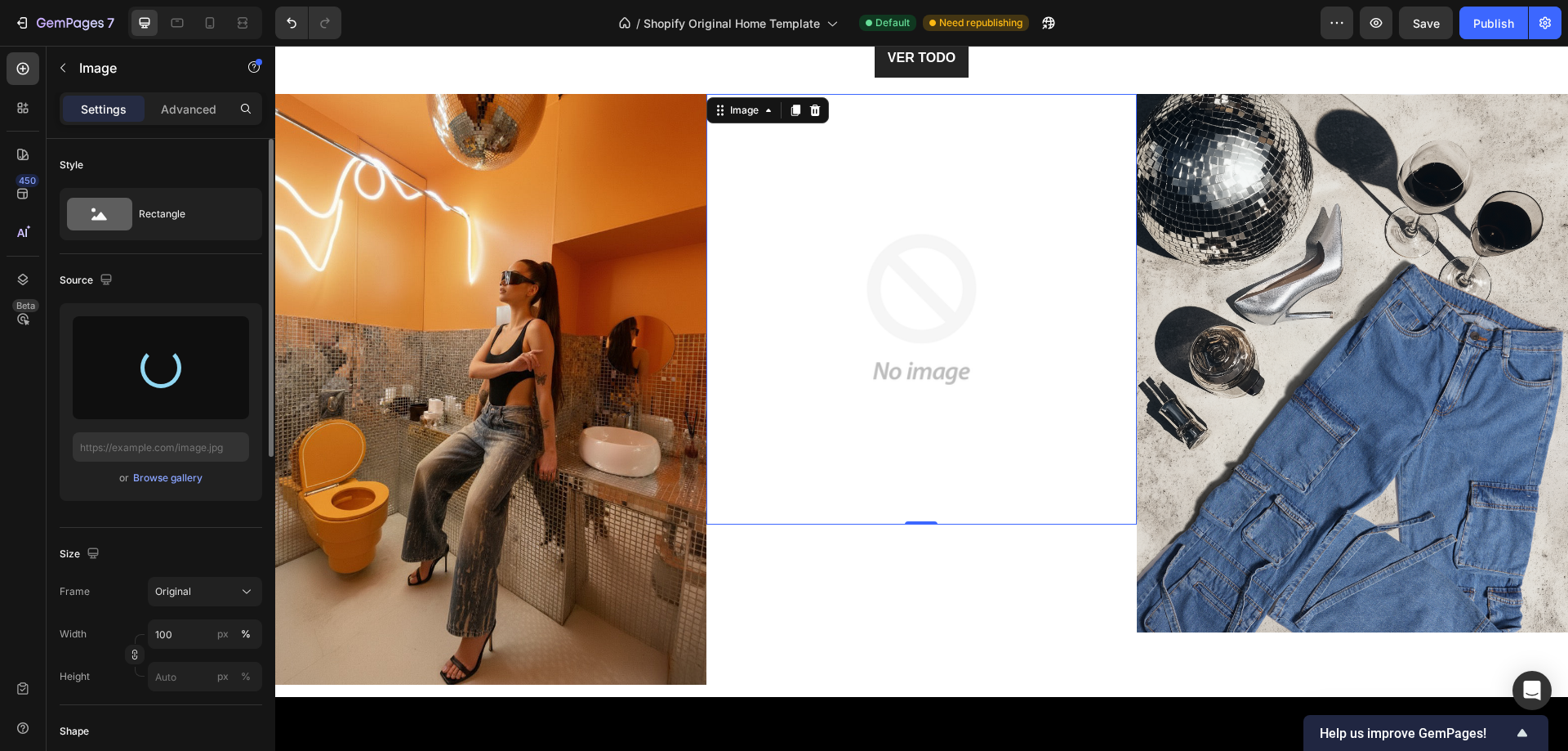
type input "[URL][DOMAIN_NAME]"
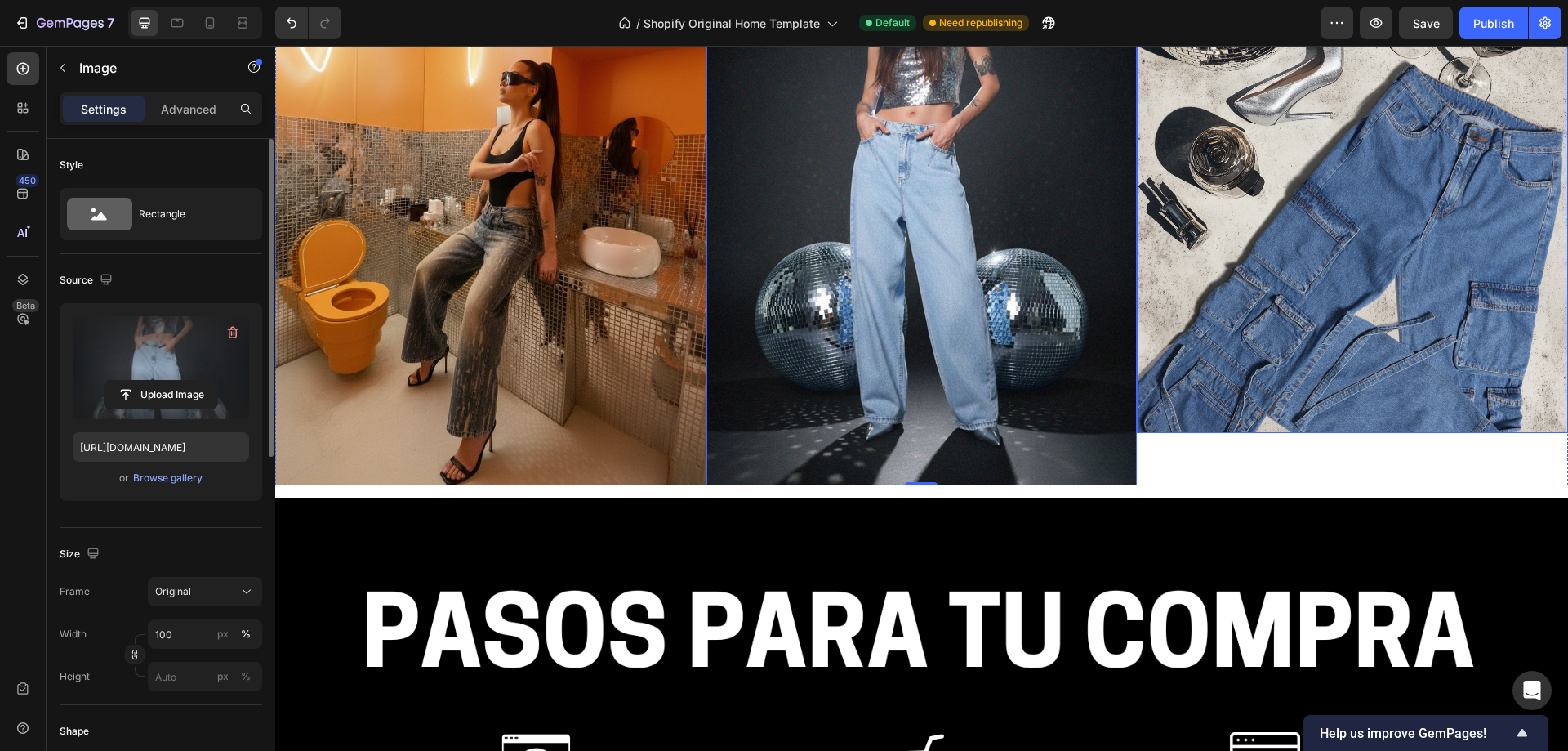
scroll to position [2522, 0]
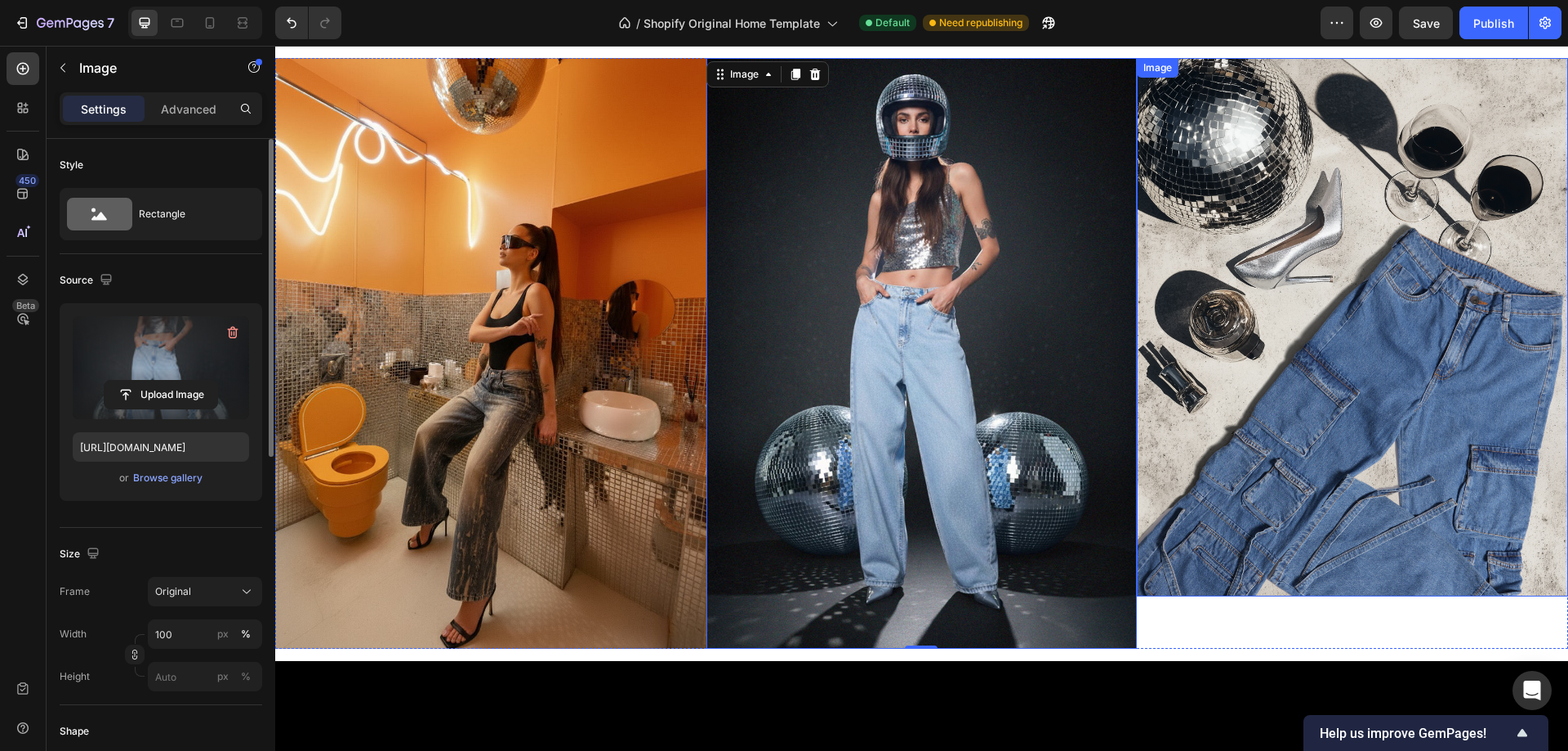
click at [1356, 367] on img at bounding box center [1353, 328] width 432 height 539
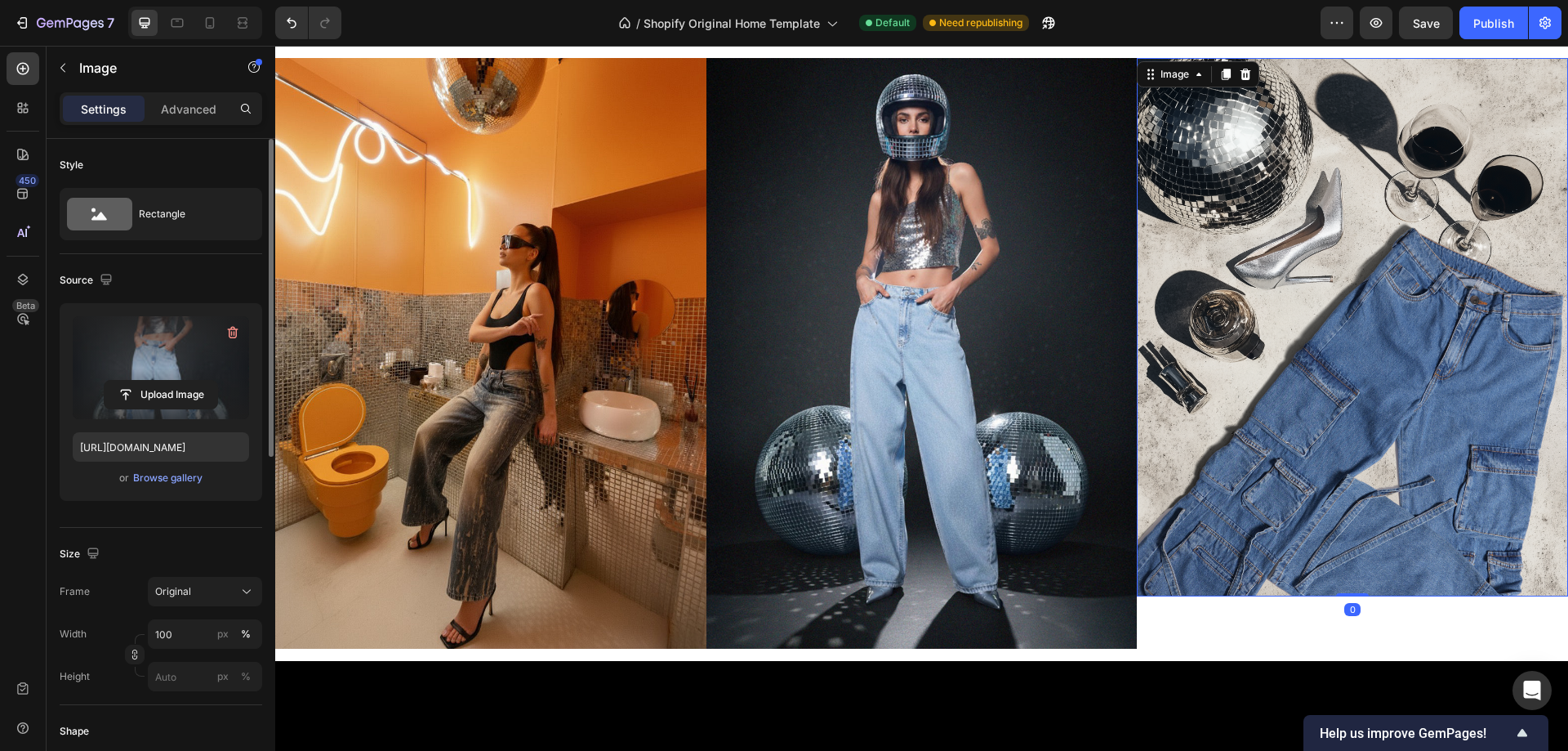
scroll to position [475, 0]
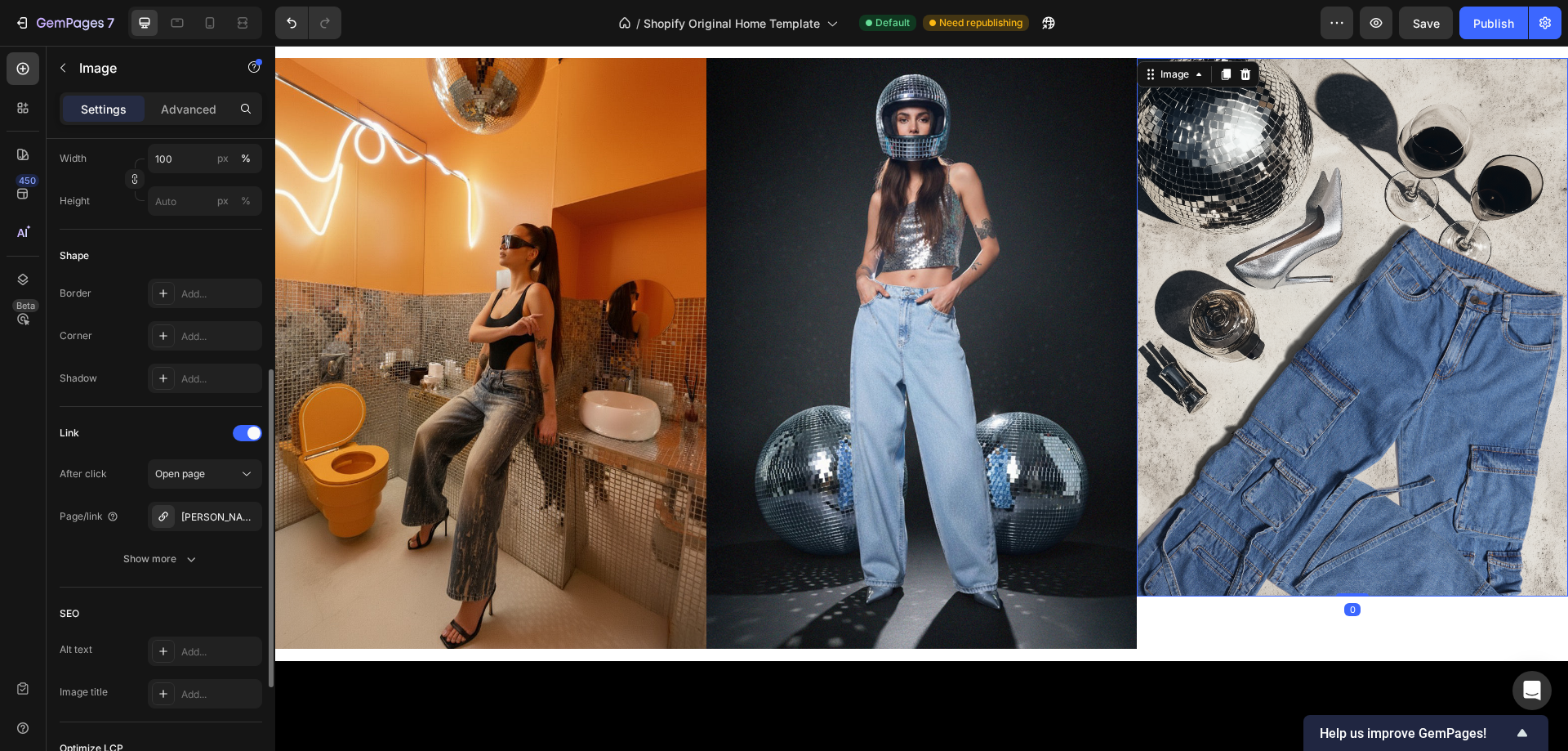
click at [106, 113] on p "Settings" at bounding box center [104, 109] width 46 height 18
click at [68, 65] on icon "button" at bounding box center [63, 67] width 13 height 13
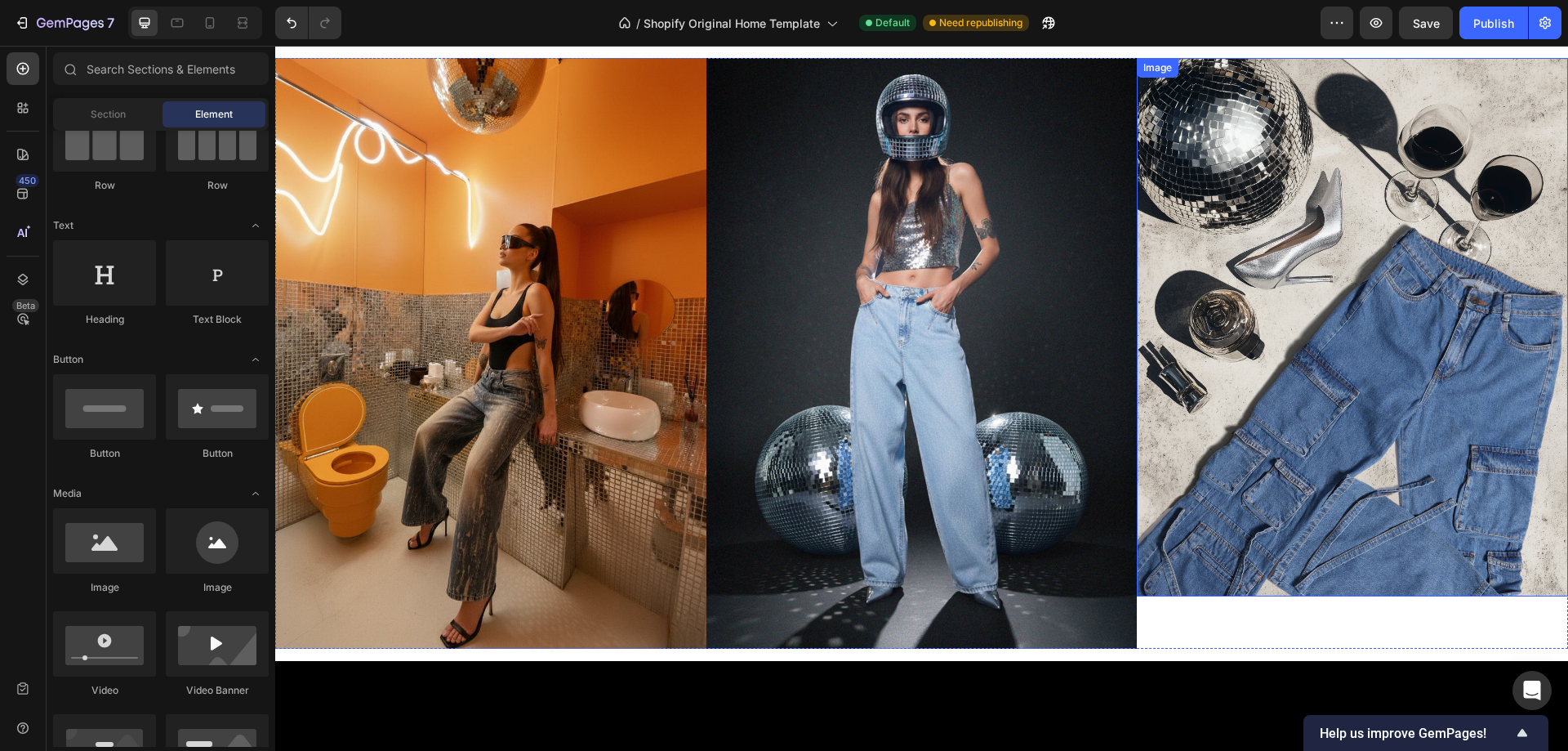
click at [1408, 187] on img at bounding box center [1353, 328] width 432 height 539
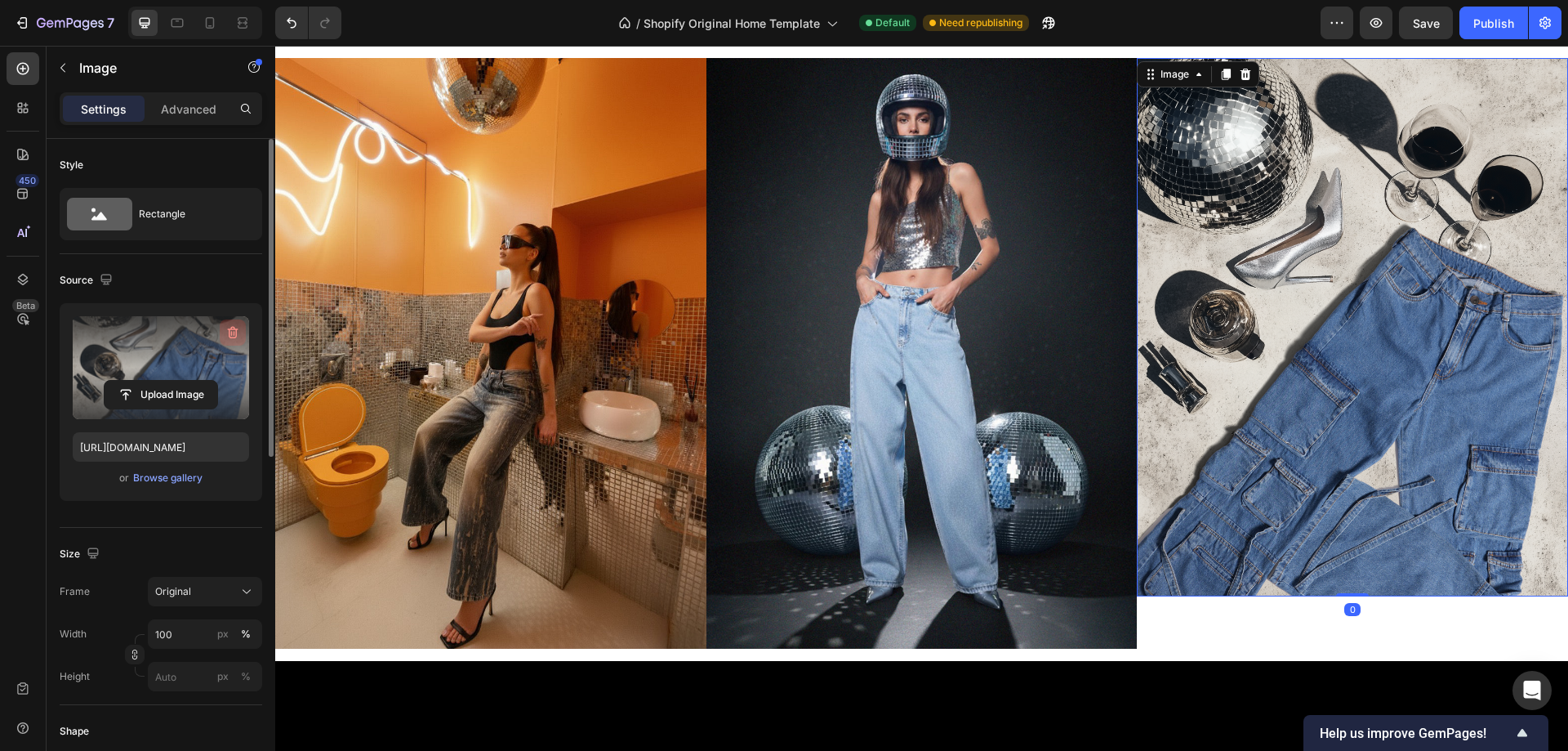
click at [232, 331] on icon "button" at bounding box center [233, 333] width 17 height 17
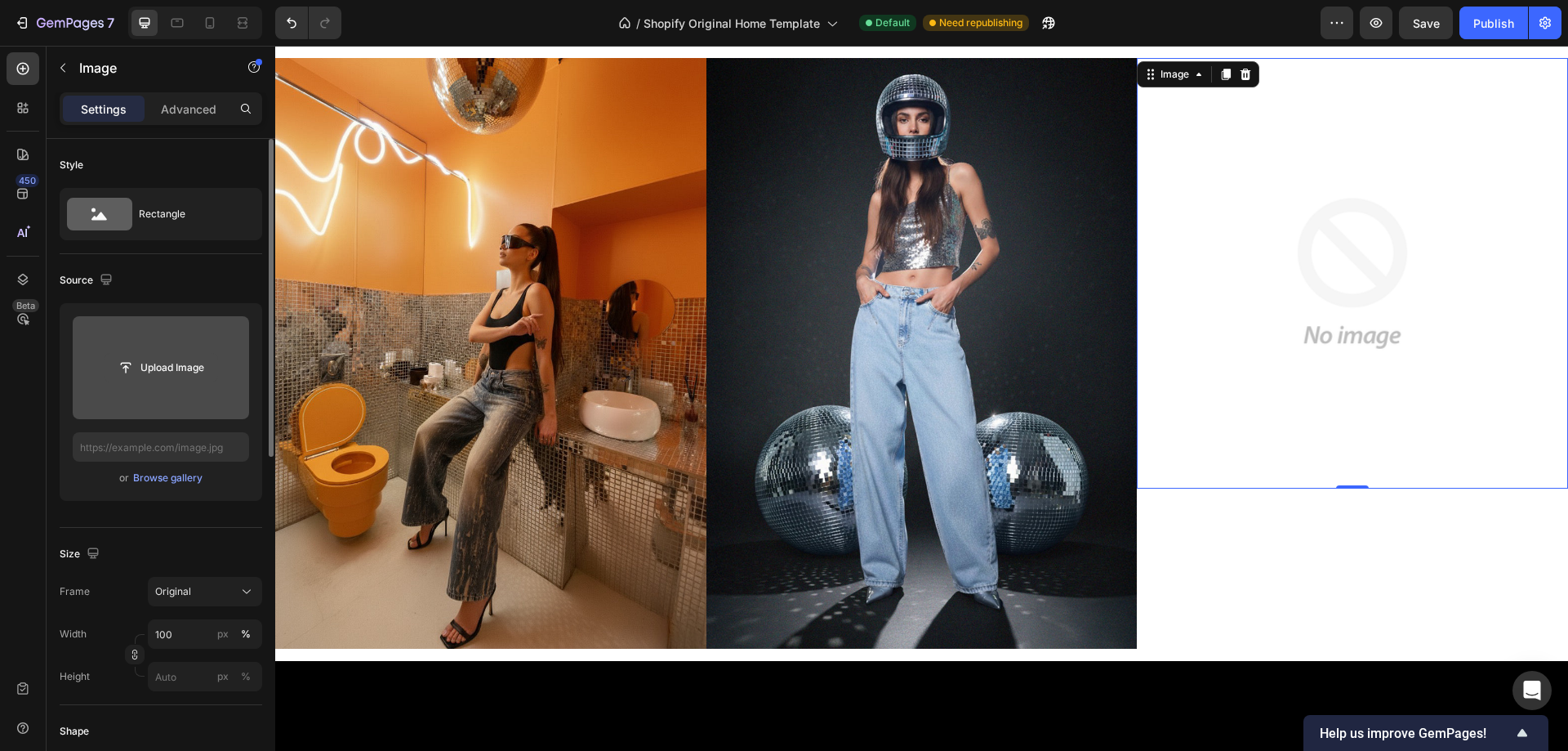
click at [178, 353] on button "Upload Image" at bounding box center [160, 368] width 114 height 30
click at [160, 361] on input "file" at bounding box center [160, 367] width 113 height 28
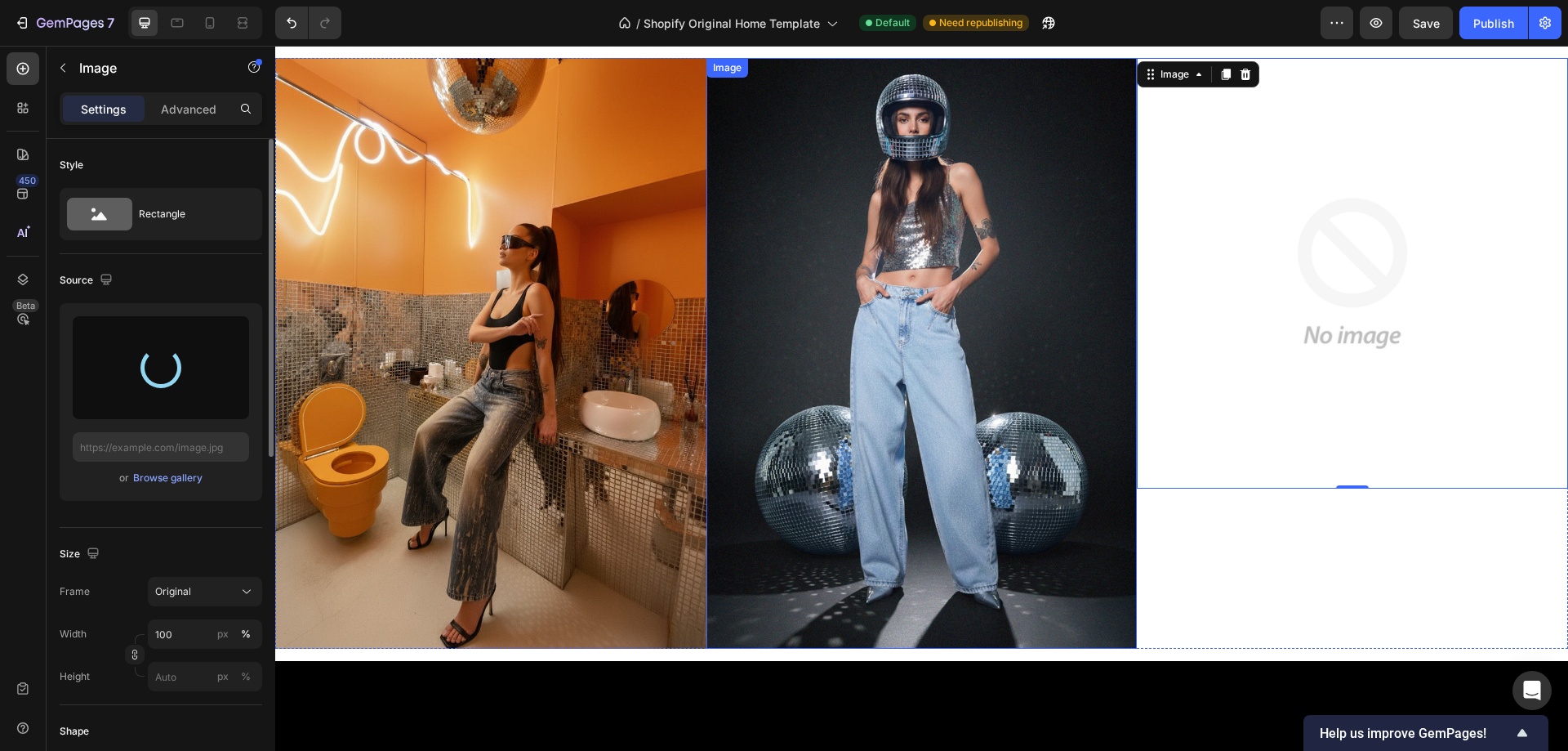
type input "[URL][DOMAIN_NAME]"
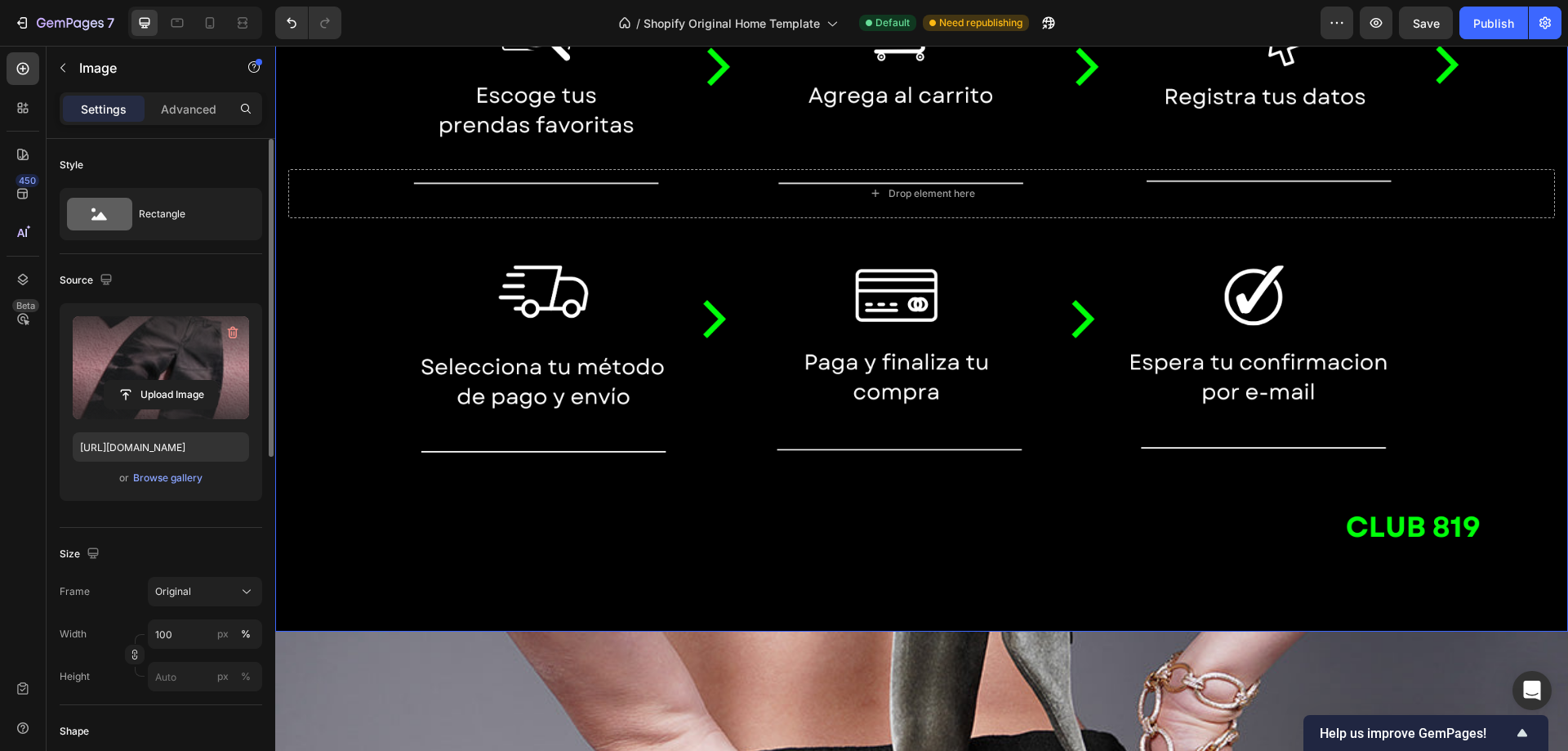
scroll to position [2768, 0]
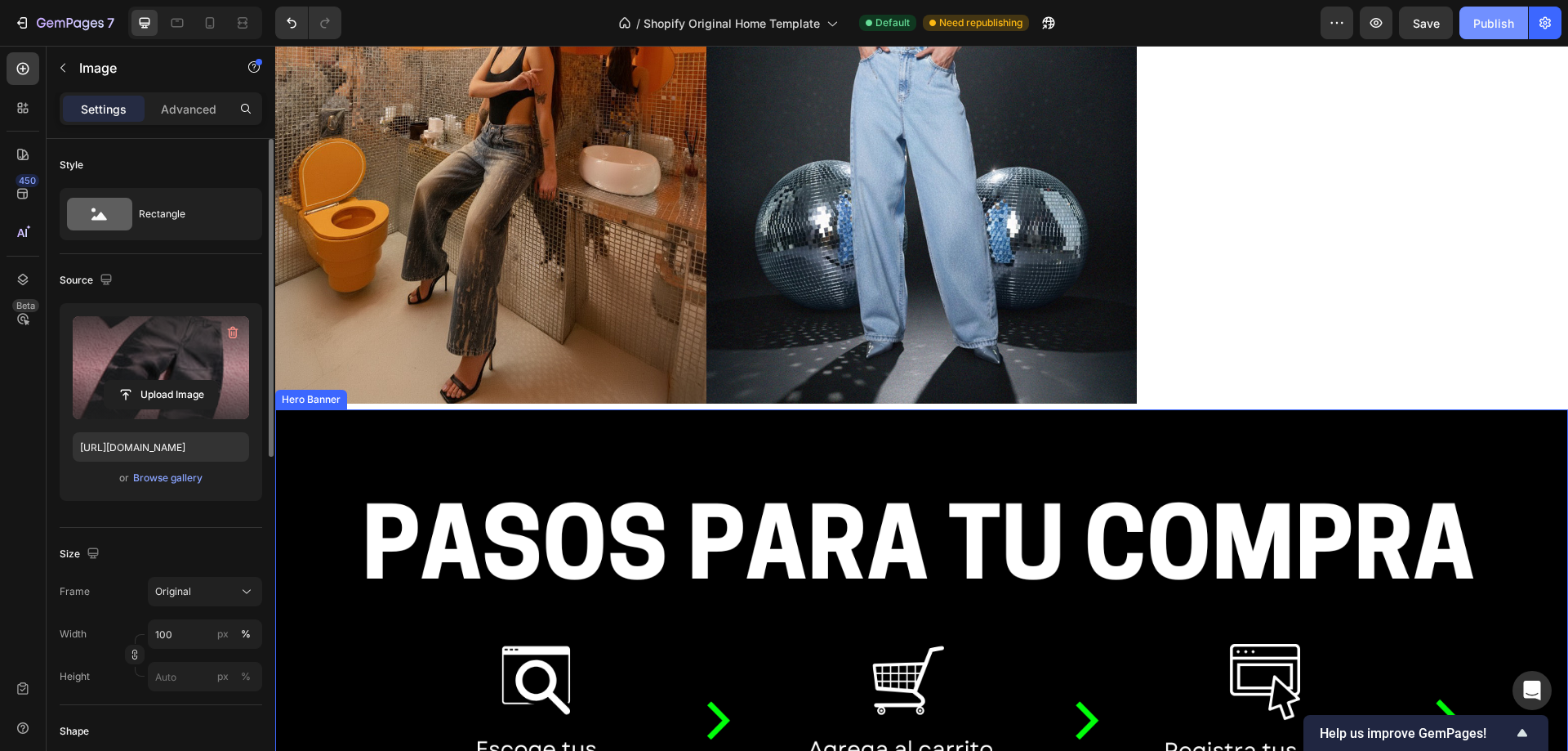
click at [1506, 24] on div "Publish" at bounding box center [1493, 23] width 41 height 18
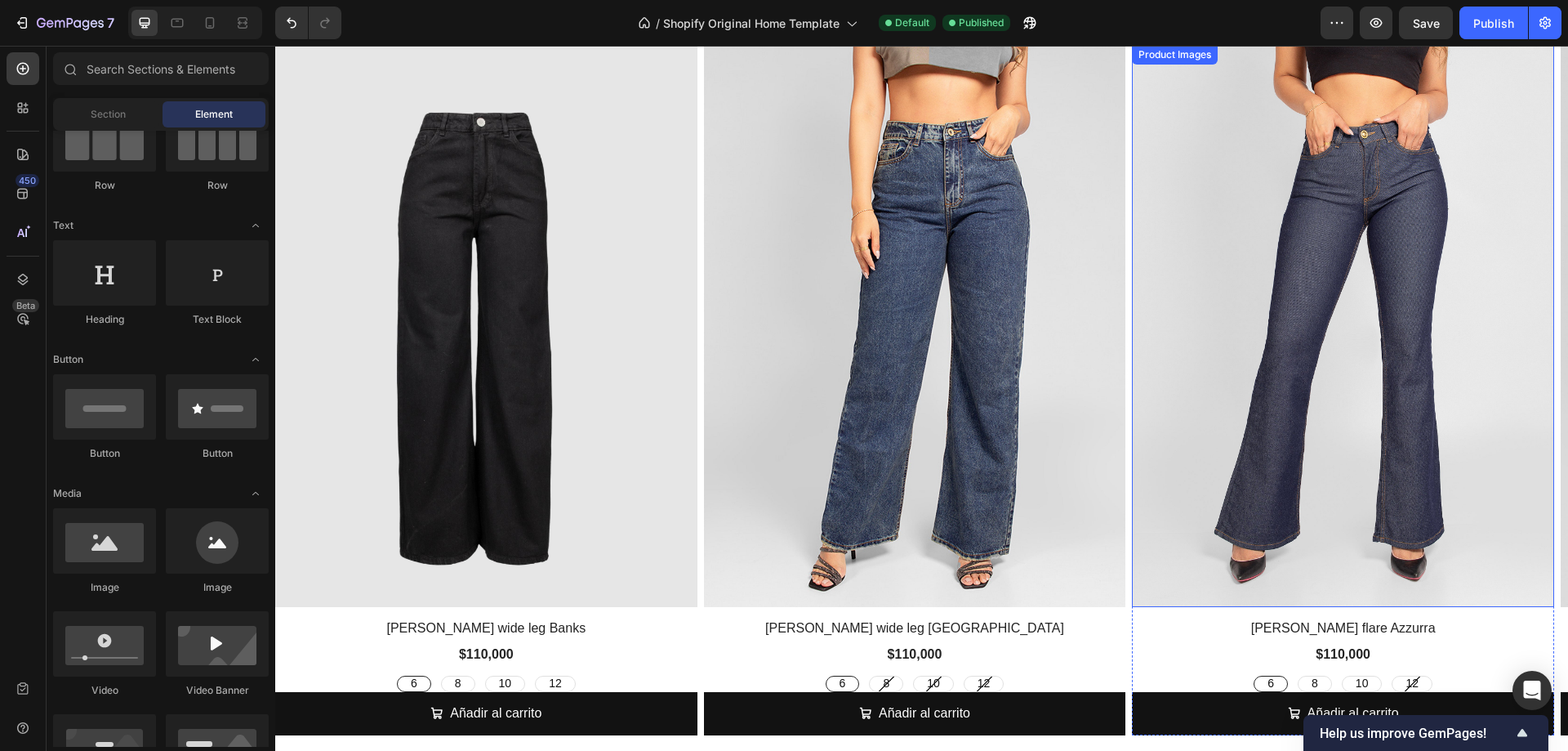
scroll to position [2151, 0]
